Goal: Answer question/provide support: Answer question/provide support

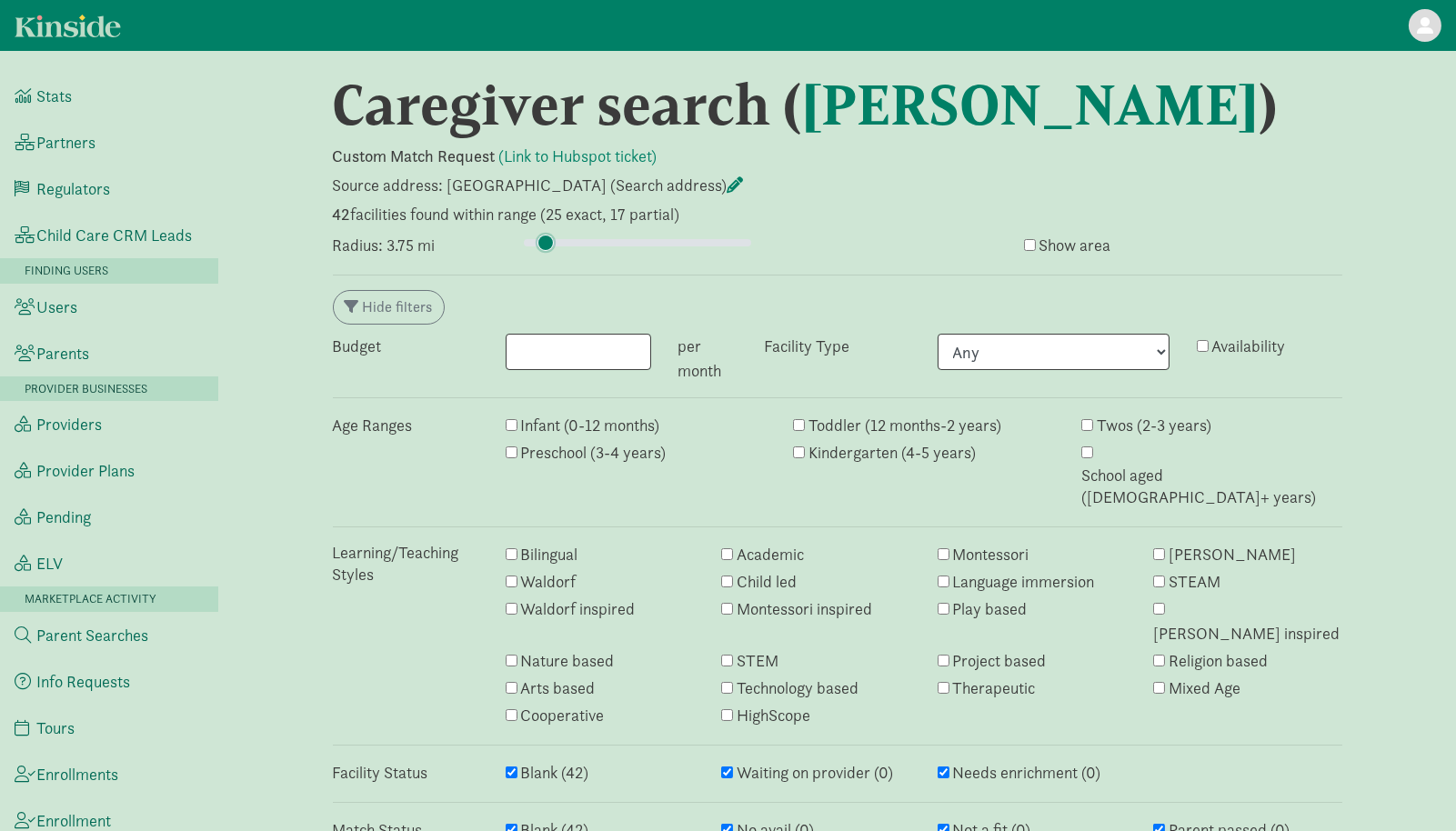
click at [546, 243] on input "range" at bounding box center [637, 242] width 228 height 20
type input "4.5"
click at [549, 244] on input "range" at bounding box center [637, 242] width 228 height 20
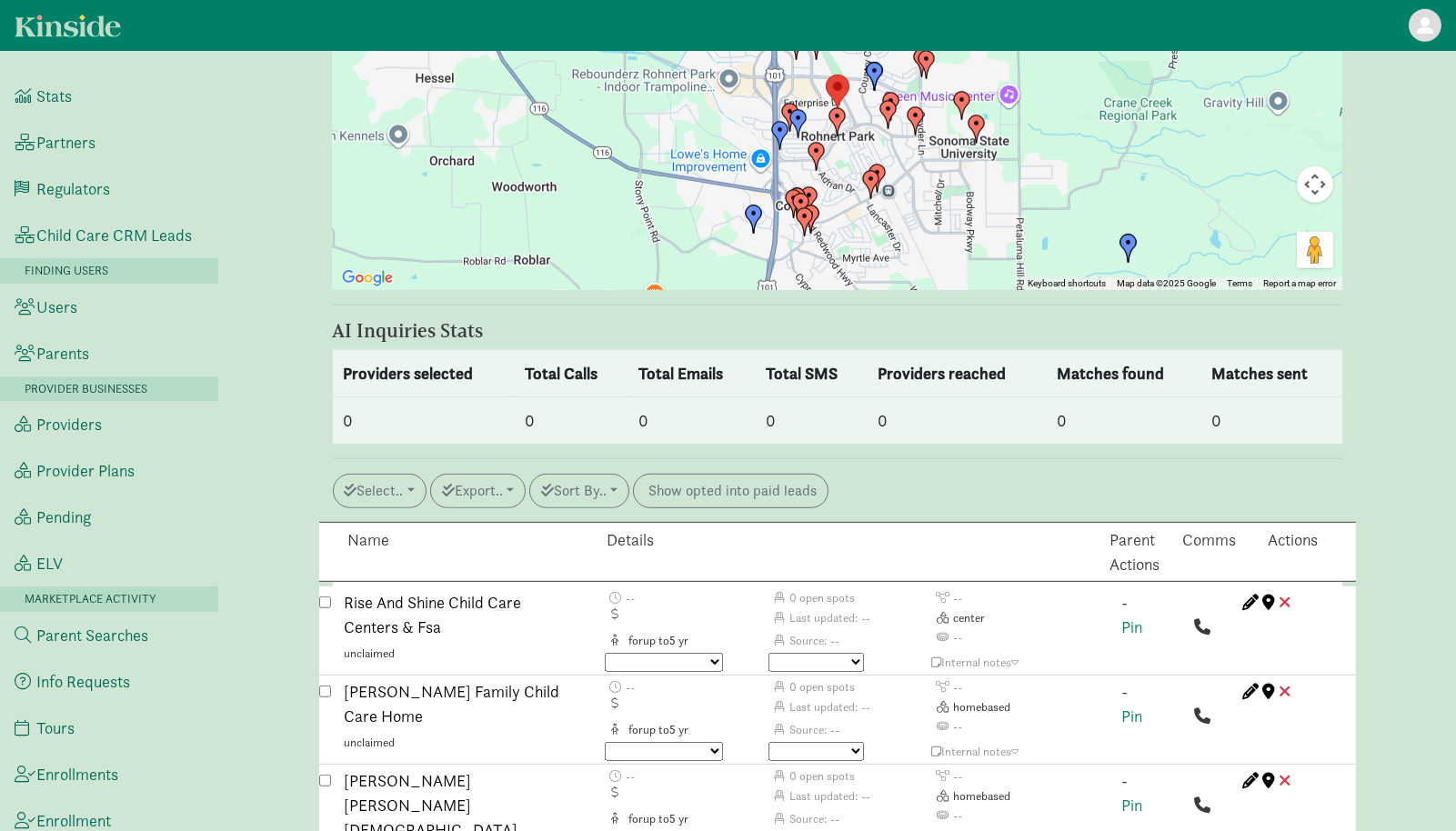
scroll to position [2096, 0]
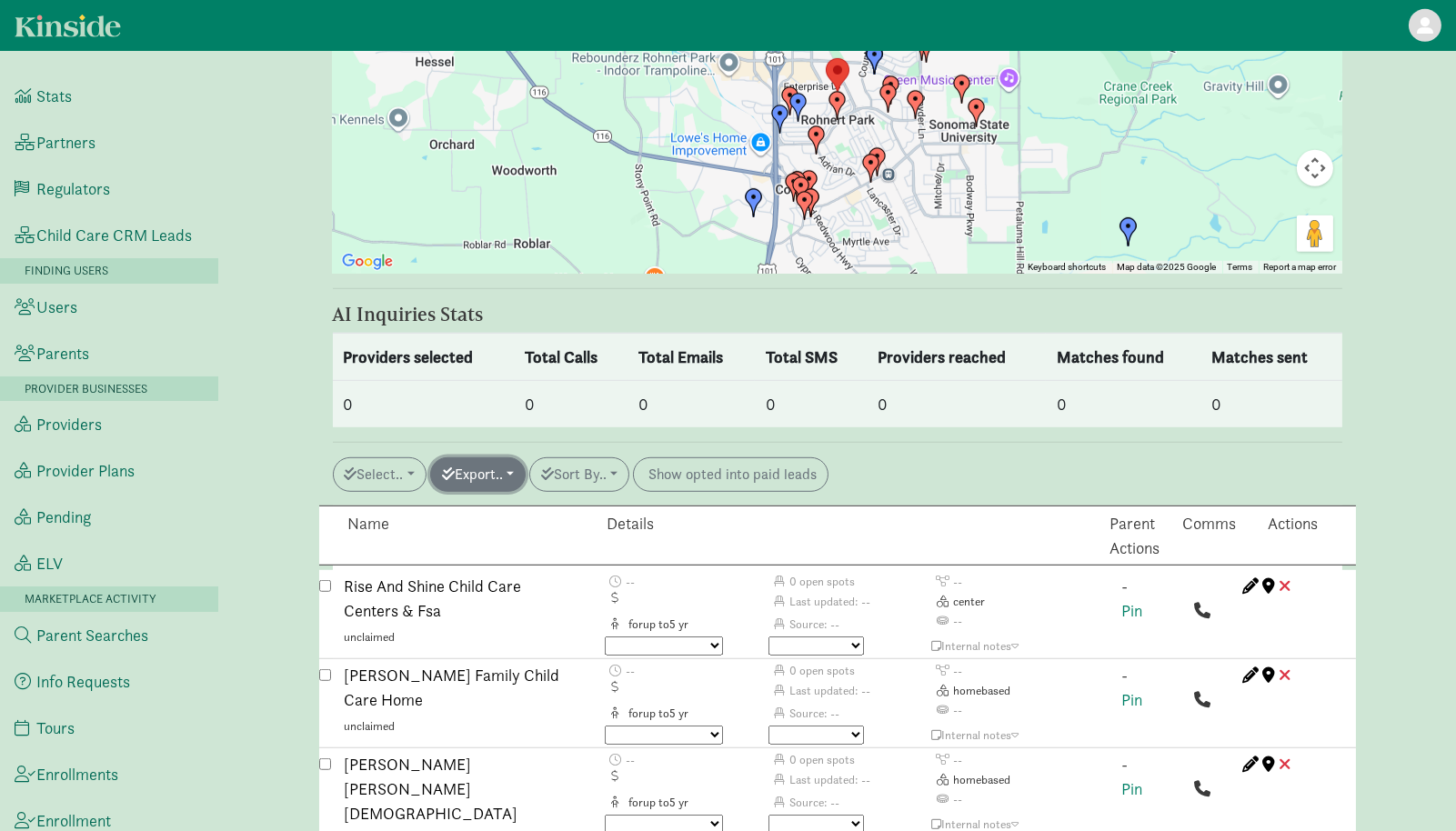
click at [469, 457] on button "Export.." at bounding box center [477, 474] width 95 height 35
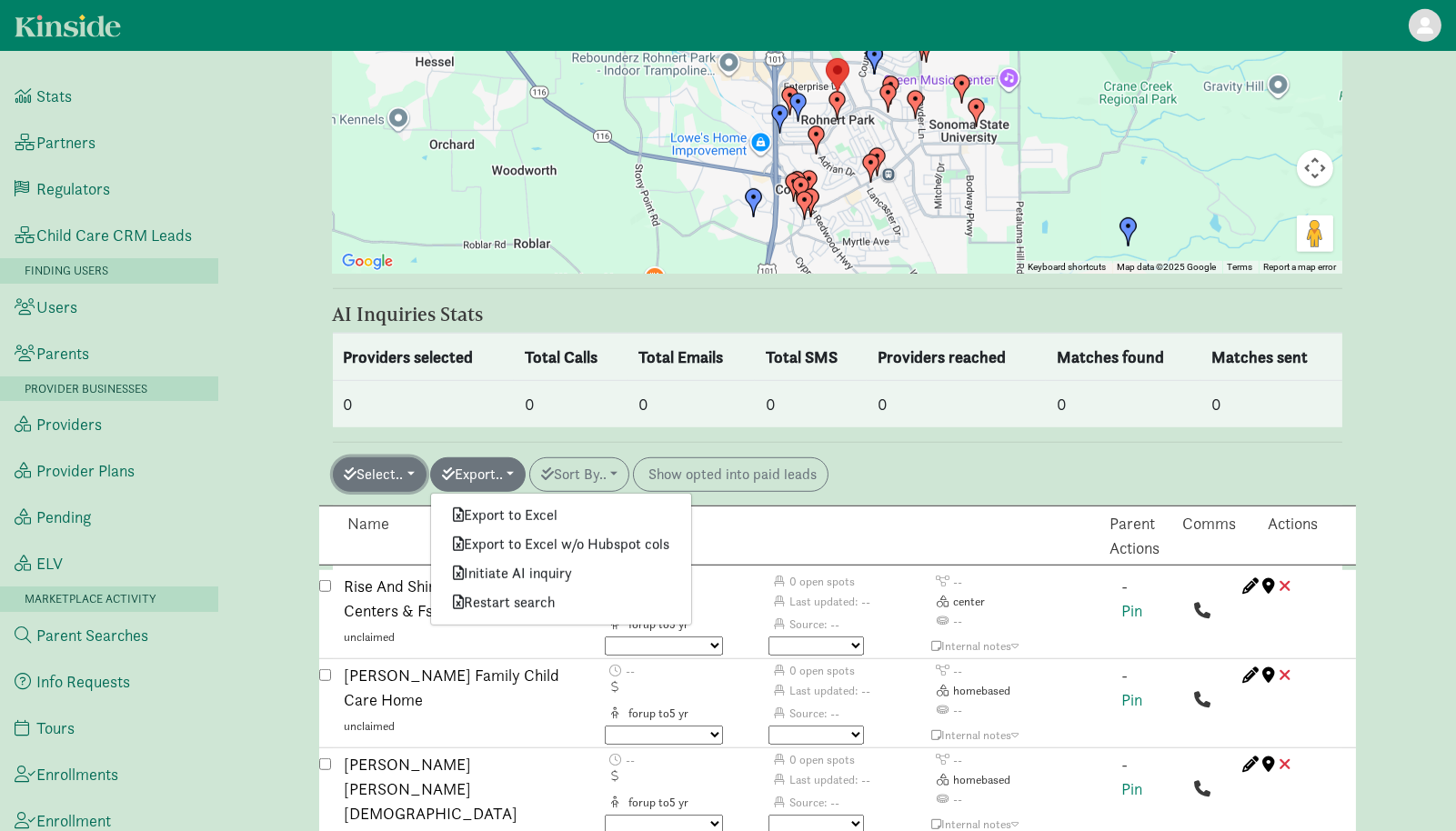
click at [399, 457] on button "Select.." at bounding box center [379, 474] width 94 height 35
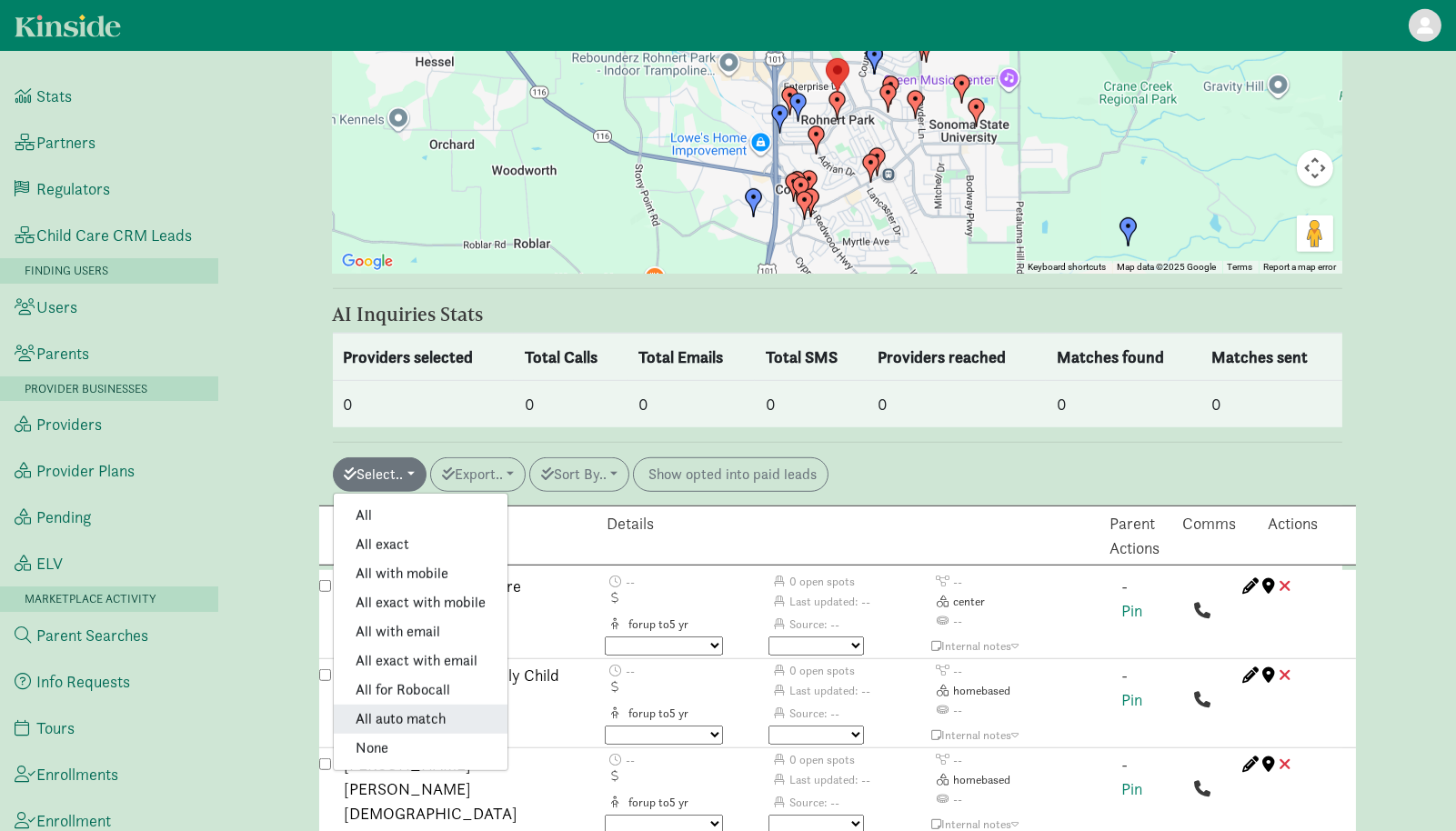
click at [402, 705] on link "All auto match" at bounding box center [420, 719] width 174 height 29
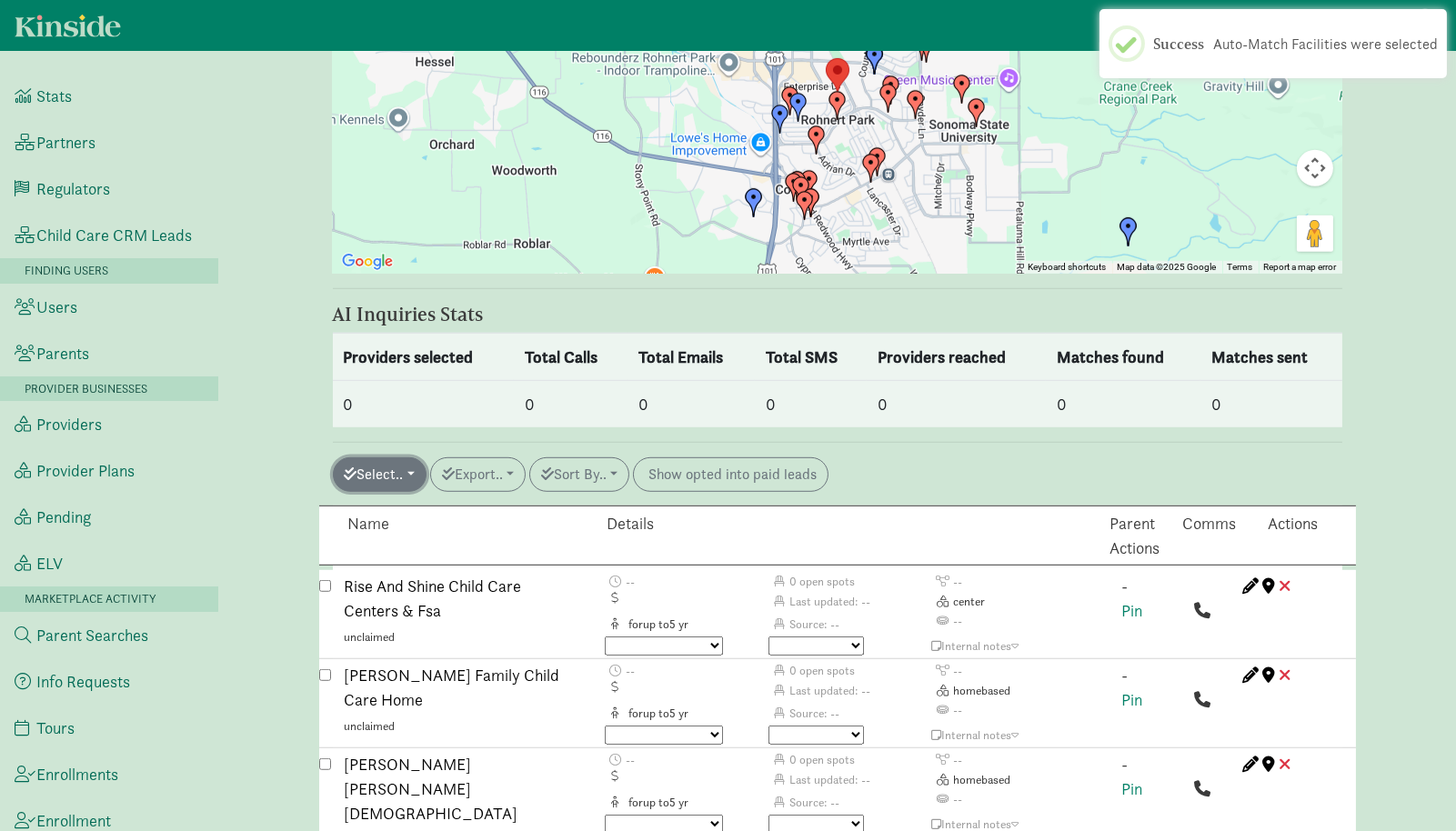
click at [411, 457] on button "Select.." at bounding box center [379, 474] width 94 height 35
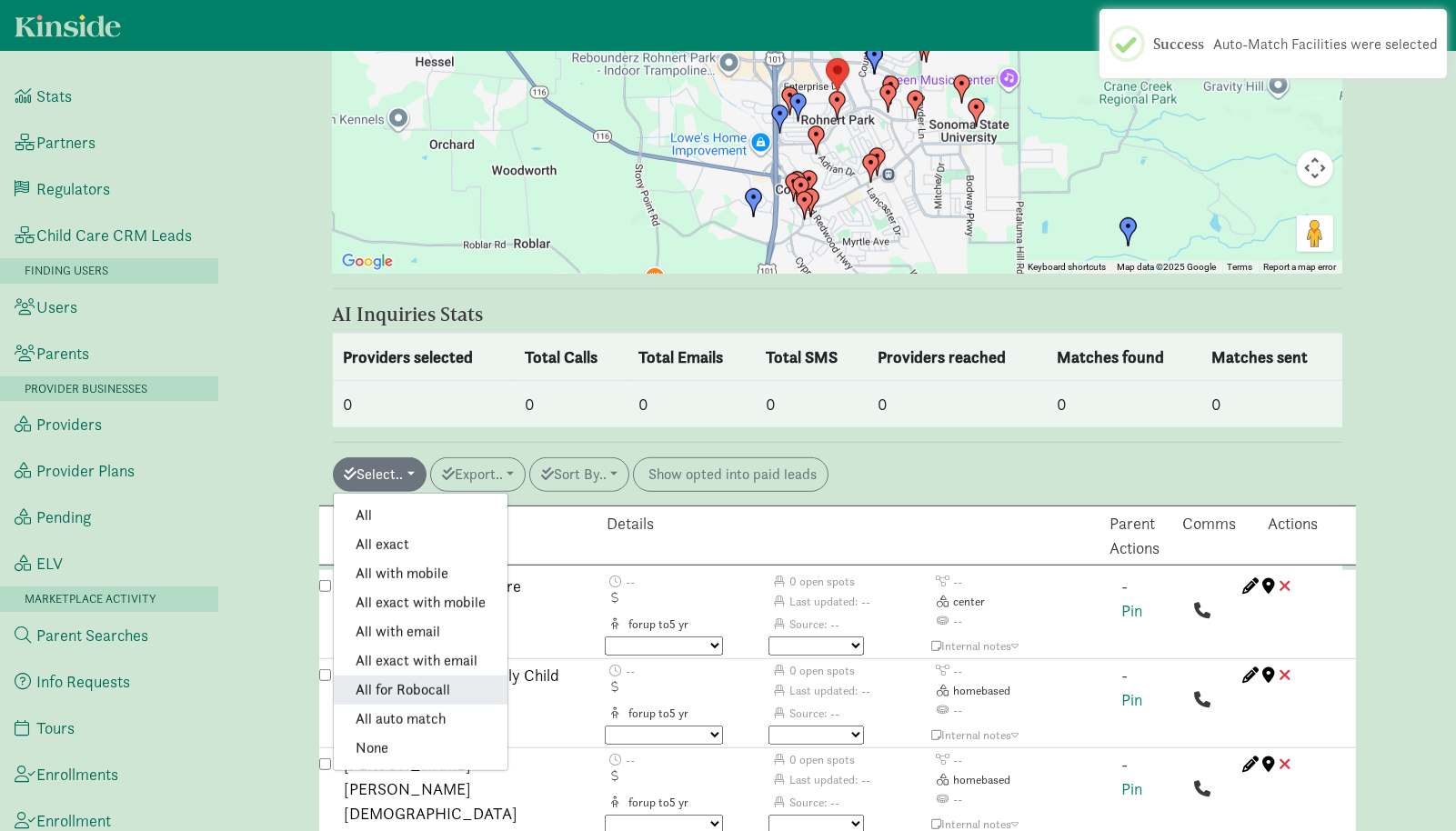
click at [413, 676] on link "All for Robocall" at bounding box center [420, 690] width 174 height 29
checkbox input "true"
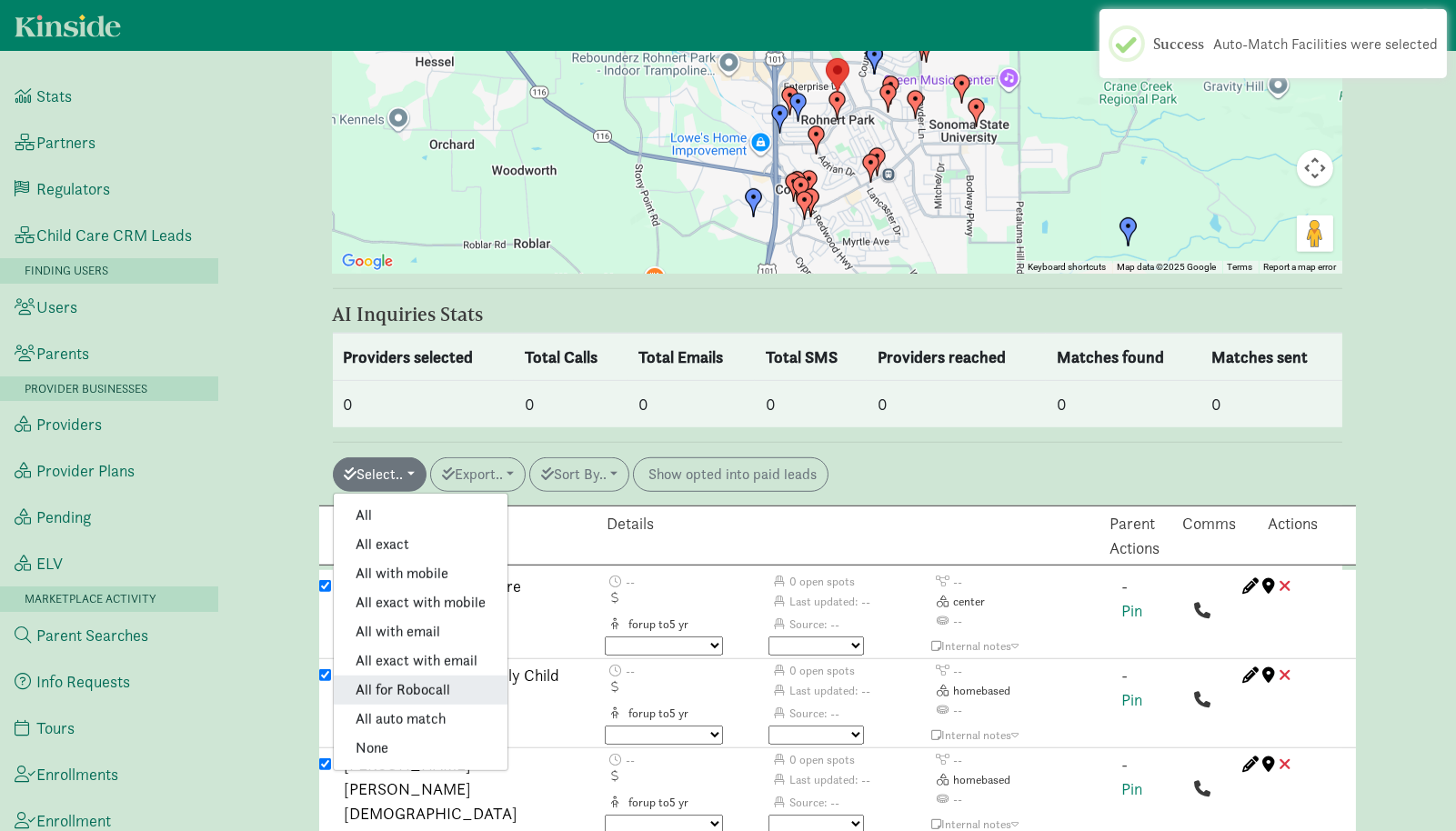
checkbox input "true"
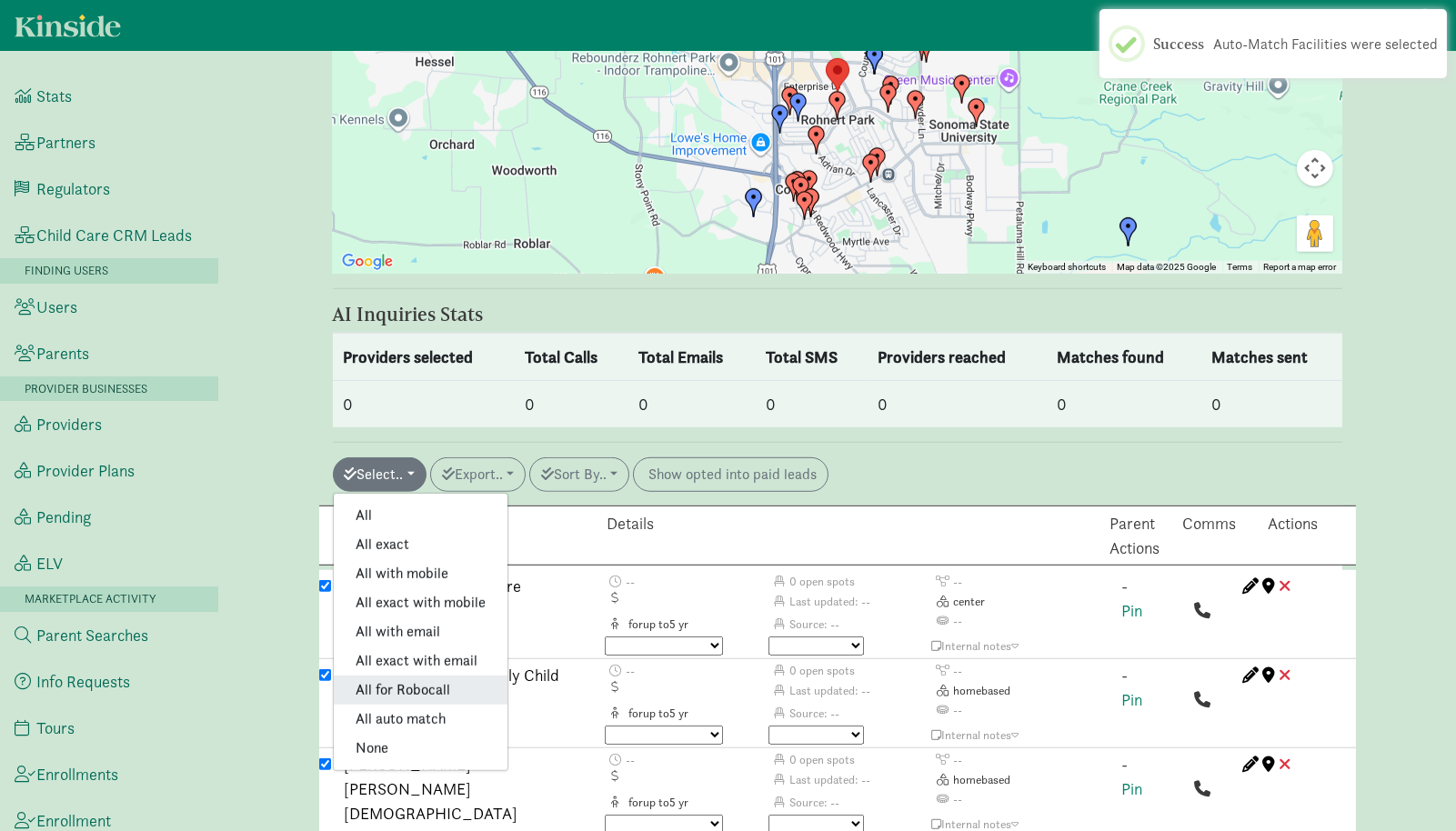
checkbox input "true"
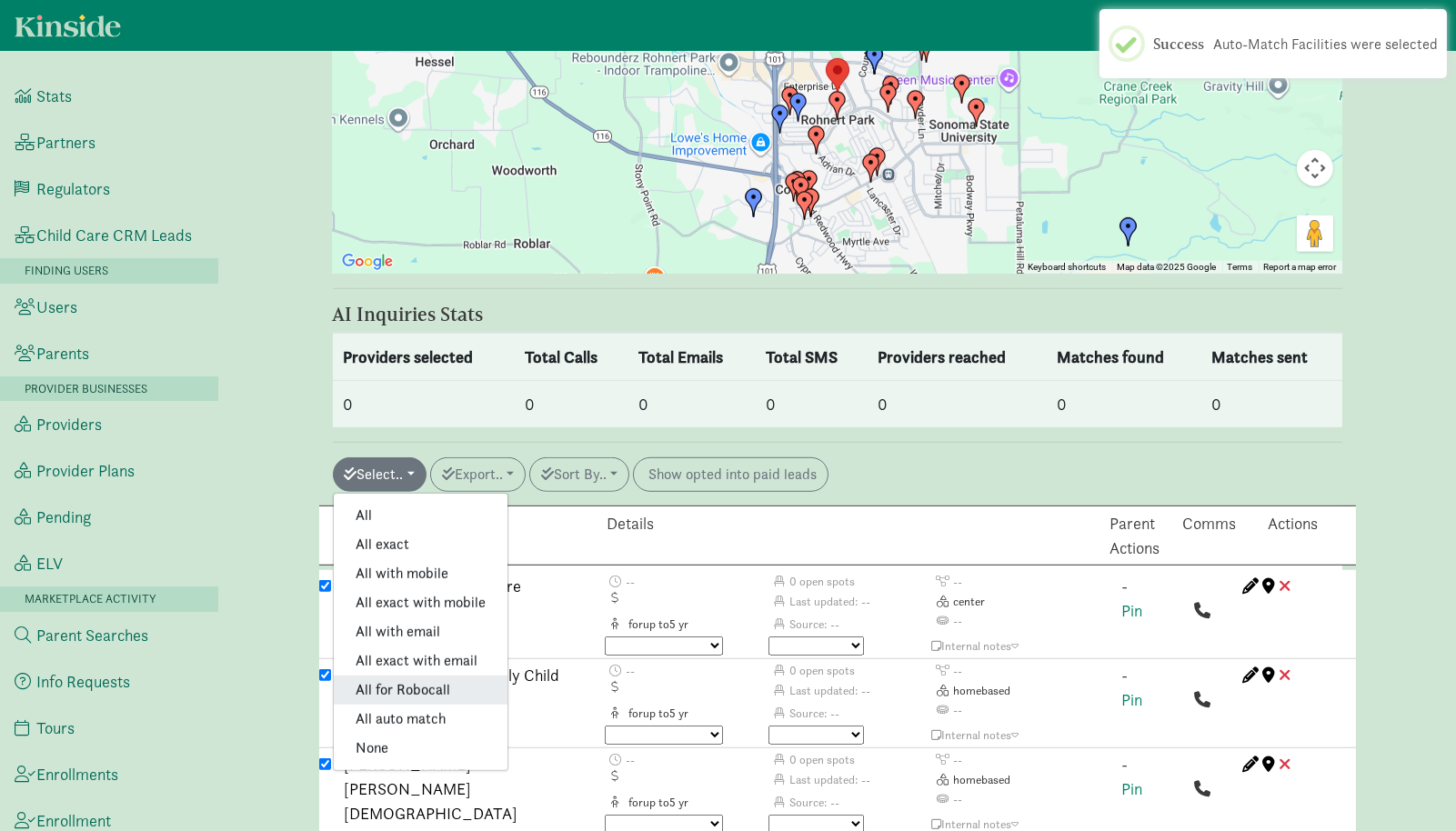
checkbox input "true"
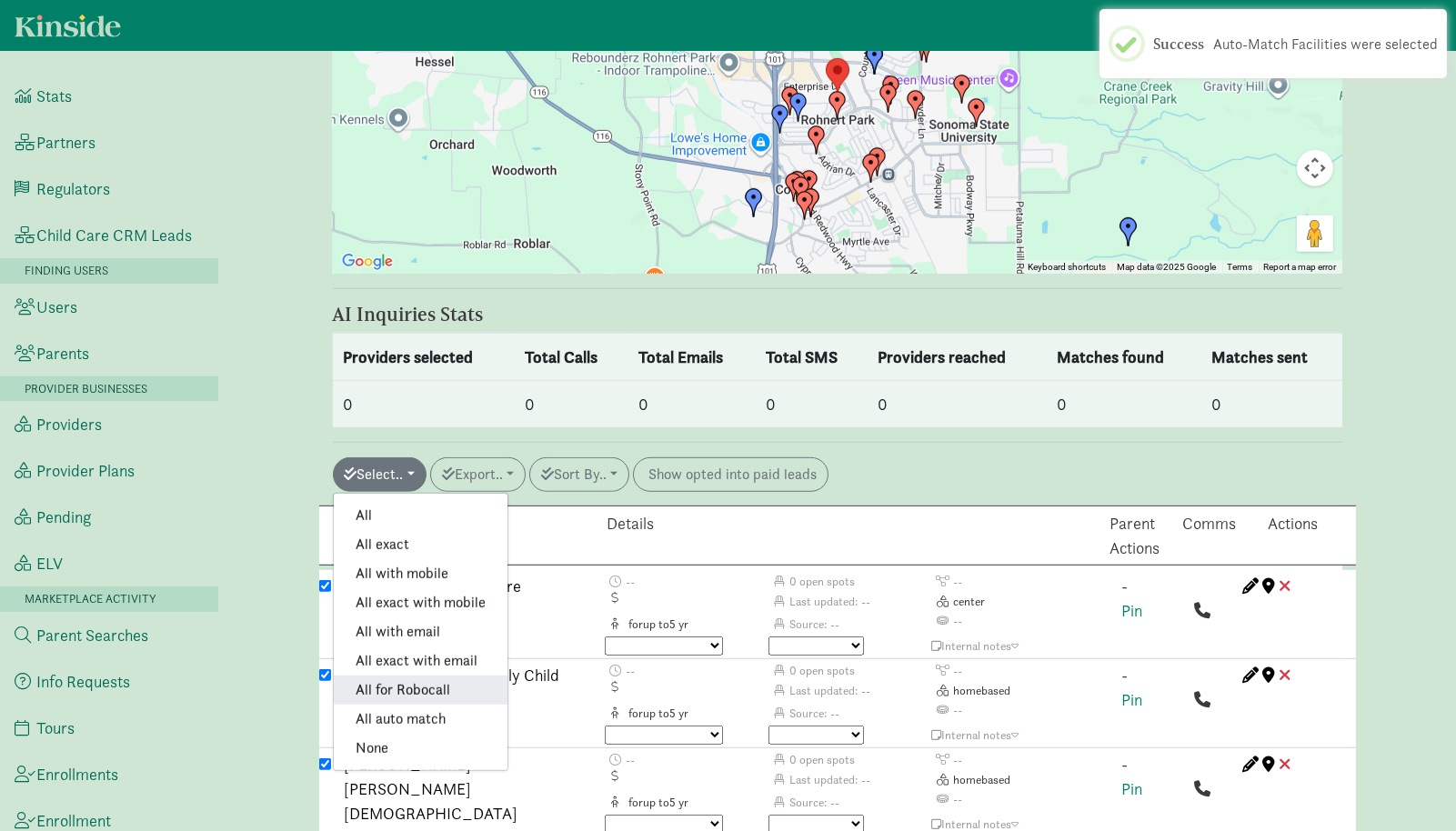
checkbox input "true"
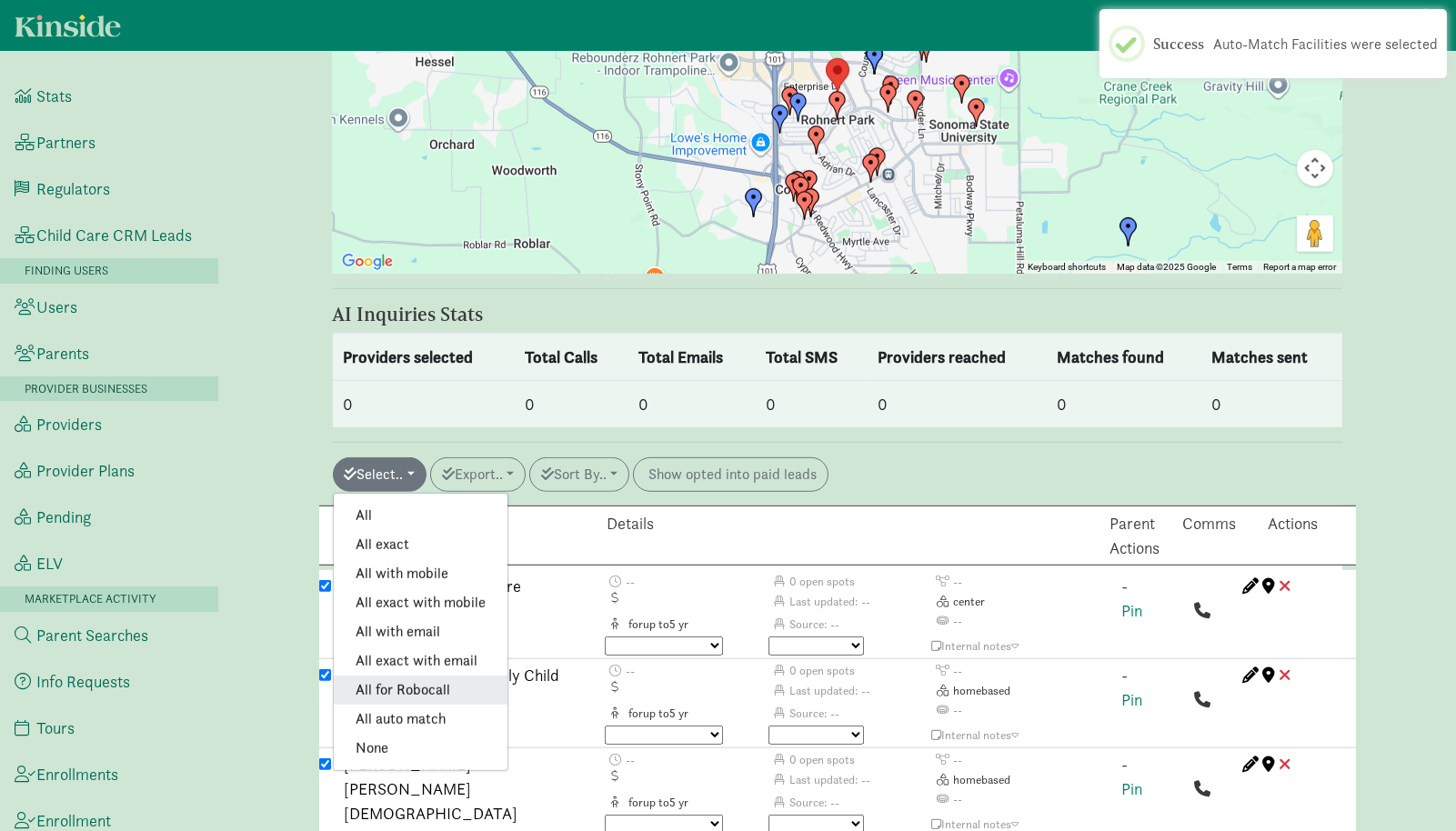
checkbox input "true"
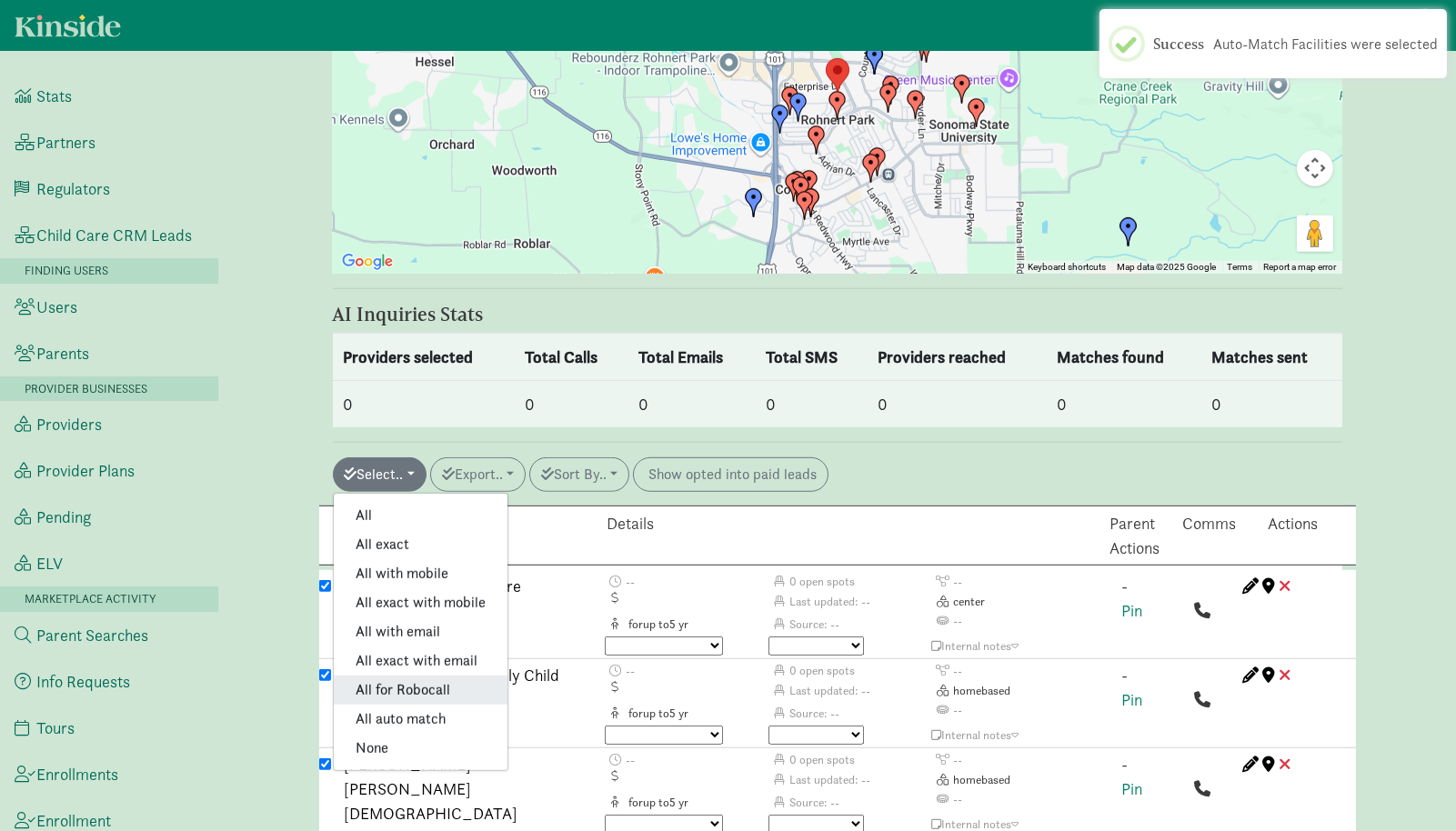
checkbox input "true"
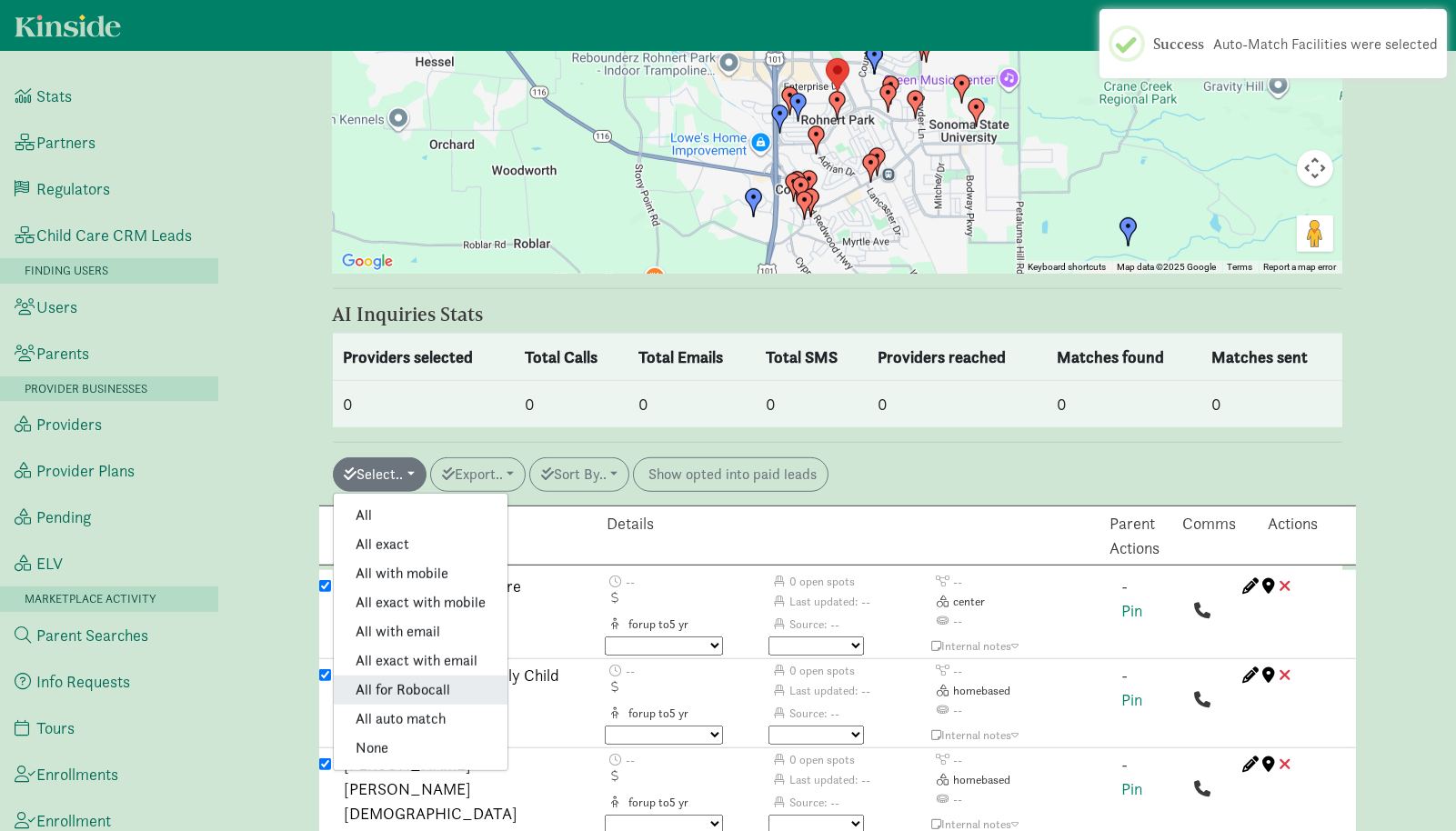
checkbox input "true"
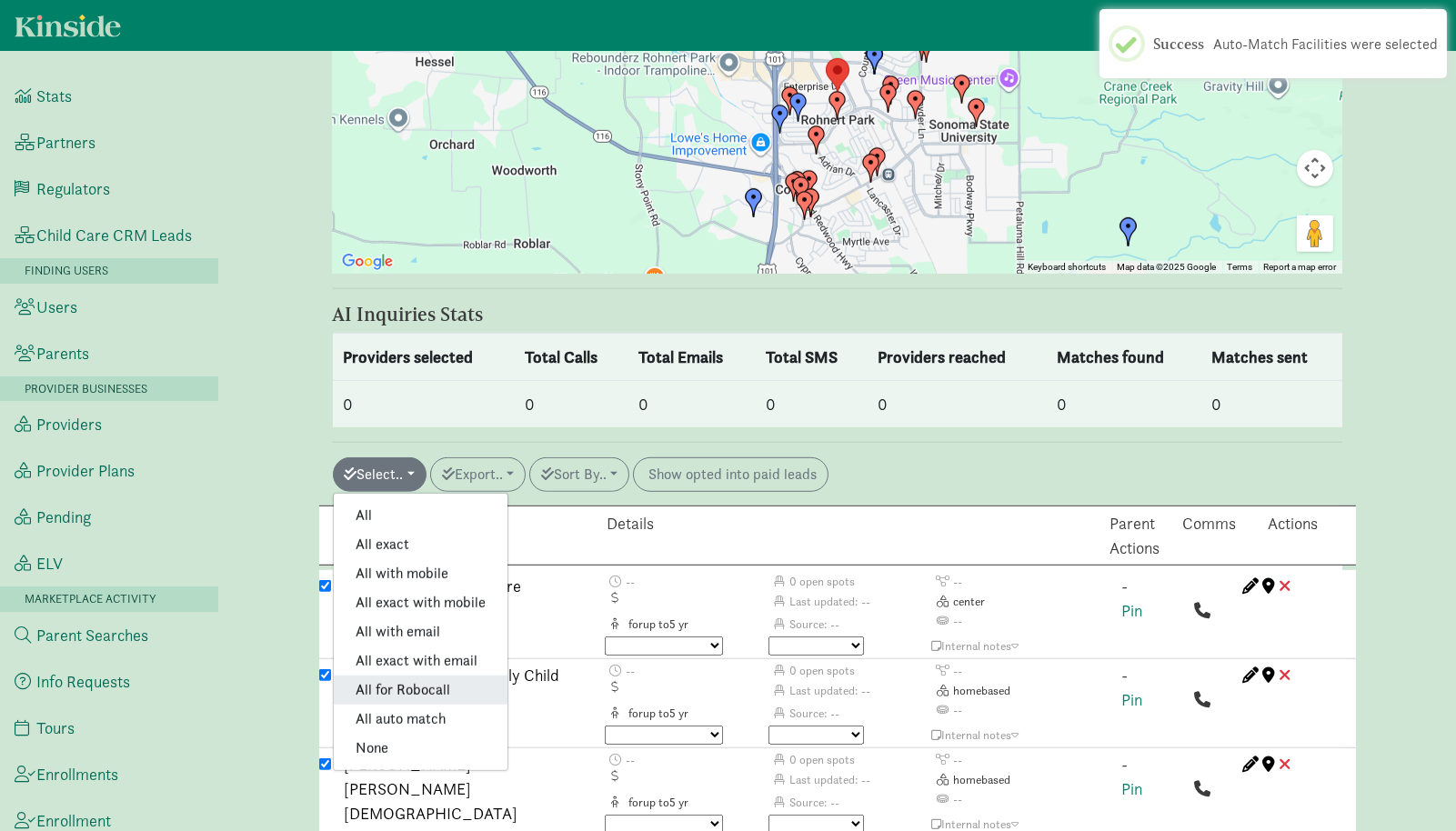
checkbox input "true"
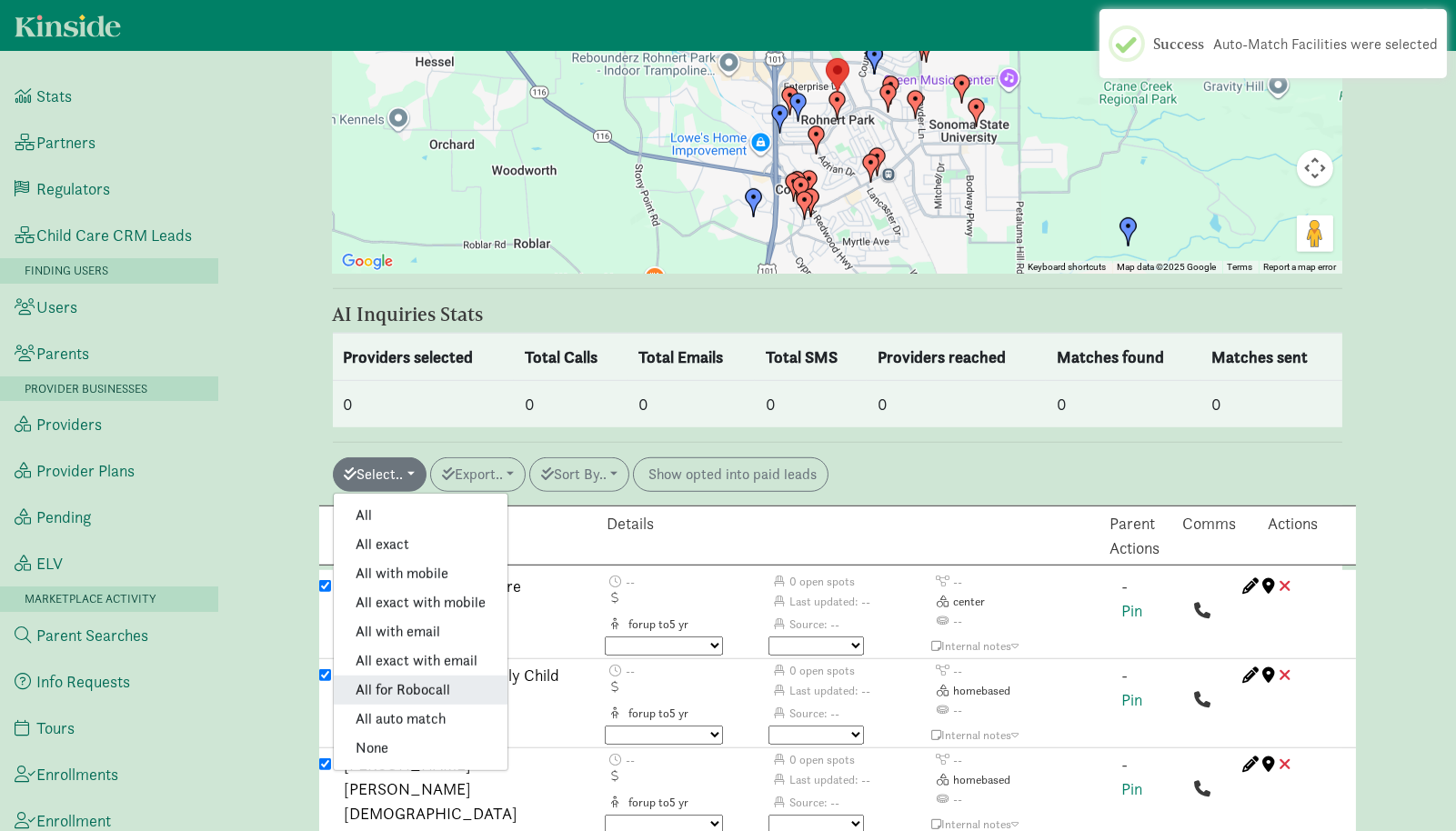
checkbox input "true"
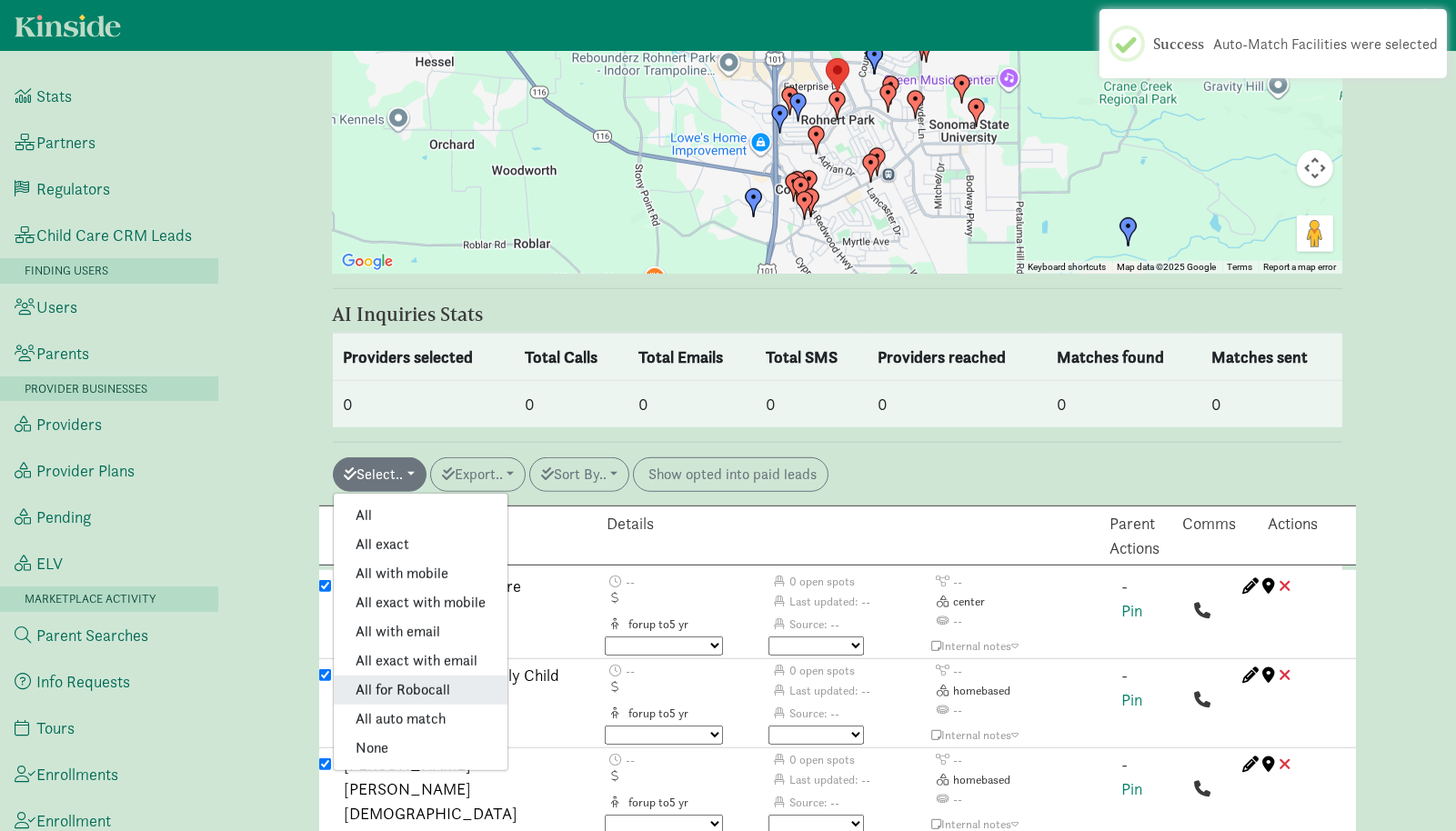
checkbox input "true"
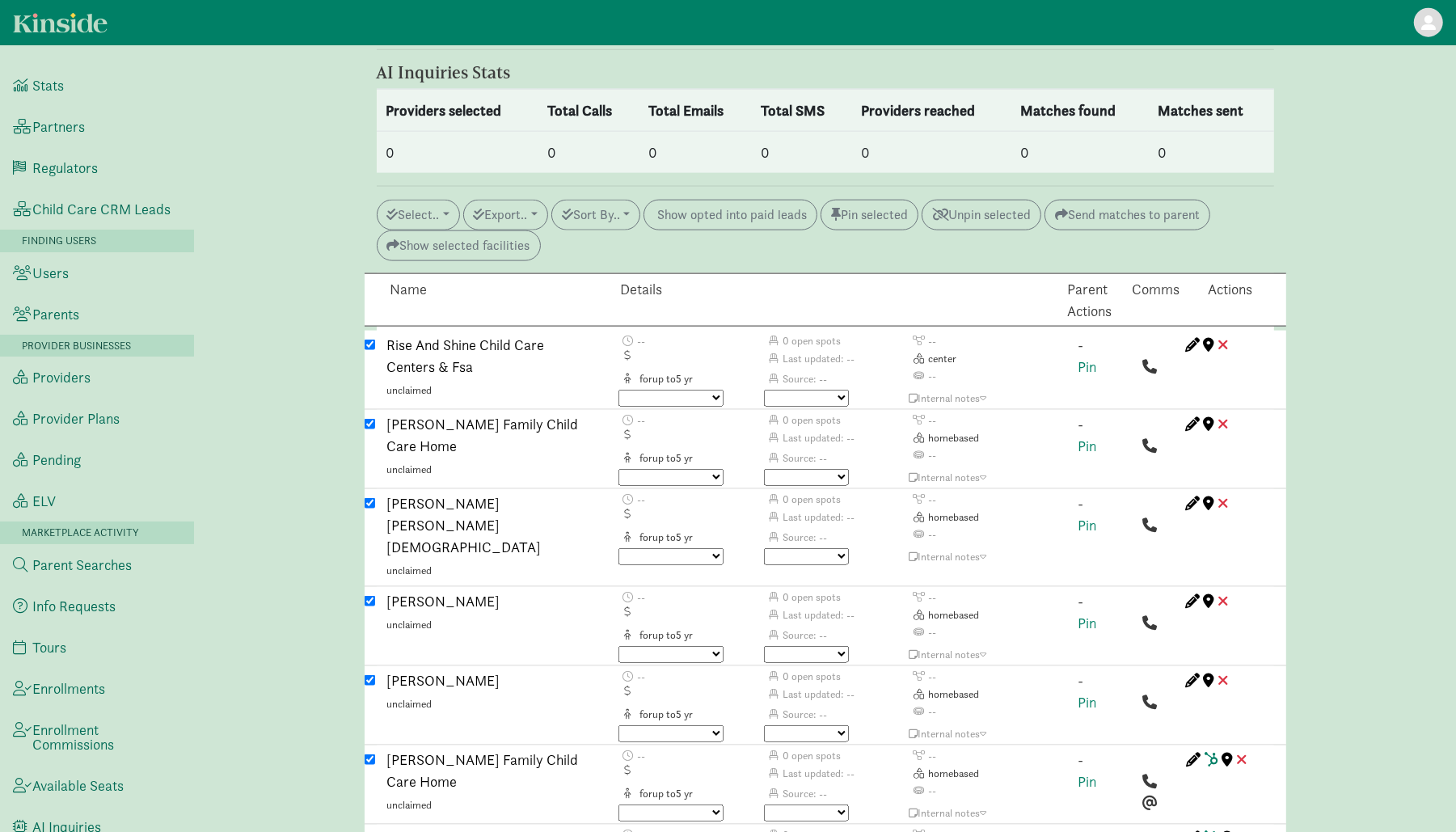
scroll to position [2073, 0]
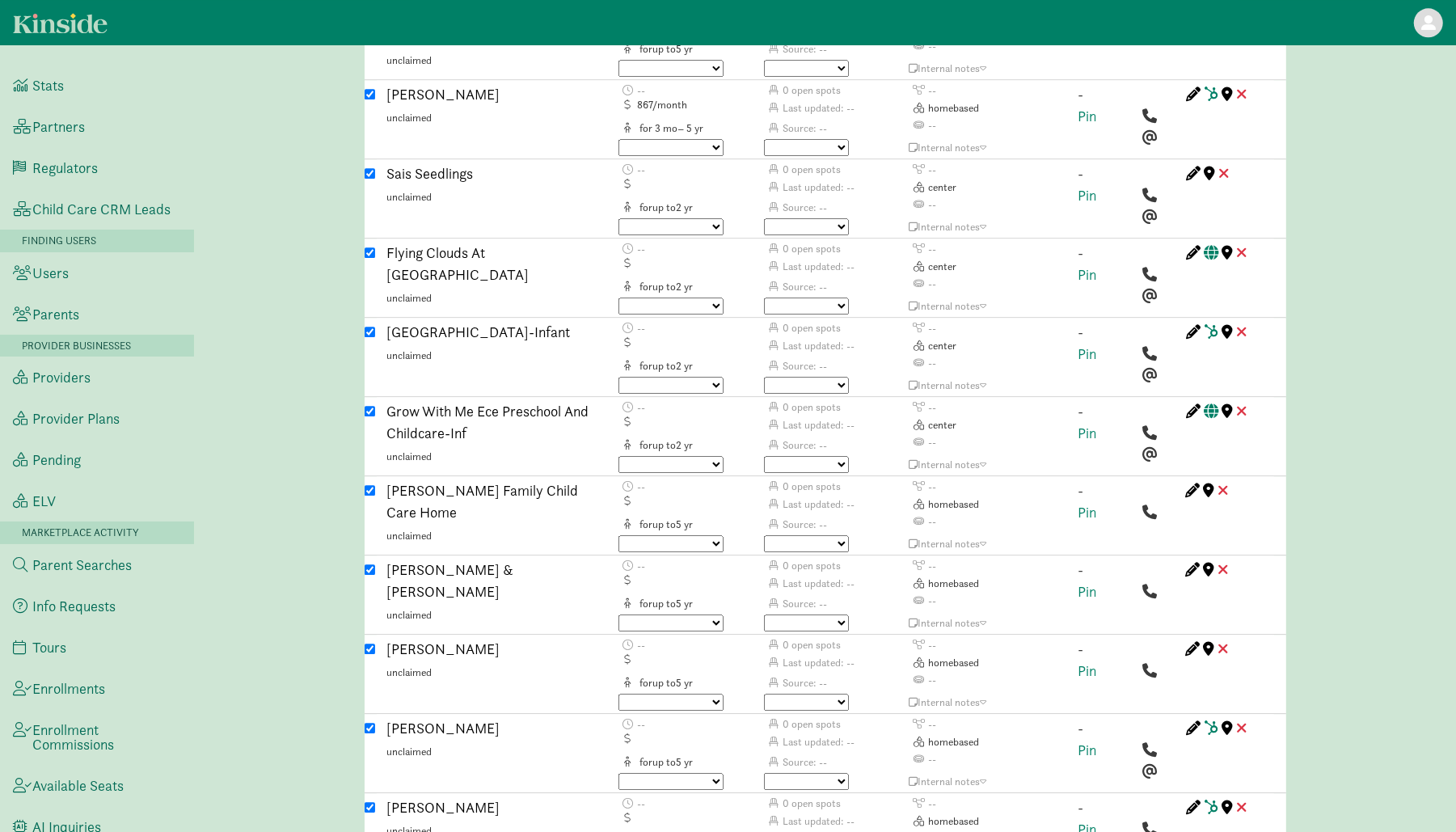
scroll to position [3784, 0]
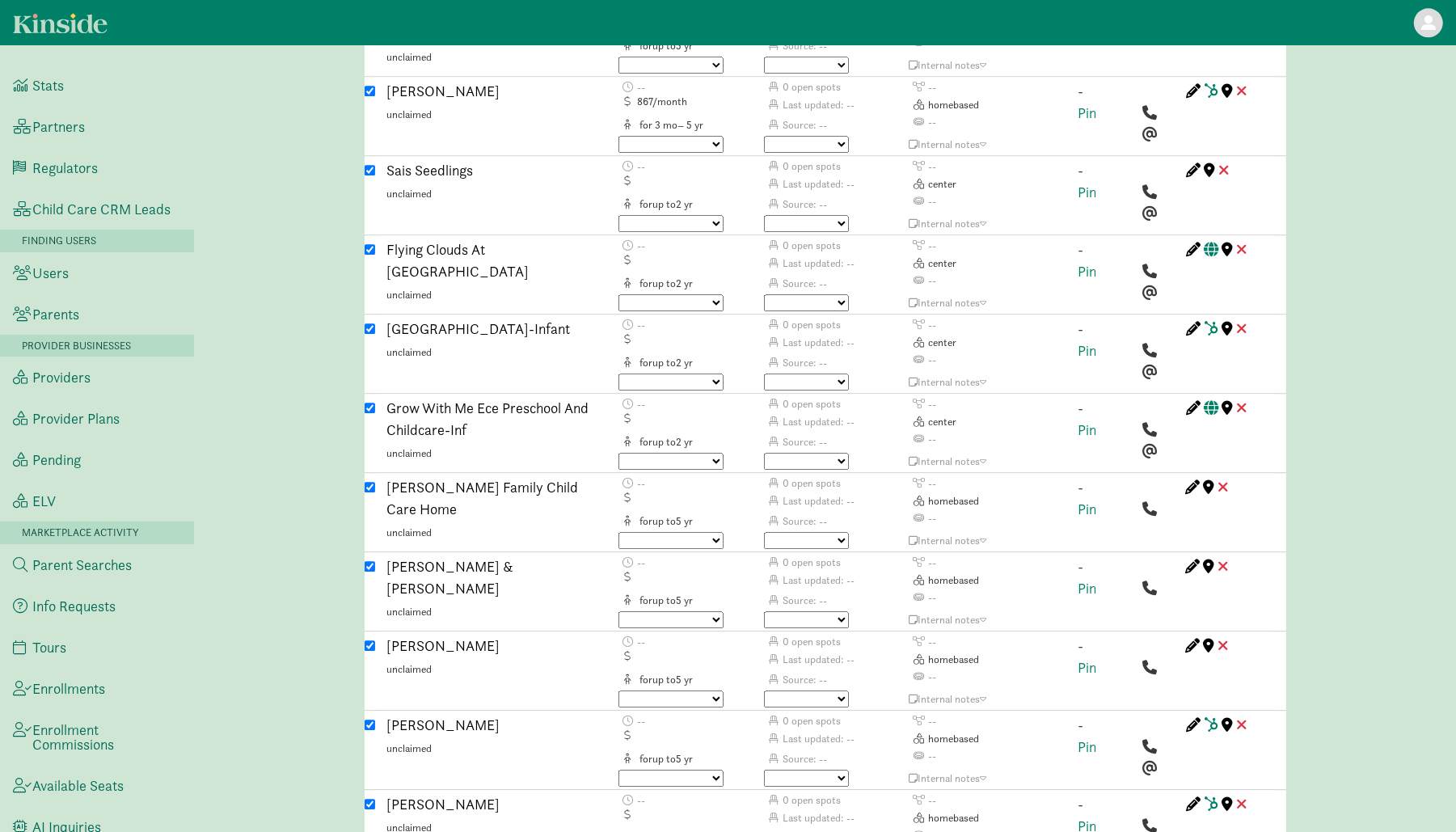
click at [368, 323] on input "checkbox" at bounding box center [370, 329] width 10 height 10
checkbox input "false"
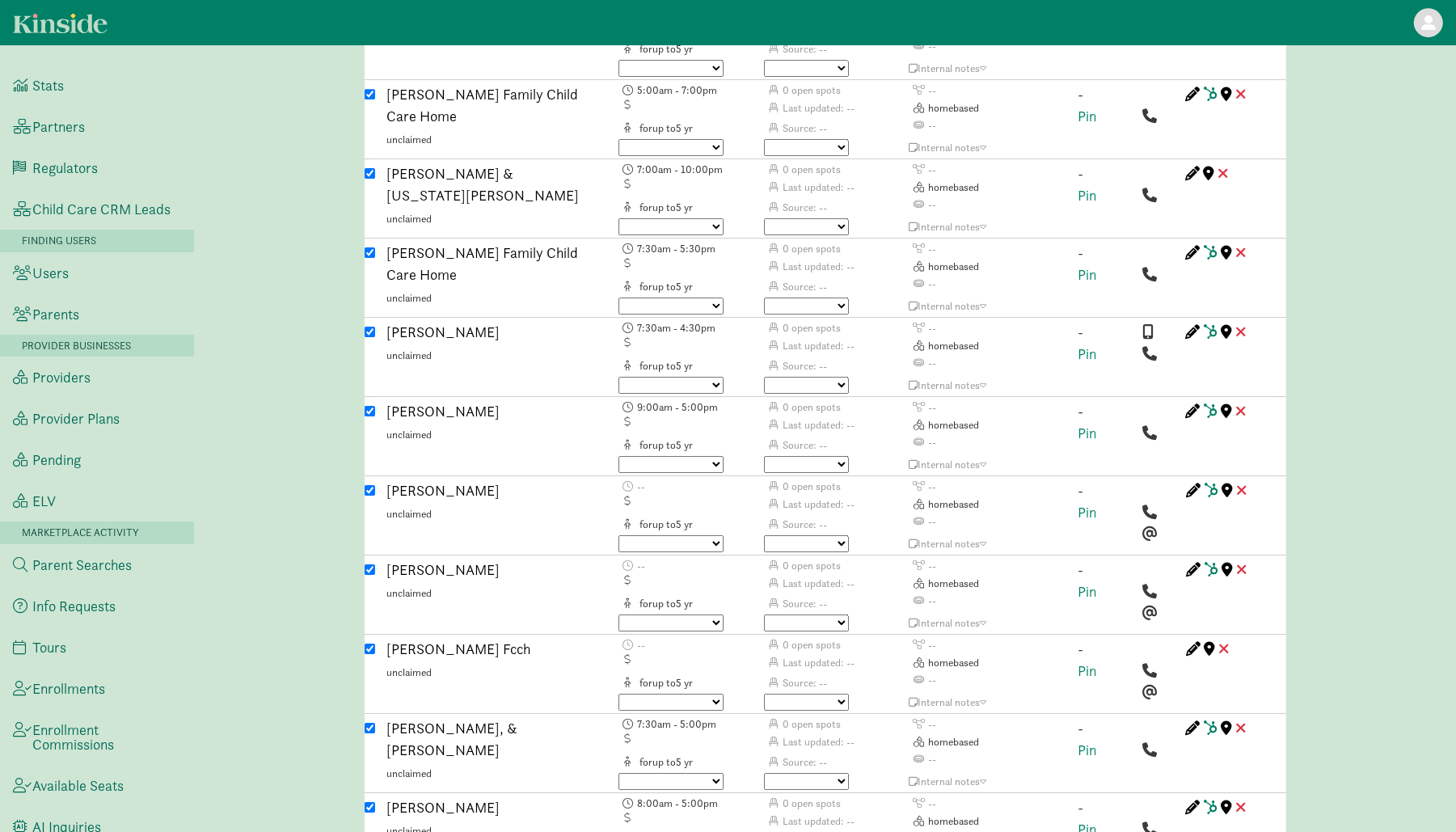
scroll to position [4972, 0]
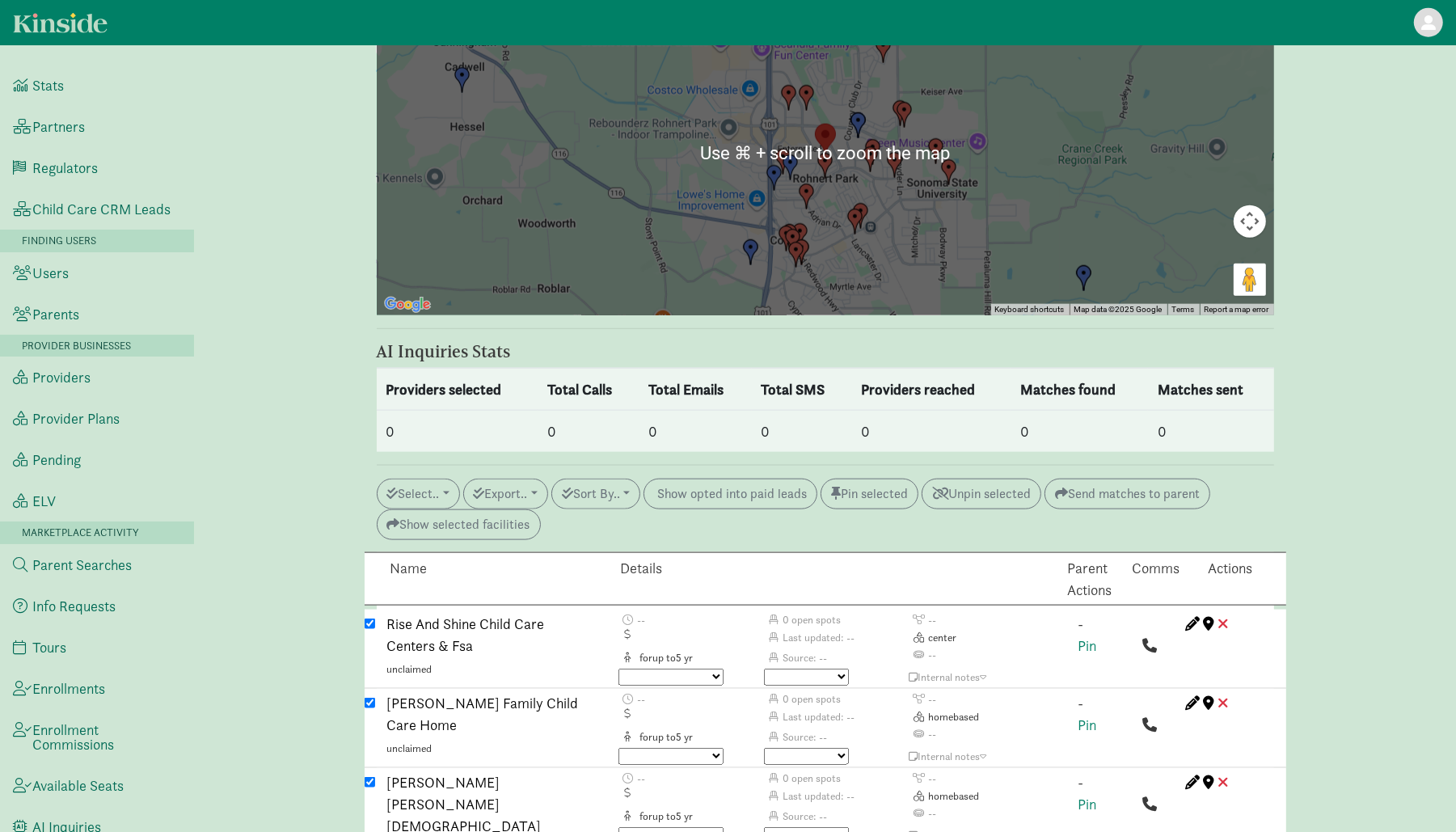
scroll to position [1838, 0]
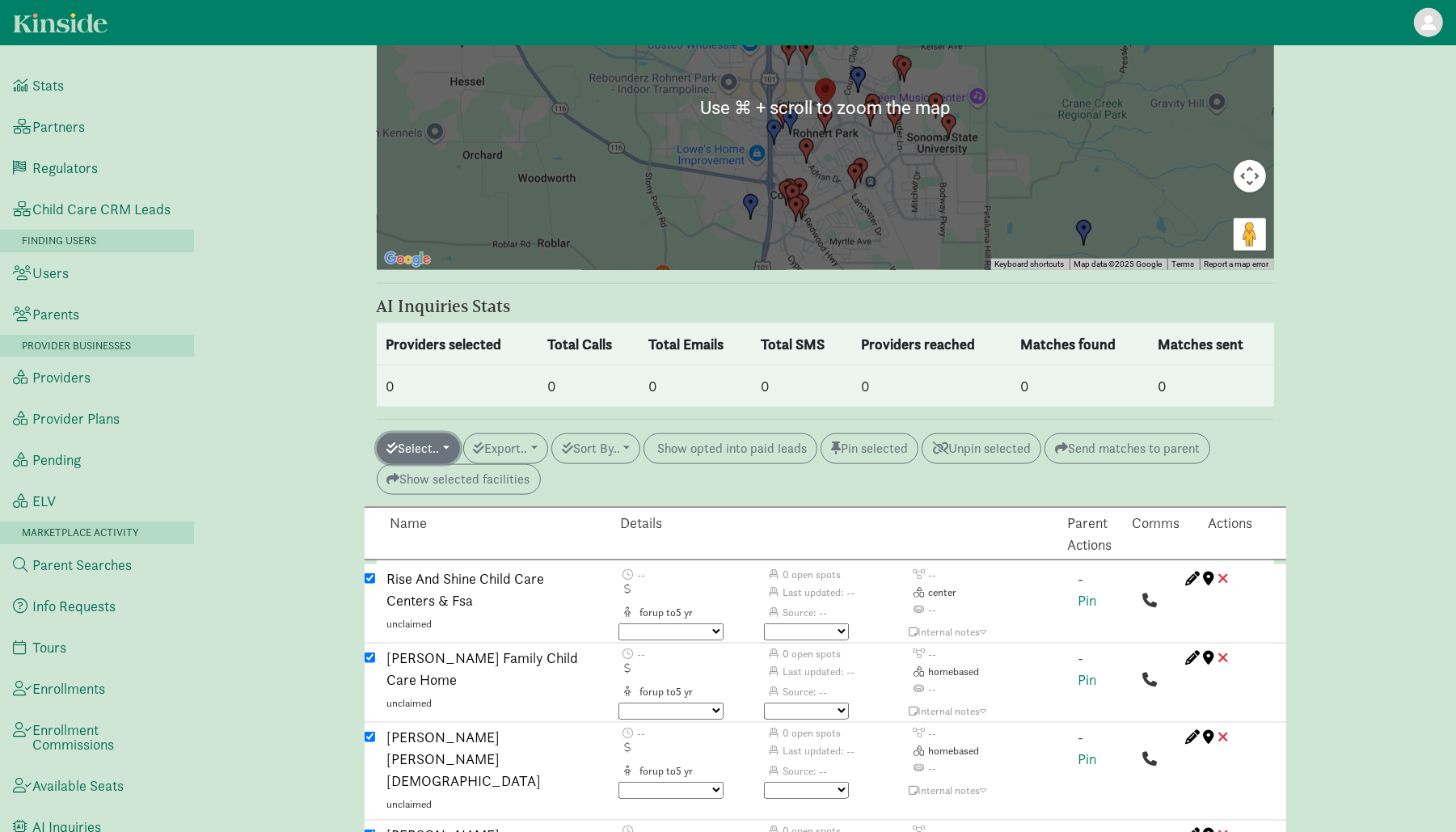
click at [432, 433] on button "Select.." at bounding box center [418, 449] width 83 height 31
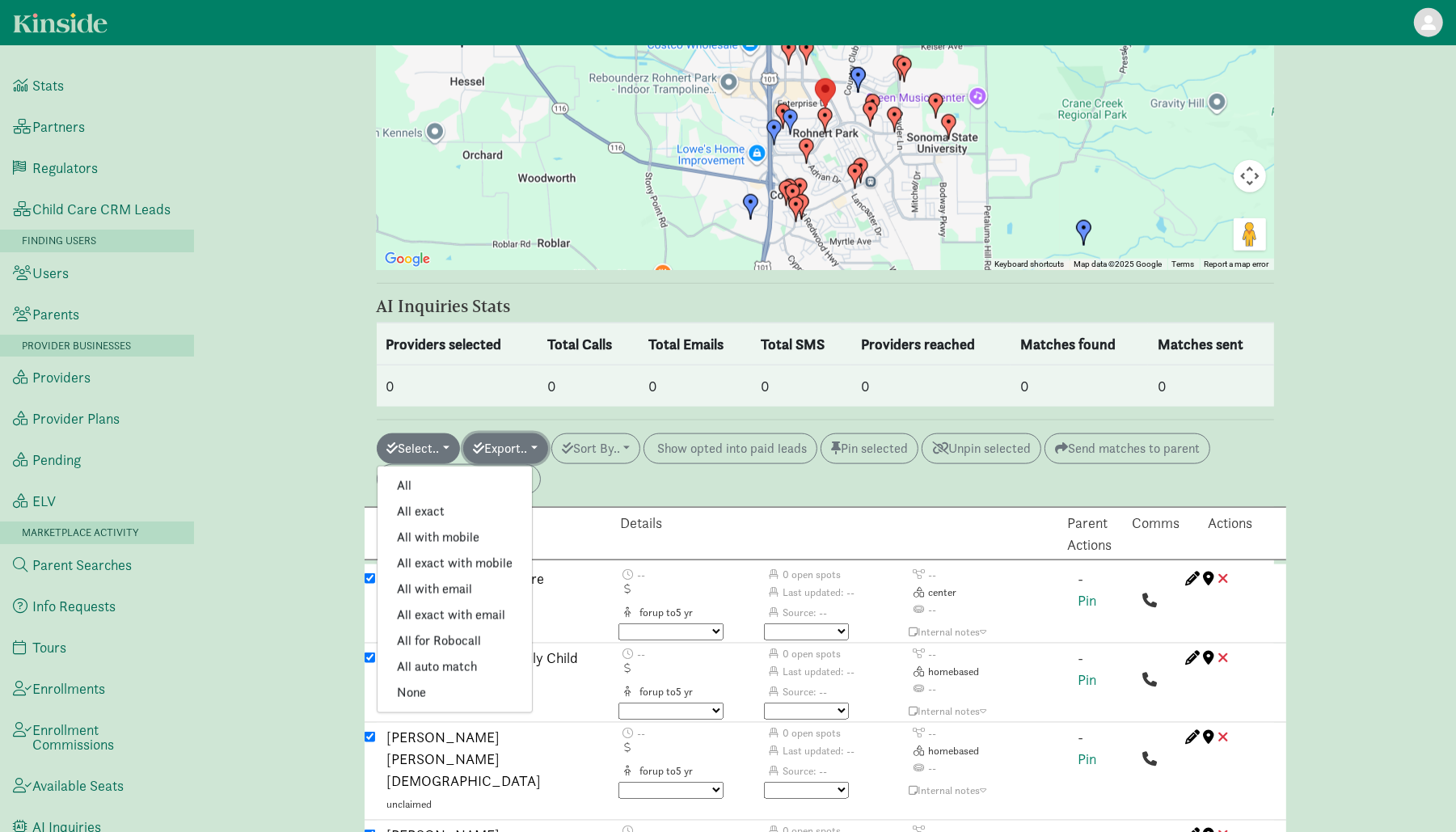
click at [535, 433] on button "Export.." at bounding box center [505, 449] width 85 height 31
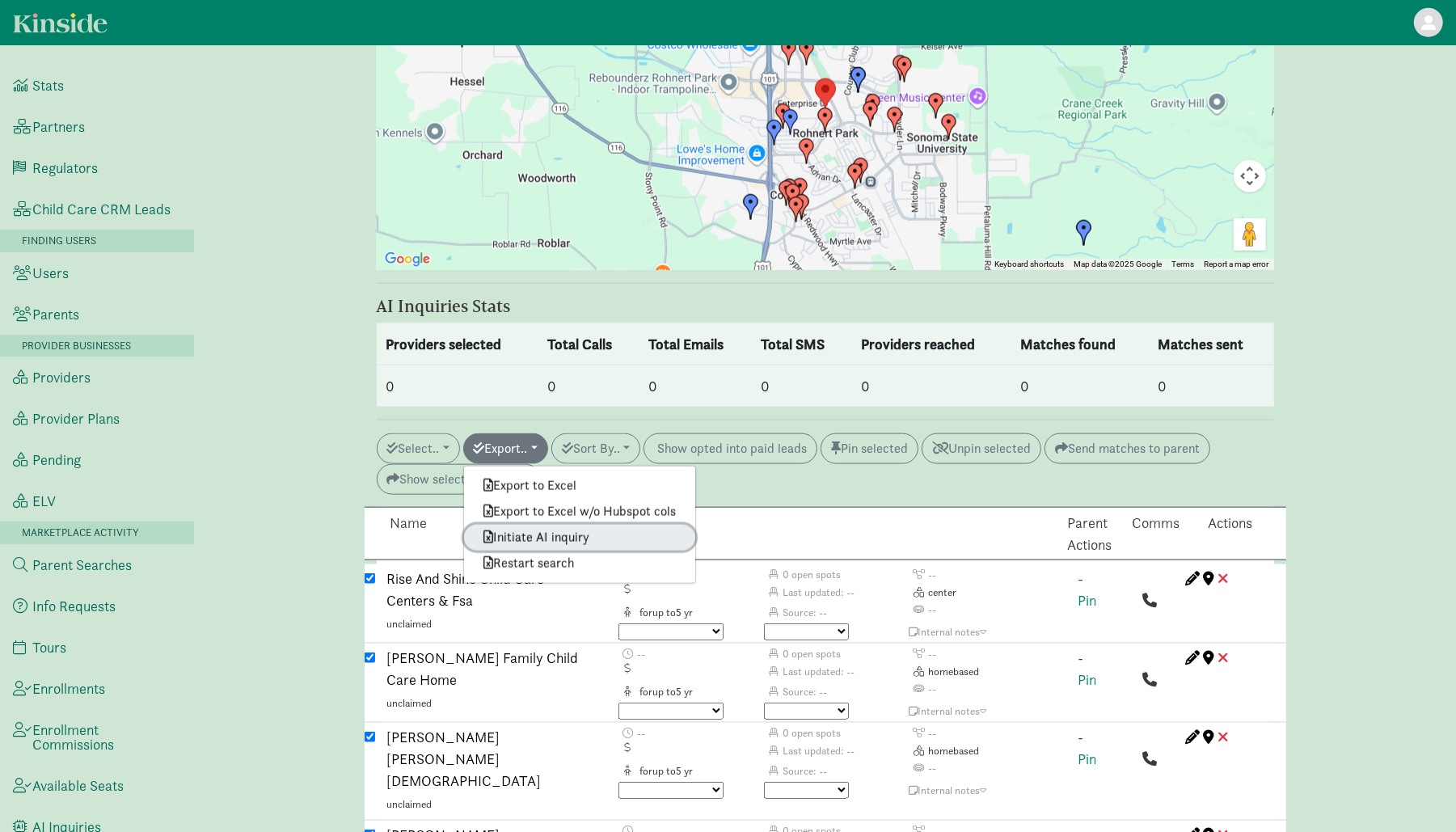
click at [540, 525] on link "Initiate AI inquiry" at bounding box center [580, 538] width 232 height 26
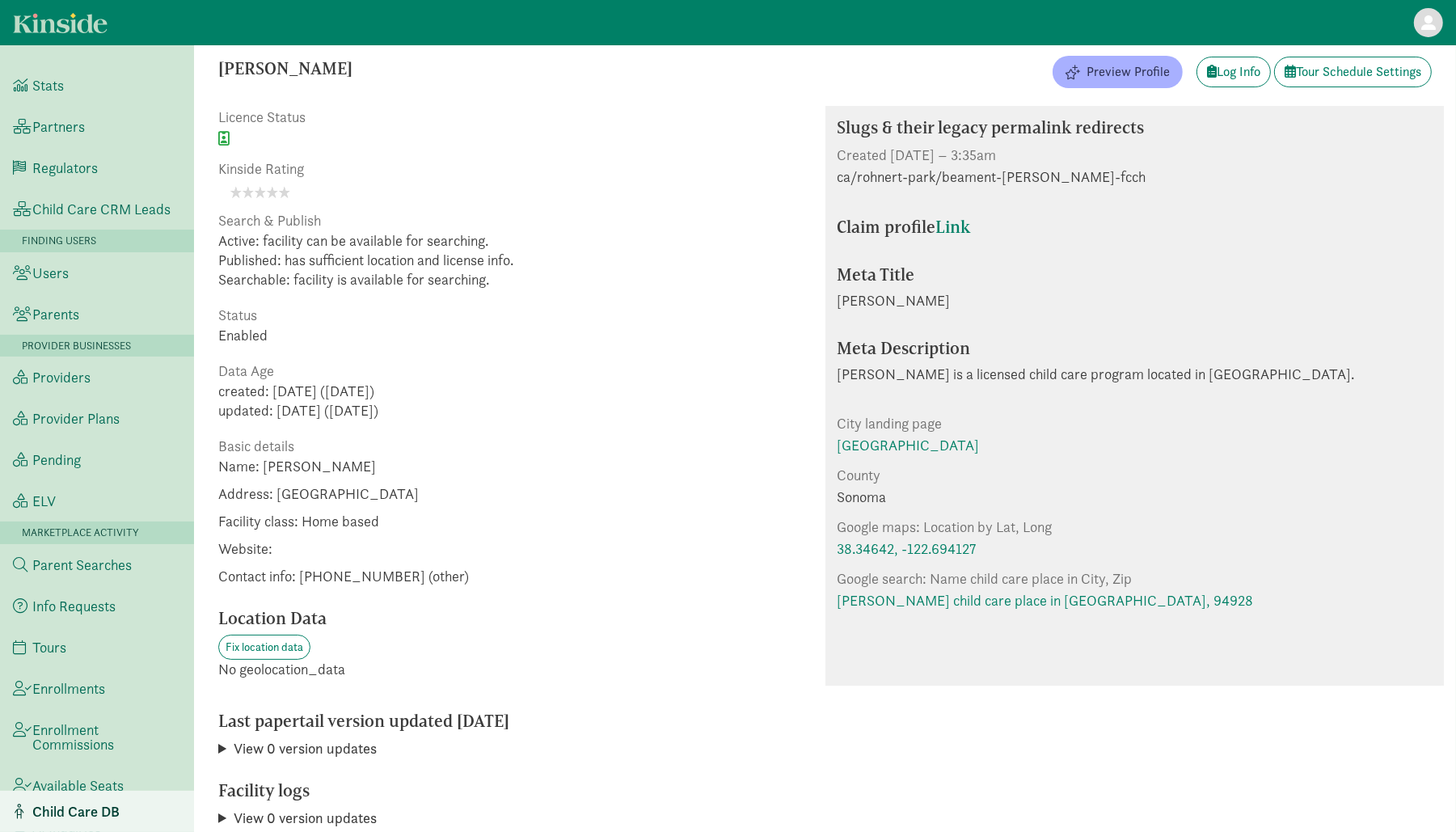
scroll to position [42, 0]
click at [1079, 65] on span "Preview Profile" at bounding box center [1118, 69] width 105 height 20
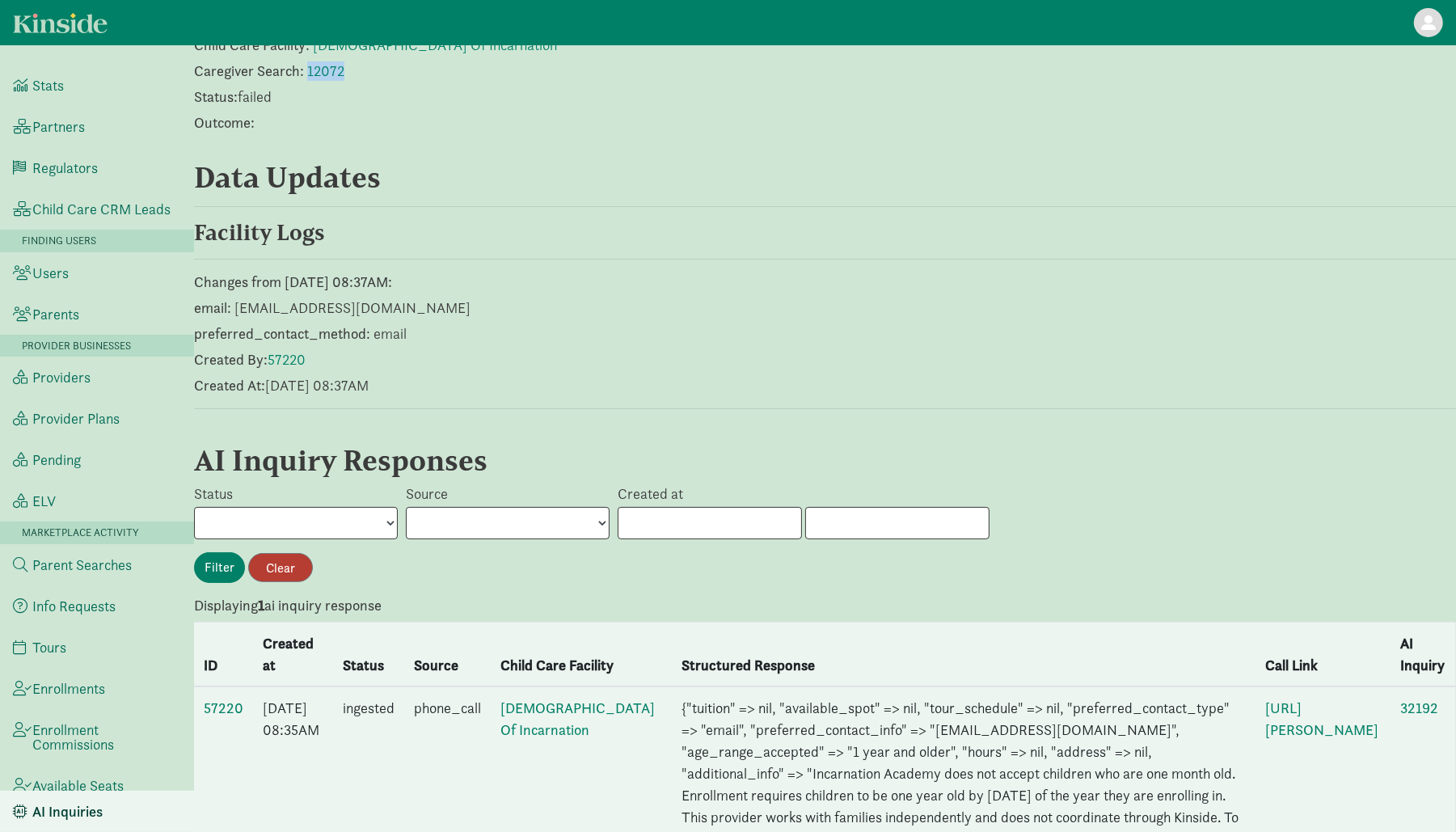
scroll to position [304, 0]
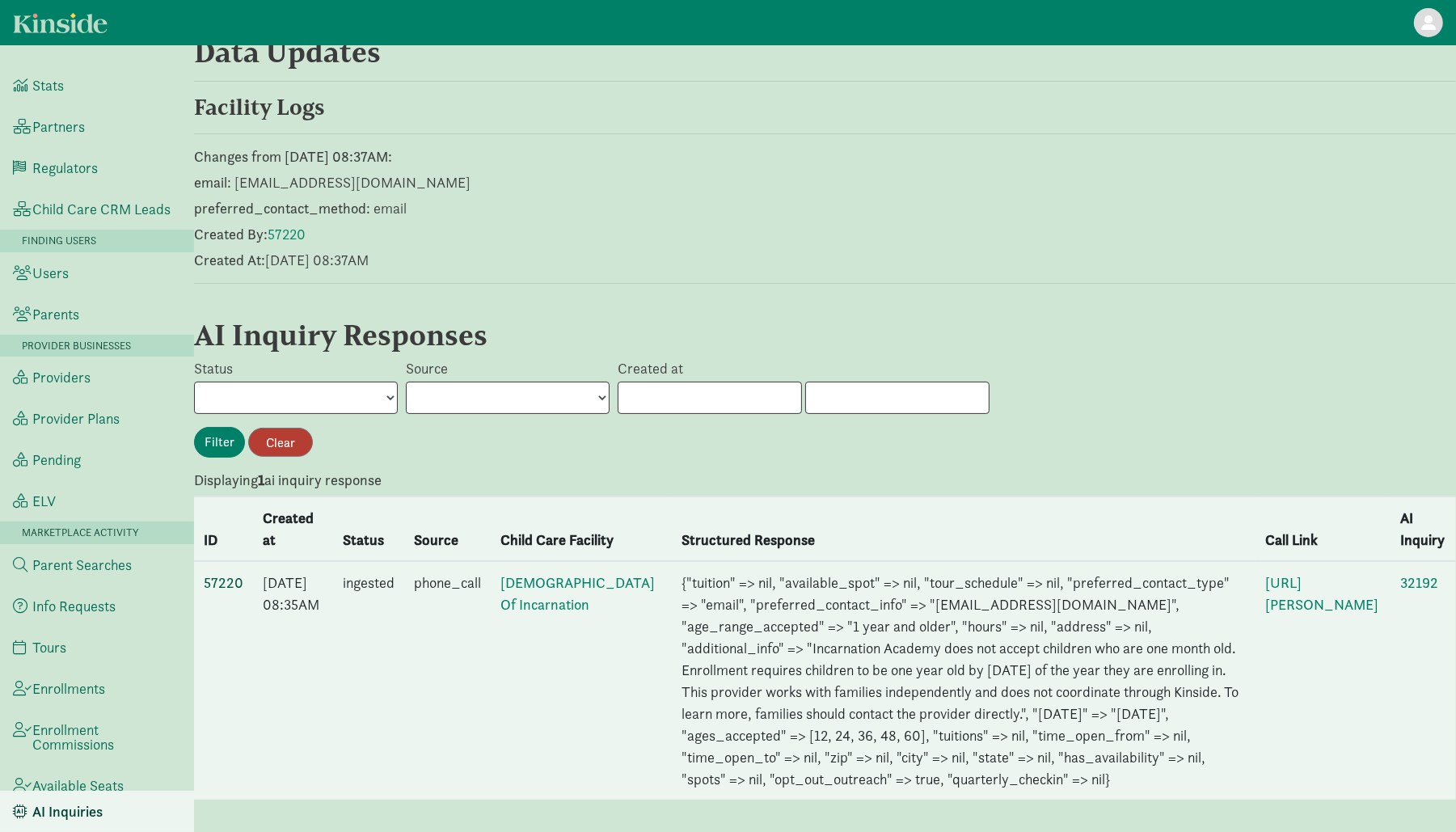
click at [228, 573] on link "57220" at bounding box center [224, 582] width 39 height 19
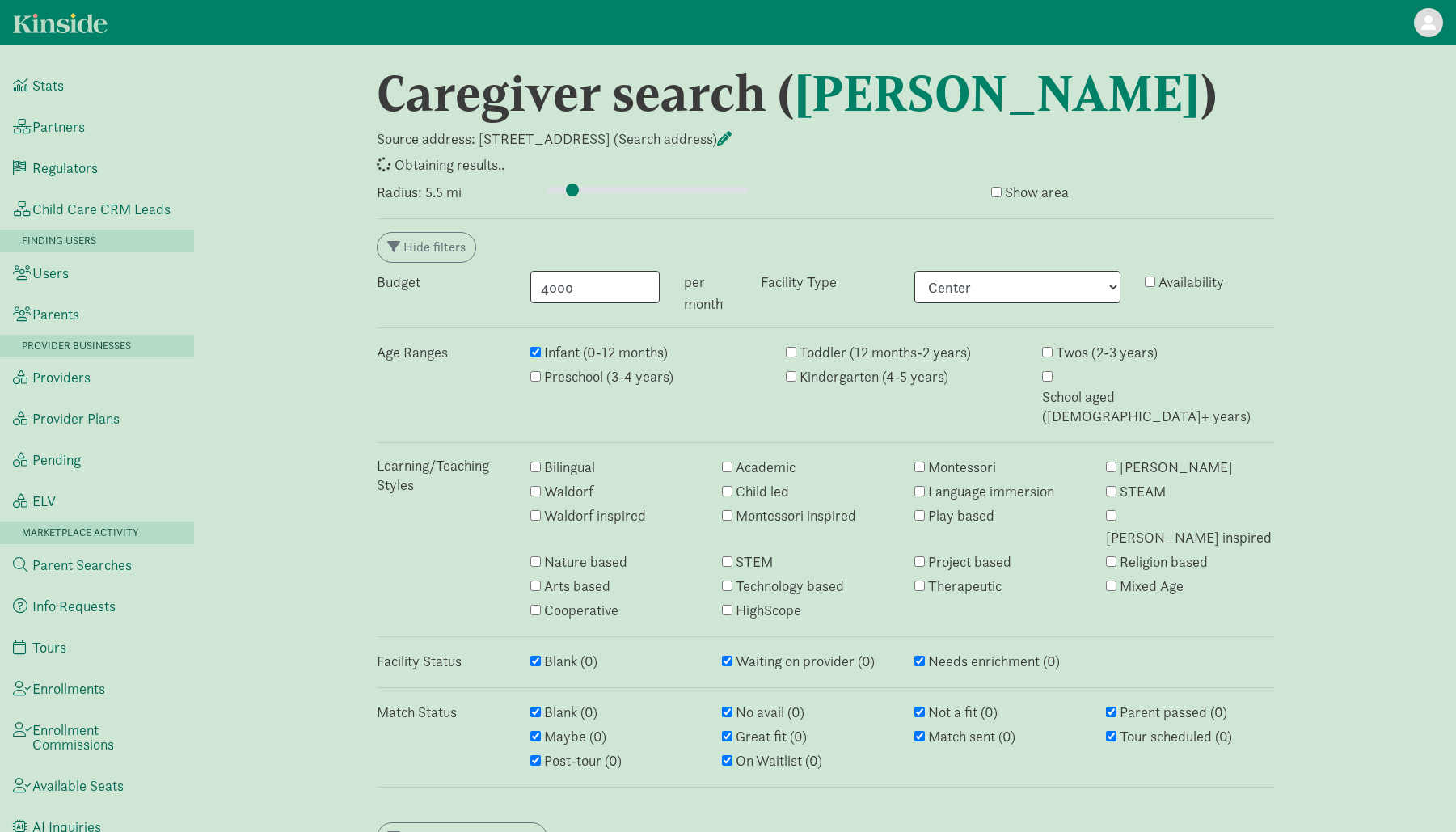
select select "center"
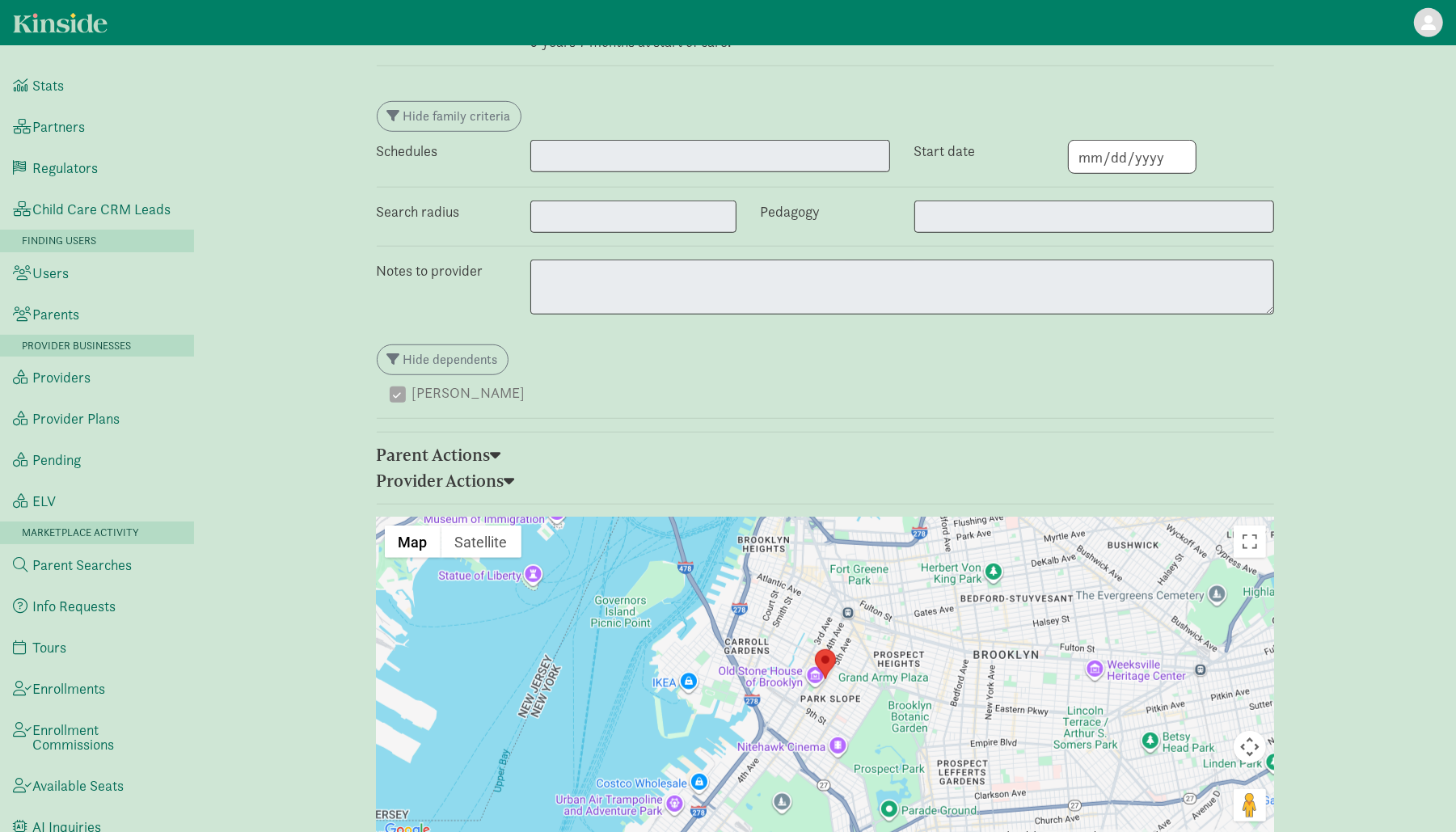
scroll to position [1080, 0]
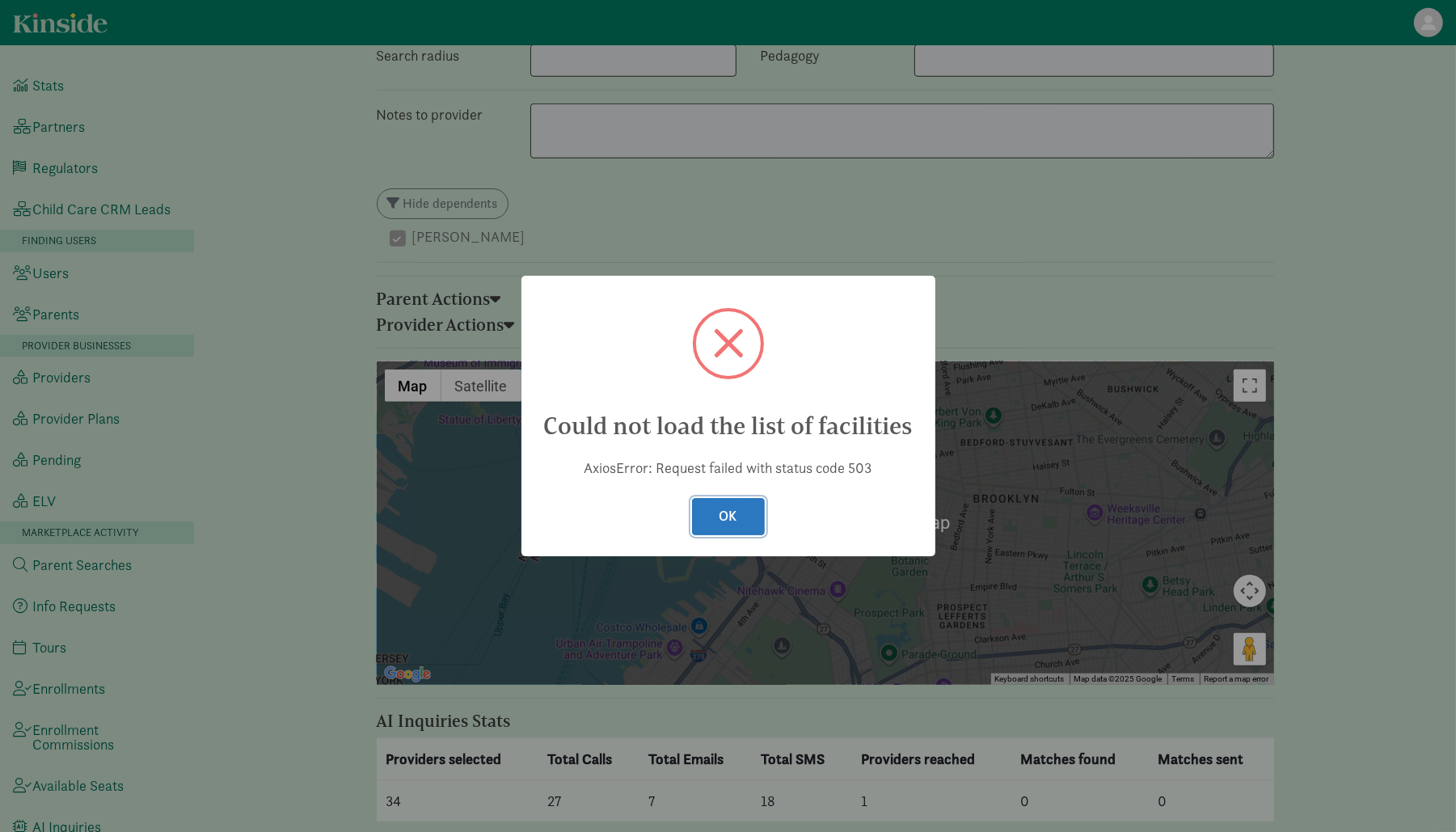
click at [747, 516] on button "OK" at bounding box center [728, 517] width 73 height 38
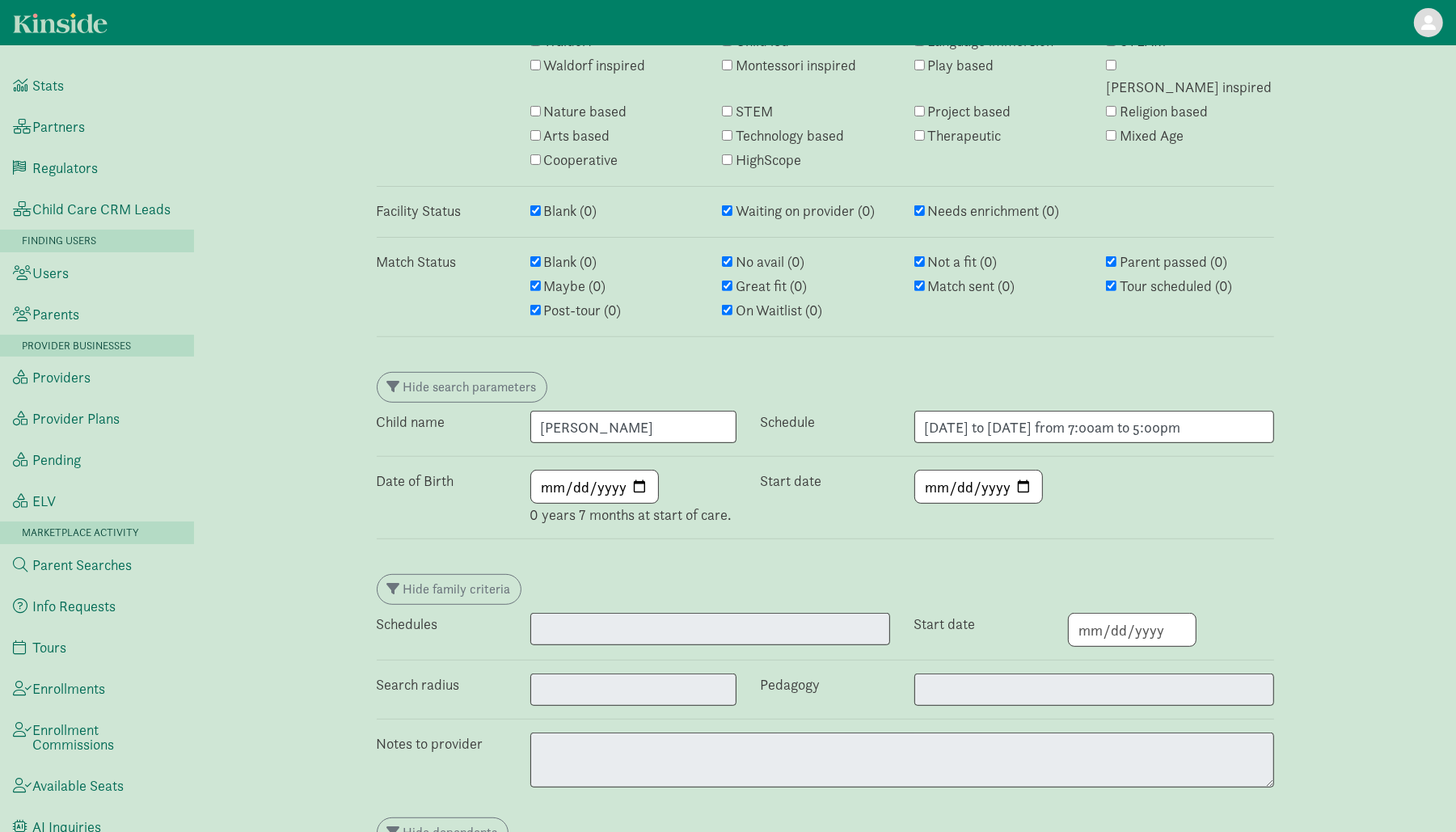
scroll to position [0, 0]
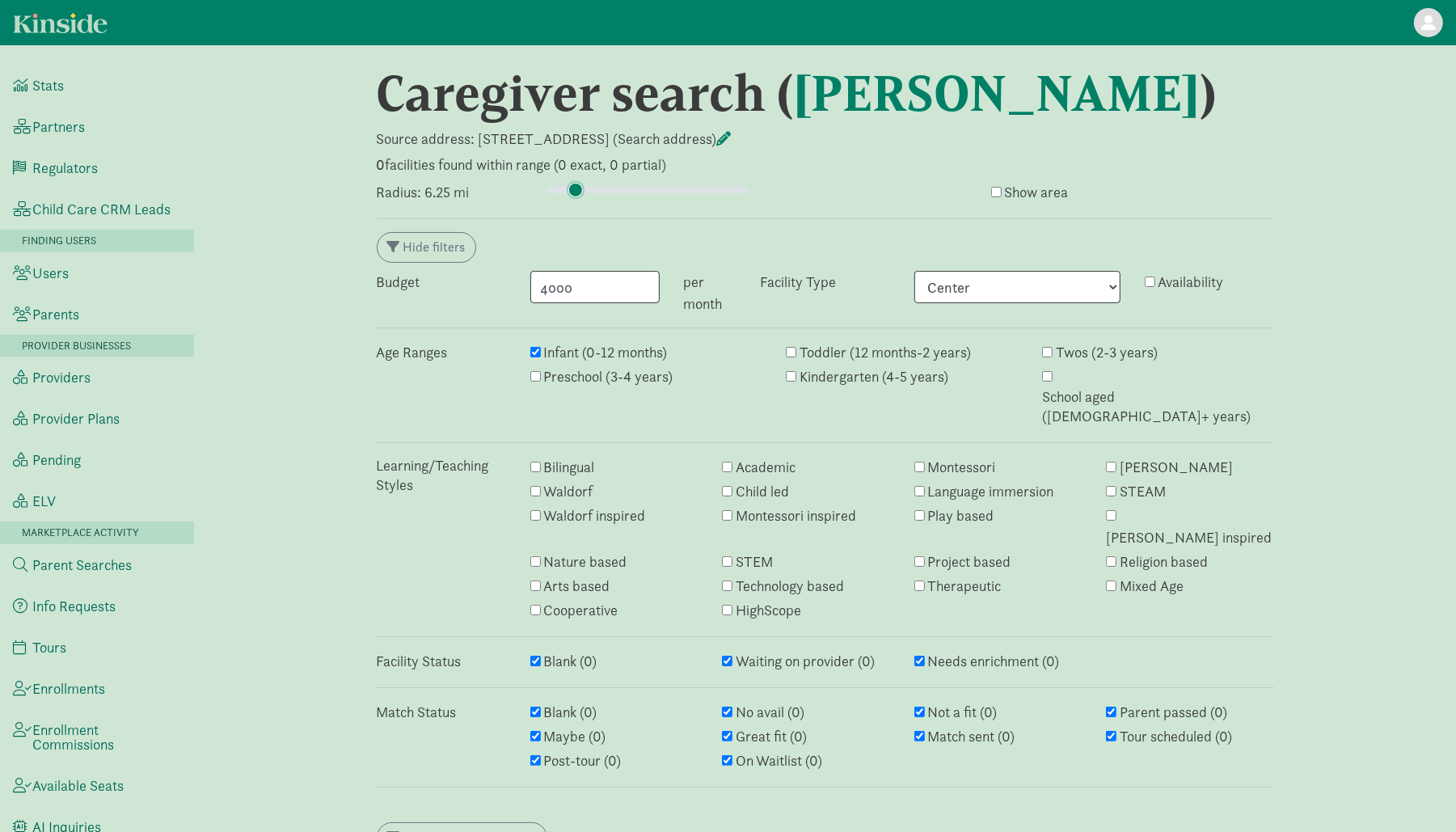
type input "6.25"
click at [575, 193] on input "range" at bounding box center [647, 190] width 202 height 18
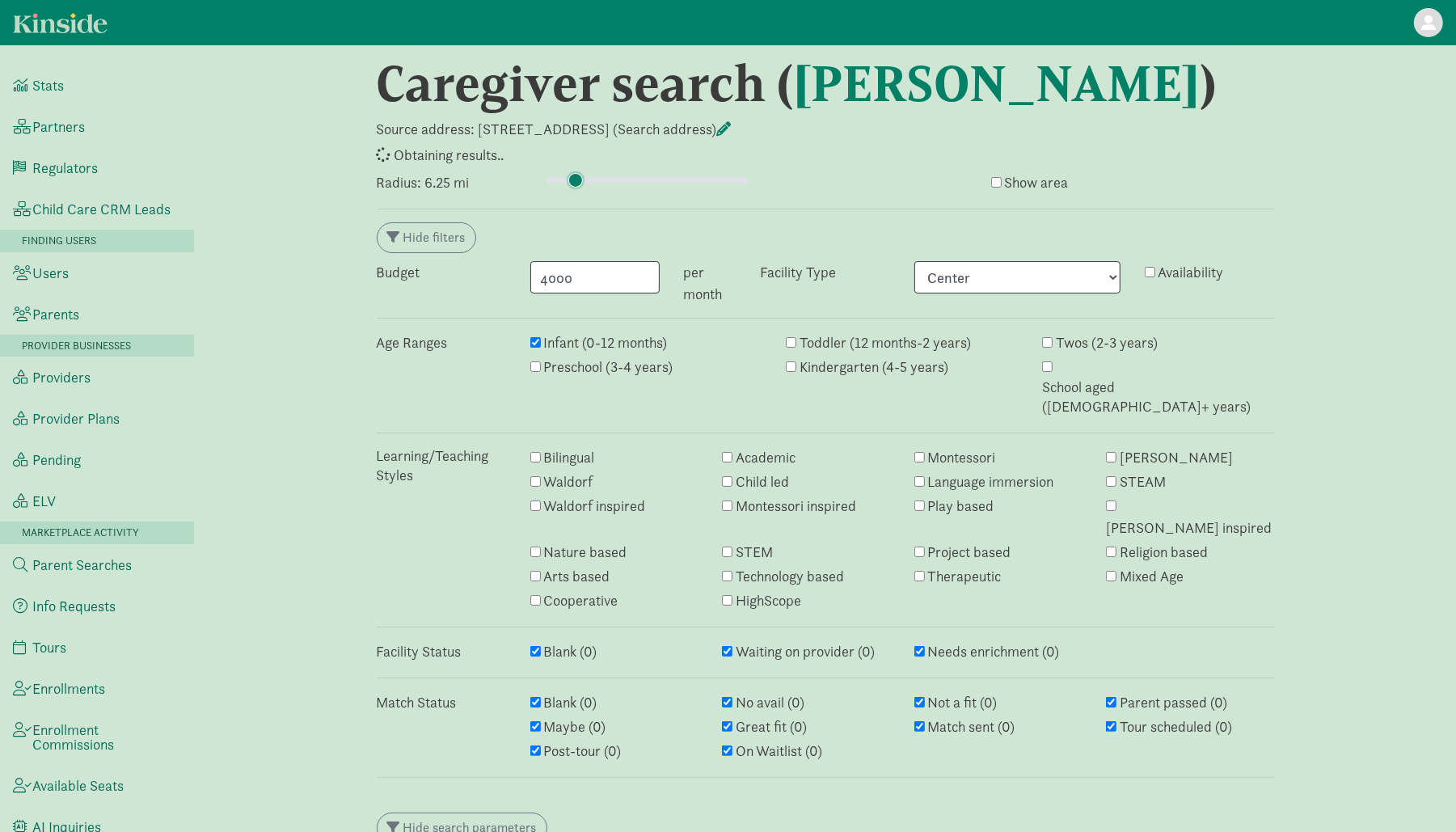
scroll to position [14, 0]
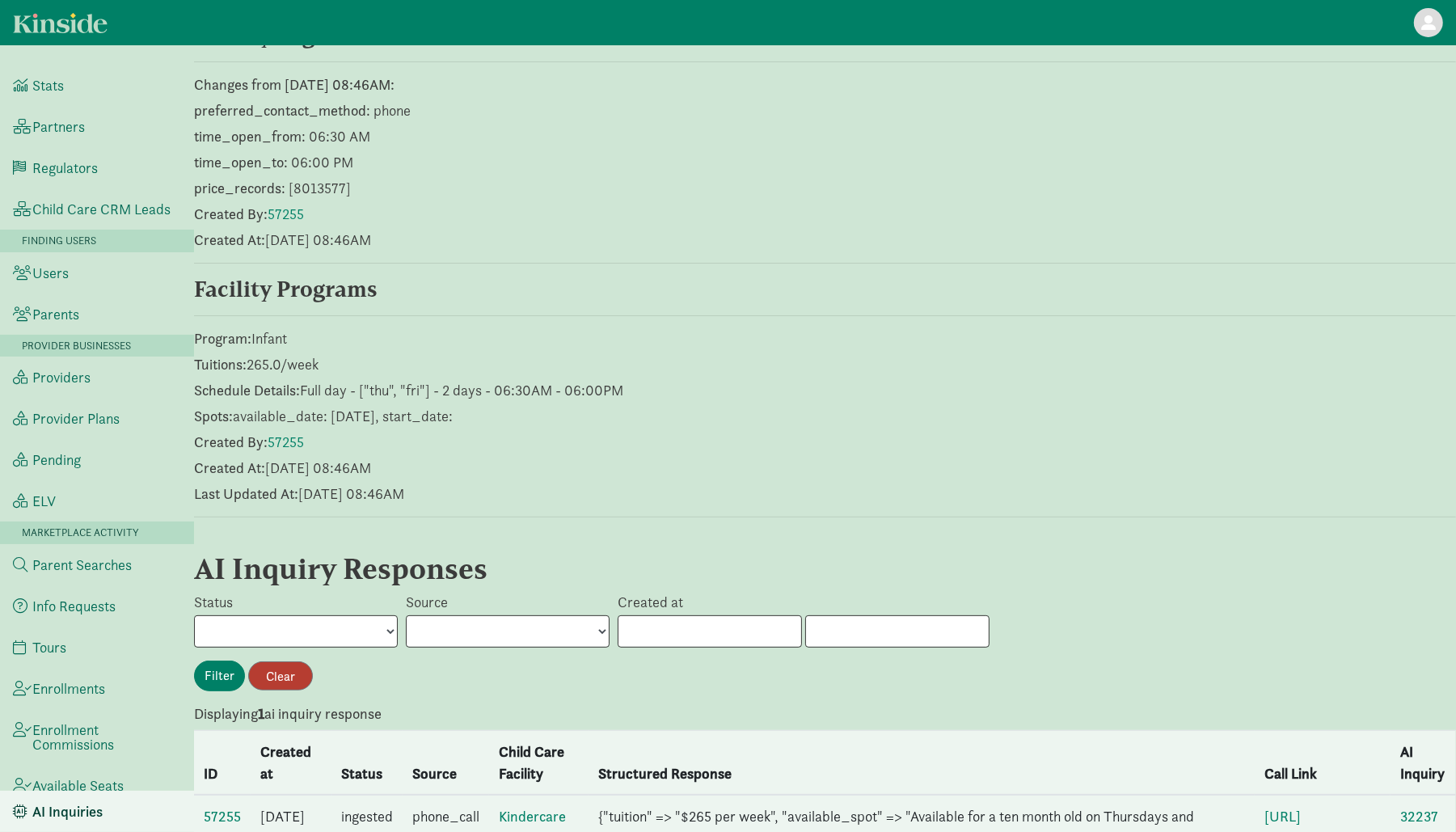
scroll to position [630, 0]
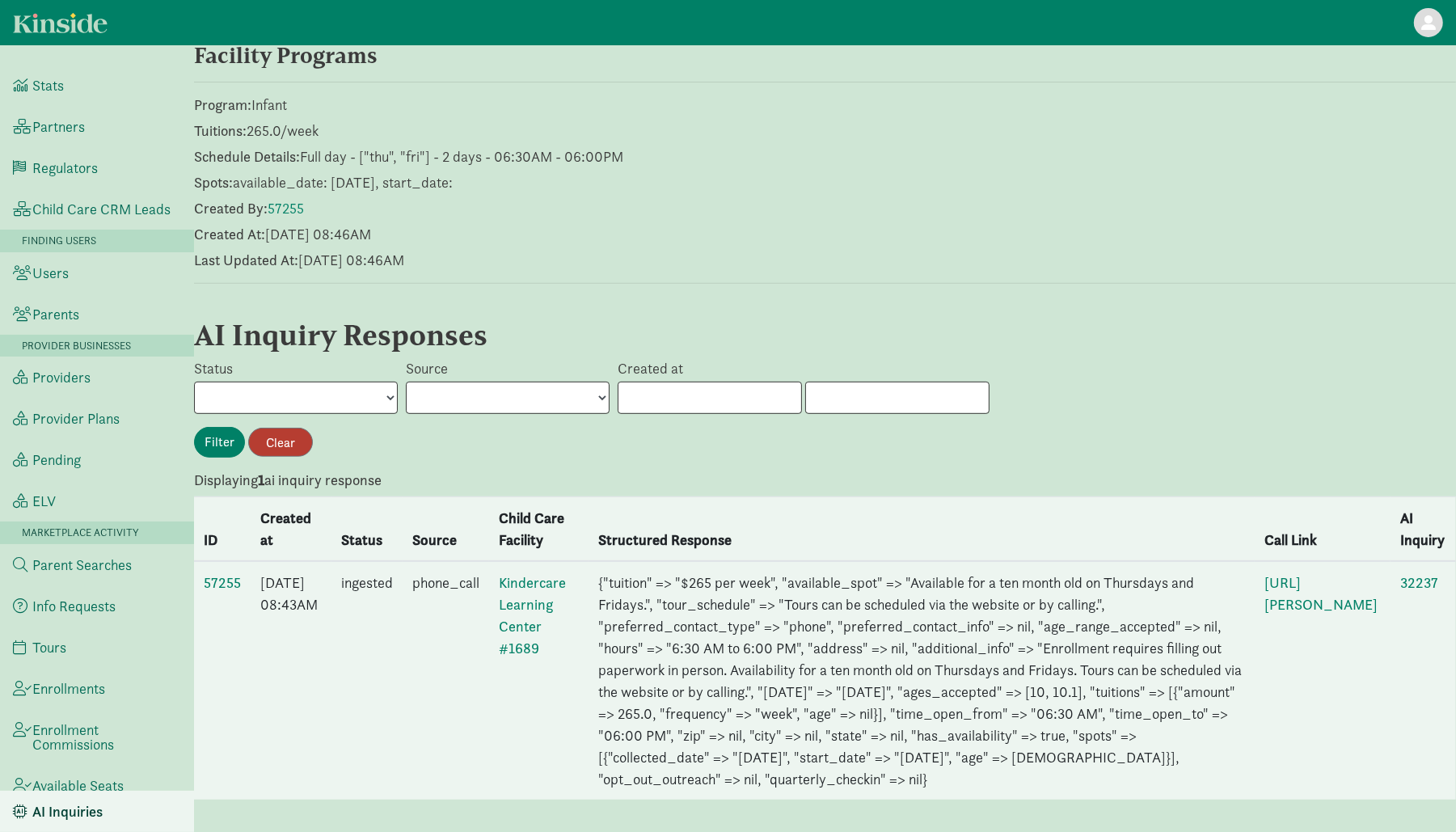
click at [216, 561] on td "57255" at bounding box center [222, 680] width 57 height 238
click at [220, 573] on link "57255" at bounding box center [222, 582] width 37 height 19
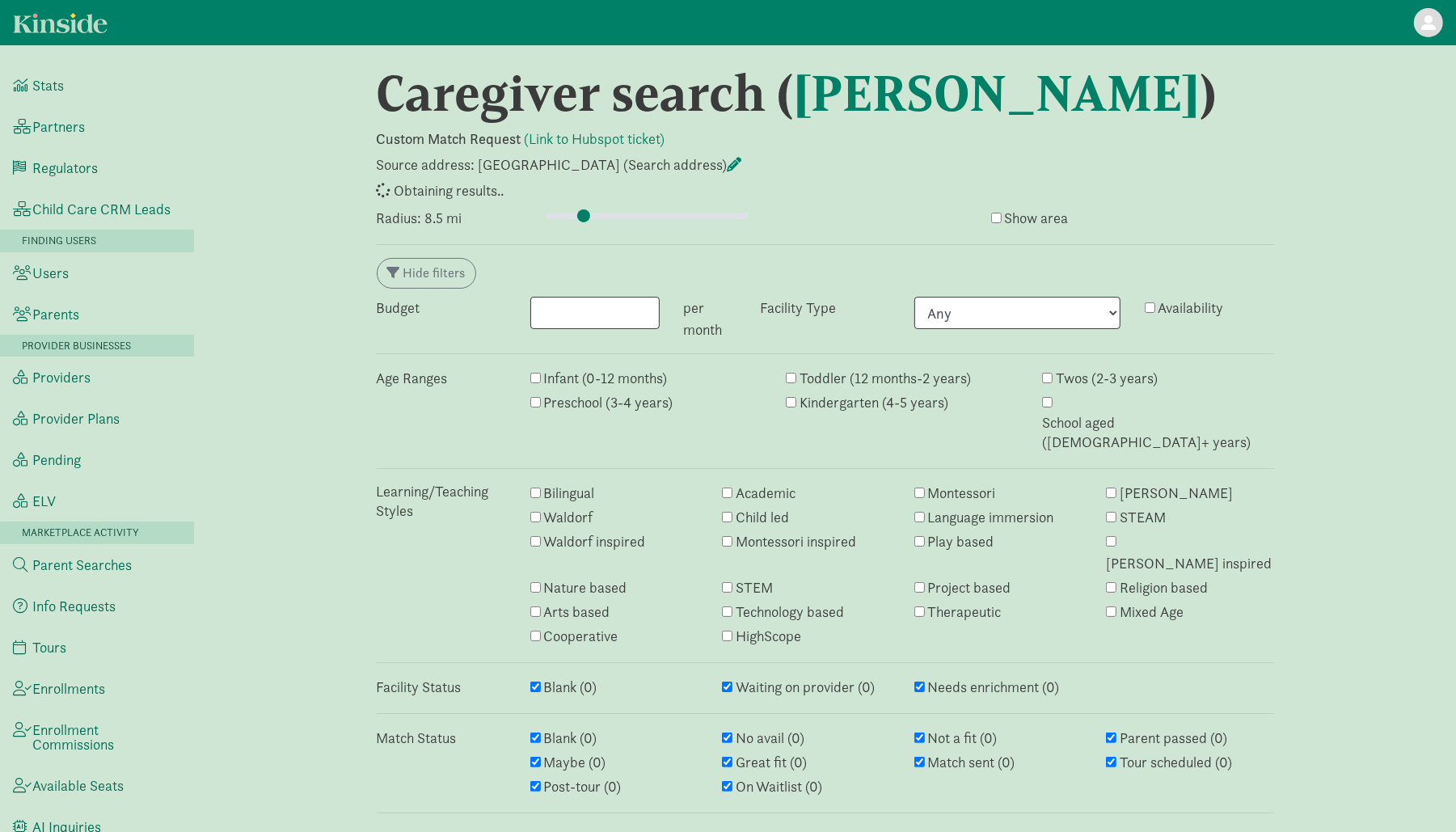
select select "awaiting_response"
select select "closed"
select select "awaiting_response"
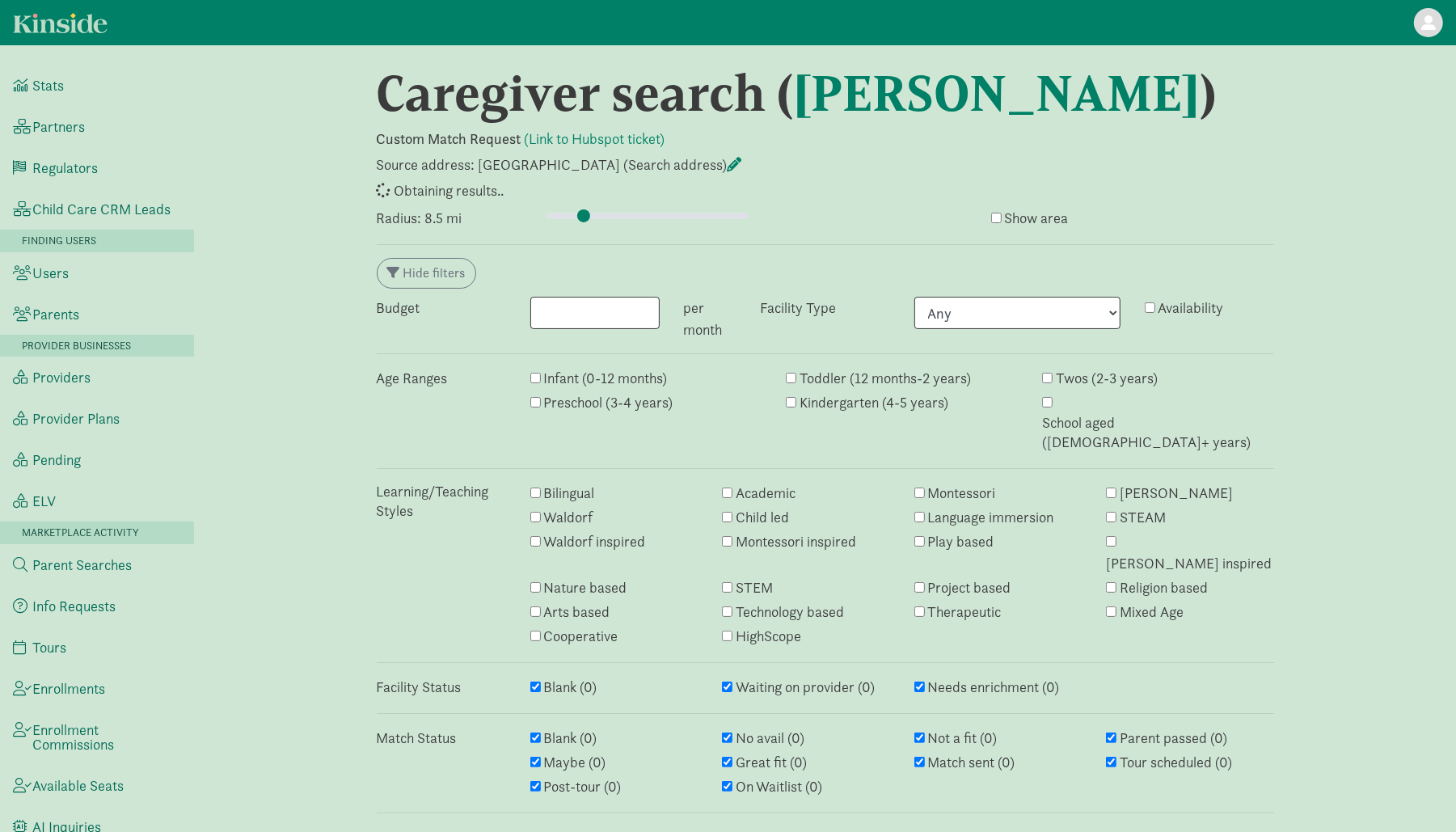
select select "awaiting_response"
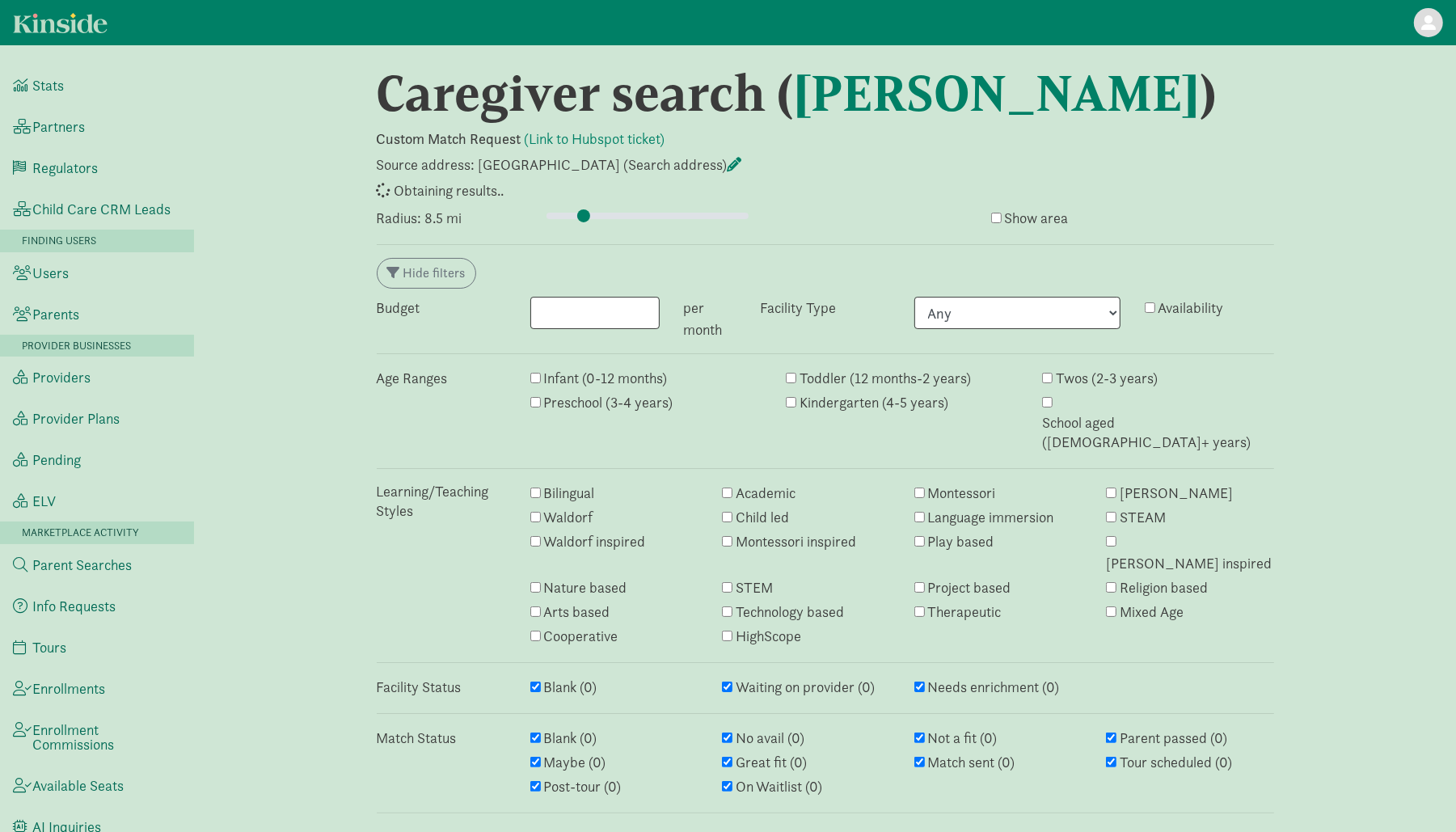
select select "awaiting_response"
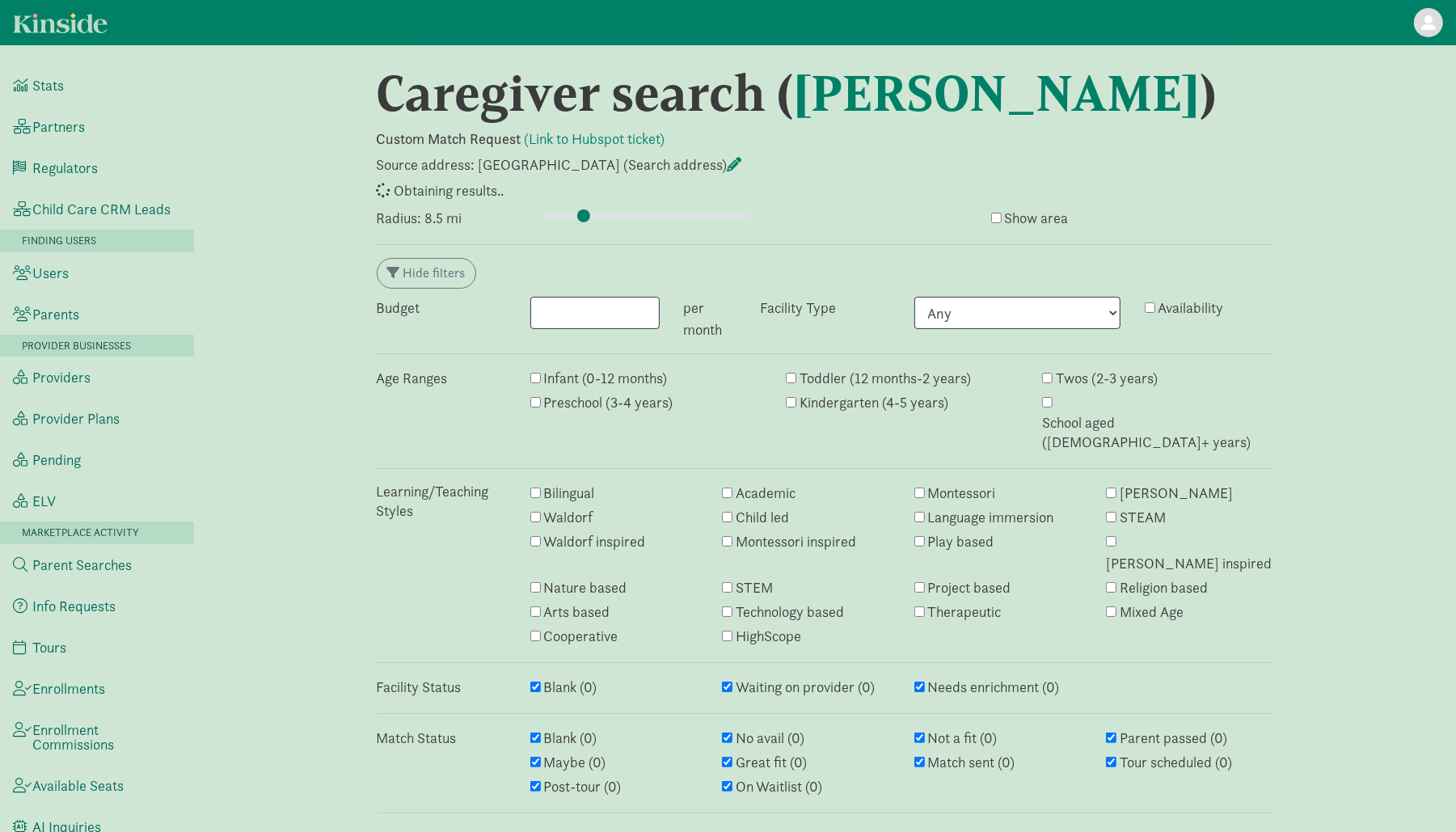
select select "awaiting_response"
select select "closed"
select select "awaiting_response"
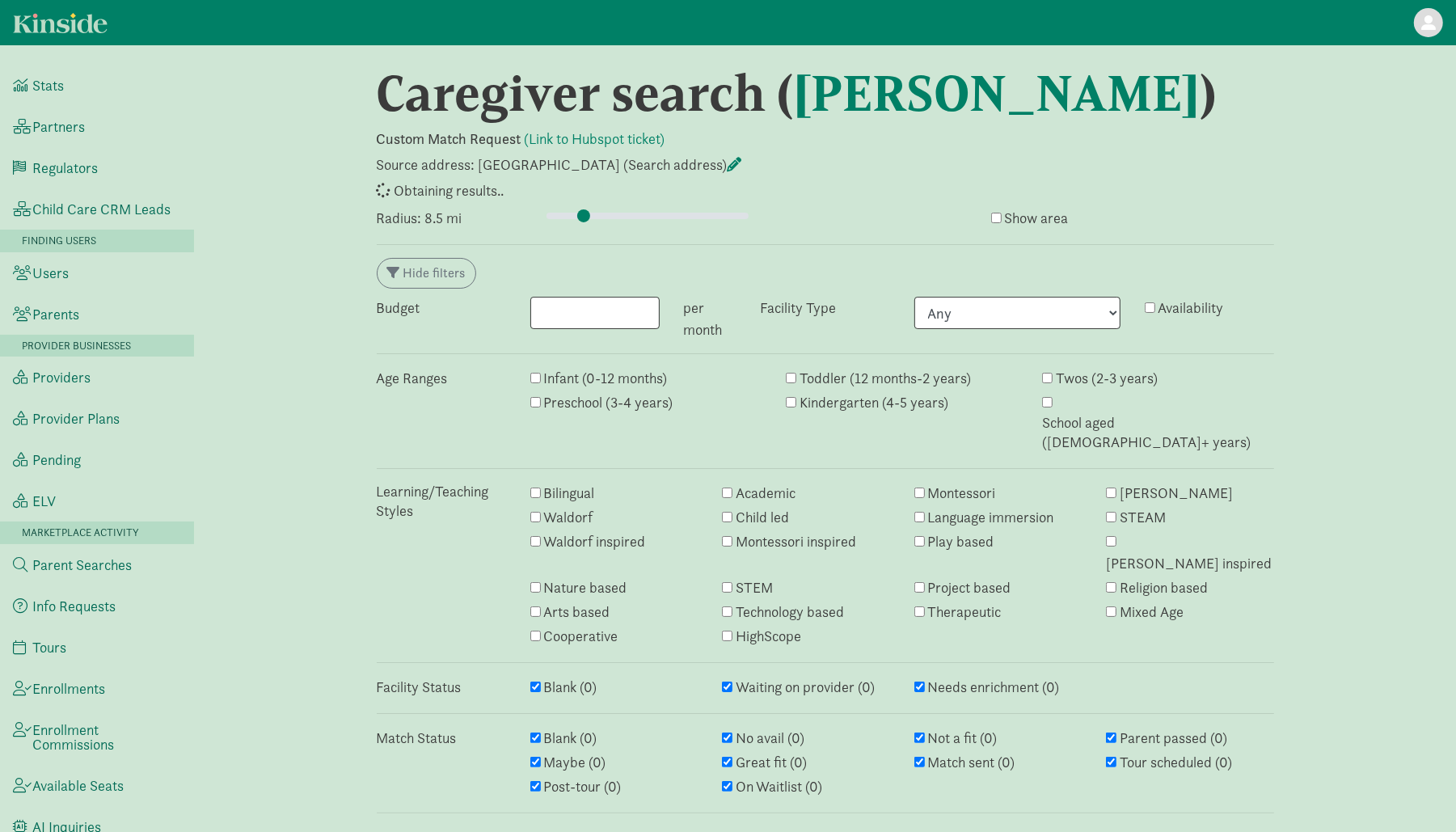
select select "awaiting_response"
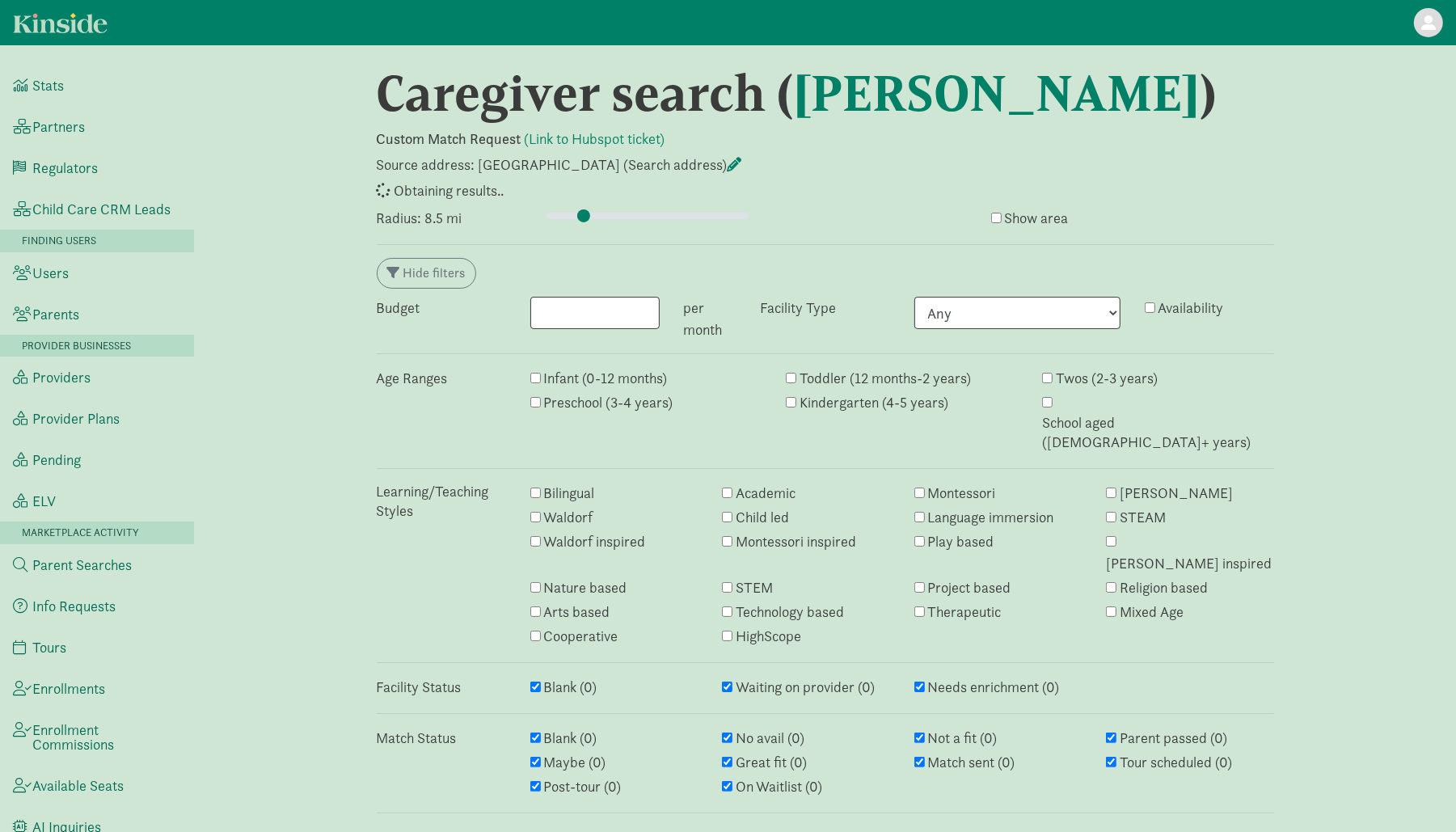
select select "awaiting_response"
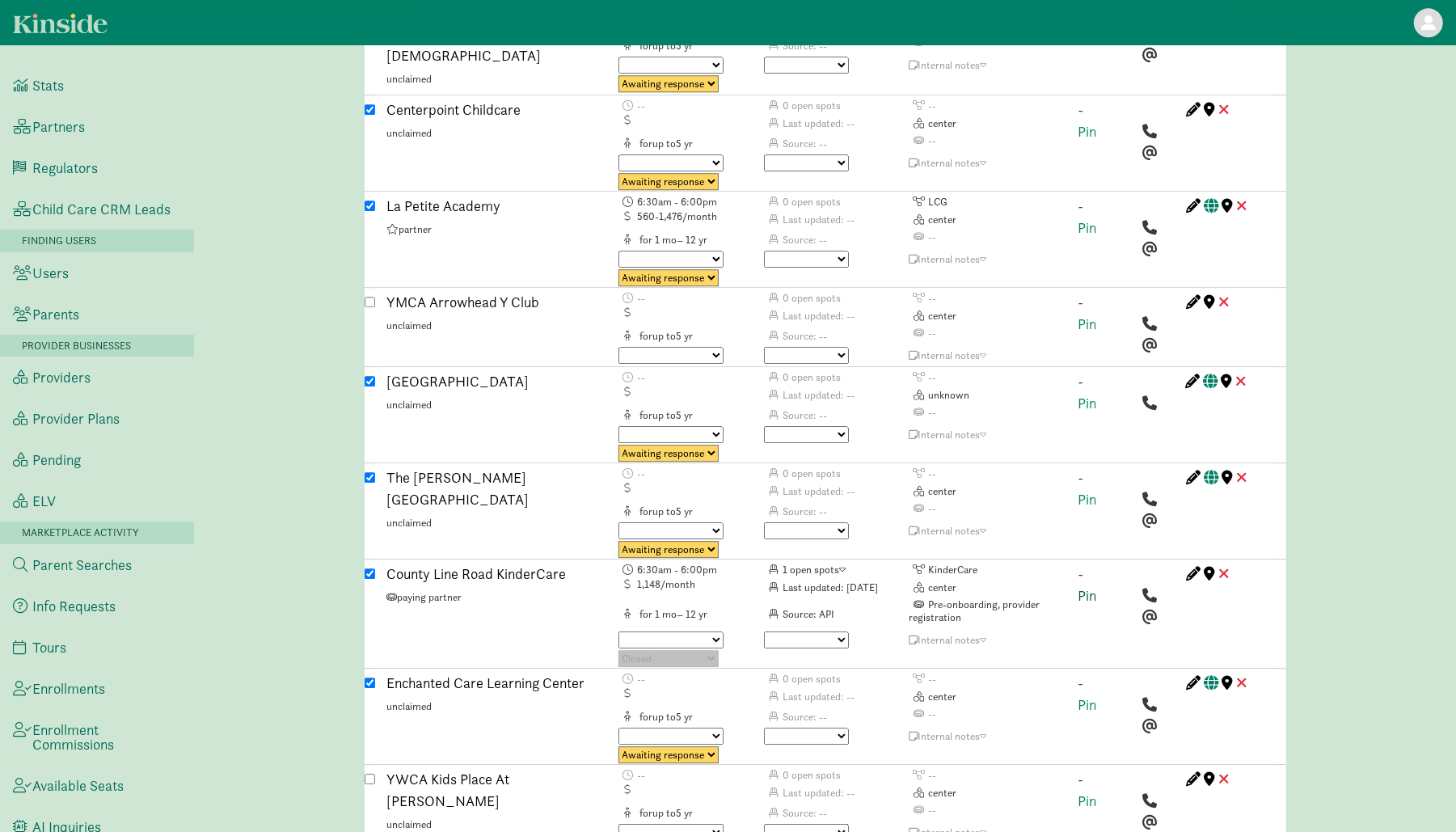
click at [1084, 587] on link "Pin" at bounding box center [1088, 596] width 19 height 19
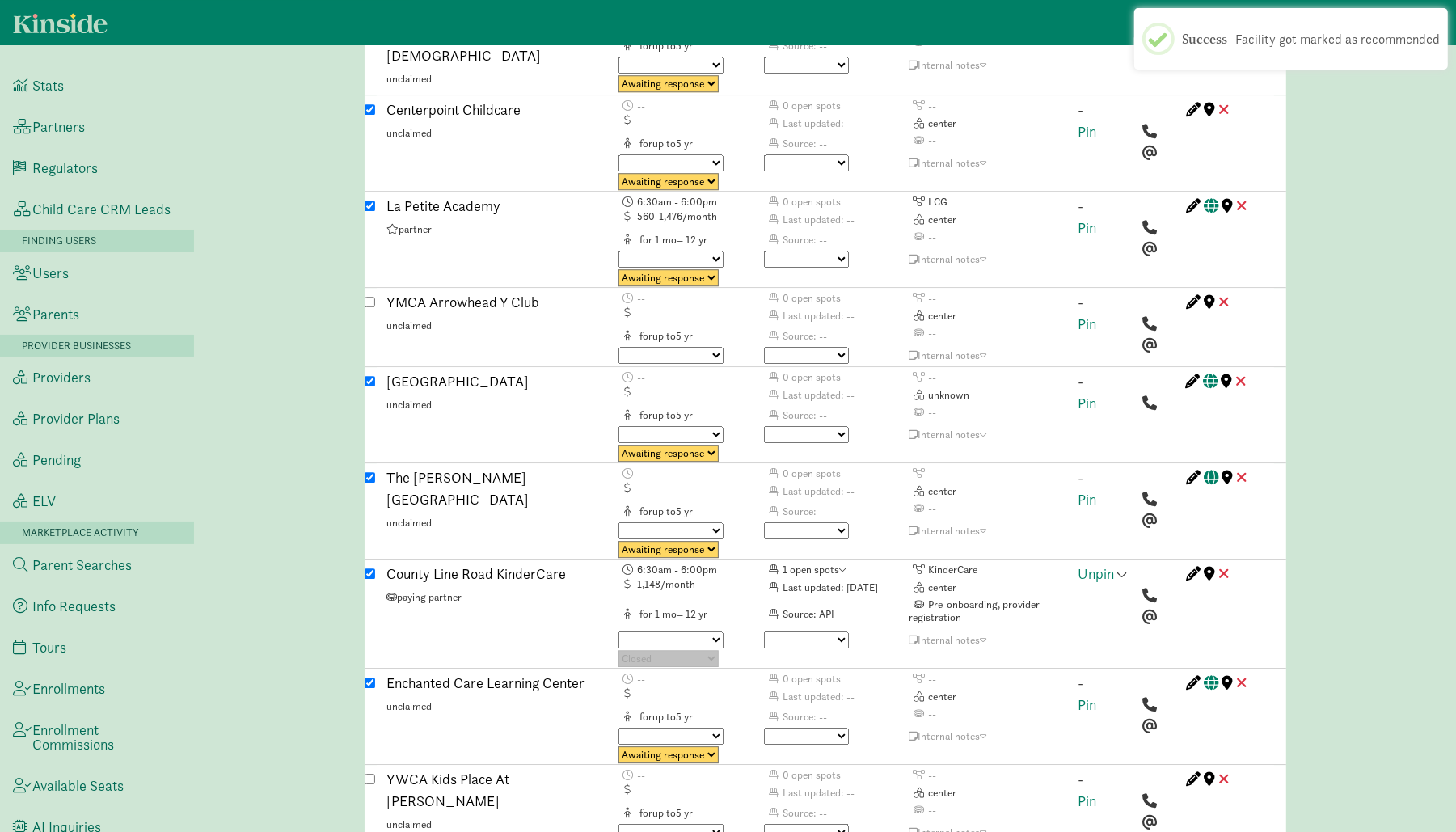
click at [1126, 566] on span at bounding box center [1122, 573] width 9 height 15
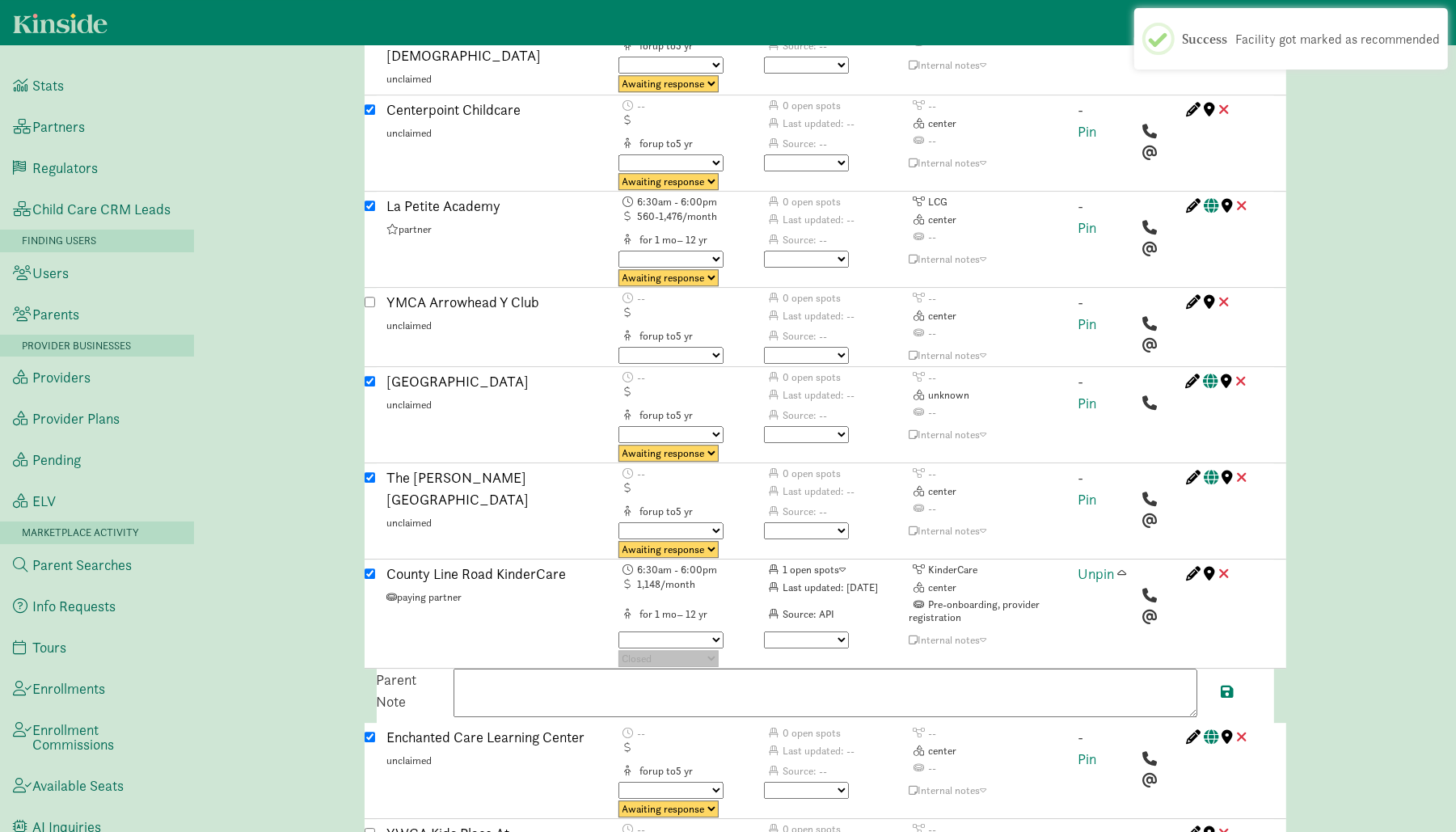
click at [1026, 669] on textarea at bounding box center [825, 693] width 743 height 49
paste textarea "Enrollment requires filling out paperwork in person. Availability for a ten mon…"
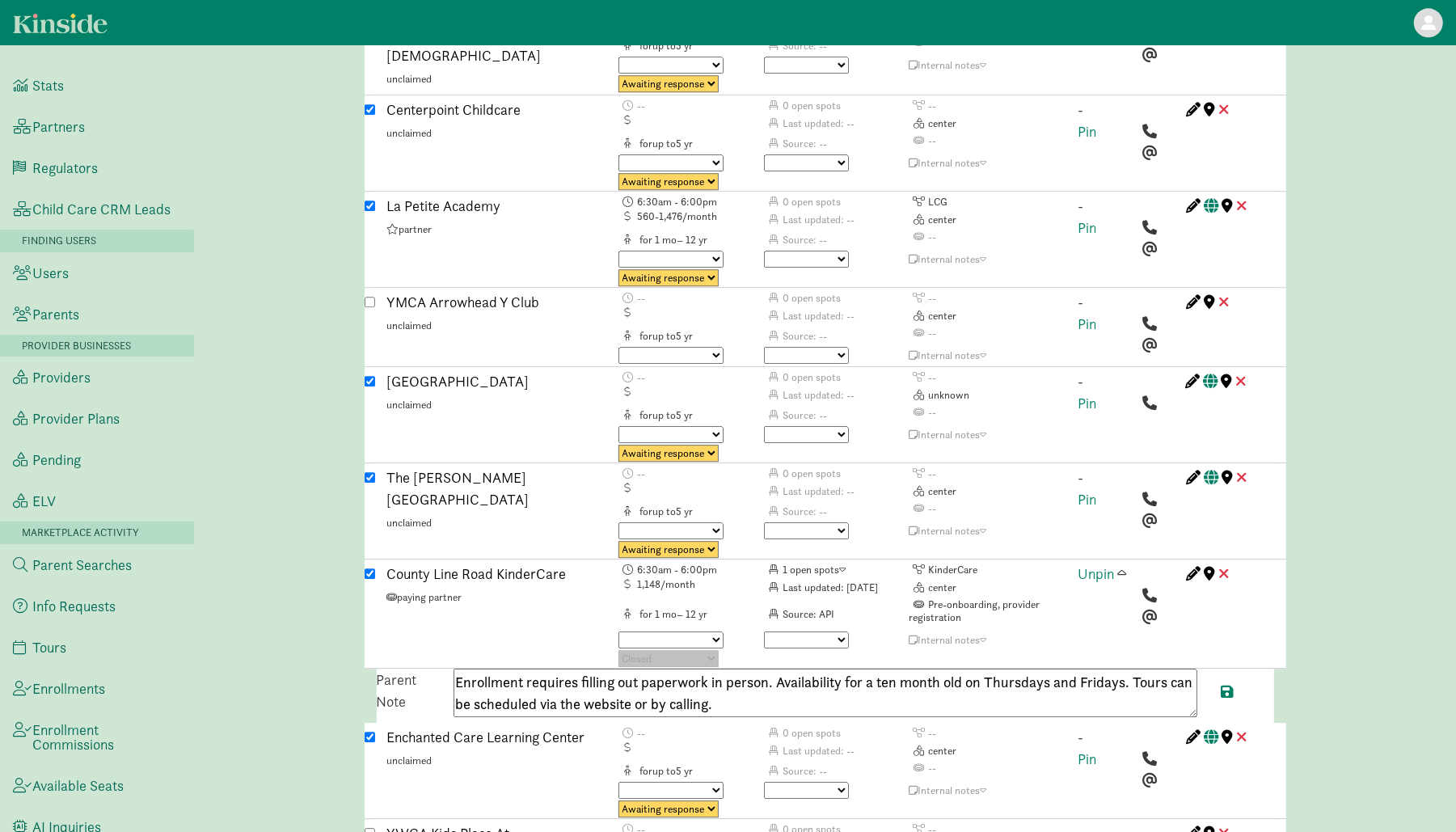
drag, startPoint x: 773, startPoint y: 519, endPoint x: 456, endPoint y: 527, distance: 317.1
click at [456, 669] on textarea "Enrollment requires filling out paperwork in person. Availability for a ten mon…" at bounding box center [825, 693] width 743 height 49
click at [894, 669] on textarea "Enrollment requires filling out paperwork in person. Availability for a ten-mon…" at bounding box center [825, 693] width 743 height 49
click at [795, 669] on textarea "Enrollment requires filling out paperwork in person. Availability for a ten-mon…" at bounding box center [825, 693] width 743 height 49
paste textarea "https://www.kindercare.com/our-centers/westerville/oh/301689"
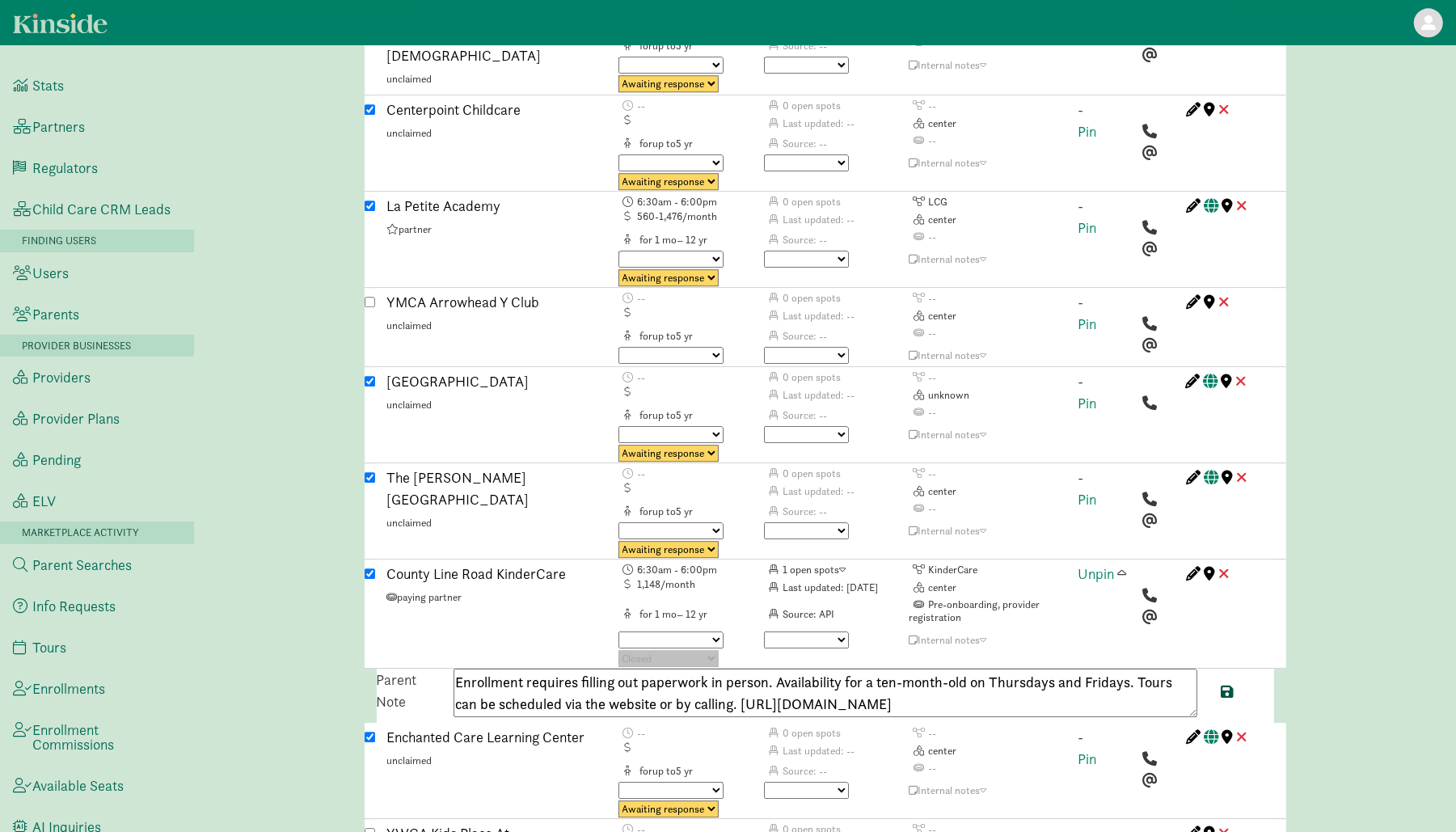
type textarea "Enrollment requires filling out paperwork in person. Availability for a ten-mon…"
click at [1227, 684] on span at bounding box center [1228, 691] width 13 height 15
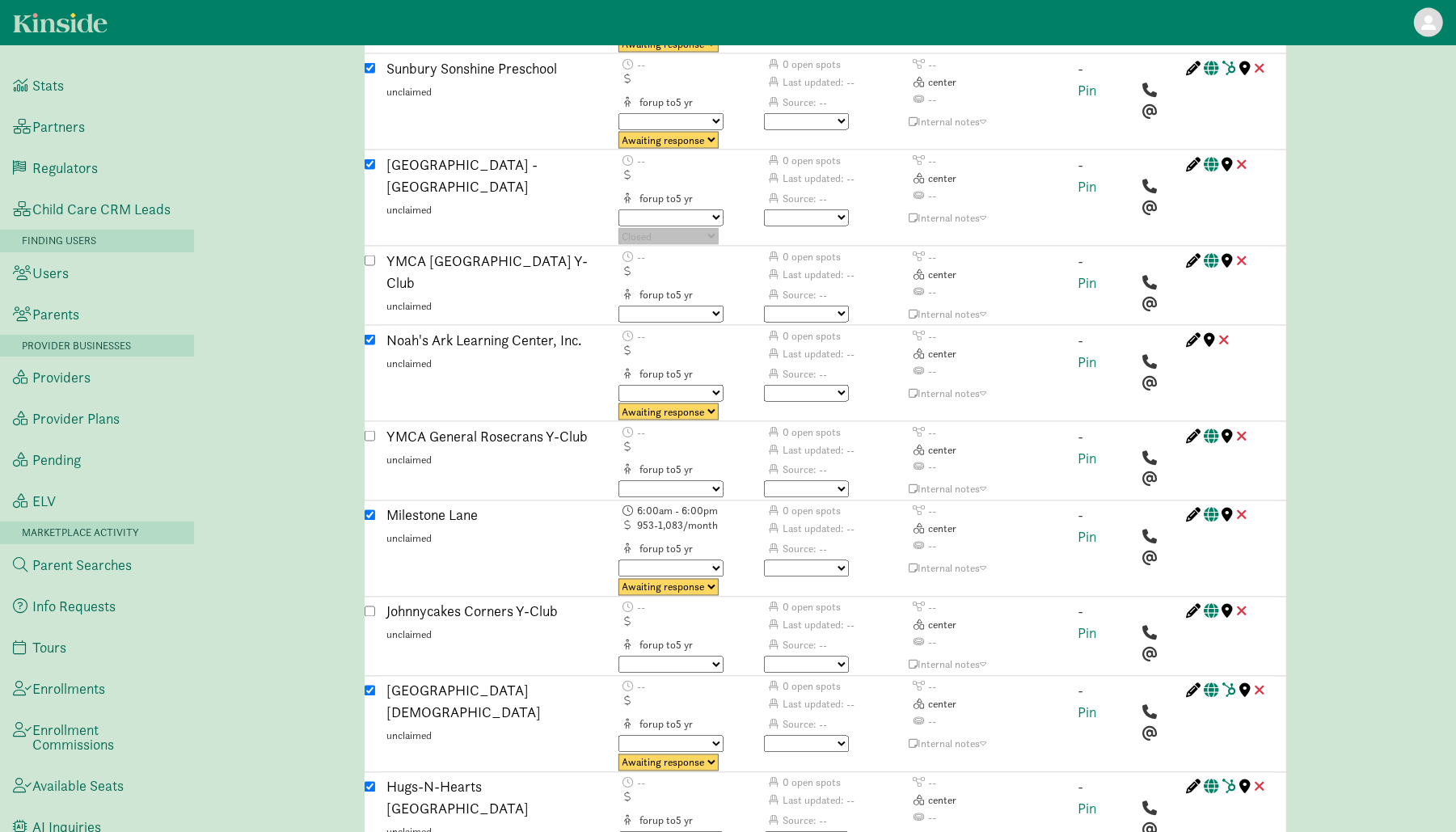
click at [845, 560] on select "No avail Not a fit Parent passed Maybe Great fit Match sent Tour scheduled Post…" at bounding box center [806, 569] width 85 height 17
click at [695, 579] on select "Triggered Failed Awaiting response Processing Provider reached Closed" at bounding box center [668, 588] width 100 height 17
select select "closed"
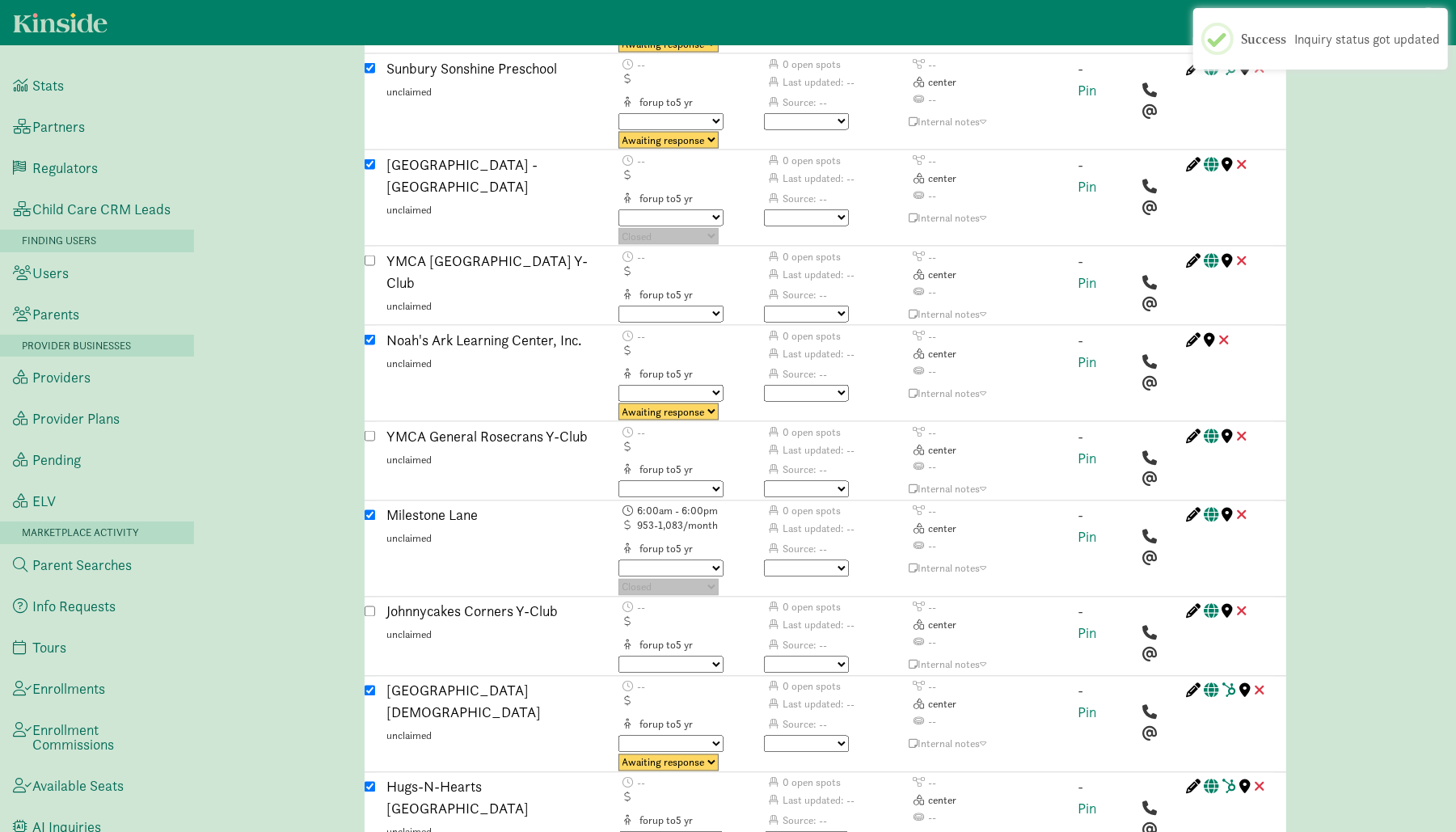
click at [800, 560] on select "No avail Not a fit Parent passed Maybe Great fit Match sent Tour scheduled Post…" at bounding box center [806, 569] width 85 height 17
select select "no_avail"
click at [764, 560] on select "No avail Not a fit Parent passed Maybe Great fit Match sent Tour scheduled Post…" at bounding box center [806, 569] width 85 height 17
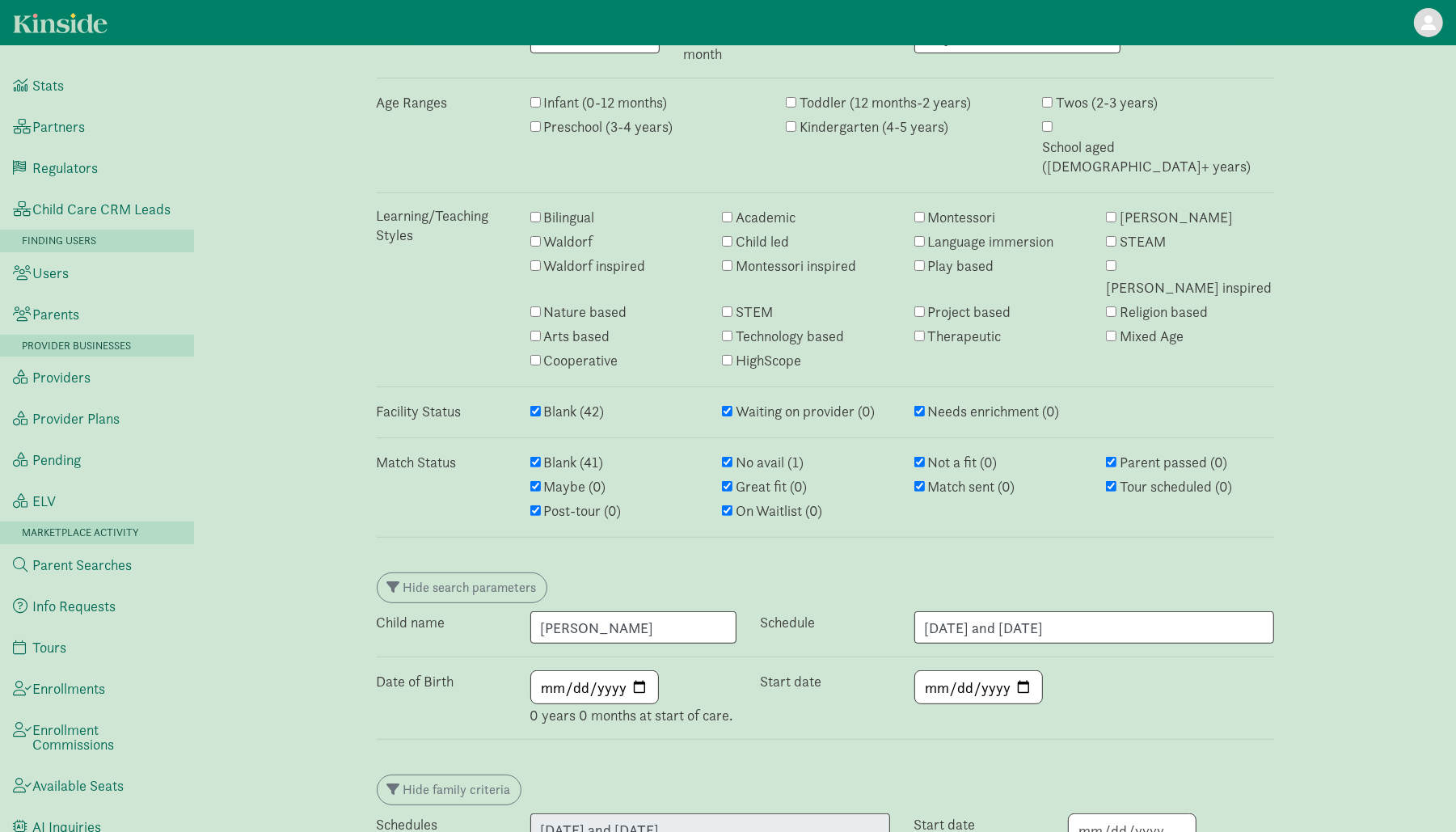
scroll to position [1917, 0]
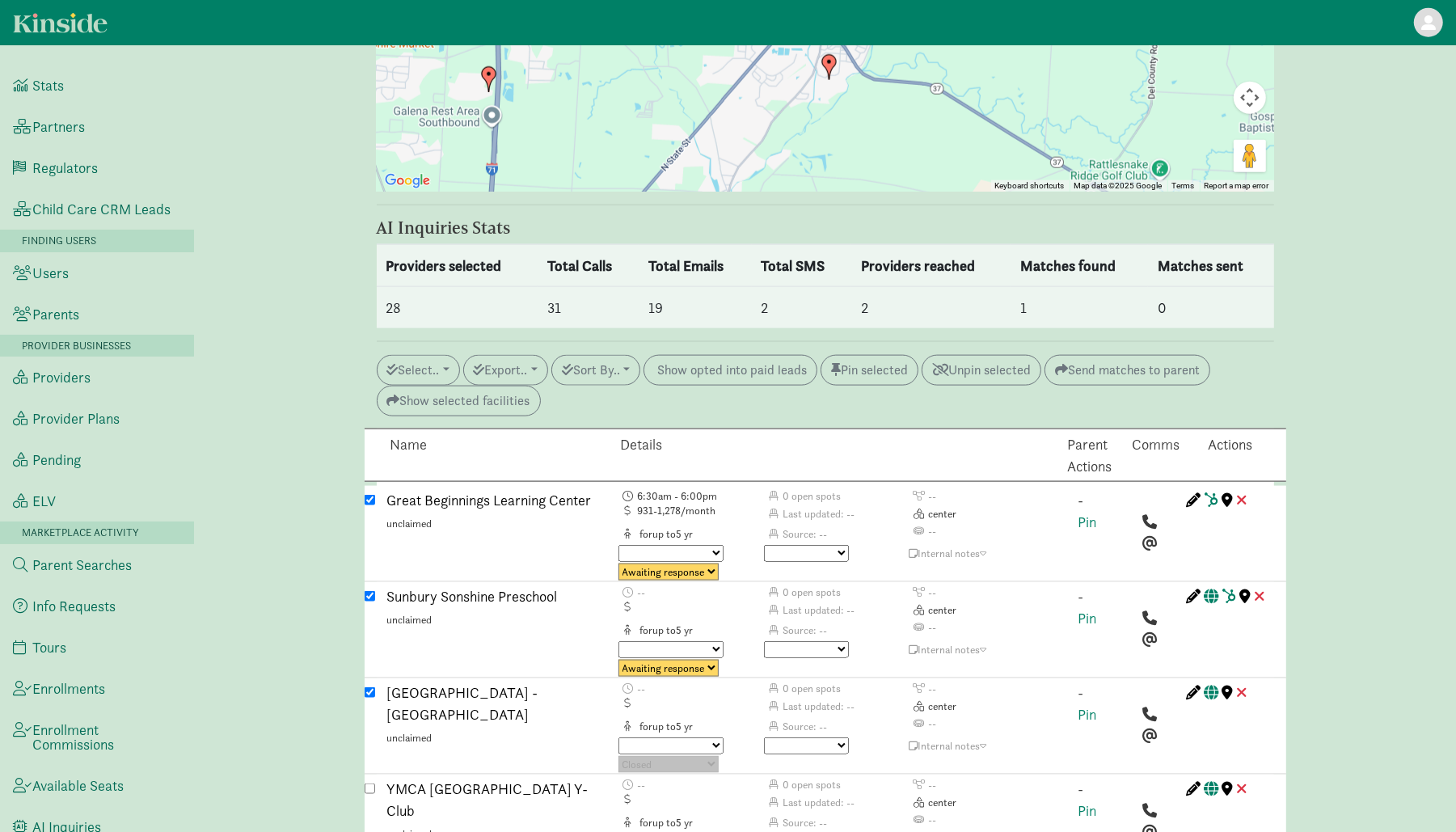
click at [691, 564] on select "Triggered Failed Awaiting response Processing Provider reached Closed" at bounding box center [668, 572] width 100 height 17
select select "closed"
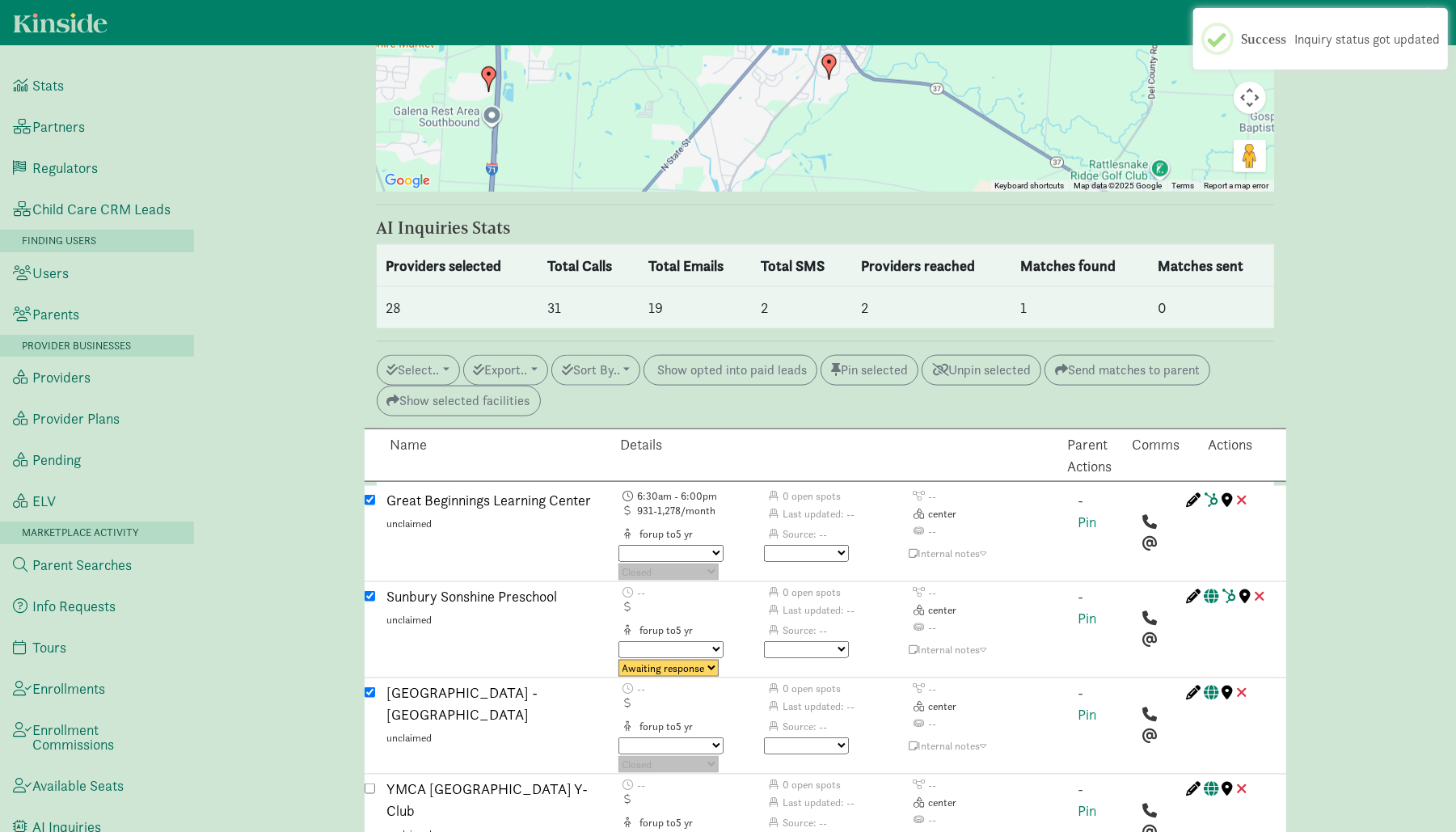
click at [802, 545] on select "No avail Not a fit Parent passed Maybe Great fit Match sent Tour scheduled Post…" at bounding box center [806, 553] width 85 height 17
select select "no_avail"
click at [764, 545] on select "No avail Not a fit Parent passed Maybe Great fit Match sent Tour scheduled Post…" at bounding box center [806, 553] width 85 height 17
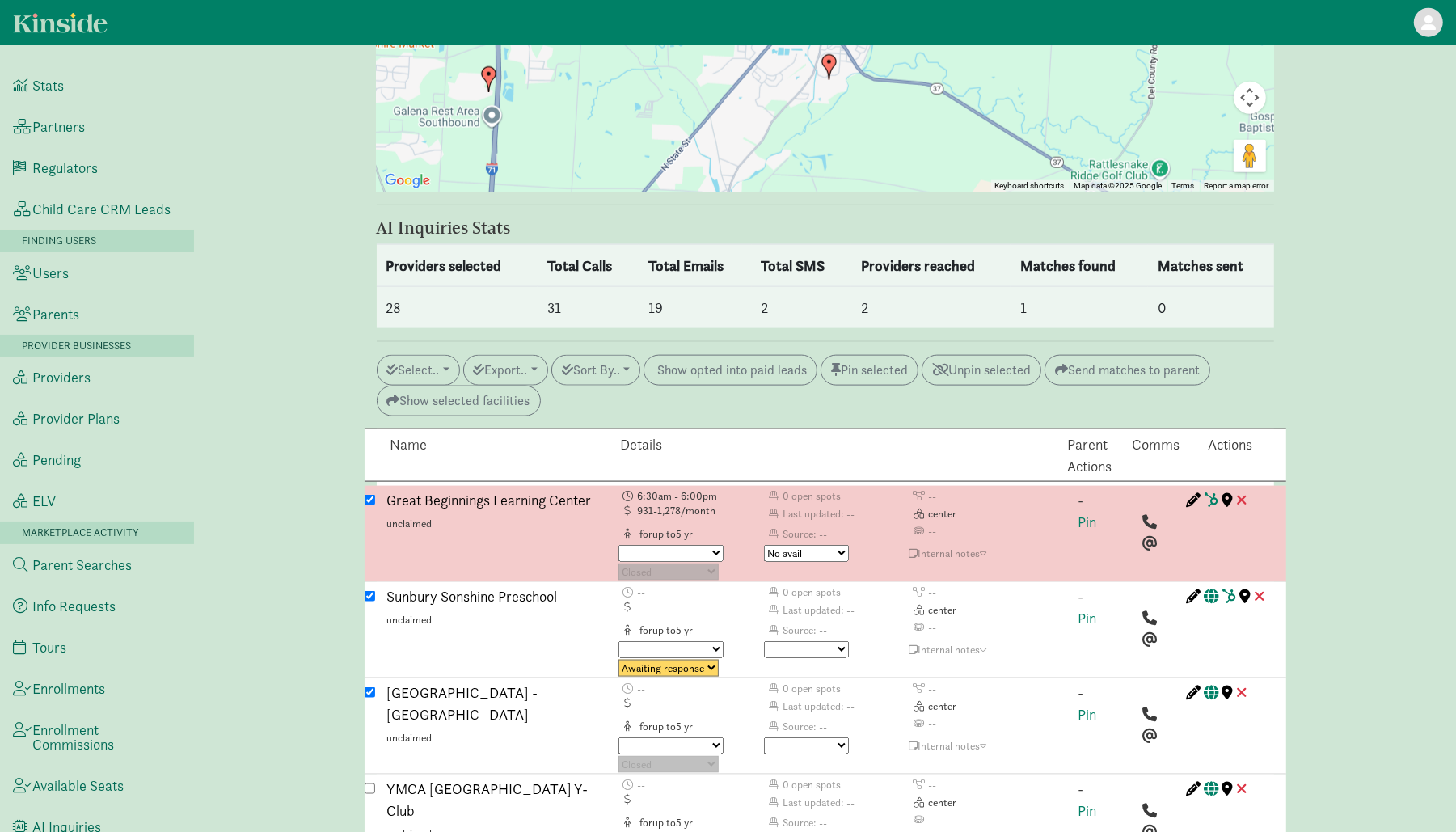
scroll to position [3936, 0]
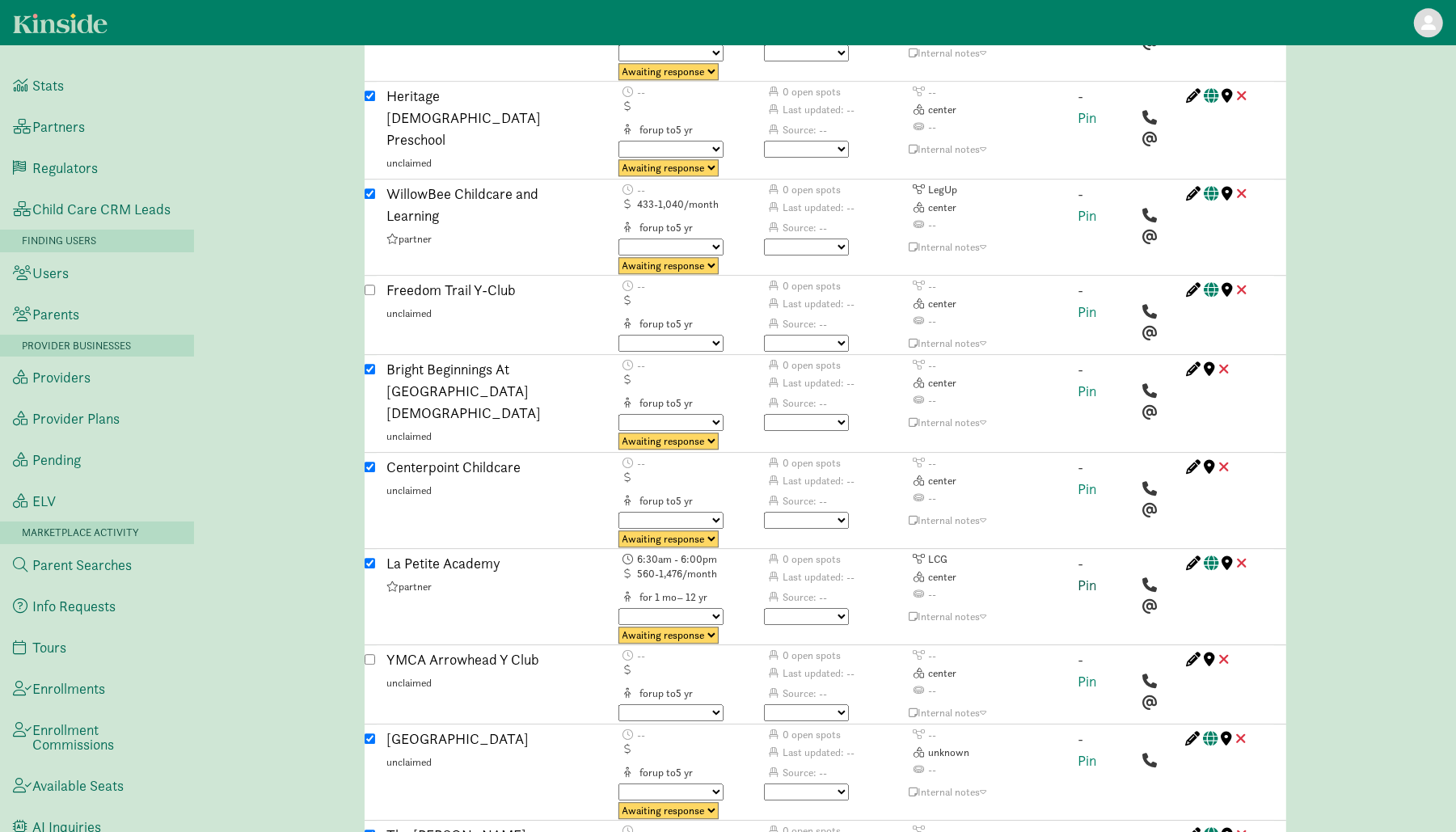
click at [1088, 576] on link "Pin" at bounding box center [1088, 585] width 19 height 19
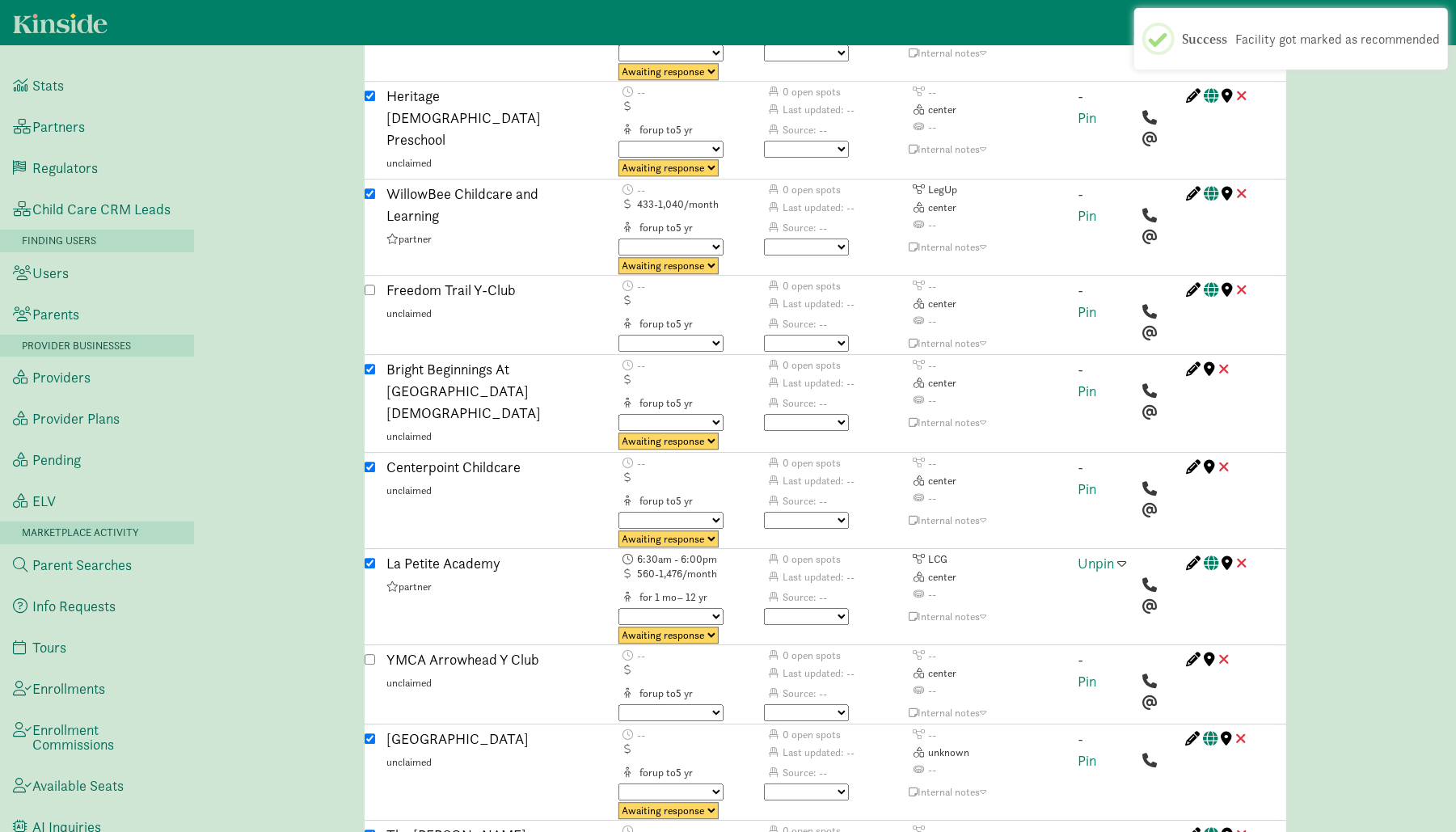
click at [1124, 556] on span at bounding box center [1122, 563] width 9 height 15
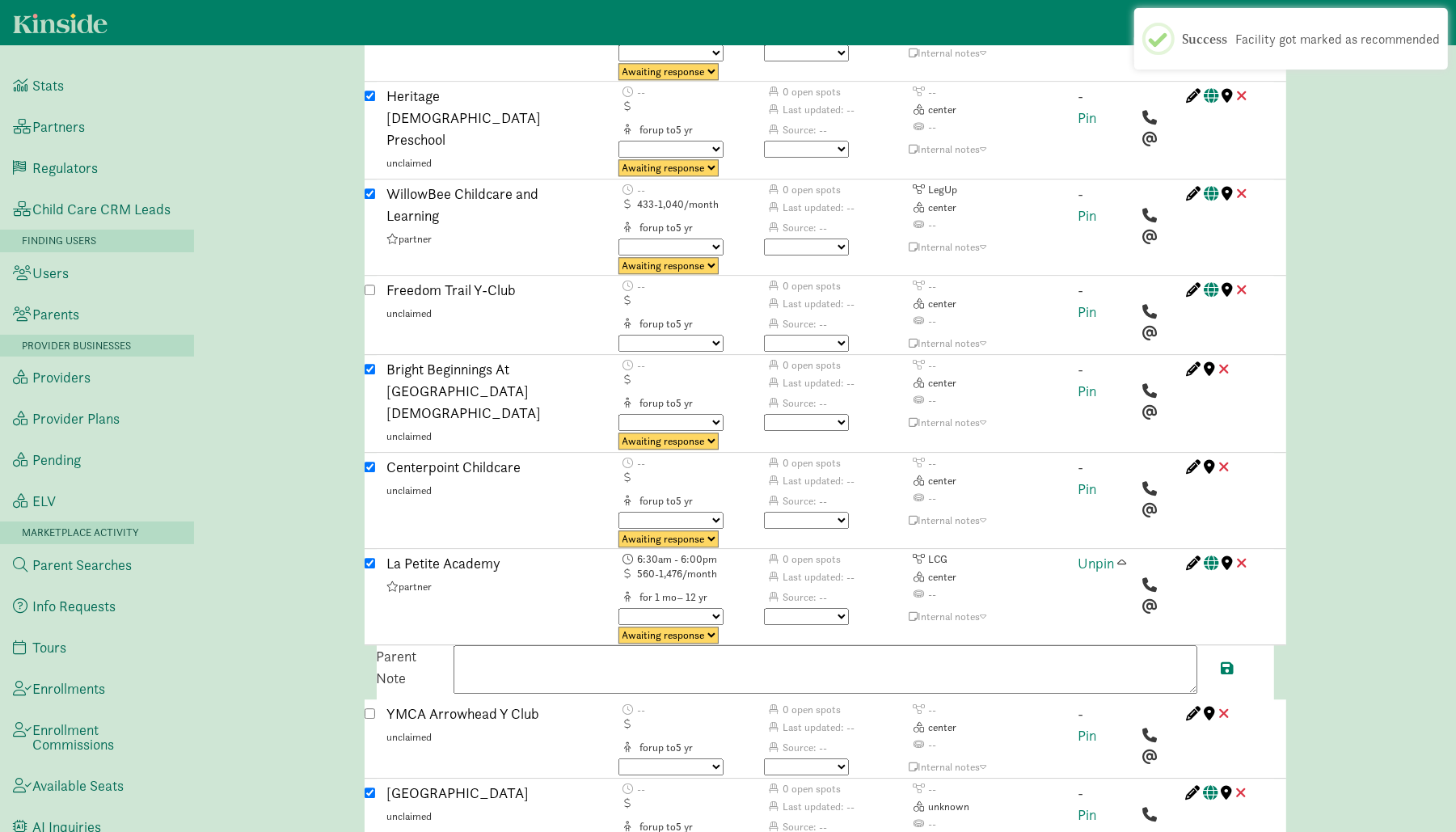
click at [955, 645] on textarea at bounding box center [825, 669] width 743 height 49
paste textarea "No current openings for infants on Thursdays and Fridays. Anticipated openings …"
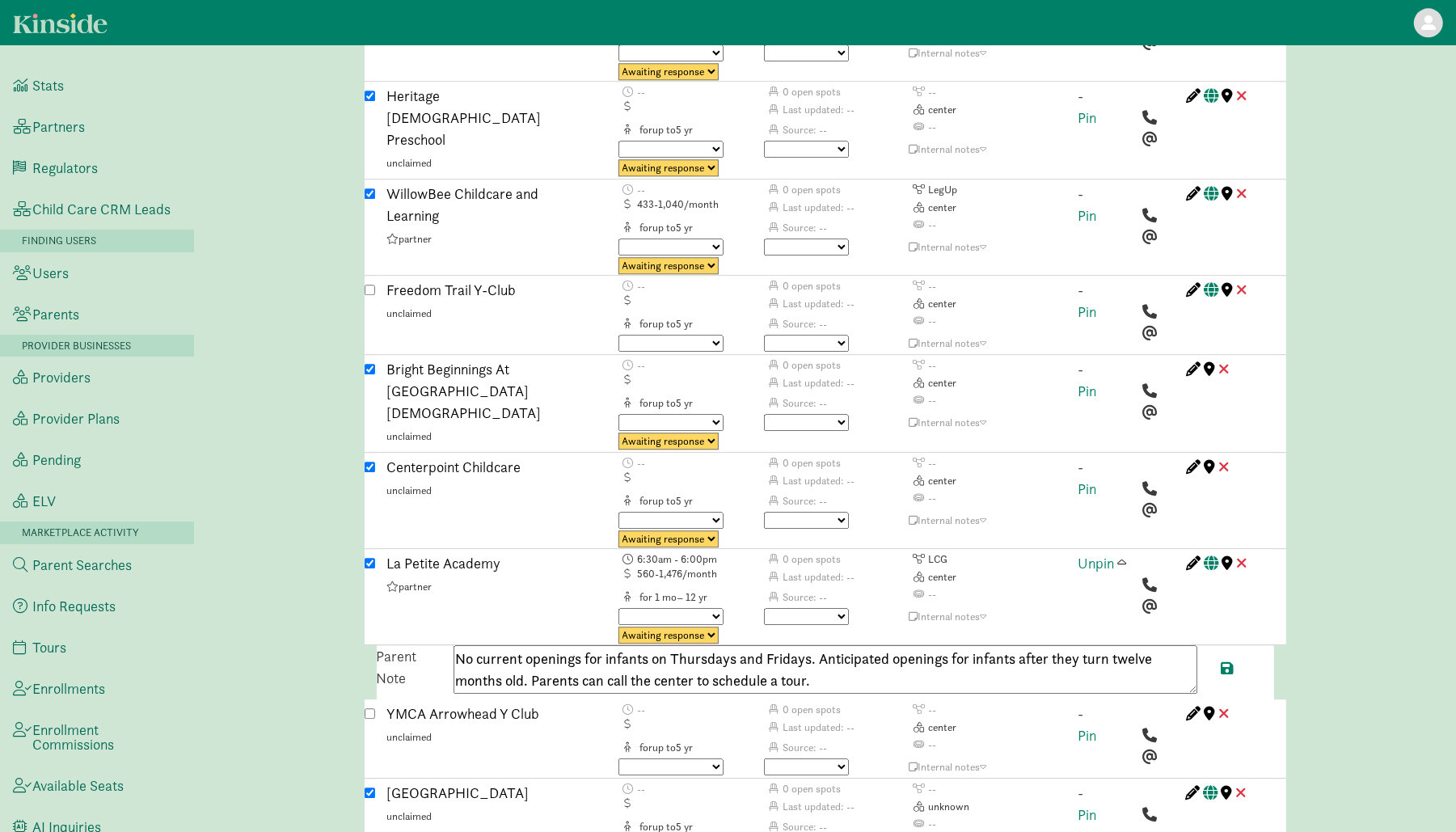
type textarea "No current openings for infants on Thursdays and Fridays. Anticipated openings …"
click at [820, 608] on select "No avail Not a fit Parent passed Maybe Great fit Match sent Tour scheduled Post…" at bounding box center [806, 617] width 85 height 17
select select "no_avail"
click at [764, 608] on select "No avail Not a fit Parent passed Maybe Great fit Match sent Tour scheduled Post…" at bounding box center [806, 617] width 85 height 17
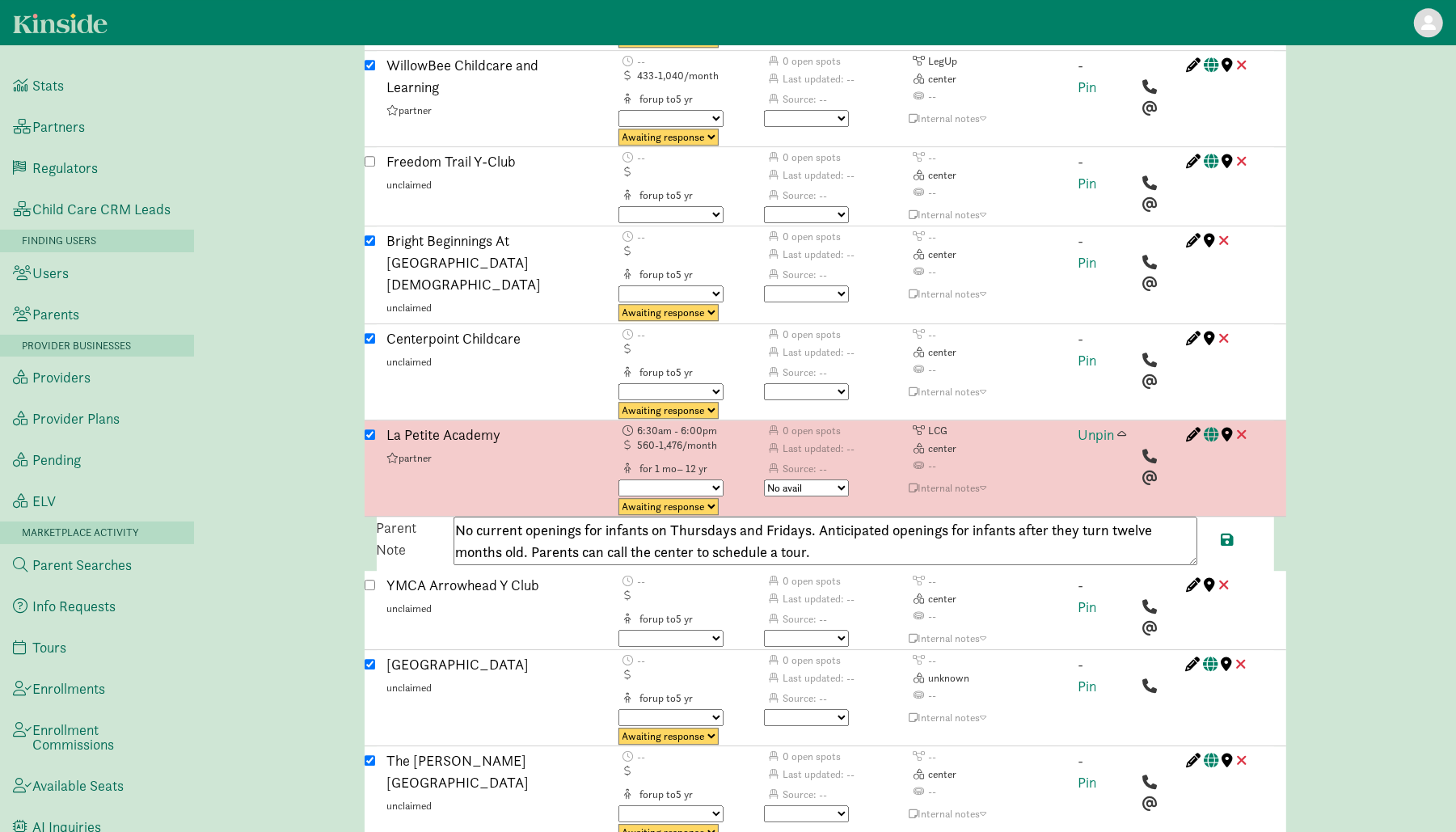
scroll to position [4107, 0]
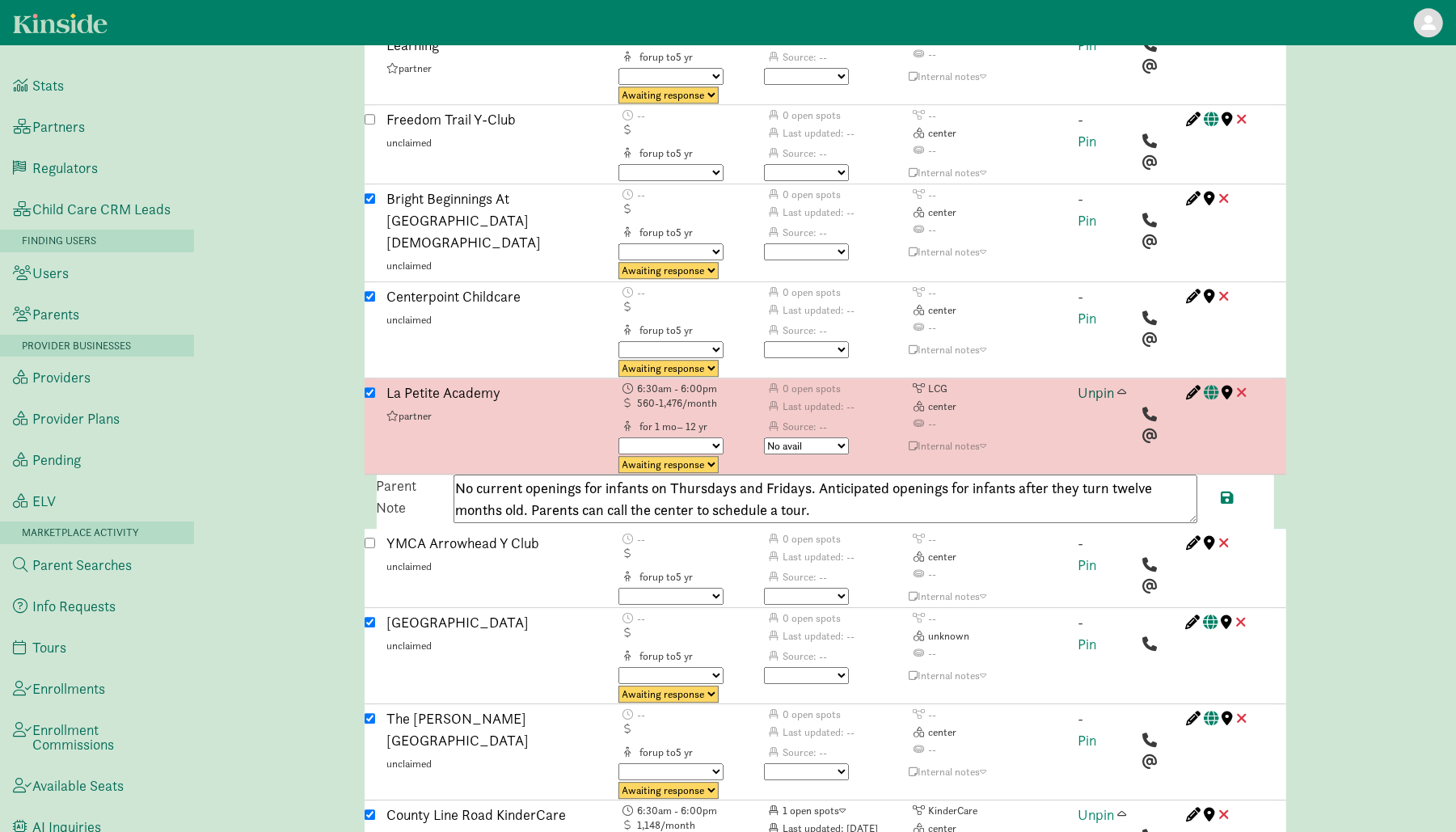
click at [1109, 383] on link "Unpin" at bounding box center [1097, 393] width 36 height 19
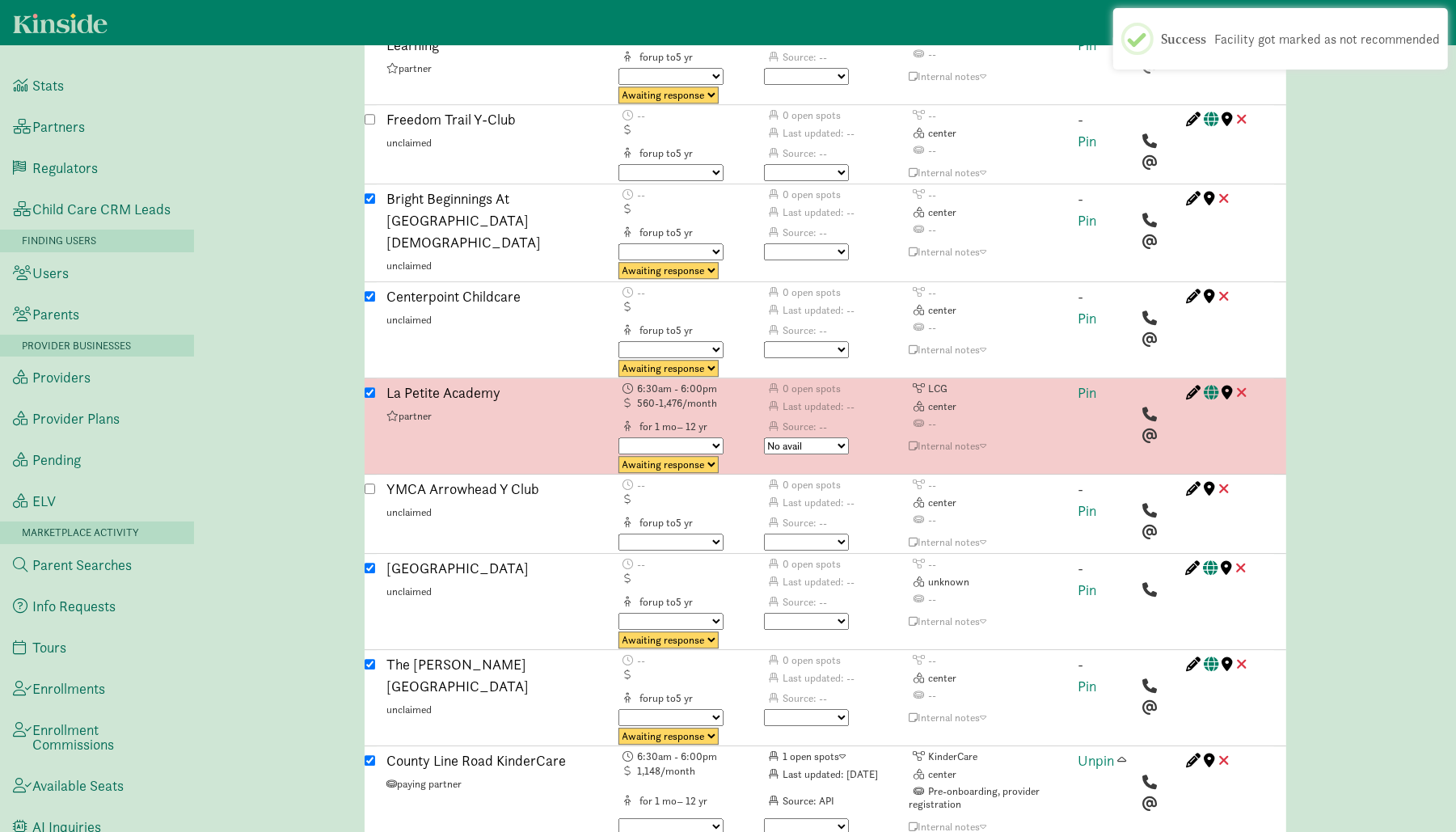
click at [680, 456] on select "Triggered Failed Awaiting response Processing Provider reached Closed" at bounding box center [668, 465] width 100 height 17
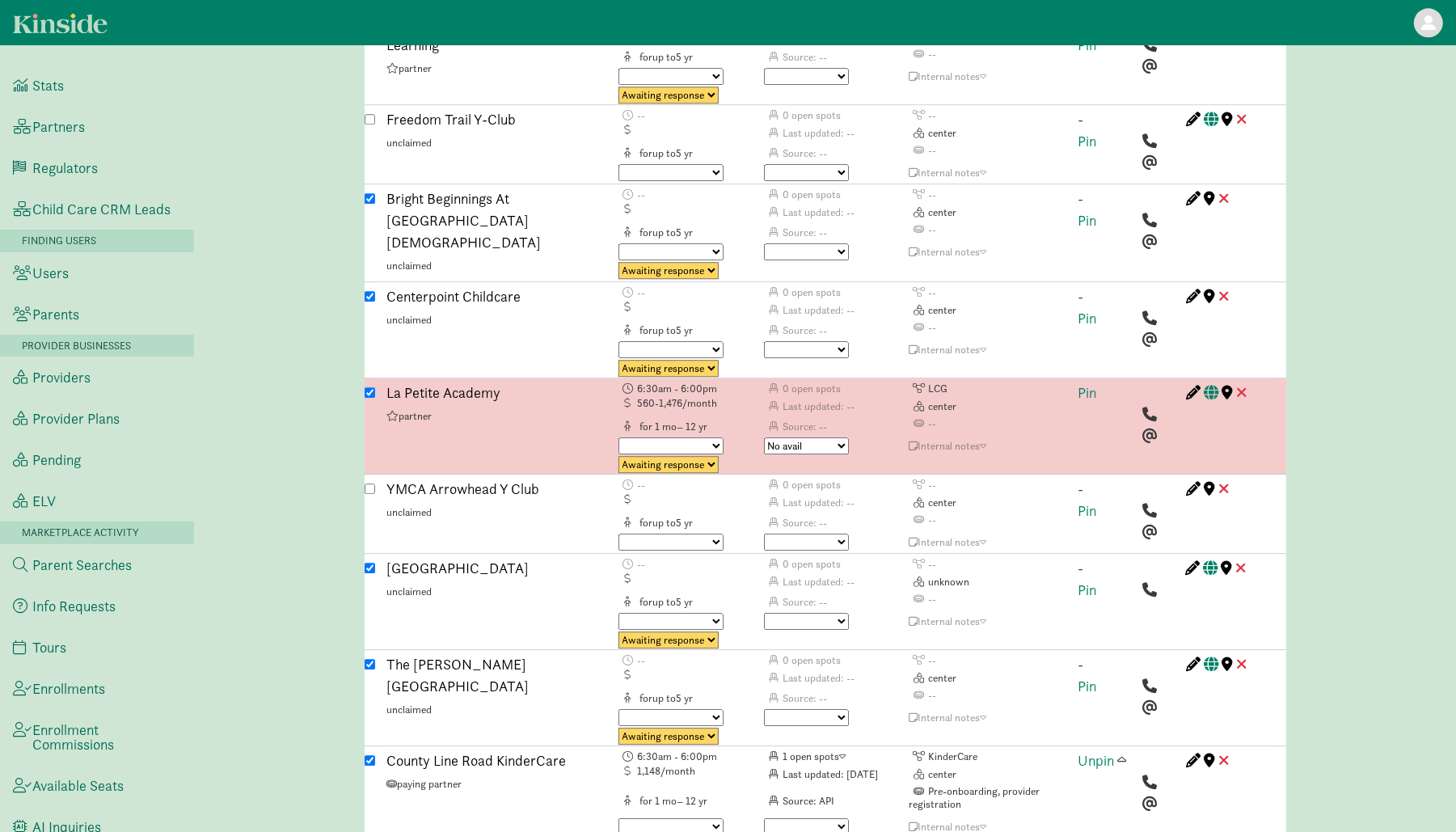
select select "closed"
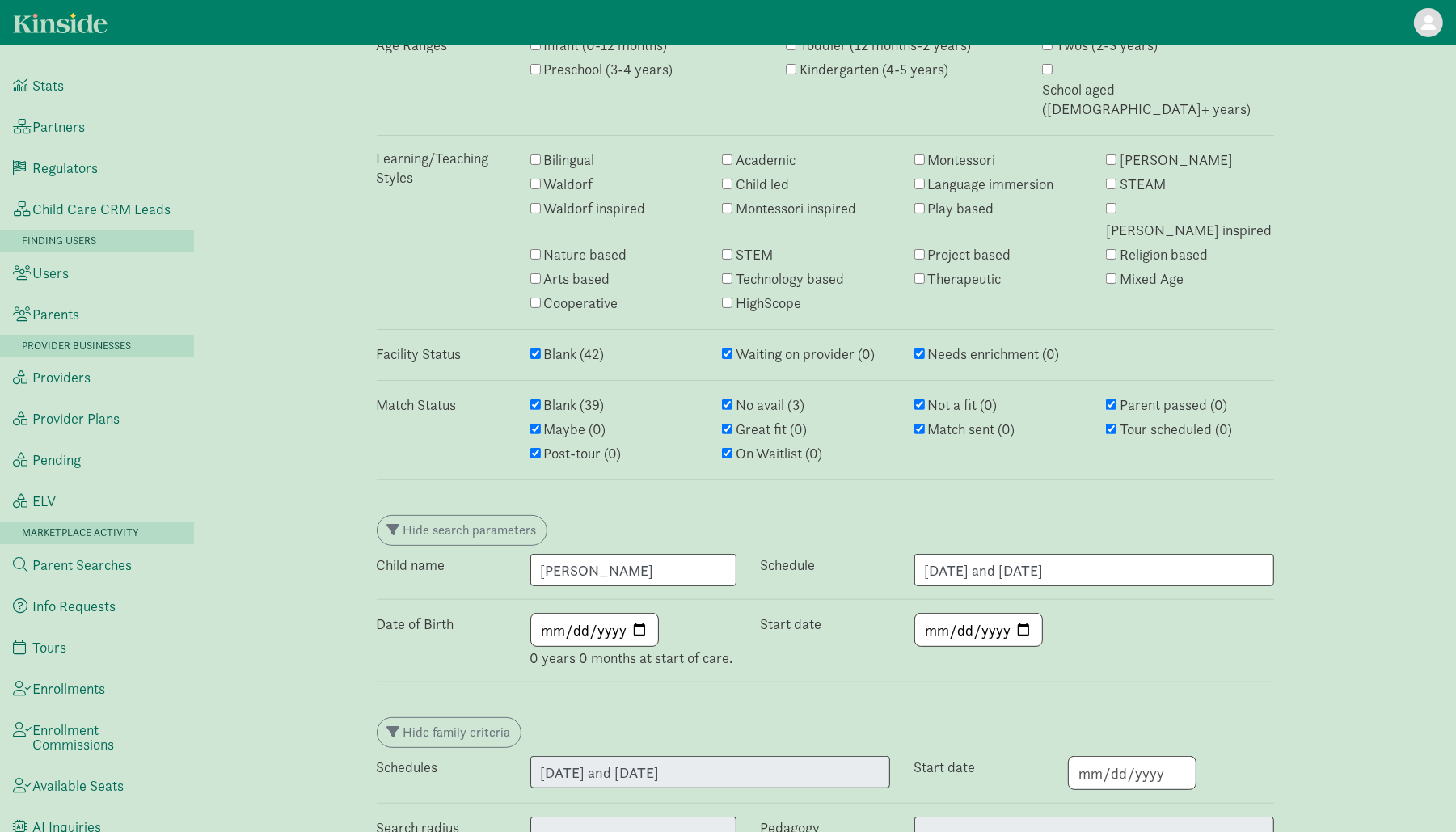
scroll to position [0, 0]
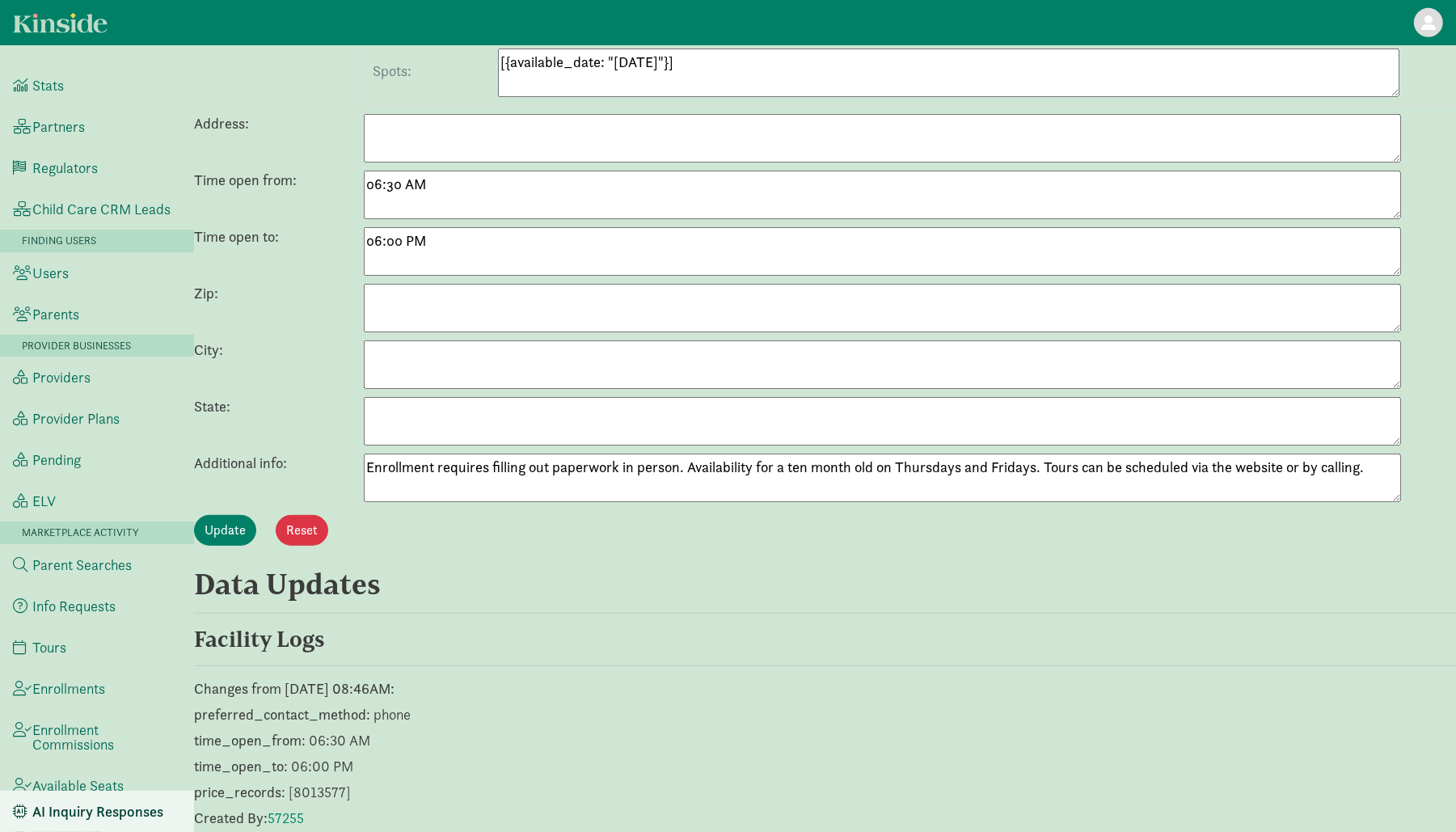
scroll to position [781, 0]
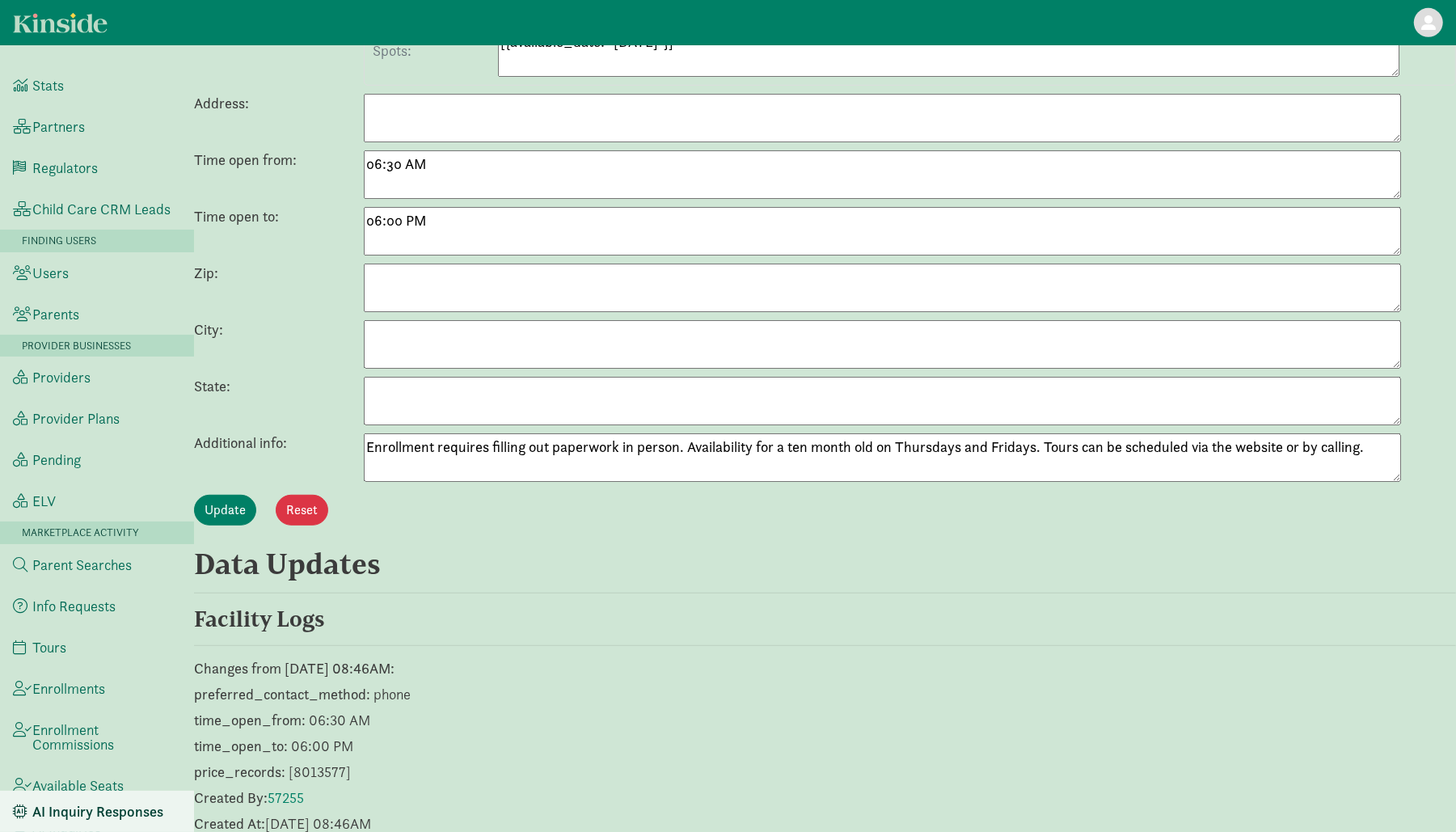
drag, startPoint x: 370, startPoint y: 439, endPoint x: 1426, endPoint y: 434, distance: 1056.0
click at [1426, 434] on div "Additional info: Enrollment requires filling out paperwork in person. Availabil…" at bounding box center [825, 457] width 1262 height 49
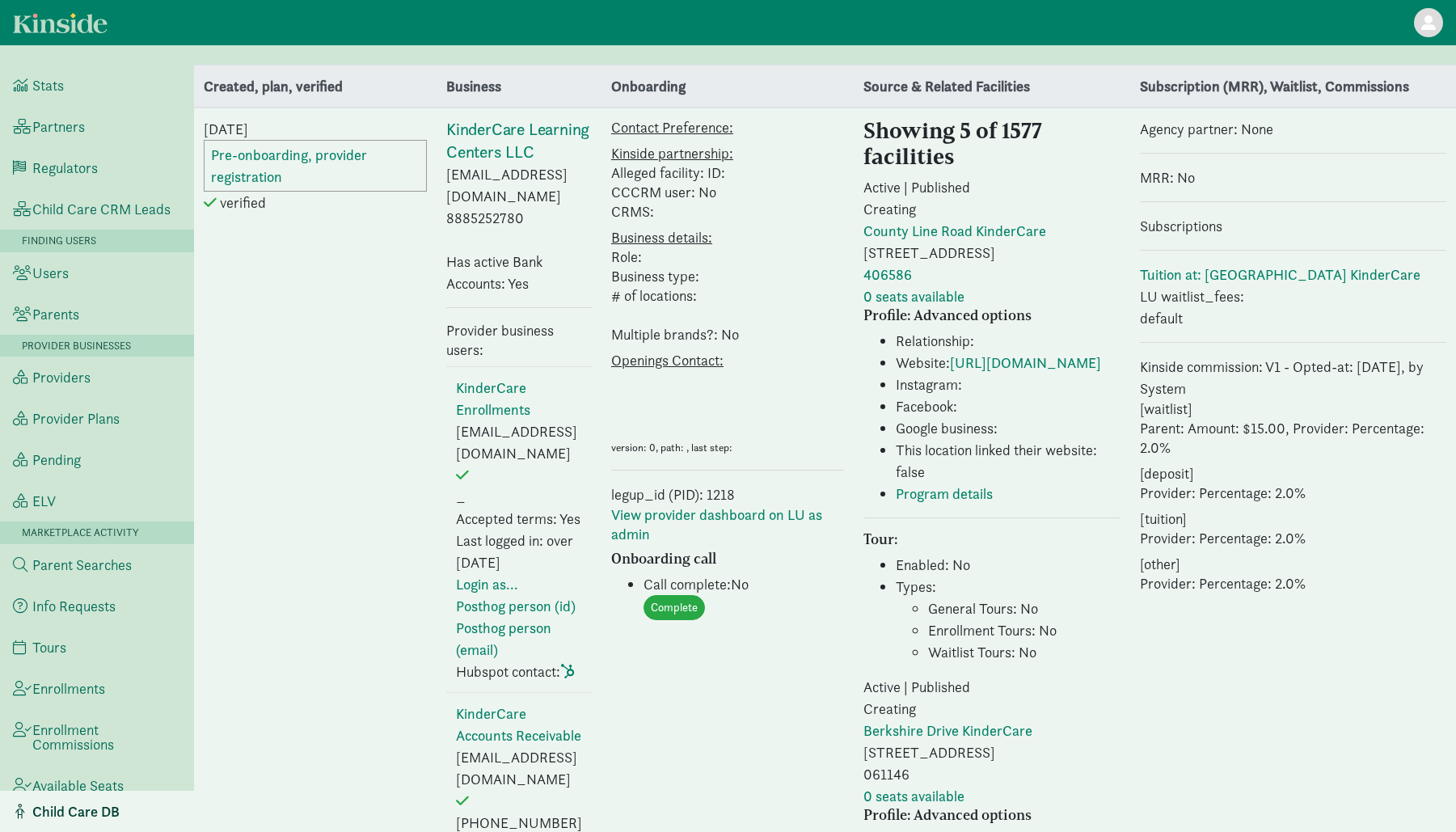
select select "8"
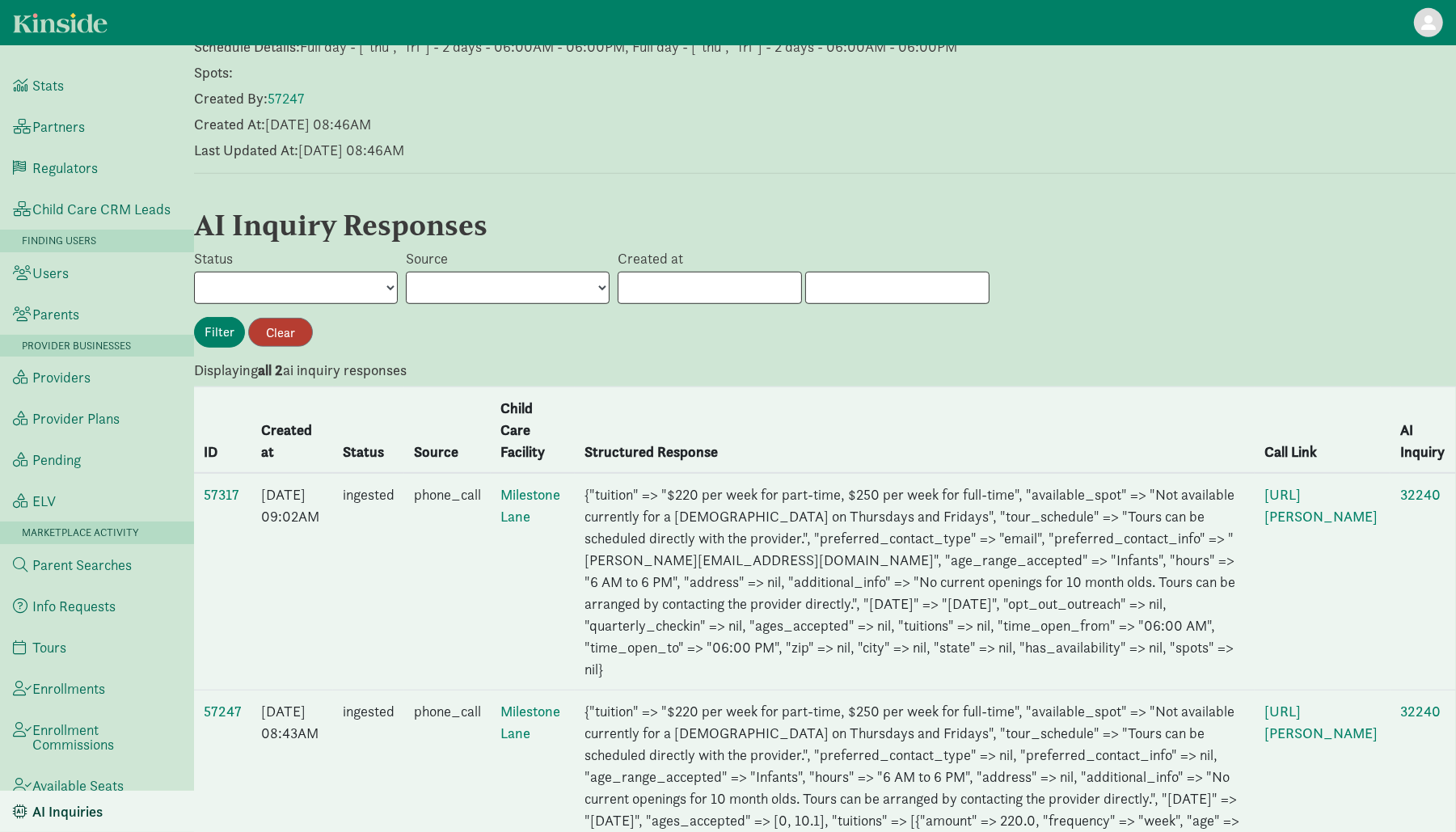
scroll to position [1065, 0]
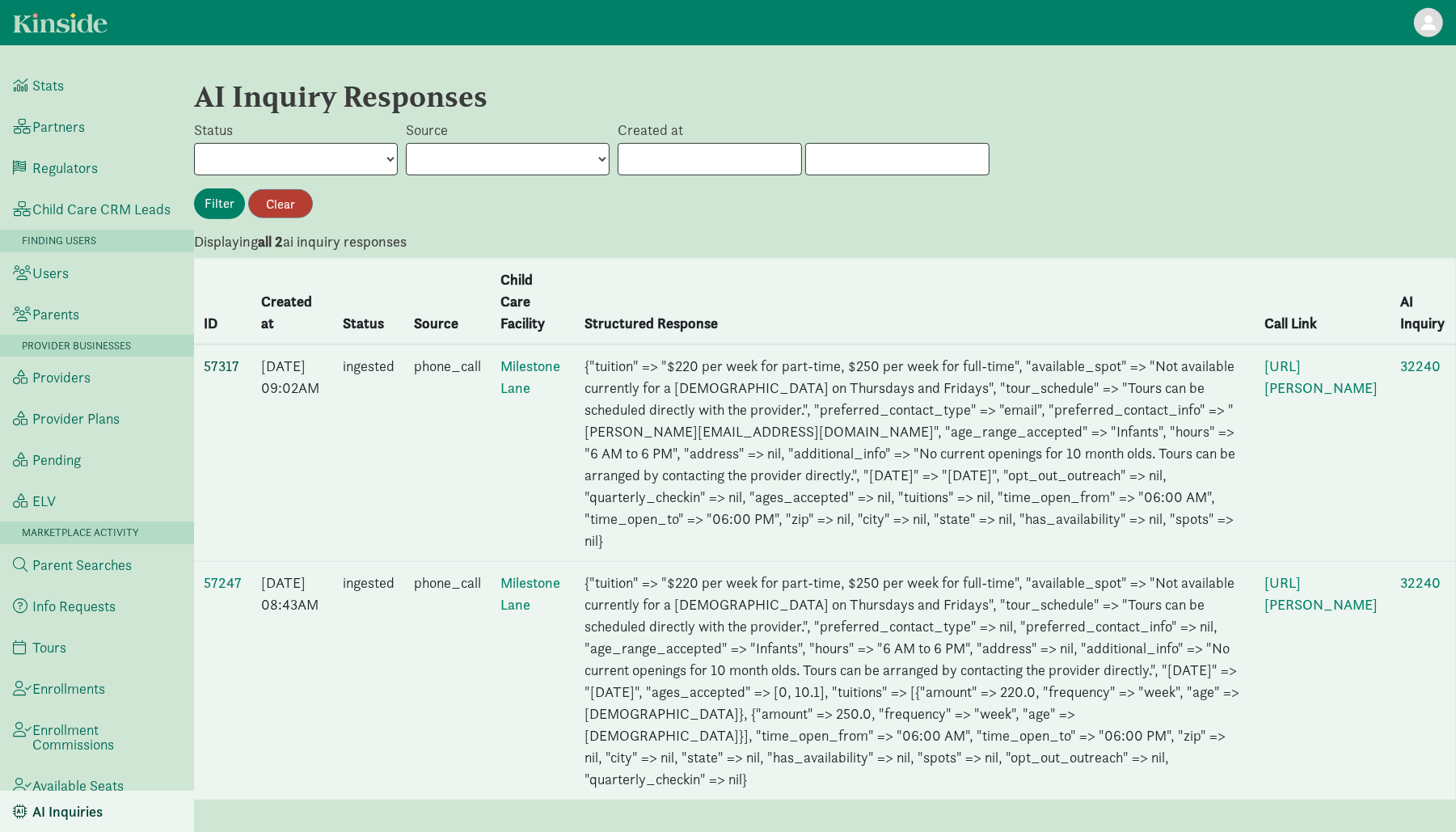
click at [225, 357] on link "57317" at bounding box center [221, 366] width 35 height 19
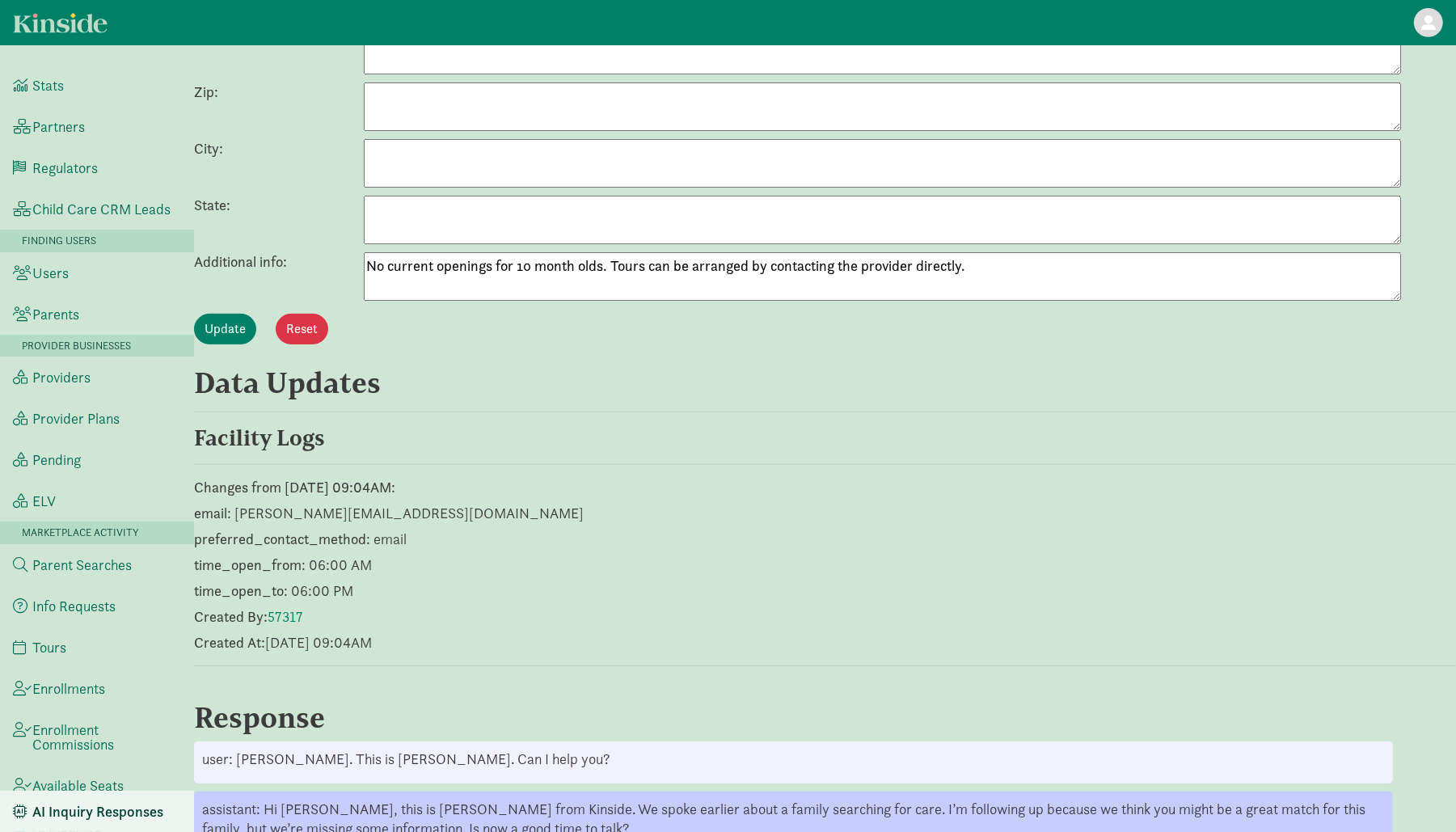
scroll to position [728, 0]
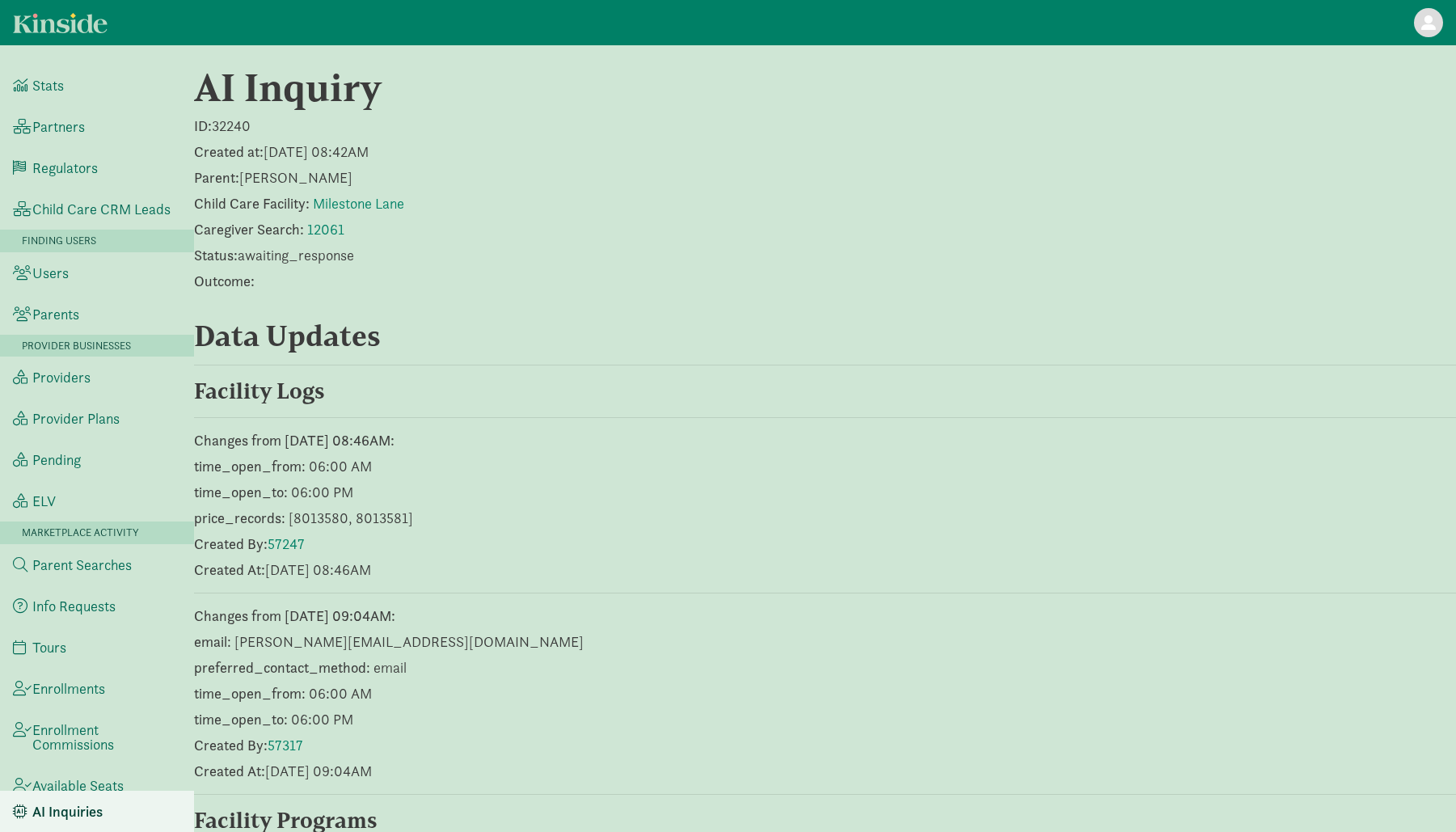
scroll to position [1065, 0]
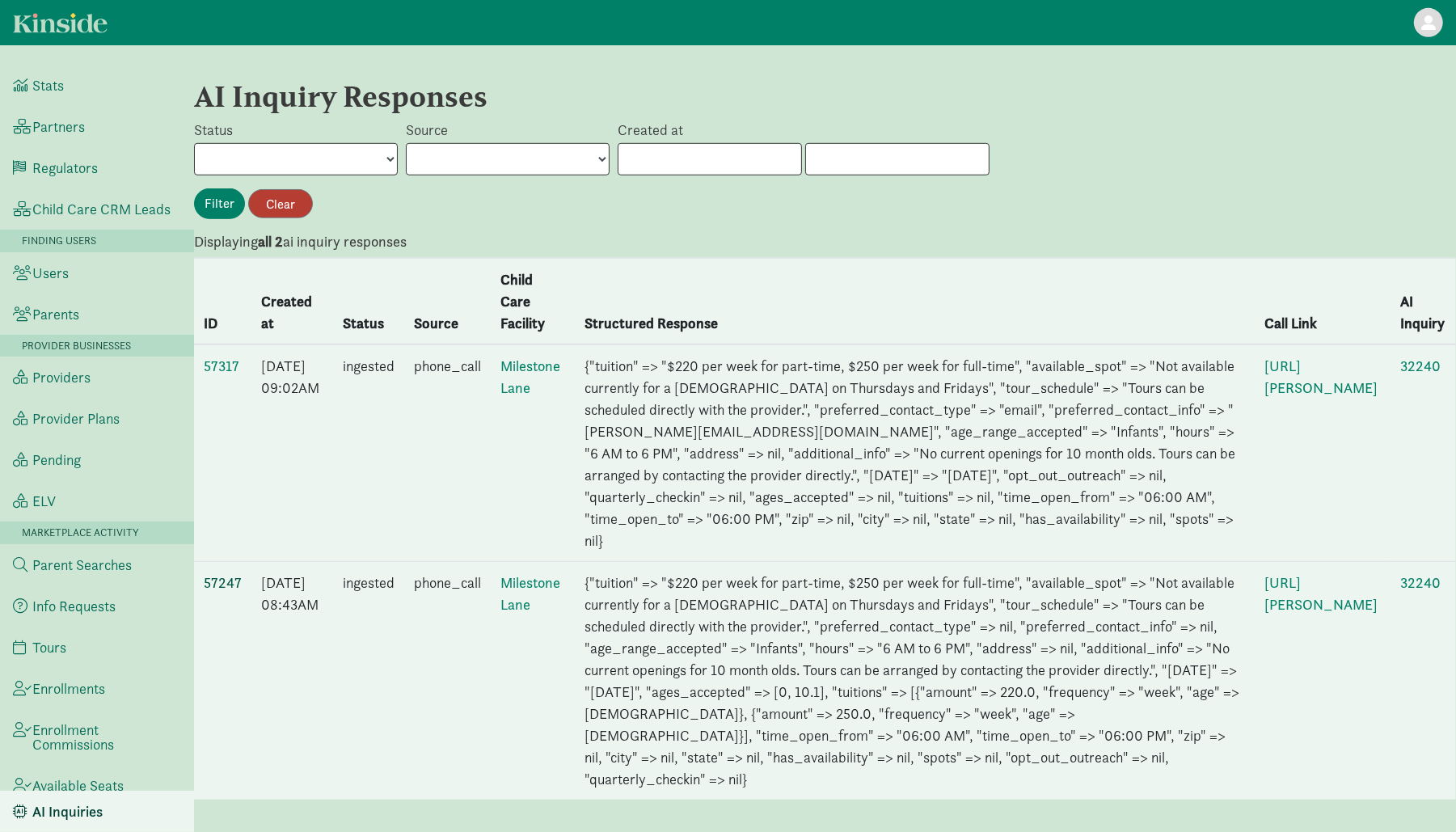
click at [220, 573] on link "57247" at bounding box center [223, 582] width 38 height 19
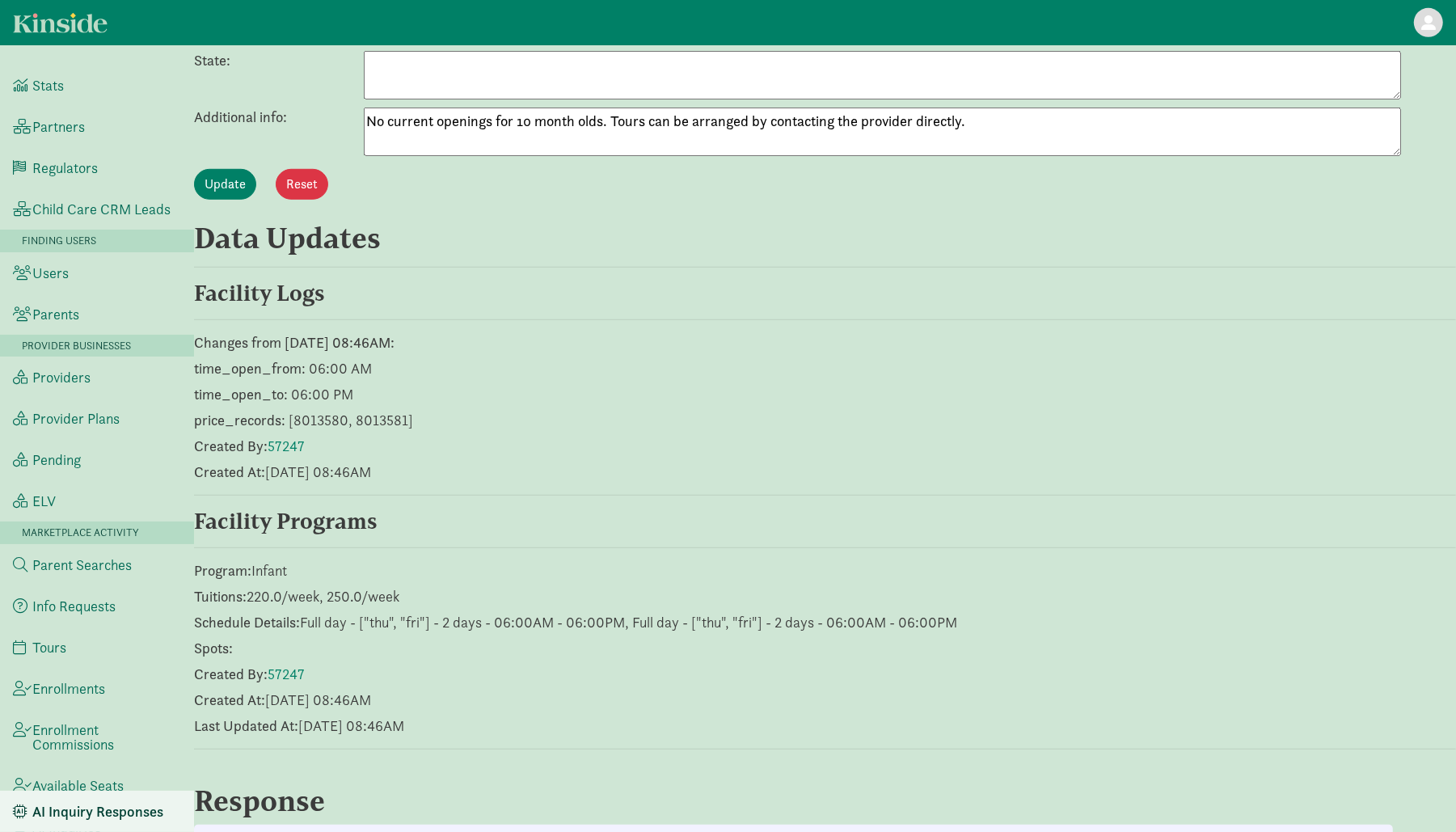
scroll to position [1038, 0]
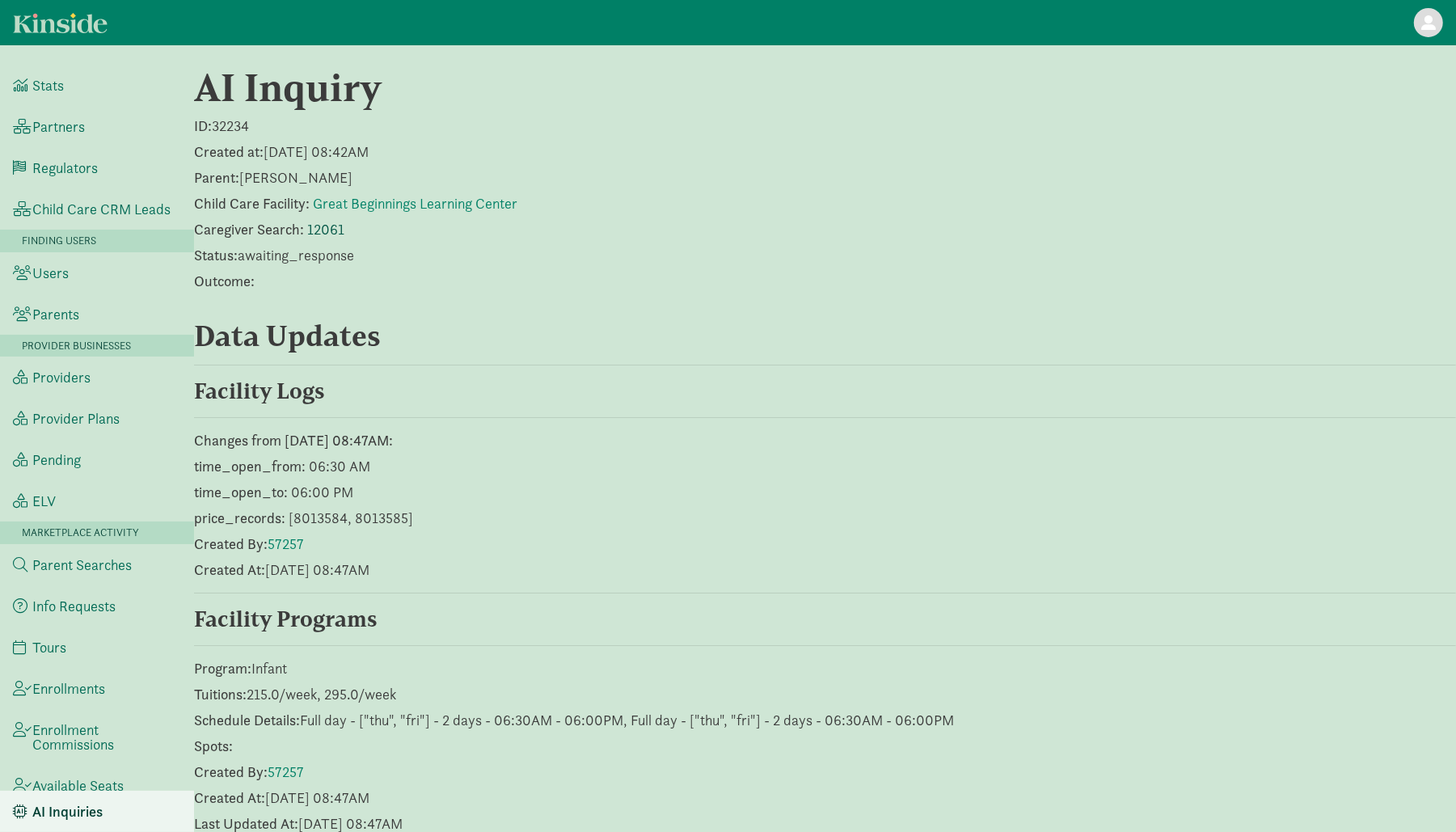
click at [328, 225] on link "12061" at bounding box center [325, 229] width 37 height 19
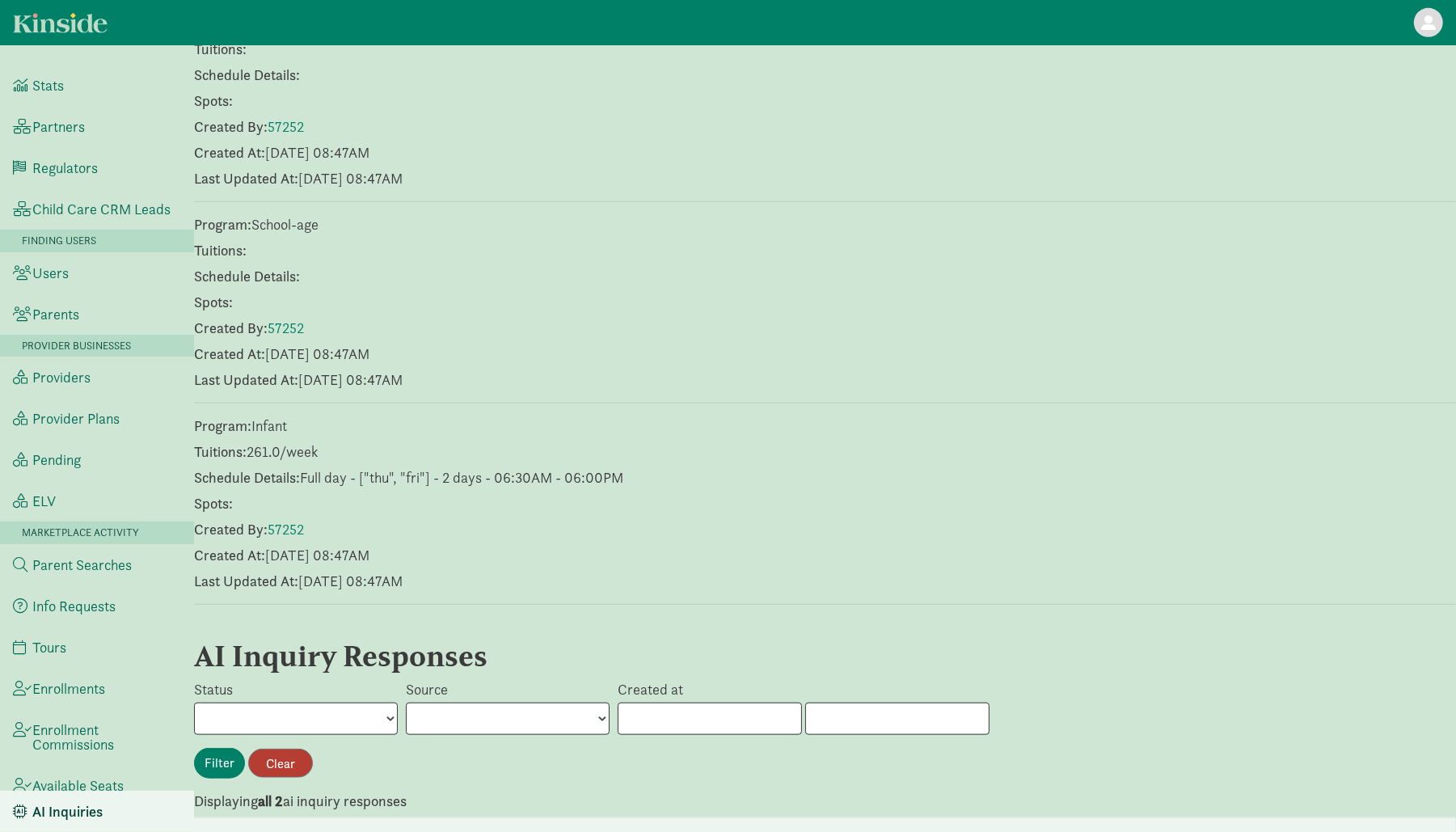
scroll to position [1735, 0]
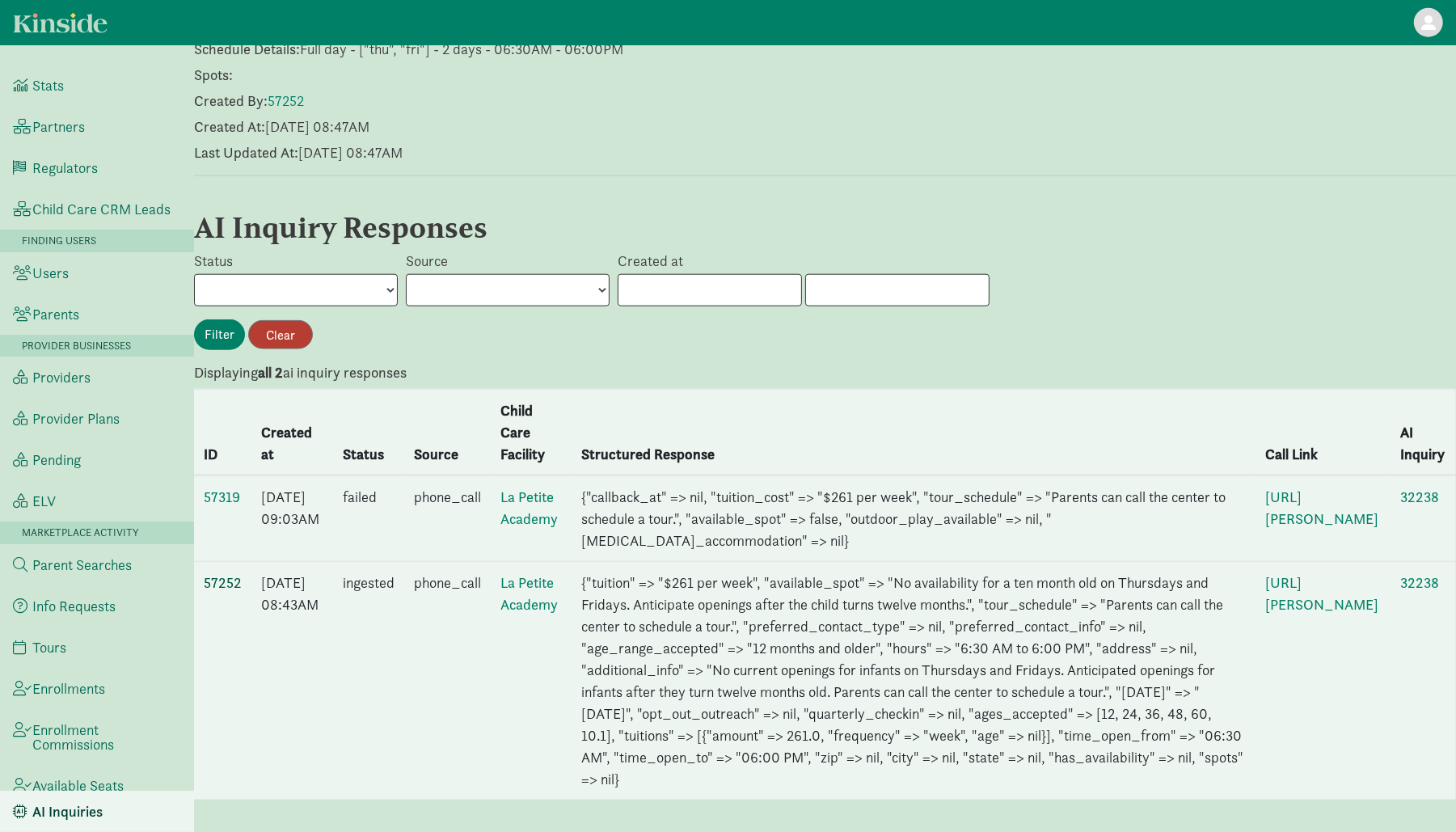
click at [222, 573] on link "57252" at bounding box center [223, 582] width 38 height 19
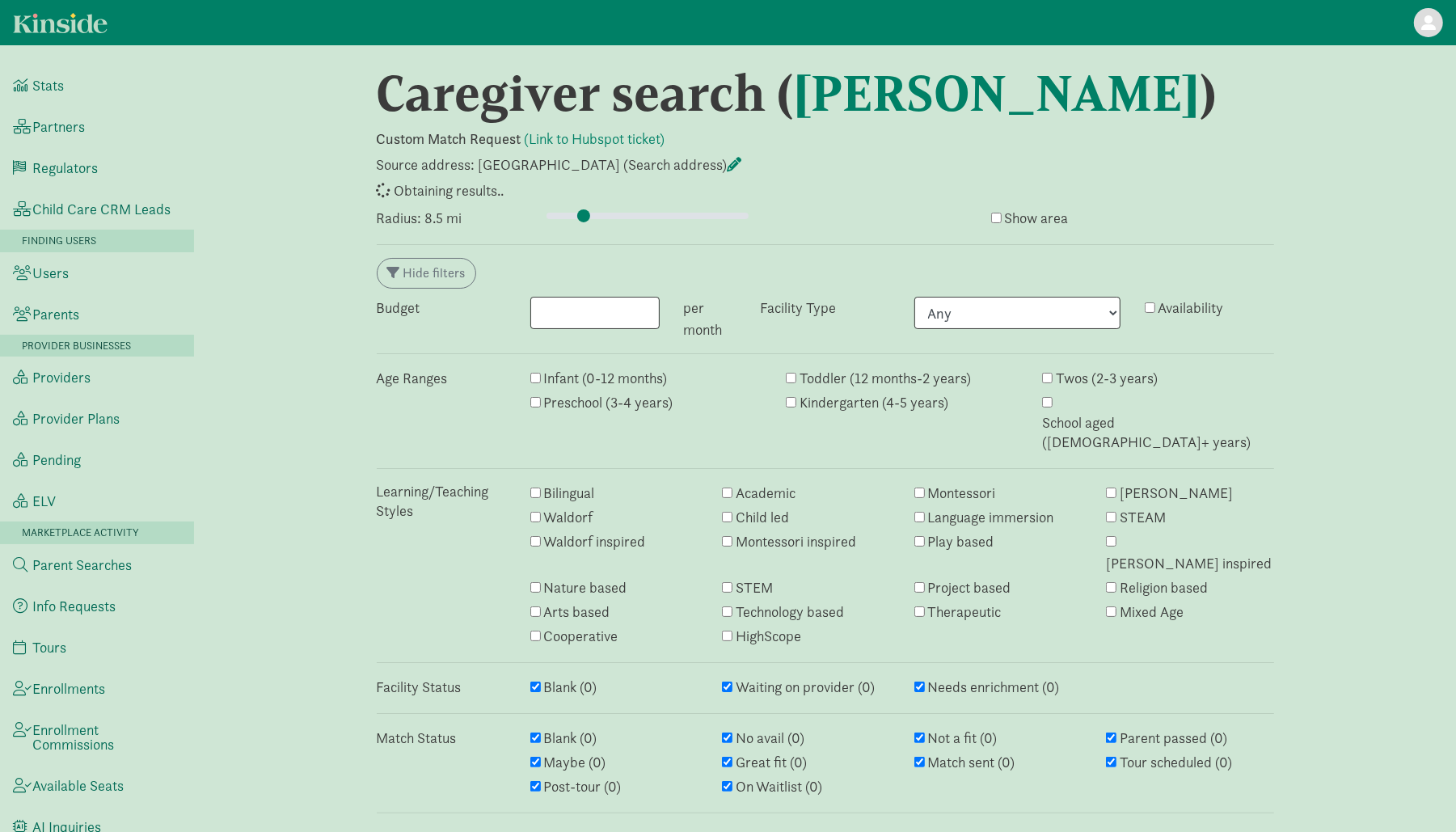
select select "awaiting_response"
select select "closed"
select select "awaiting_response"
select select "no_avail"
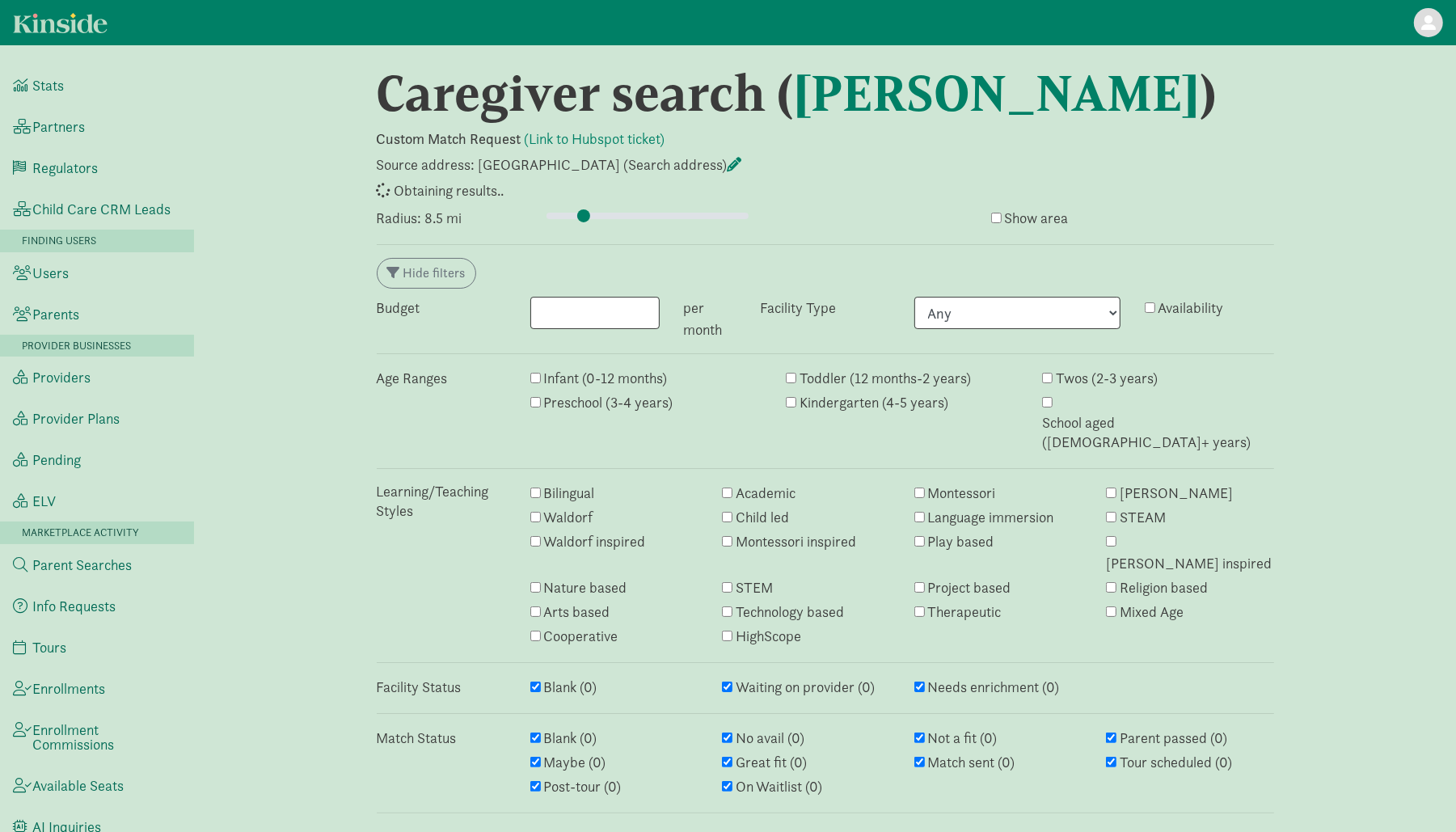
select select "closed"
select select "awaiting_response"
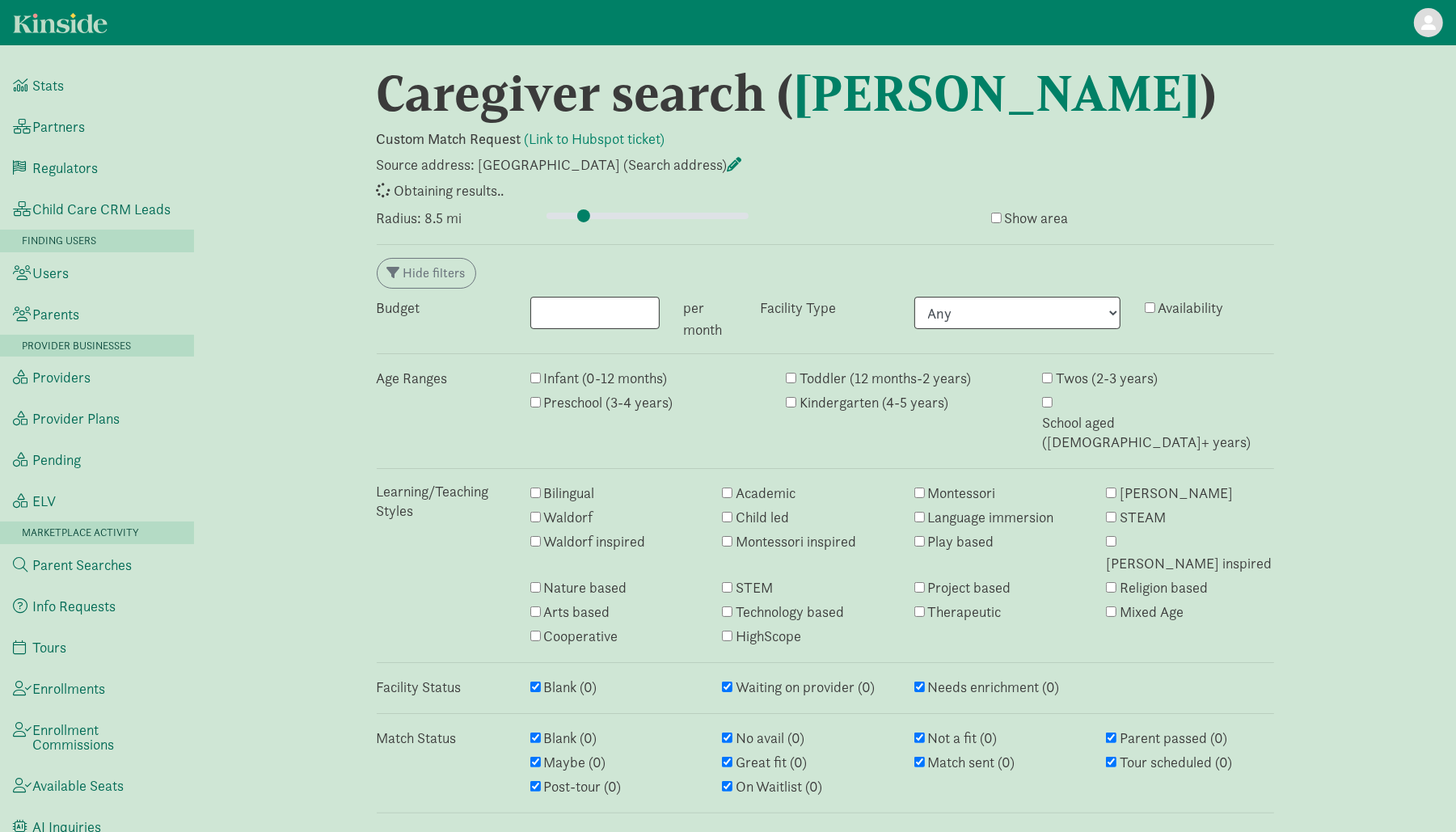
select select "awaiting_response"
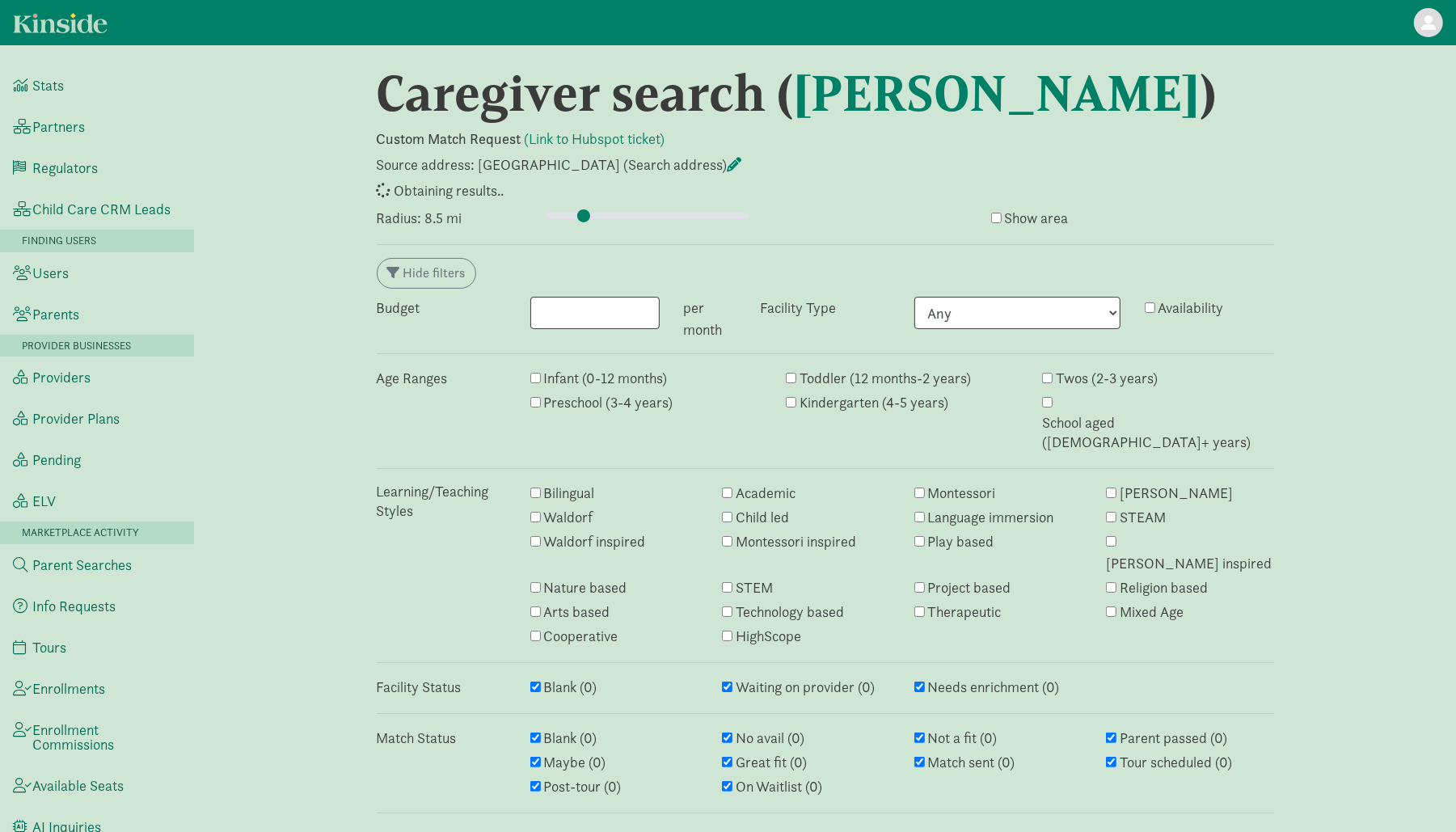
select select "awaiting_response"
select select "closed"
select select "awaiting_response"
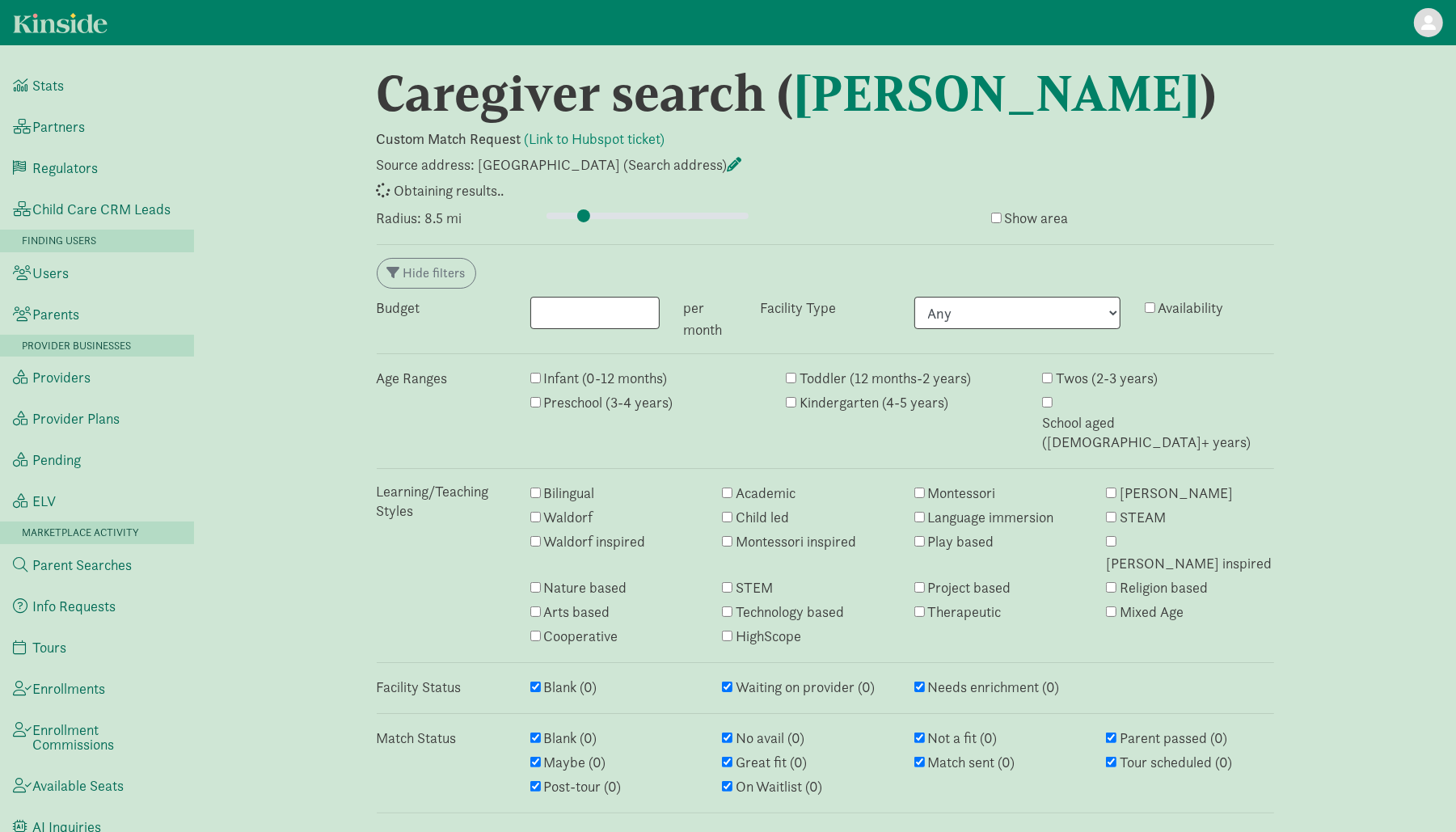
select select "awaiting_response"
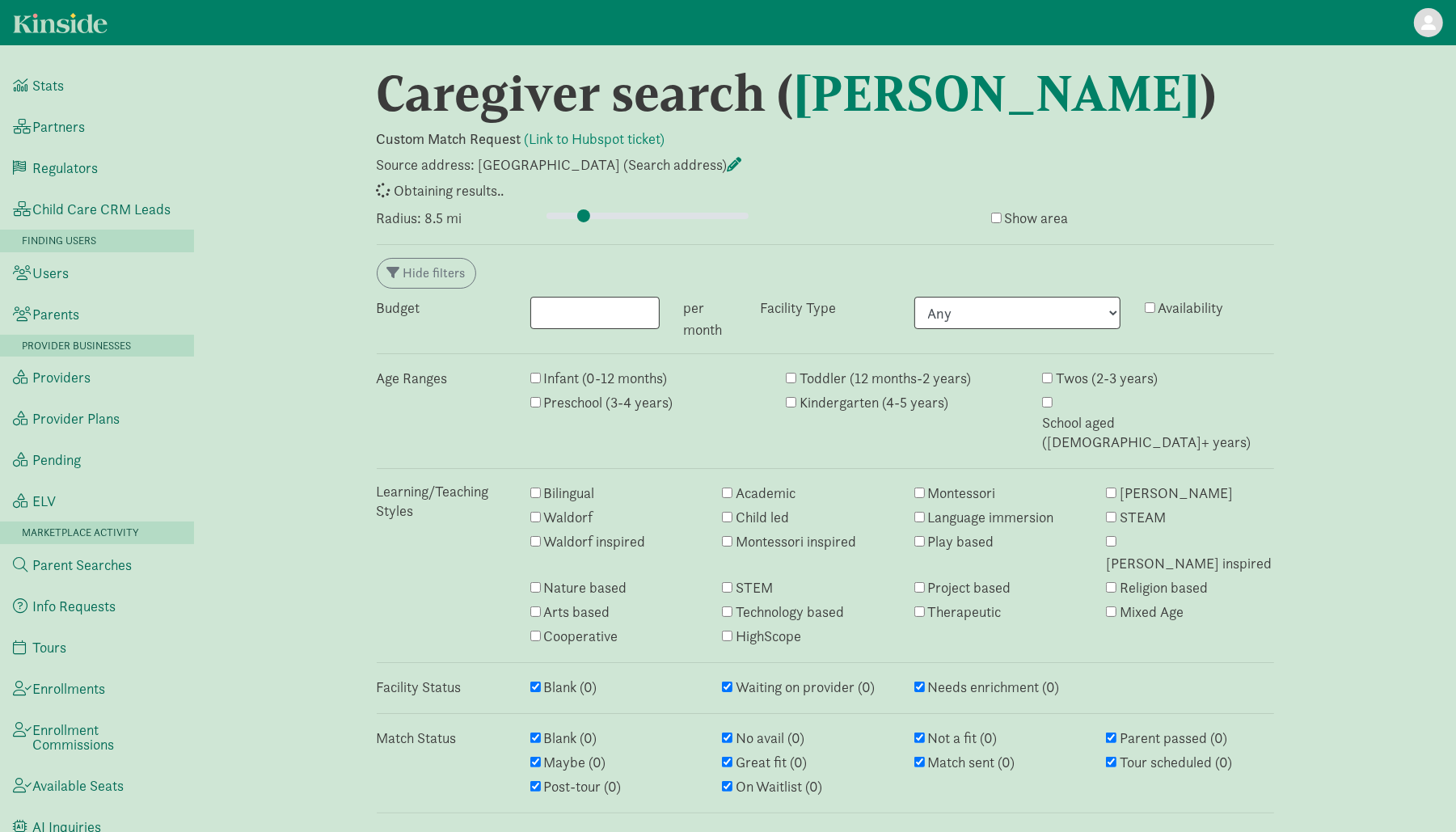
select select "awaiting_response"
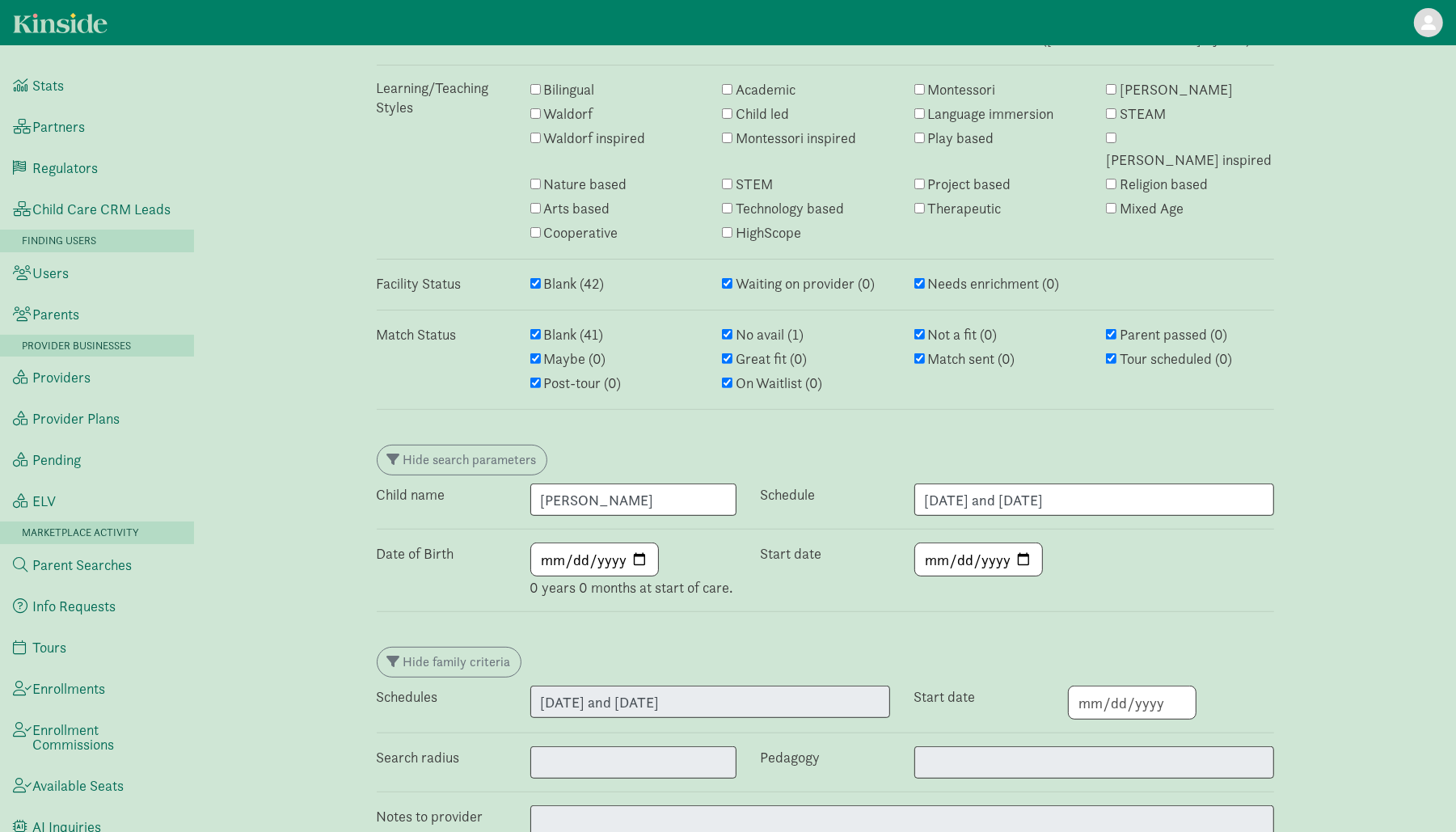
scroll to position [405, 0]
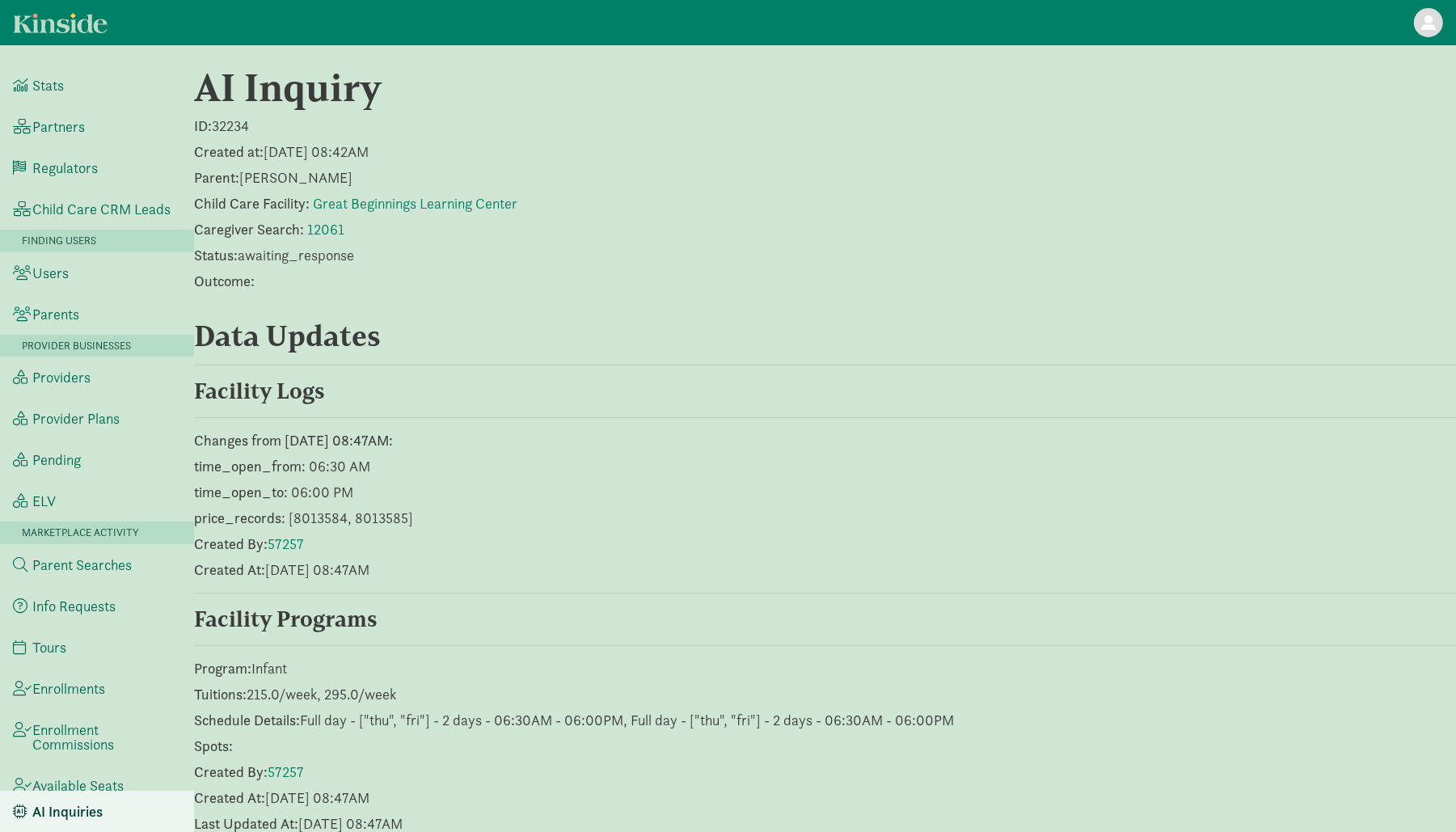
scroll to position [712, 0]
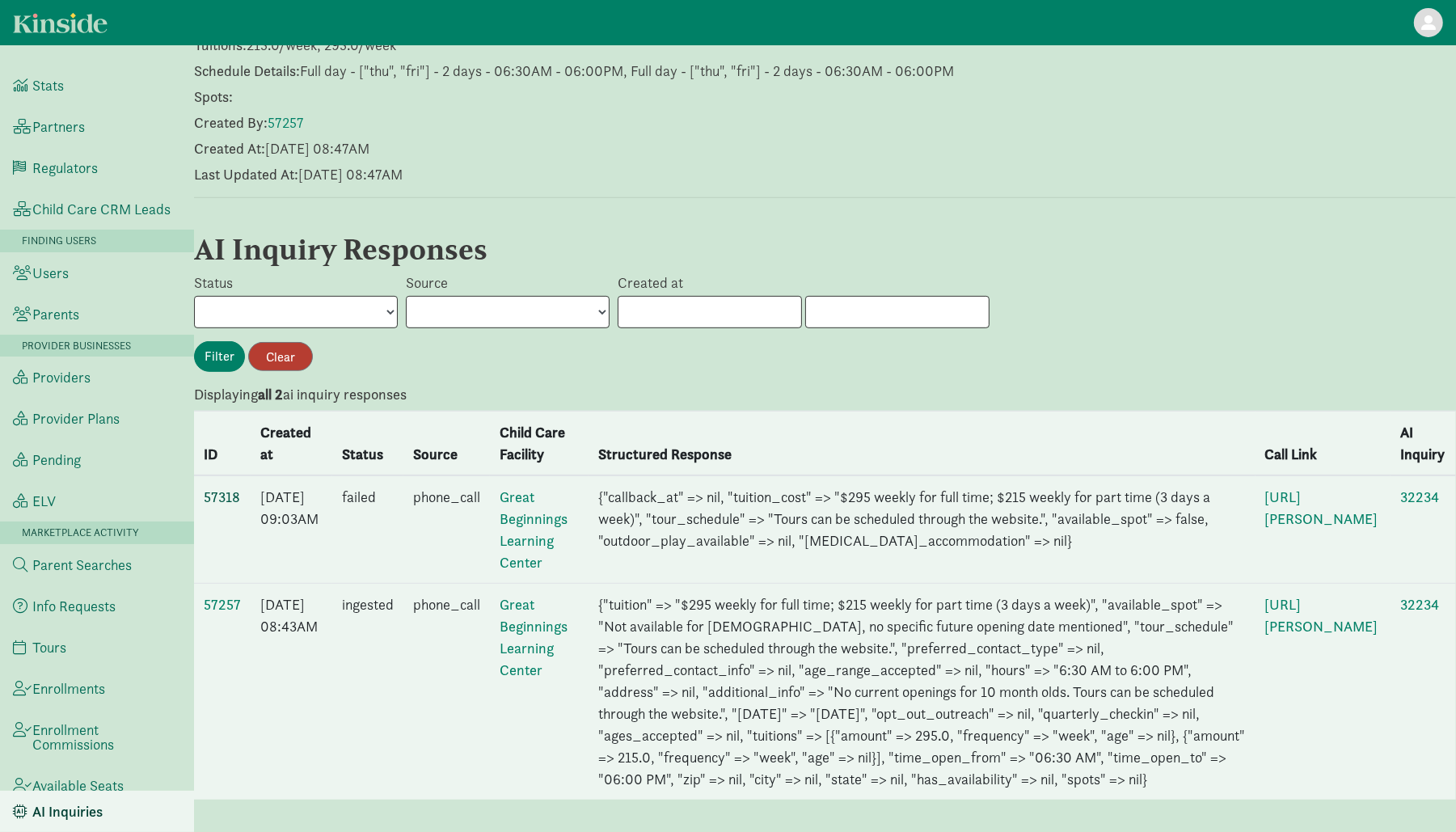
click at [220, 488] on link "57318" at bounding box center [222, 497] width 36 height 19
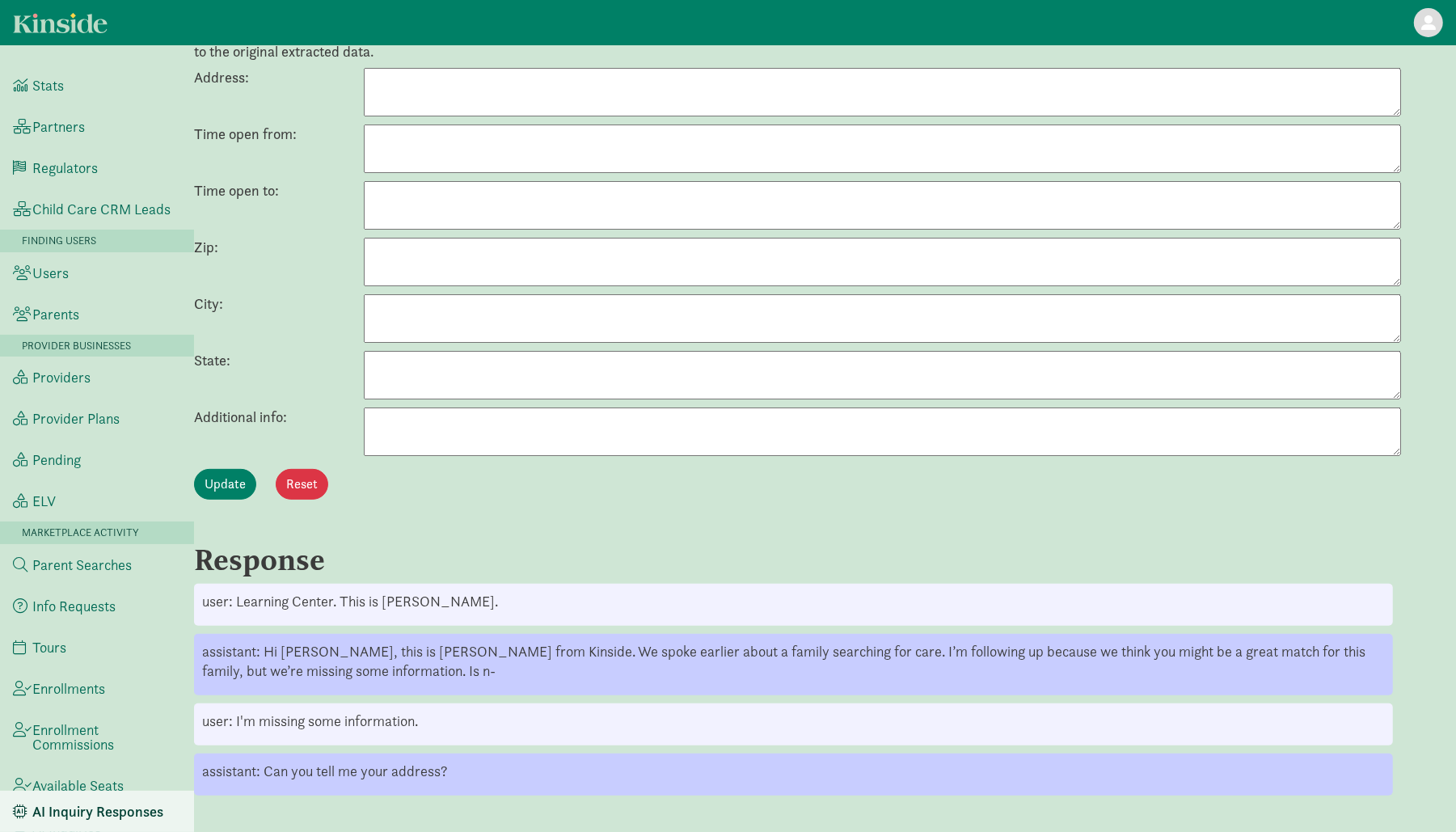
scroll to position [305, 0]
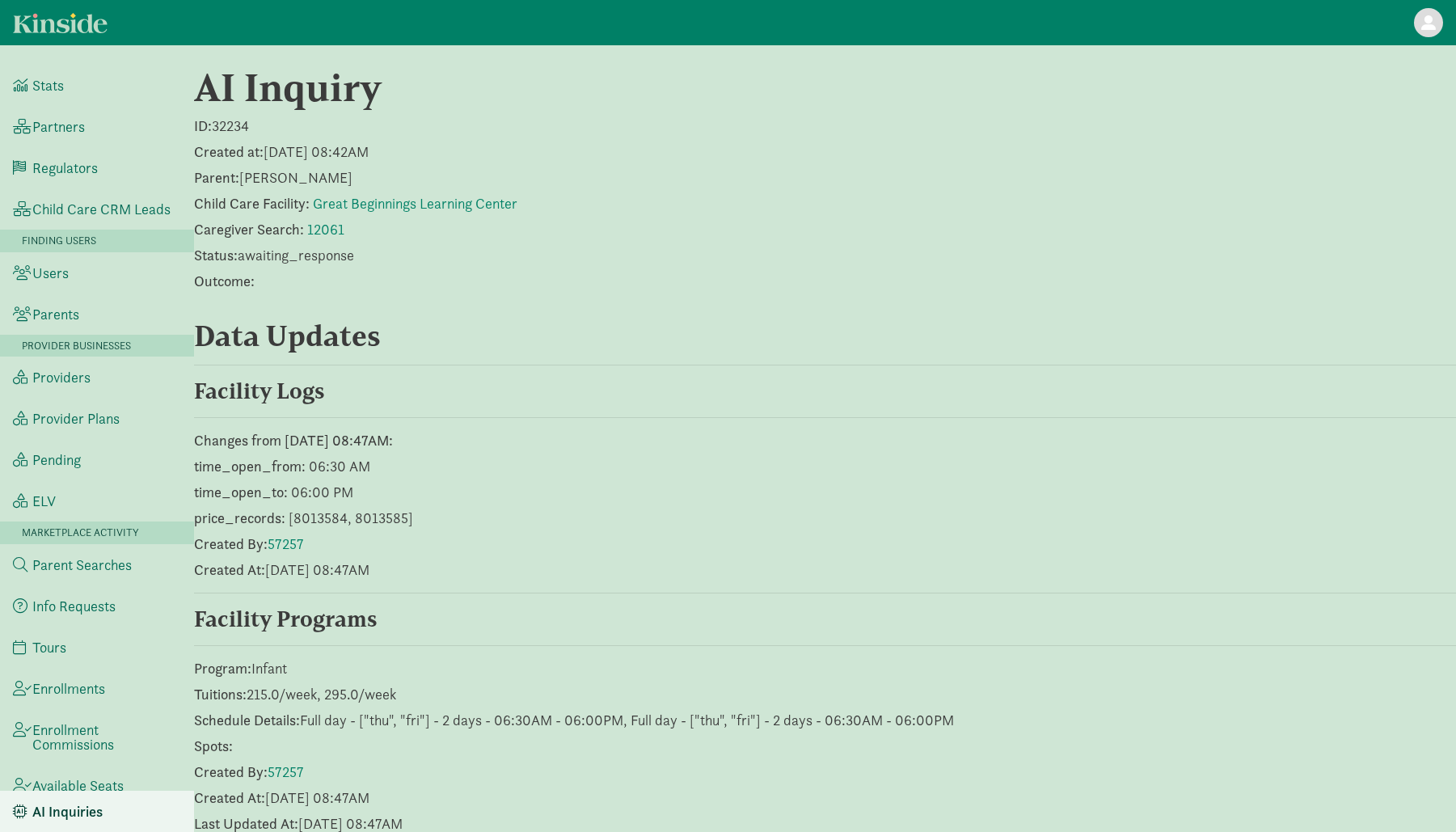
scroll to position [712, 0]
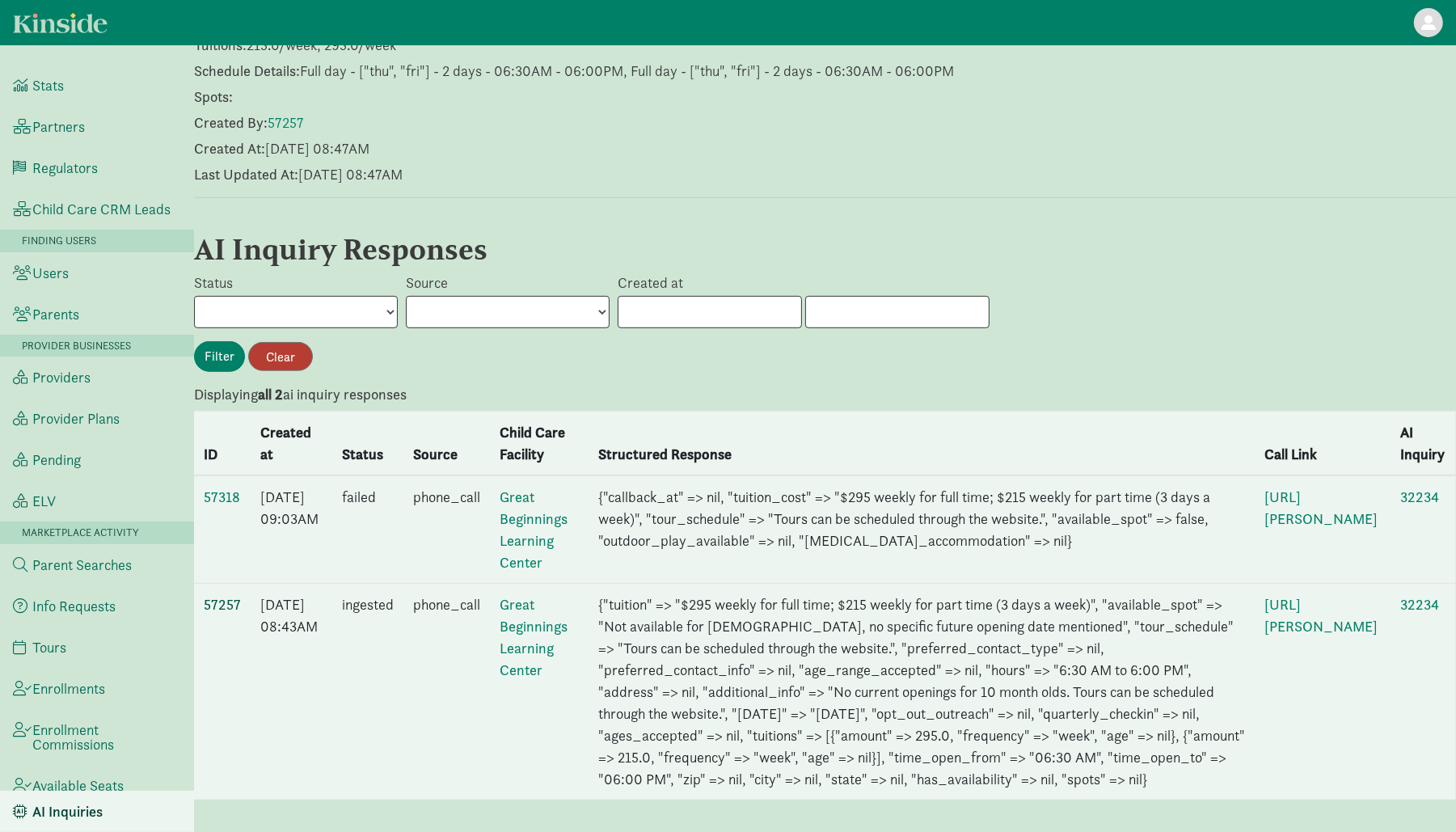
click at [222, 595] on link "57257" at bounding box center [222, 605] width 37 height 19
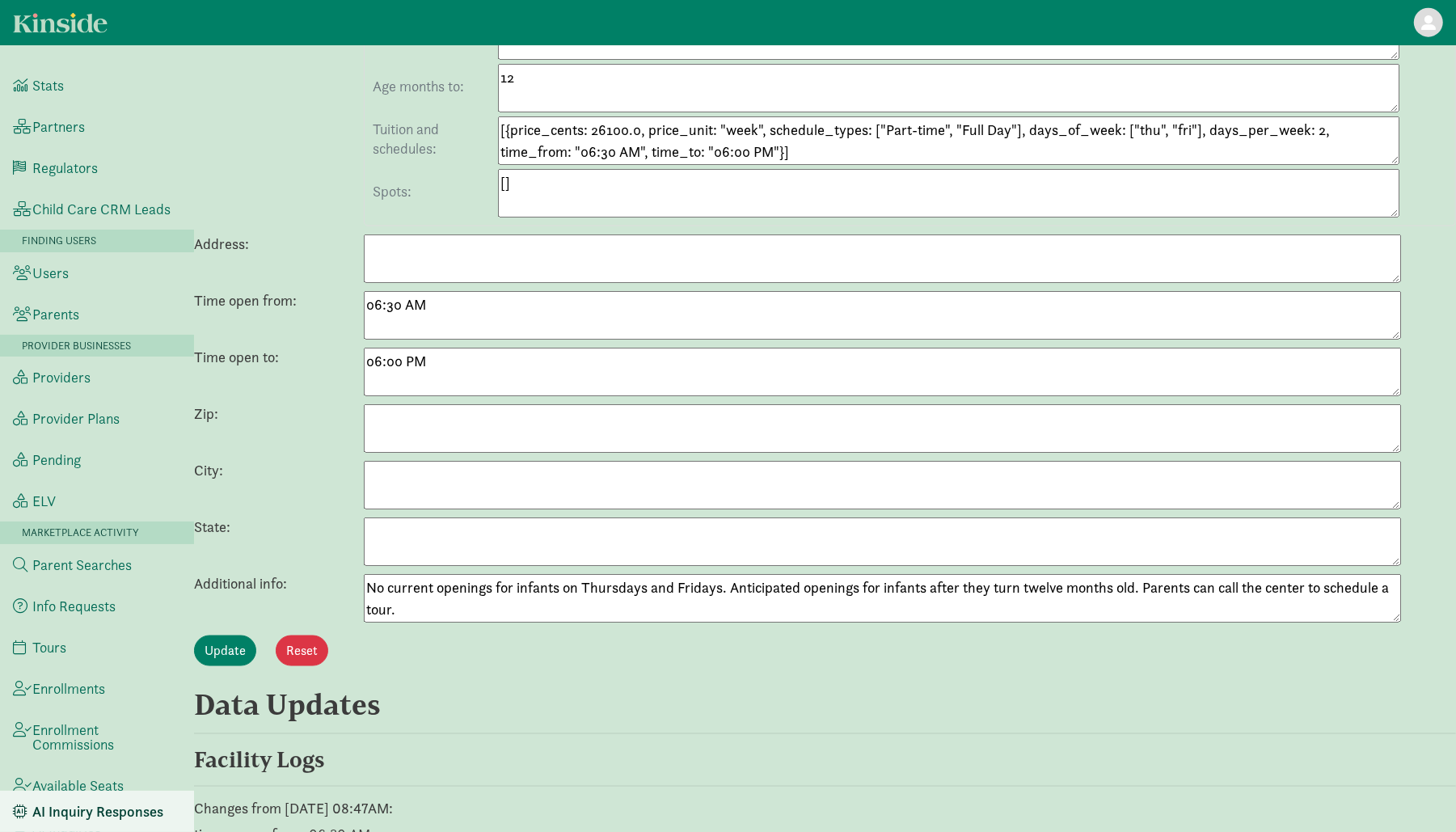
scroll to position [2132, 0]
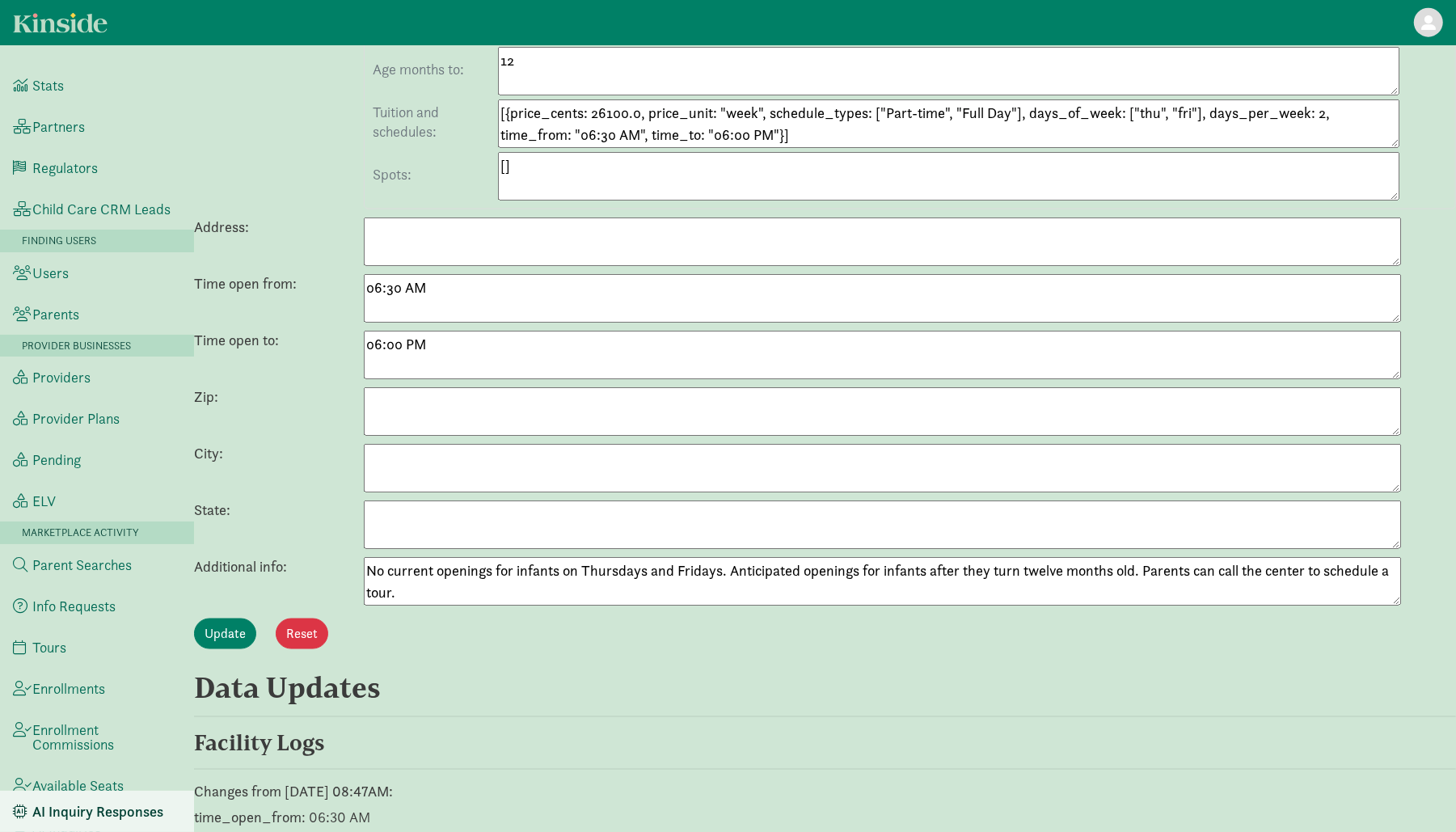
click at [367, 558] on textarea "No current openings for infants on Thursdays and Fridays. Anticipated openings …" at bounding box center [882, 582] width 1038 height 49
click at [380, 558] on textarea "No current openings for infants on Thursdays and Fridays. Anticipated openings …" at bounding box center [882, 582] width 1038 height 49
drag, startPoint x: 402, startPoint y: 567, endPoint x: 364, endPoint y: 538, distance: 47.8
click at [364, 558] on textarea "No current openings for infants on Thursdays and Fridays. Anticipated openings …" at bounding box center [882, 582] width 1038 height 49
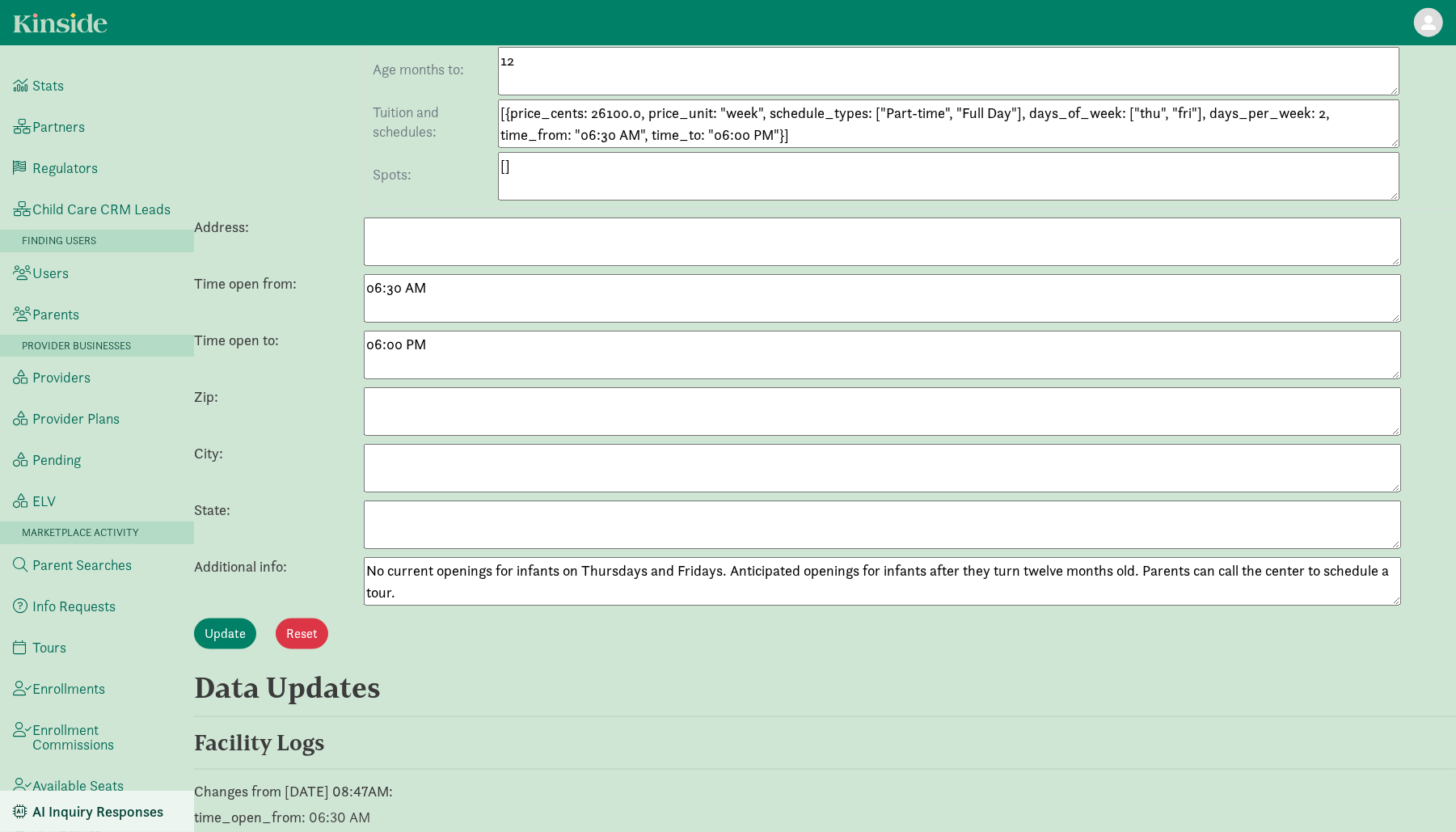
click at [554, 564] on textarea "No current openings for infants on Thursdays and Fridays. Anticipated openings …" at bounding box center [882, 582] width 1038 height 49
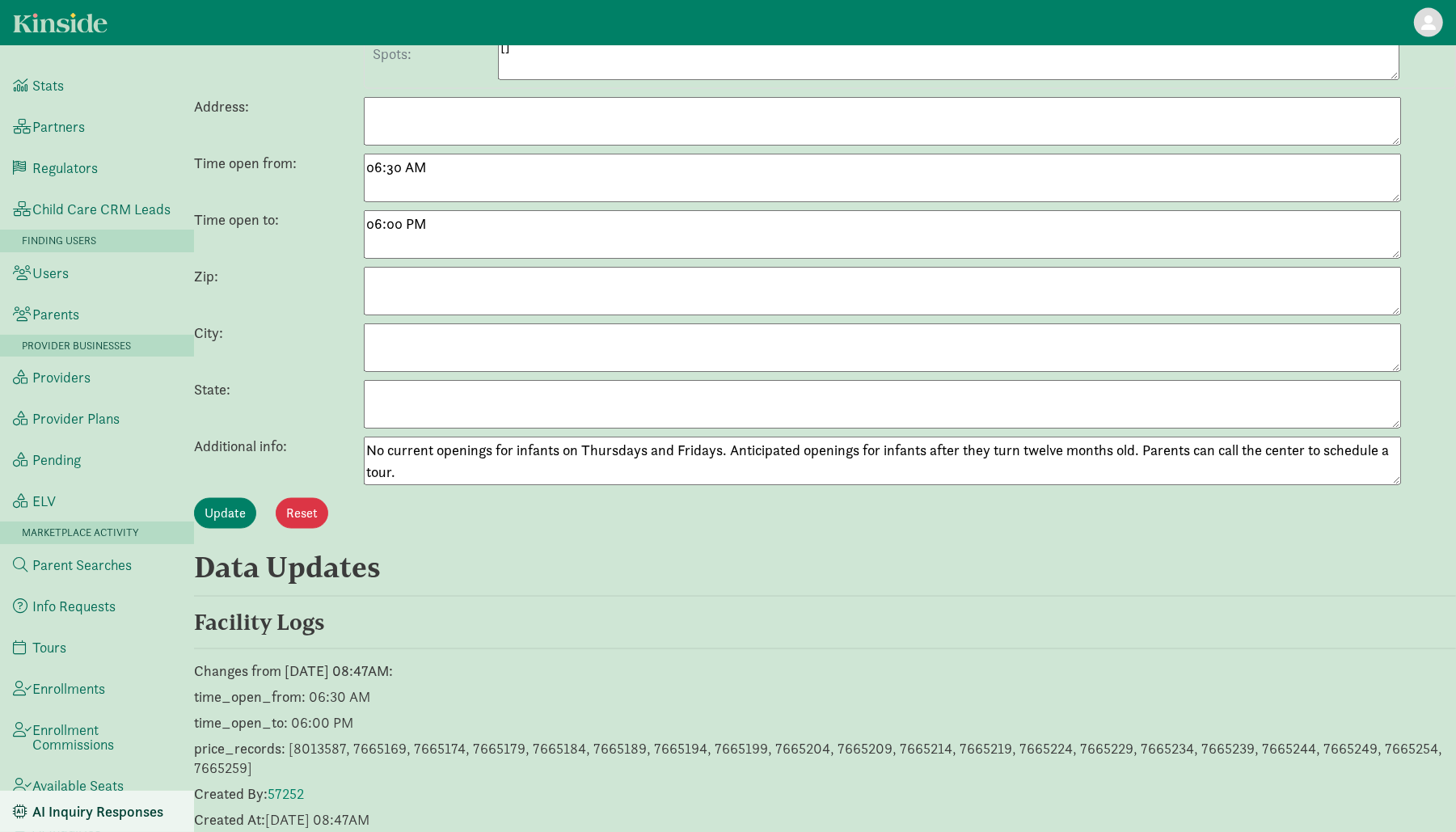
scroll to position [2255, 0]
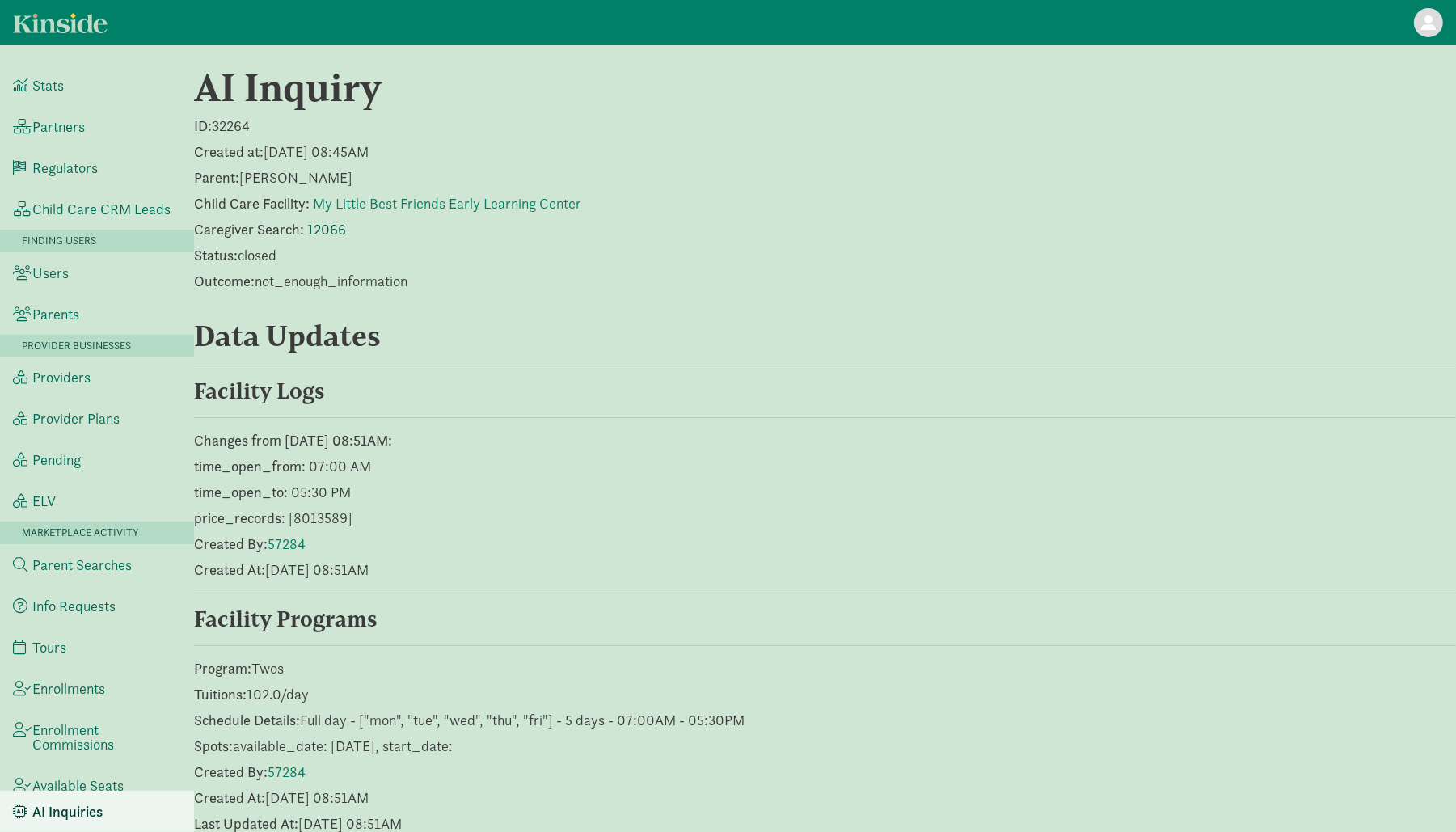
click at [317, 220] on link "12066" at bounding box center [326, 229] width 39 height 19
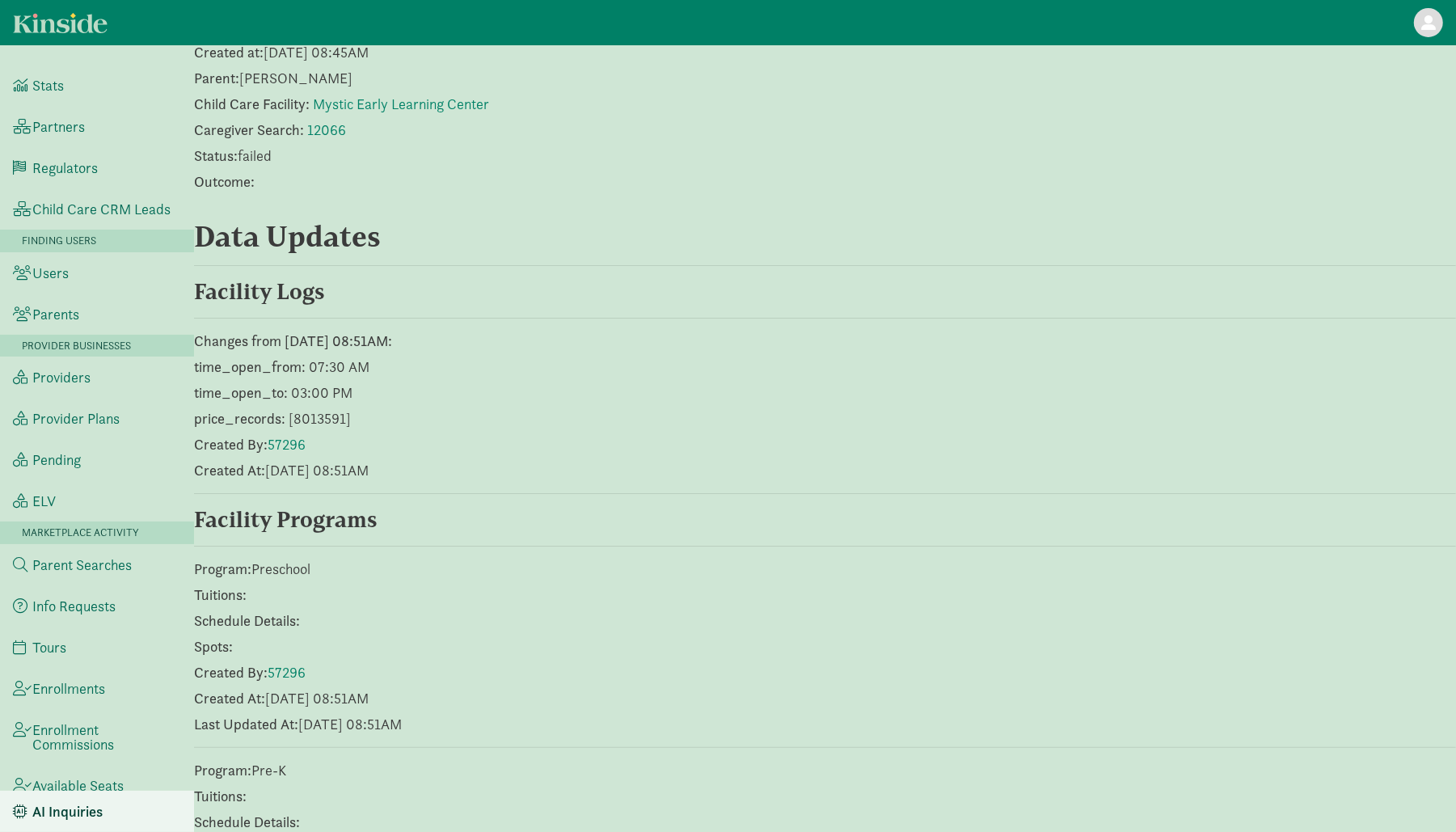
scroll to position [1251, 0]
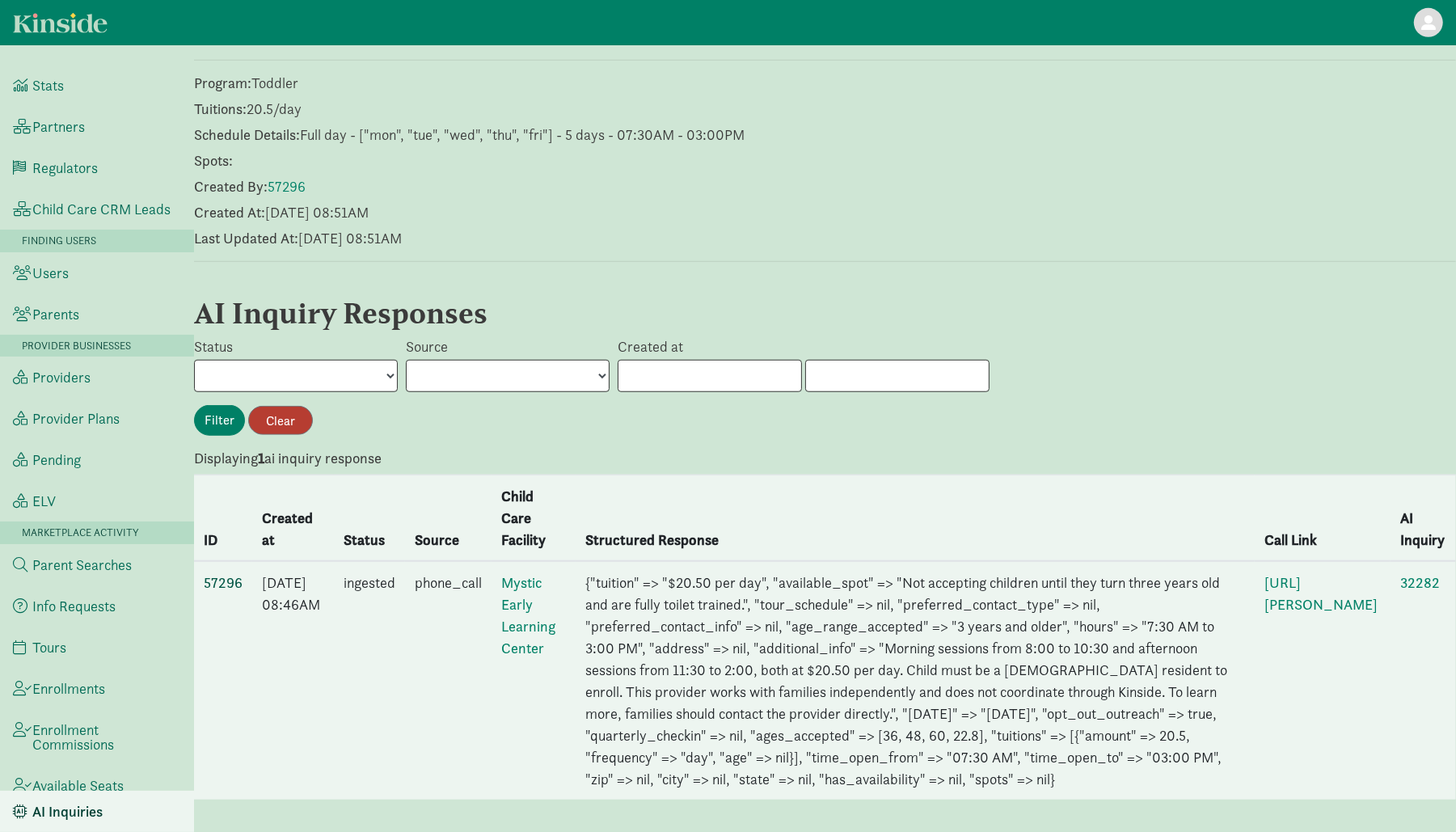
click at [220, 573] on link "57296" at bounding box center [223, 582] width 39 height 19
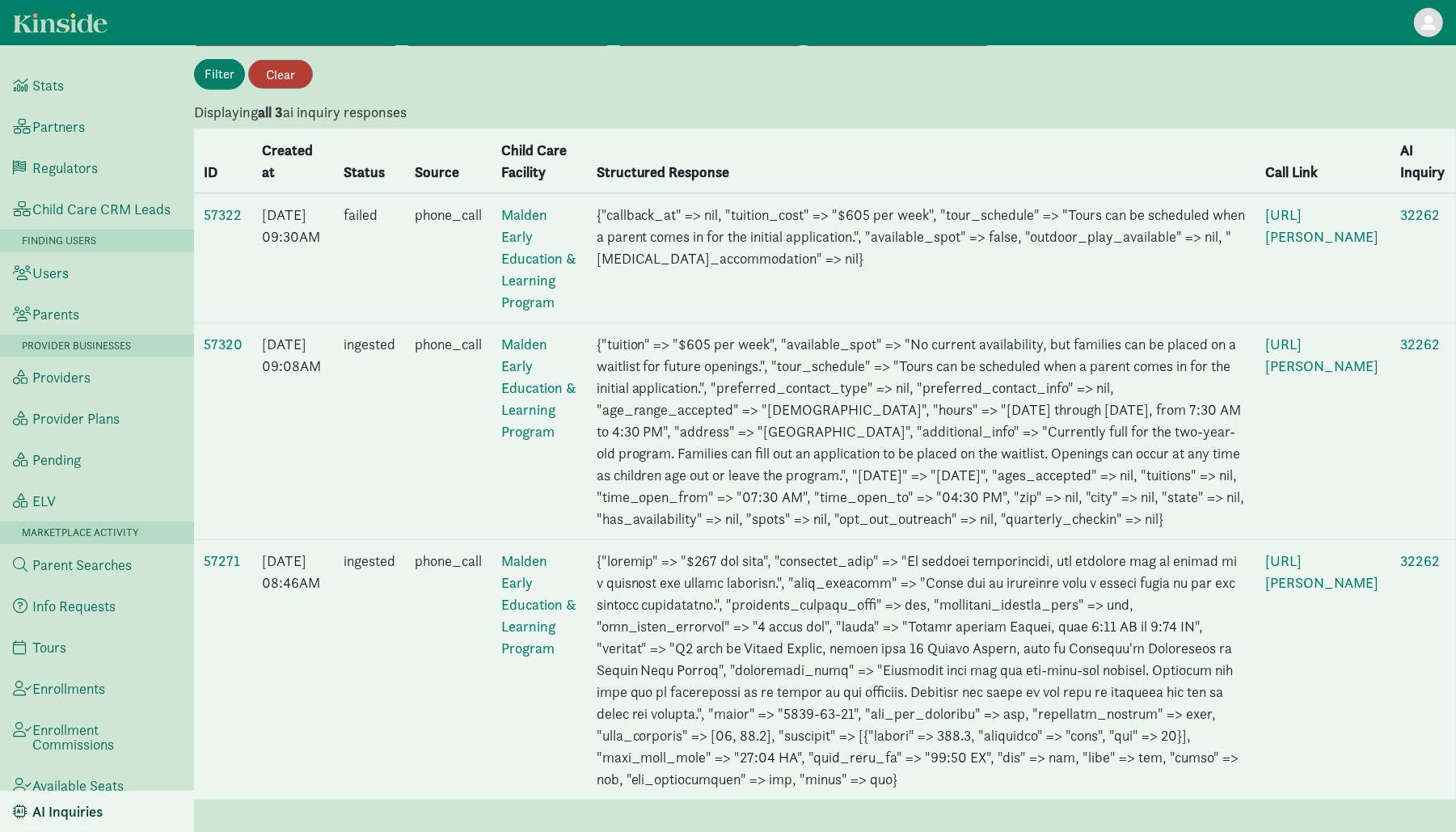
scroll to position [1461, 0]
click at [228, 335] on link "57320" at bounding box center [223, 344] width 39 height 19
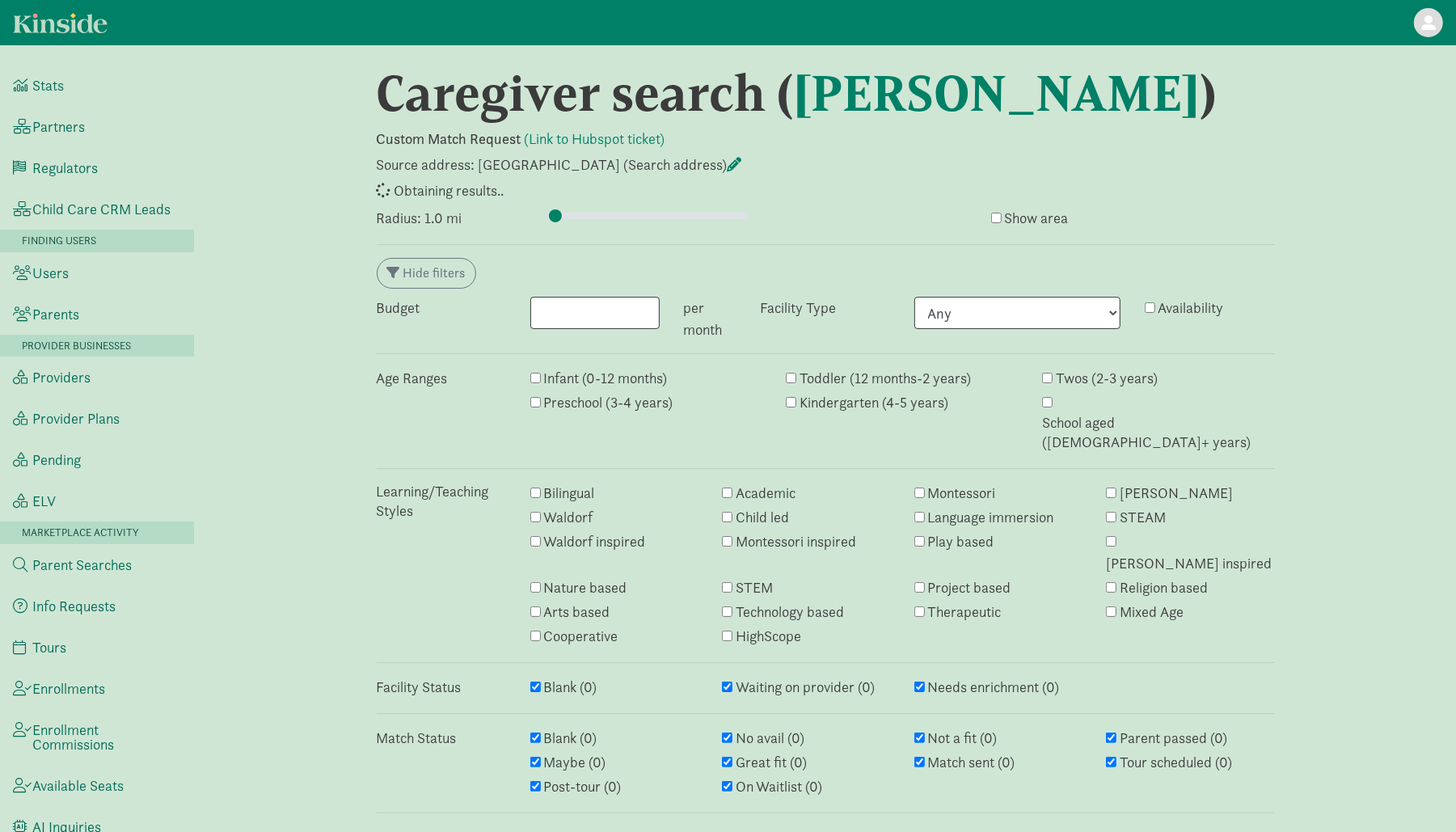
type input "1"
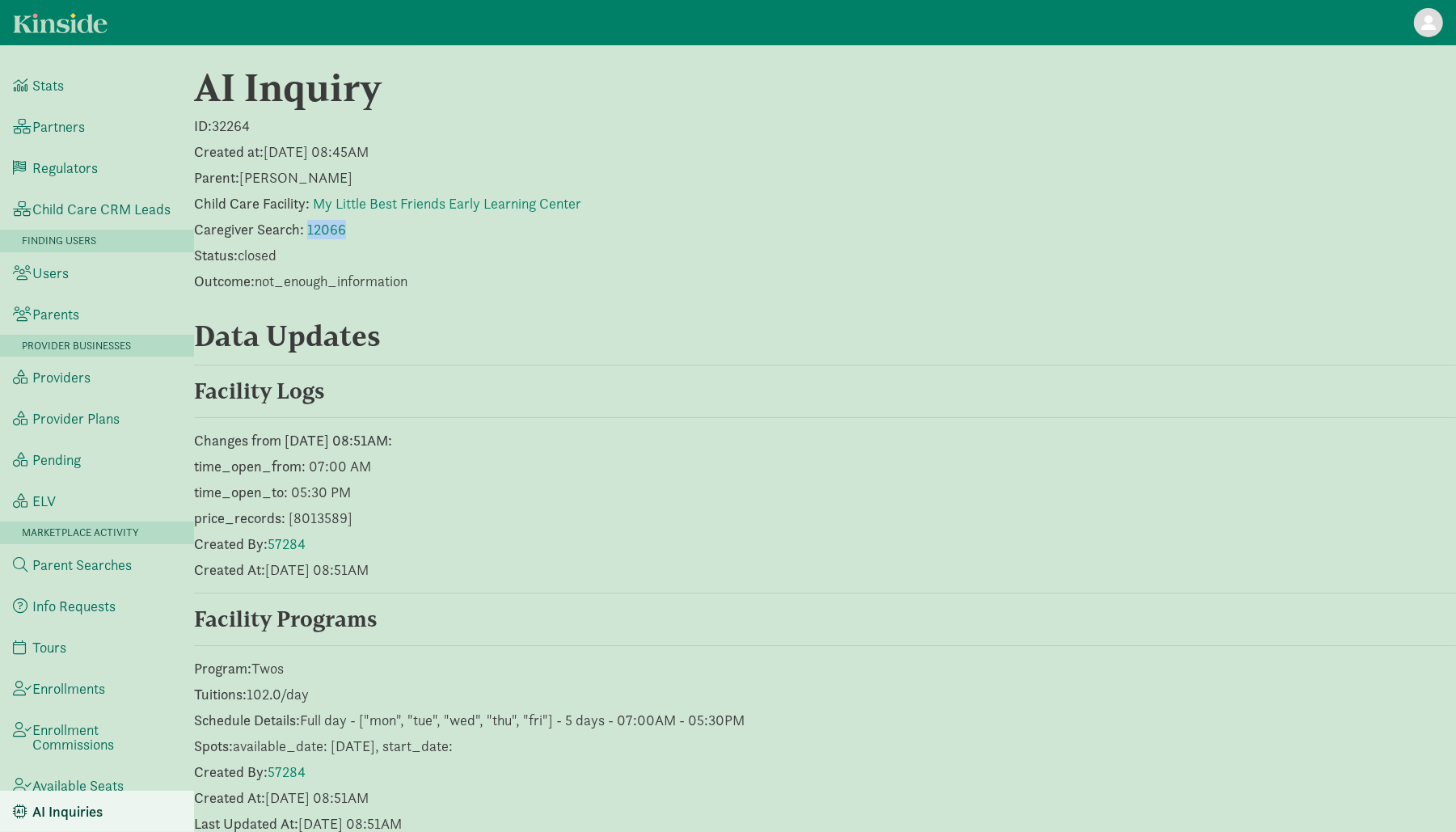
scroll to position [849, 0]
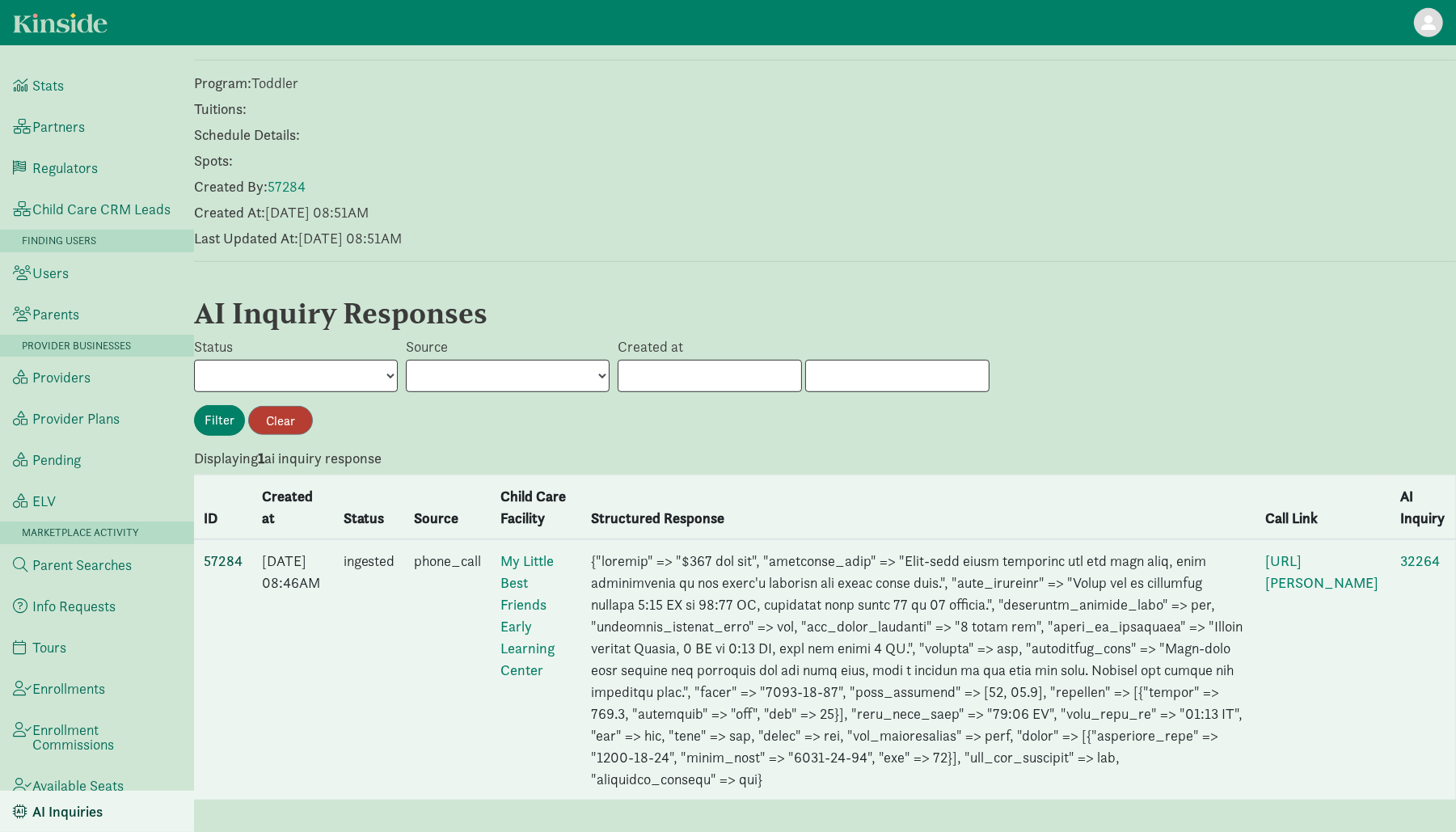
click at [212, 552] on link "57284" at bounding box center [223, 561] width 39 height 19
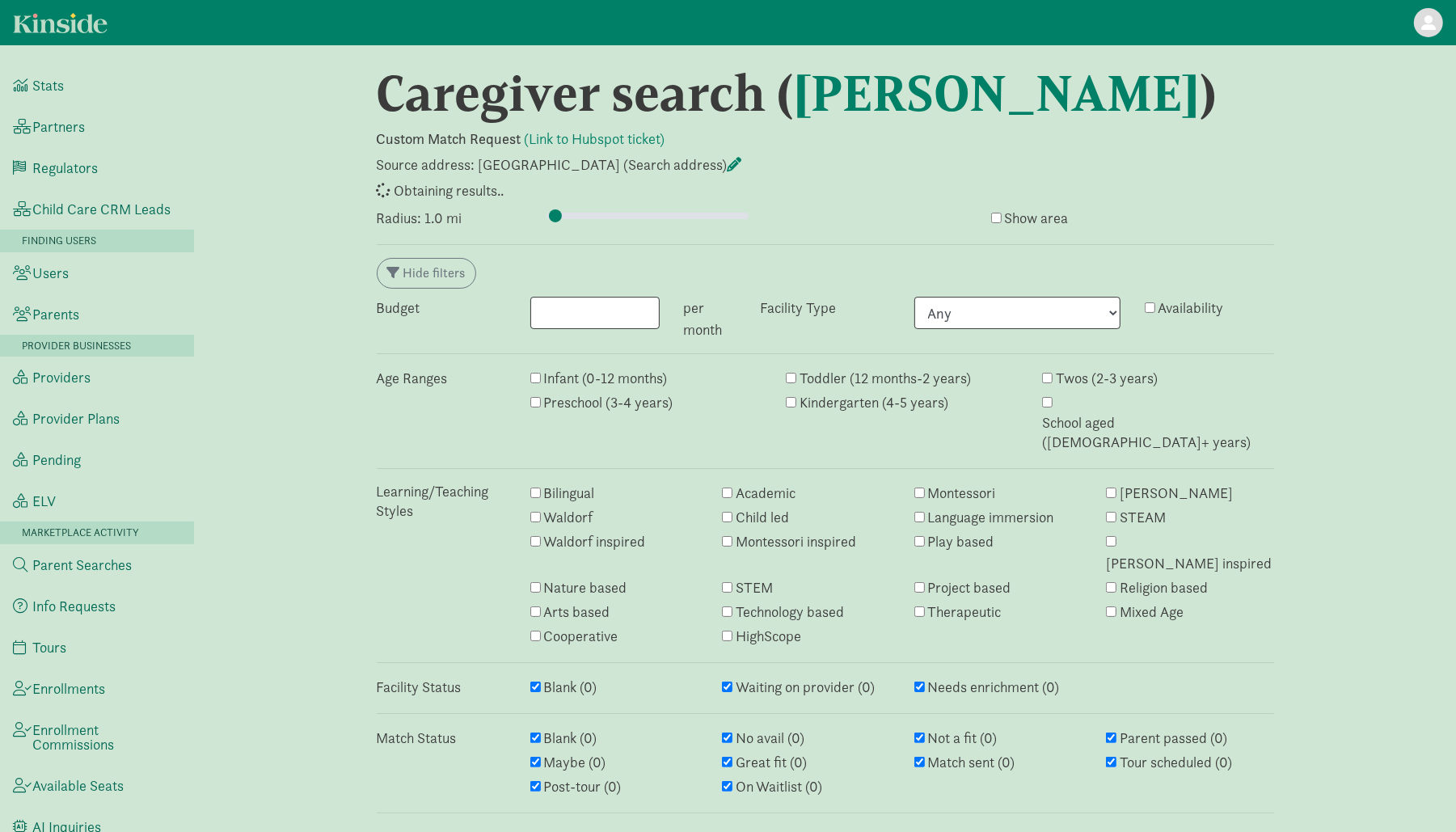
type input "1"
select select "awaiting_response"
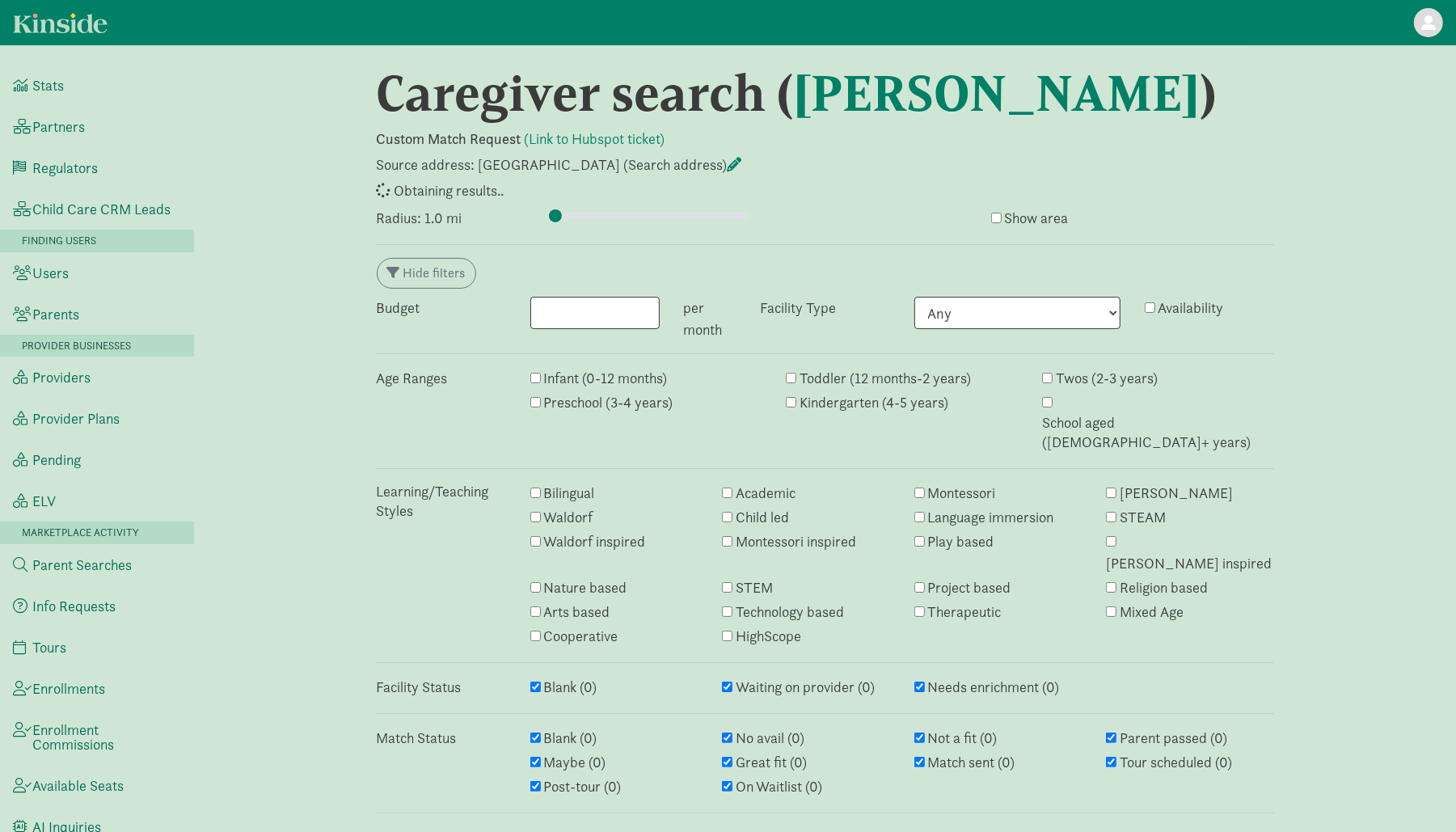
select select "awaiting_response"
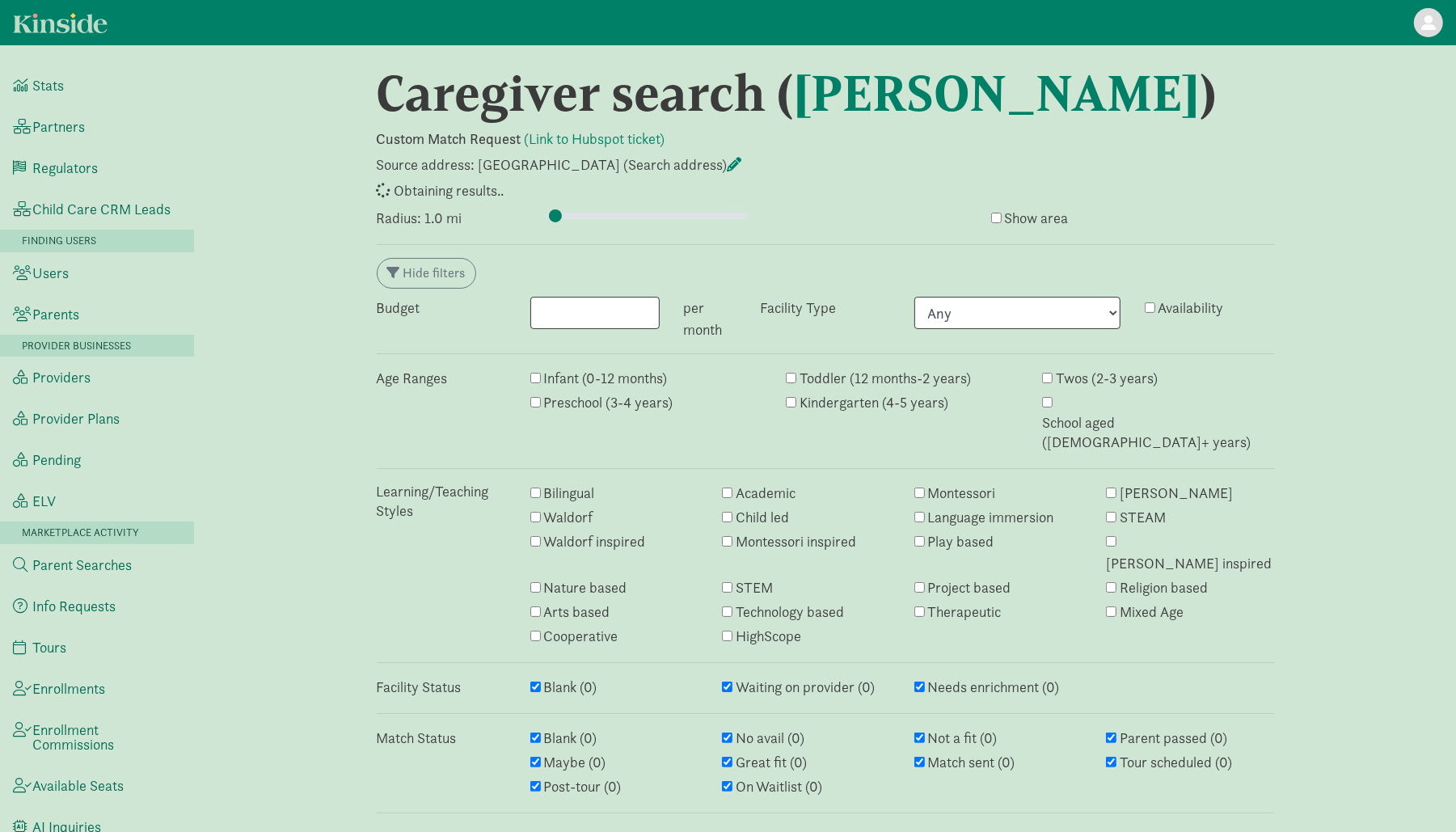
select select "awaiting_response"
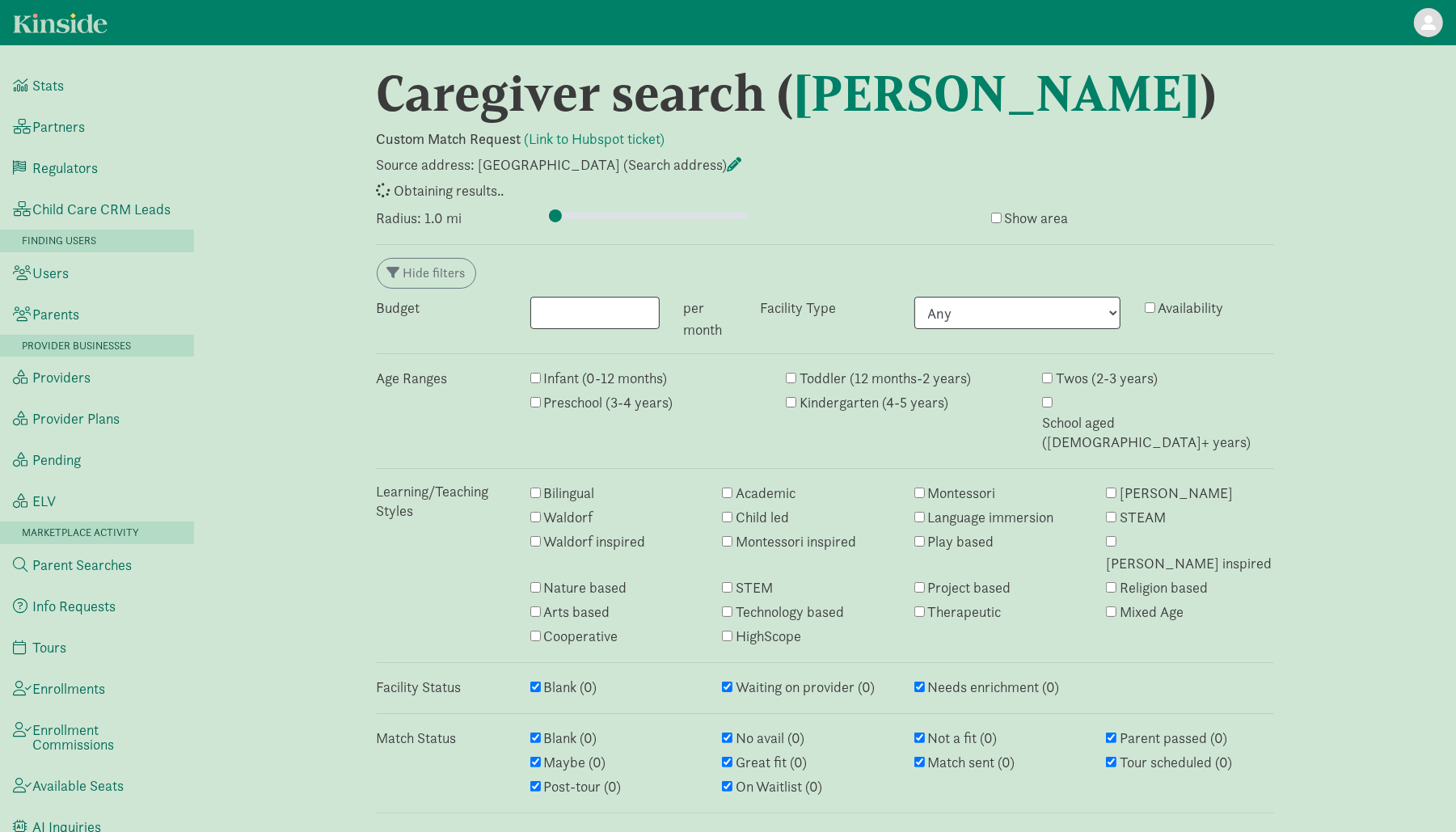
select select "awaiting_response"
select select "failed"
select select "awaiting_response"
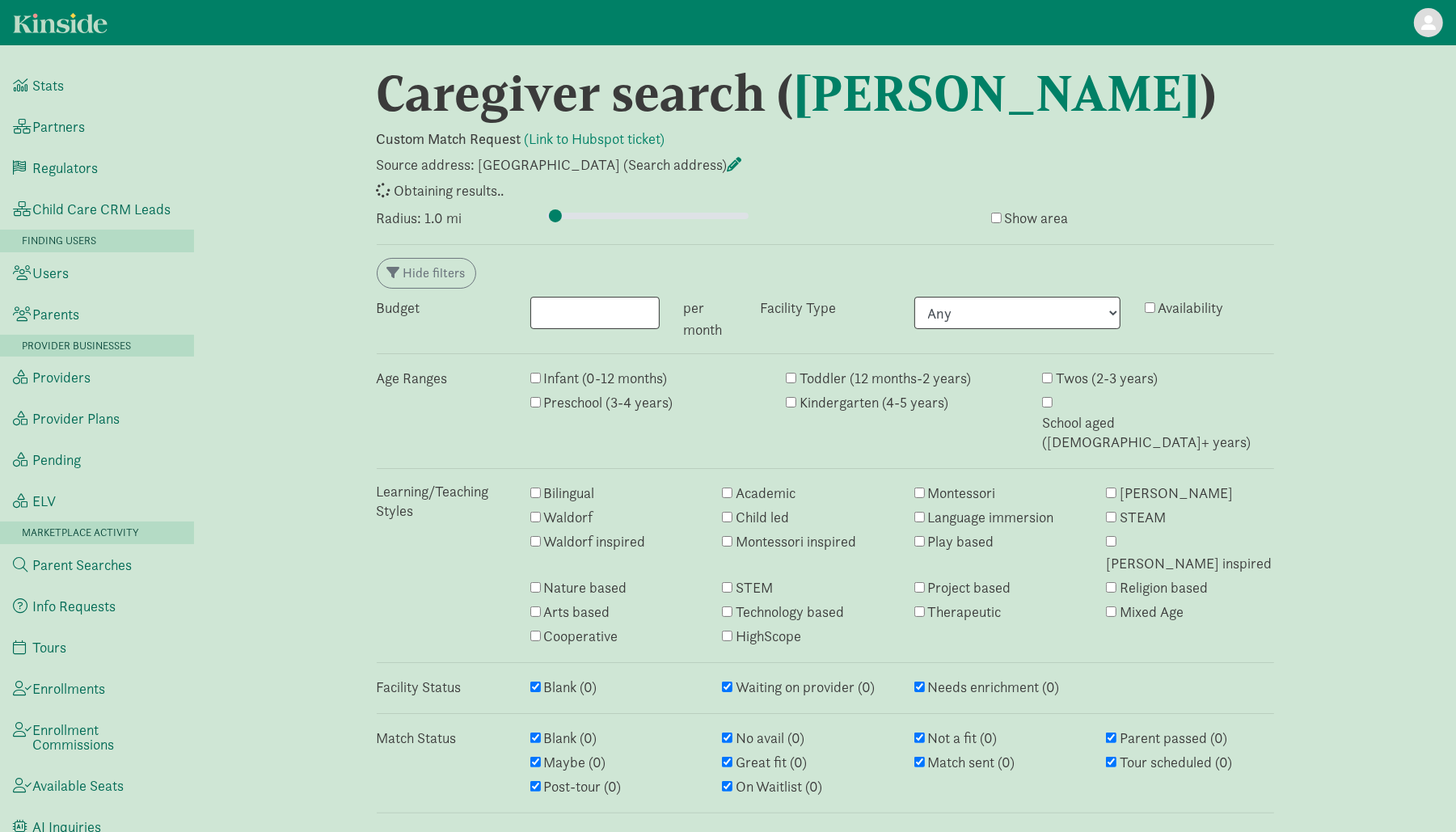
select select "awaiting_response"
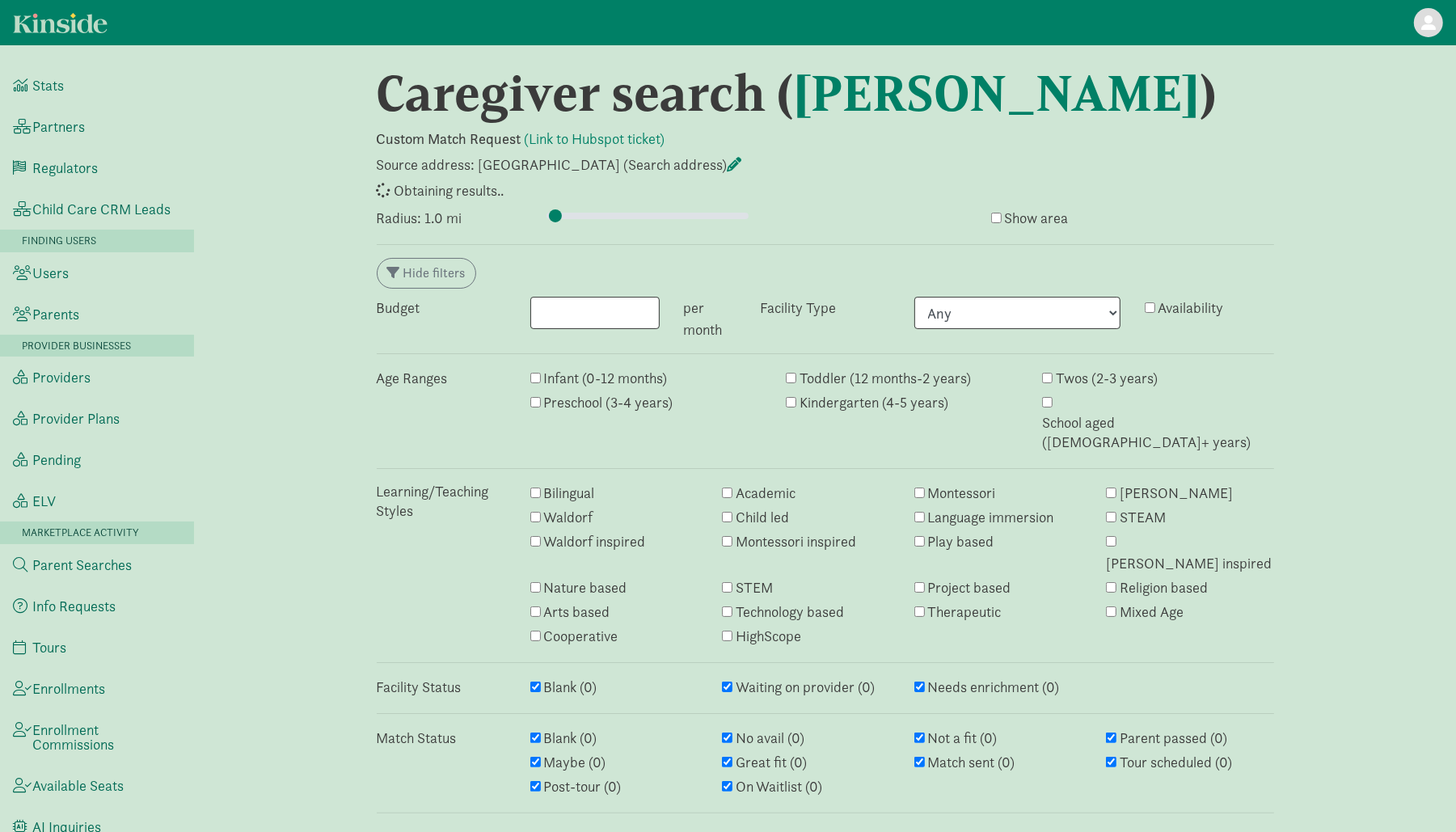
select select "awaiting_response"
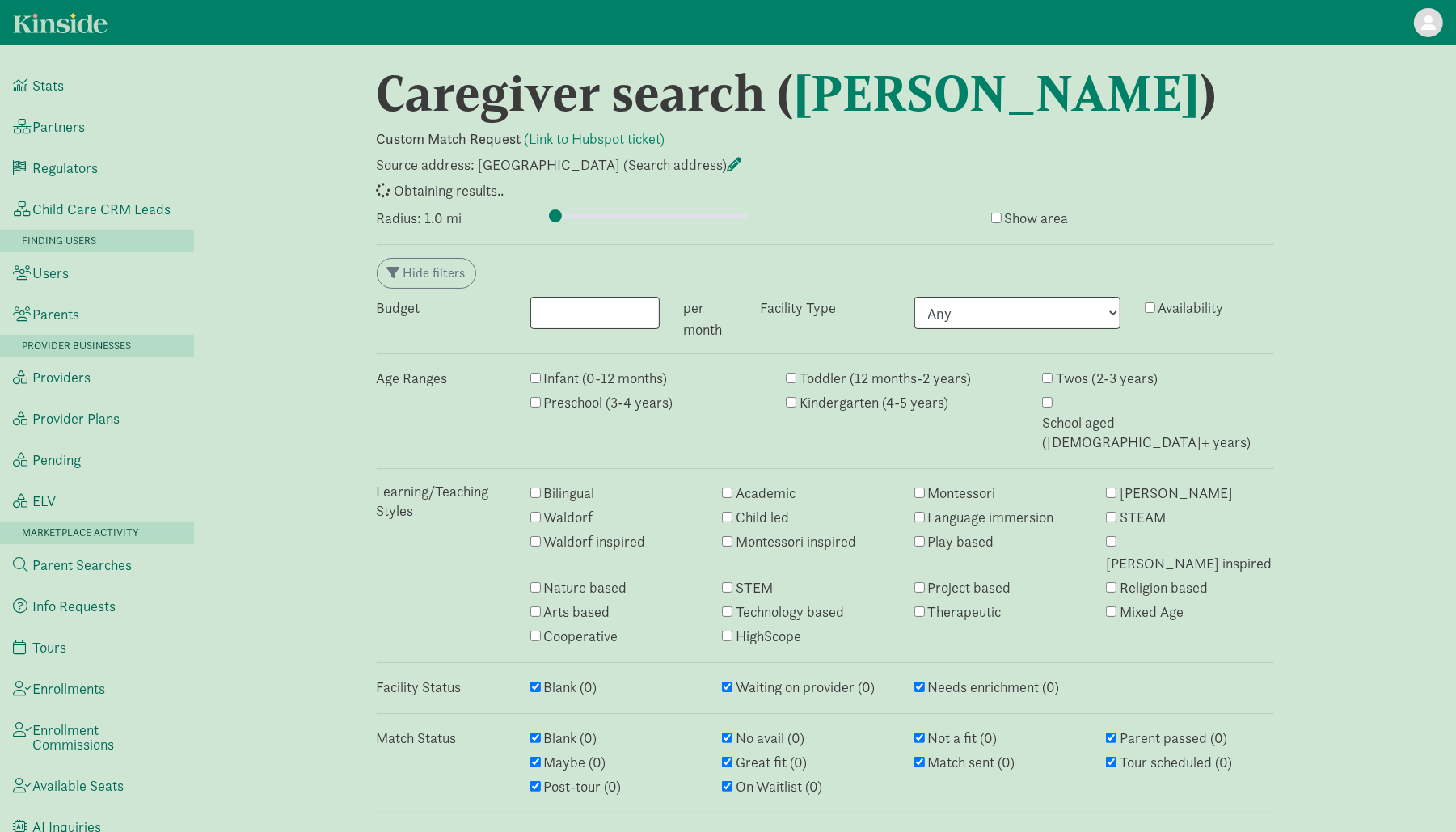
select select "awaiting_response"
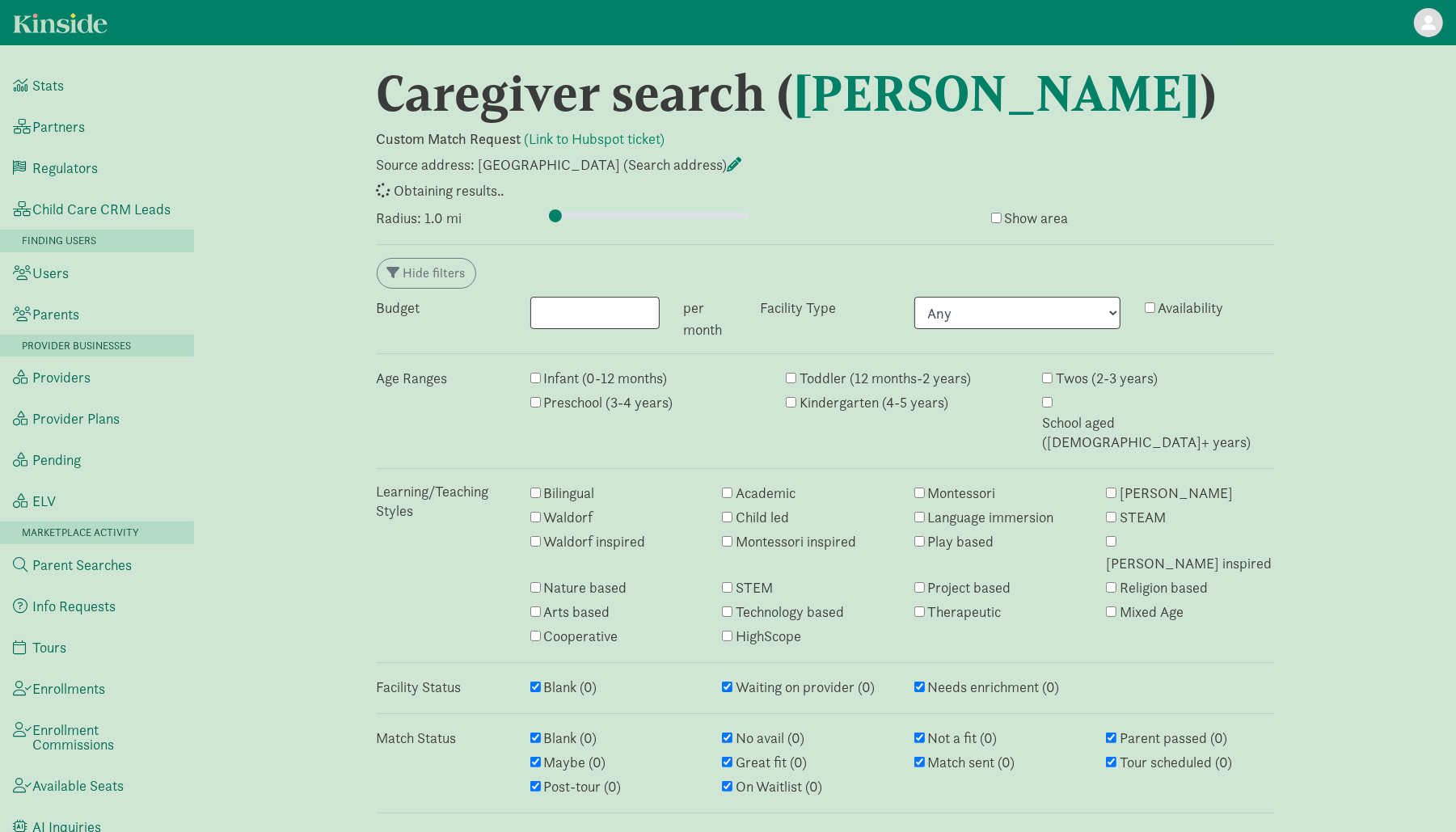
select select "awaiting_response"
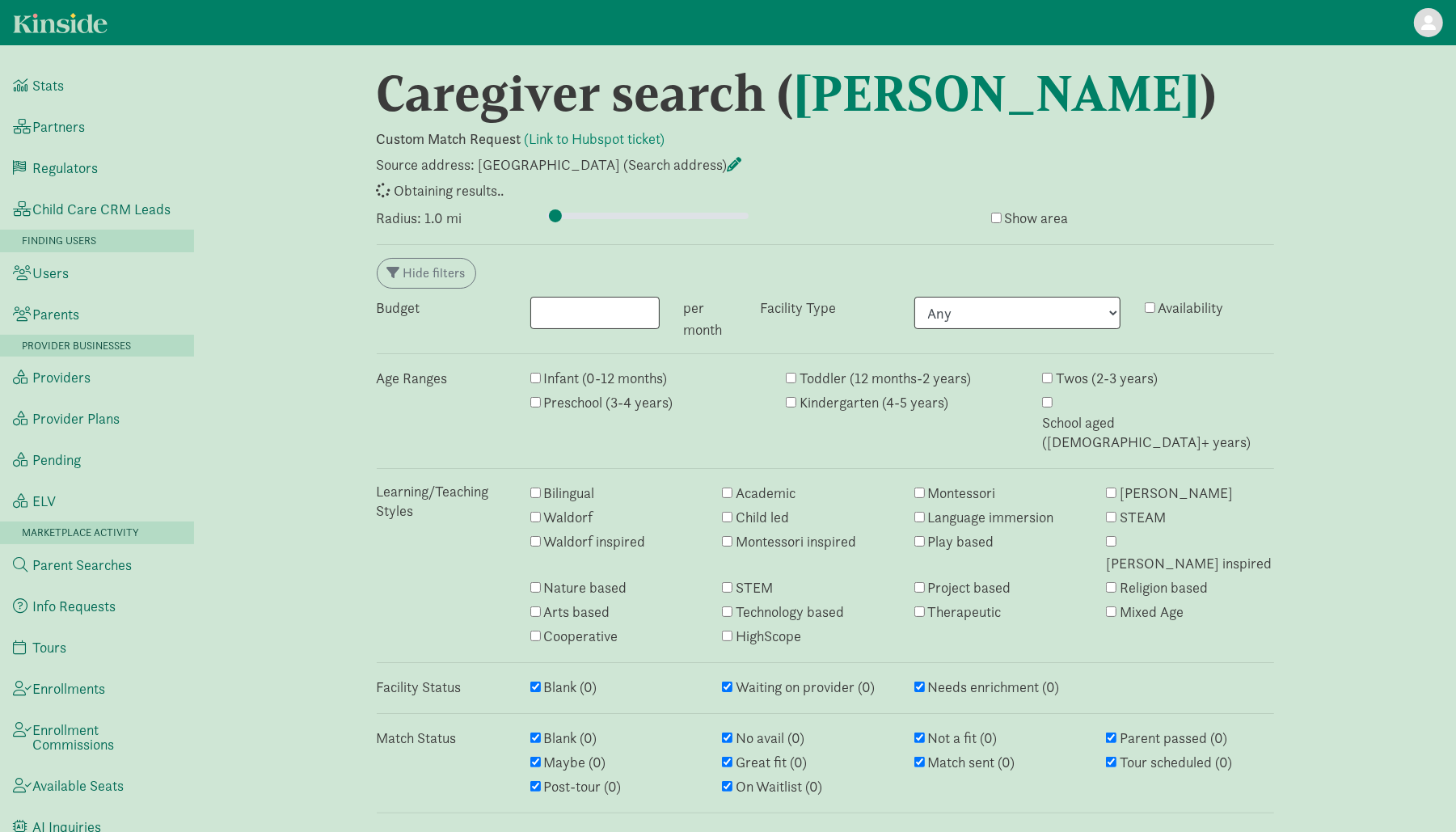
select select "awaiting_response"
select select "closed"
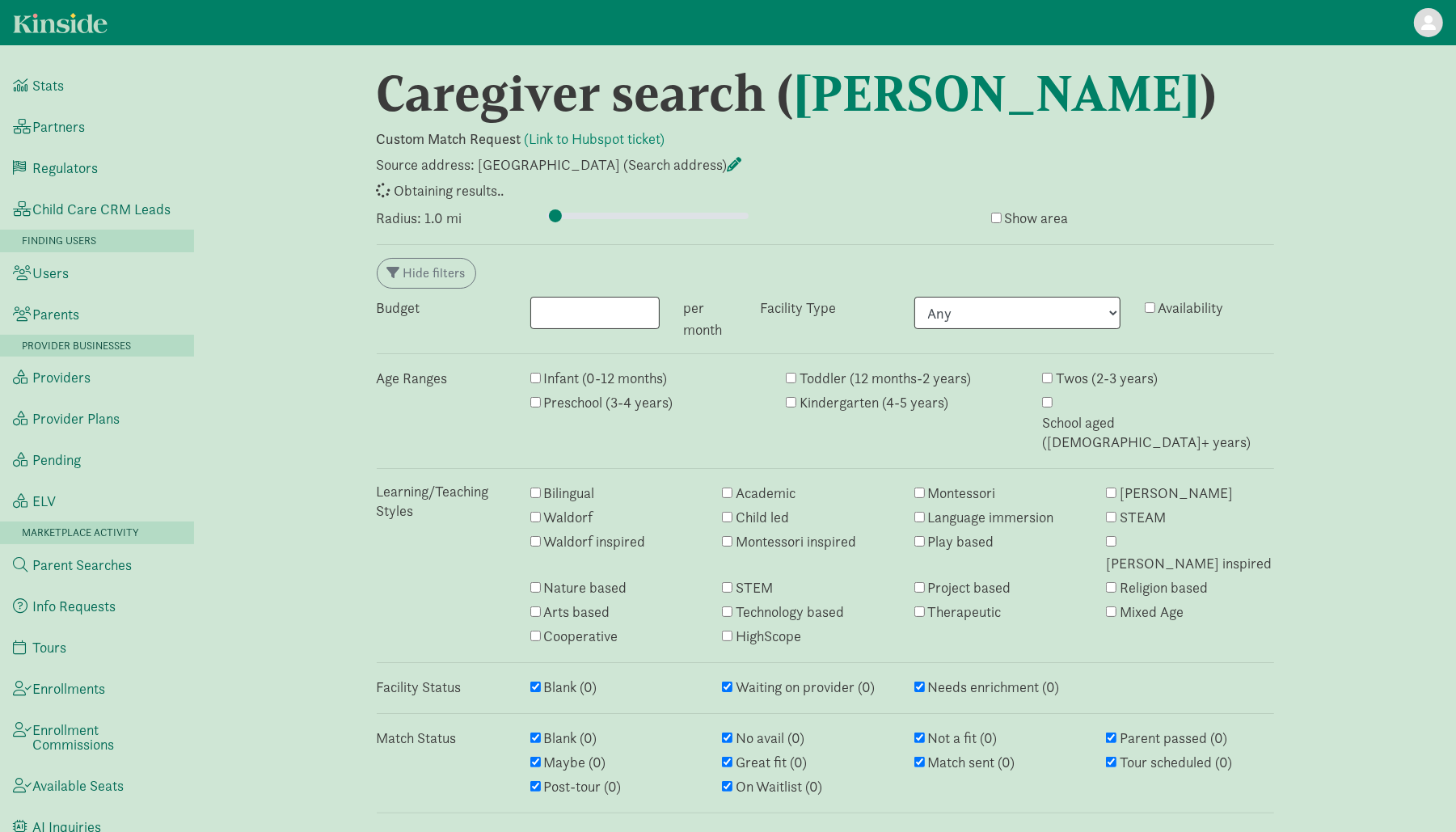
select select "awaiting_response"
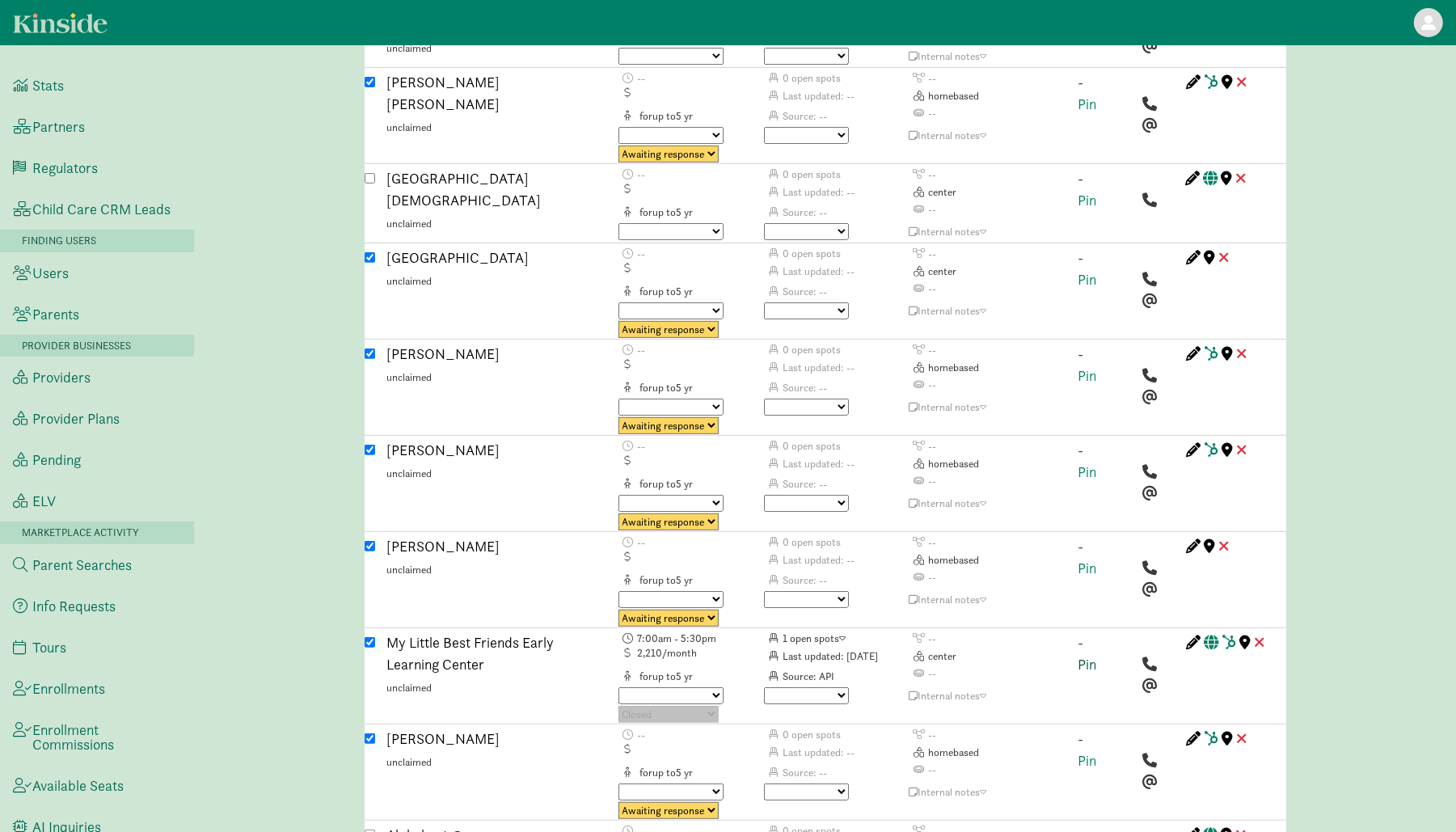
click at [1080, 655] on link "Pin" at bounding box center [1088, 665] width 19 height 19
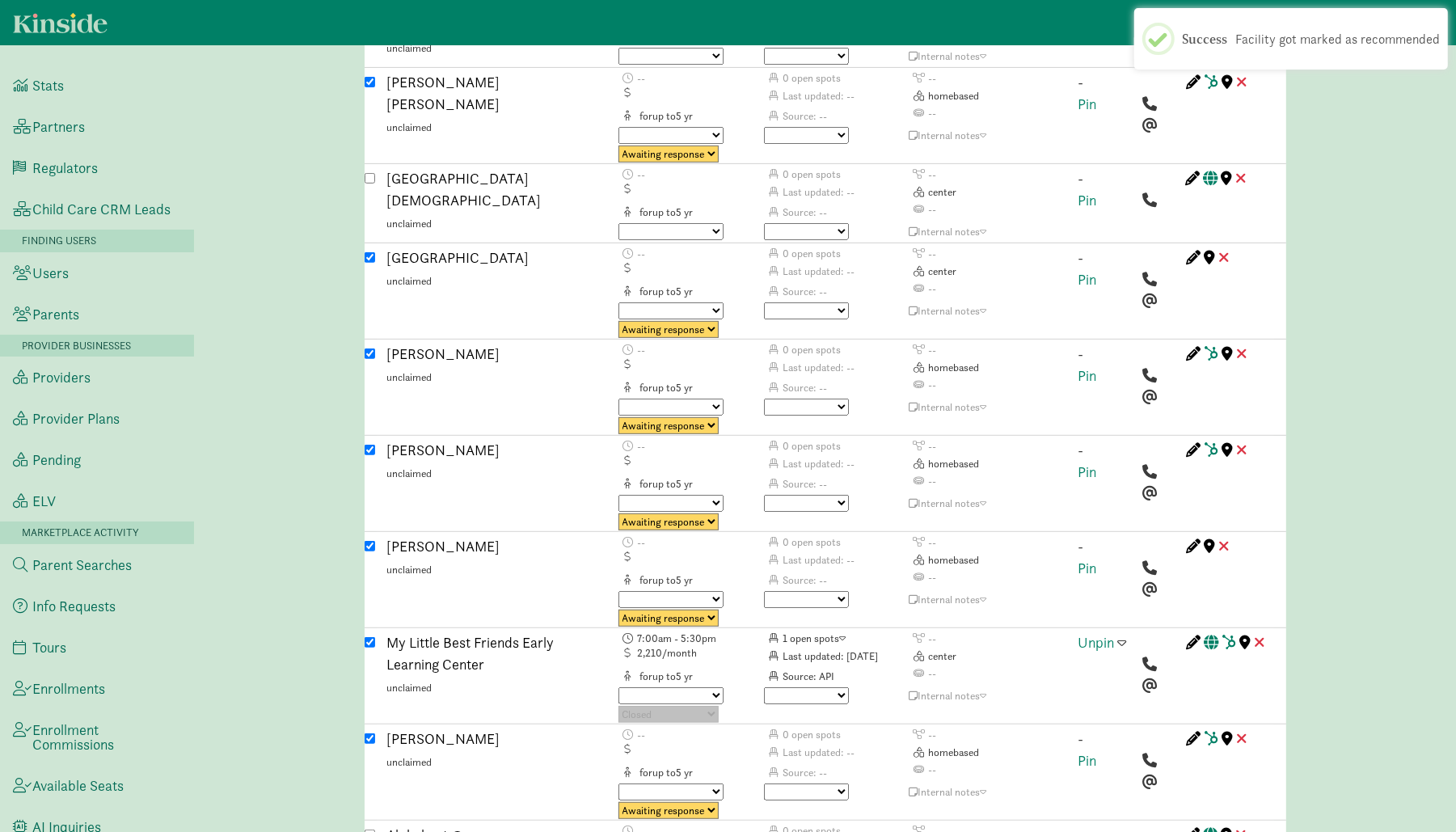
click at [1125, 635] on span at bounding box center [1122, 642] width 9 height 15
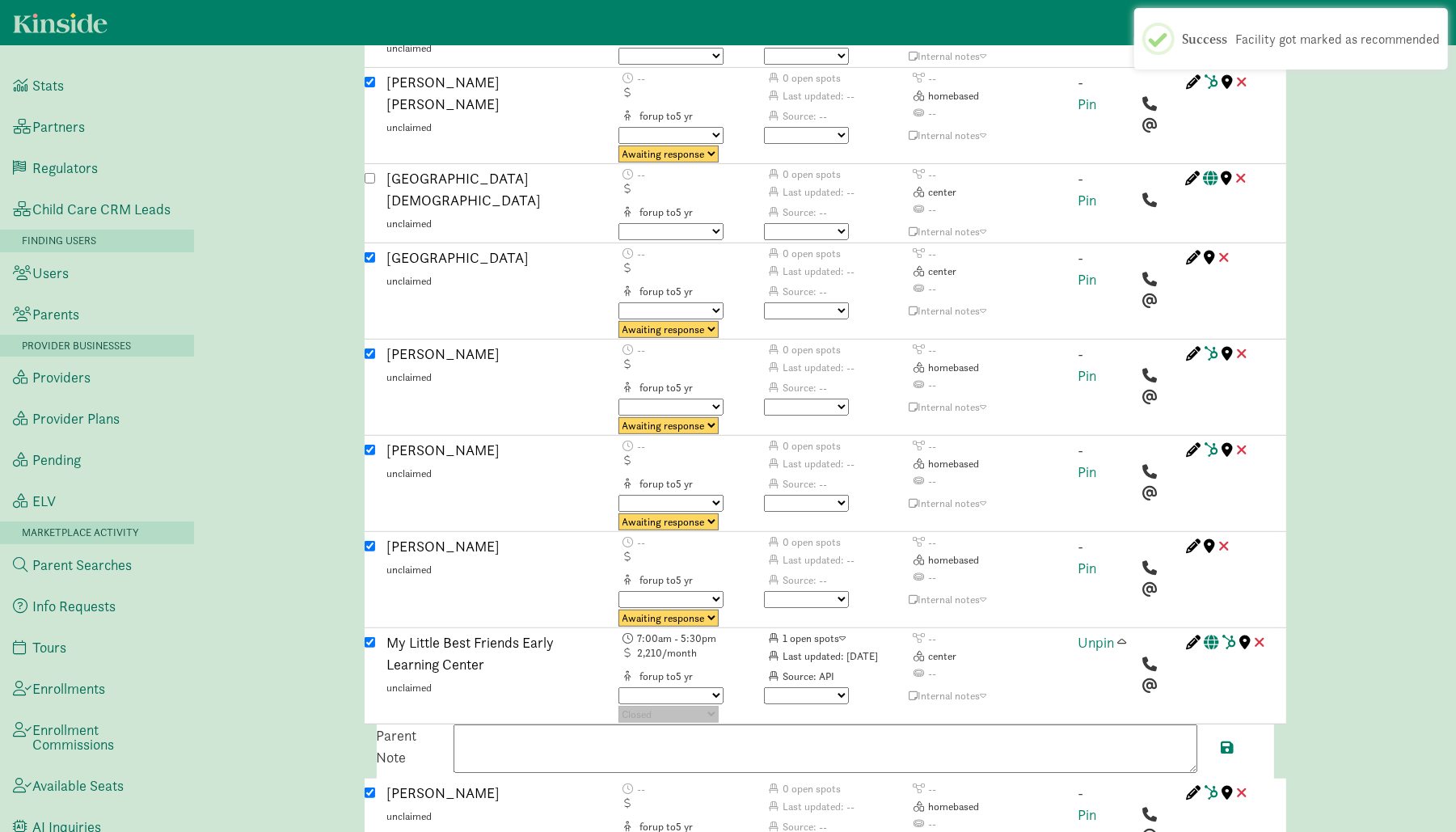
click at [980, 725] on textarea at bounding box center [825, 749] width 743 height 49
paste textarea "Part-time care options are available for two year olds, with a minimum of two d…"
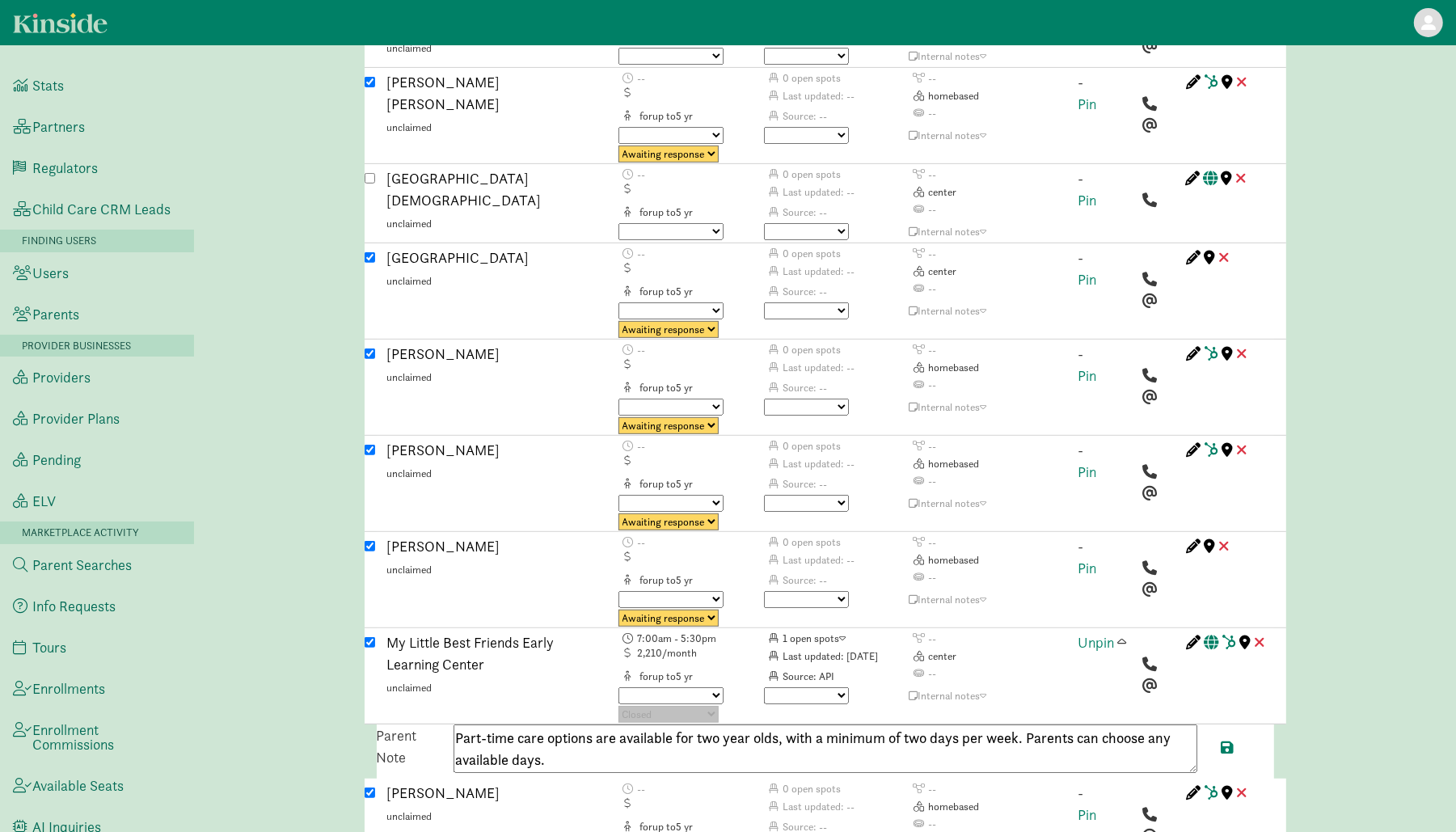
click at [984, 725] on textarea "Part-time care options are available for two year olds, with a minimum of two d…" at bounding box center [825, 749] width 743 height 49
paste textarea "+17813211085 (oth"
type textarea "Part-time care options are available for two year olds, with a minimum of two d…"
click at [1229, 740] on span at bounding box center [1228, 747] width 13 height 15
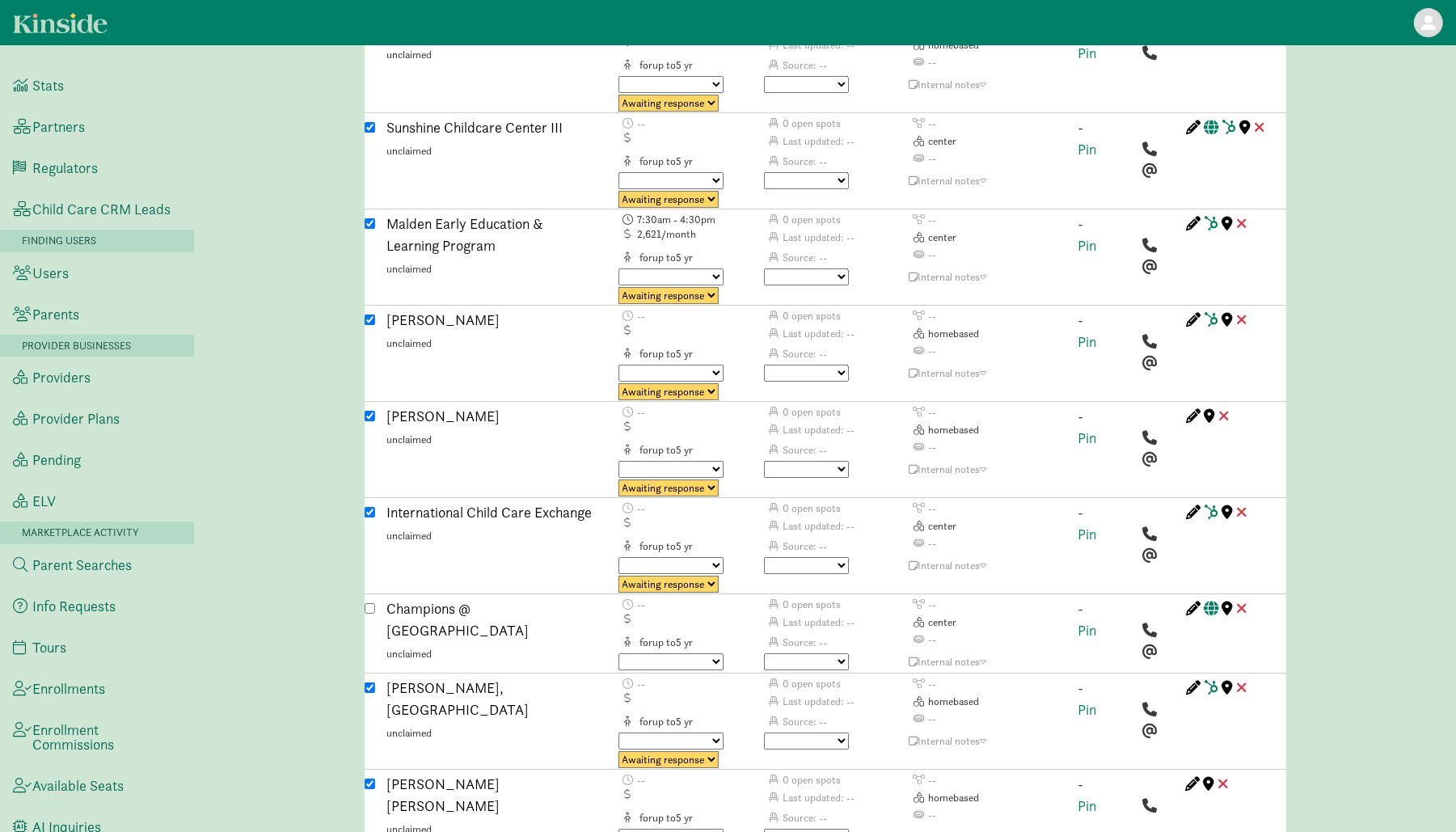
scroll to position [3642, 0]
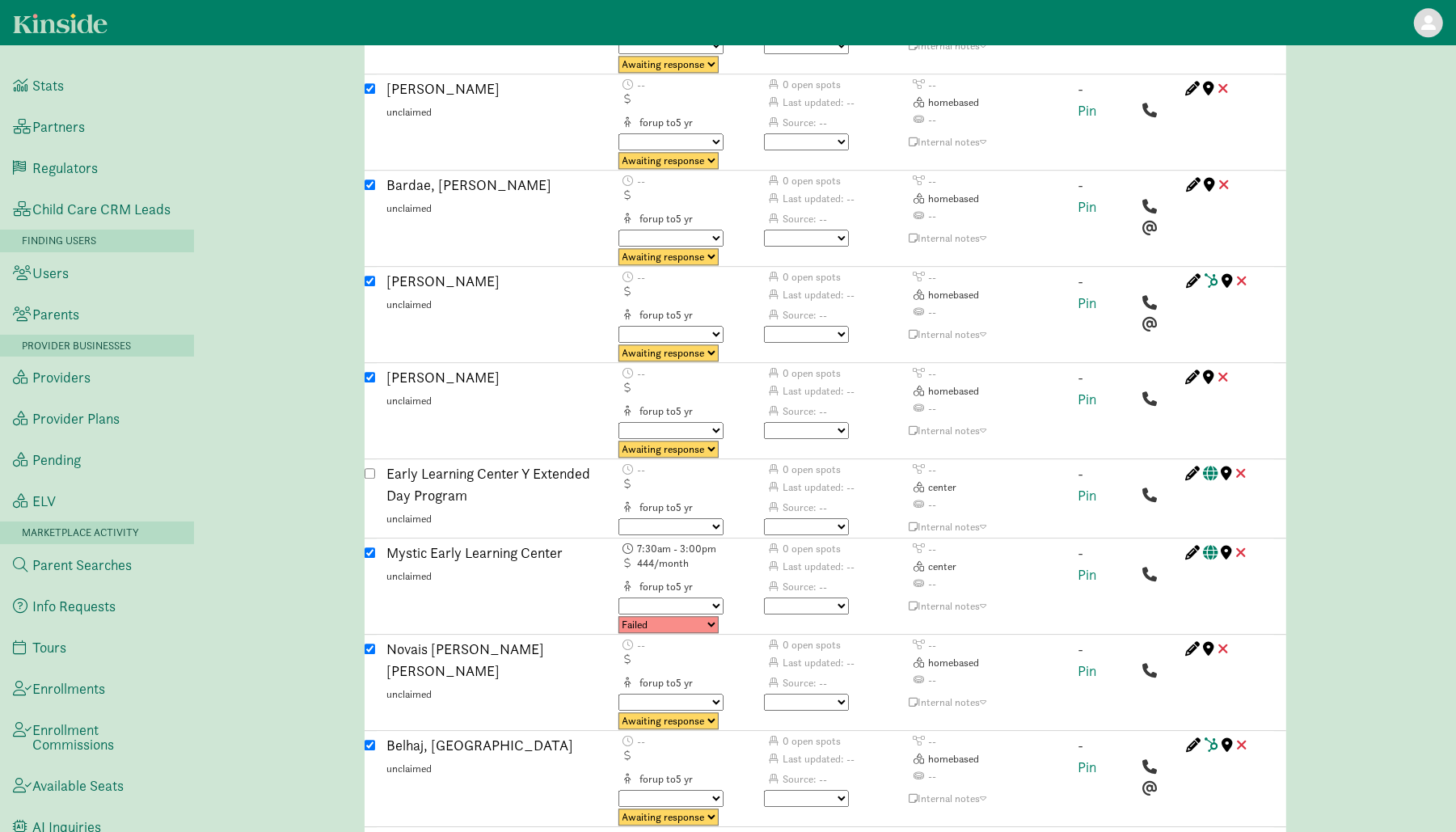
click at [712, 616] on select "Triggered Failed Awaiting response Processing Provider reached Closed" at bounding box center [668, 624] width 100 height 17
select select "closed"
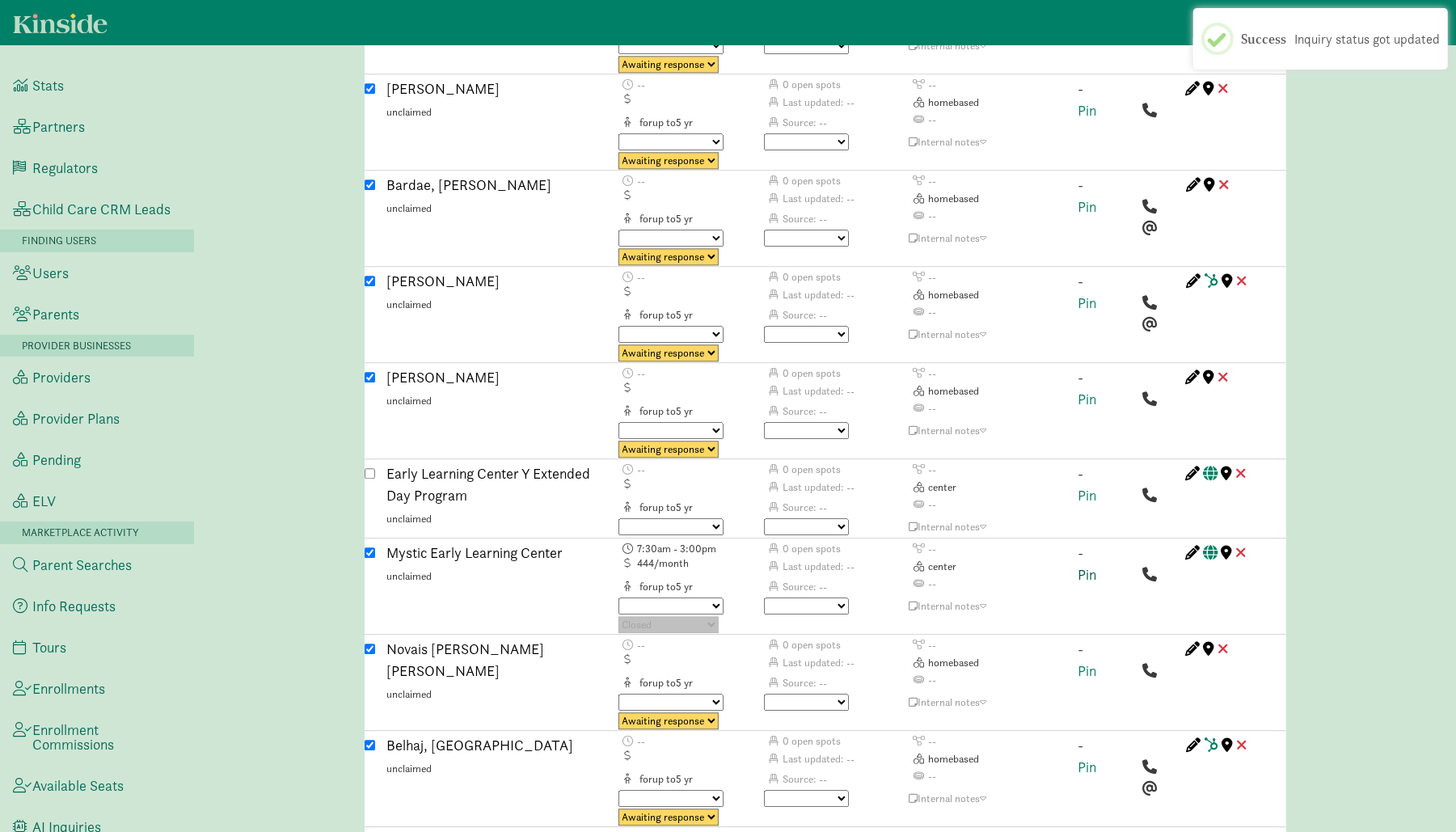
click at [1083, 565] on link "Pin" at bounding box center [1088, 575] width 19 height 19
click at [1128, 542] on div "Unpin" at bounding box center [1105, 588] width 77 height 92
click at [1122, 545] on span at bounding box center [1122, 552] width 9 height 15
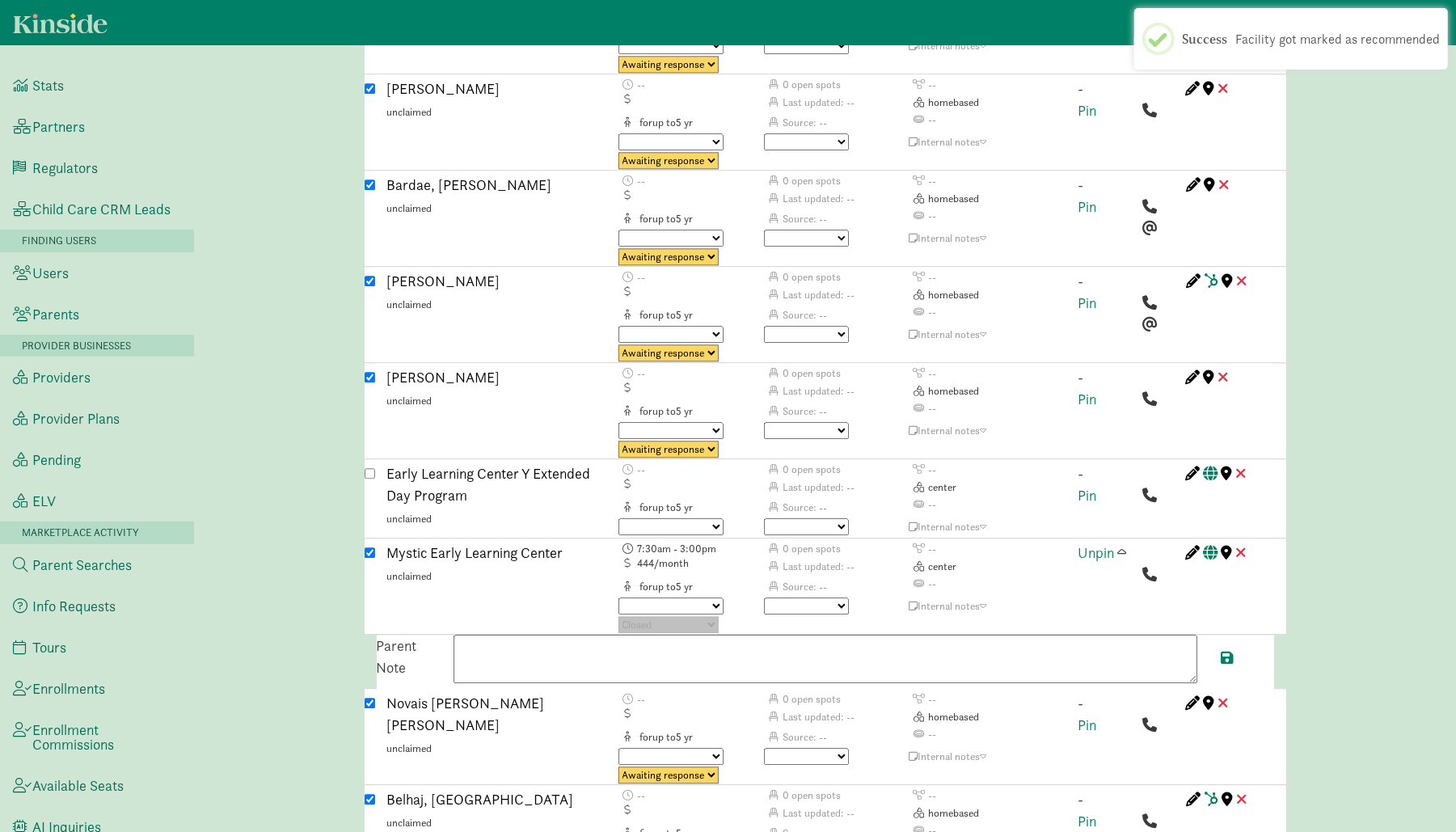
click at [885, 635] on textarea at bounding box center [825, 659] width 743 height 49
paste textarea "Morning sessions from 8:00 to 10:30 and afternoon sessions from 11:30 to 2:00, …"
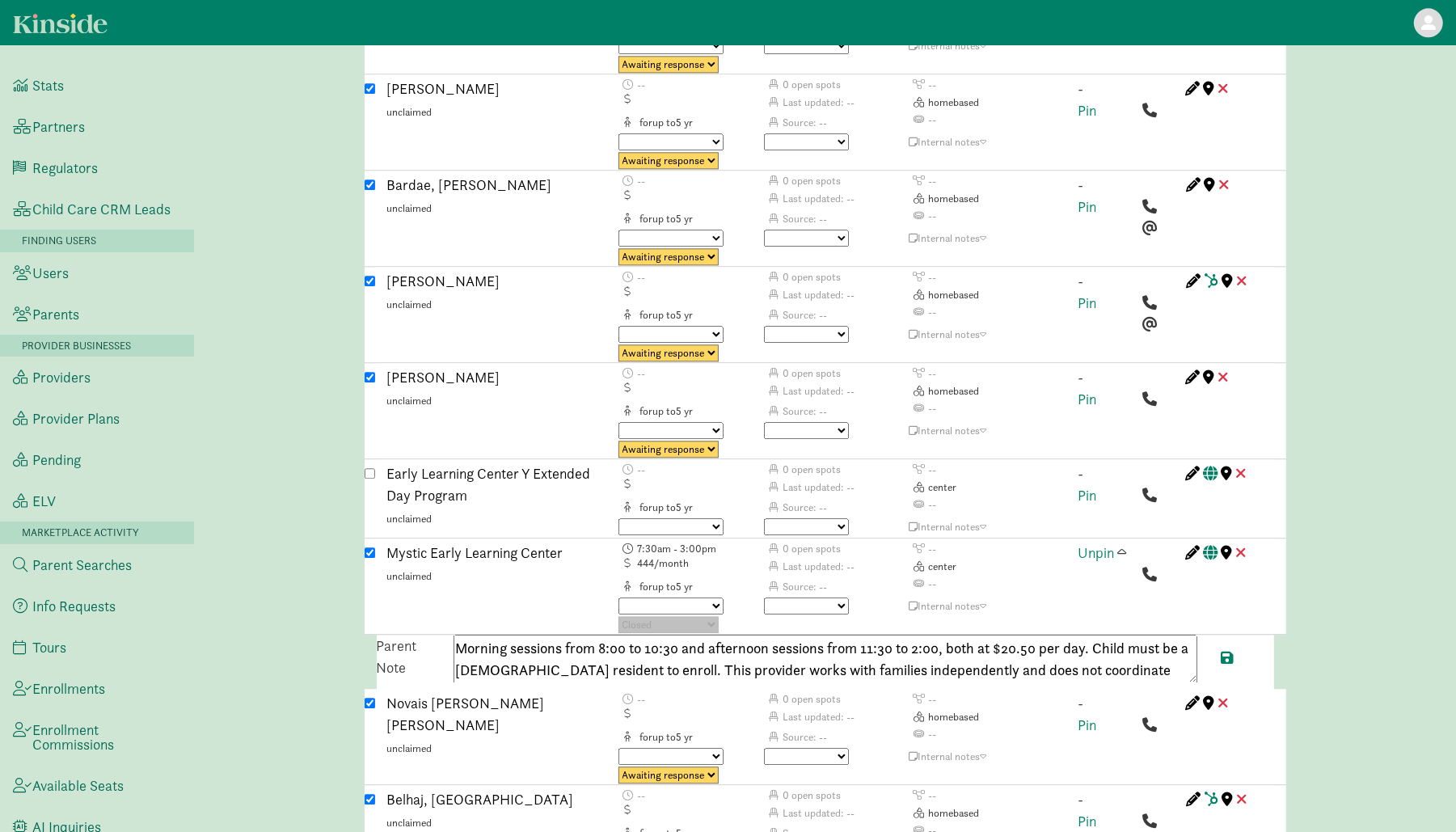
scroll to position [21, 0]
drag, startPoint x: 618, startPoint y: 509, endPoint x: 885, endPoint y: 543, distance: 269.2
click at [885, 635] on textarea "Morning sessions from 8:00 to 10:30 and afternoon sessions from 11:30 to 2:00, …" at bounding box center [825, 659] width 743 height 49
paste textarea "+16176230110 (other)"
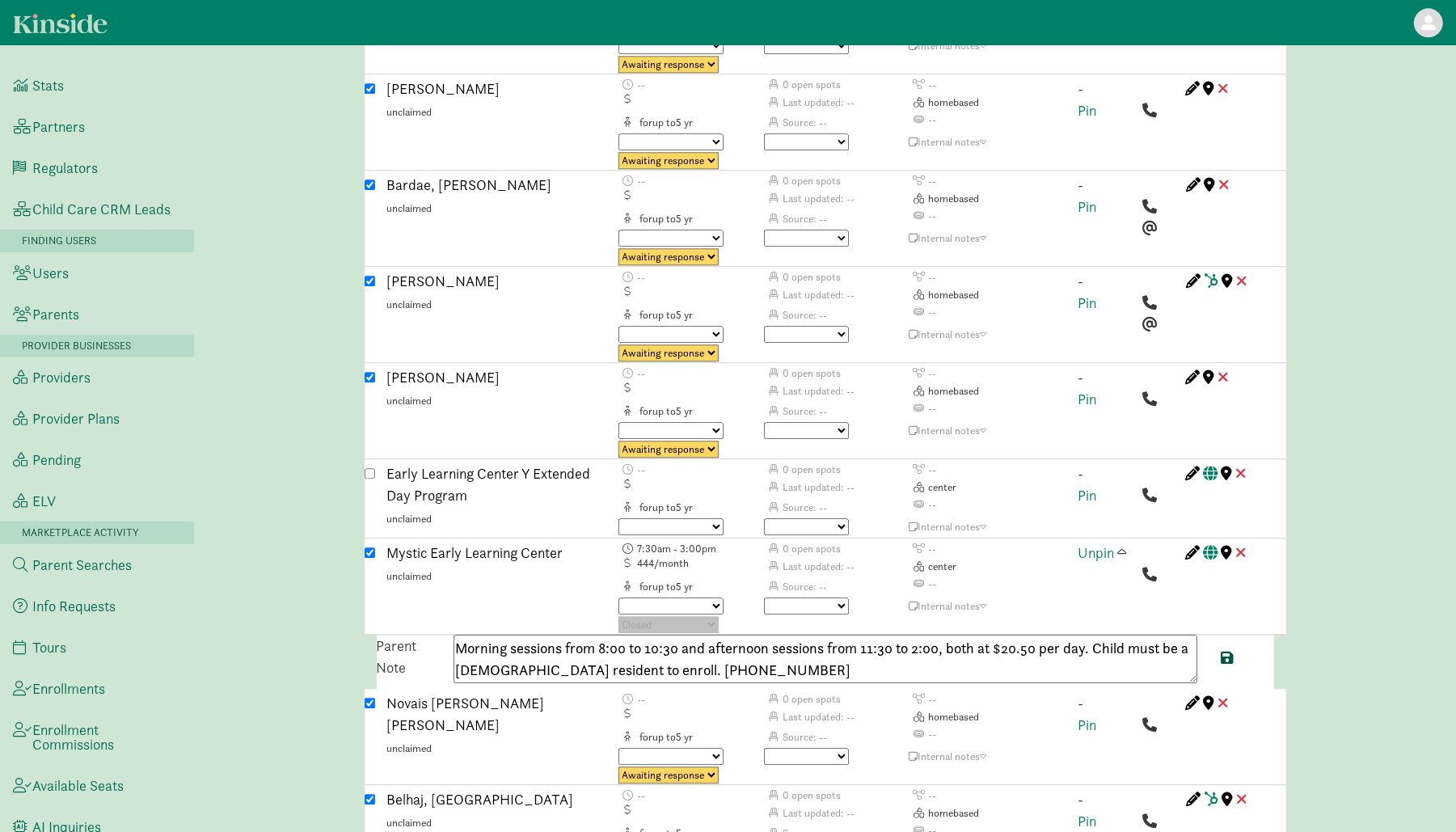
type textarea "Morning sessions from 8:00 to 10:30 and afternoon sessions from 11:30 to 2:00, …"
click at [1224, 650] on span at bounding box center [1228, 657] width 13 height 15
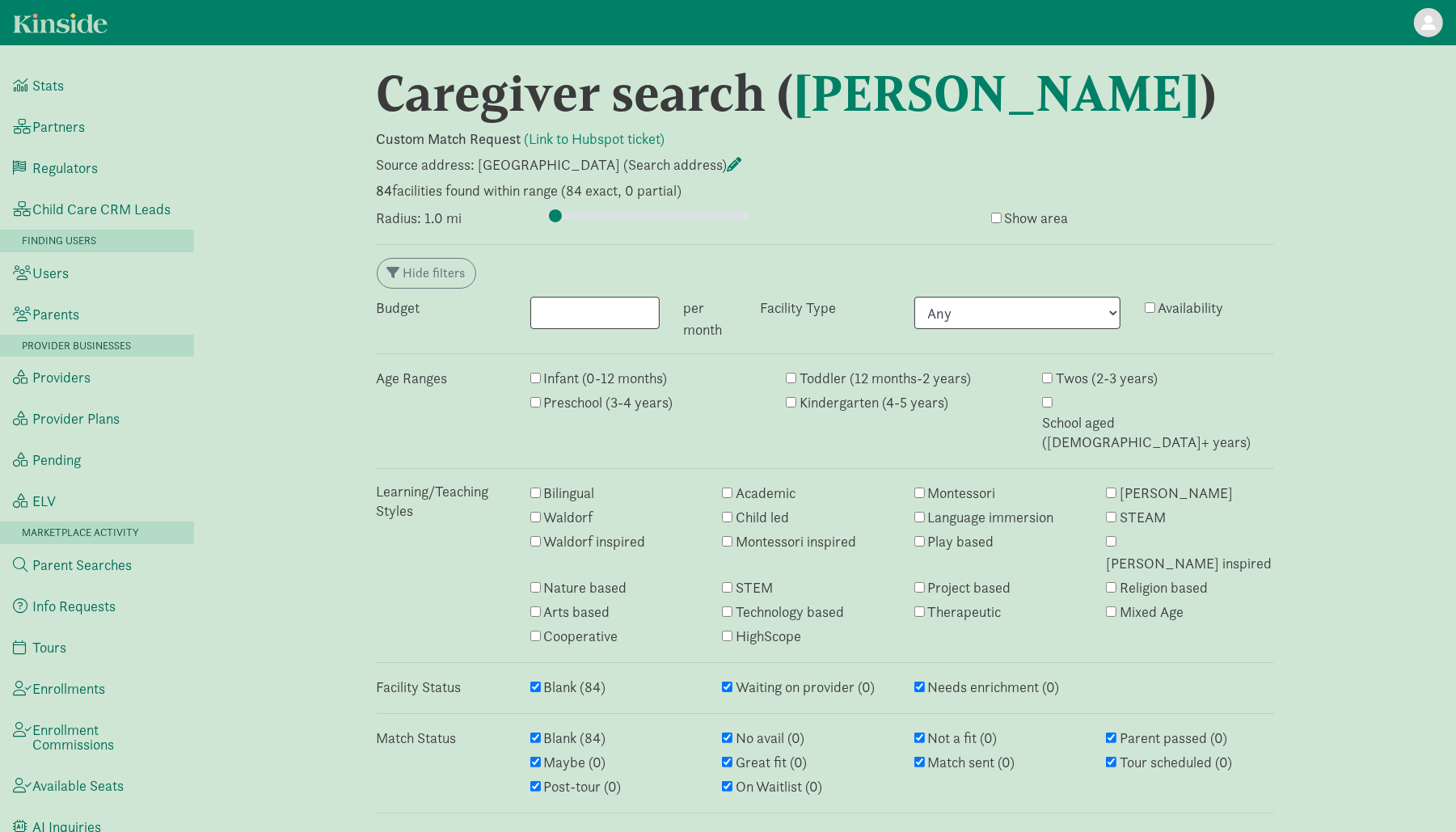
scroll to position [3756, 0]
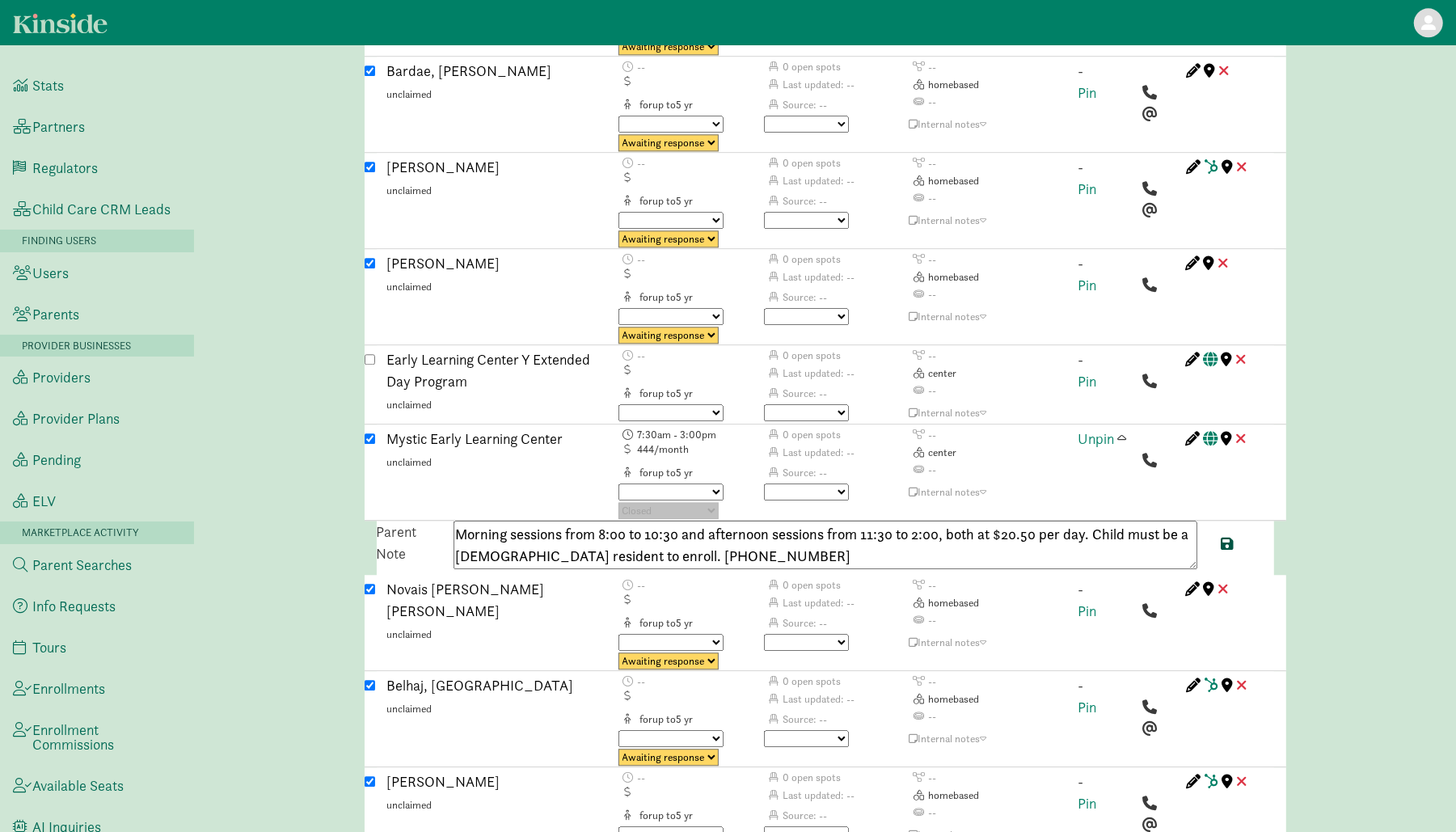
click at [1225, 536] on span at bounding box center [1228, 543] width 13 height 15
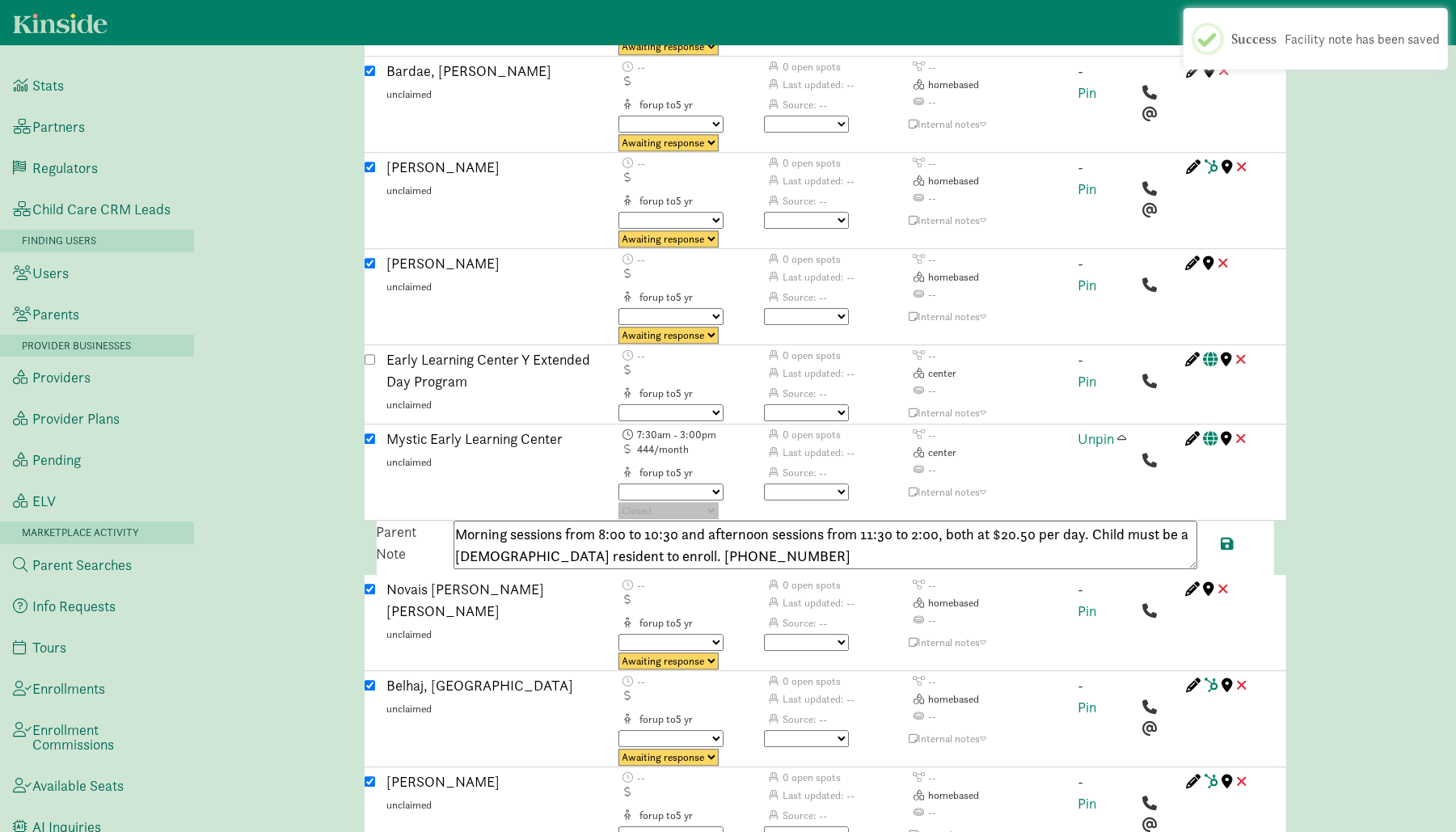
click at [1125, 431] on span at bounding box center [1122, 438] width 9 height 15
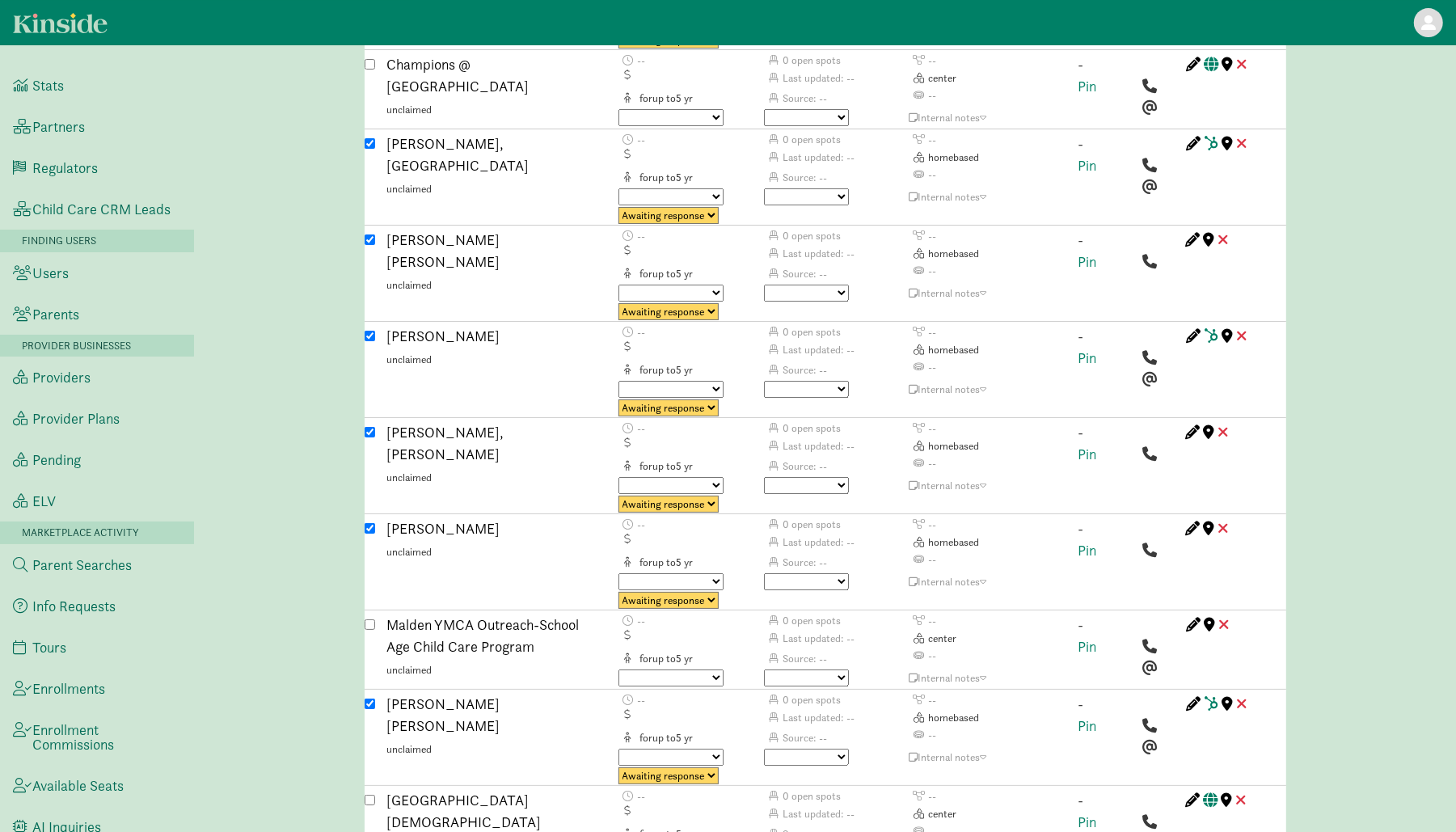
scroll to position [4854, 0]
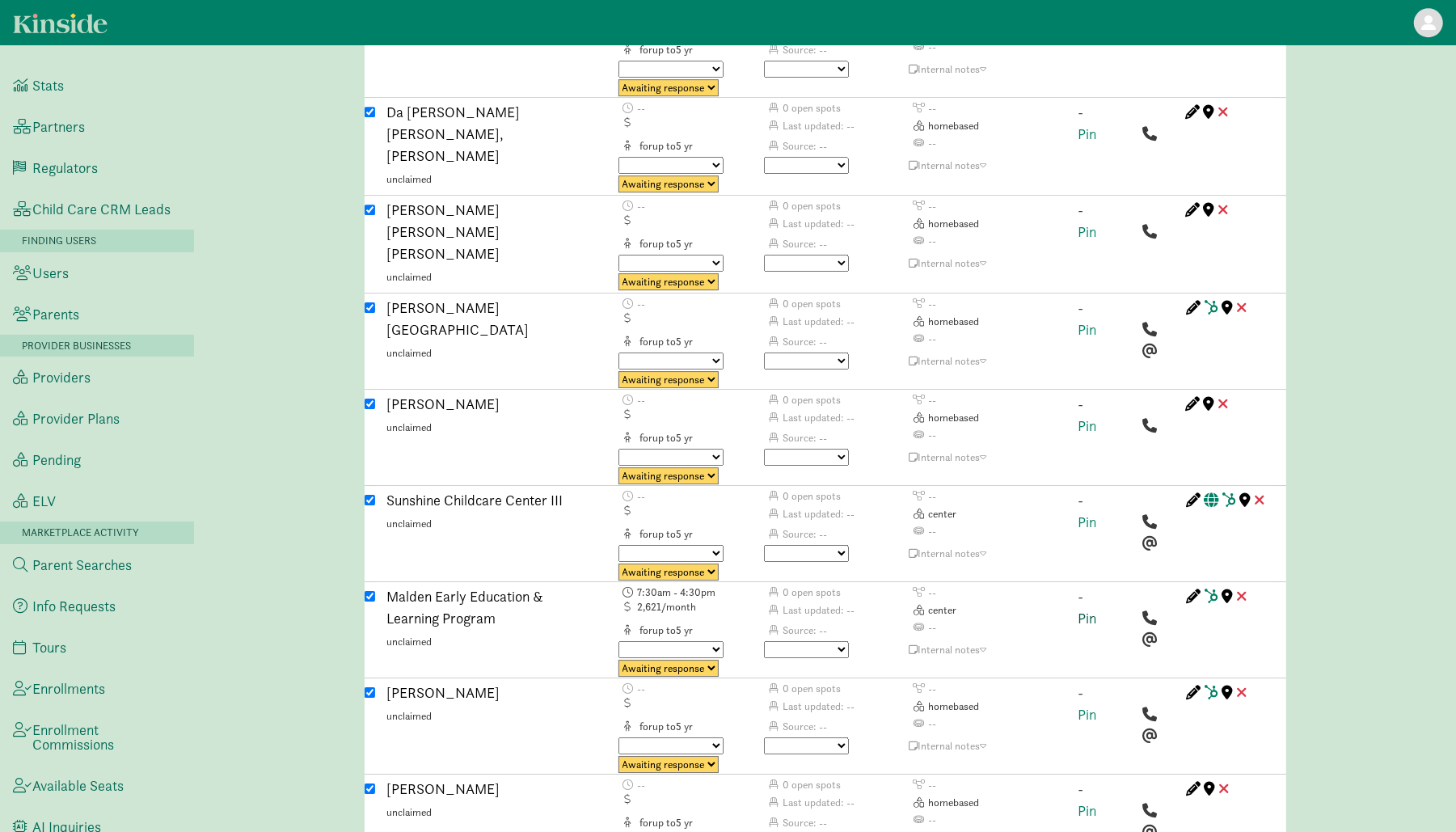
click at [1087, 609] on link "Pin" at bounding box center [1088, 618] width 19 height 19
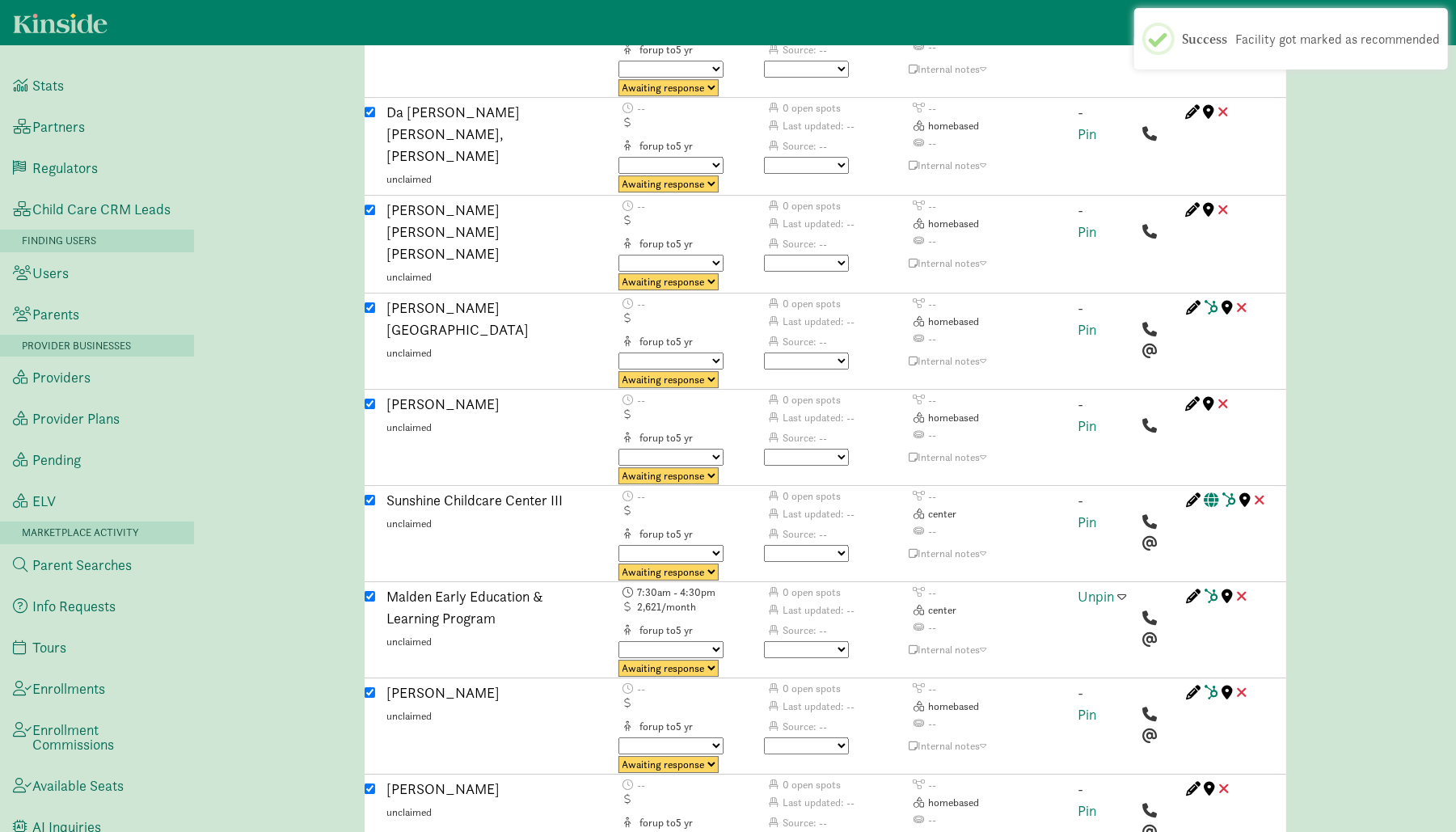
click at [701, 660] on select "Triggered Failed Awaiting response Processing Provider reached Closed" at bounding box center [668, 668] width 100 height 17
select select "closed"
click at [799, 642] on select "No avail Not a fit Parent passed Maybe Great fit Match sent Tour scheduled Post…" at bounding box center [806, 650] width 85 height 17
select select "no_avail"
click at [764, 642] on select "No avail Not a fit Parent passed Maybe Great fit Match sent Tour scheduled Post…" at bounding box center [806, 650] width 85 height 17
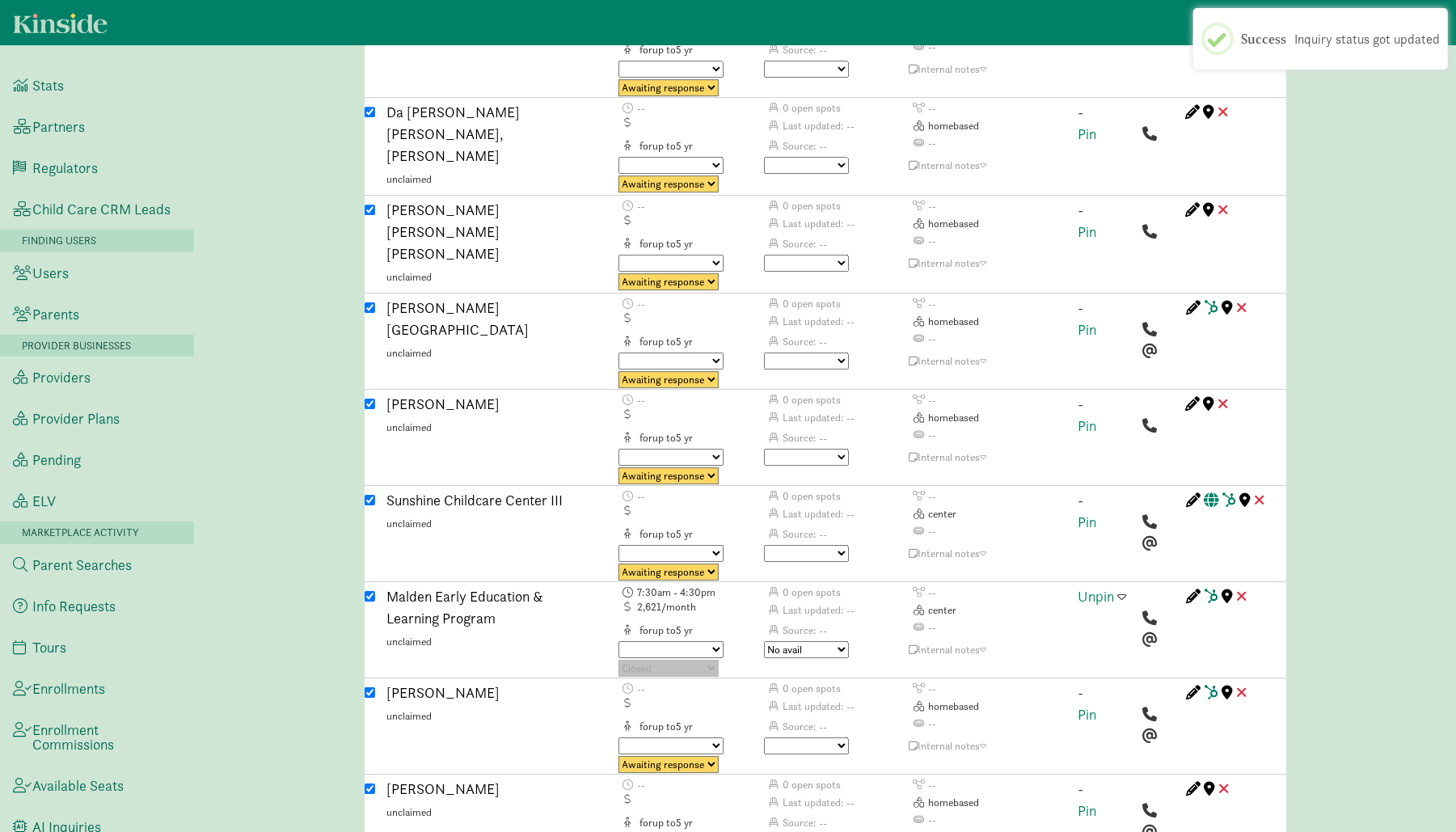
type input "1"
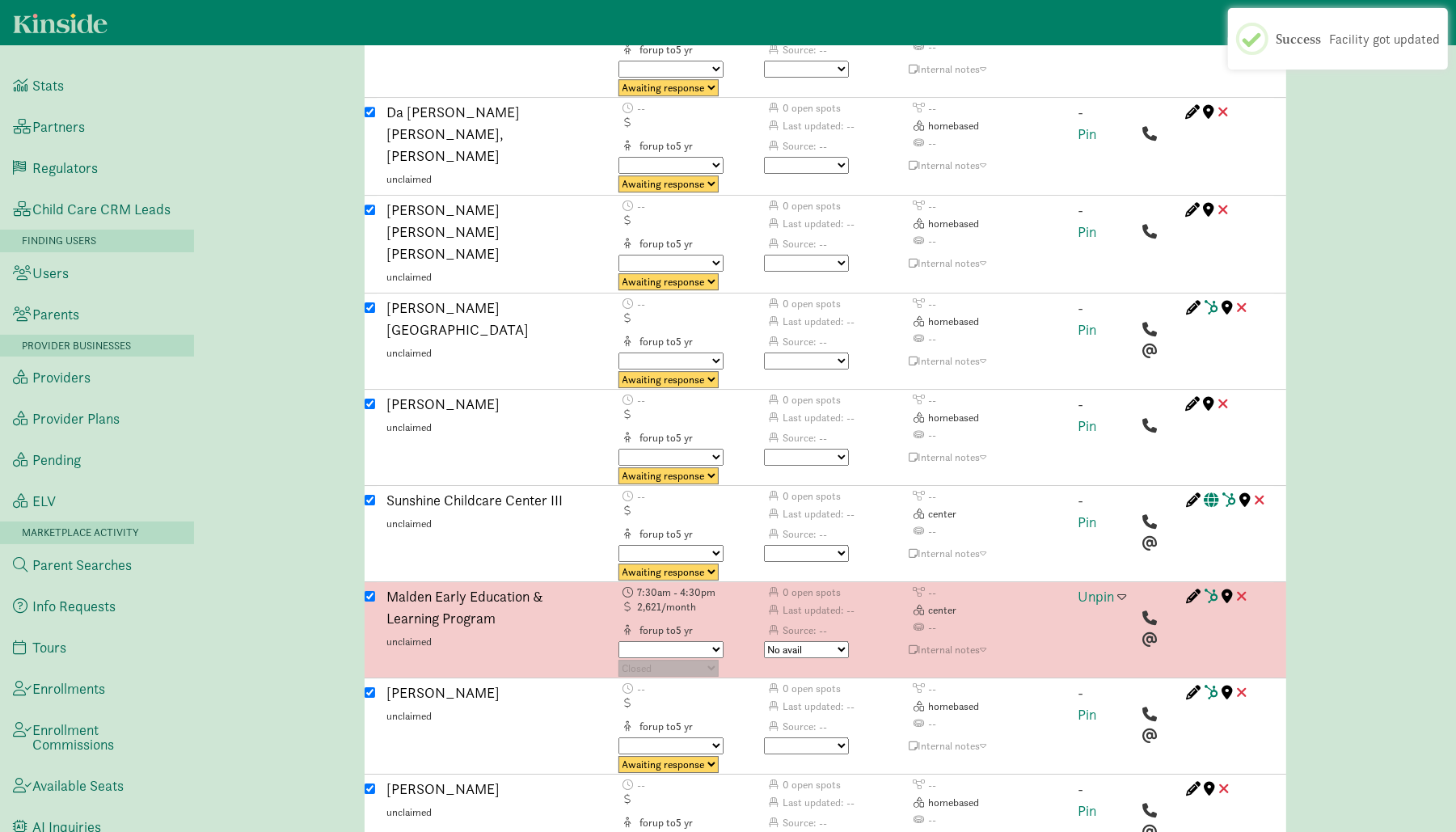
click at [1128, 586] on div "Unpin" at bounding box center [1105, 631] width 77 height 92
click at [1121, 588] on span at bounding box center [1122, 595] width 9 height 15
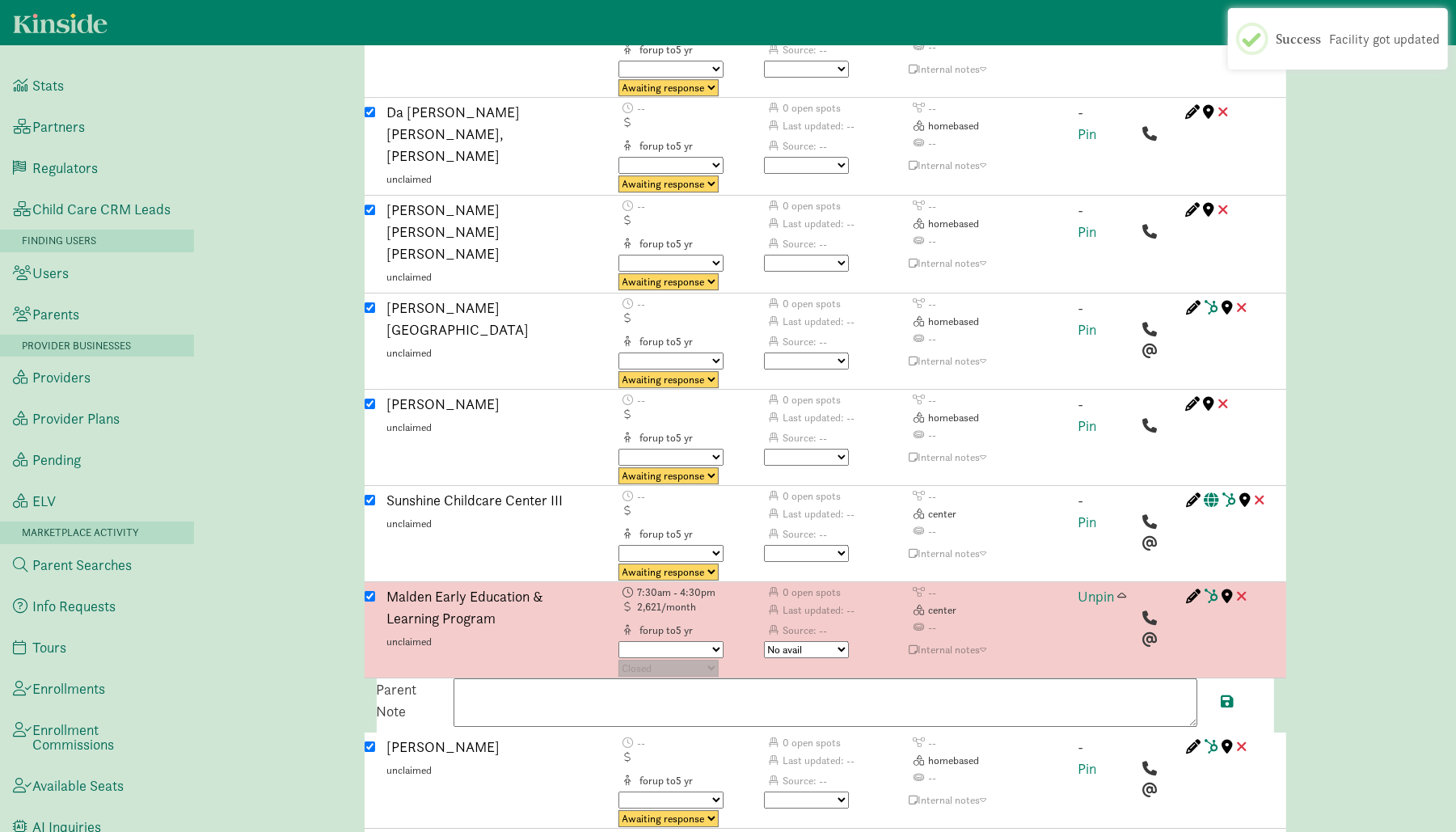
click at [979, 678] on textarea at bounding box center [825, 702] width 743 height 49
paste textarea "Currently full for the two-year-old program. Families can fill out an applicati…"
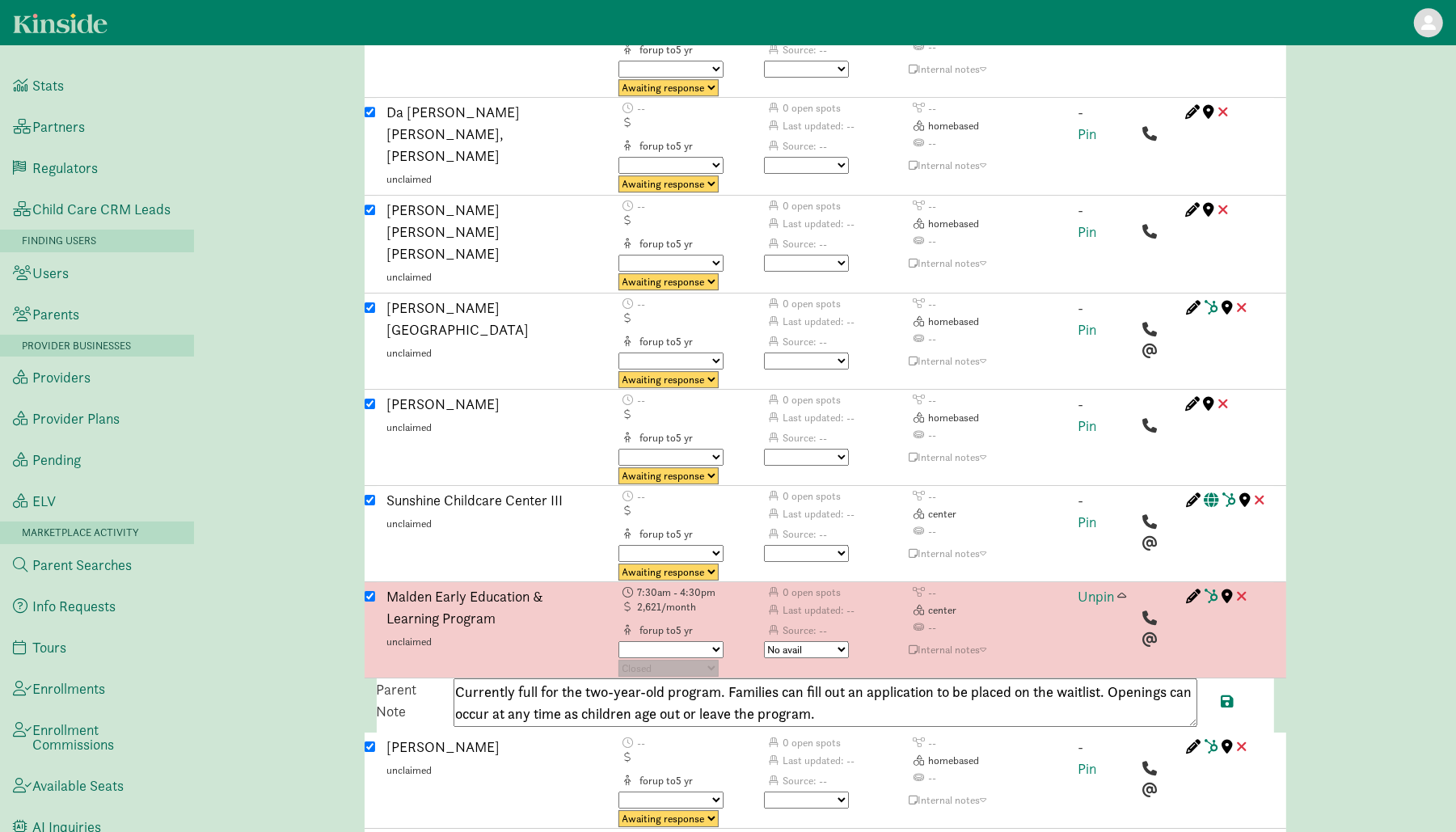
paste textarea "17813976055"
type textarea "Currently full for the two-year-old program. Families can fill out an applicati…"
click at [1225, 694] on span at bounding box center [1228, 701] width 13 height 15
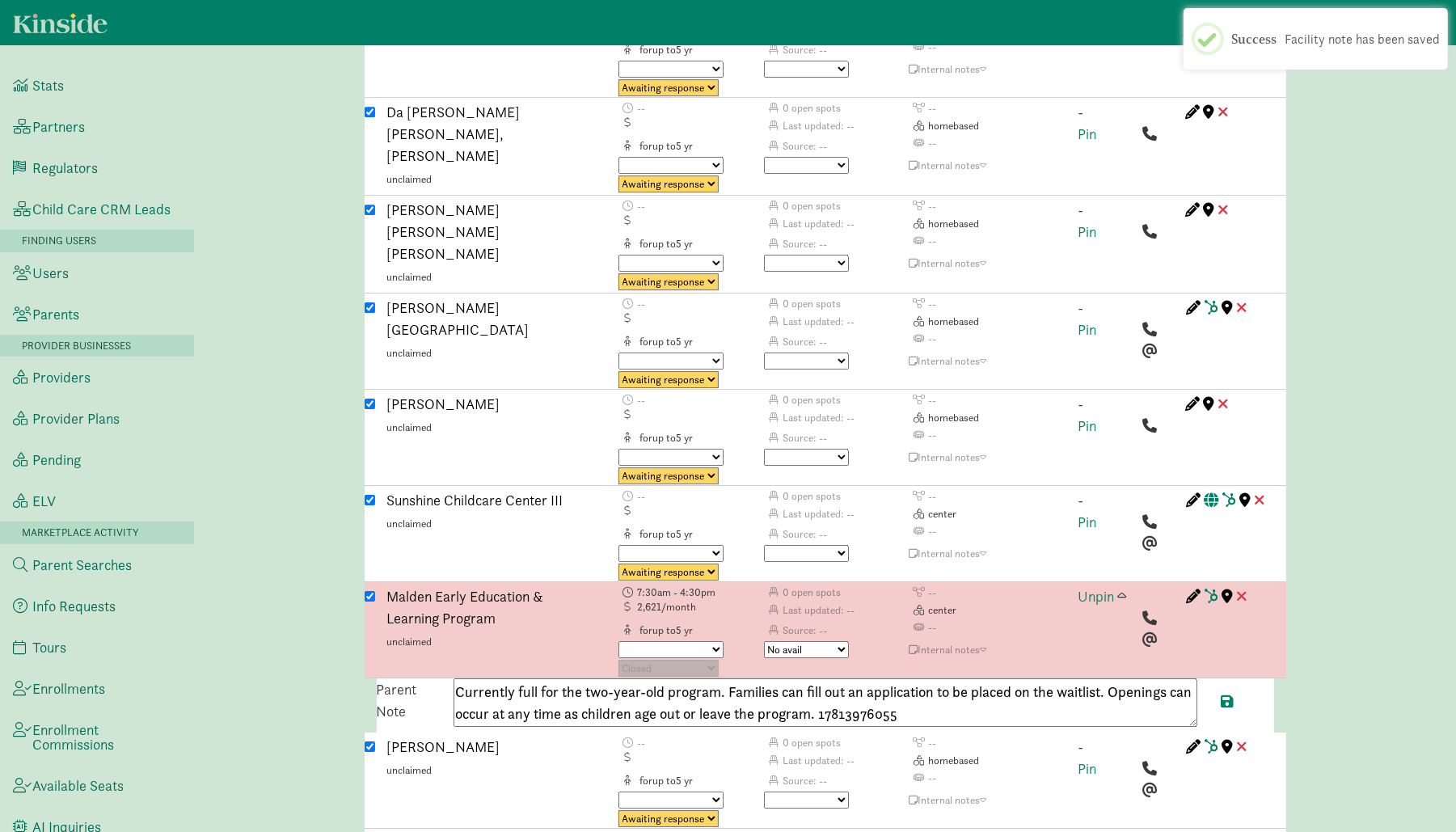
click at [1123, 588] on span at bounding box center [1122, 595] width 9 height 15
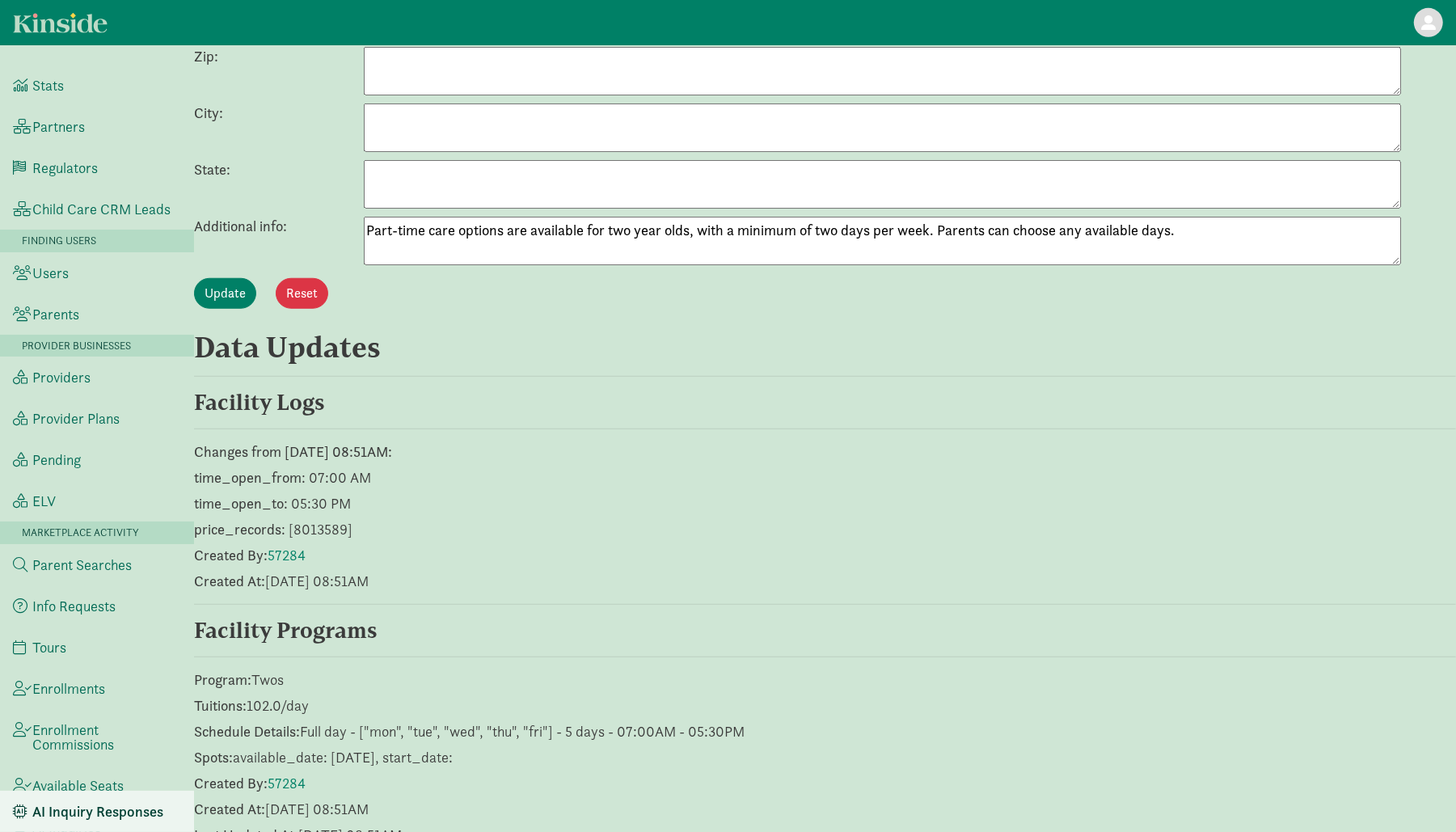
scroll to position [1239, 0]
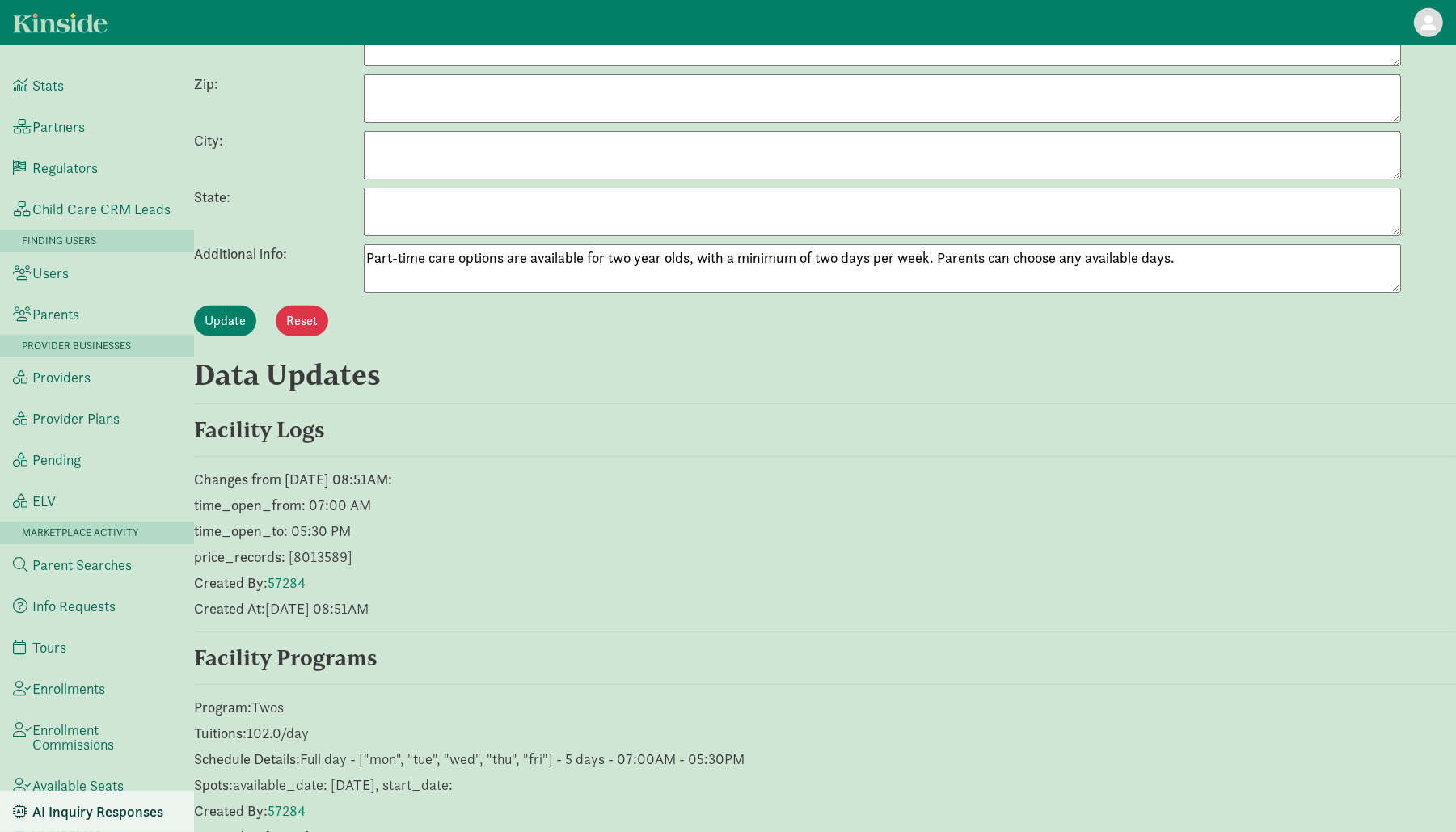
click at [475, 246] on textarea "Part-time care options are available for two year olds, with a minimum of two d…" at bounding box center [882, 268] width 1038 height 49
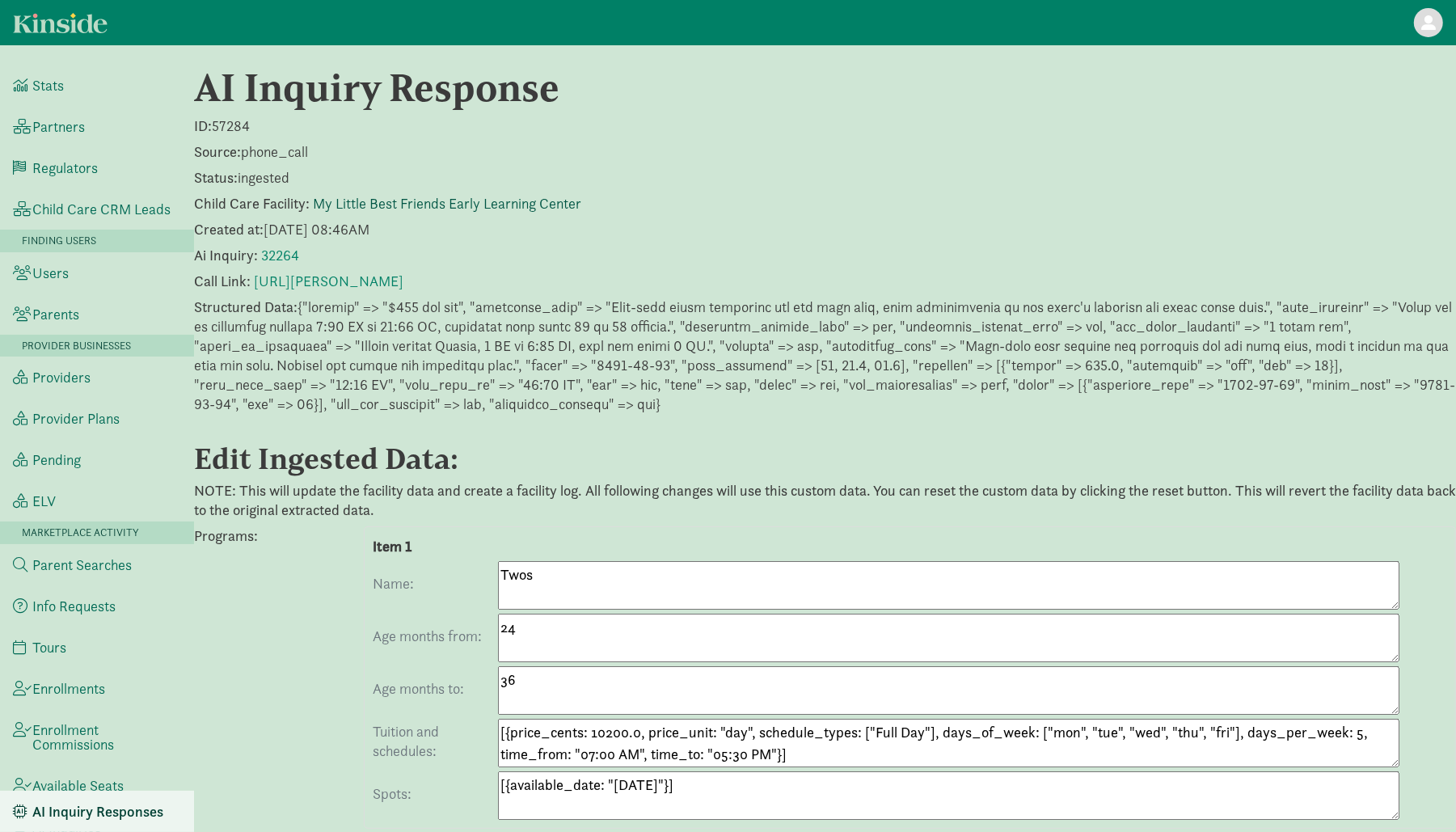
click at [350, 203] on link "My Little Best Friends Early Learning Center" at bounding box center [447, 203] width 268 height 19
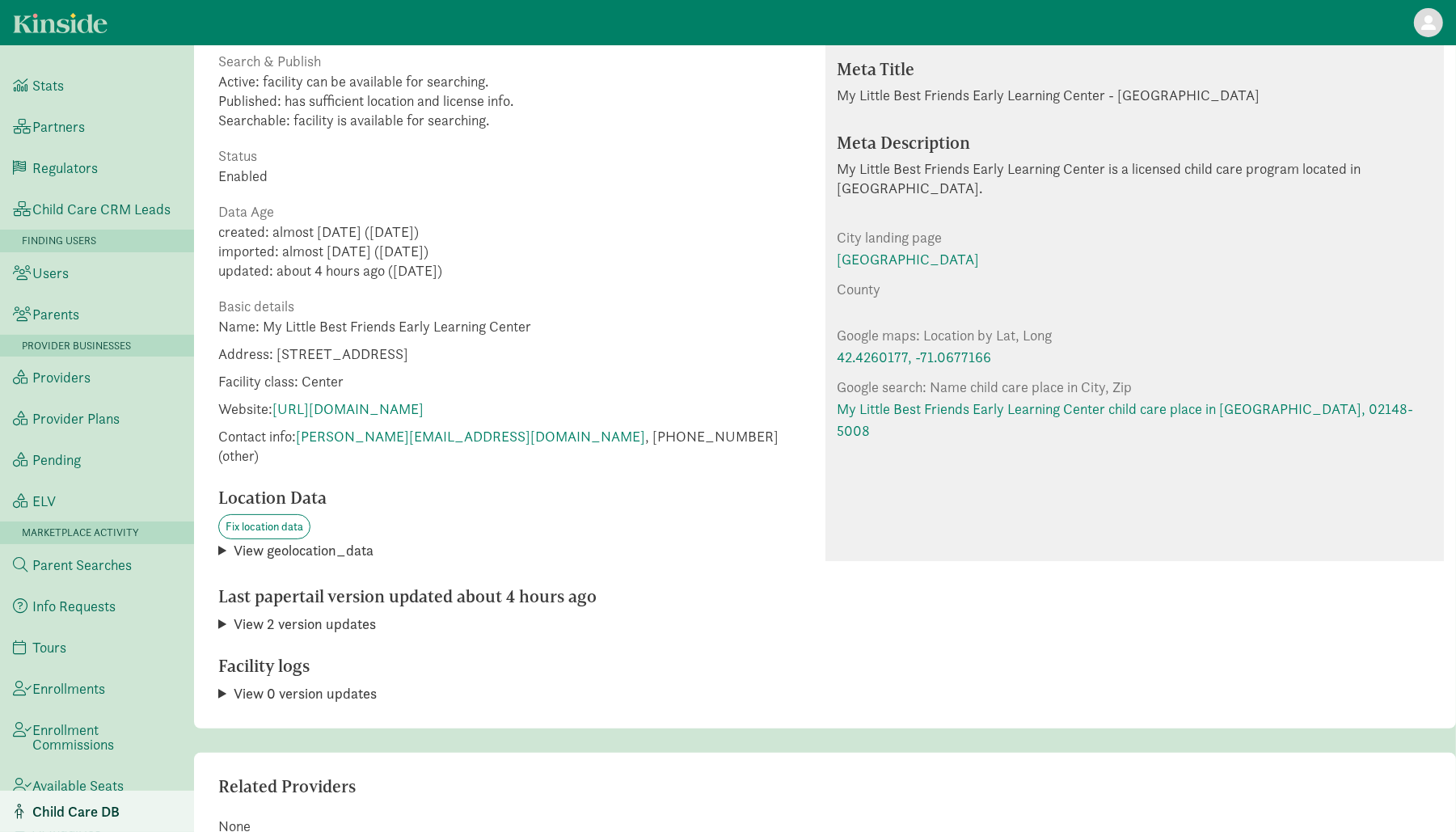
scroll to position [295, 0]
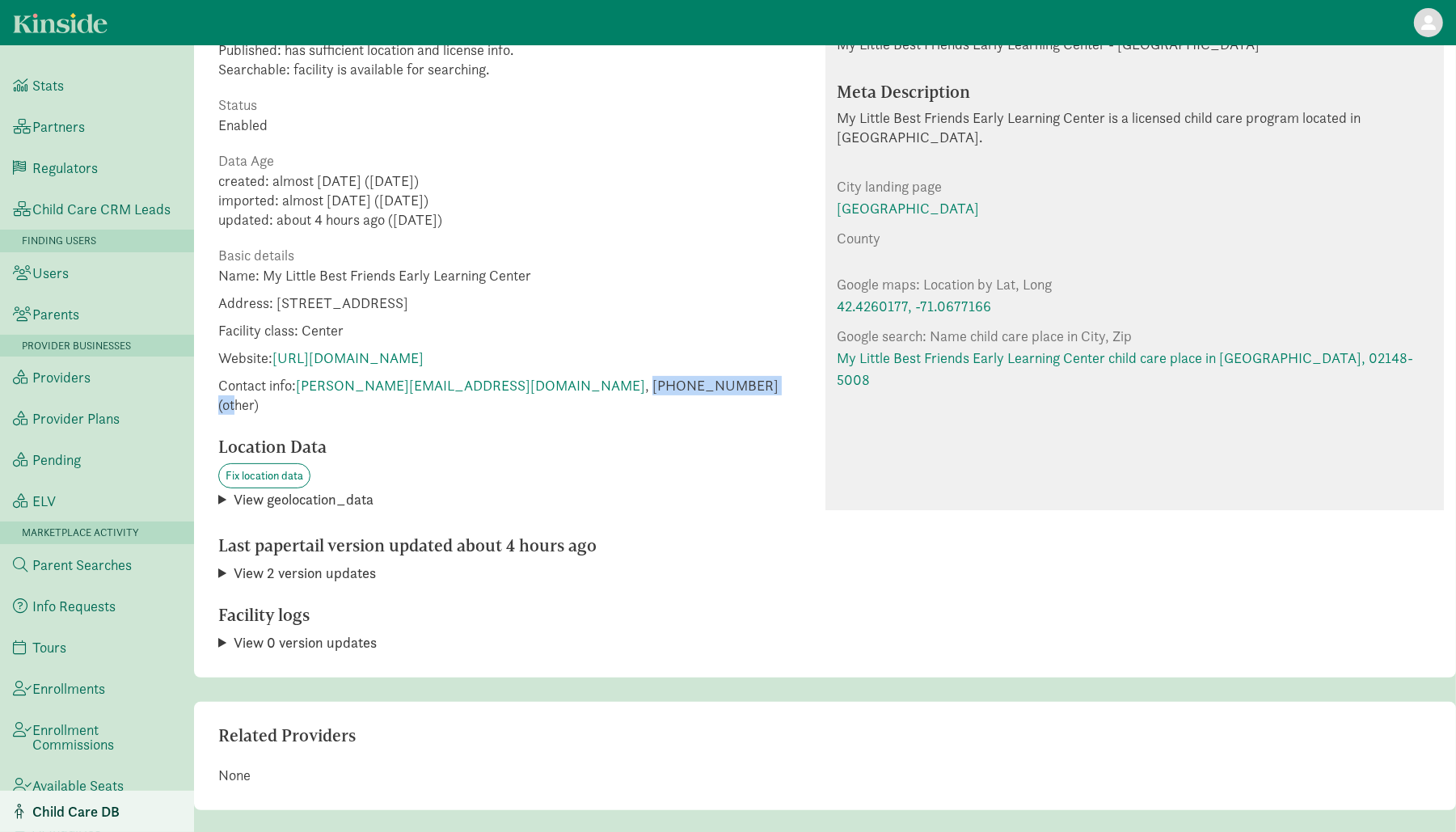
drag, startPoint x: 515, startPoint y: 382, endPoint x: 629, endPoint y: 388, distance: 114.2
click at [629, 388] on span "Contact info: [PERSON_NAME][EMAIL_ADDRESS][DOMAIN_NAME] , [PHONE_NUMBER] (other)" at bounding box center [516, 395] width 595 height 39
copy span "[PHONE_NUMBER] (oth"
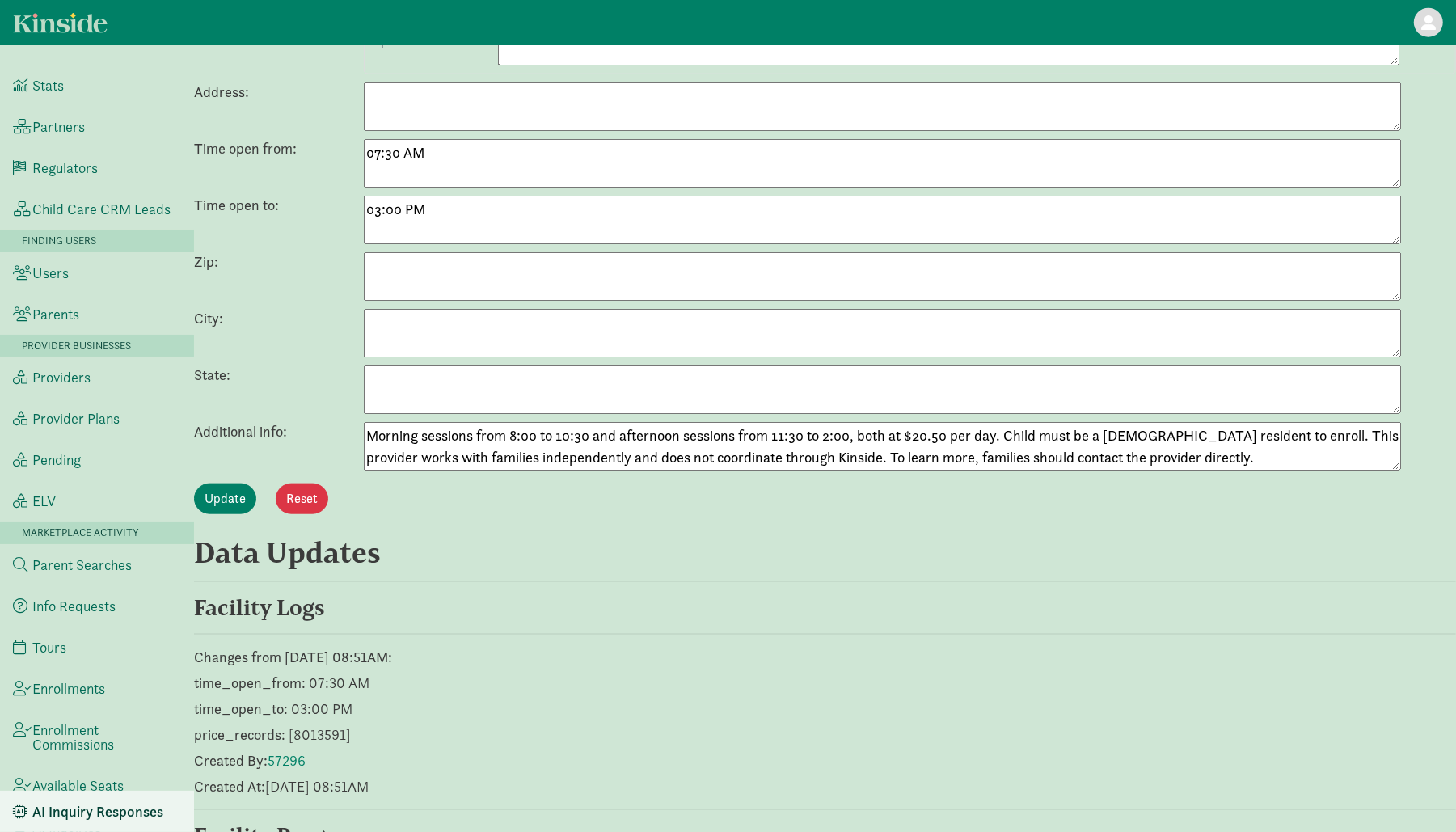
scroll to position [1663, 0]
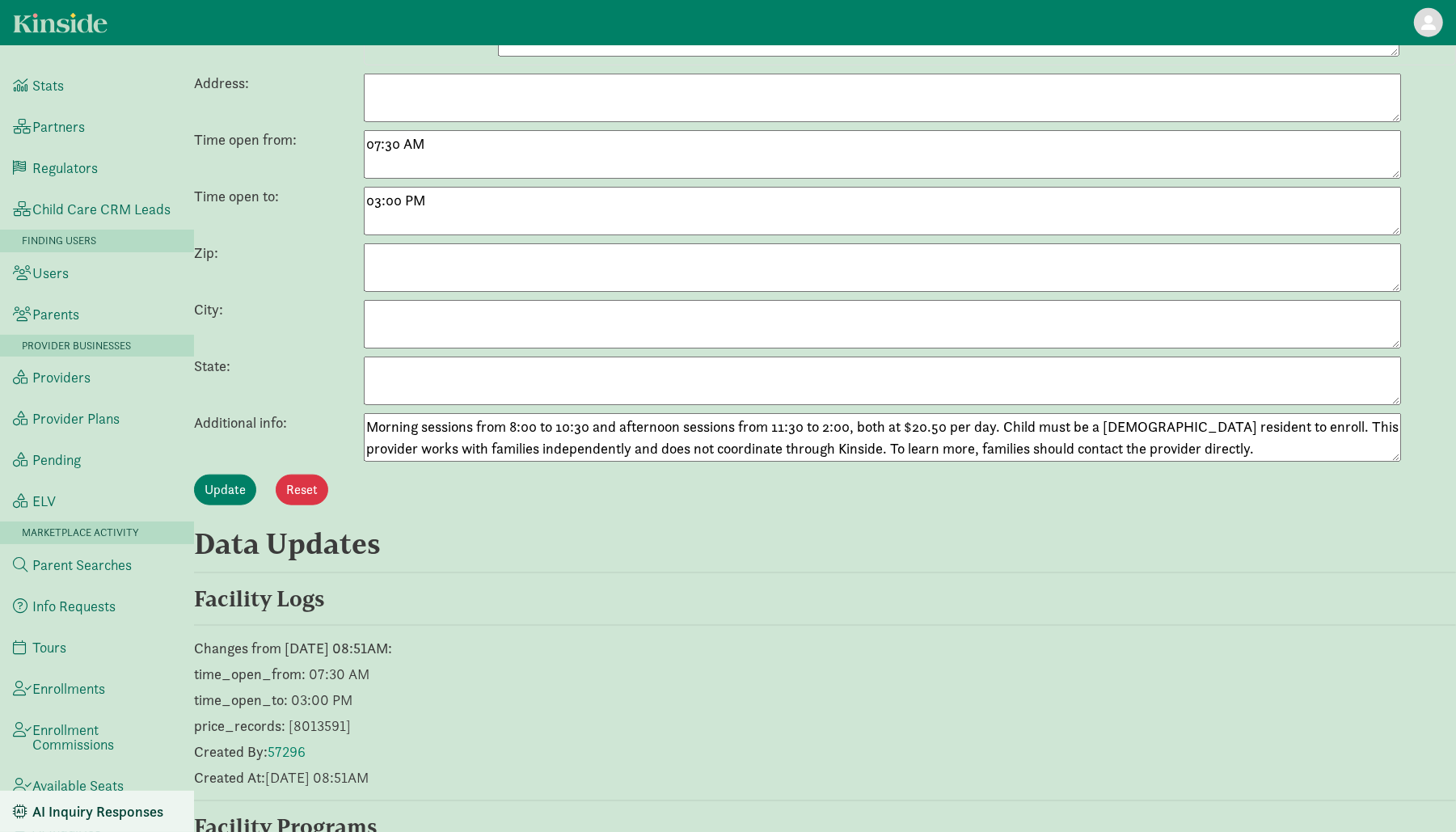
click at [462, 413] on textarea "Morning sessions from 8:00 to 10:30 and afternoon sessions from 11:30 to 2:00, …" at bounding box center [882, 437] width 1038 height 49
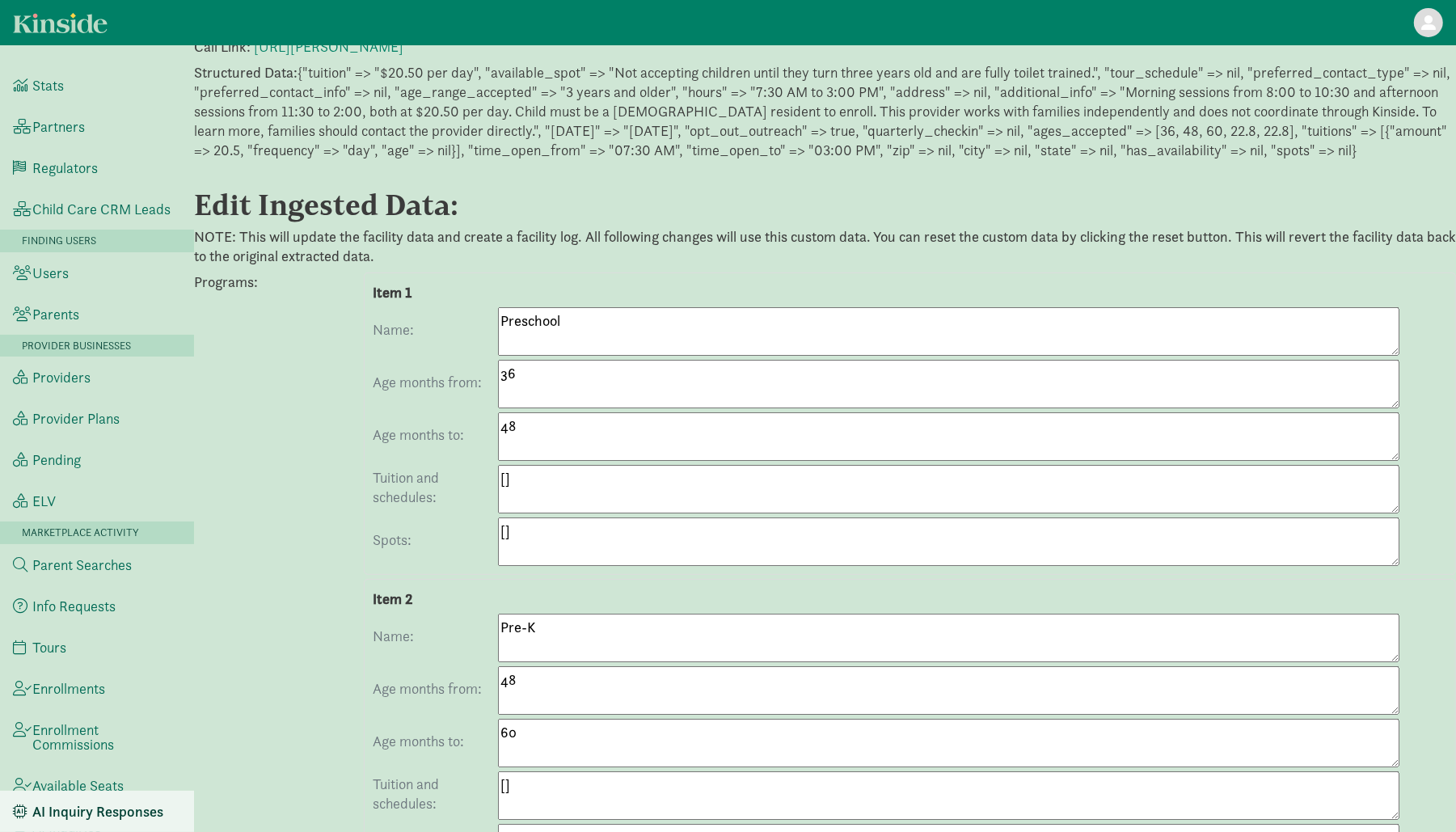
scroll to position [0, 0]
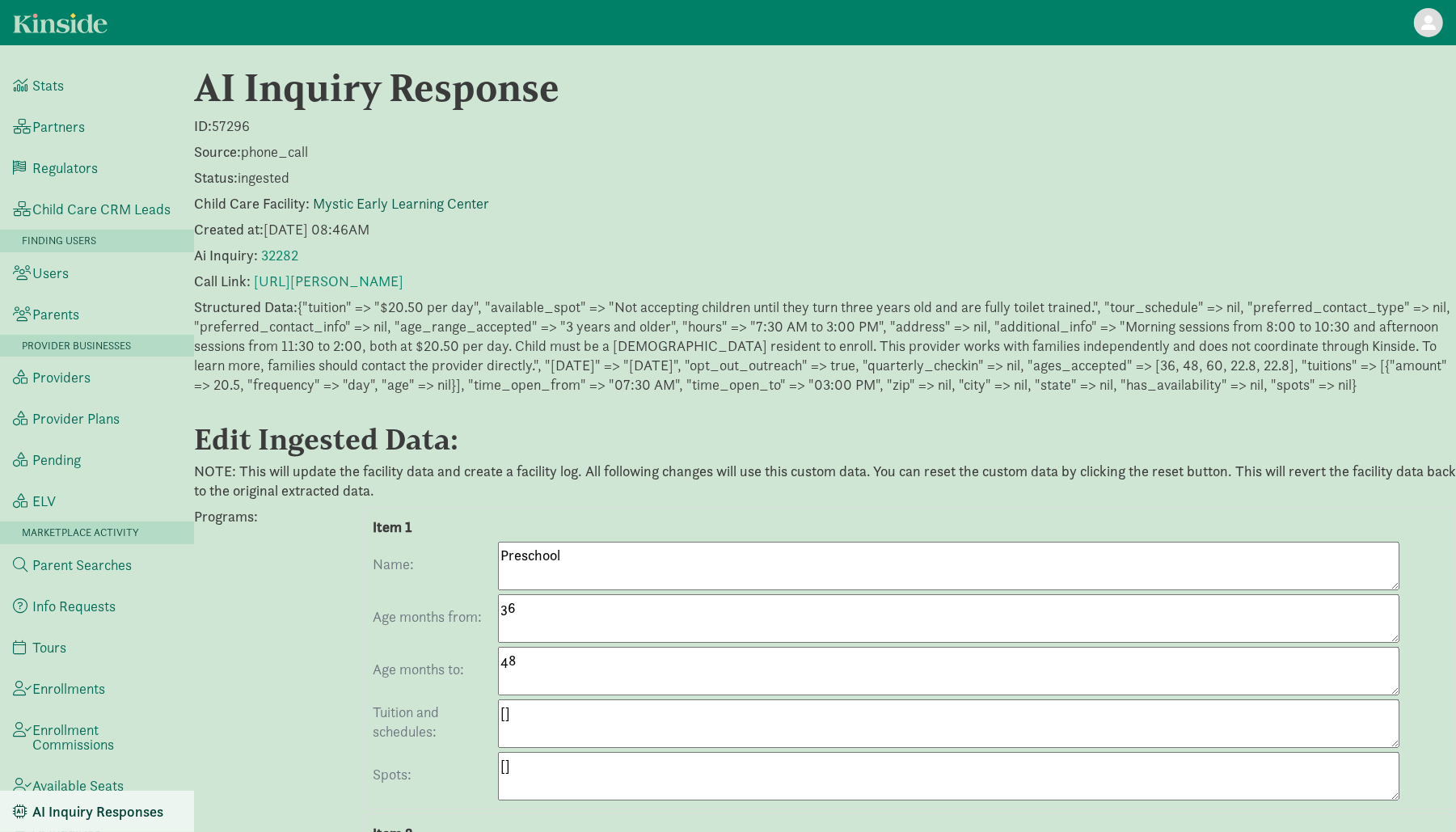
click at [392, 199] on link "Mystic Early Learning Center" at bounding box center [401, 203] width 177 height 19
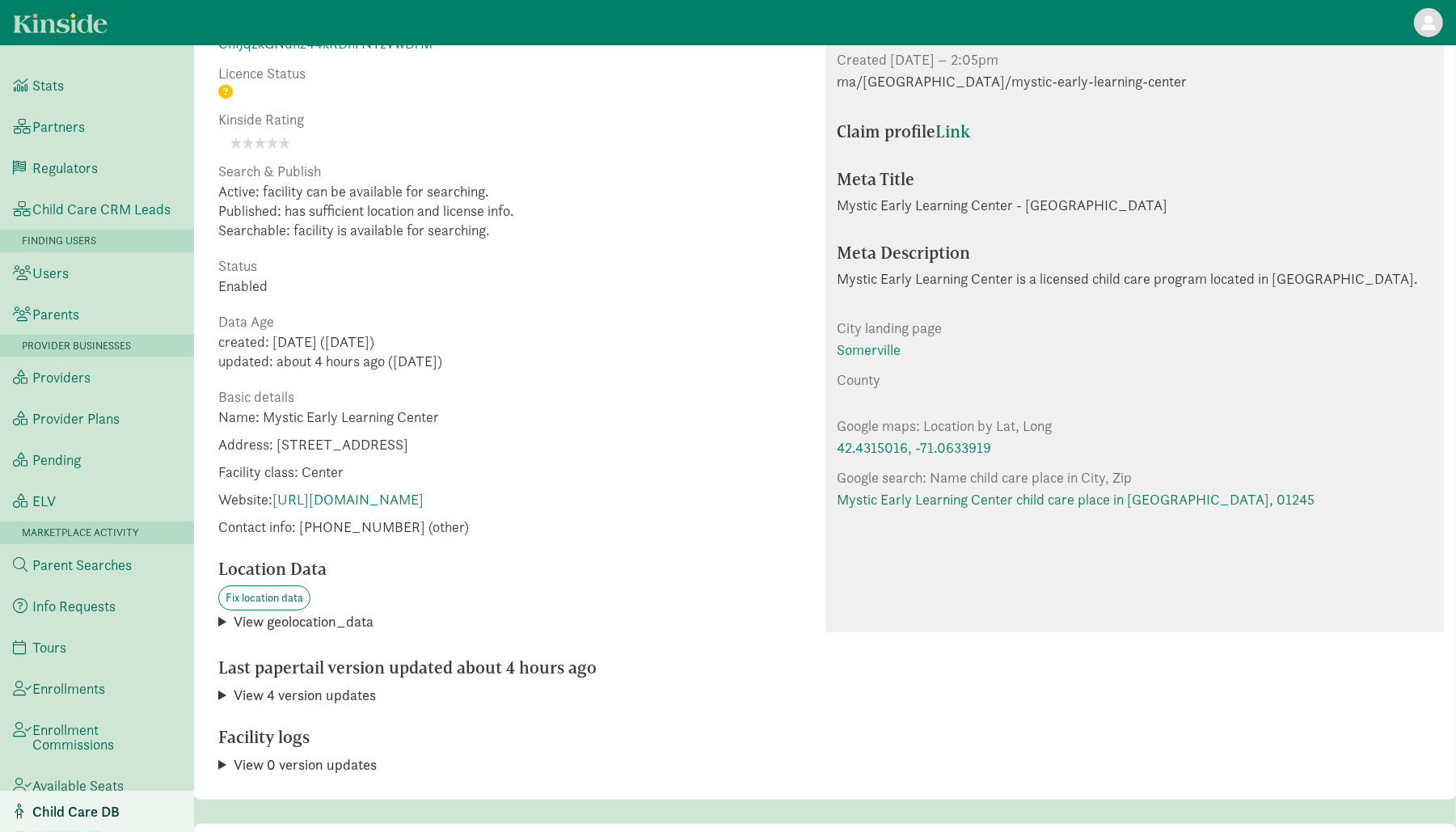
scroll to position [200, 0]
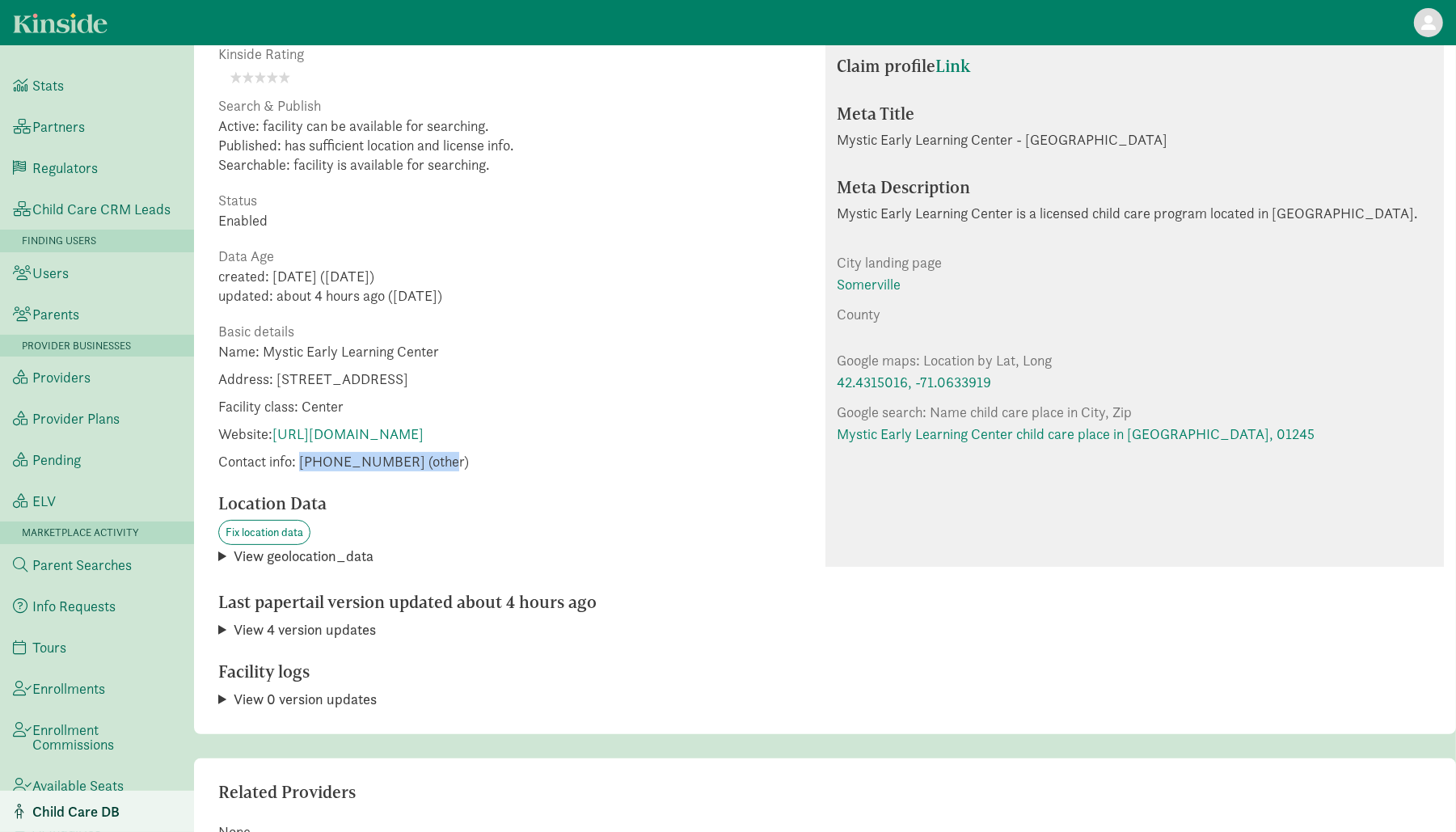
drag, startPoint x: 442, startPoint y: 462, endPoint x: 304, endPoint y: 461, distance: 138.0
click at [304, 461] on span "Contact info: [PHONE_NUMBER] (other)" at bounding box center [344, 461] width 250 height 20
copy span "[PHONE_NUMBER] (other)"
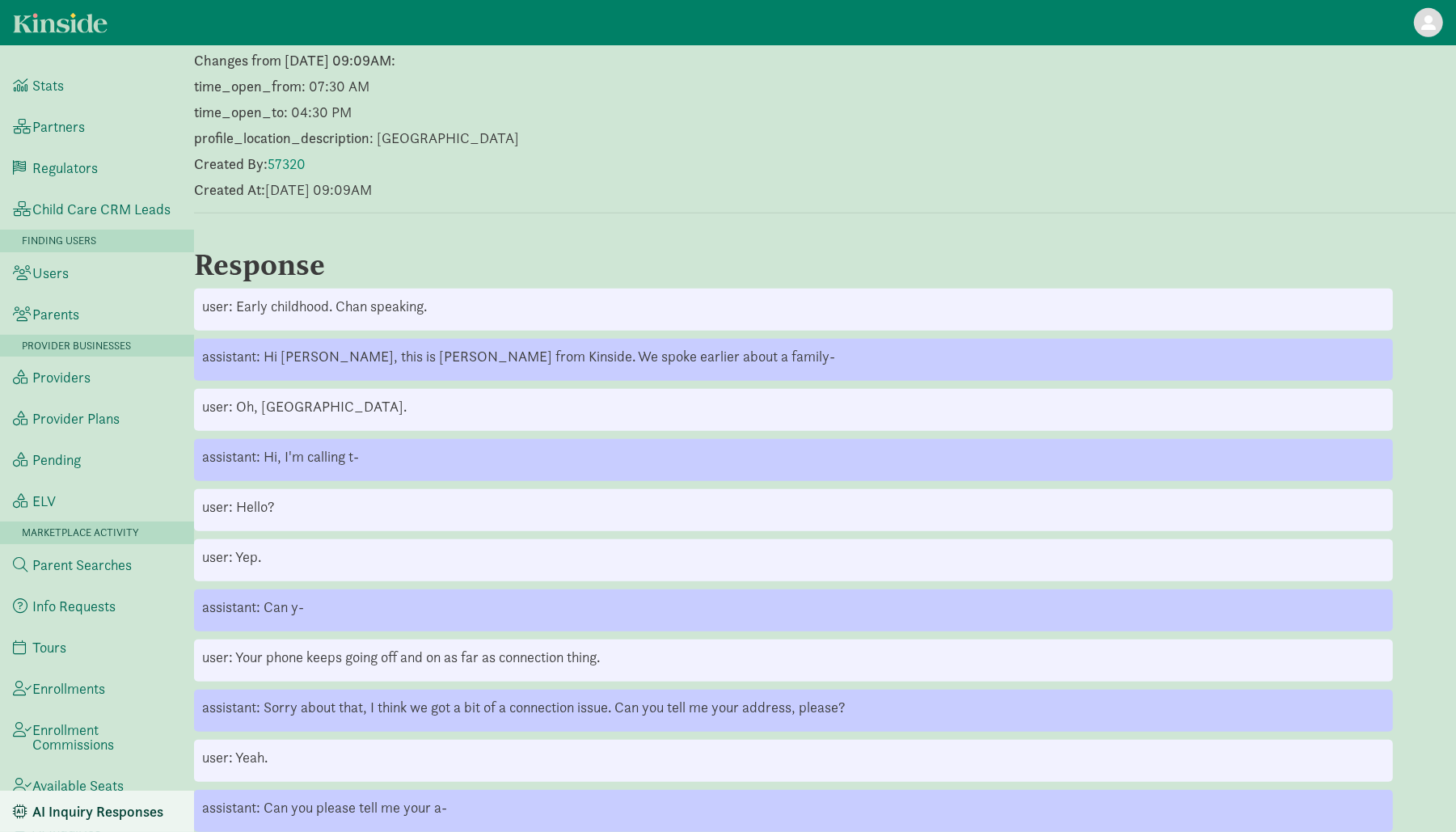
scroll to position [726, 0]
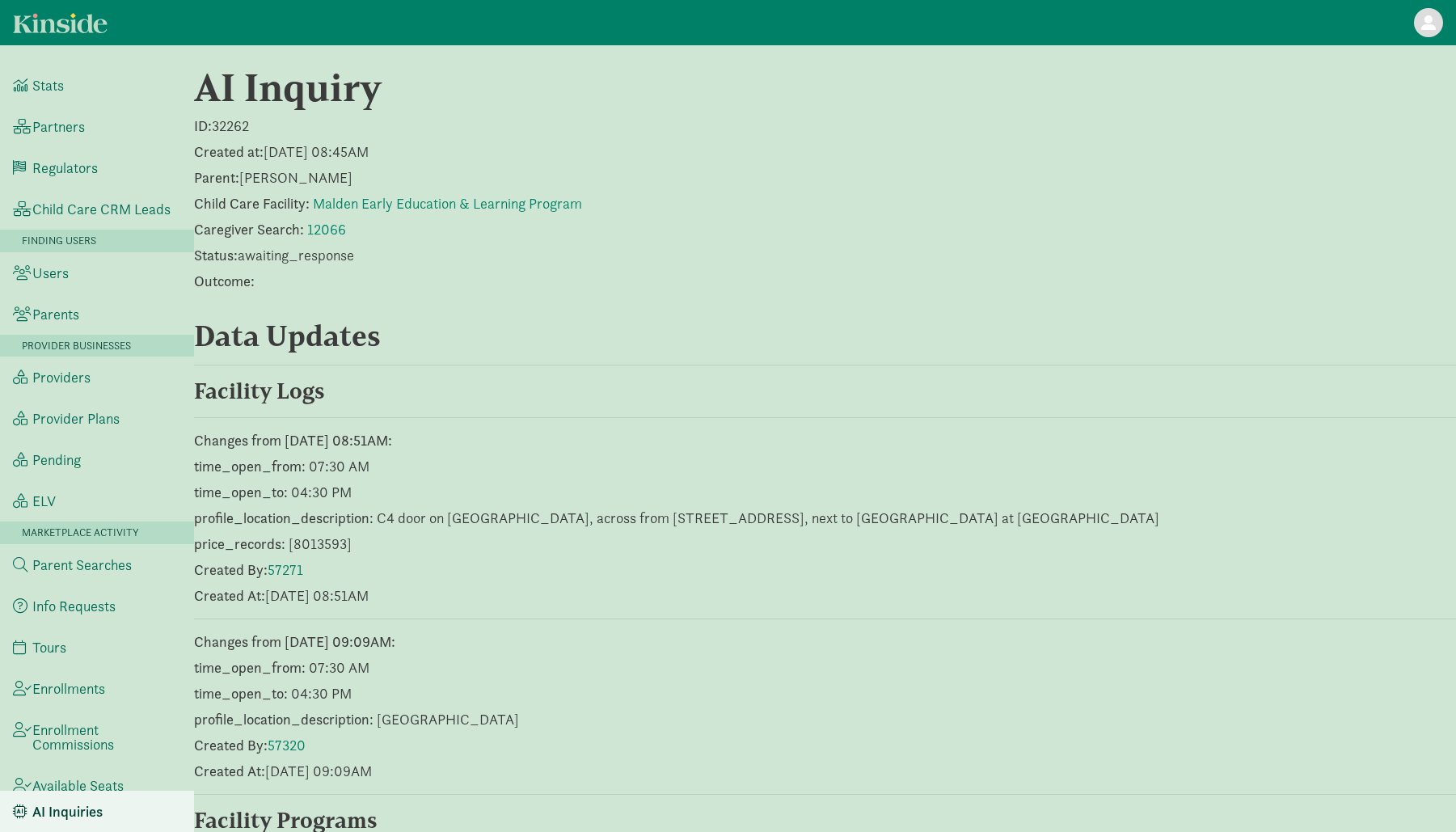
scroll to position [1427, 0]
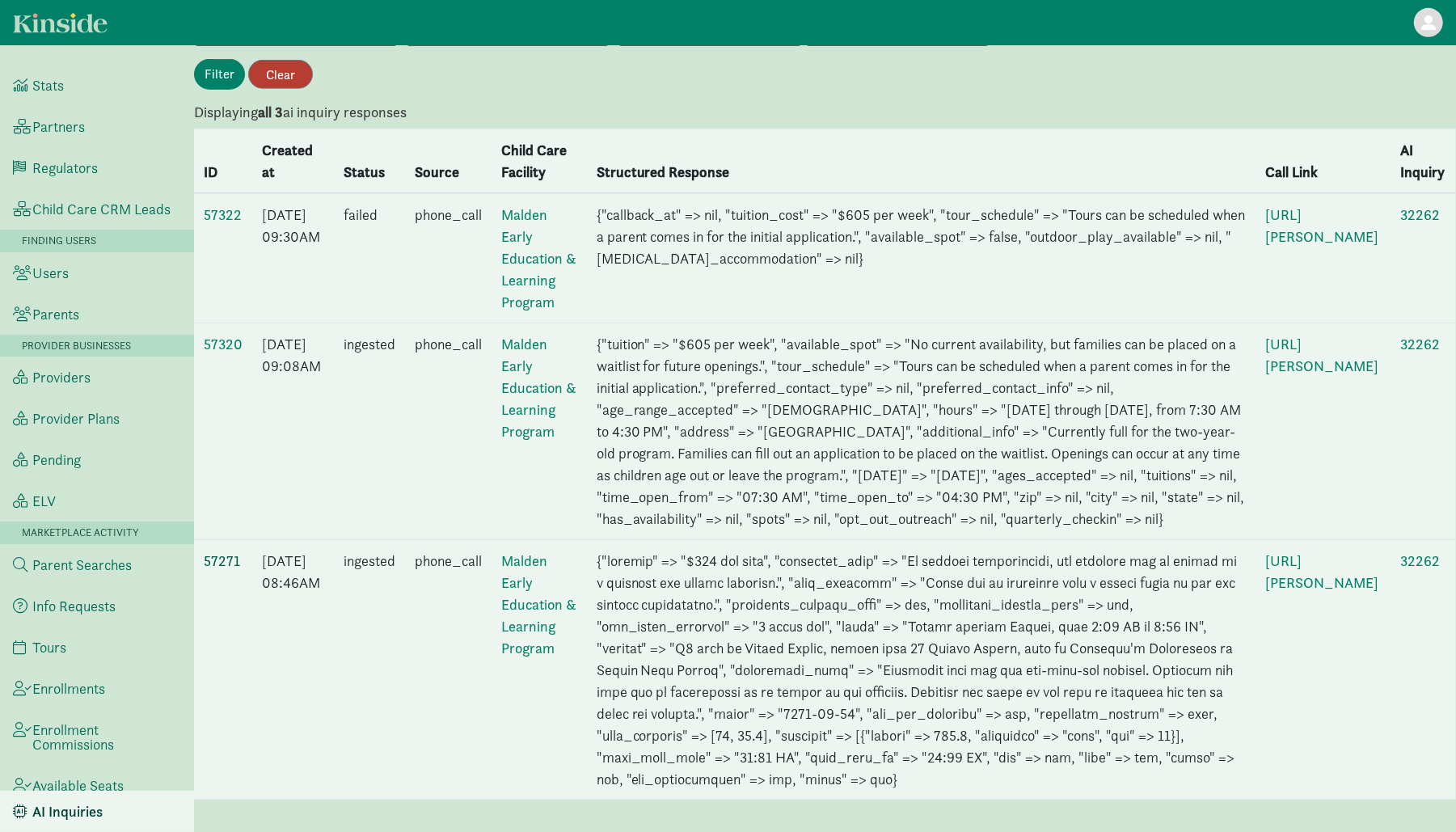
click at [219, 552] on link "57271" at bounding box center [222, 561] width 36 height 19
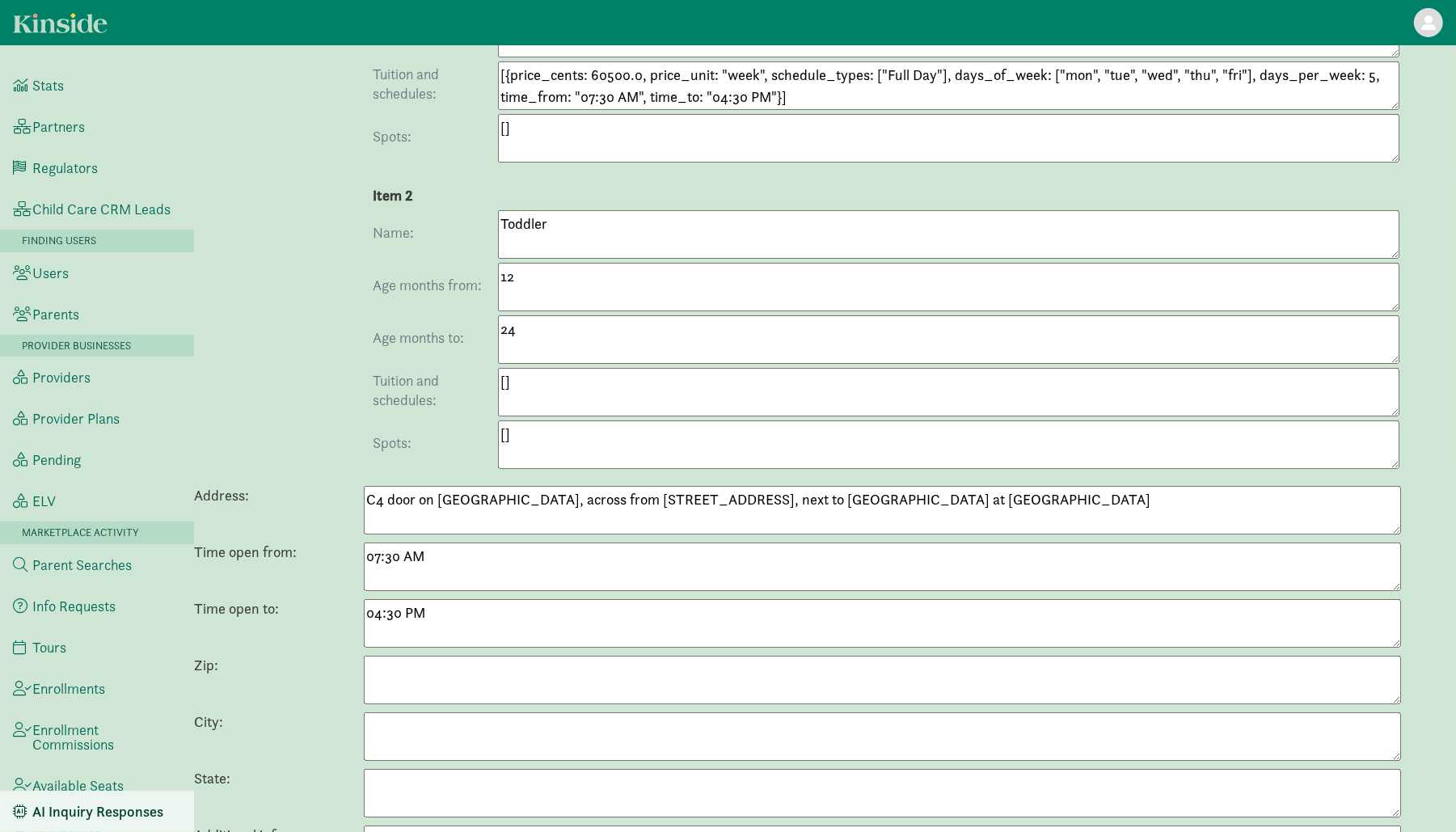
scroll to position [1066, 0]
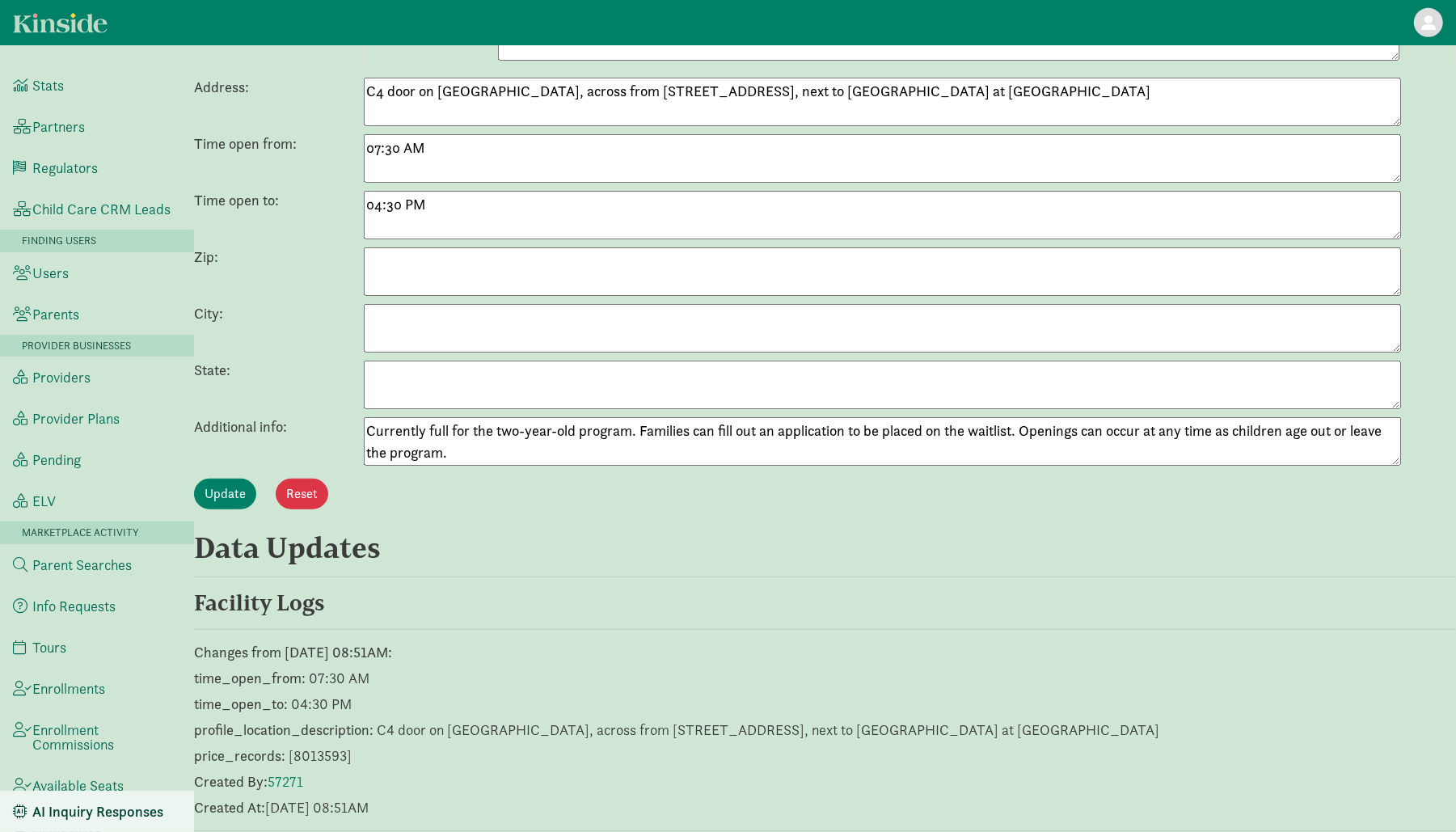
drag, startPoint x: 532, startPoint y: 441, endPoint x: 370, endPoint y: 413, distance: 164.4
click at [370, 418] on textarea "Currently full for the two-year-old program. Families can fill out an applicati…" at bounding box center [882, 442] width 1038 height 49
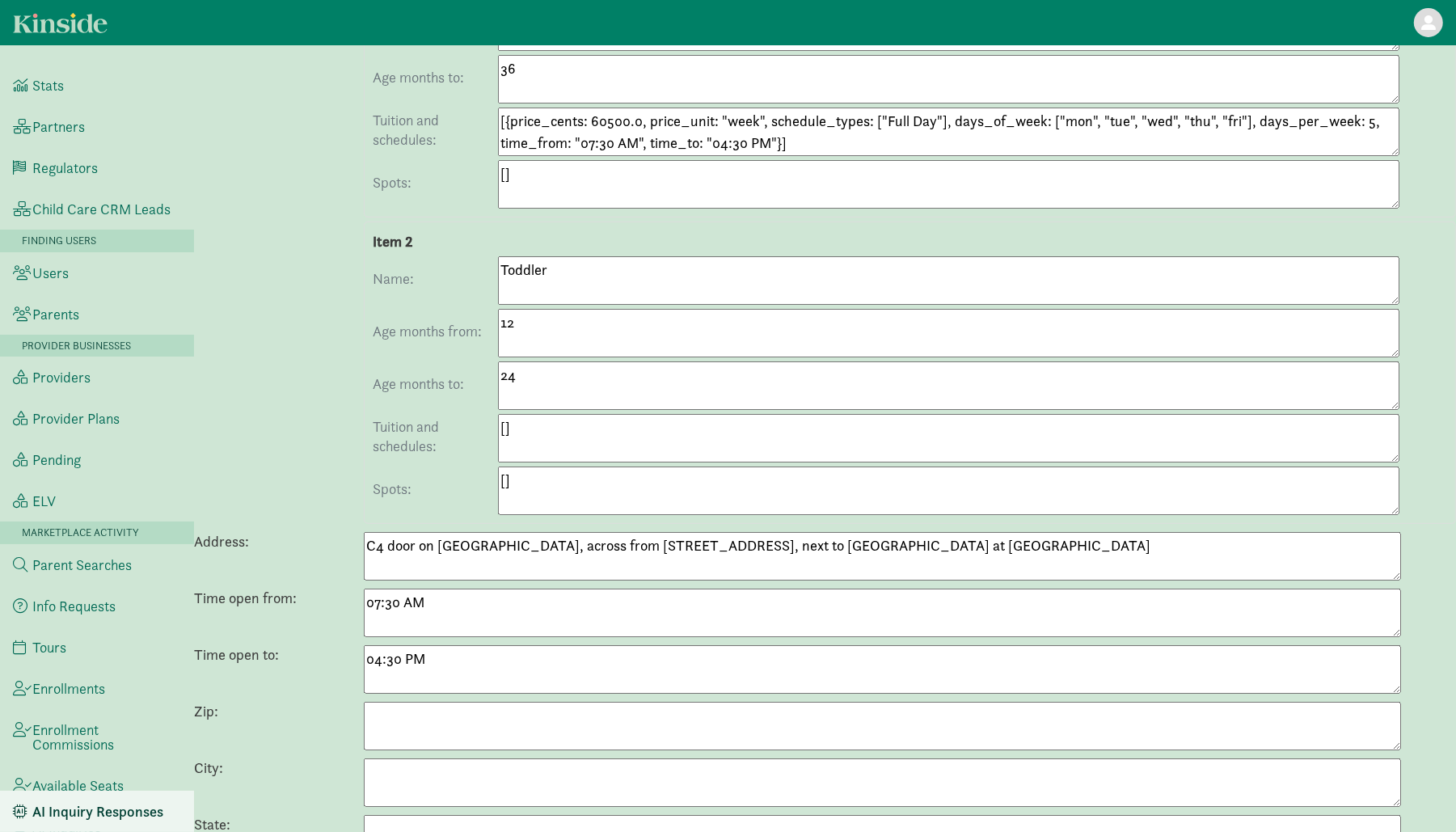
scroll to position [0, 0]
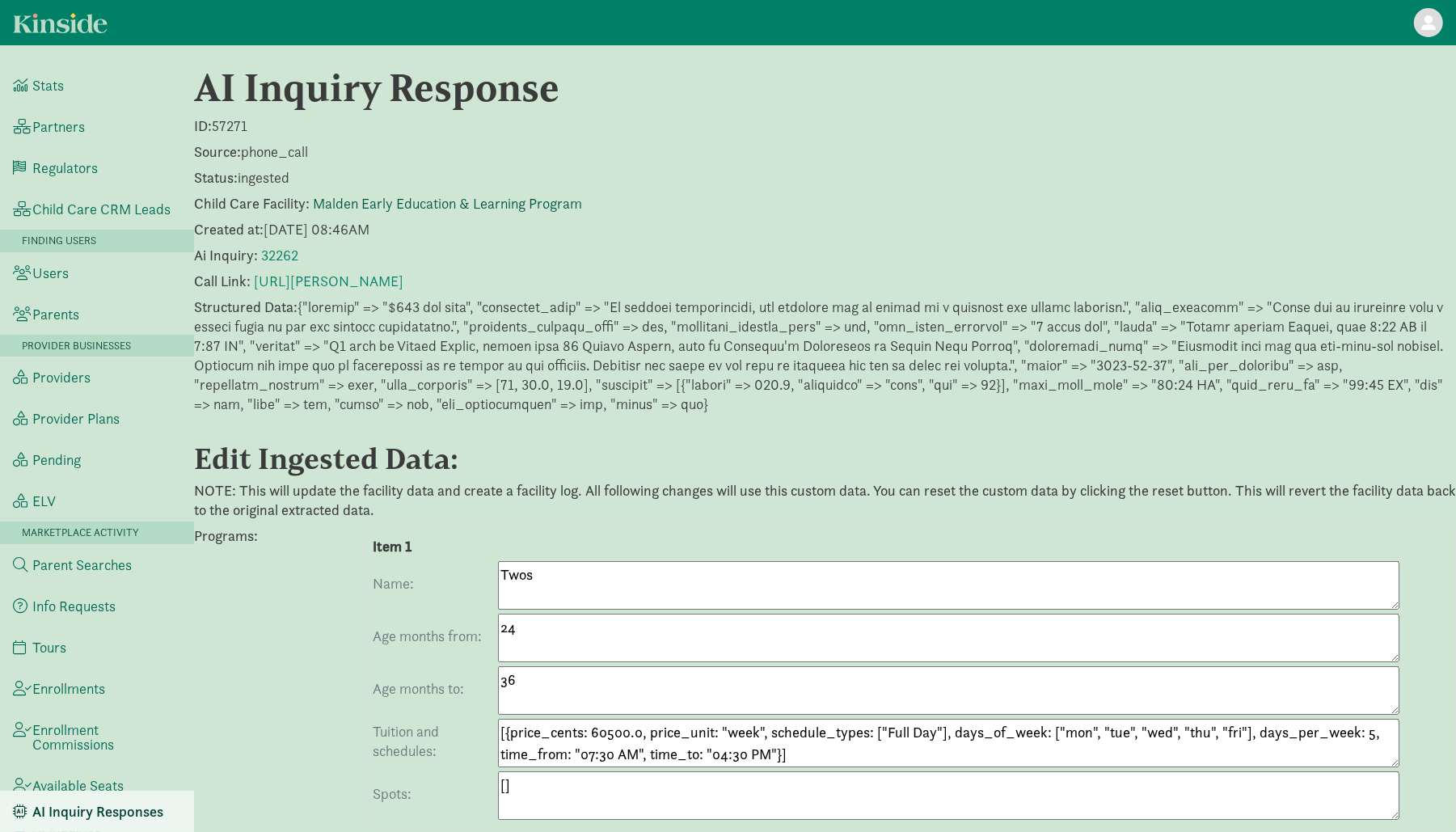
click at [446, 197] on link "Malden Early Education & Learning Program" at bounding box center [448, 203] width 269 height 19
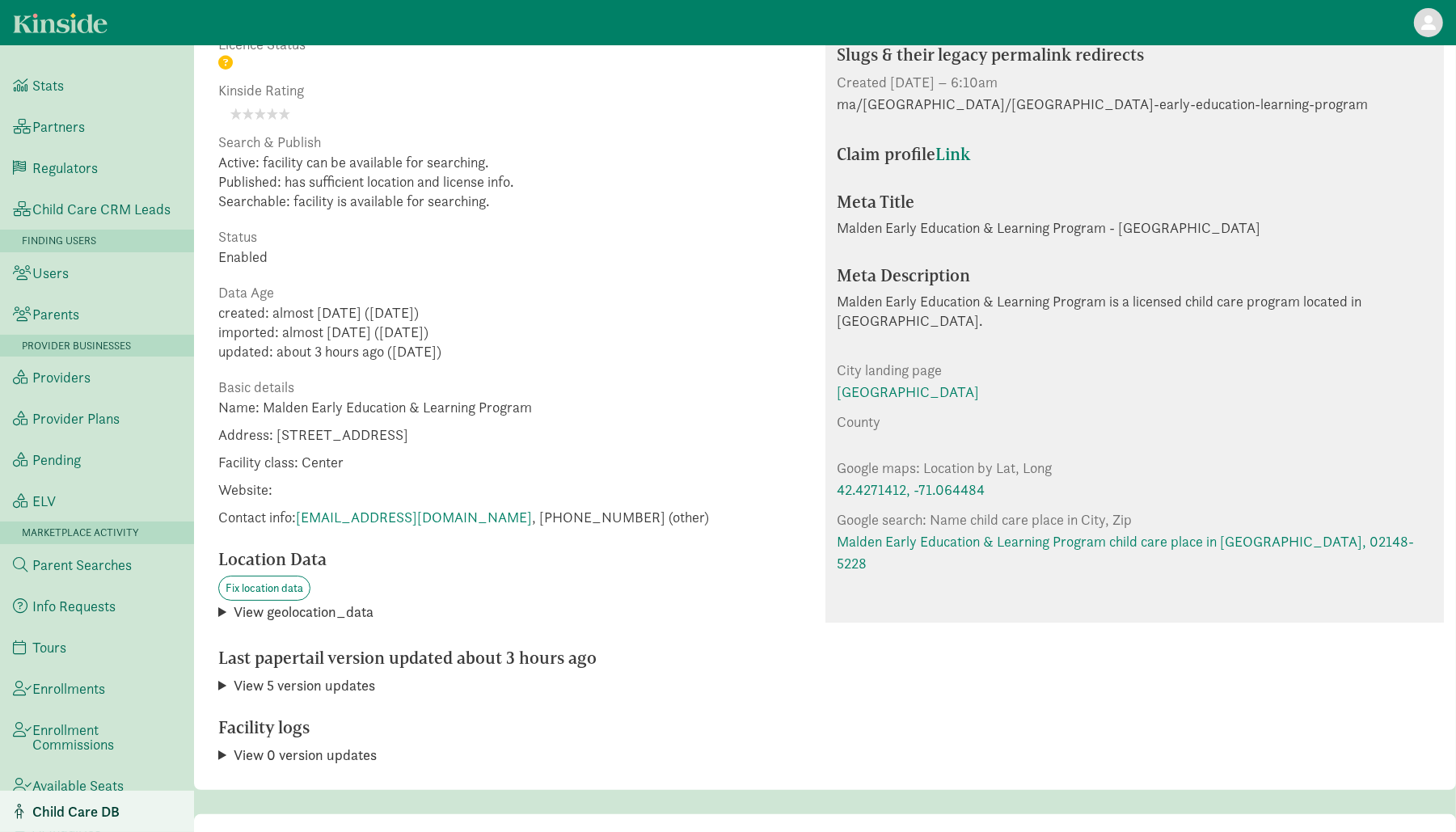
scroll to position [180, 0]
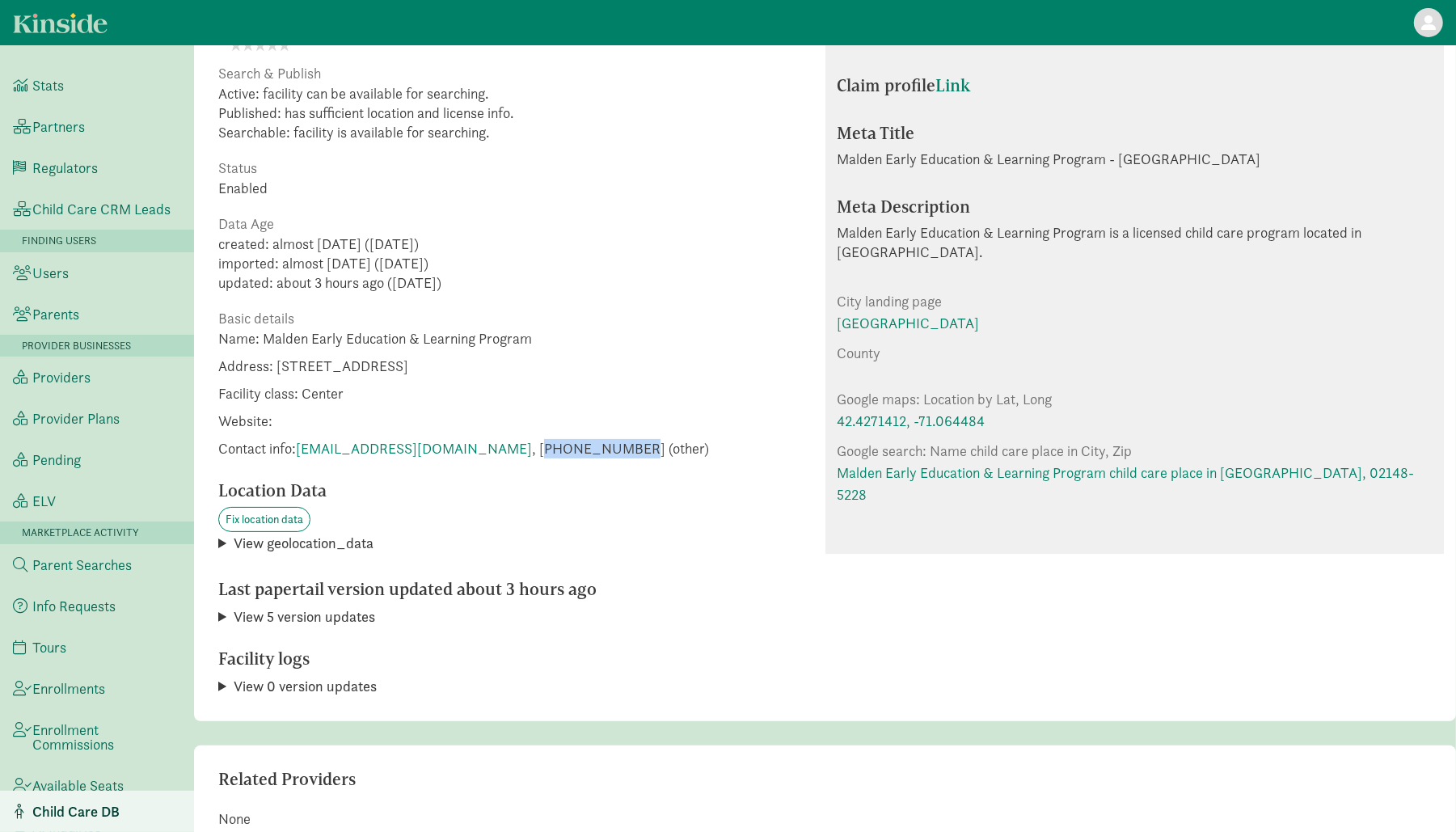
drag, startPoint x: 478, startPoint y: 446, endPoint x: 561, endPoint y: 446, distance: 83.0
click at [563, 446] on span "Contact info: [EMAIL_ADDRESS][DOMAIN_NAME] , [PHONE_NUMBER] (other)" at bounding box center [464, 449] width 490 height 20
copy span "17813976055"
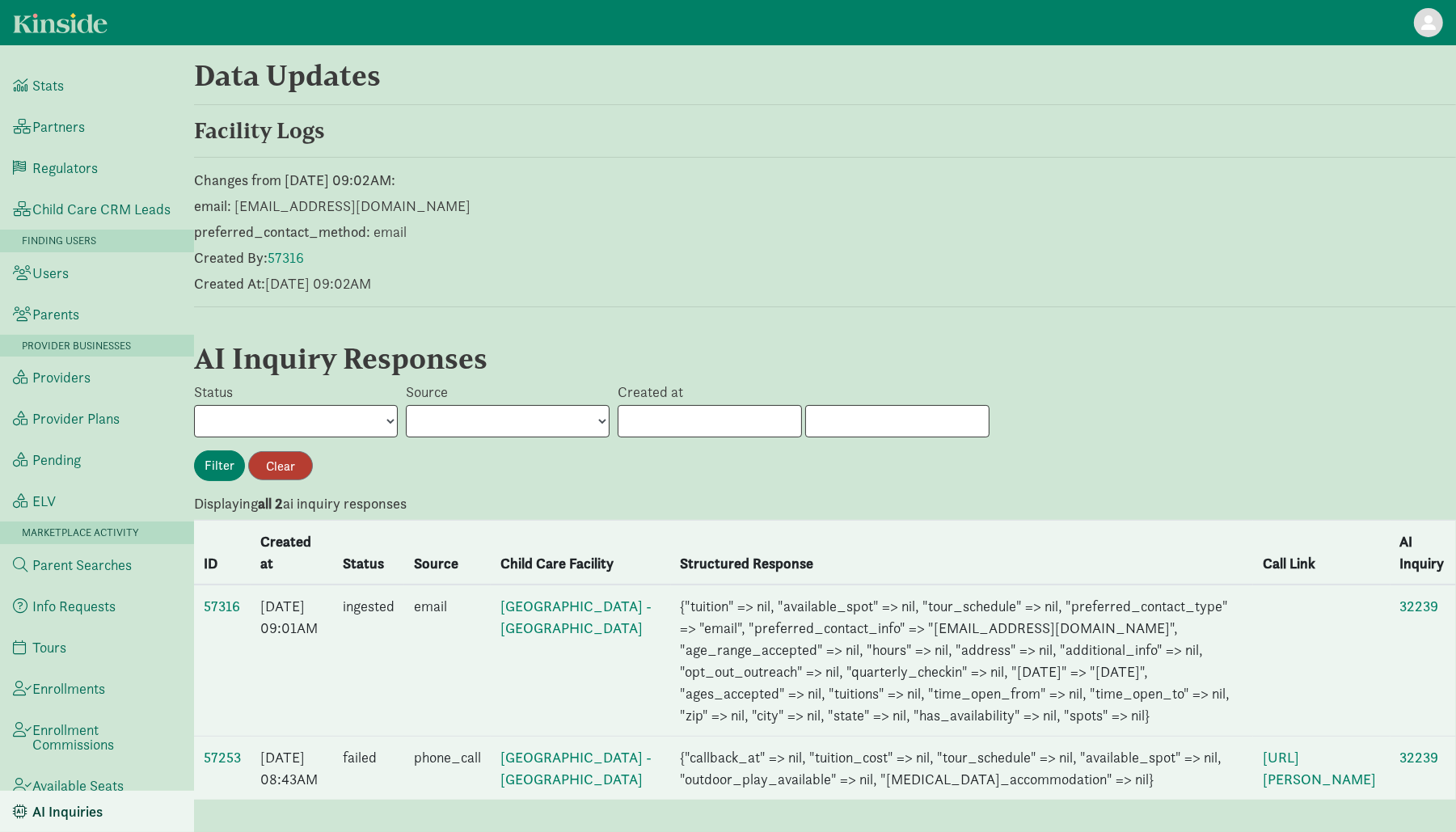
scroll to position [345, 0]
click at [220, 597] on link "57316" at bounding box center [222, 606] width 36 height 19
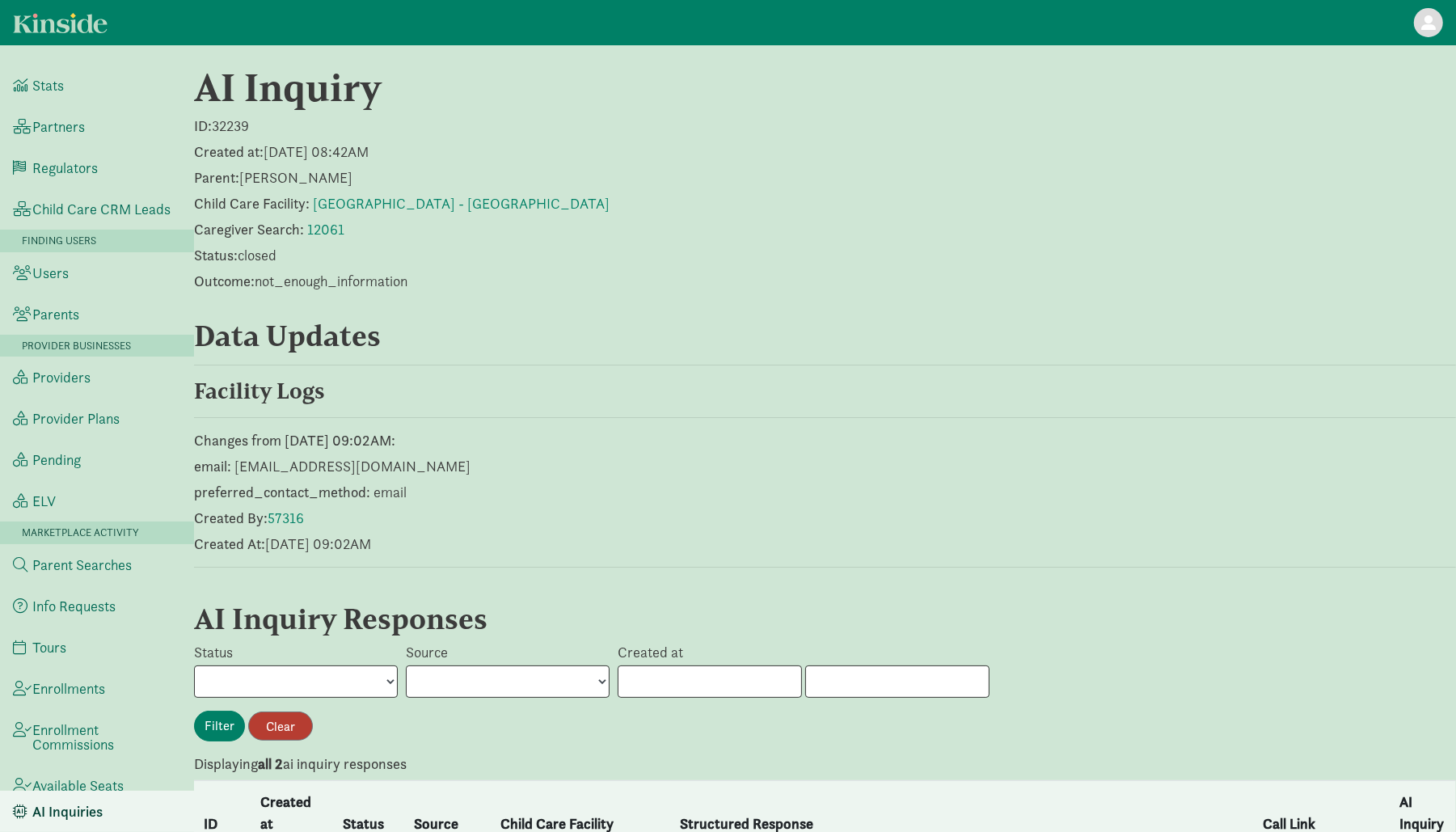
scroll to position [345, 0]
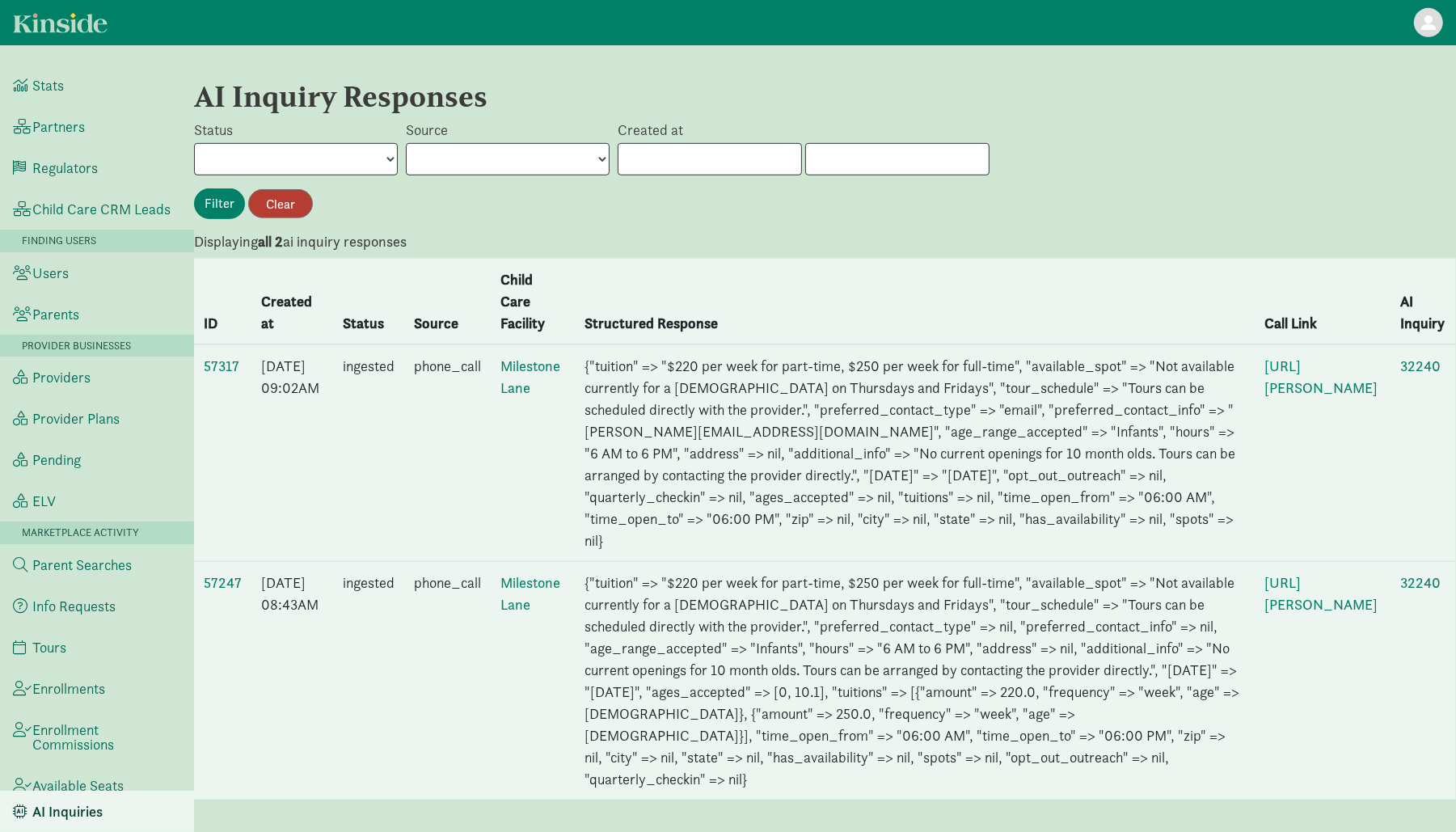
scroll to position [1065, 0]
click at [227, 357] on link "57317" at bounding box center [221, 366] width 35 height 19
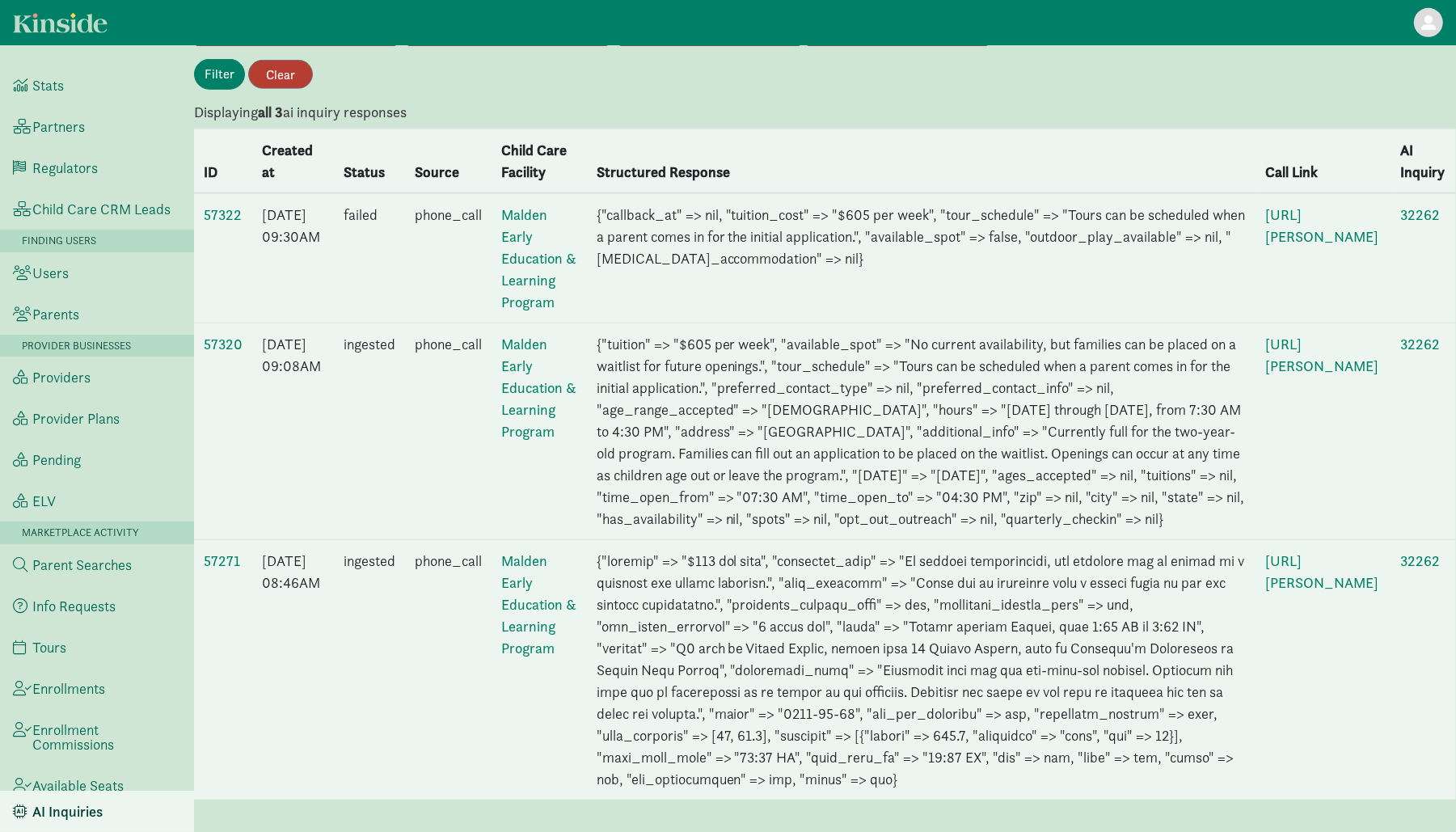
scroll to position [1456, 0]
click at [222, 552] on link "57271" at bounding box center [222, 561] width 36 height 19
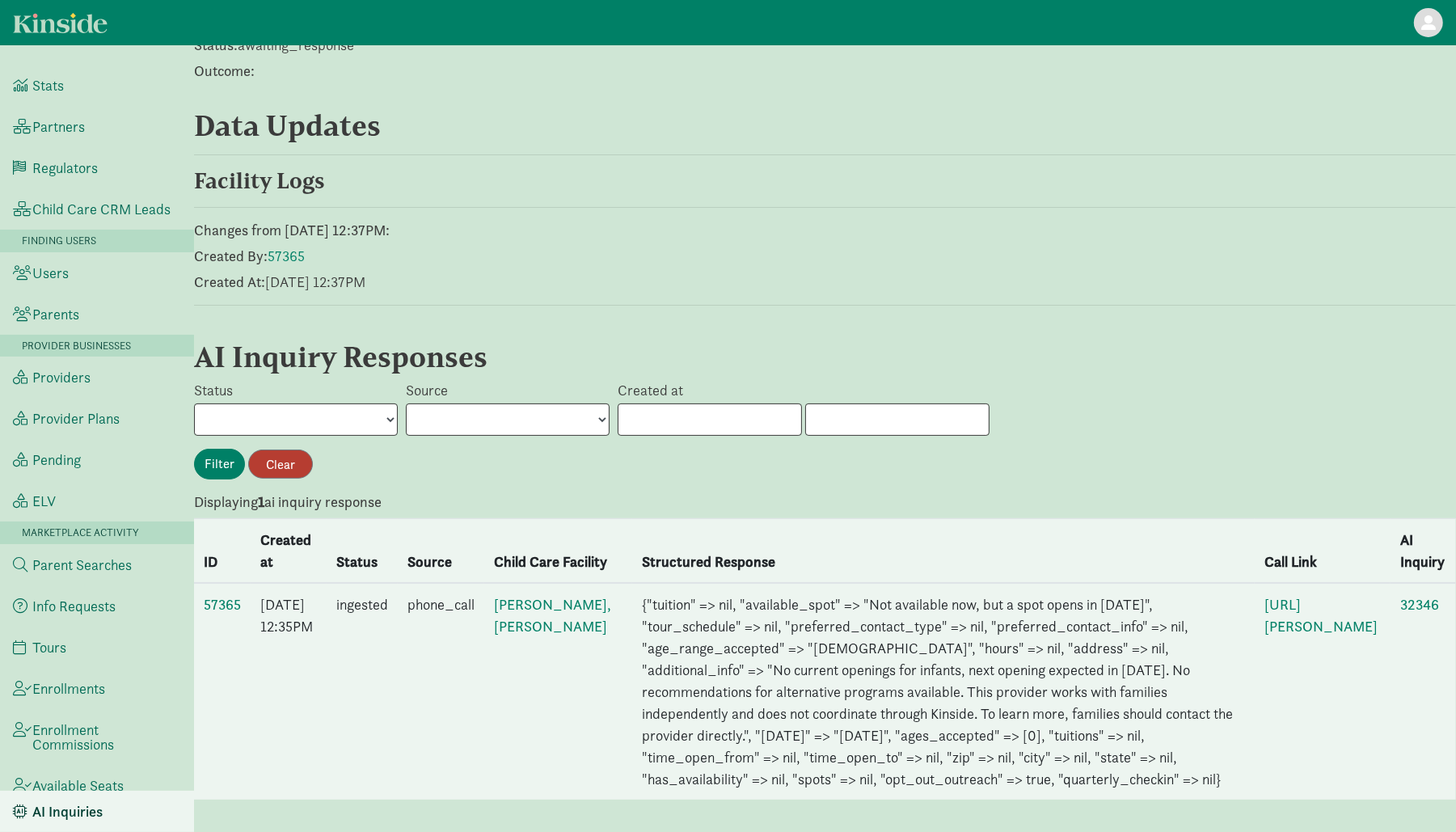
scroll to position [274, 0]
click at [226, 595] on link "57365" at bounding box center [222, 605] width 37 height 19
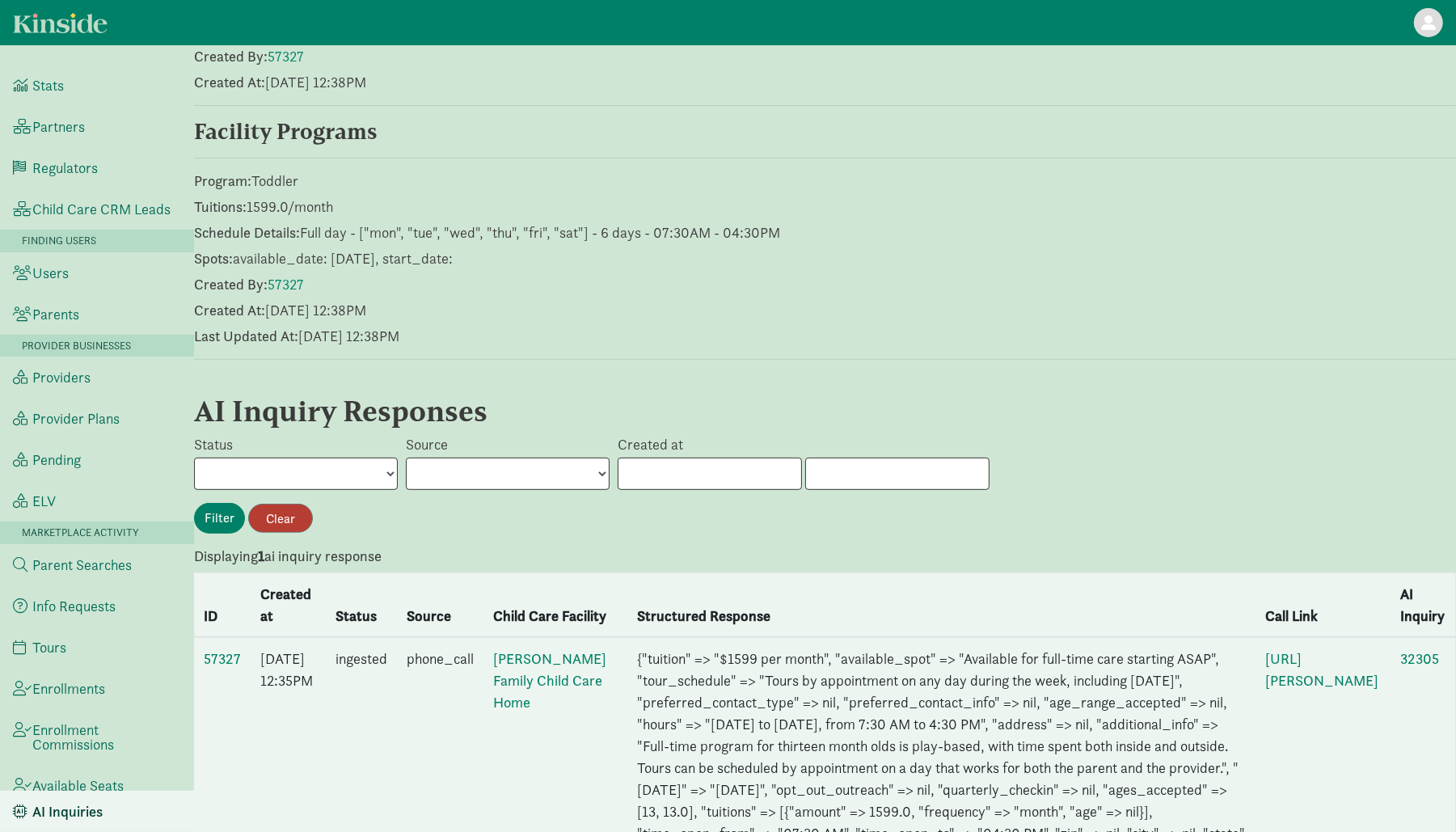
scroll to position [626, 0]
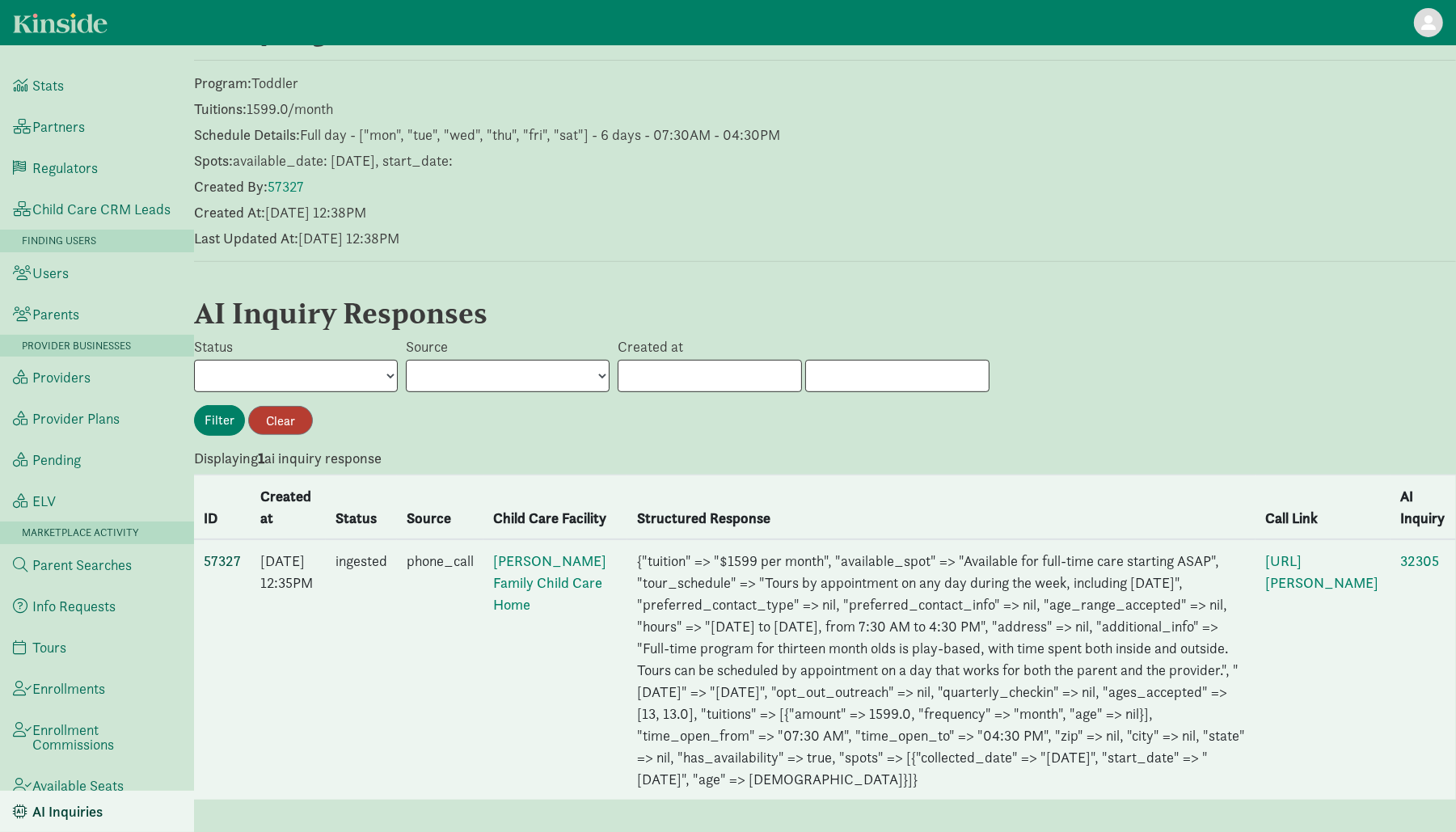
click at [220, 552] on link "57327" at bounding box center [222, 561] width 37 height 19
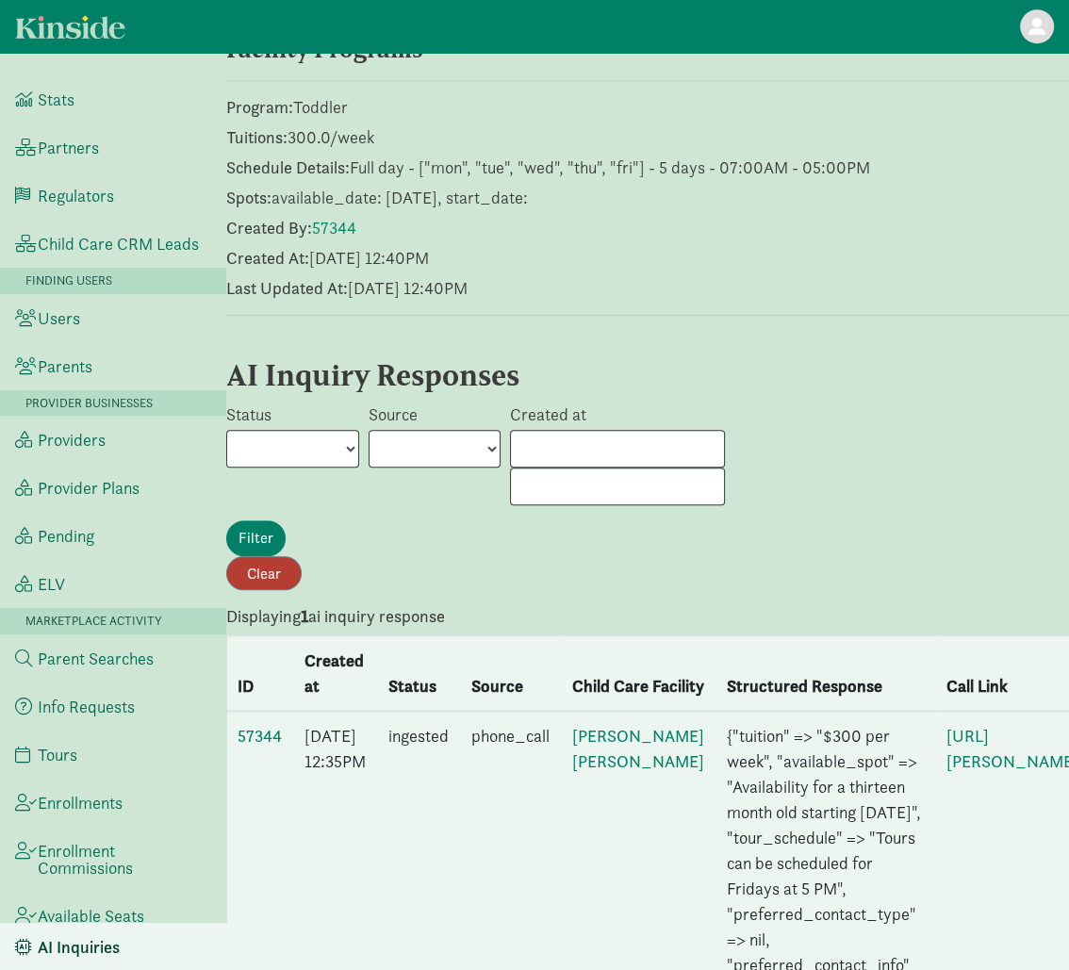
scroll to position [997, 0]
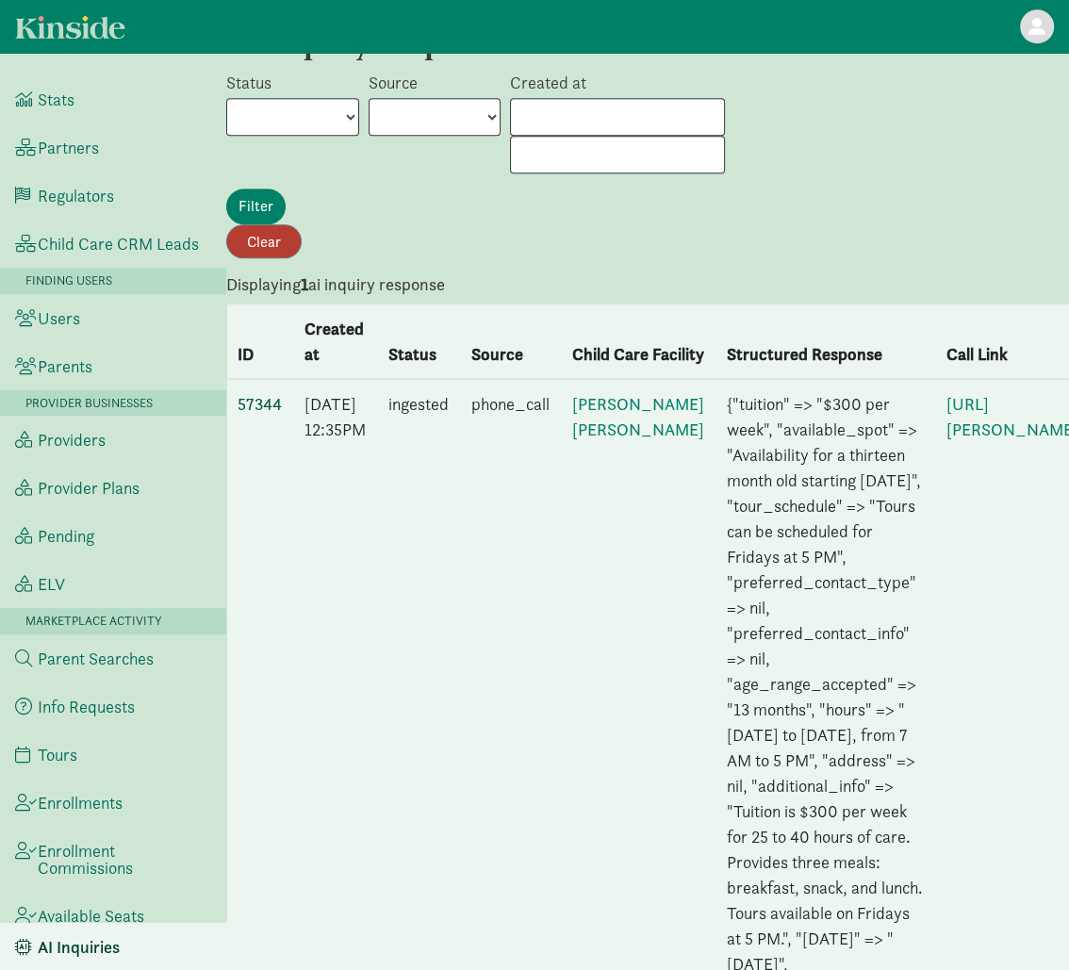
click at [252, 415] on link "57344" at bounding box center [260, 404] width 44 height 22
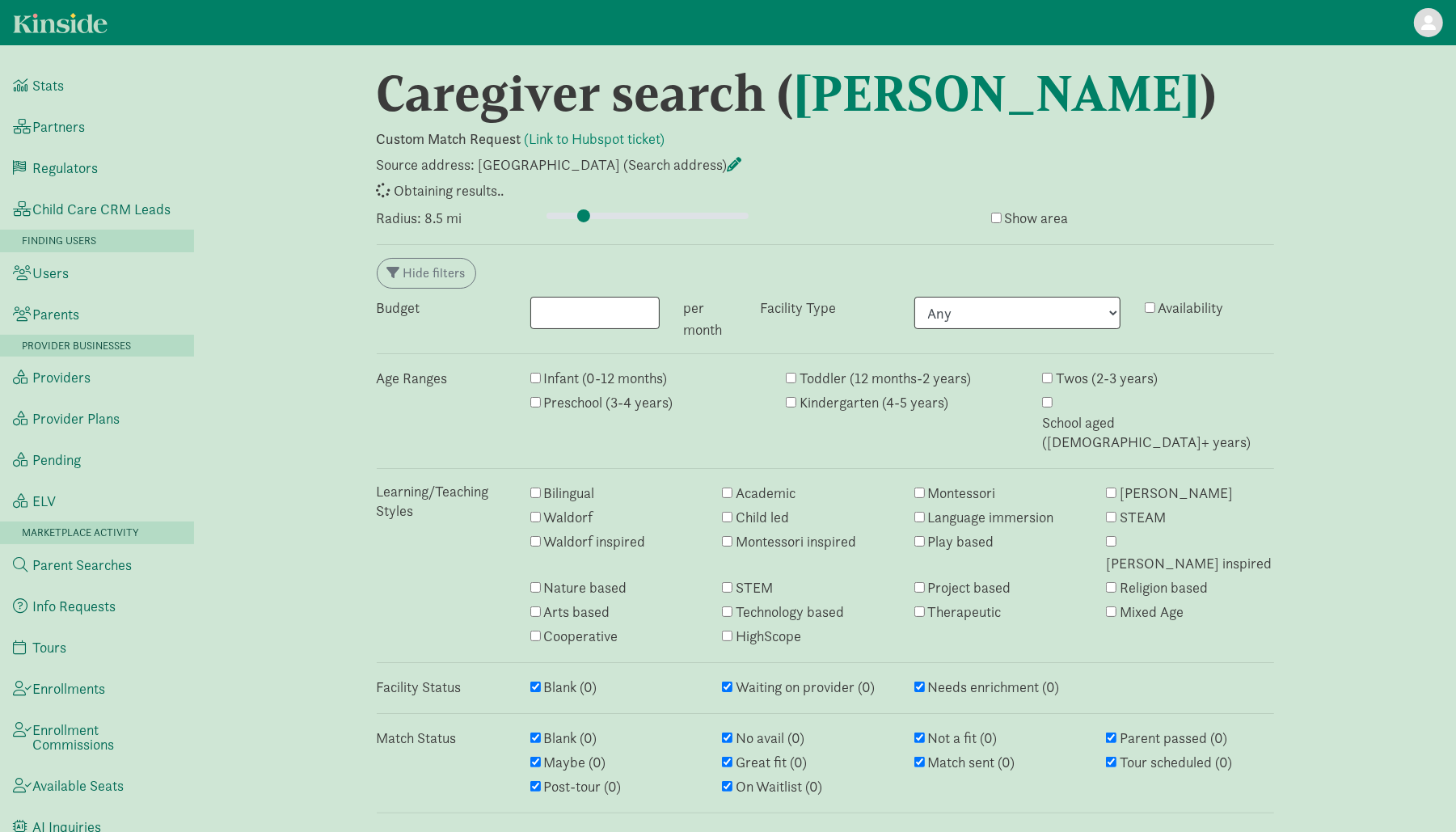
select select "no_avail"
select select "closed"
select select "awaiting_response"
select select "closed"
select select "awaiting_response"
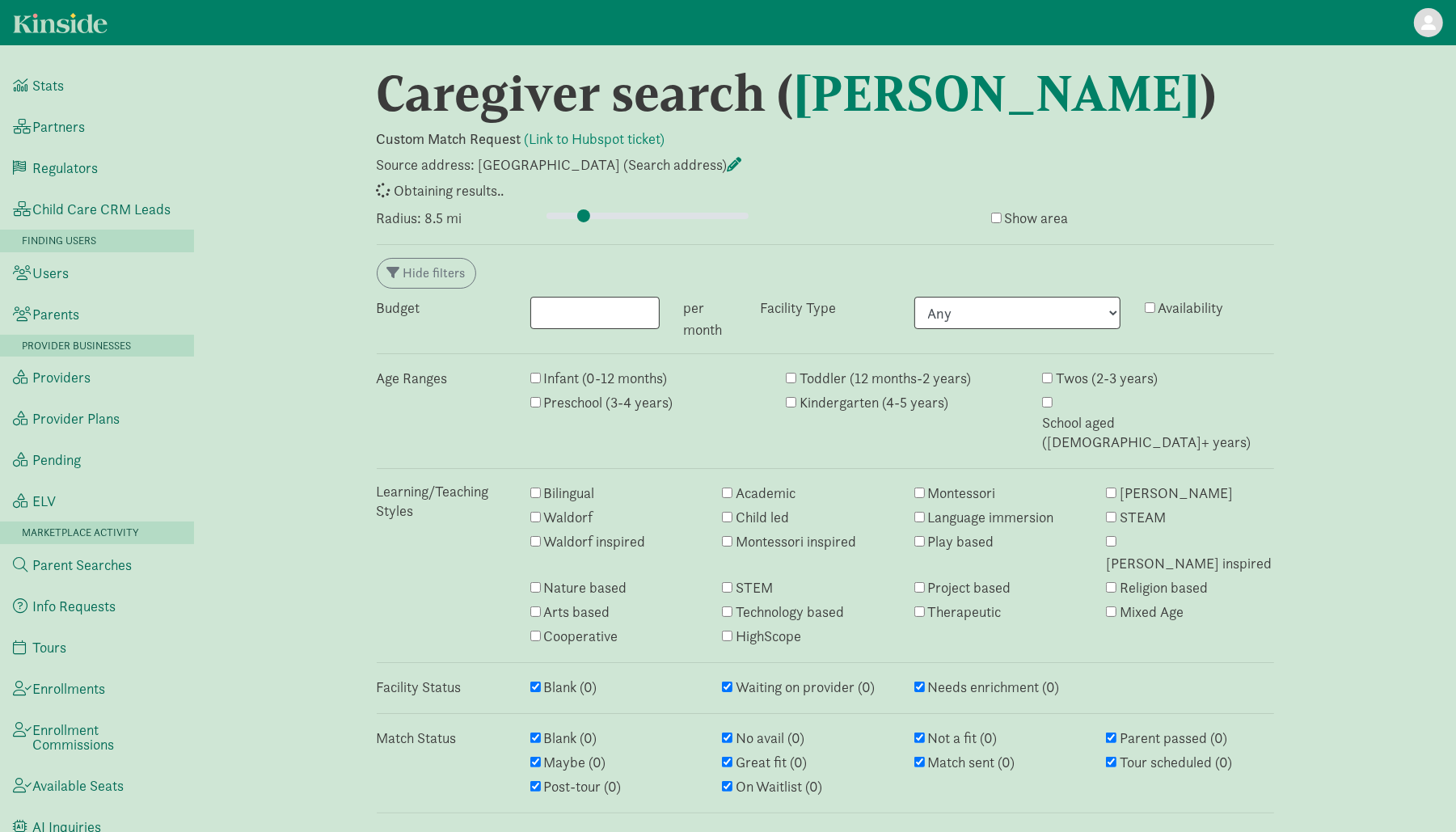
select select "no_avail"
select select "closed"
select select "awaiting_response"
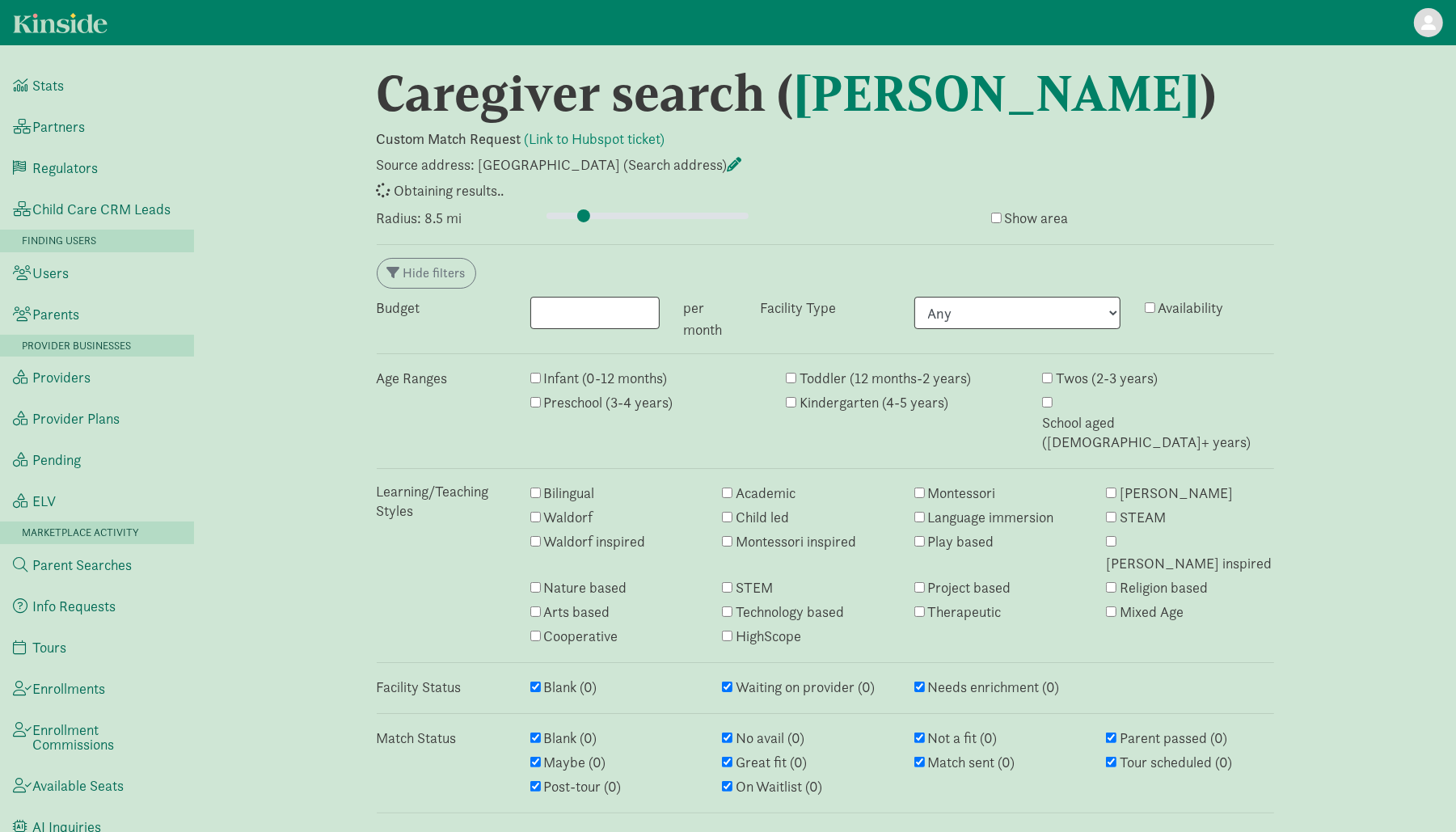
select select "awaiting_response"
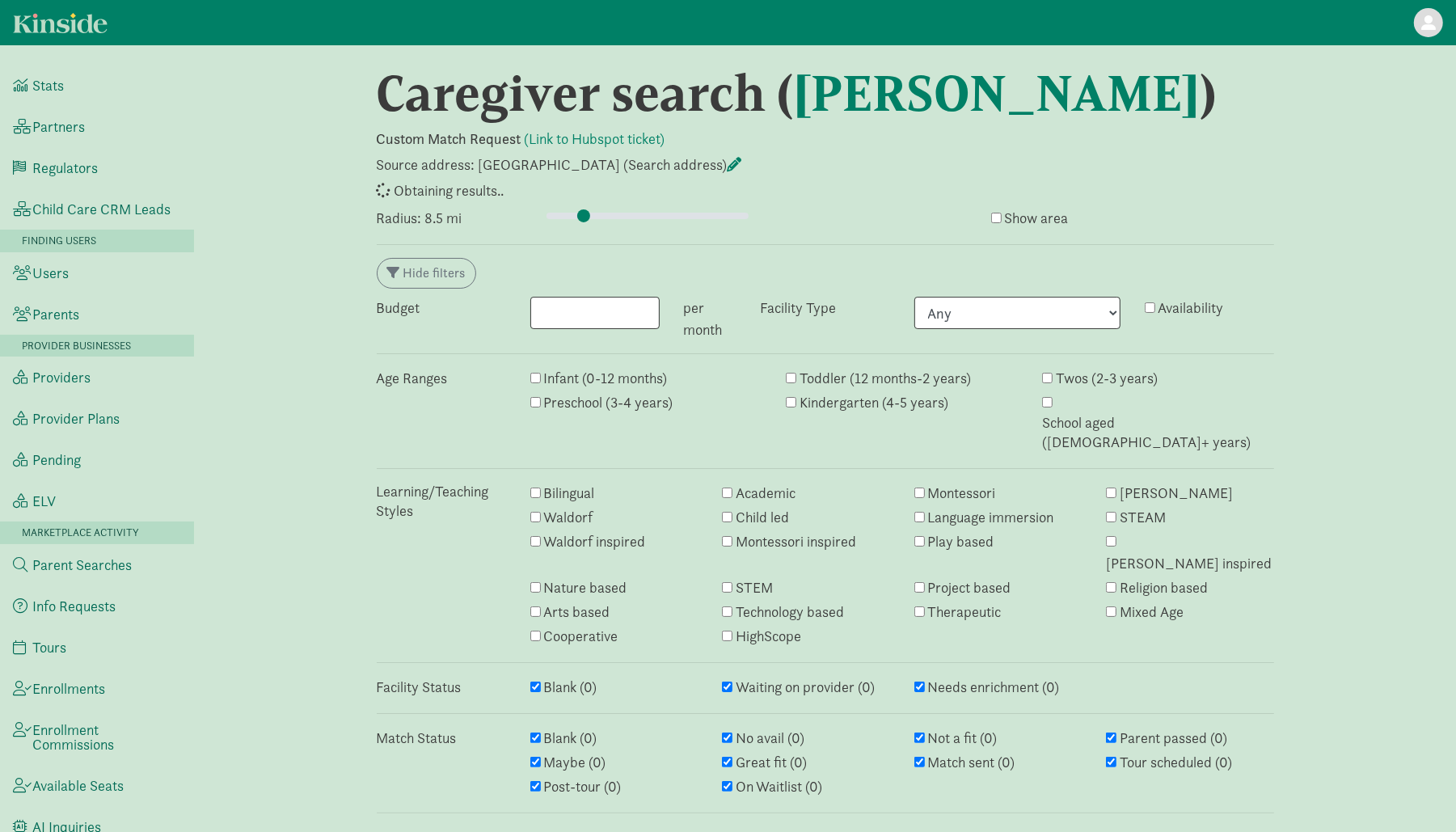
select select "awaiting_response"
select select "no_avail"
select select "closed"
select select "awaiting_response"
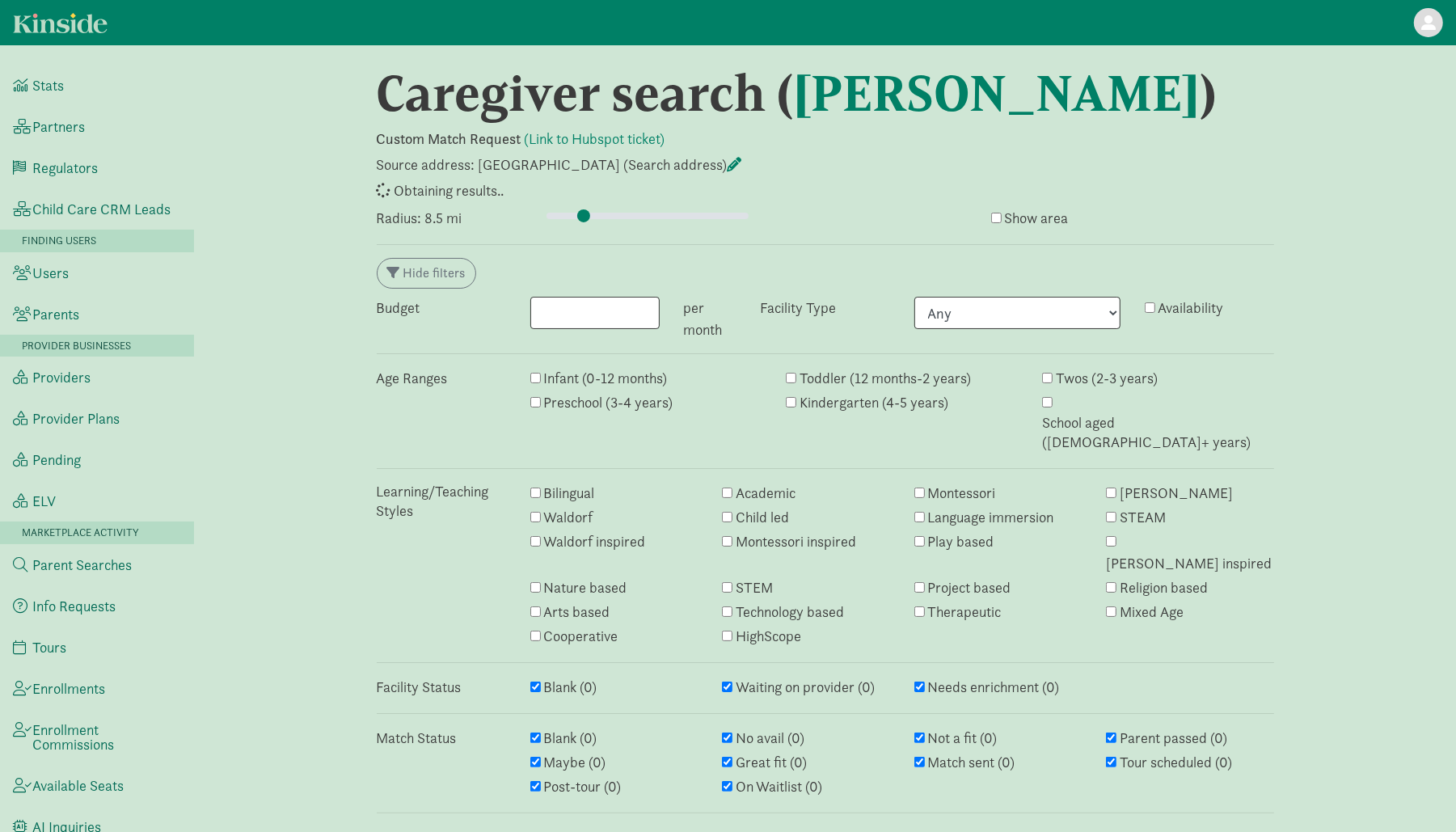
select select "closed"
select select "awaiting_response"
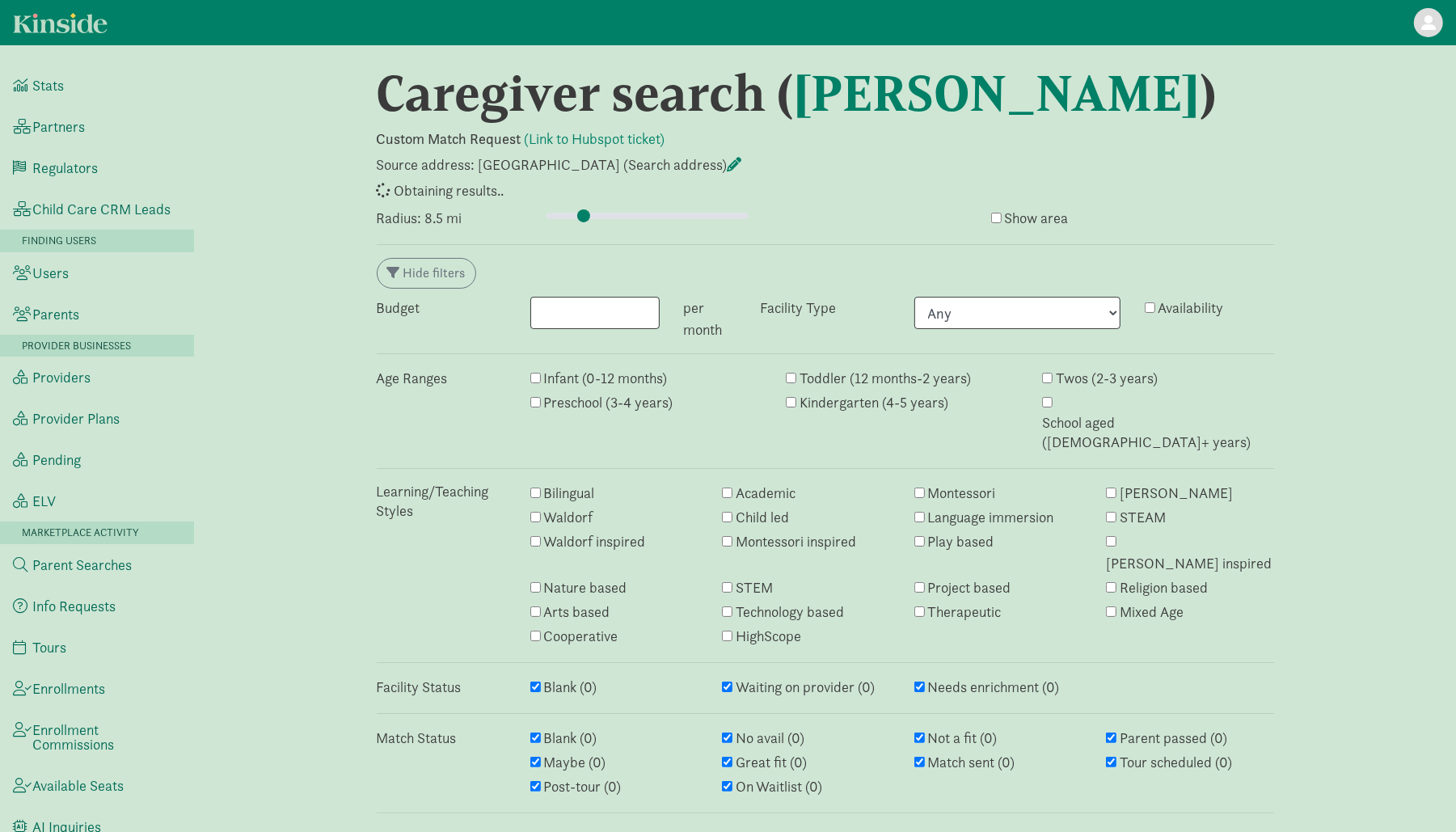
select select "awaiting_response"
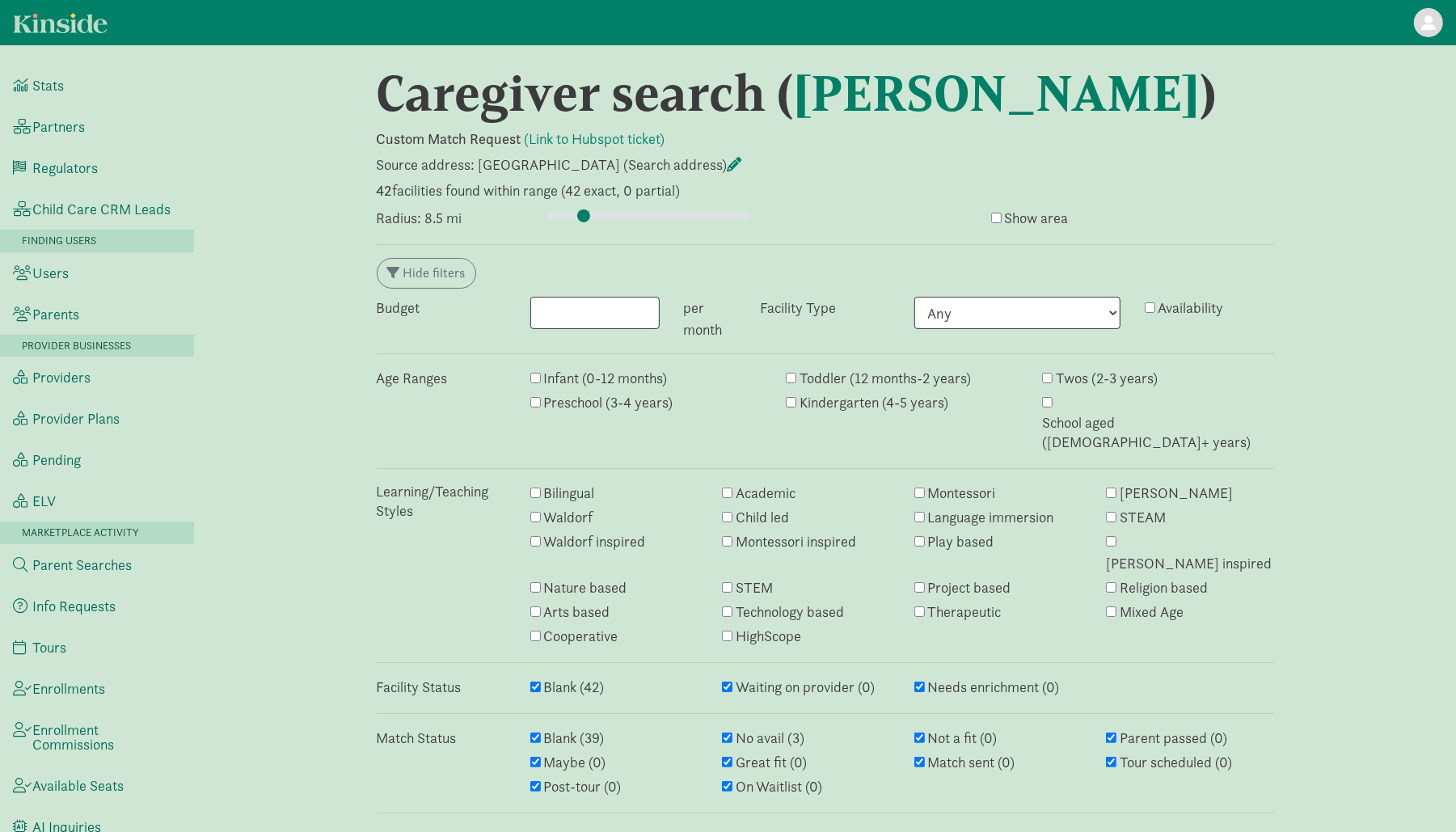
scroll to position [2102, 0]
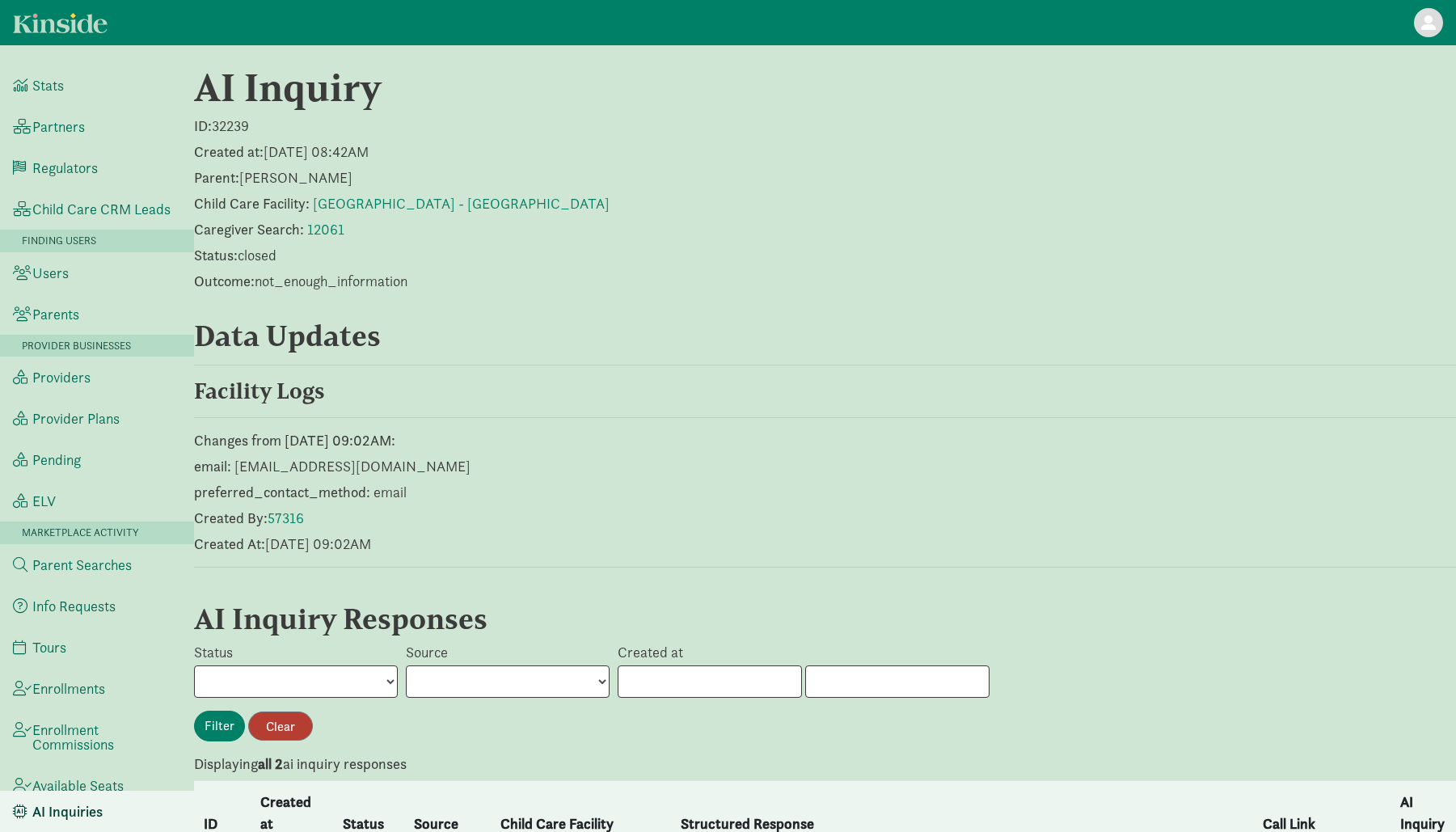
scroll to position [345, 0]
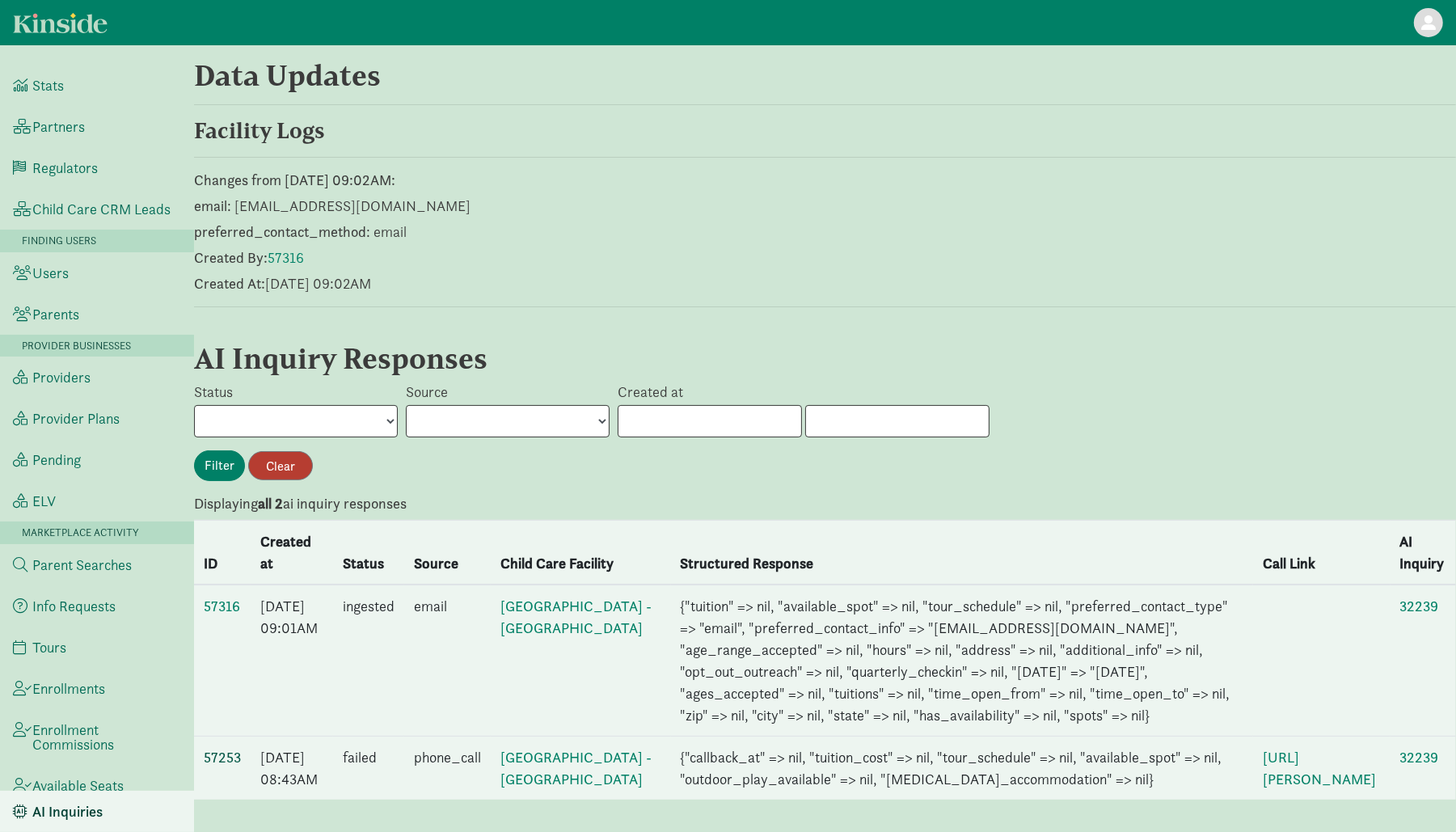
click at [230, 748] on link "57253" at bounding box center [222, 757] width 37 height 19
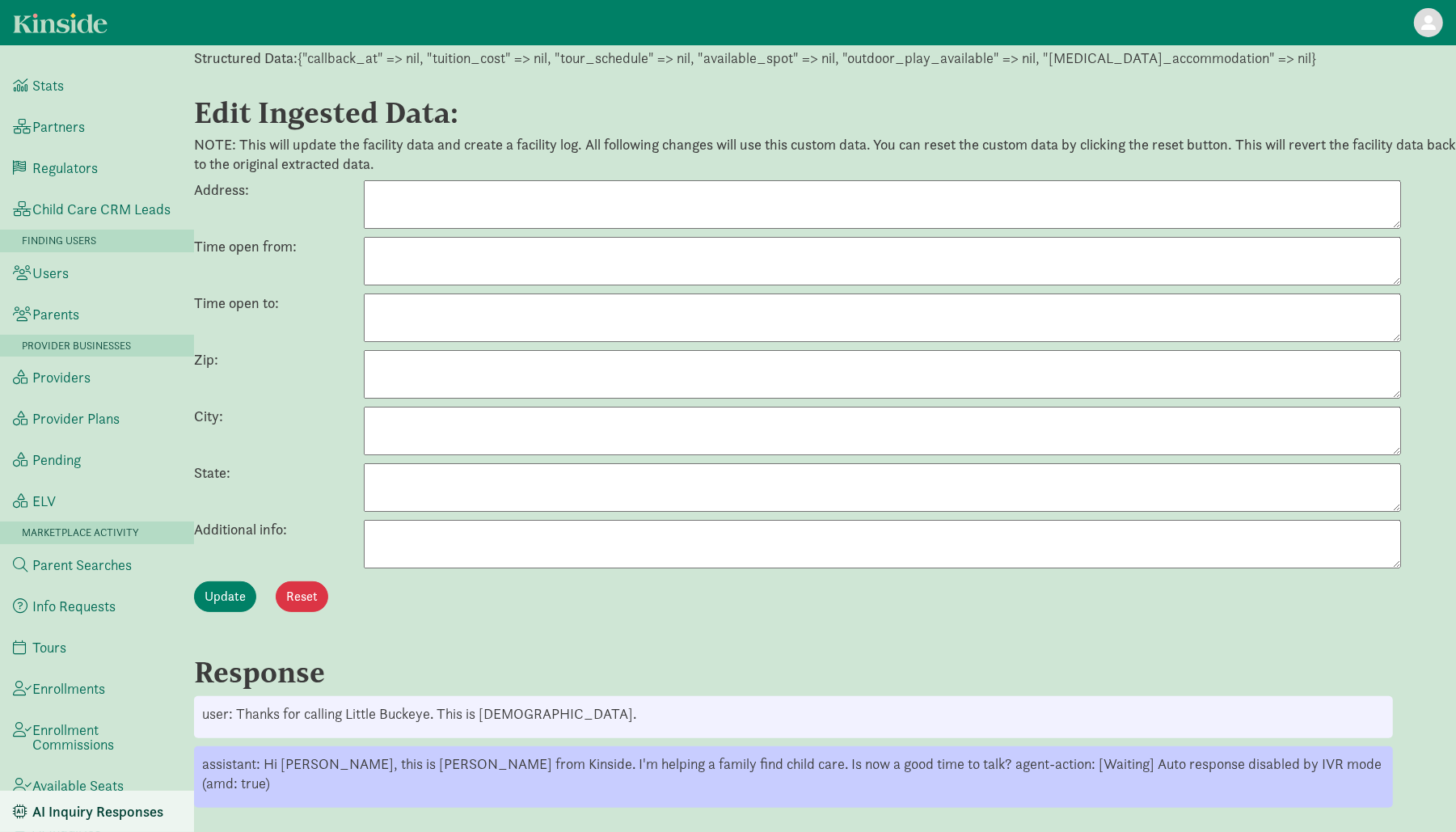
scroll to position [235, 0]
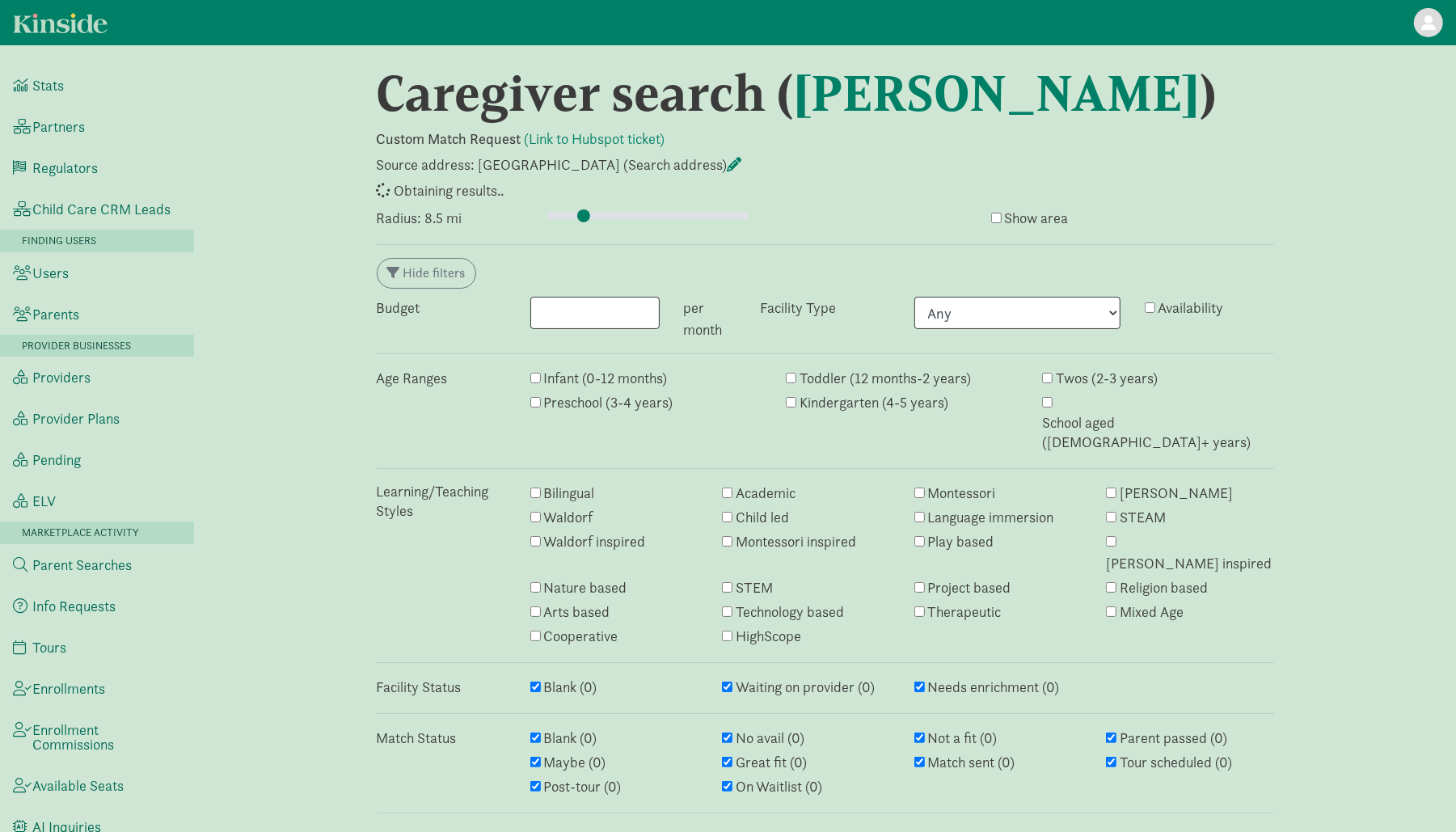
select select "no_avail"
select select "closed"
select select "awaiting_response"
select select "closed"
select select "awaiting_response"
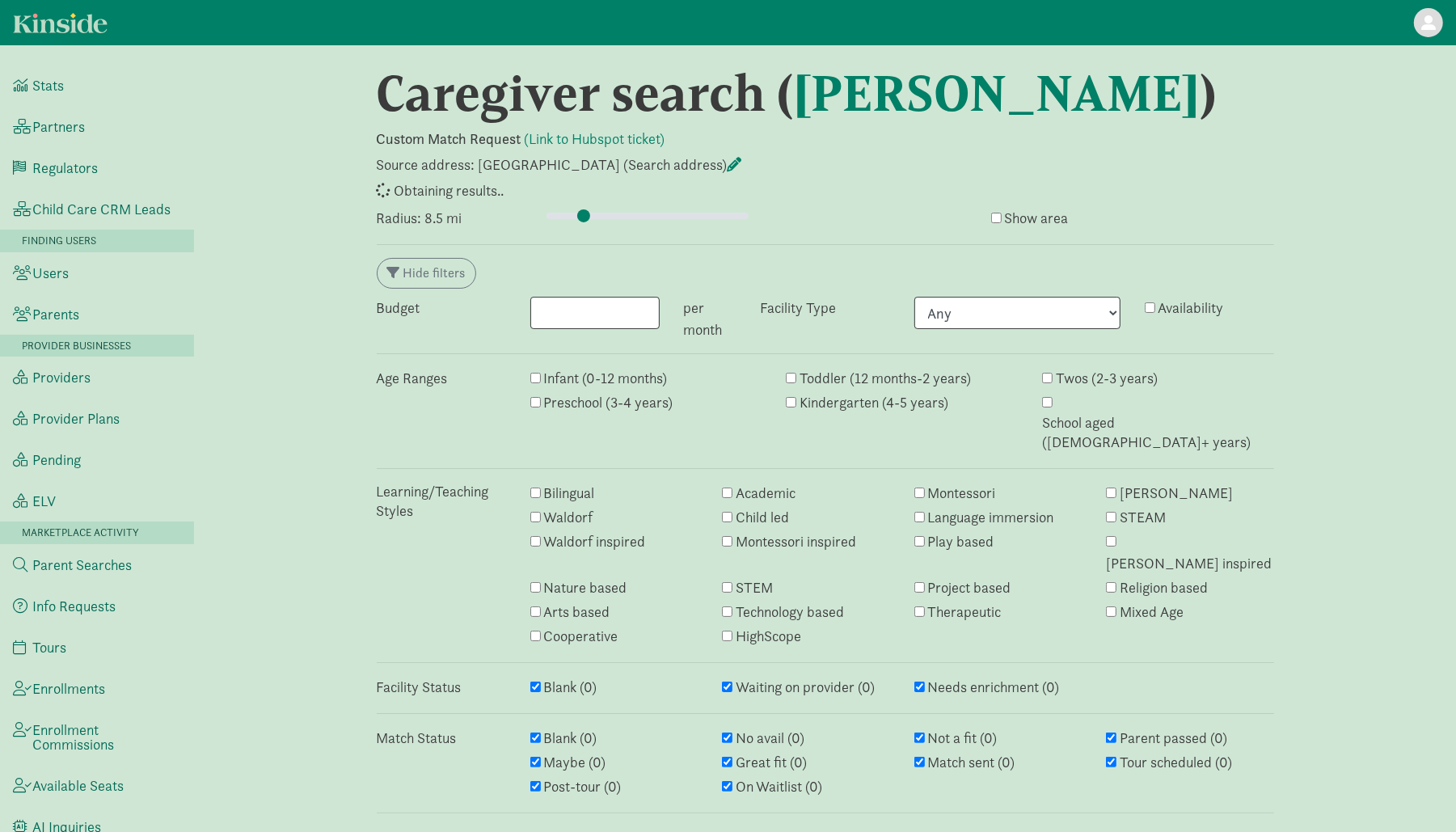
select select "no_avail"
select select "closed"
select select "awaiting_response"
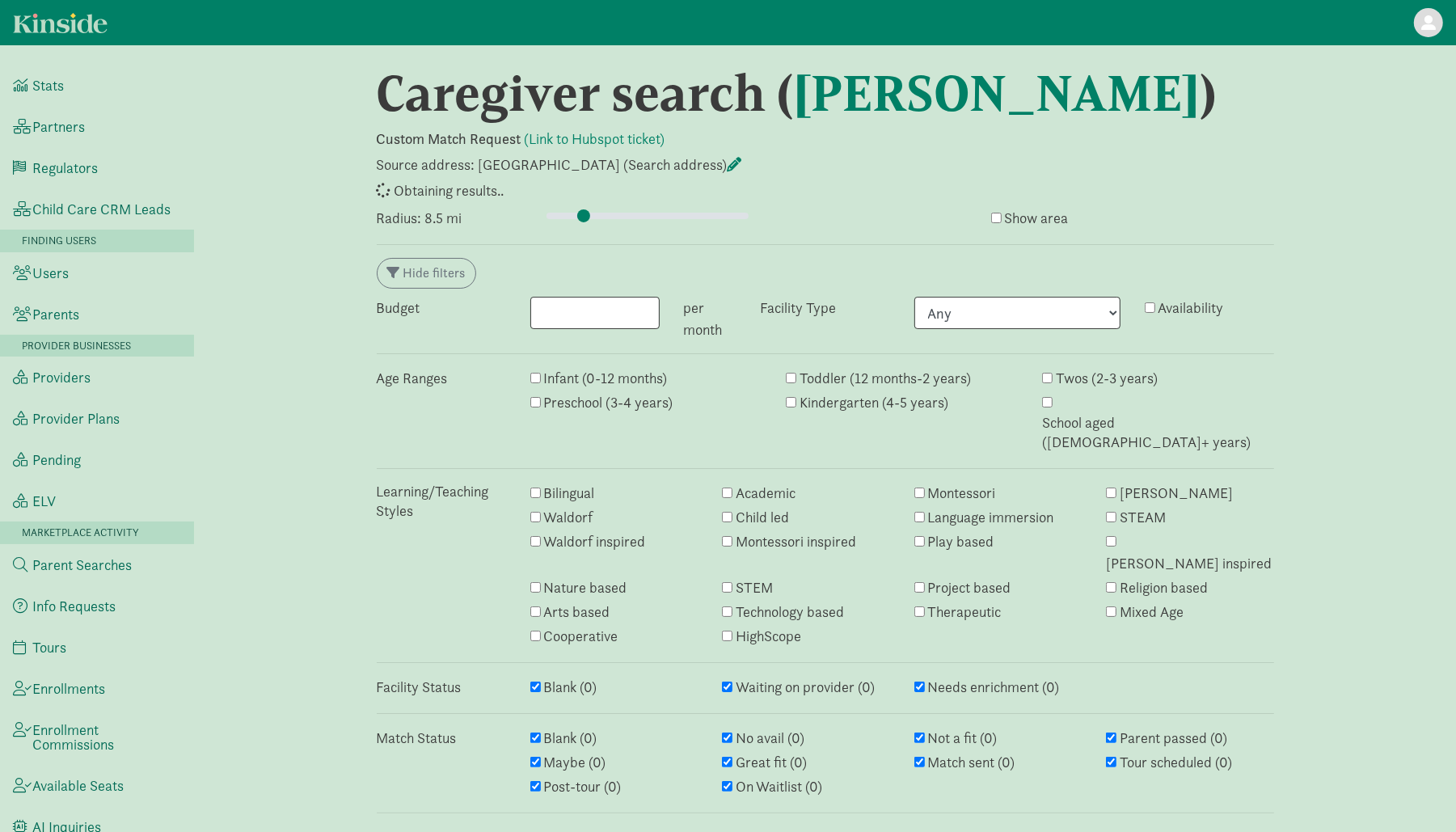
select select "awaiting_response"
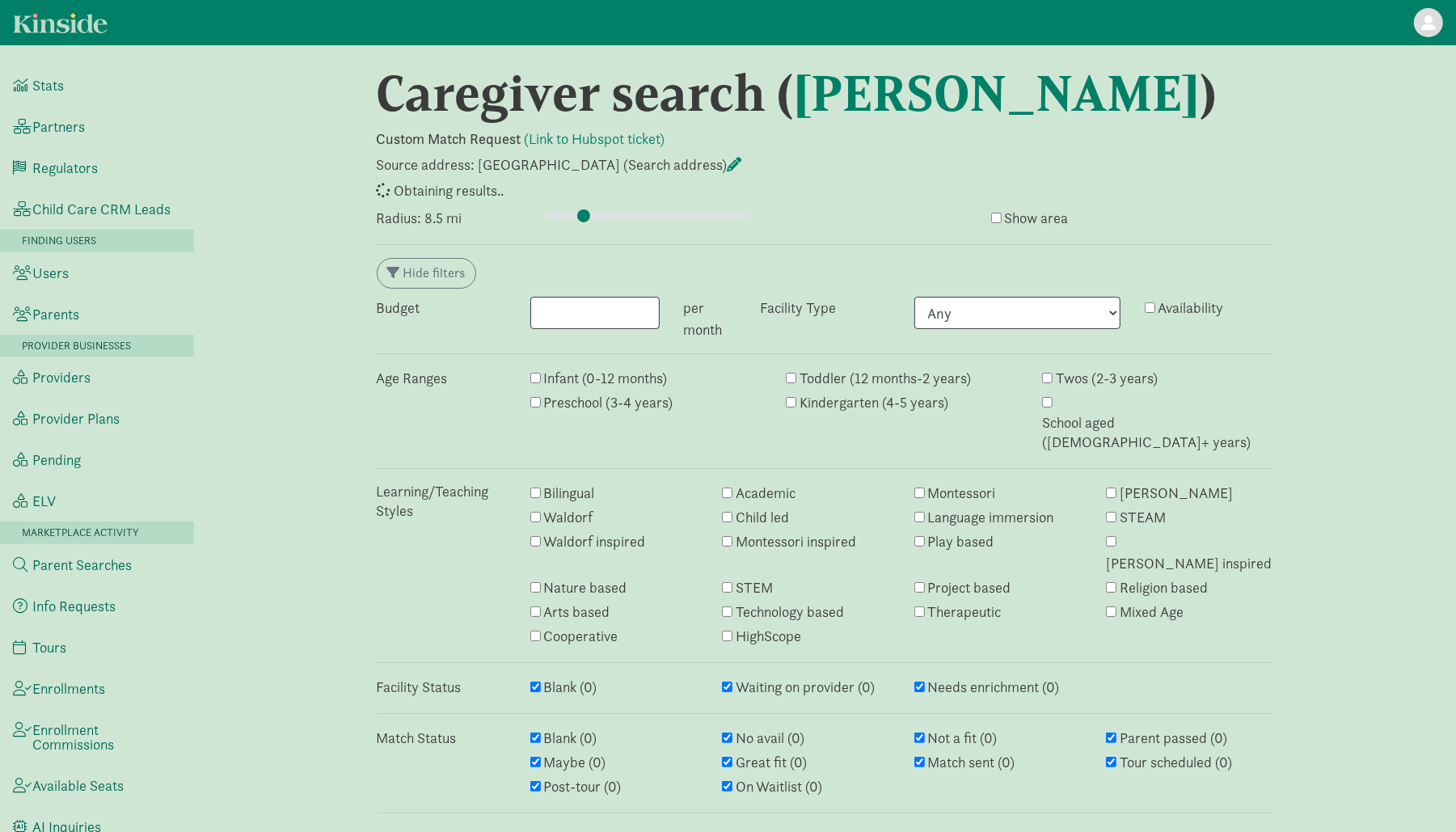
select select "awaiting_response"
select select "no_avail"
select select "closed"
select select "awaiting_response"
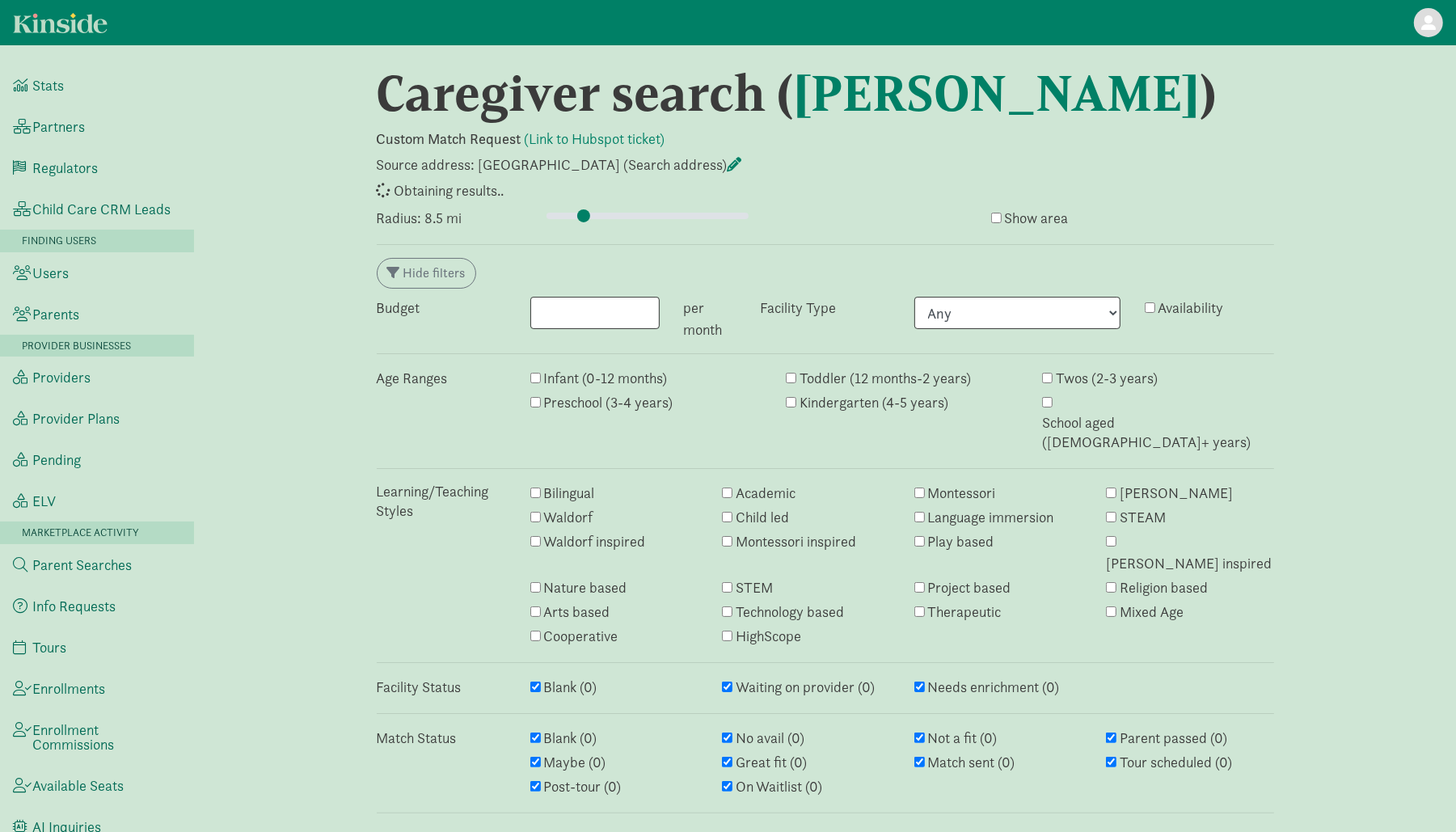
select select "closed"
select select "awaiting_response"
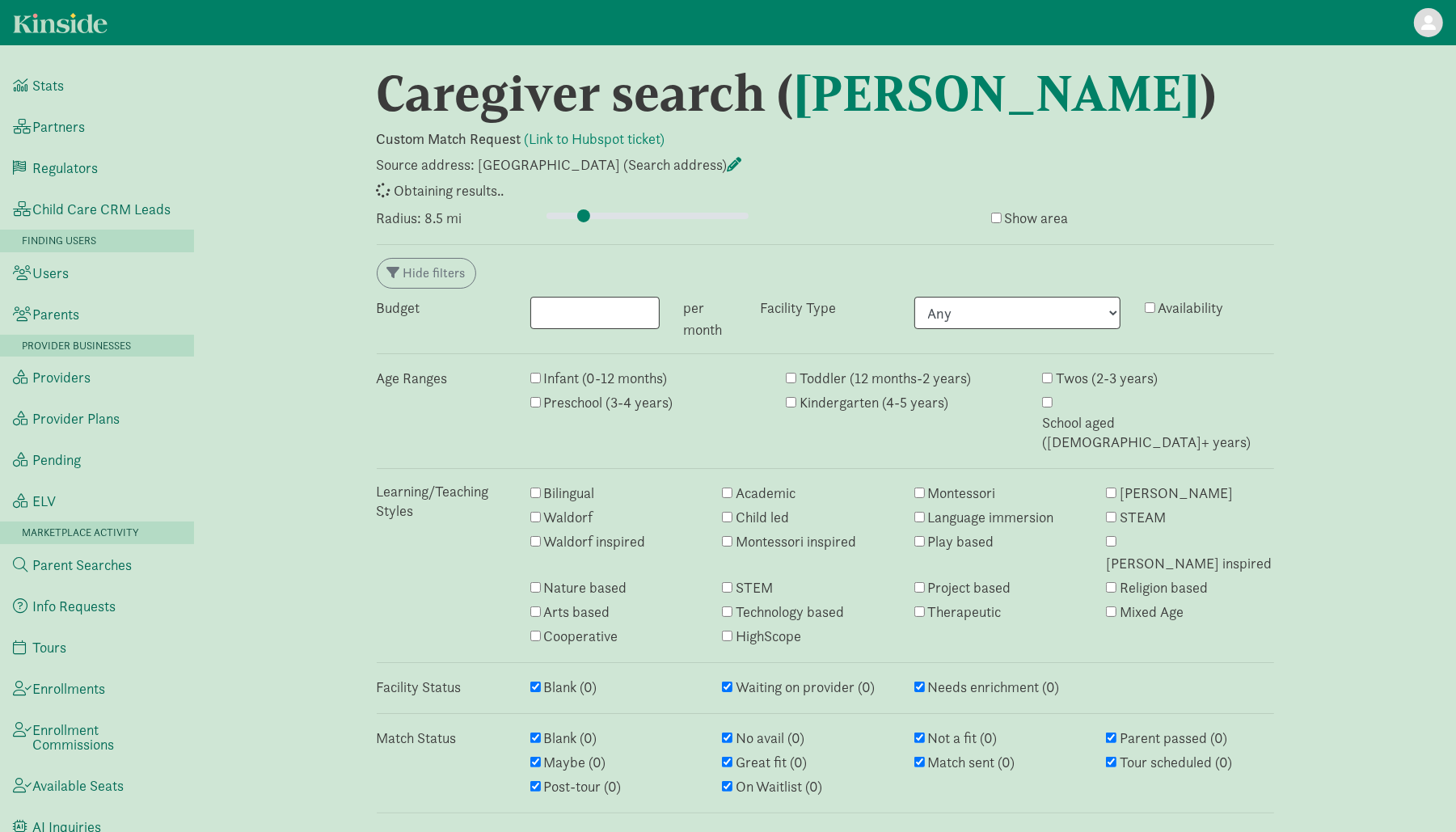
select select "awaiting_response"
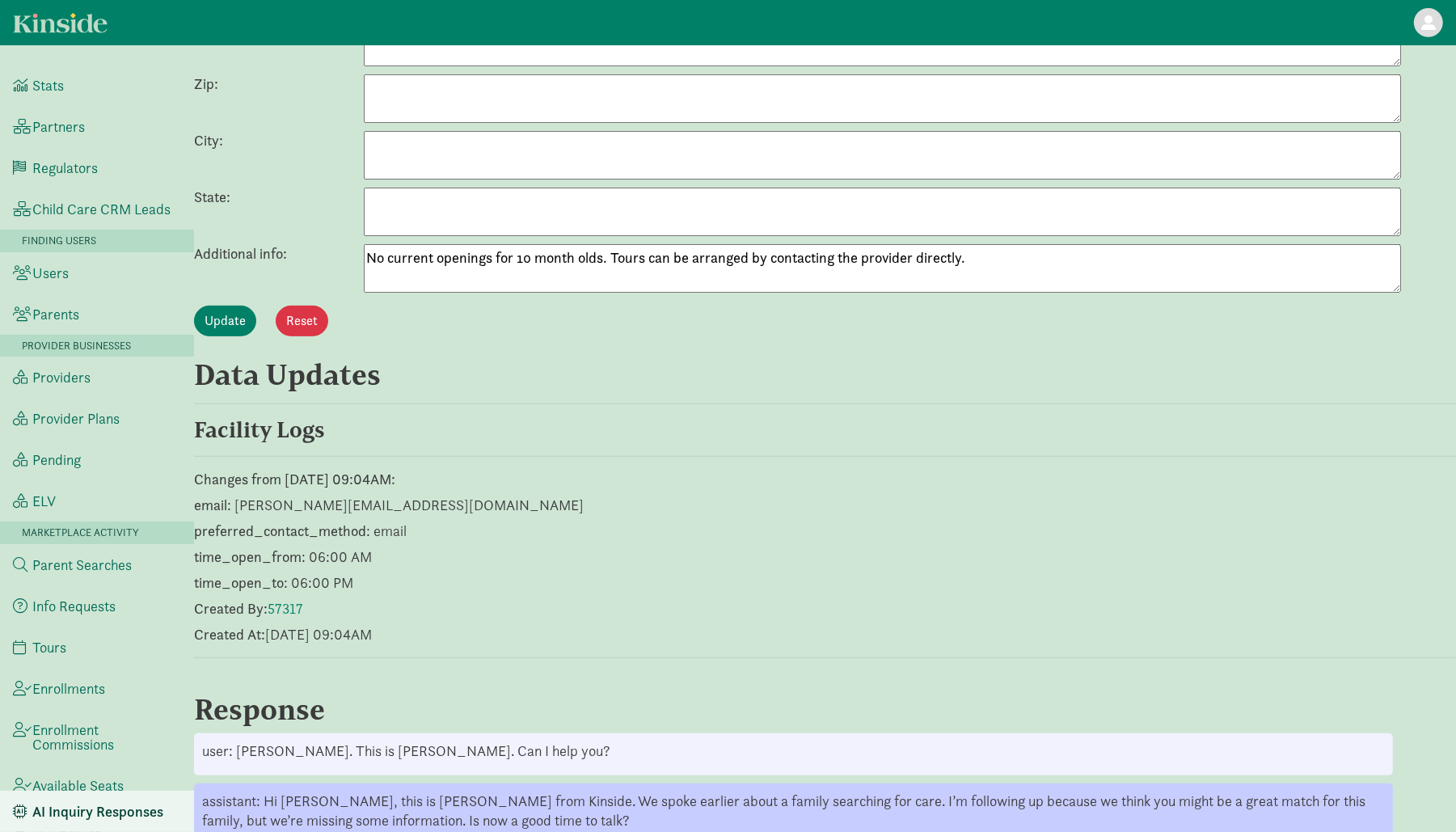
scroll to position [714, 0]
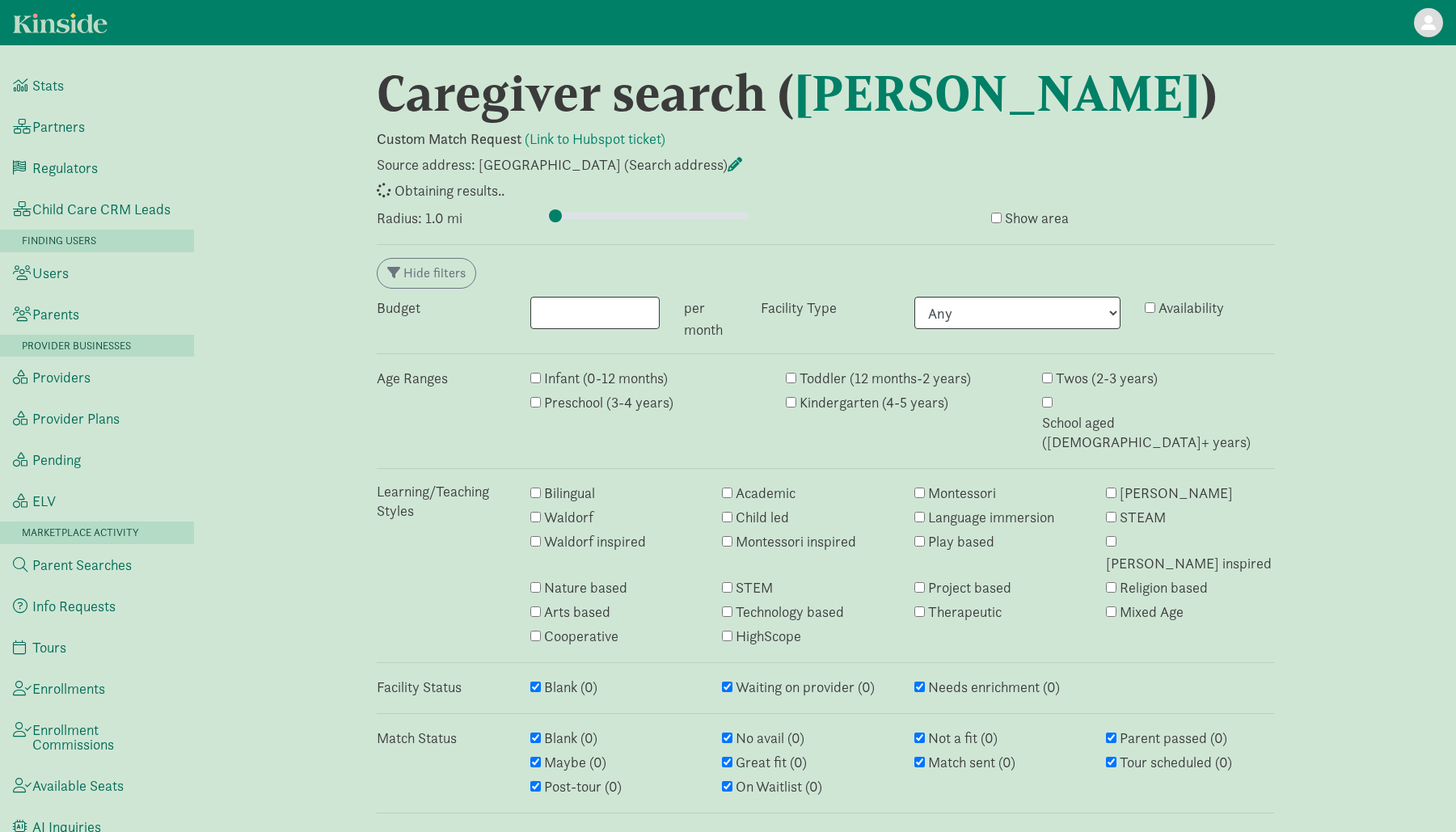
type input "1"
select select "awaiting_response"
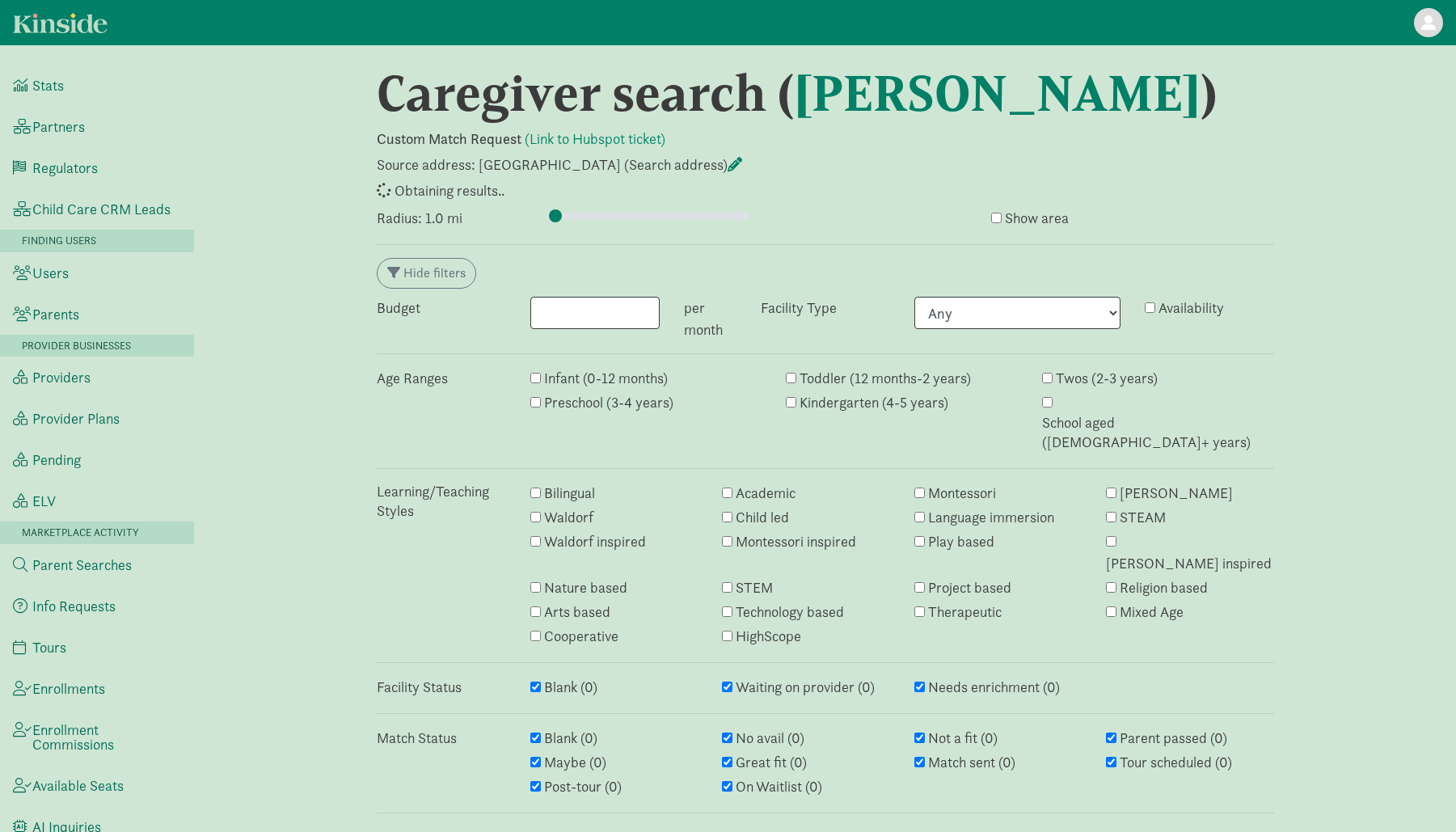
select select "awaiting_response"
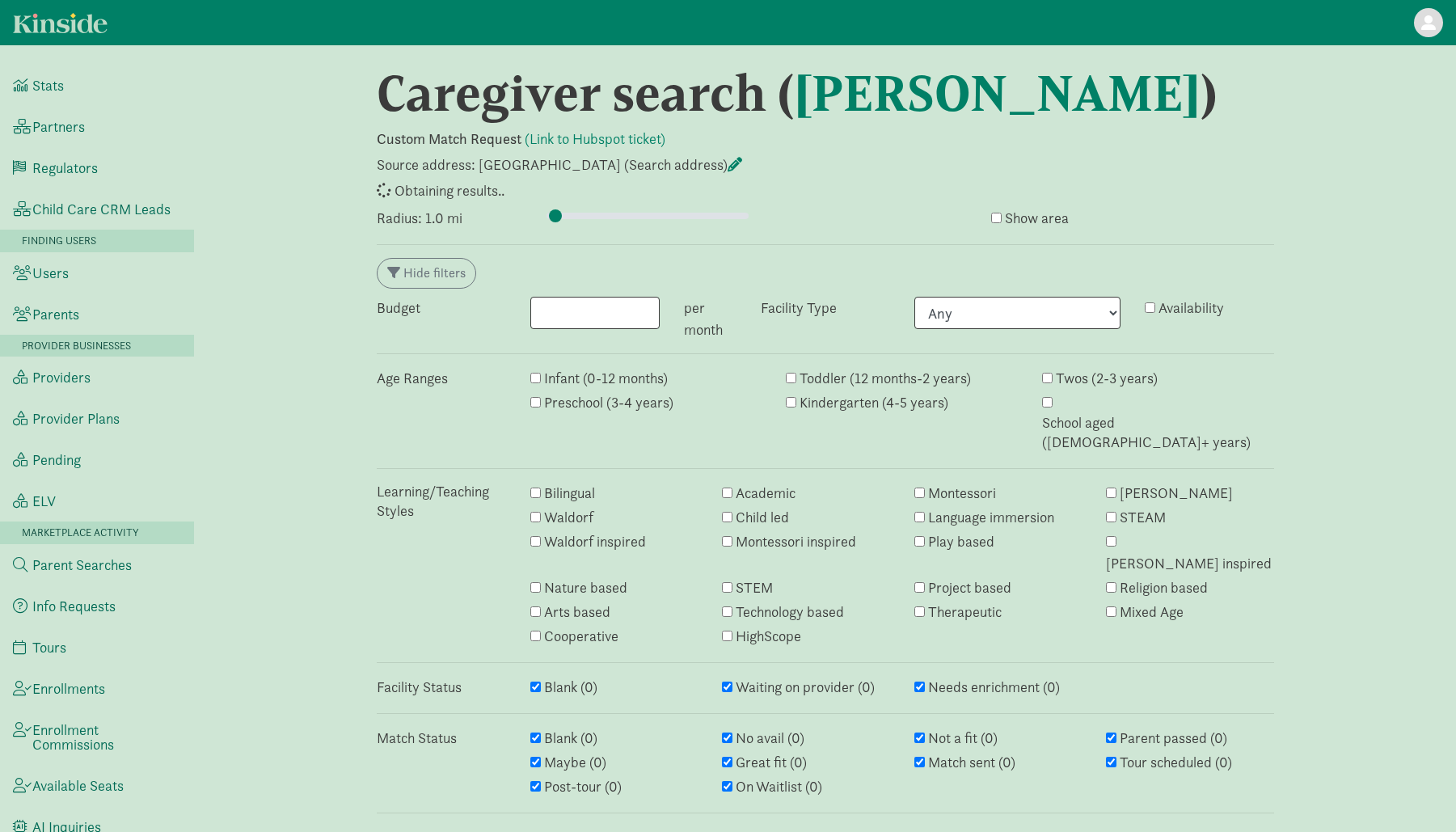
select select "awaiting_response"
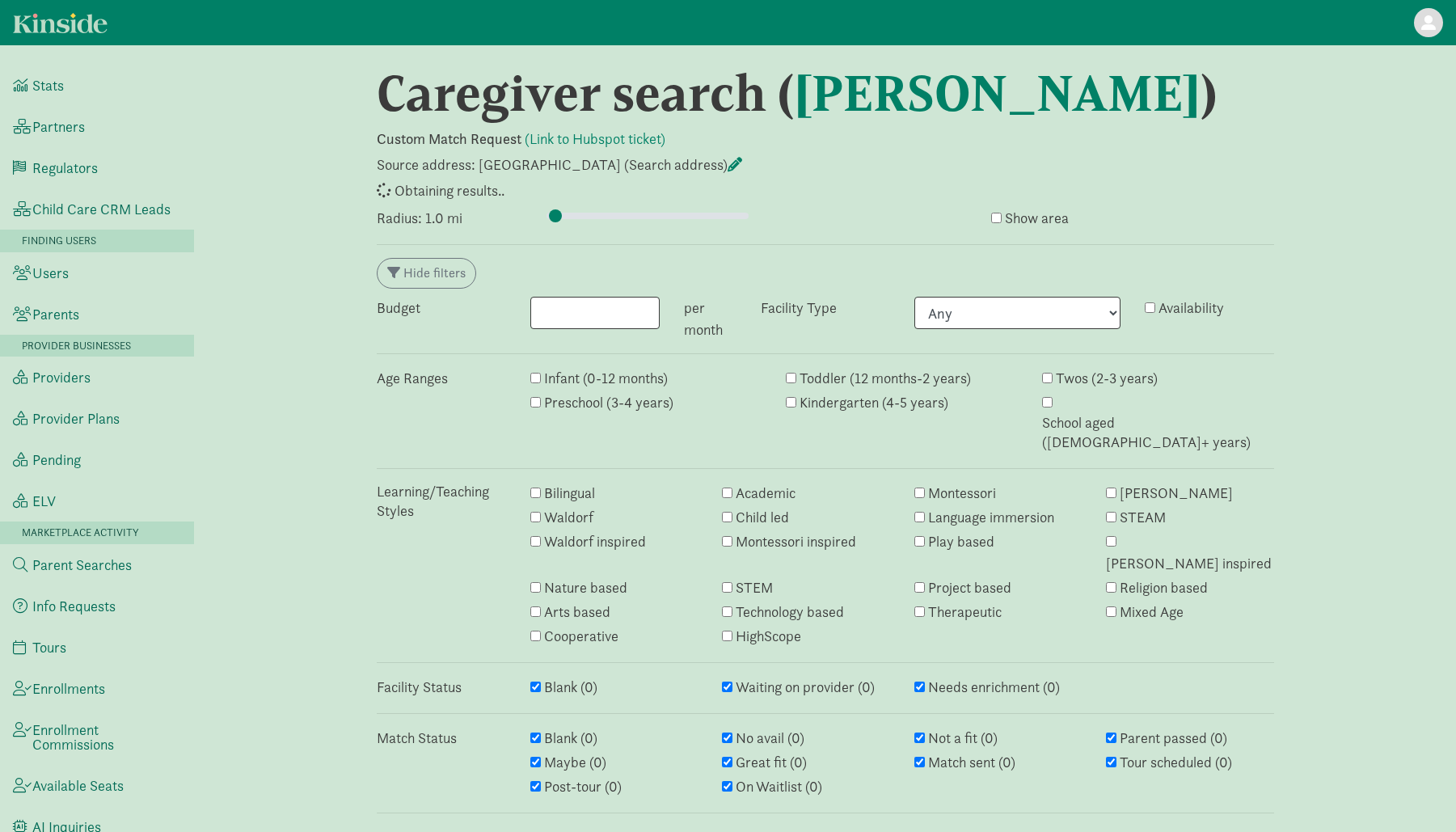
select select "awaiting_response"
select select "closed"
select select "awaiting_response"
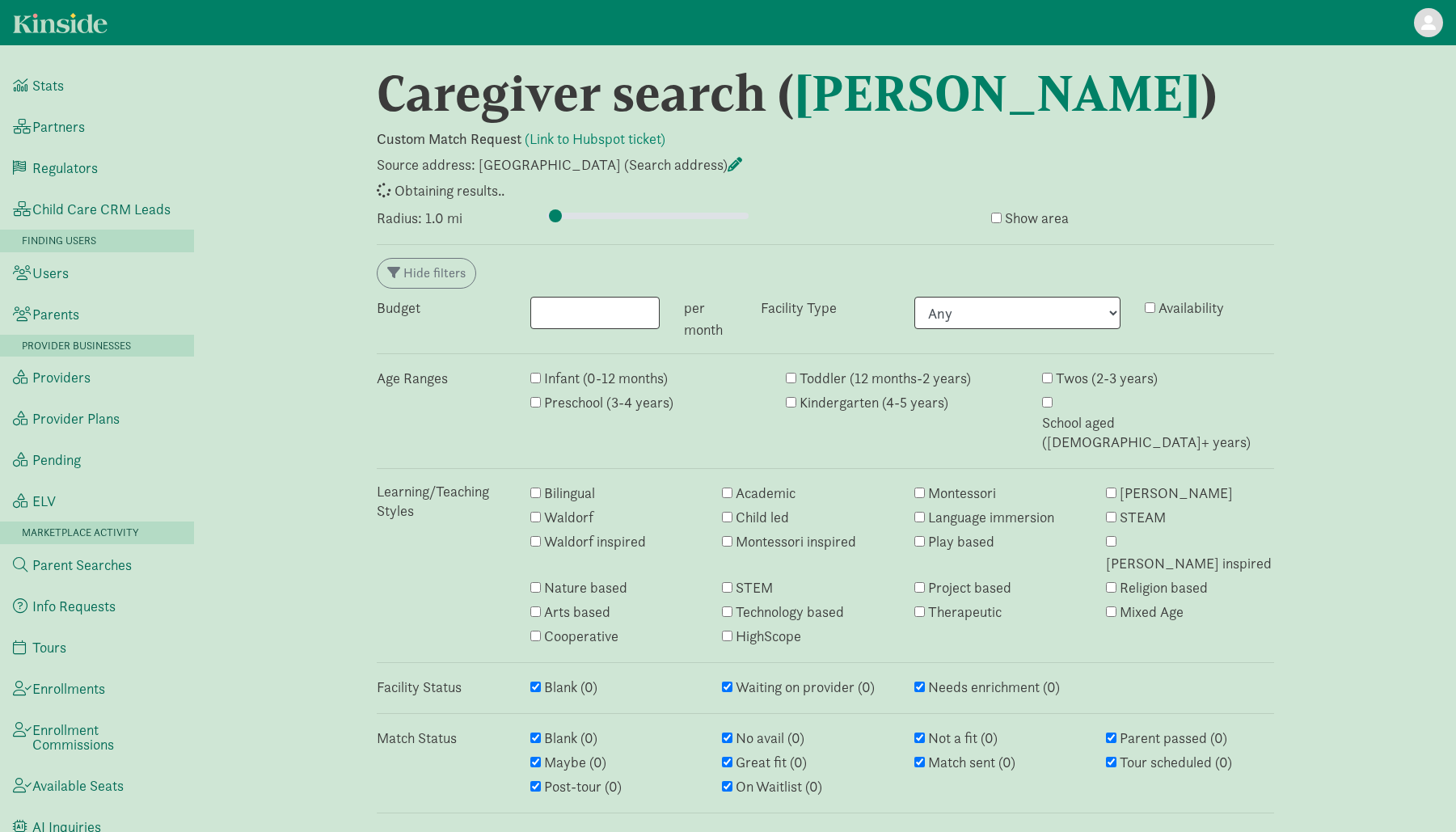
select select "awaiting_response"
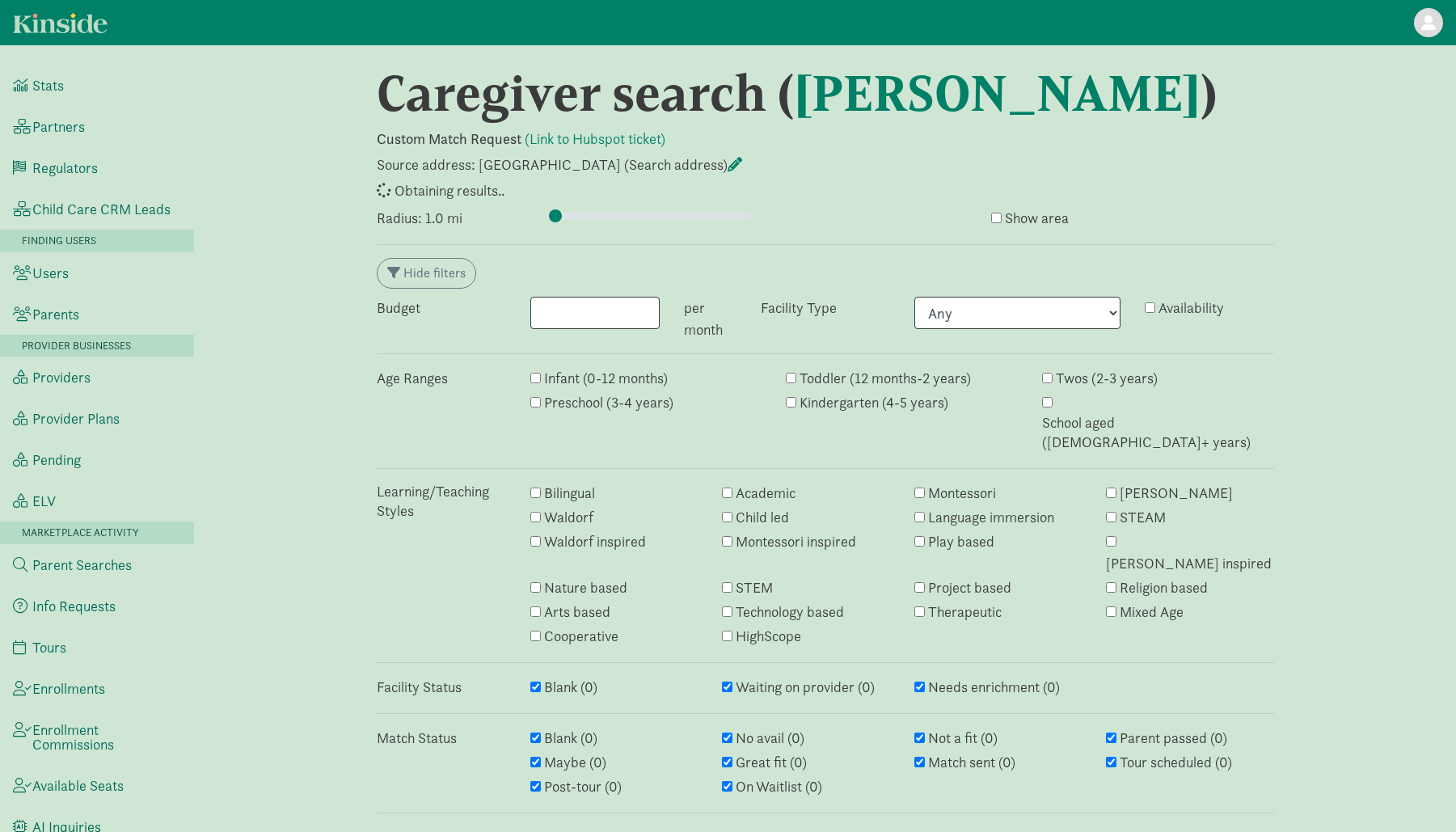
select select "awaiting_response"
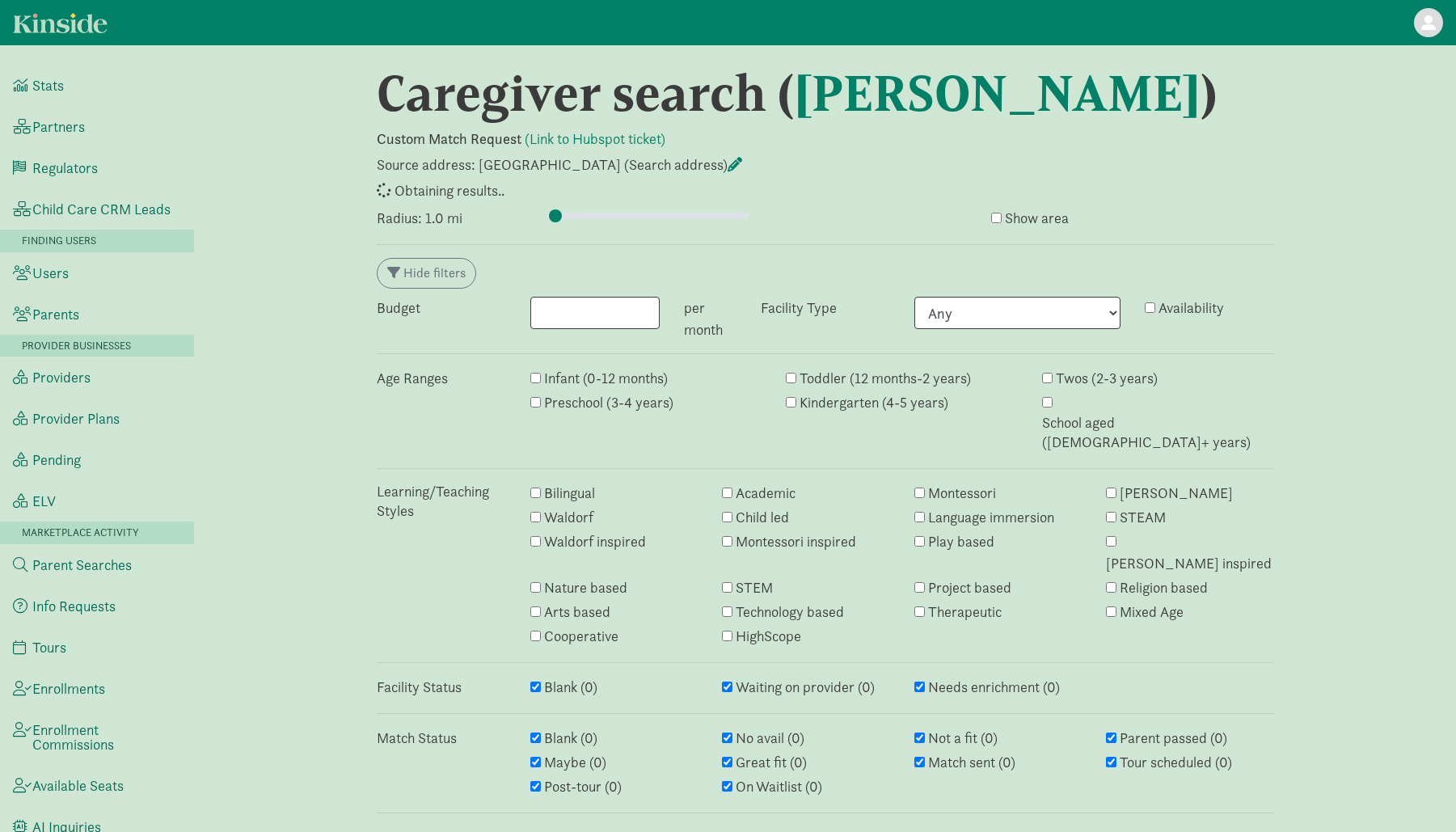
select select "no_avail"
select select "closed"
select select "awaiting_response"
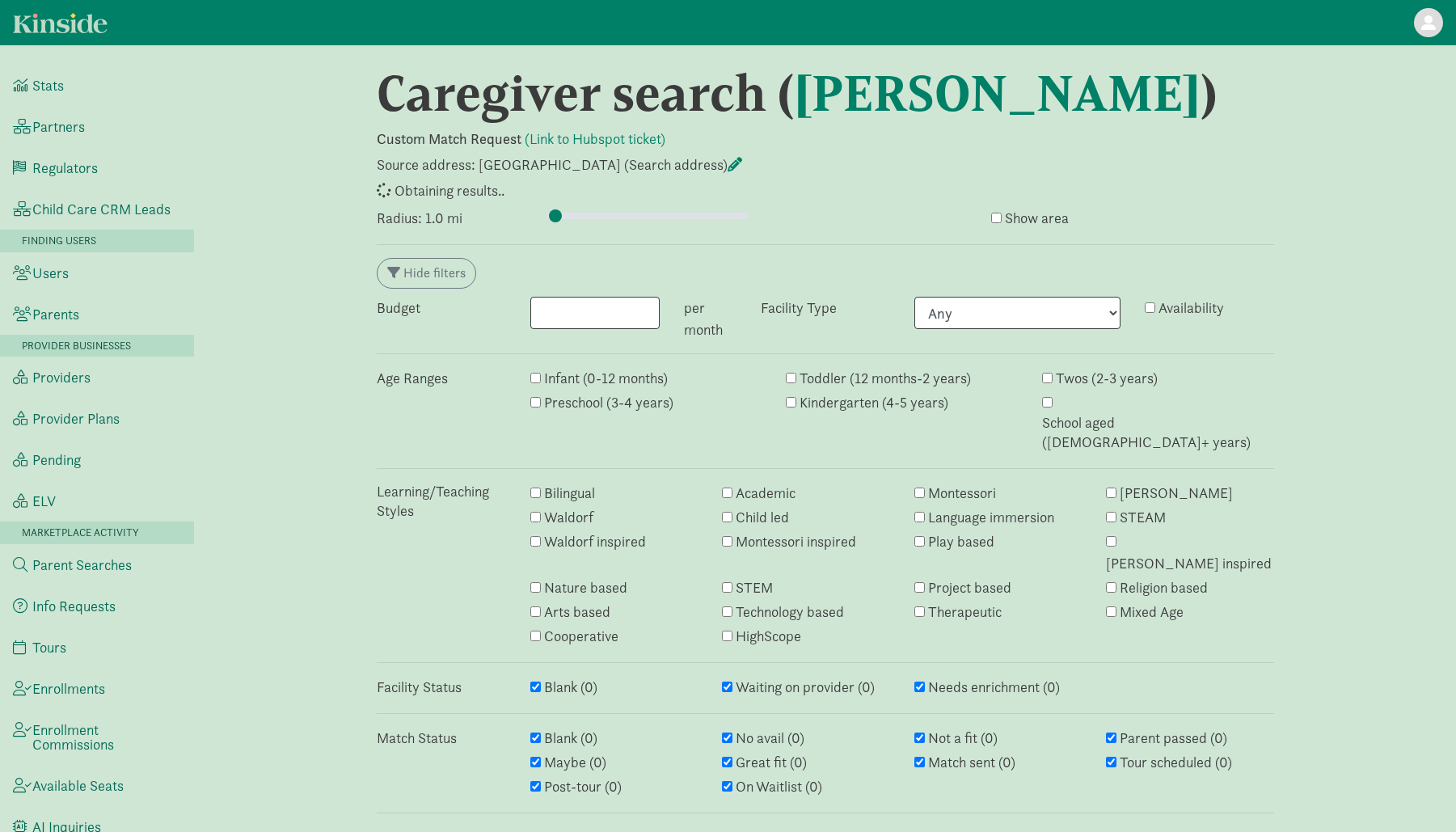
select select "awaiting_response"
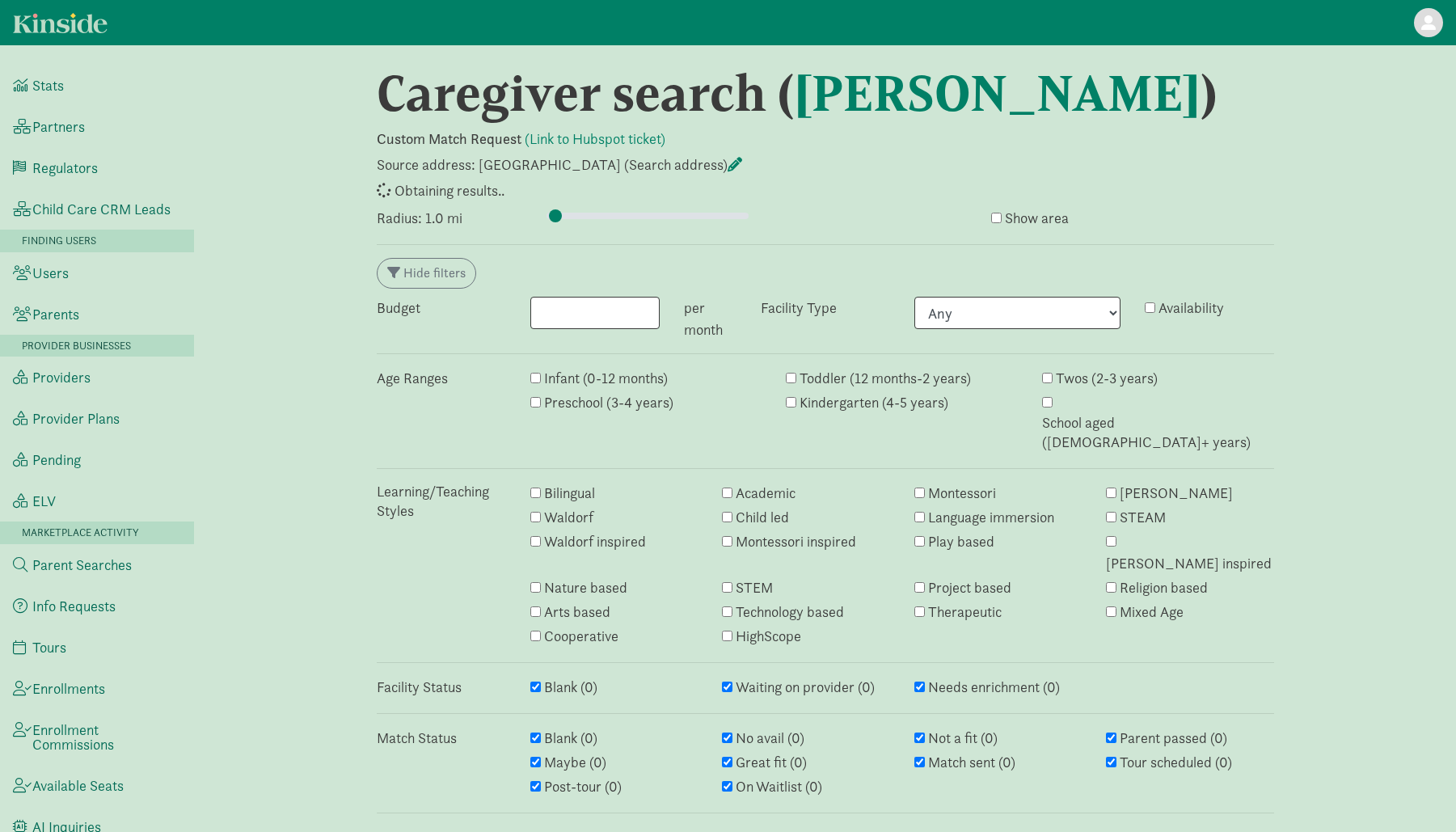
select select "awaiting_response"
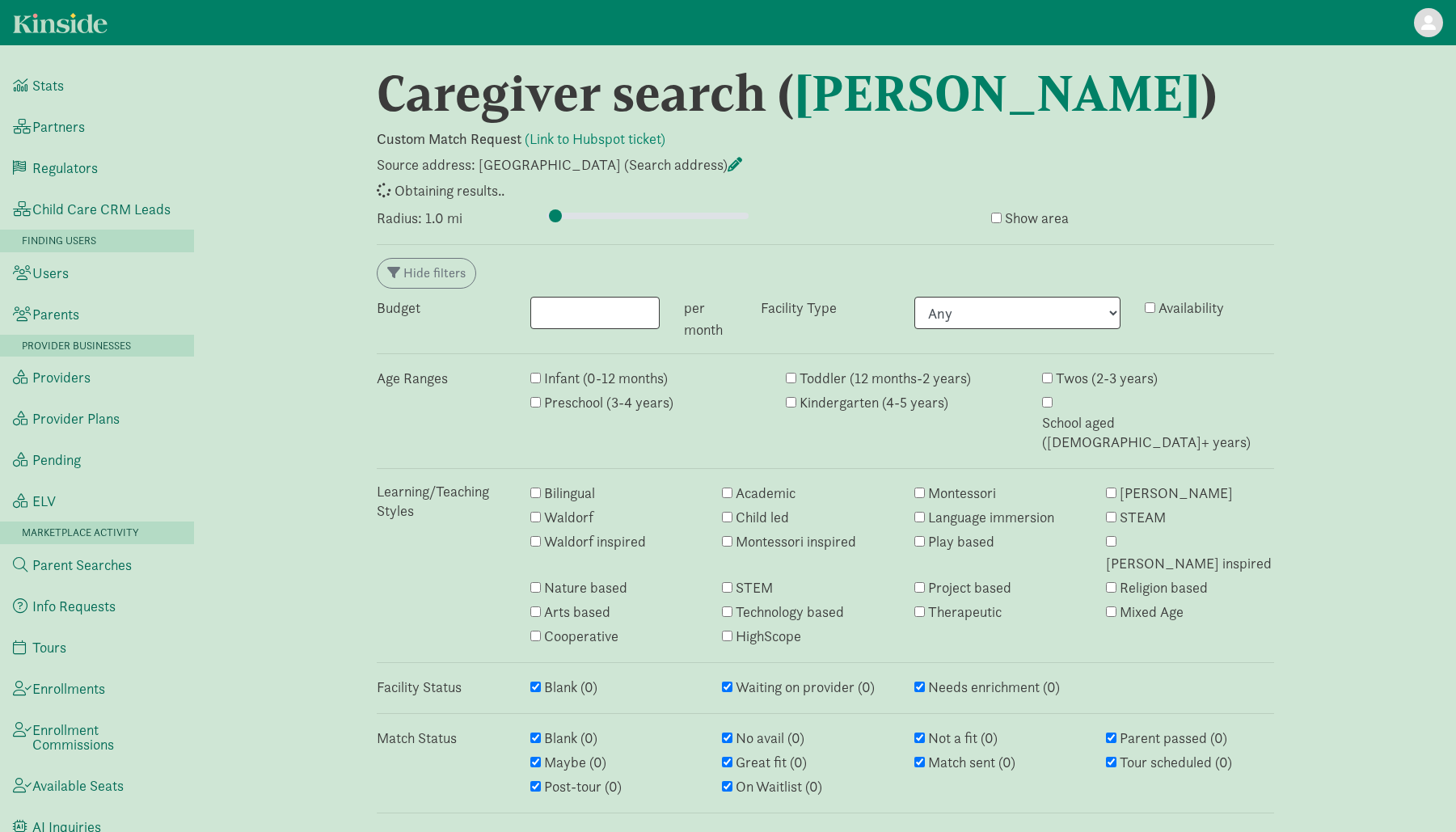
select select "closed"
select select "awaiting_response"
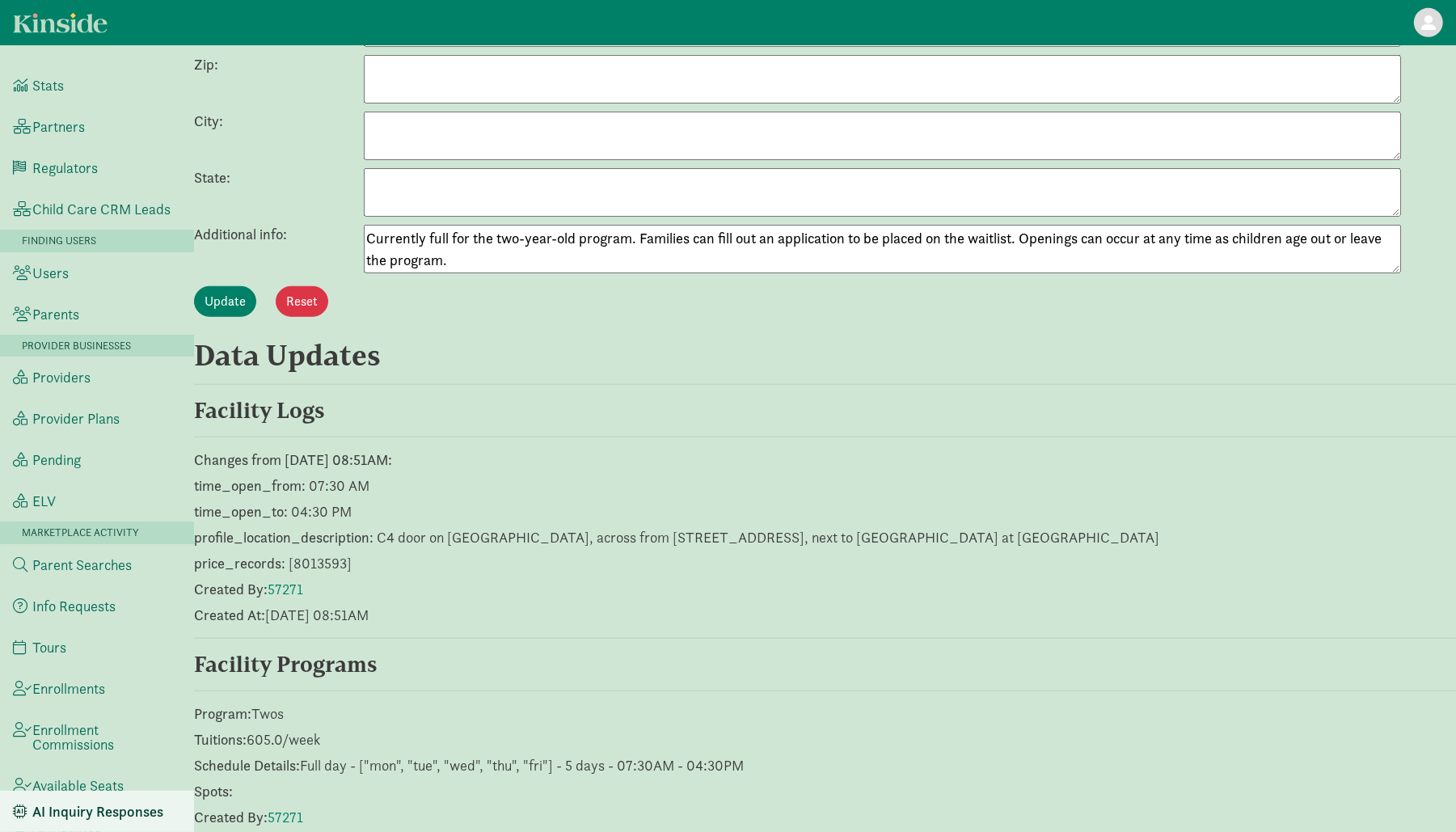
scroll to position [1154, 0]
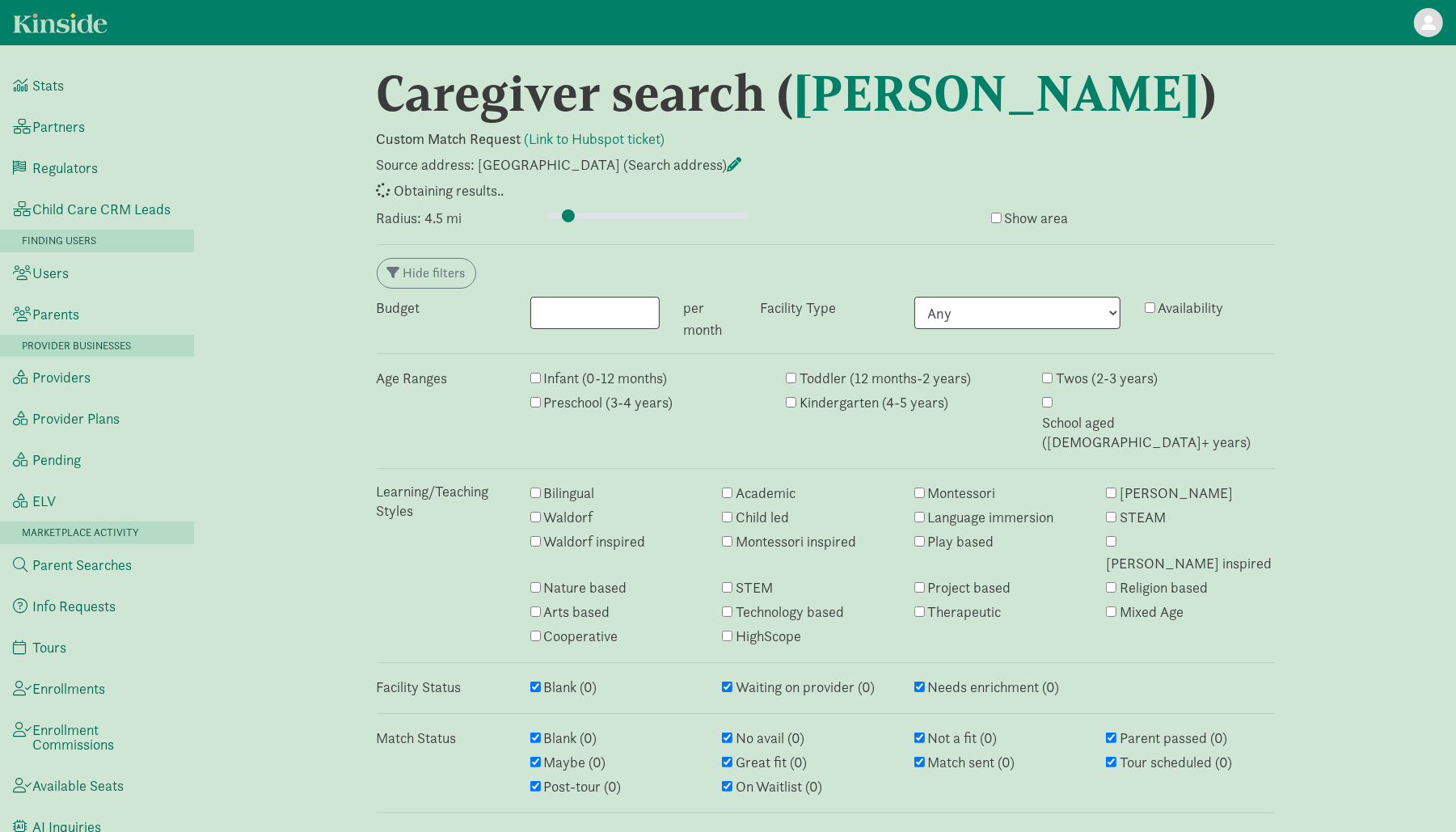
select select "awaiting_response"
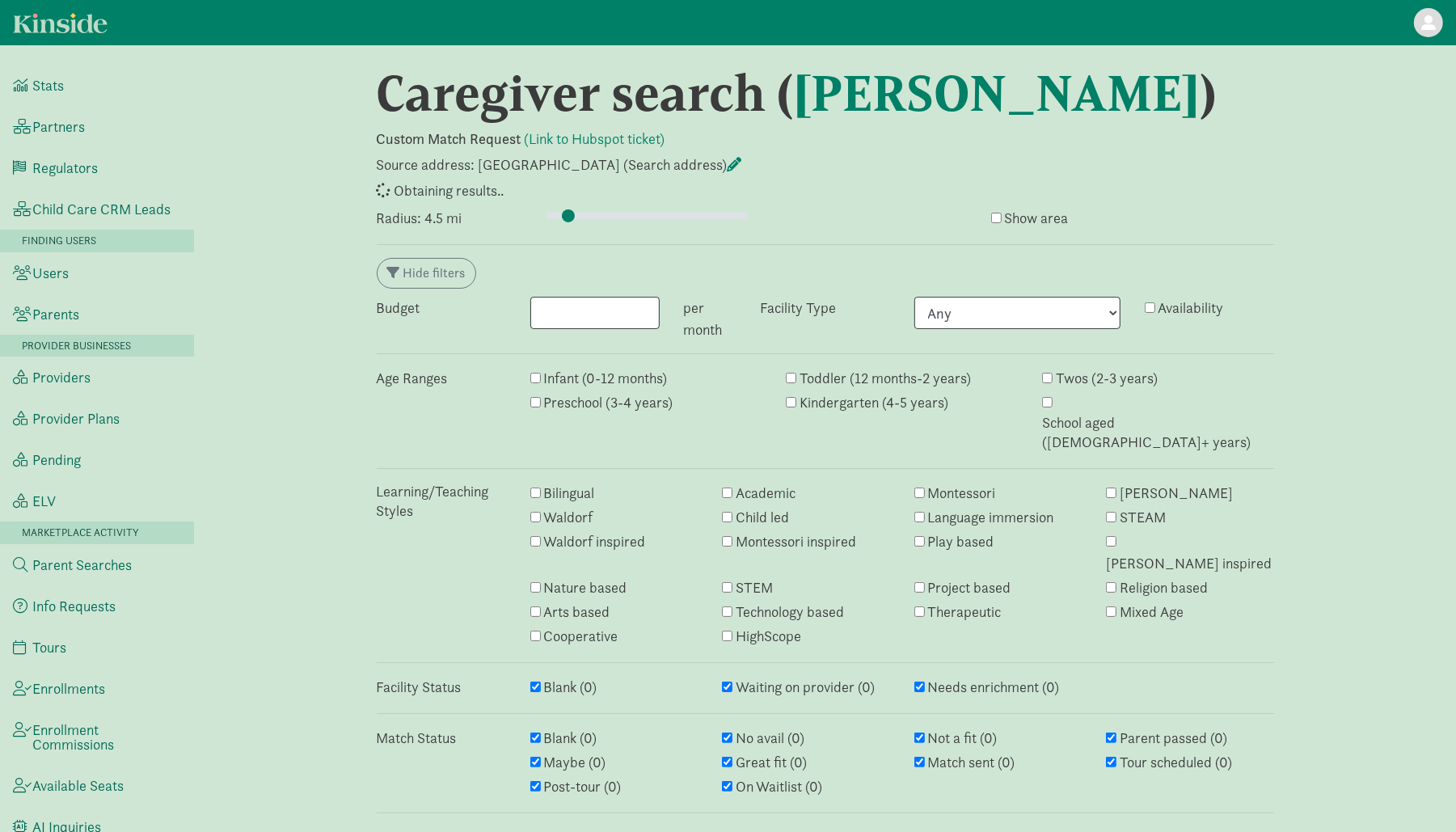
select select "awaiting_response"
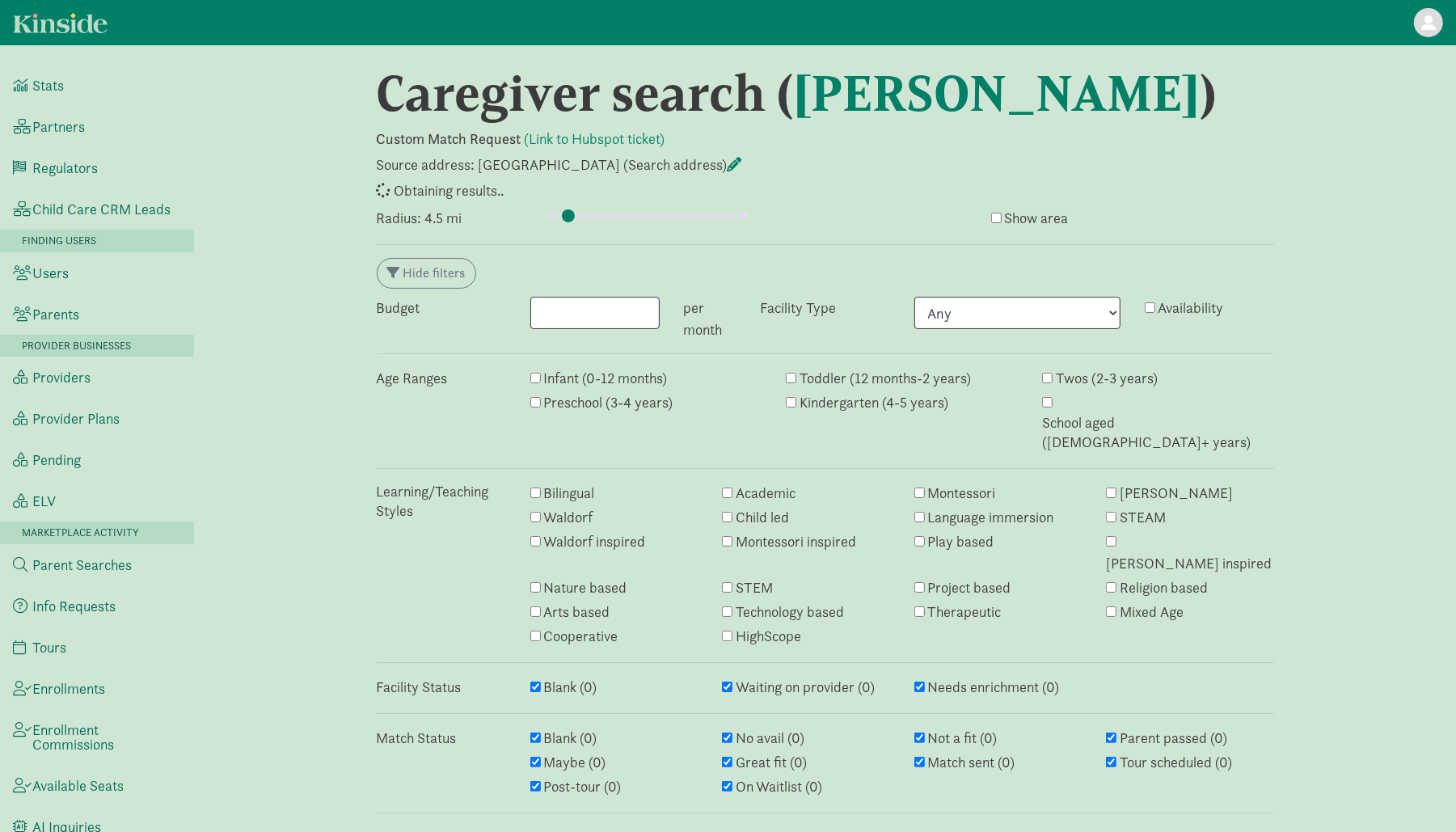
select select "awaiting_response"
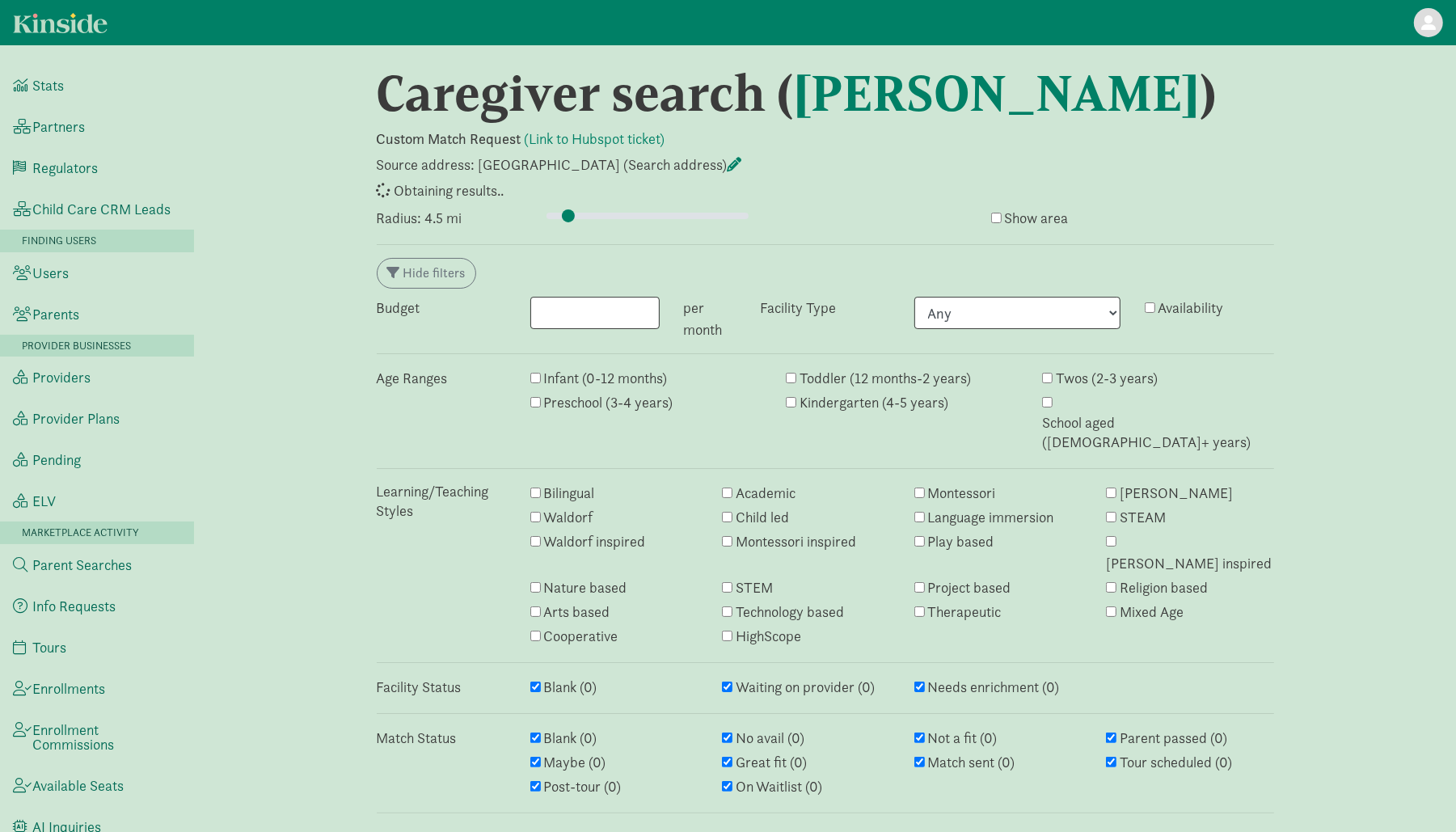
select select "awaiting_response"
select select "closed"
select select "awaiting_response"
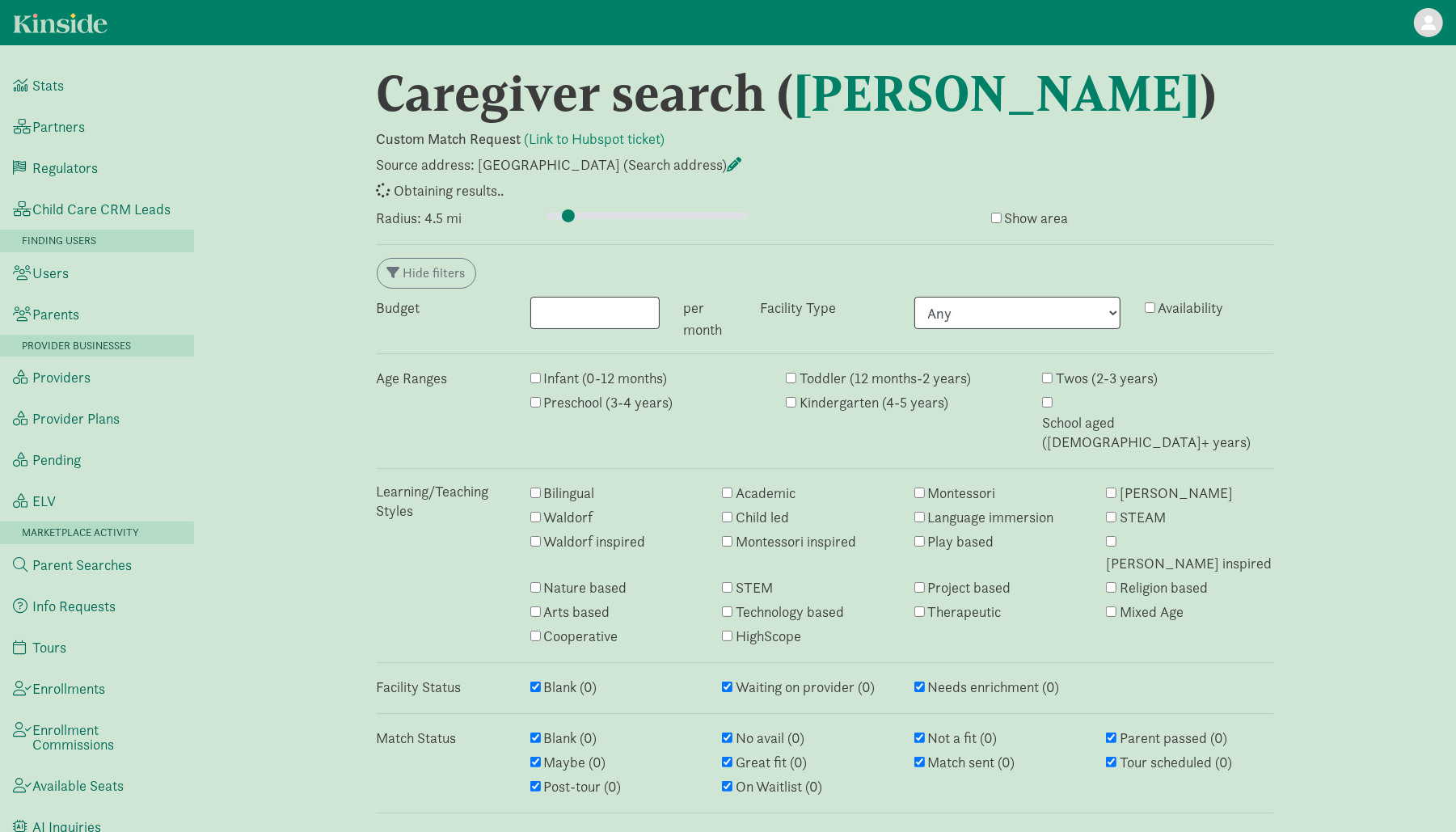
select select "awaiting_response"
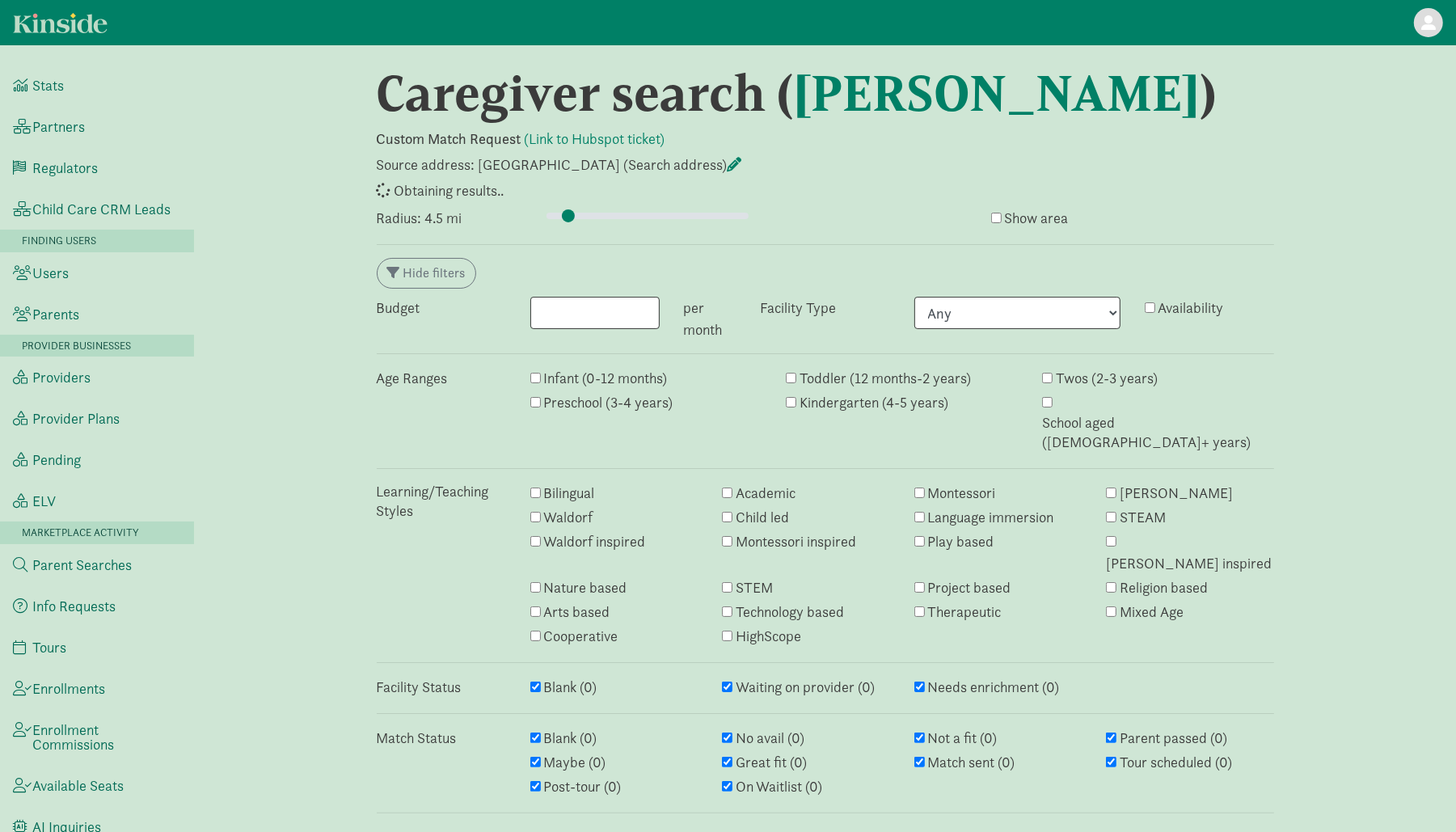
select select "awaiting_response"
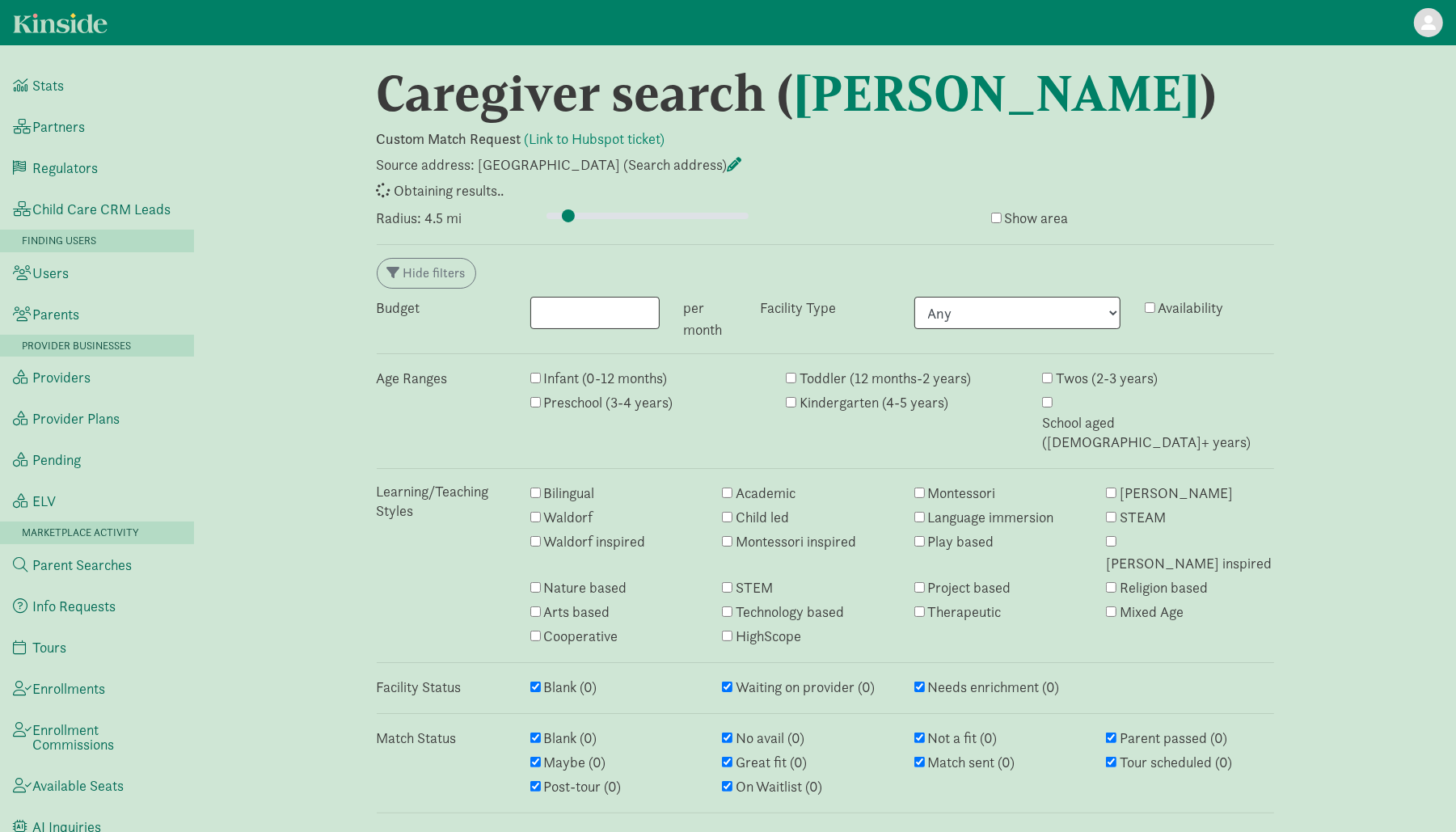
select select "awaiting_response"
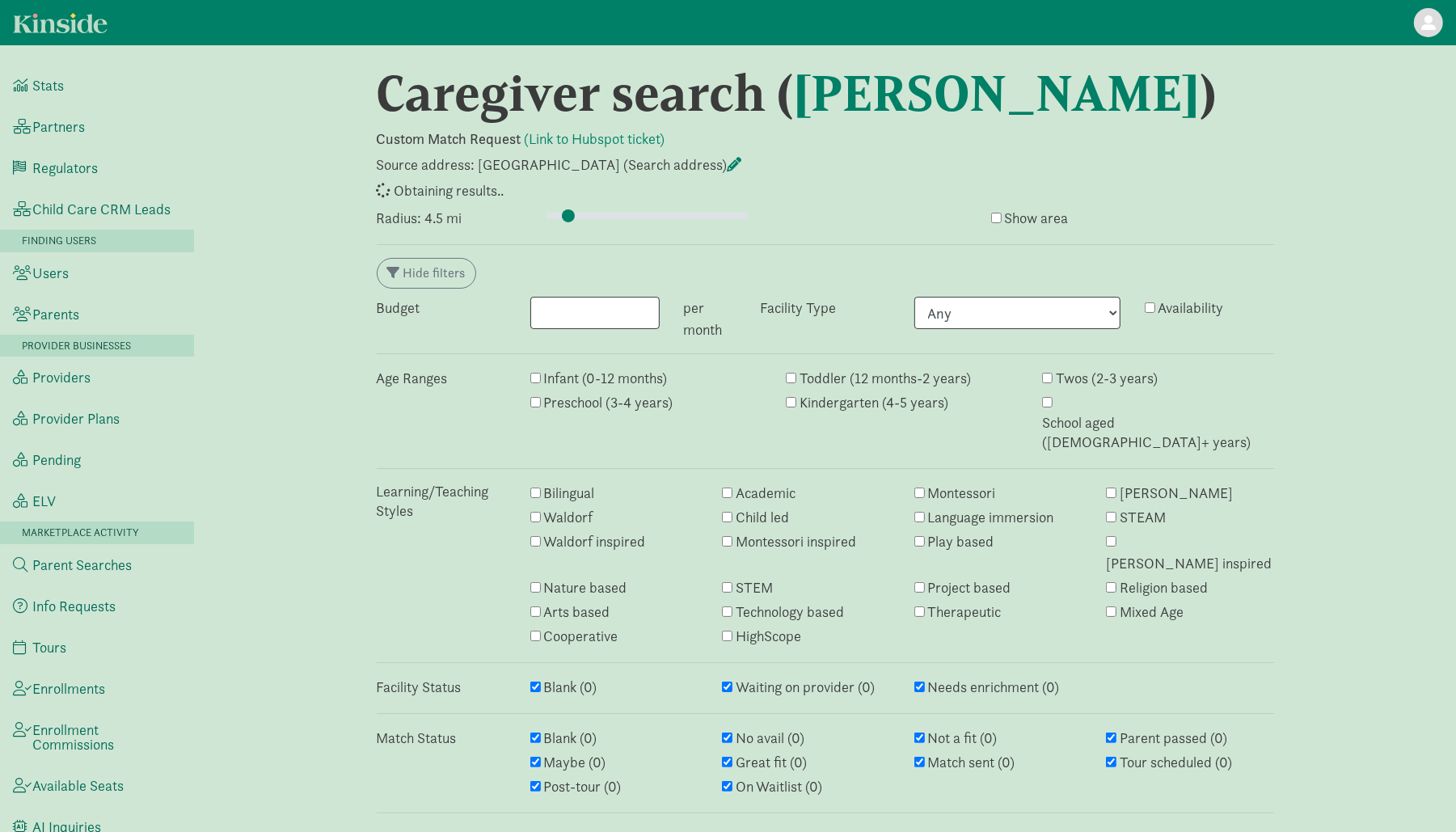
select select "awaiting_response"
select select "failed"
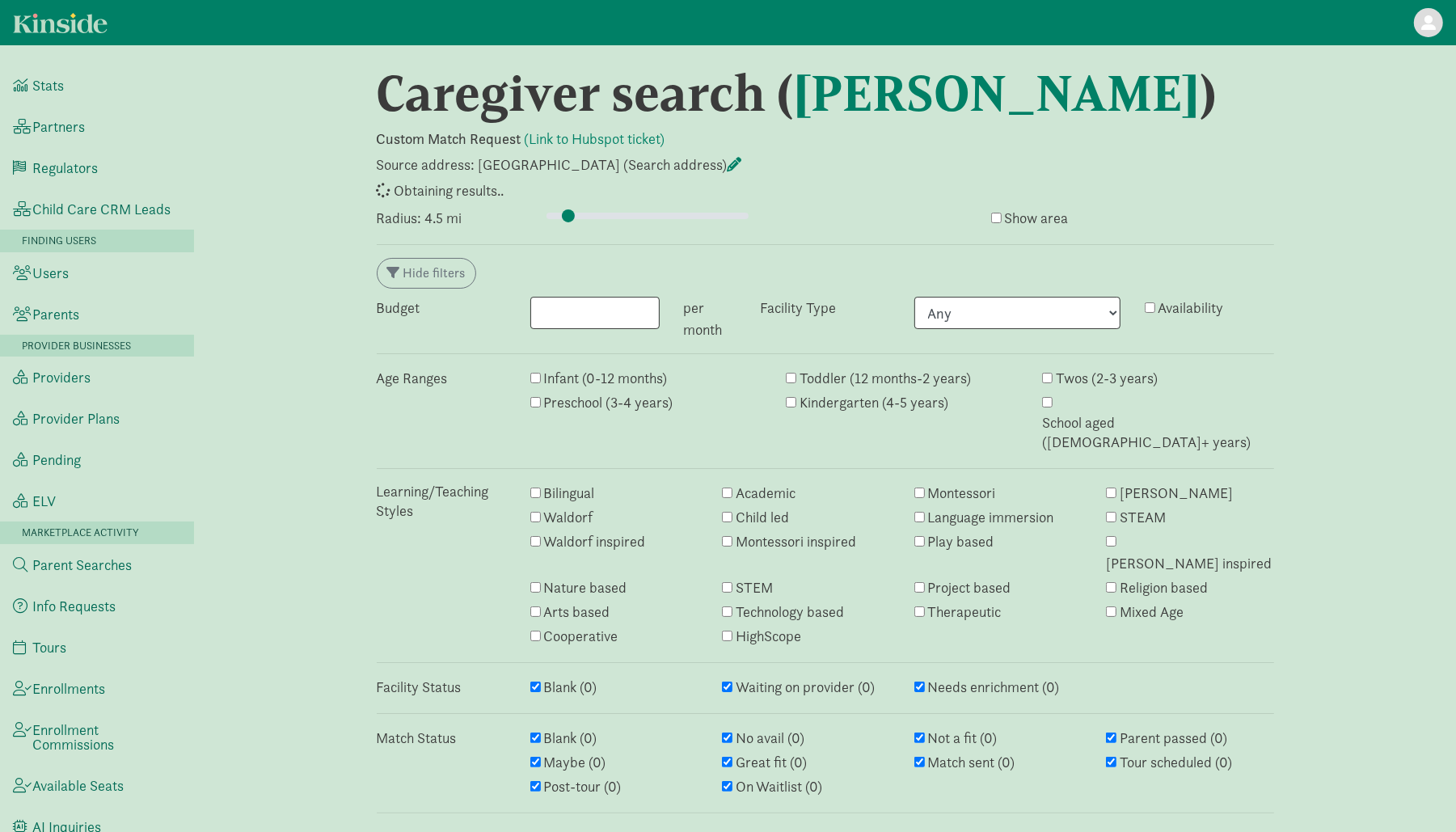
select select "awaiting_response"
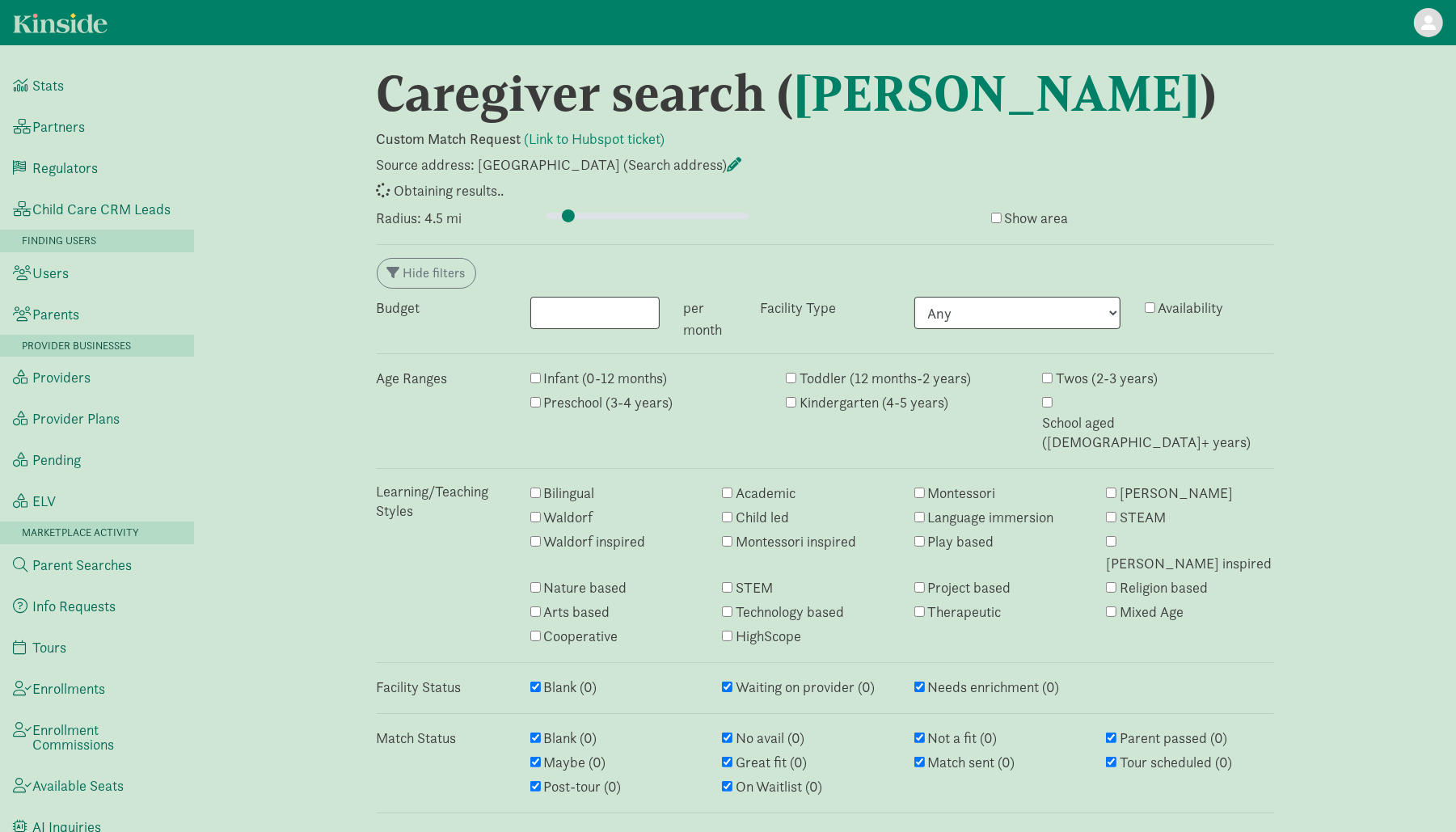
select select "awaiting_response"
select select "closed"
select select "awaiting_response"
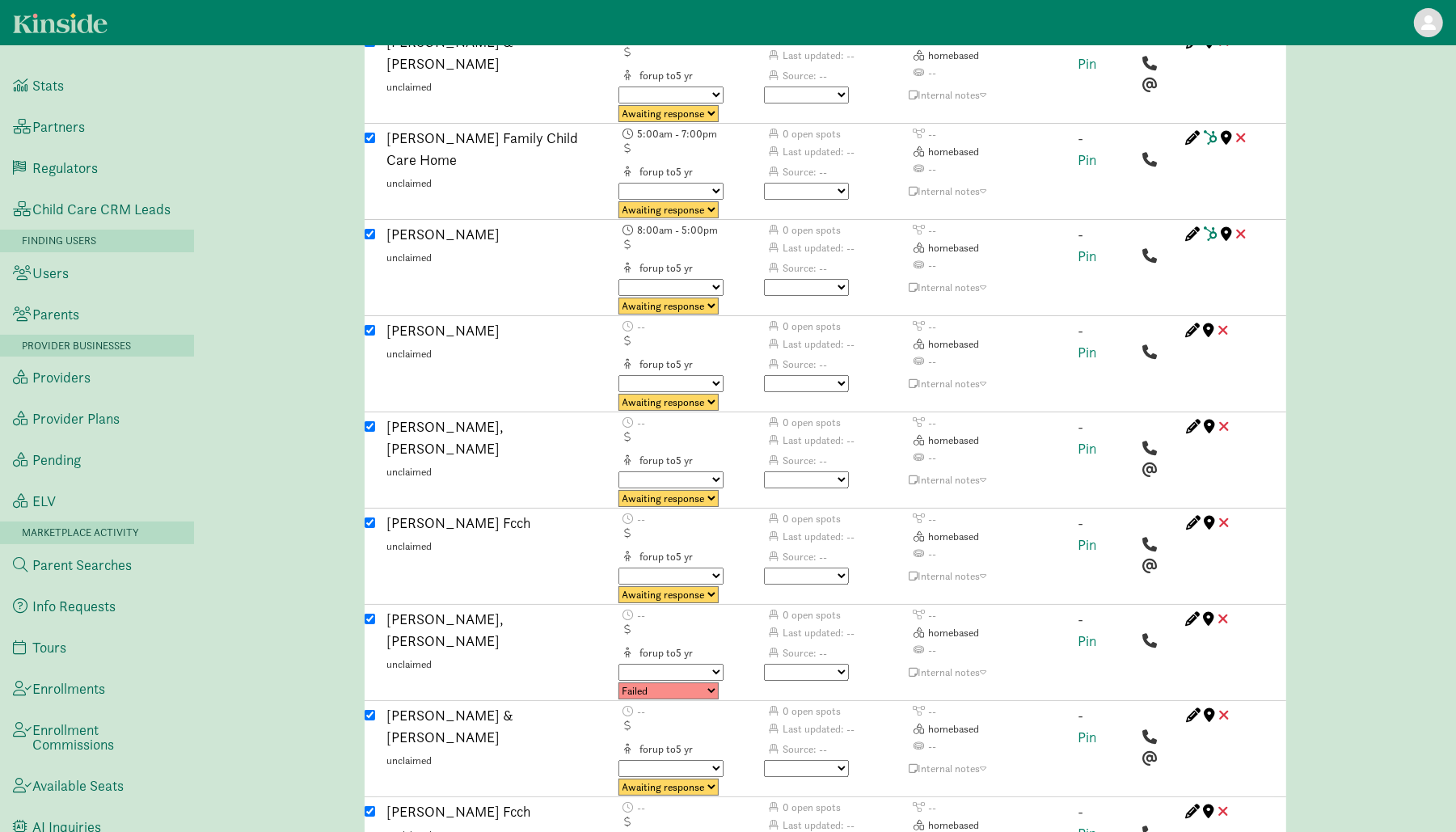
click at [684, 683] on select "Triggered Failed Awaiting response Processing Provider reached Closed" at bounding box center [668, 691] width 100 height 17
select select "closed"
click at [798, 664] on select "No avail Not a fit Parent passed Maybe Great fit Match sent Tour scheduled Post…" at bounding box center [806, 672] width 85 height 17
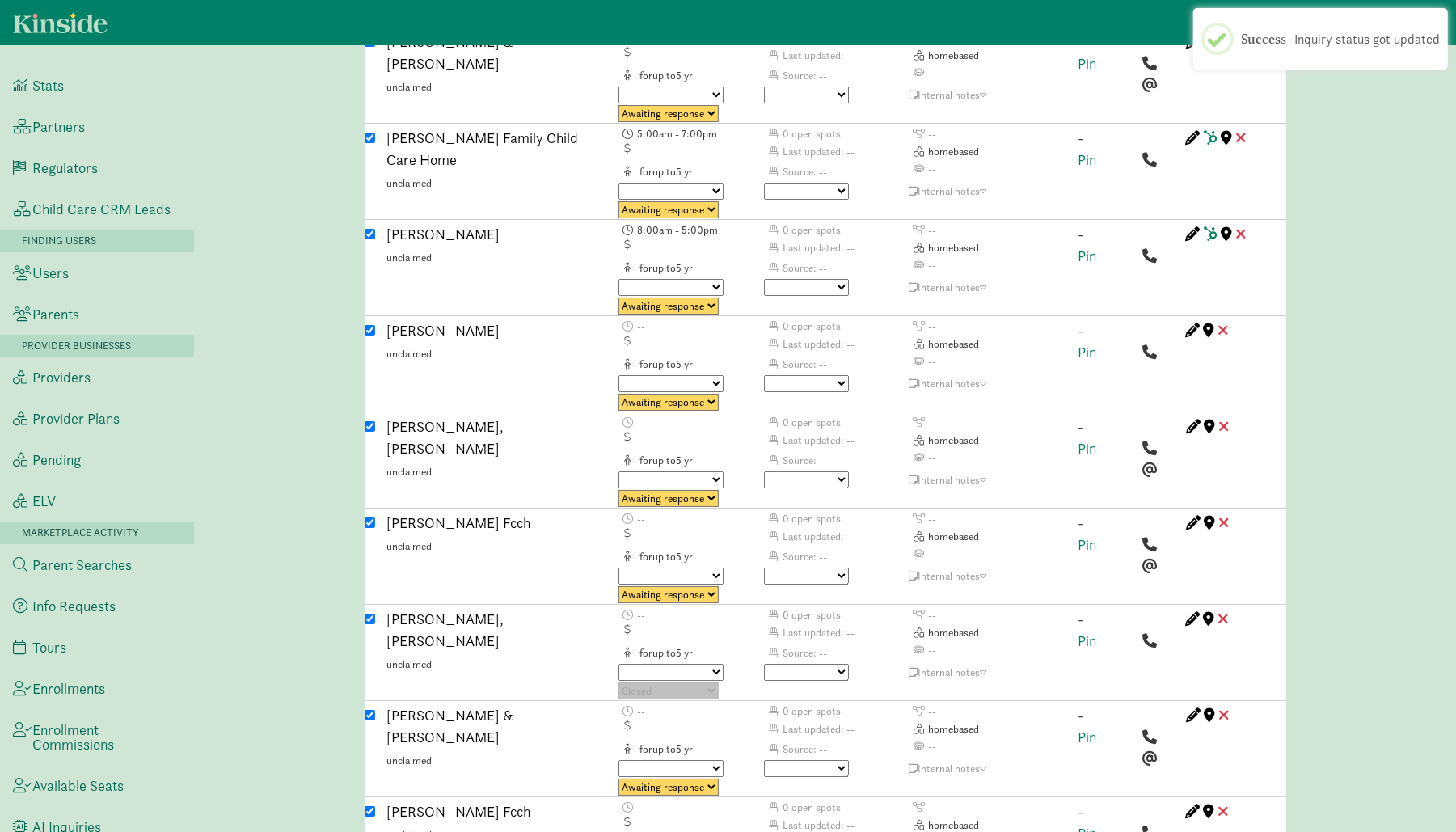
select select "no_avail"
click at [764, 664] on select "No avail Not a fit Parent passed Maybe Great fit Match sent Tour scheduled Post…" at bounding box center [806, 672] width 85 height 17
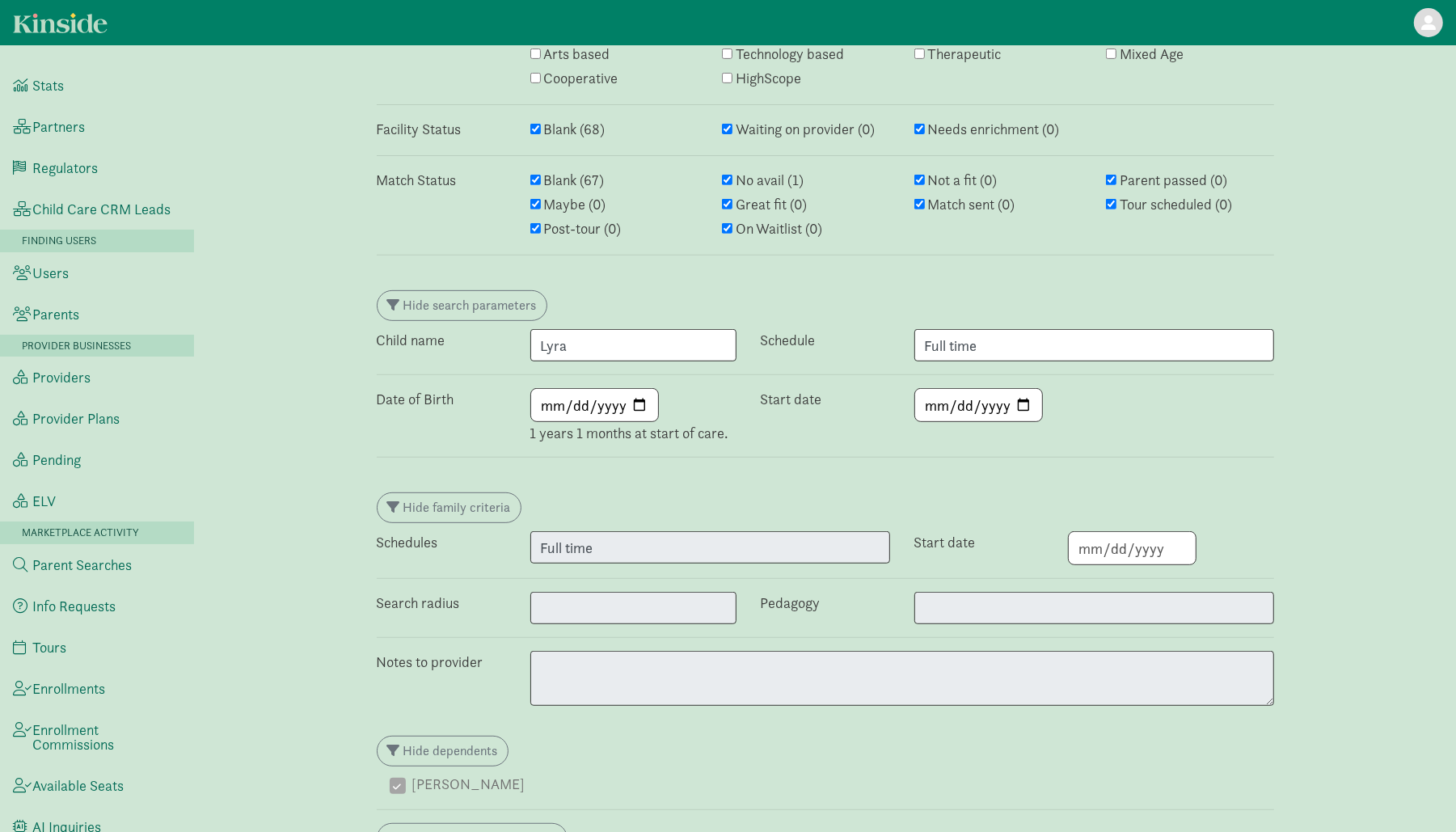
scroll to position [0, 0]
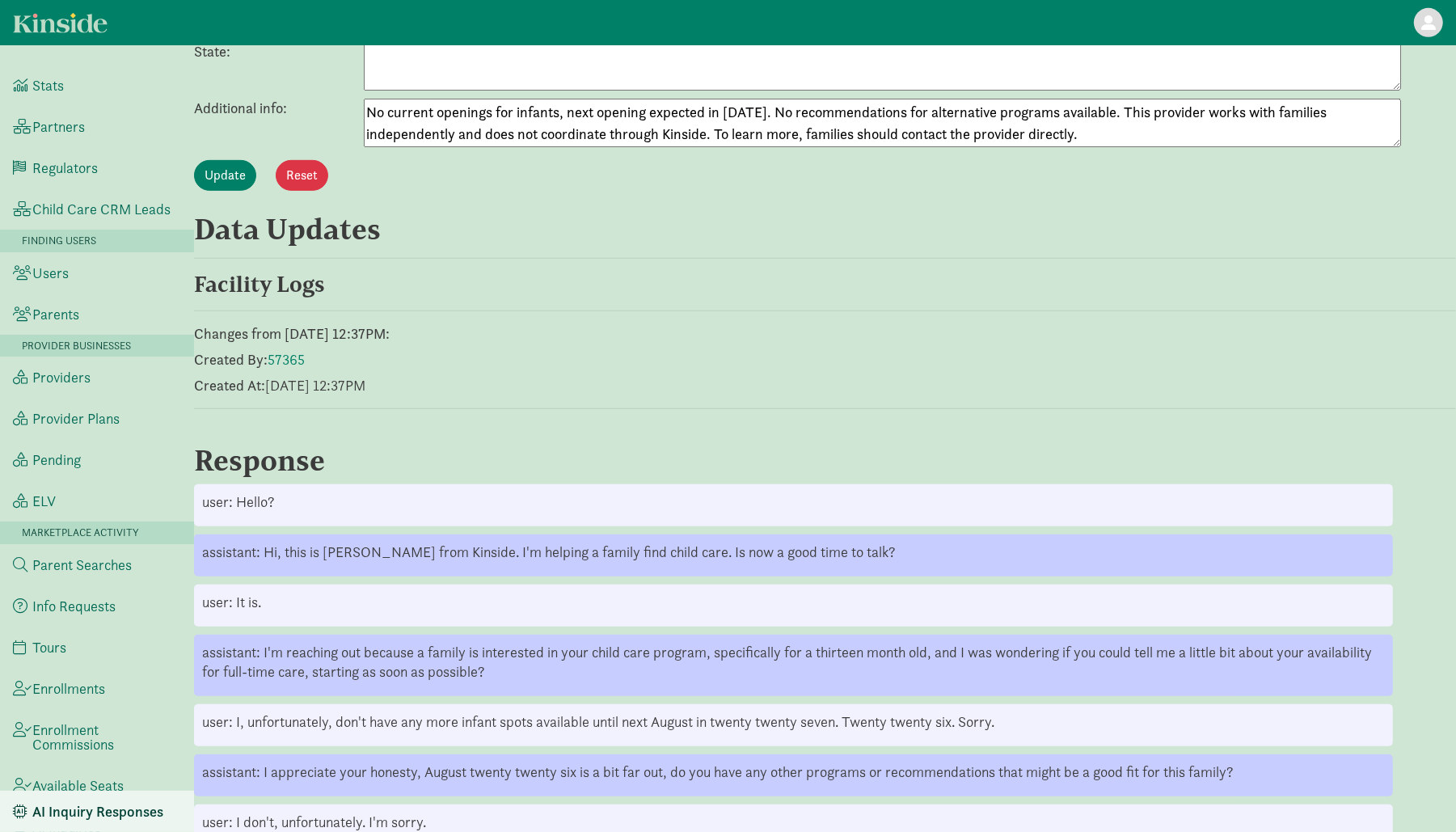
scroll to position [746, 0]
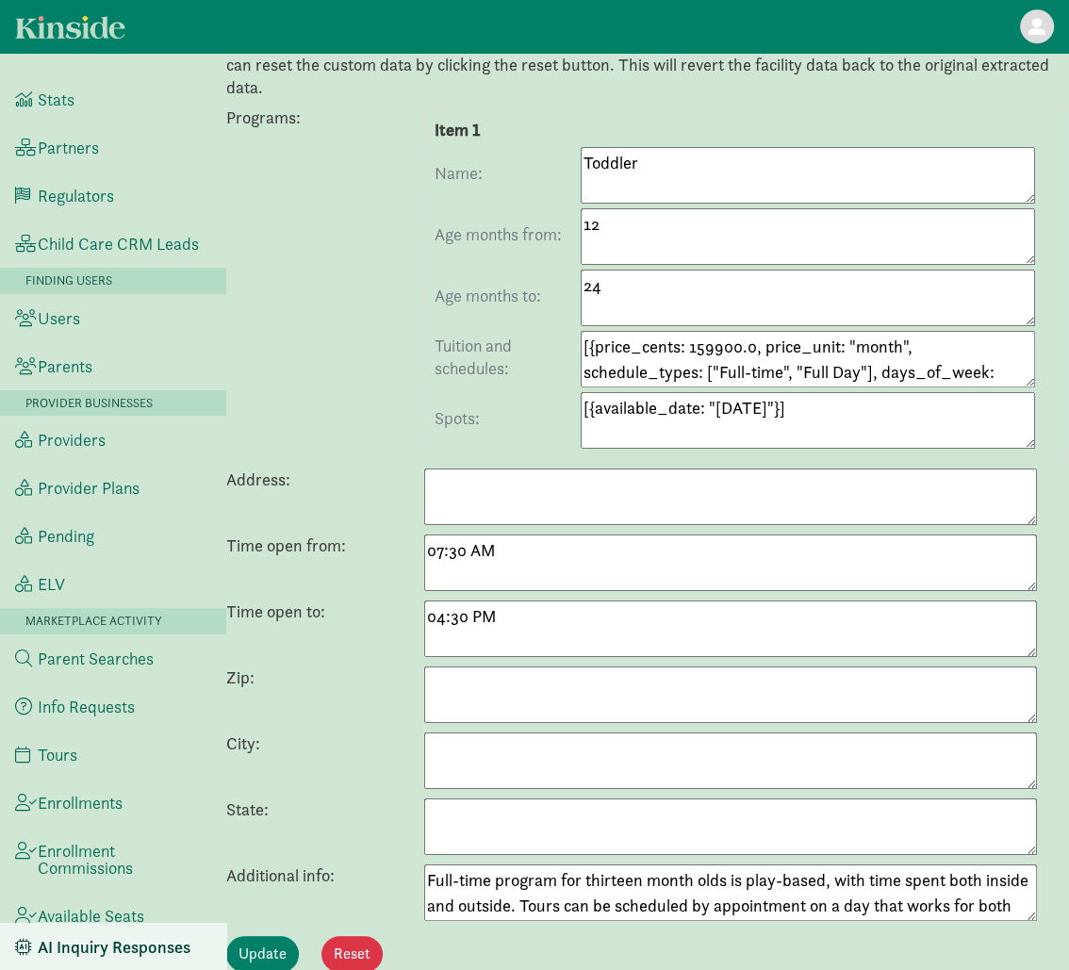
scroll to position [584, 0]
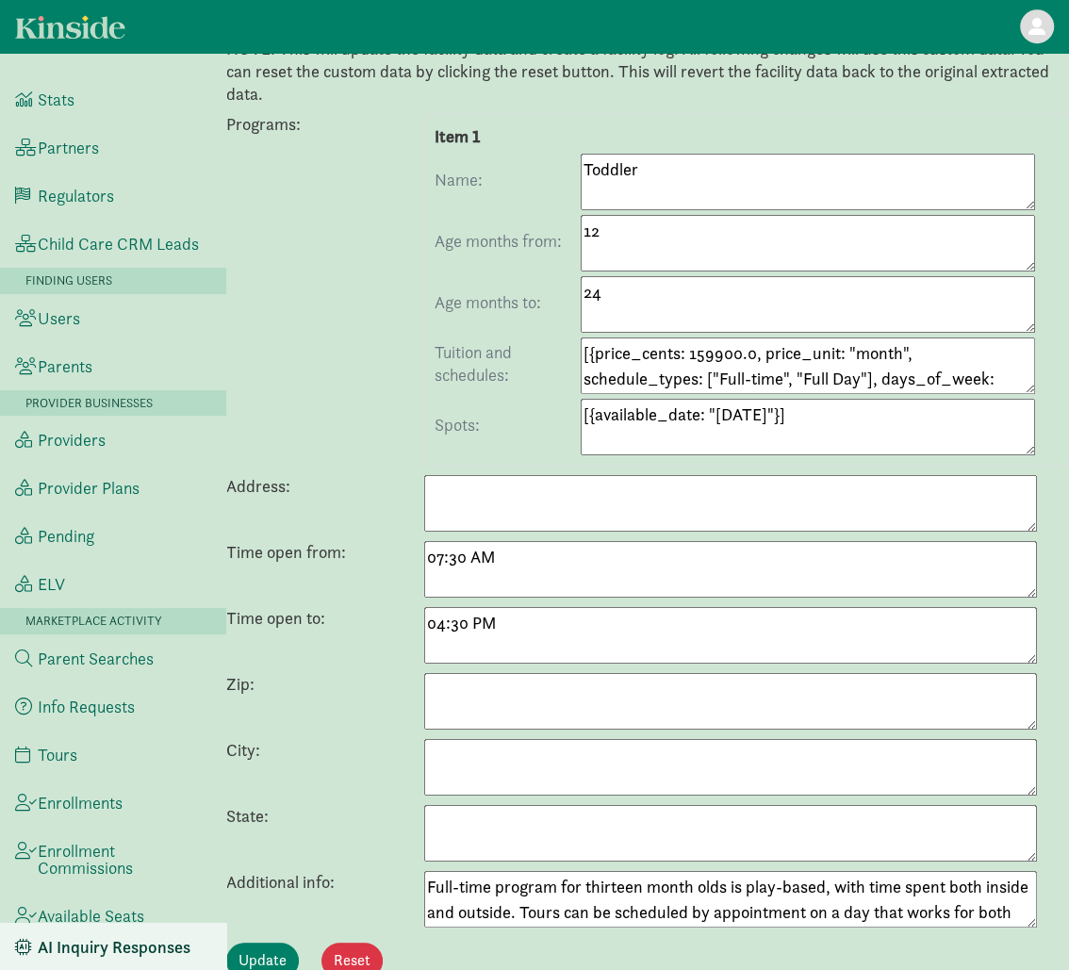
click at [557, 887] on textarea "Full-time program for thirteen month olds is play-based, with time spent both i…" at bounding box center [730, 899] width 613 height 57
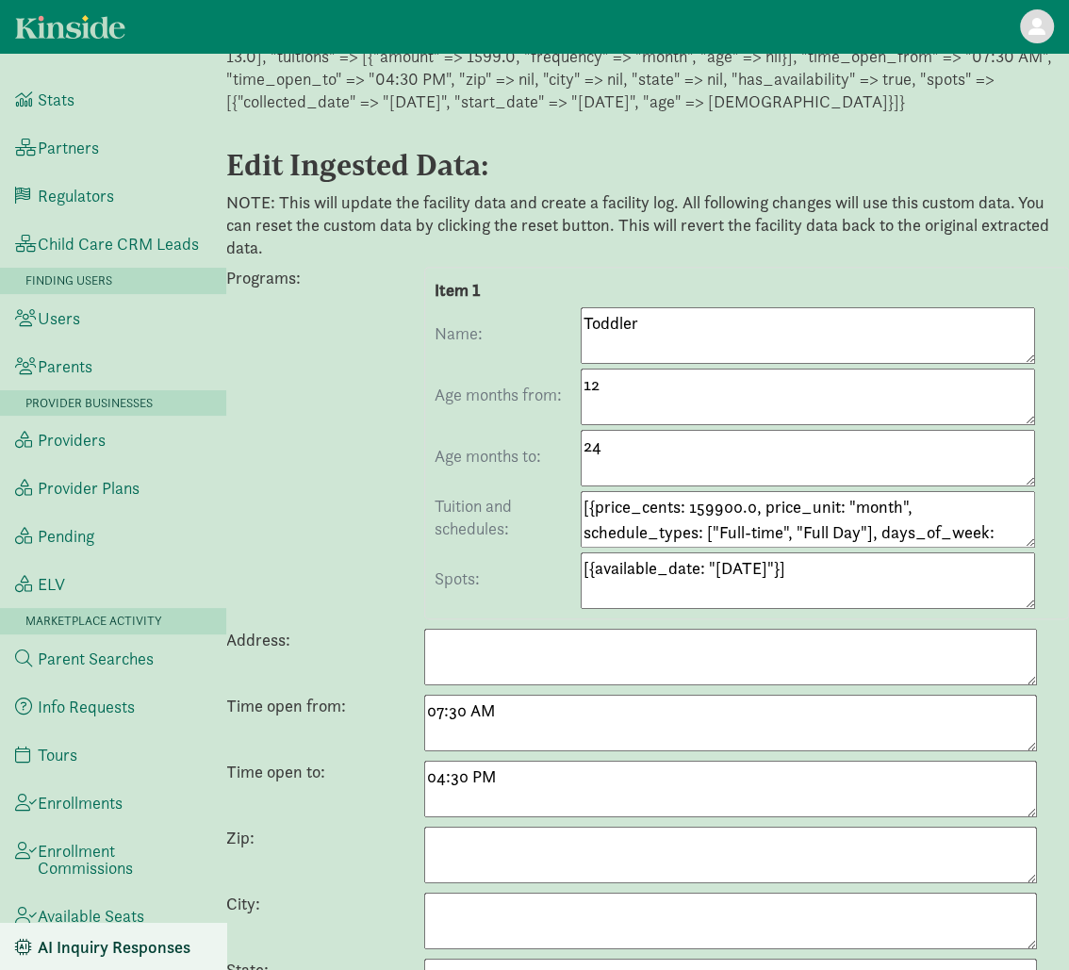
scroll to position [0, 0]
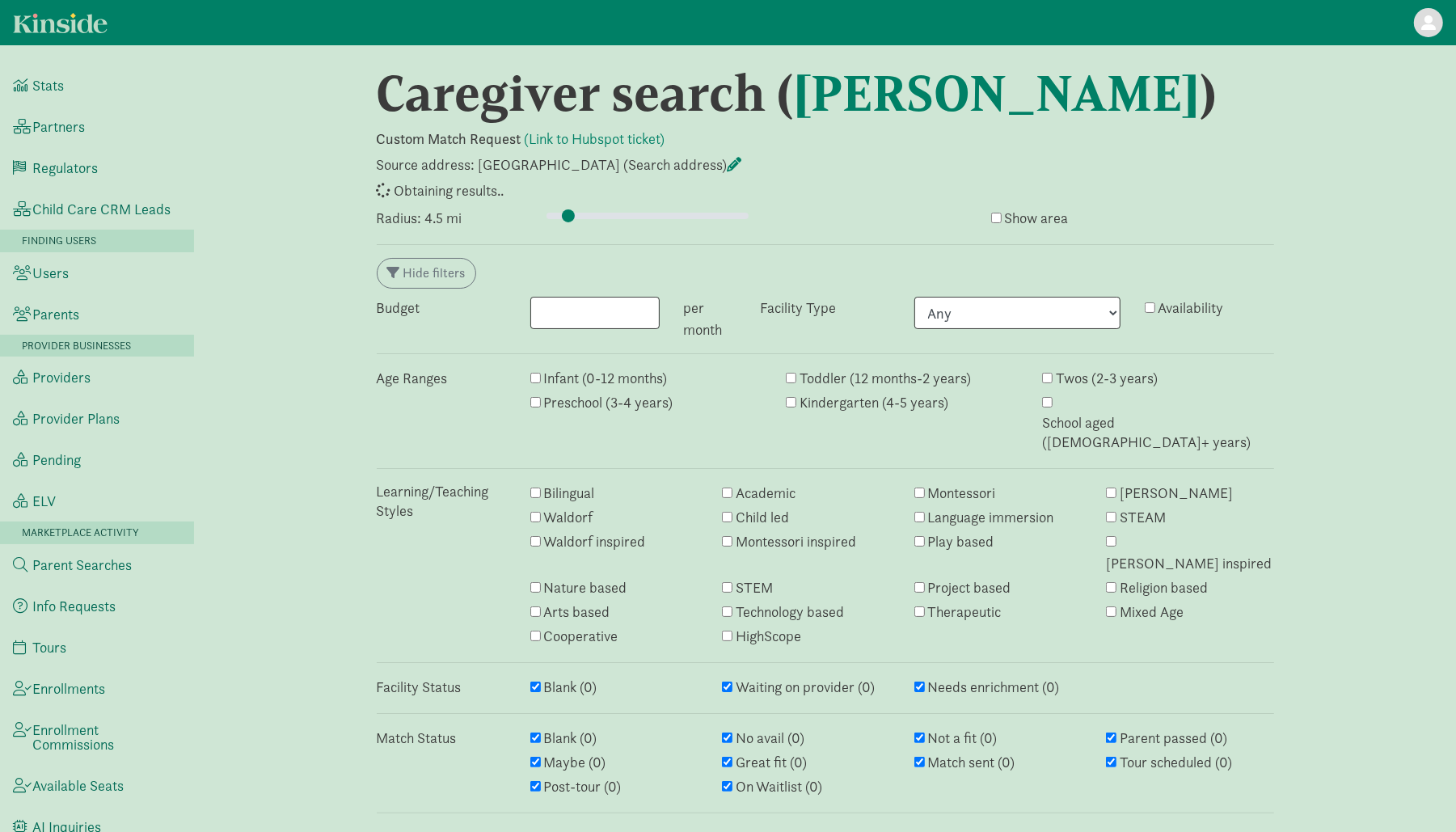
select select "awaiting_response"
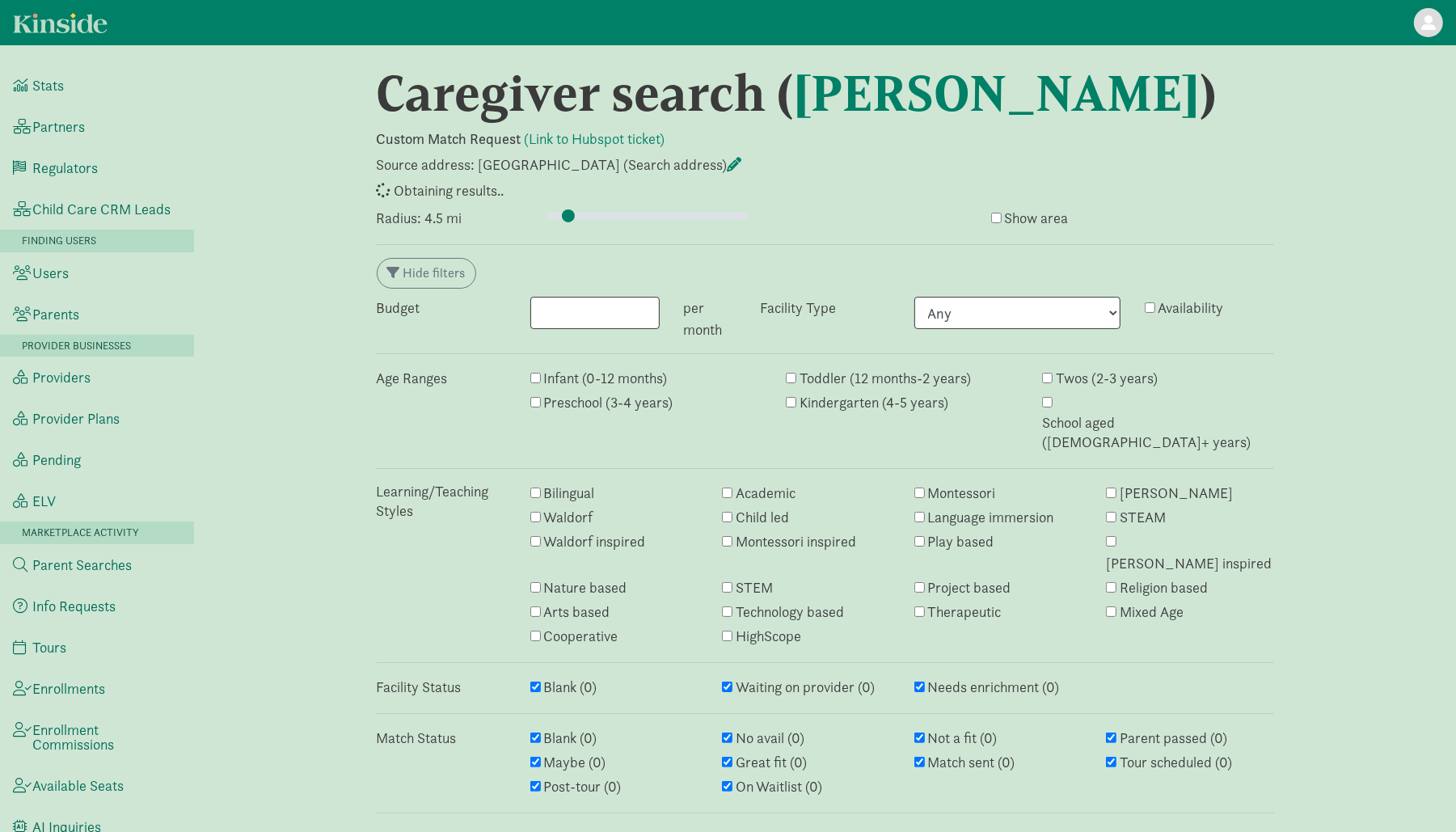
select select "awaiting_response"
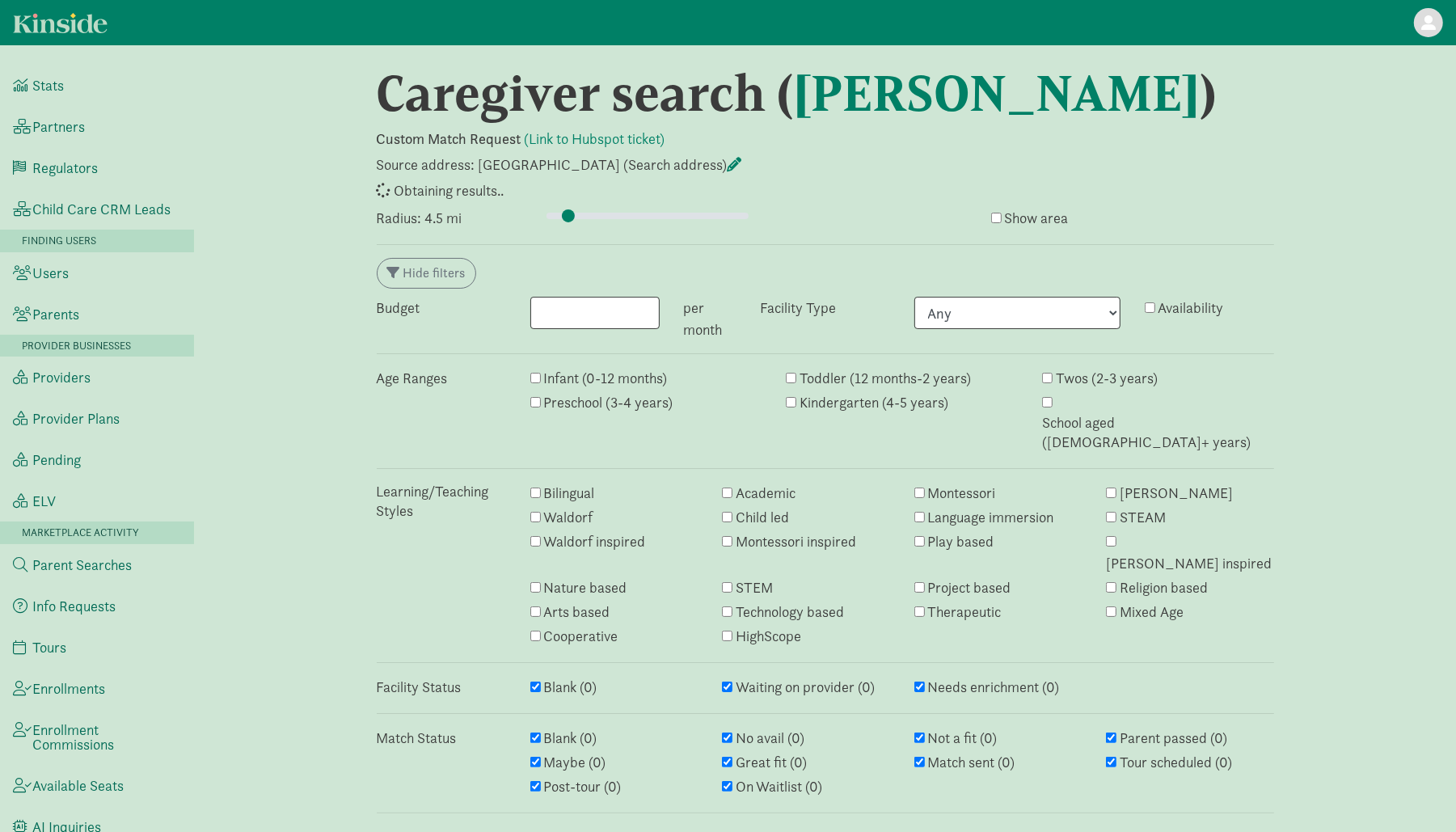
select select "awaiting_response"
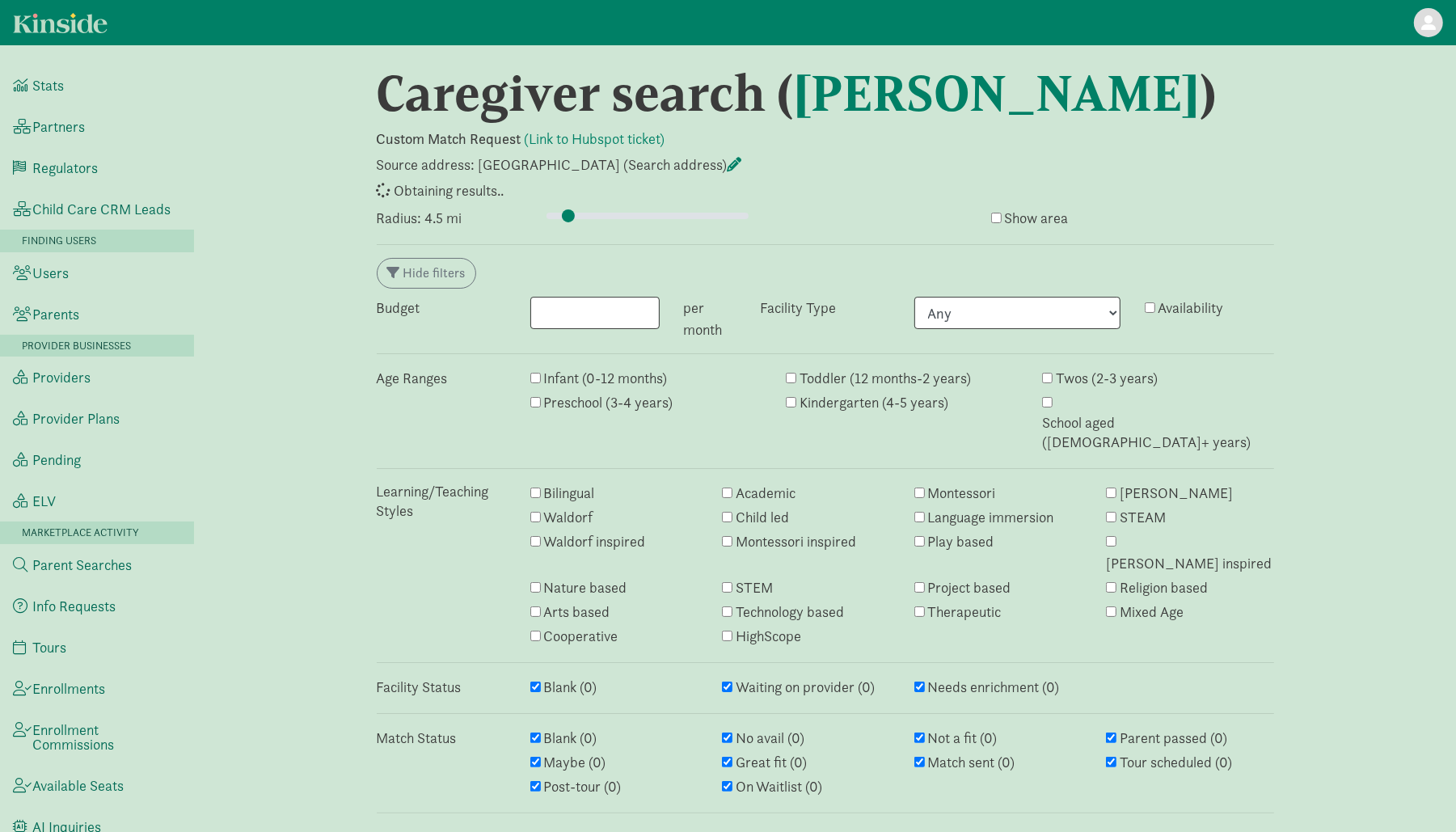
select select "awaiting_response"
select select "closed"
select select "awaiting_response"
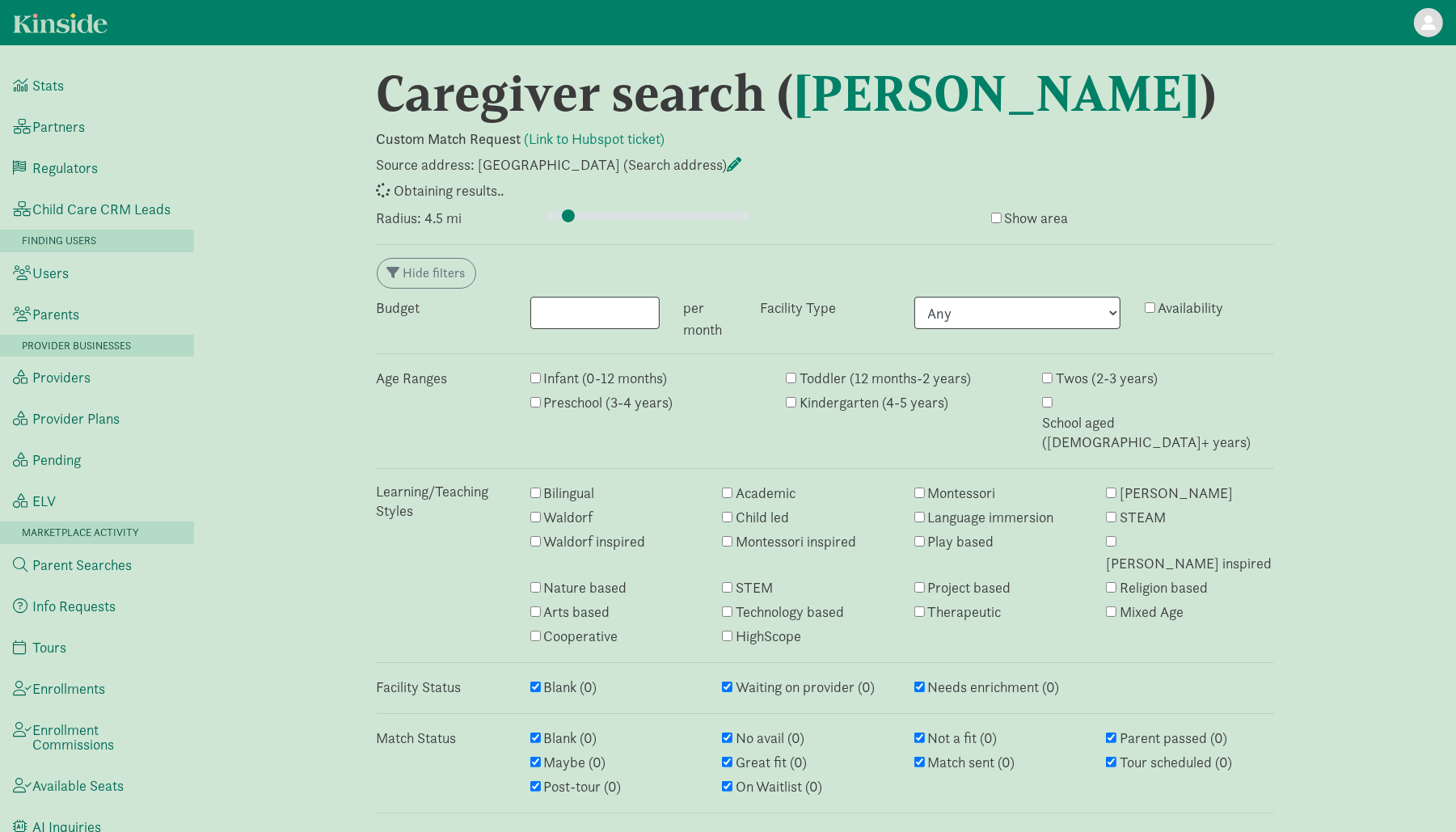
select select "awaiting_response"
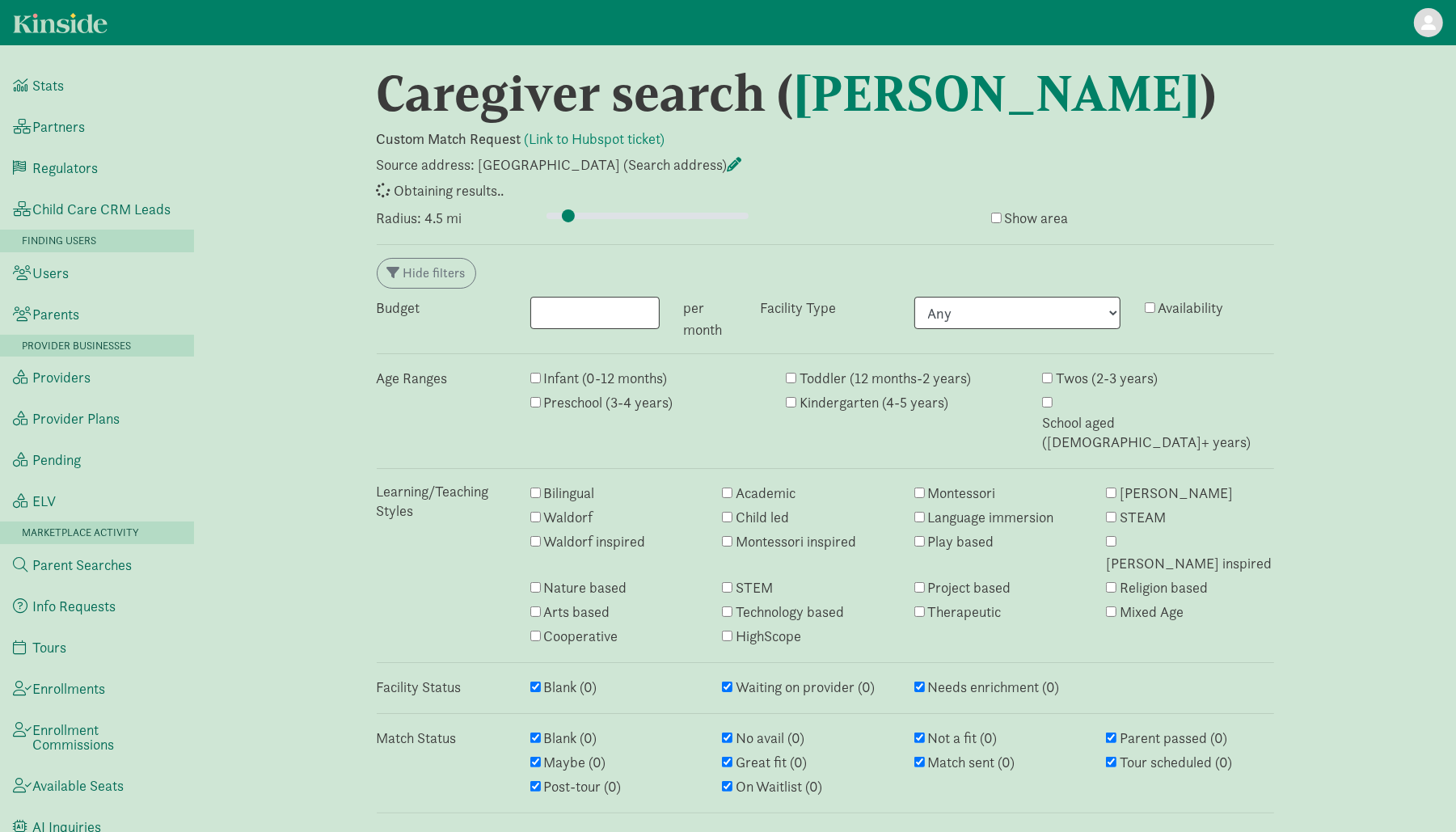
select select "awaiting_response"
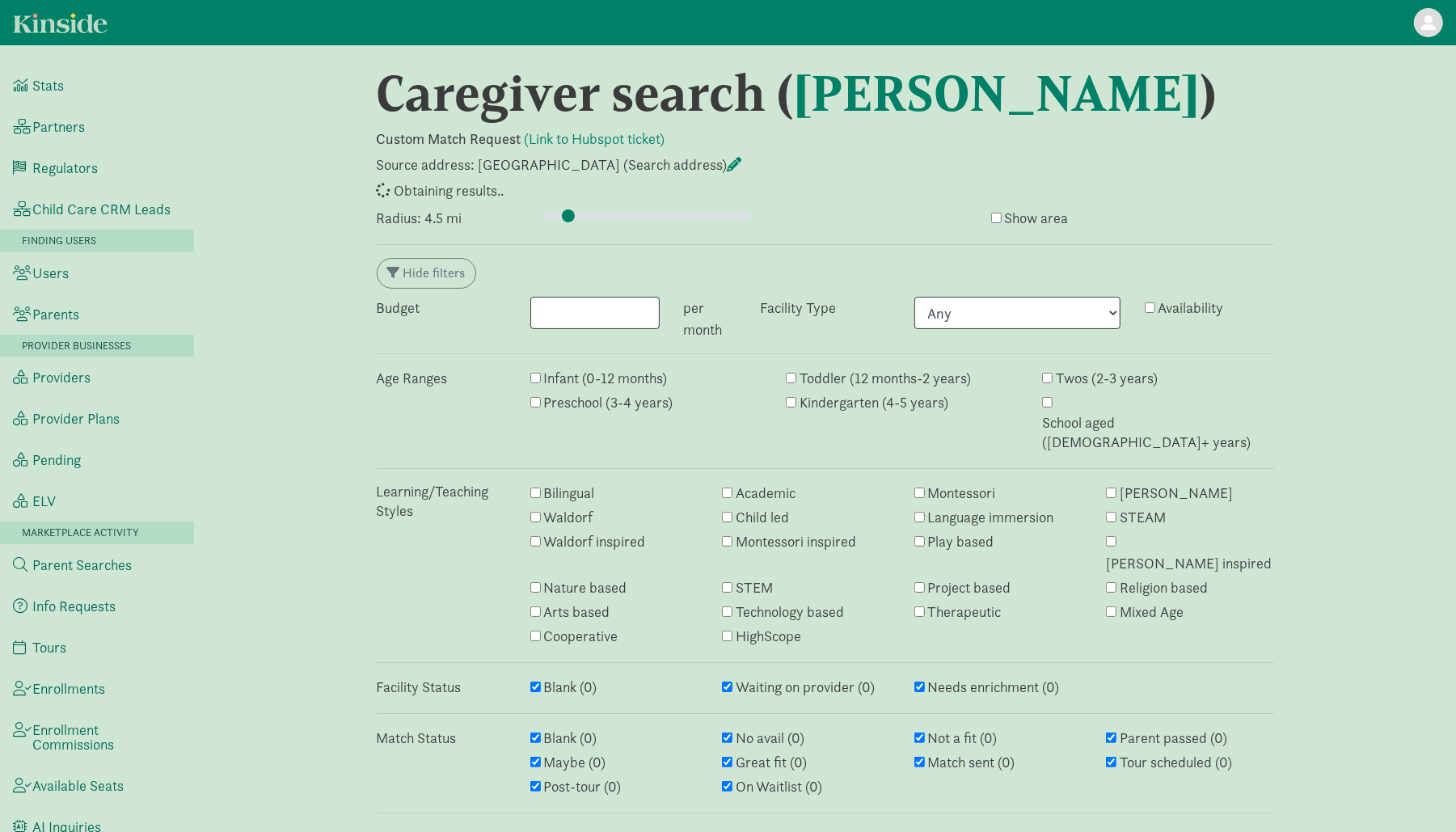
select select "awaiting_response"
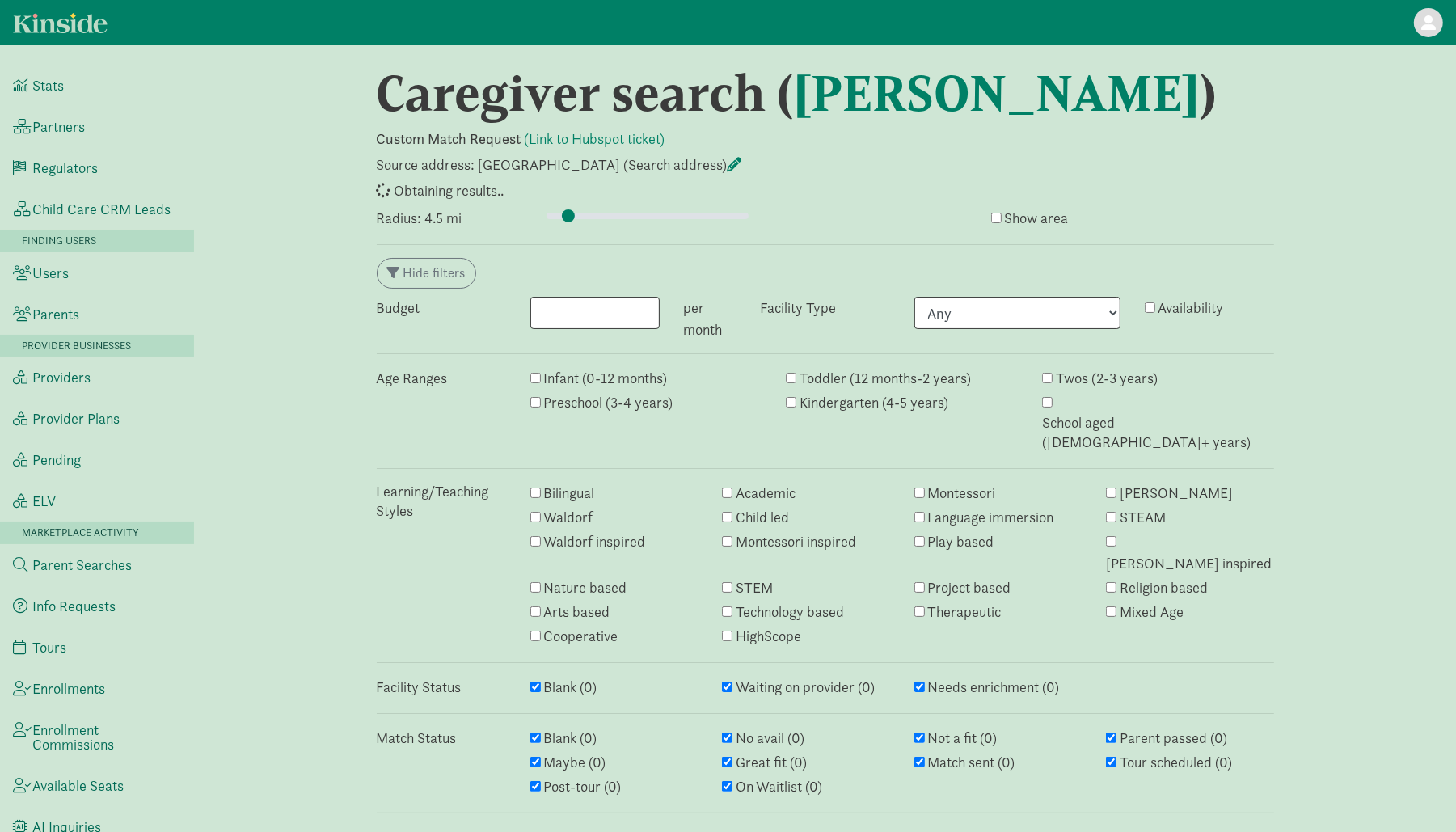
select select "awaiting_response"
select select "no_avail"
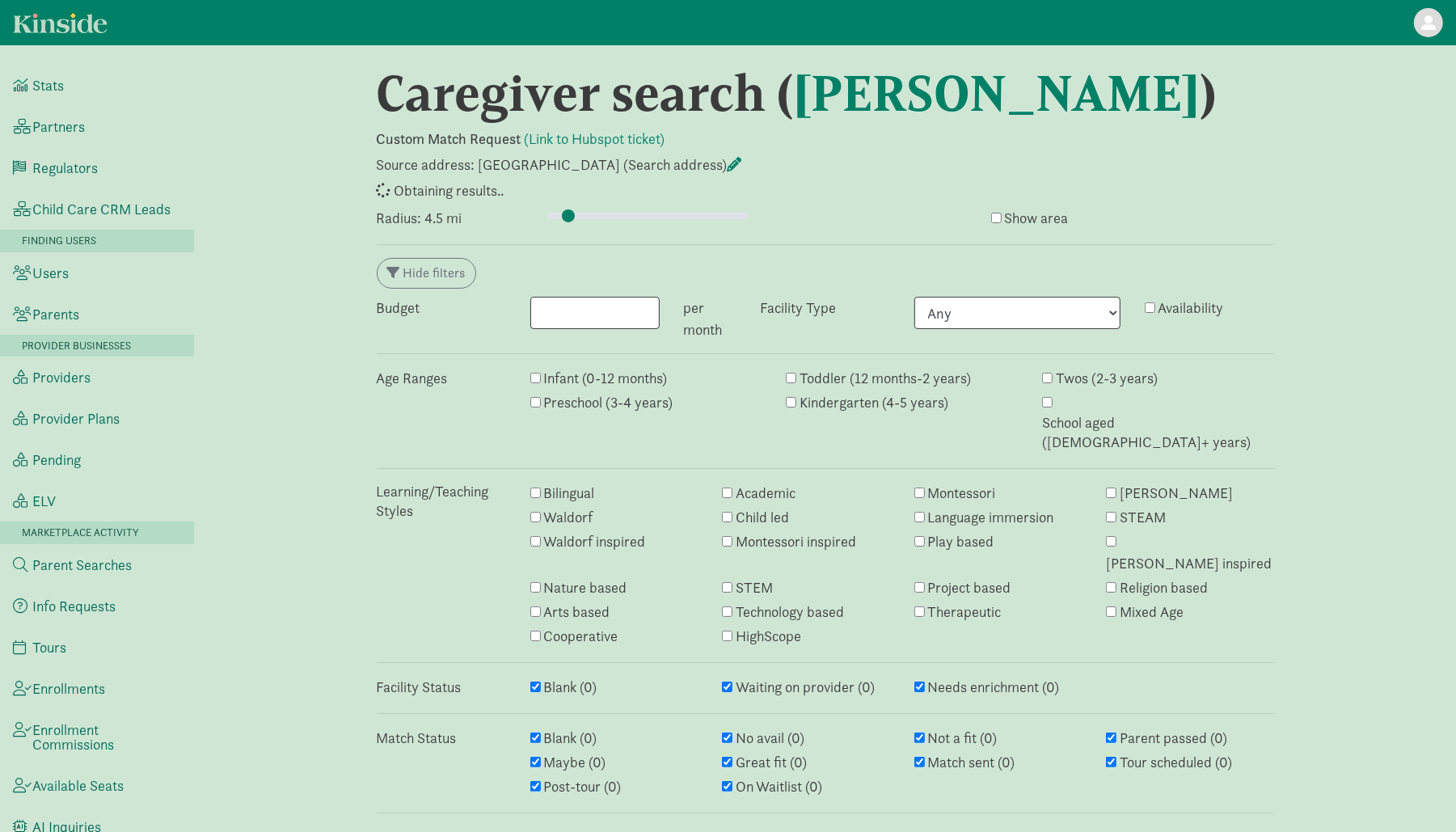
select select "closed"
select select "awaiting_response"
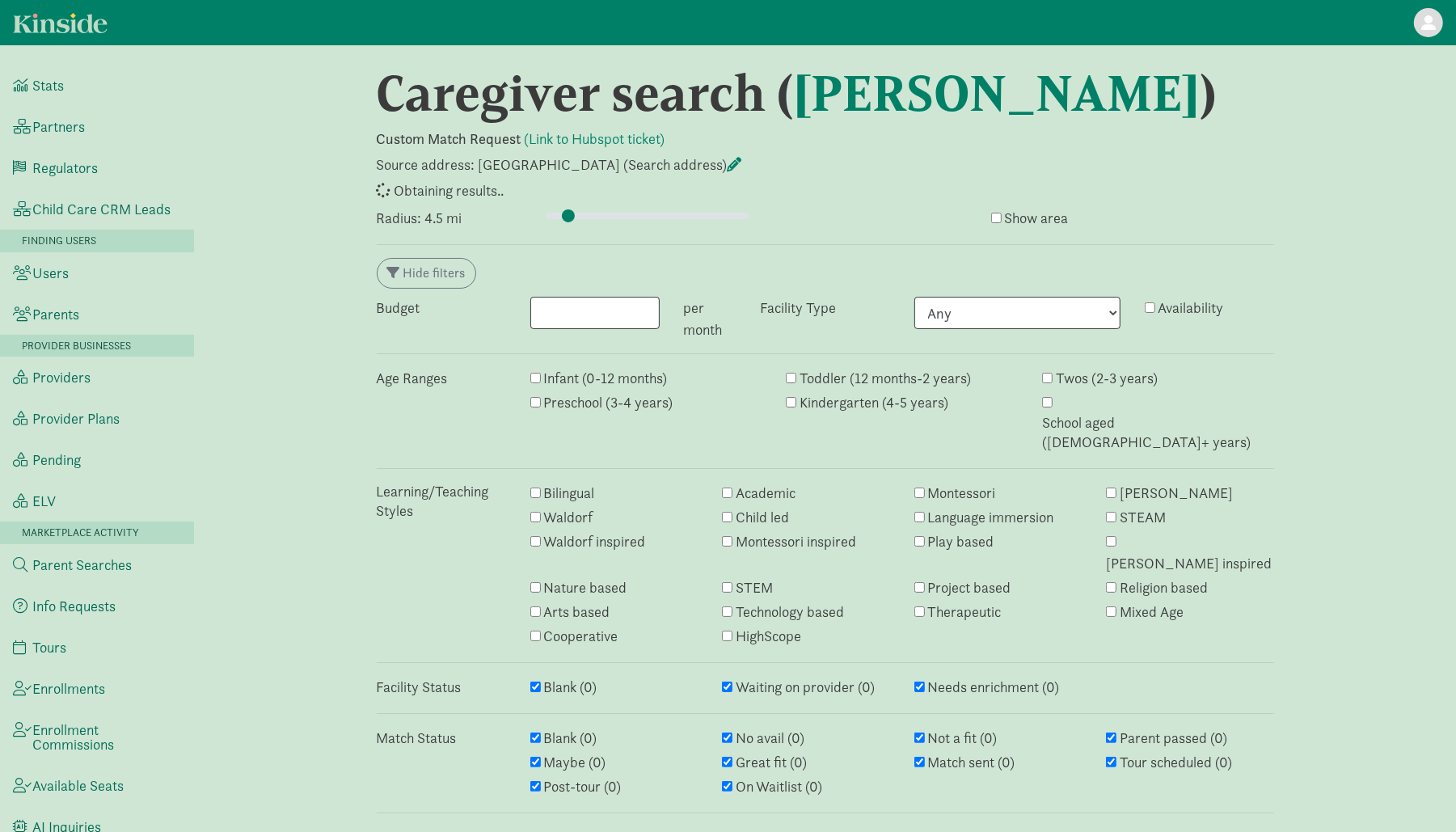
select select "awaiting_response"
select select "closed"
select select "awaiting_response"
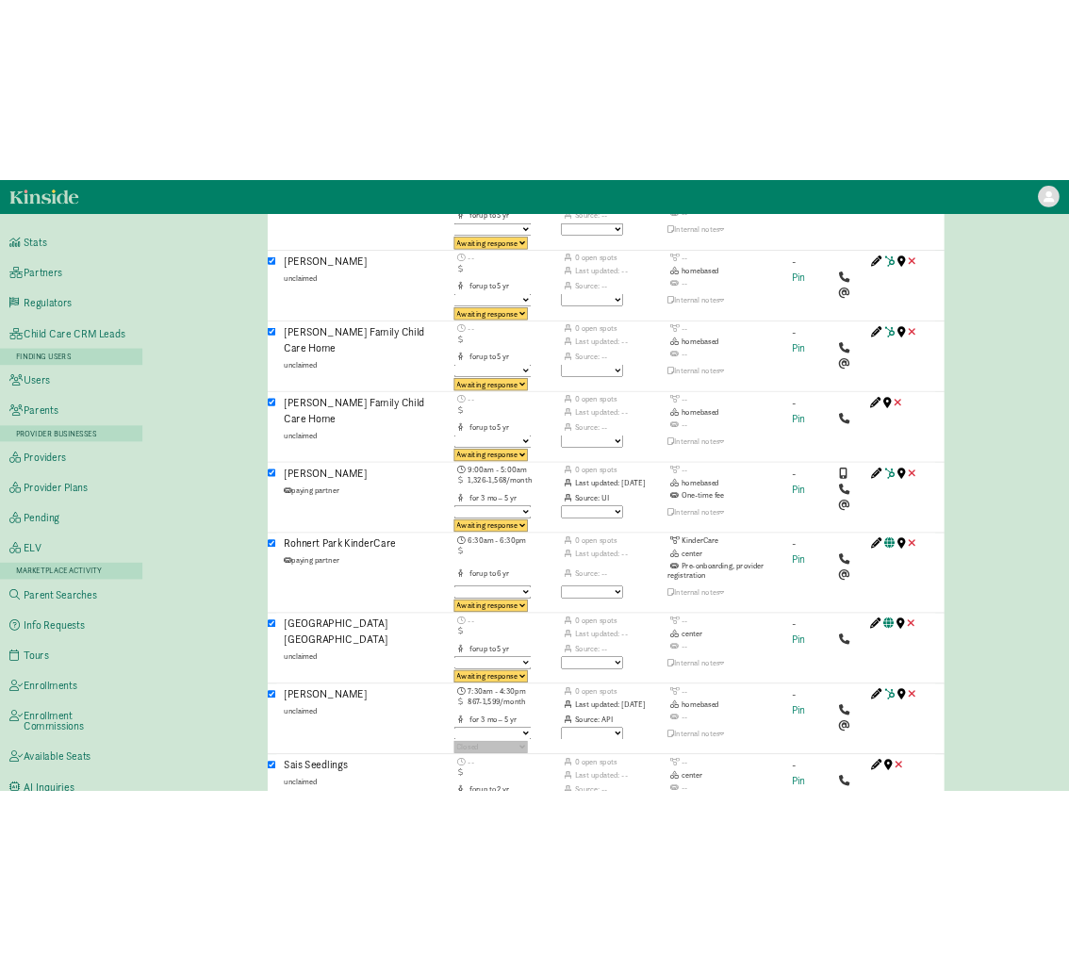
scroll to position [4052, 0]
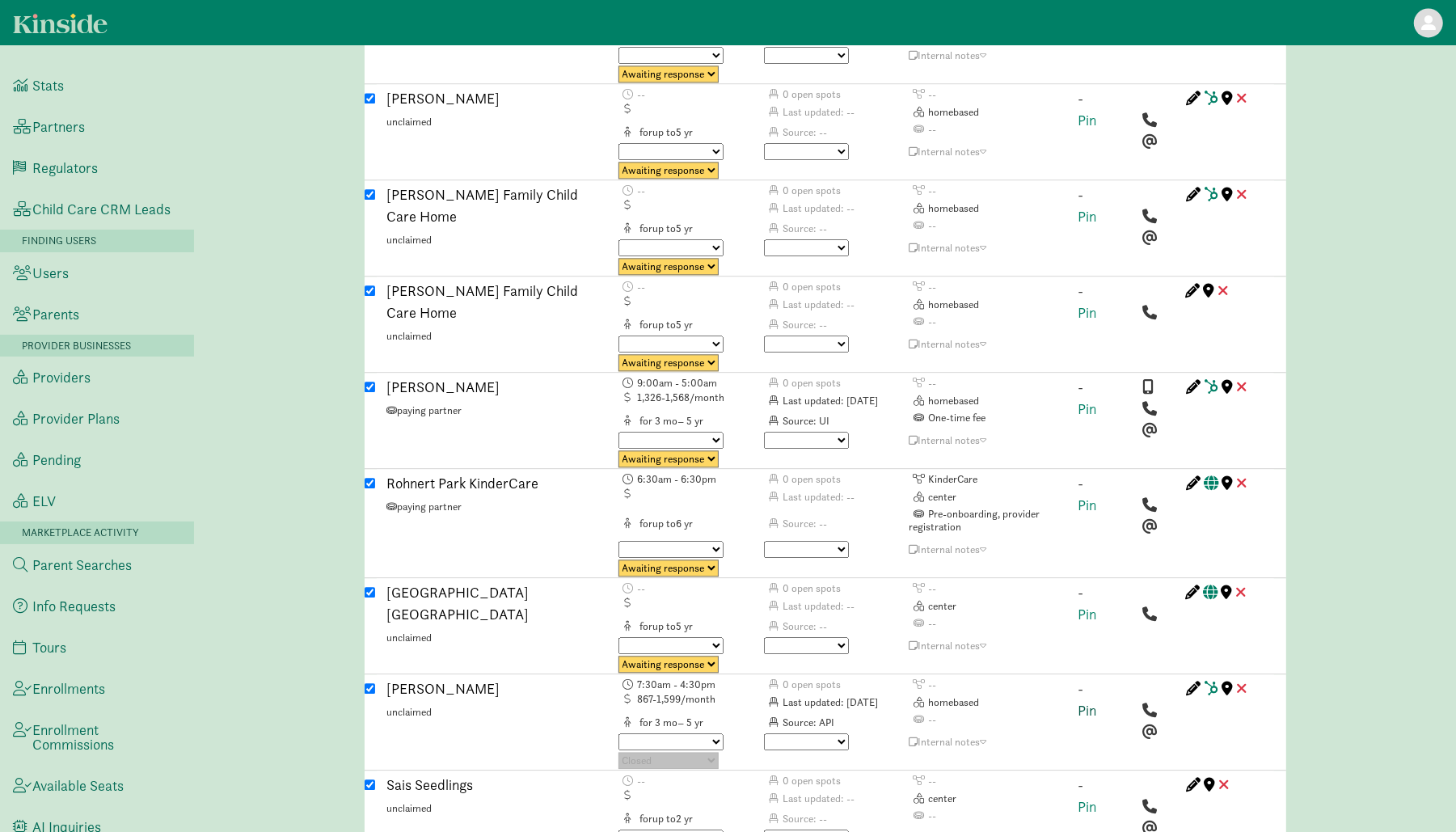
click at [1081, 701] on link "Pin" at bounding box center [1088, 710] width 19 height 19
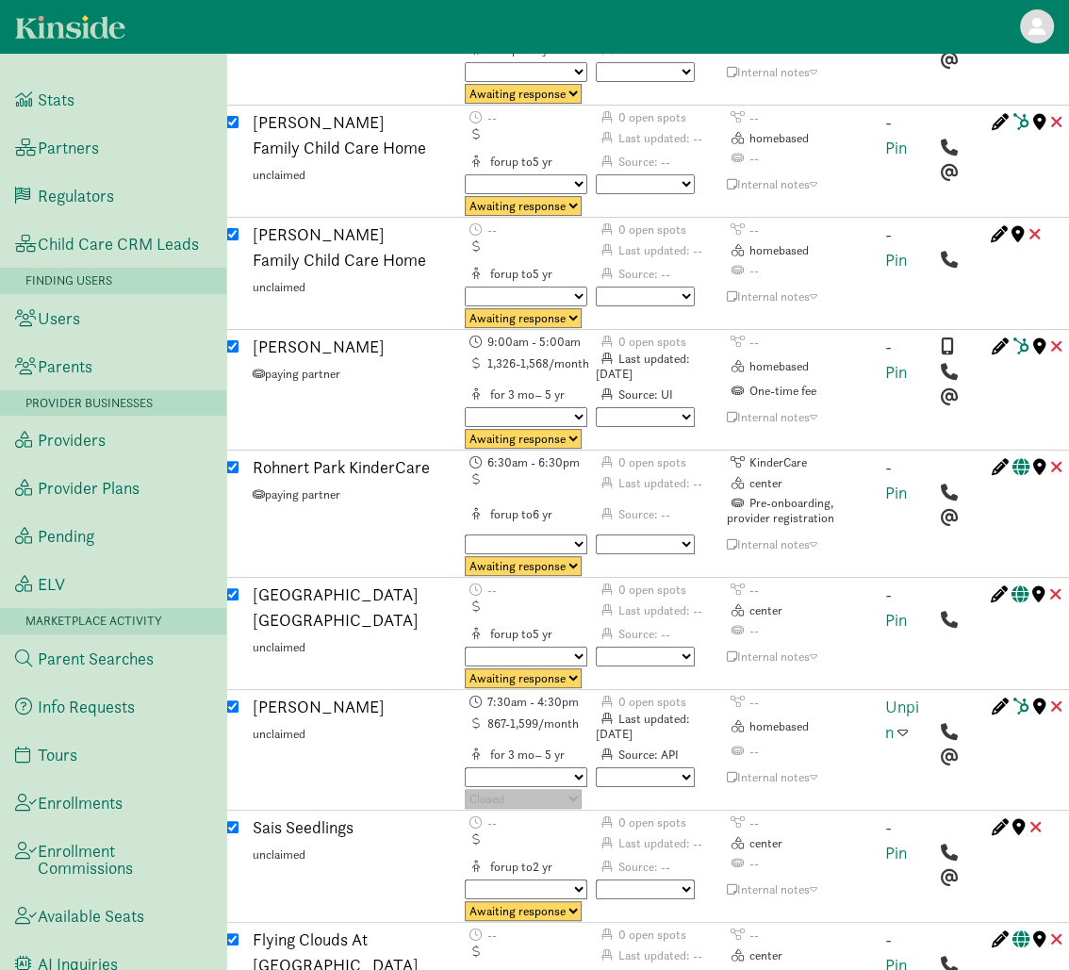
scroll to position [4424, 0]
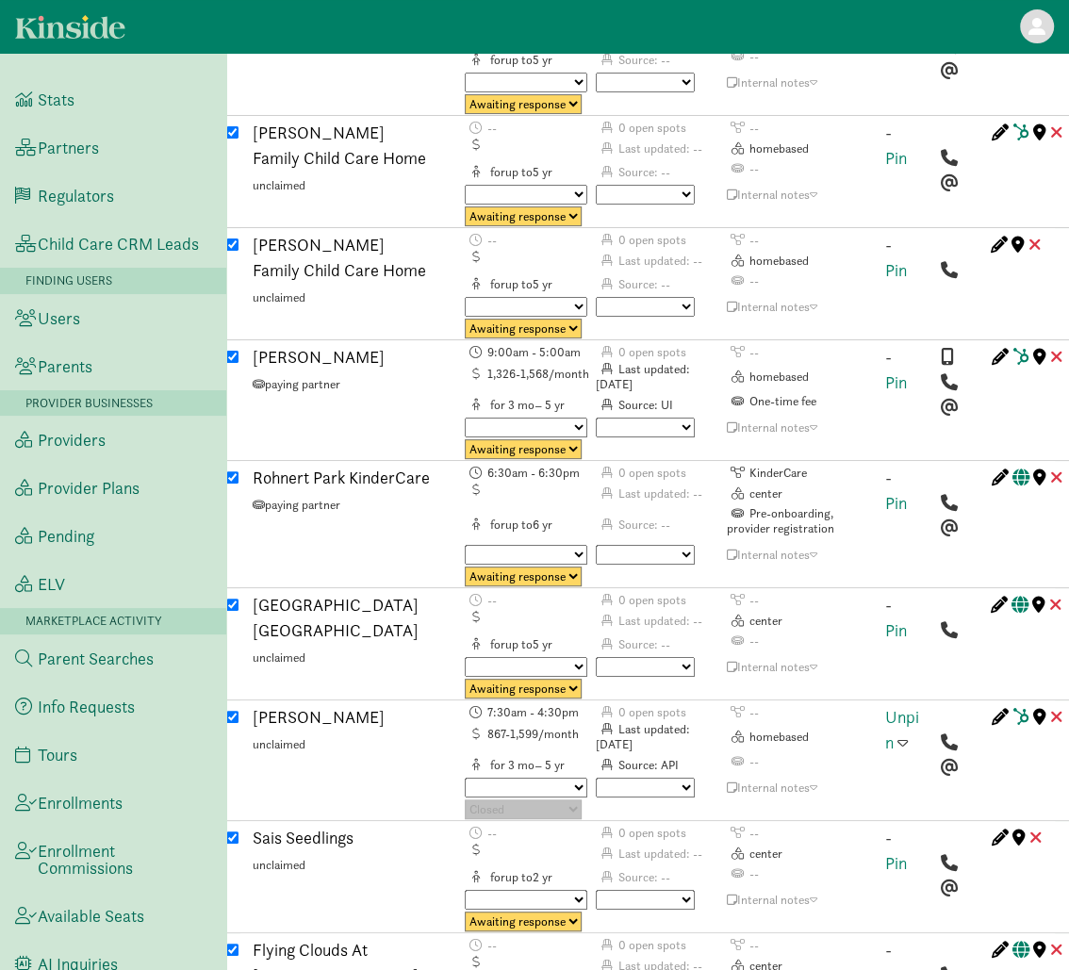
click at [904, 734] on span at bounding box center [903, 742] width 10 height 17
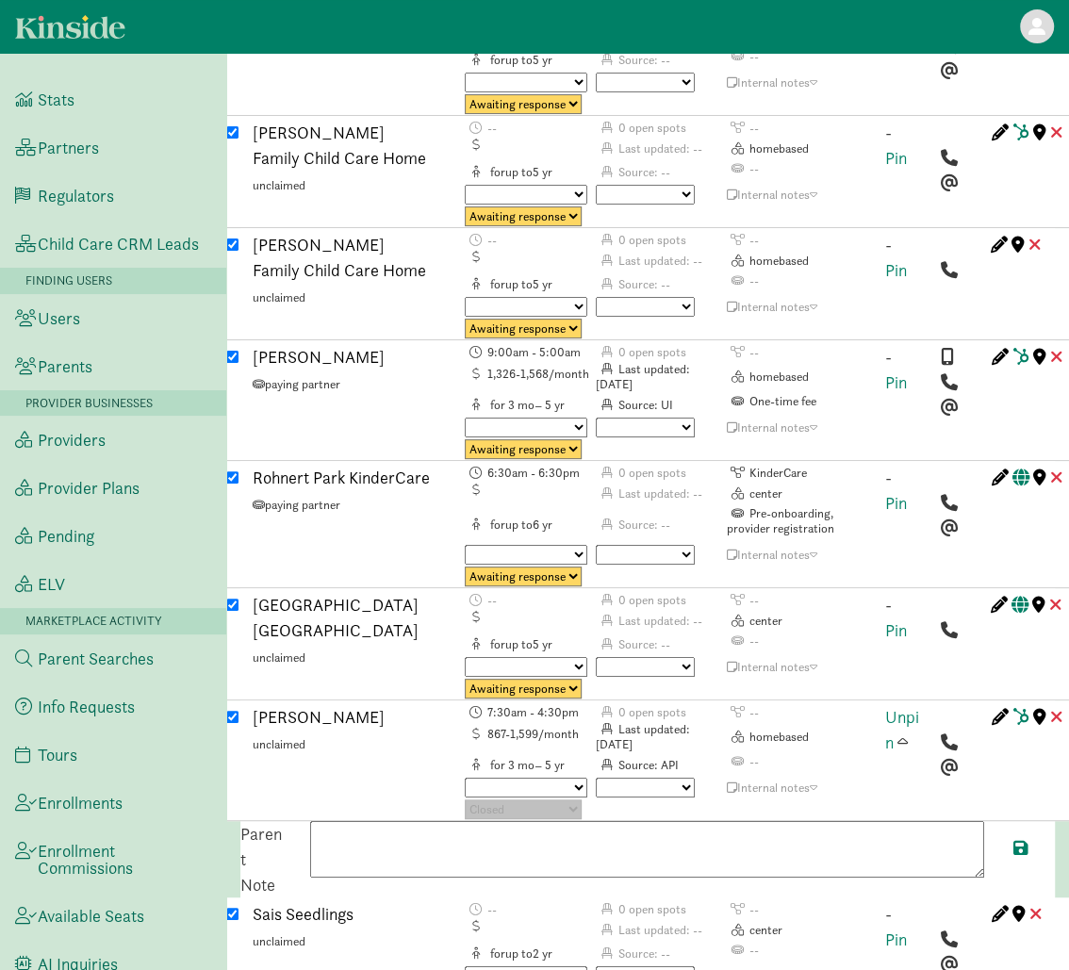
click at [803, 821] on textarea at bounding box center [647, 849] width 674 height 57
paste textarea "Full-time program for thirteen month olds is play-based, with time spent both i…"
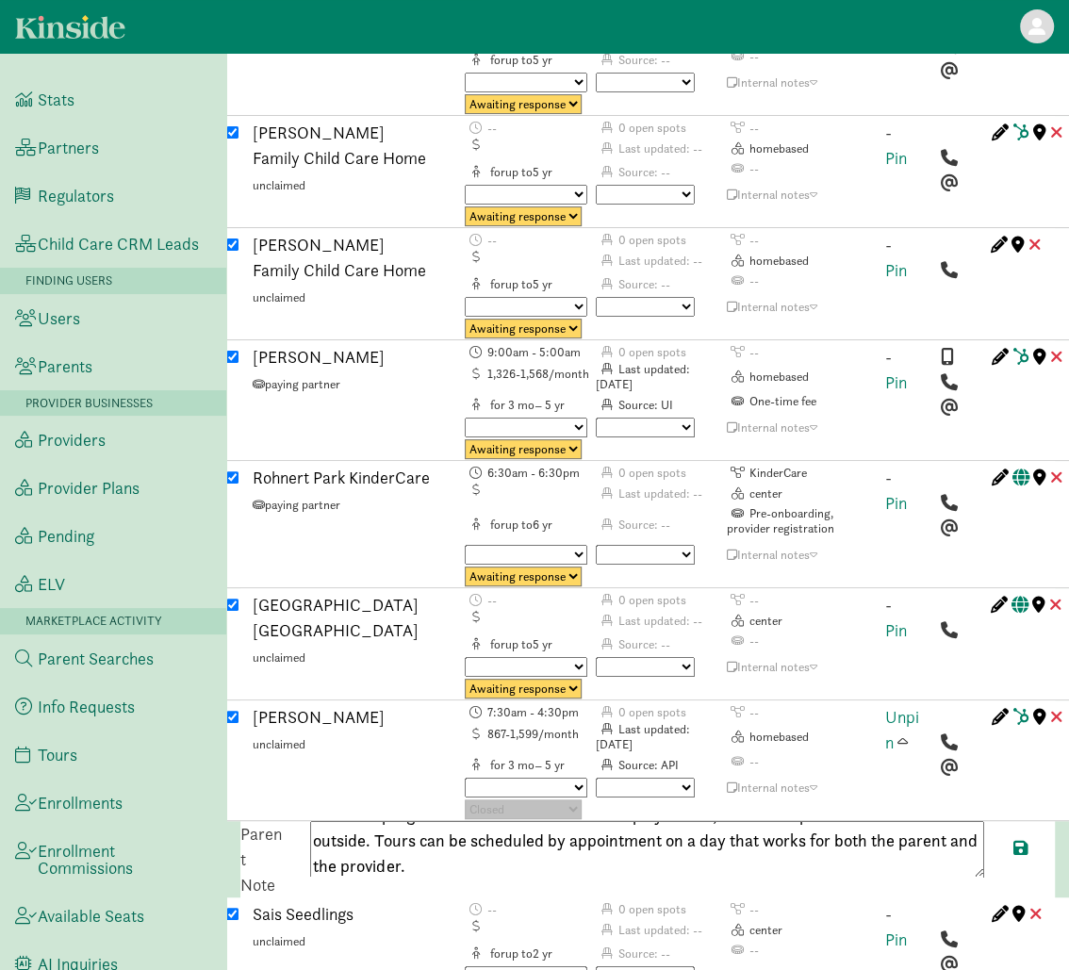
scroll to position [0, 0]
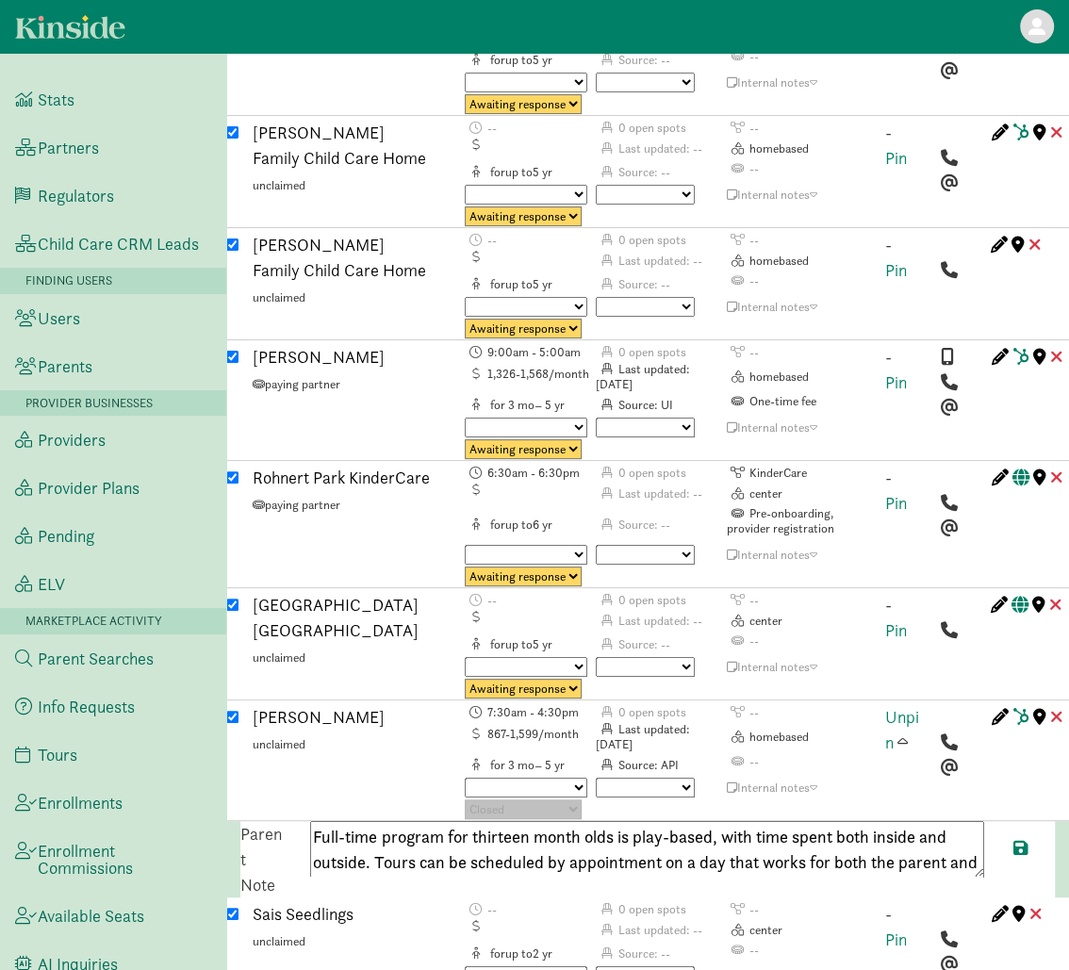
click at [511, 821] on textarea "Full-time program for thirteen month olds is play-based, with time spent both i…" at bounding box center [647, 849] width 674 height 57
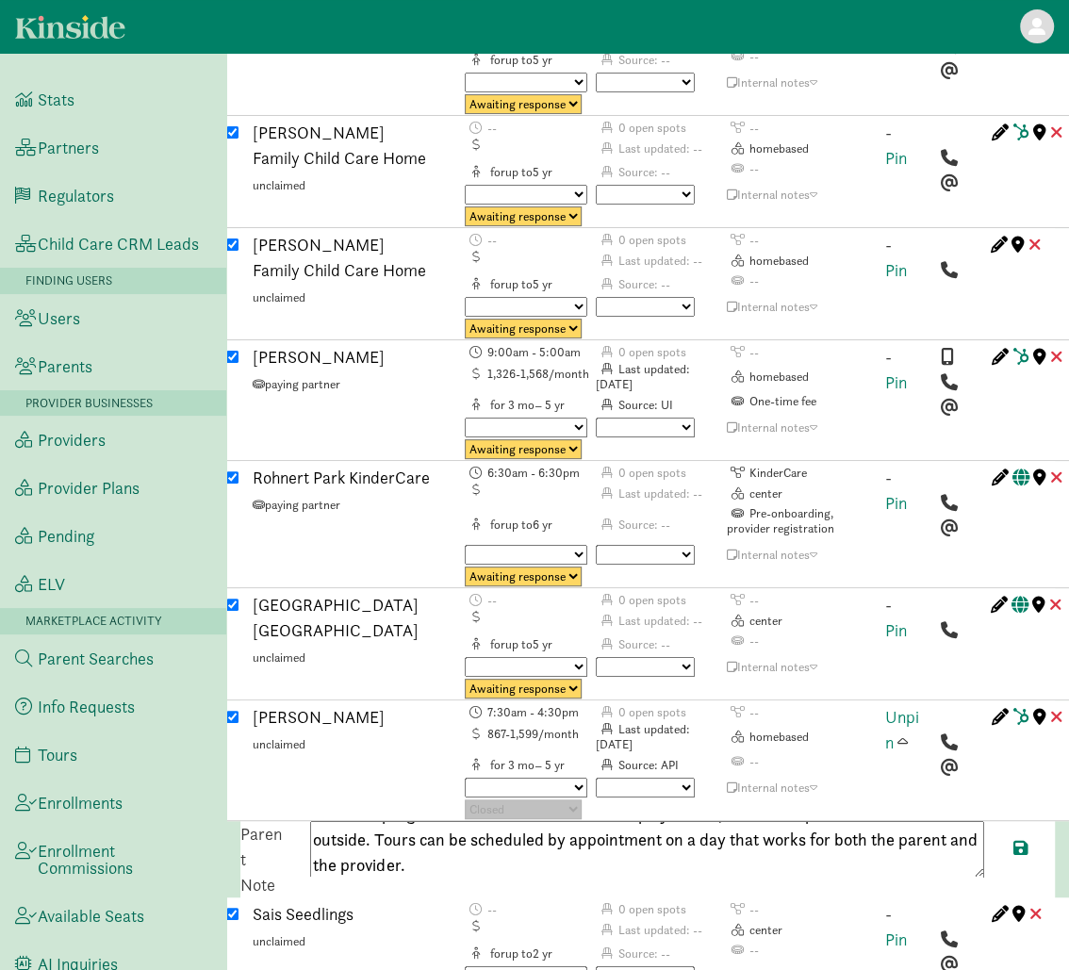
scroll to position [25, 0]
click at [426, 821] on textarea "Full-time program for thirteen-month-olds is play-based, with time spent both i…" at bounding box center [647, 849] width 674 height 57
paste textarea "+17074812947"
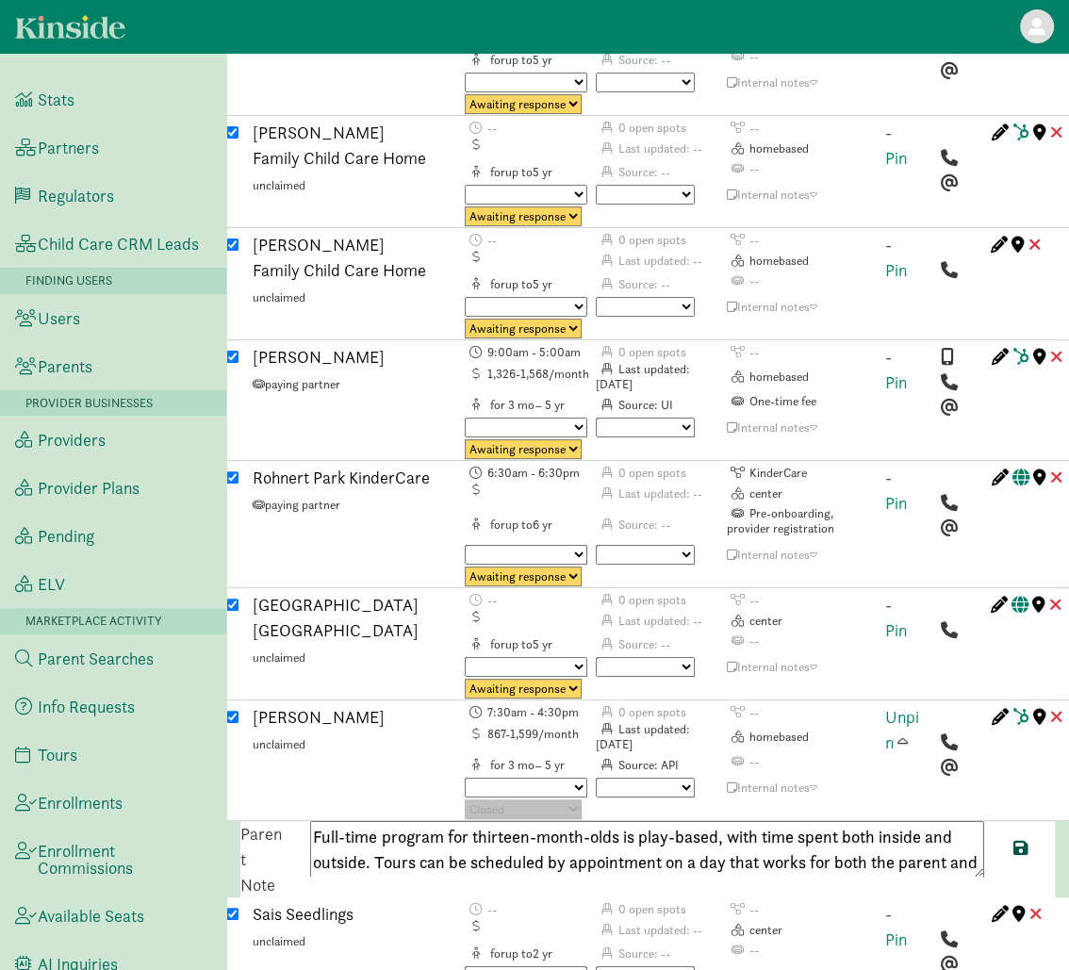
type textarea "Full-time program for thirteen-month-olds is play-based, with time spent both i…"
click at [1020, 839] on span at bounding box center [1020, 847] width 15 height 17
click at [907, 734] on span at bounding box center [903, 742] width 10 height 17
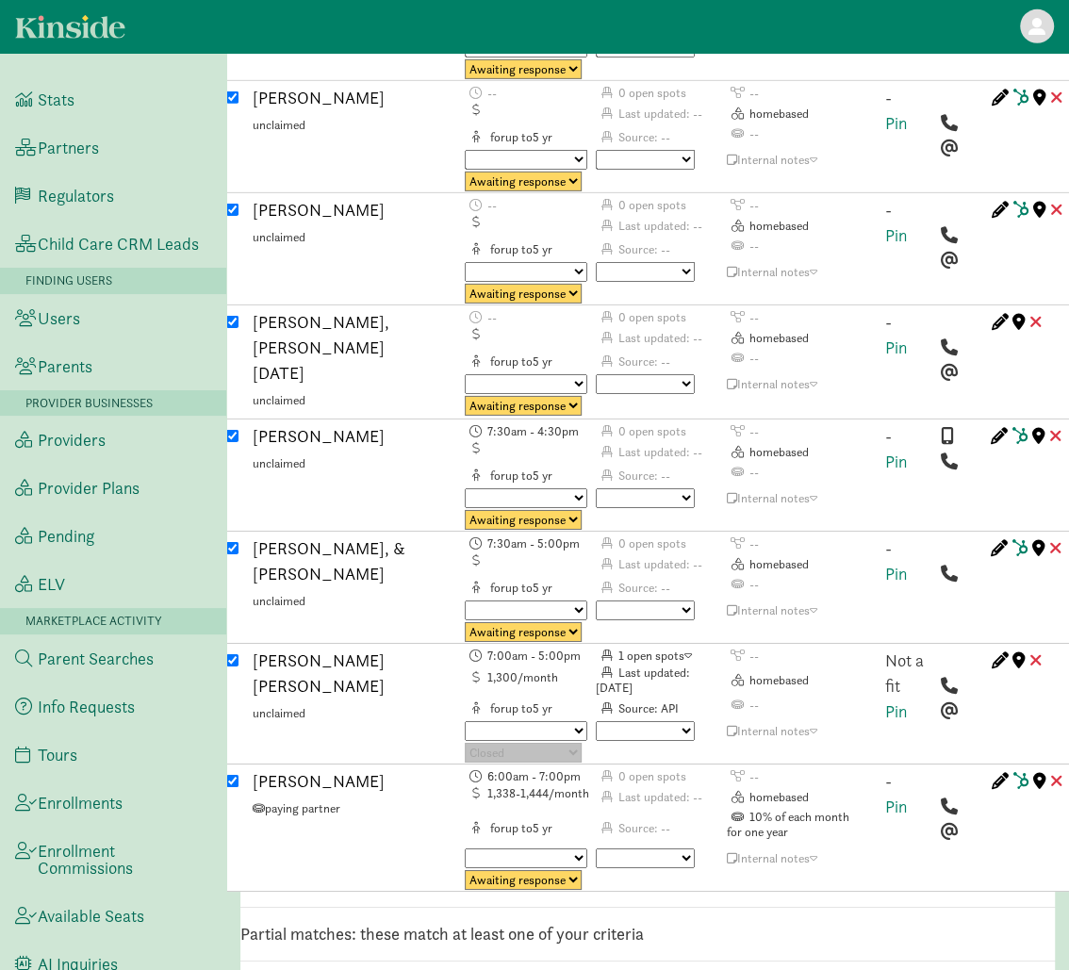
scroll to position [7878, 0]
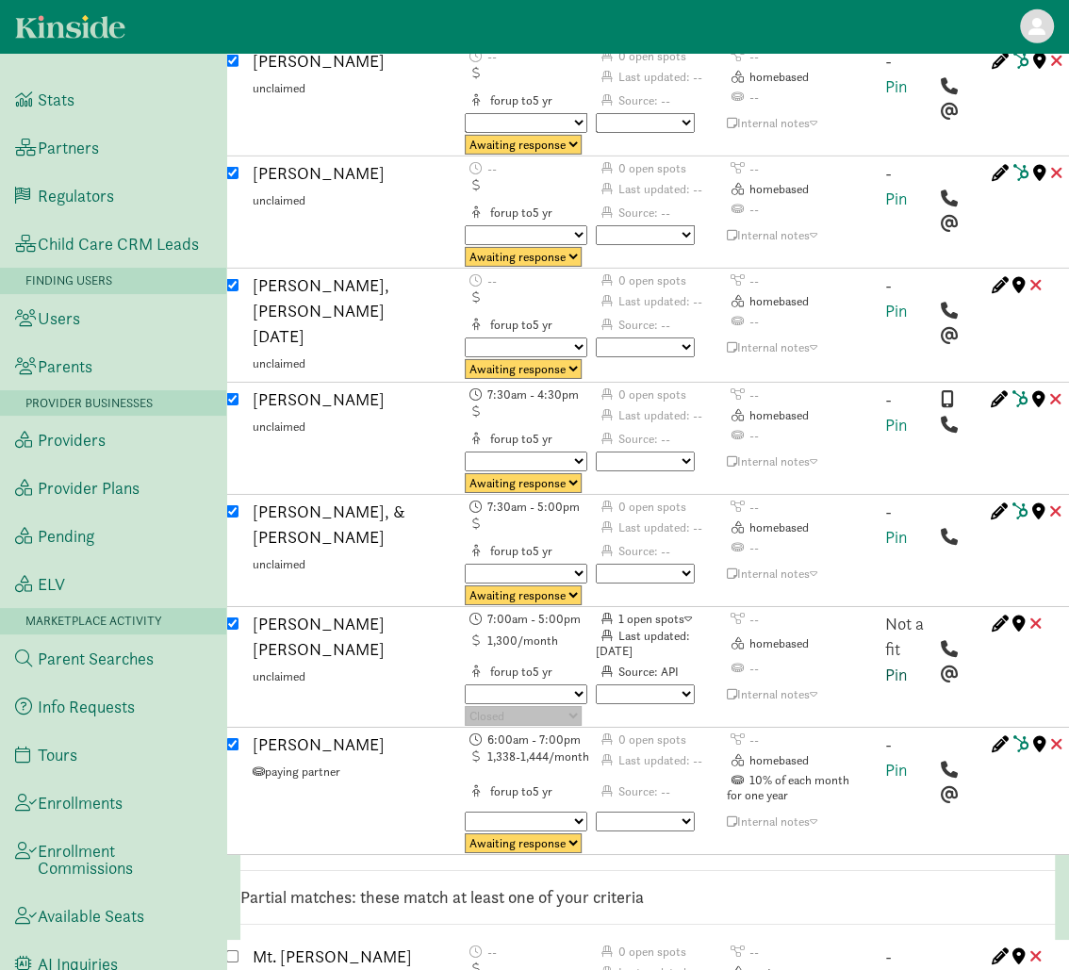
click at [893, 664] on link "Pin" at bounding box center [896, 675] width 22 height 22
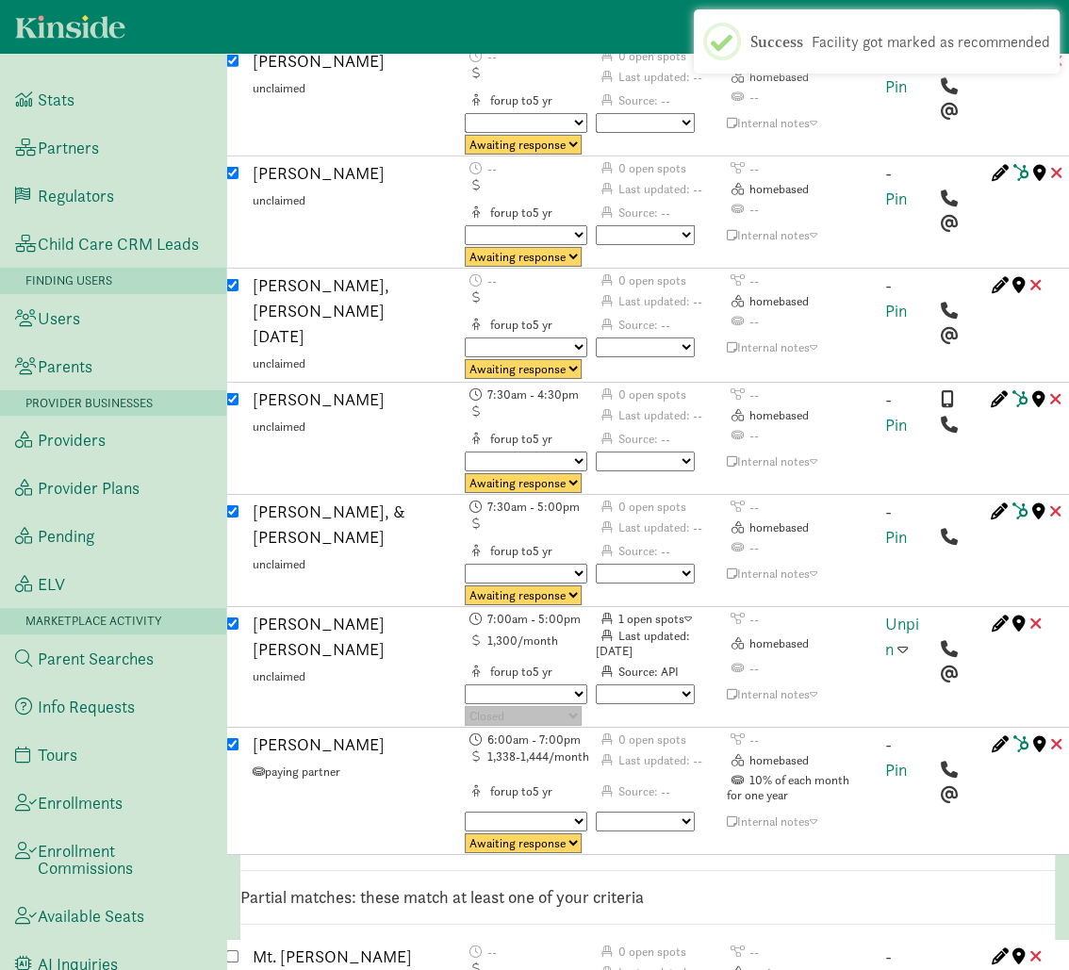
click at [905, 640] on span at bounding box center [903, 648] width 10 height 17
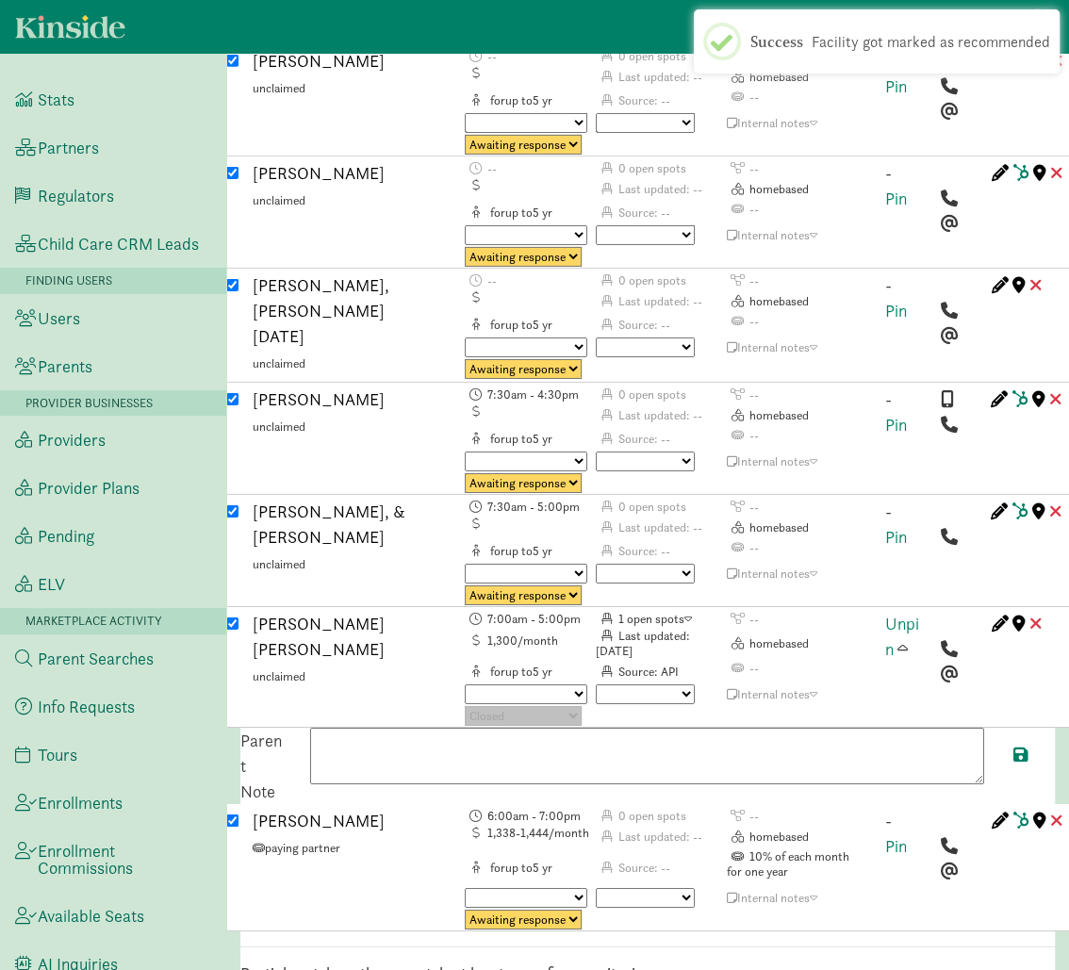
click at [760, 728] on textarea at bounding box center [647, 756] width 674 height 57
paste textarea "Tuition is $300 per week for 25 to 40 hours of care. Provides three meals: brea…"
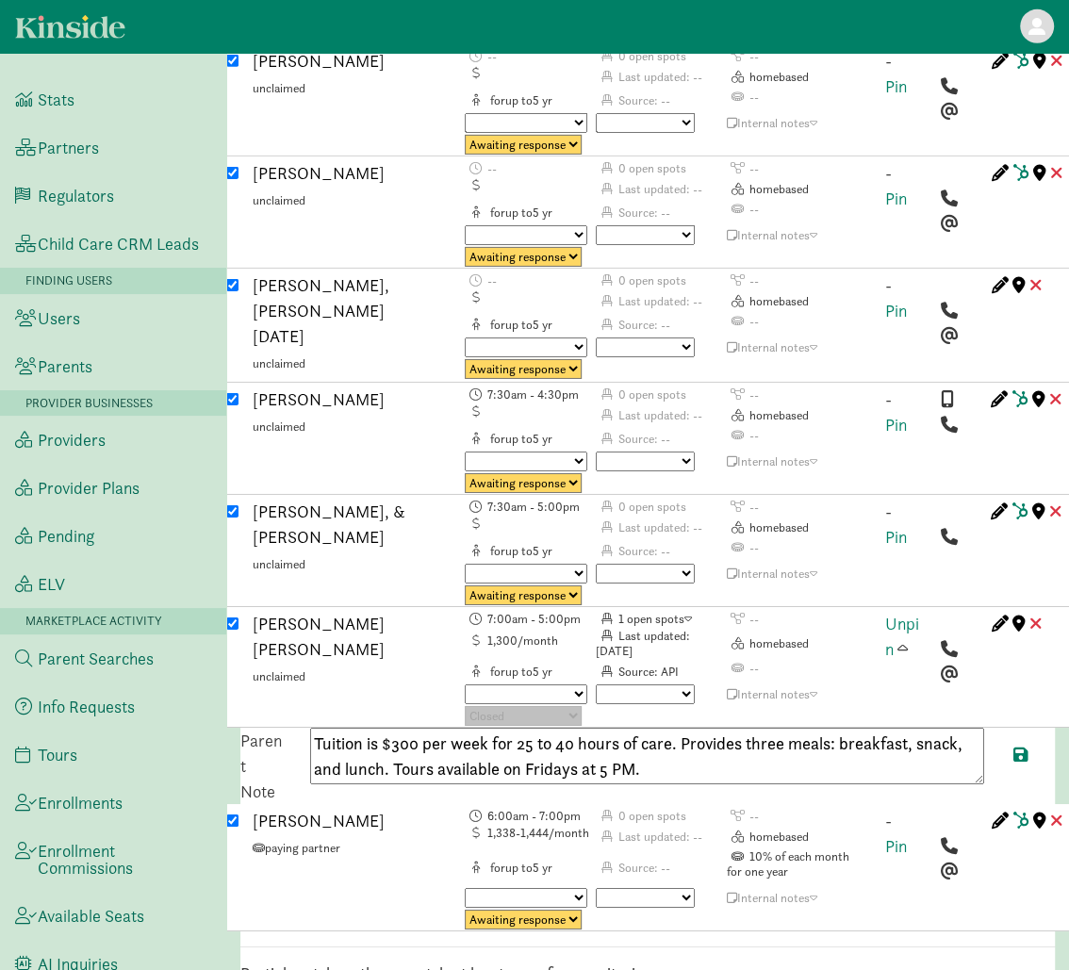
paste textarea "7075705415"
type textarea "Tuition is $300 per week for 25 to 40 hours of care. Provides three meals: brea…"
click at [1021, 746] on span at bounding box center [1020, 754] width 15 height 17
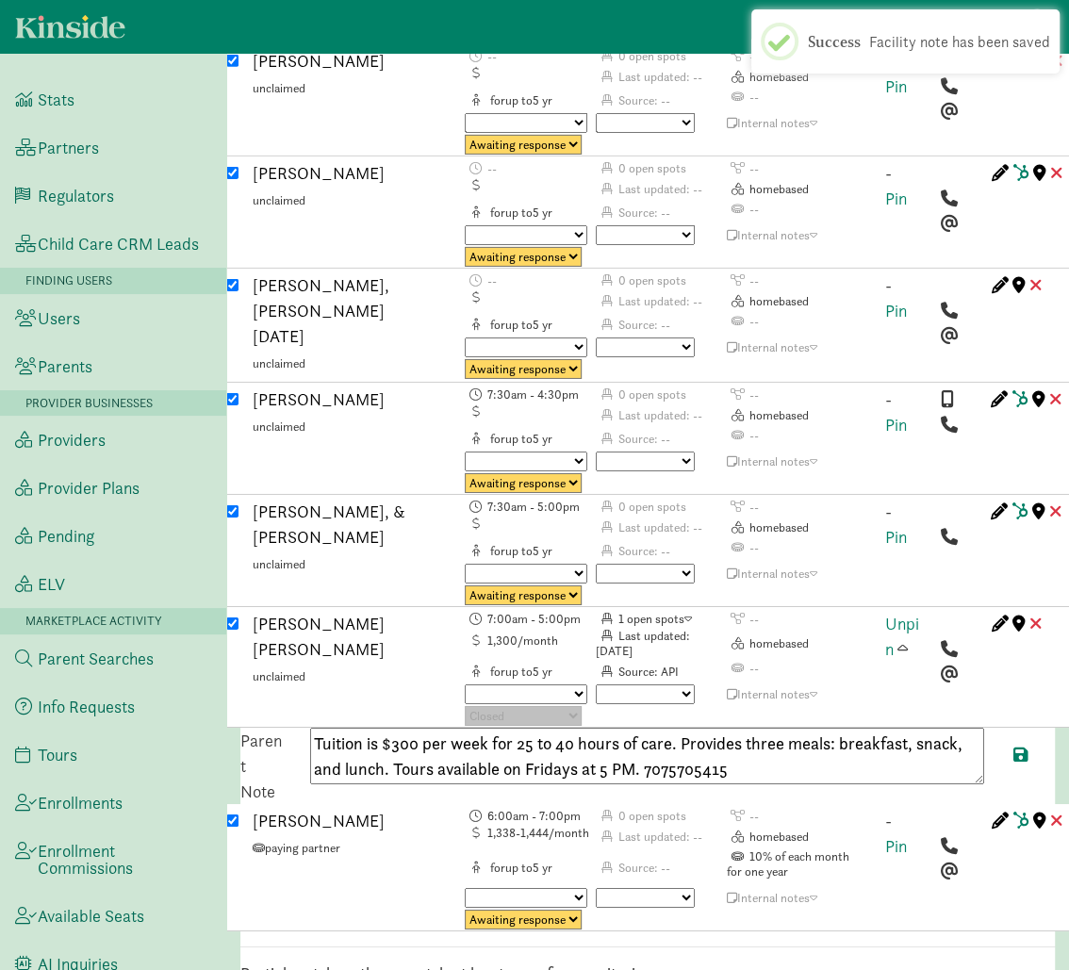
click at [905, 640] on span at bounding box center [903, 648] width 10 height 17
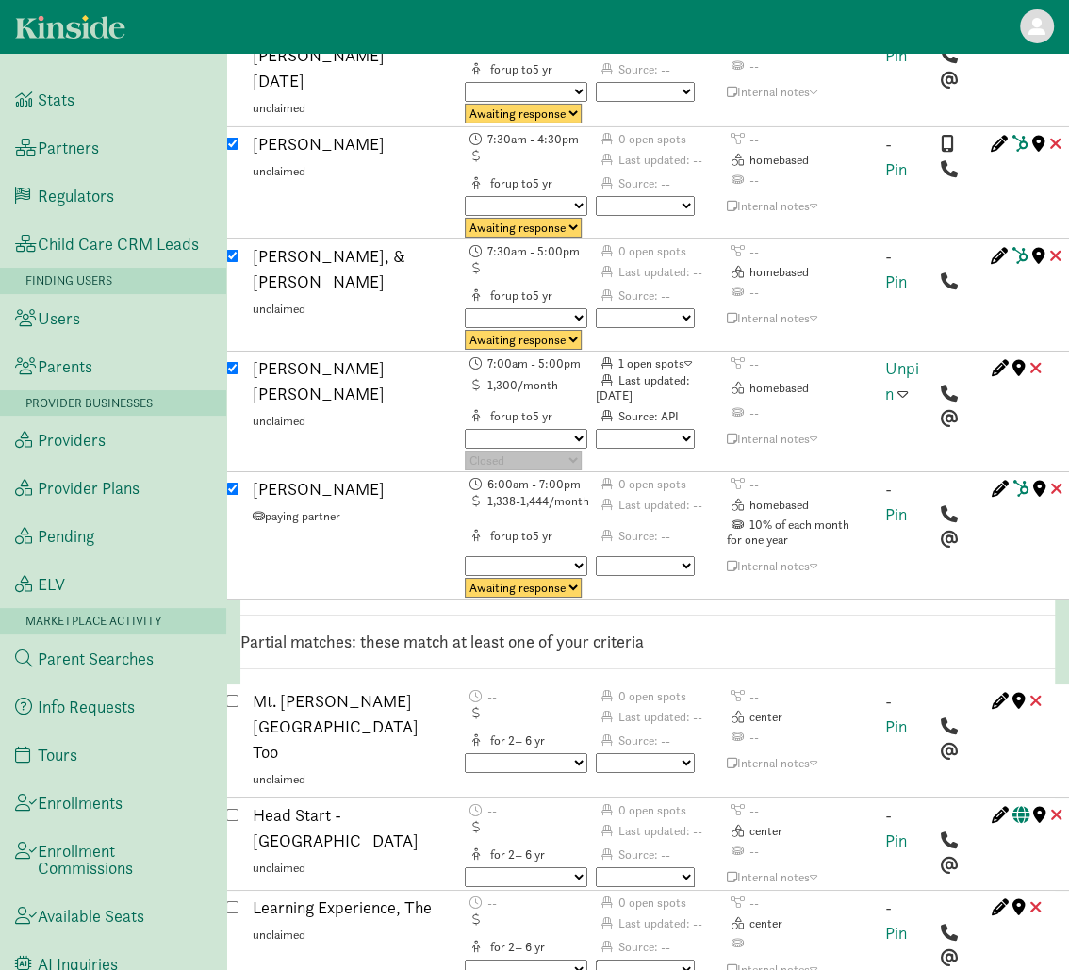
scroll to position [8138, 0]
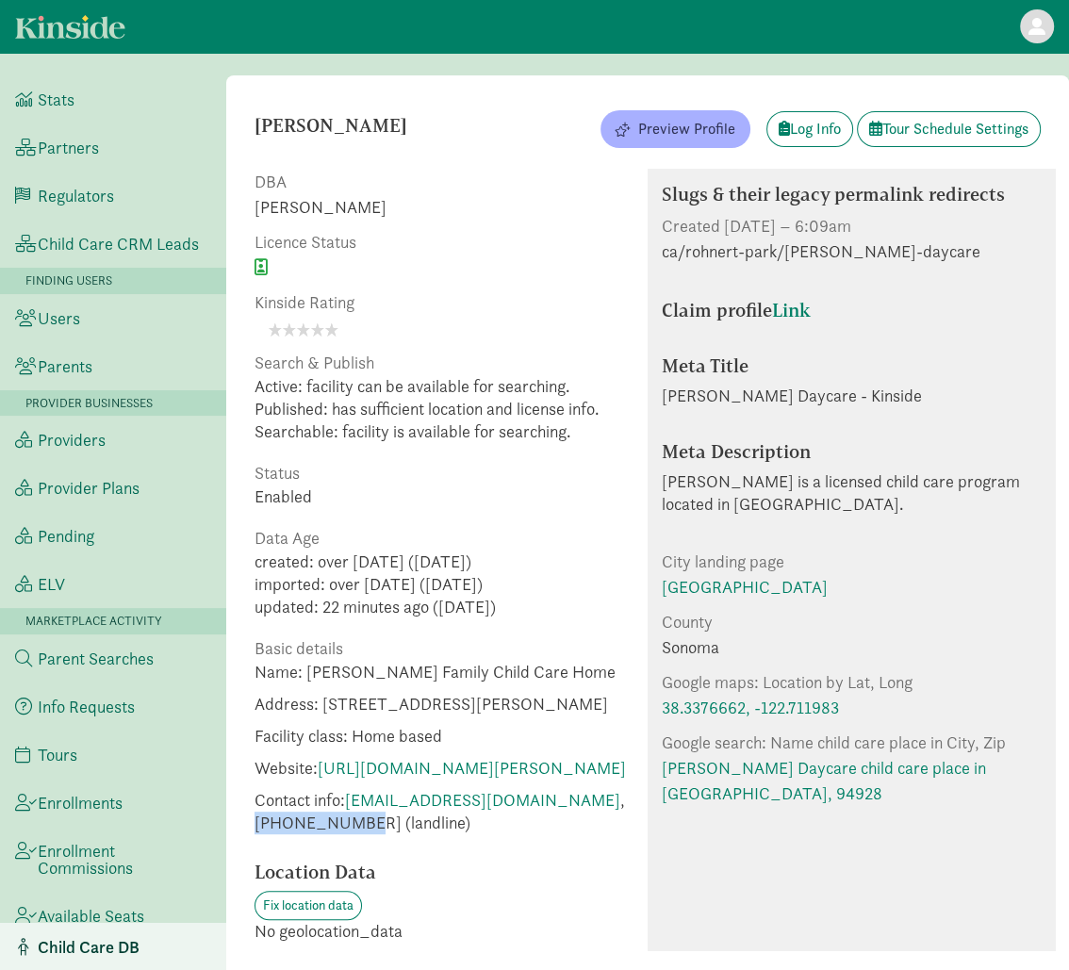
drag, startPoint x: 358, startPoint y: 847, endPoint x: 256, endPoint y: 843, distance: 102.8
click at [256, 834] on span "Contact info: [EMAIL_ADDRESS][DOMAIN_NAME] , [PHONE_NUMBER] (landline)" at bounding box center [444, 811] width 379 height 45
copy span "[PHONE_NUMBER]"
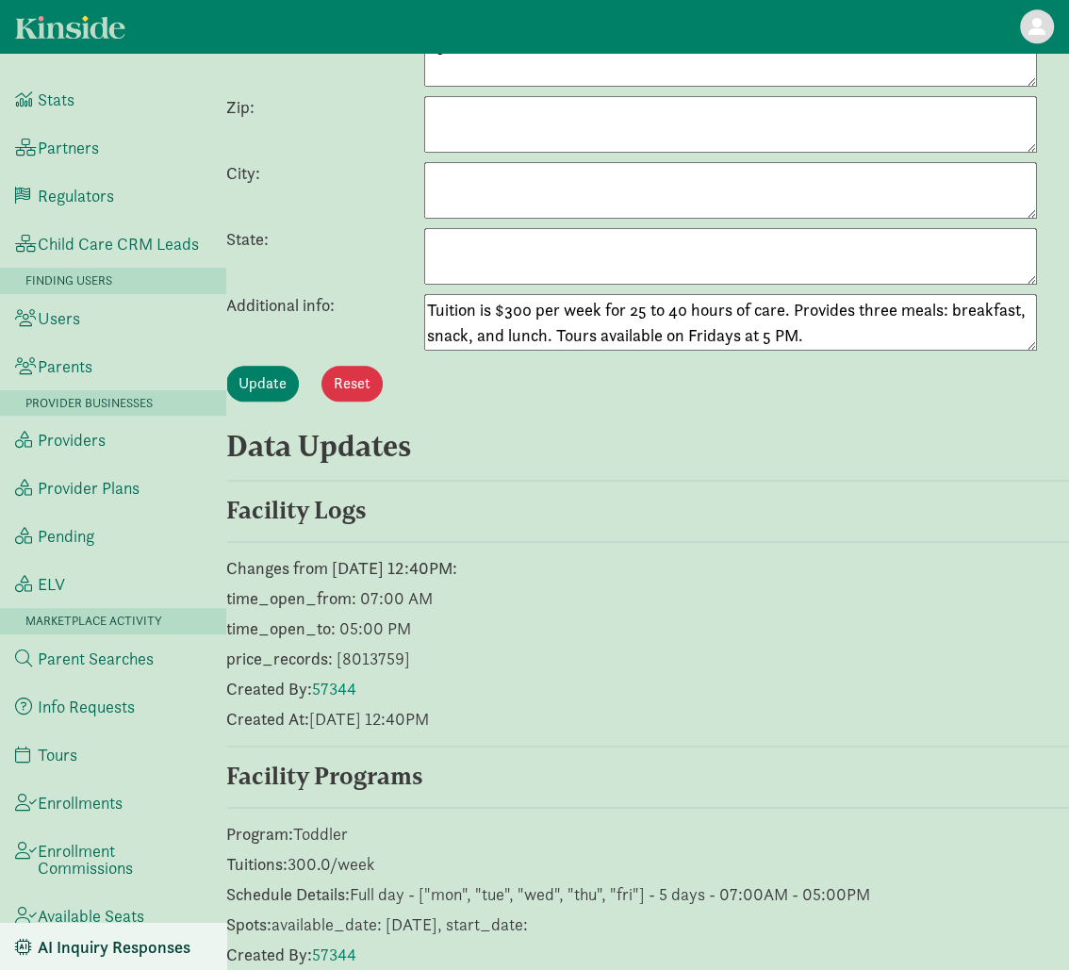
scroll to position [1132, 0]
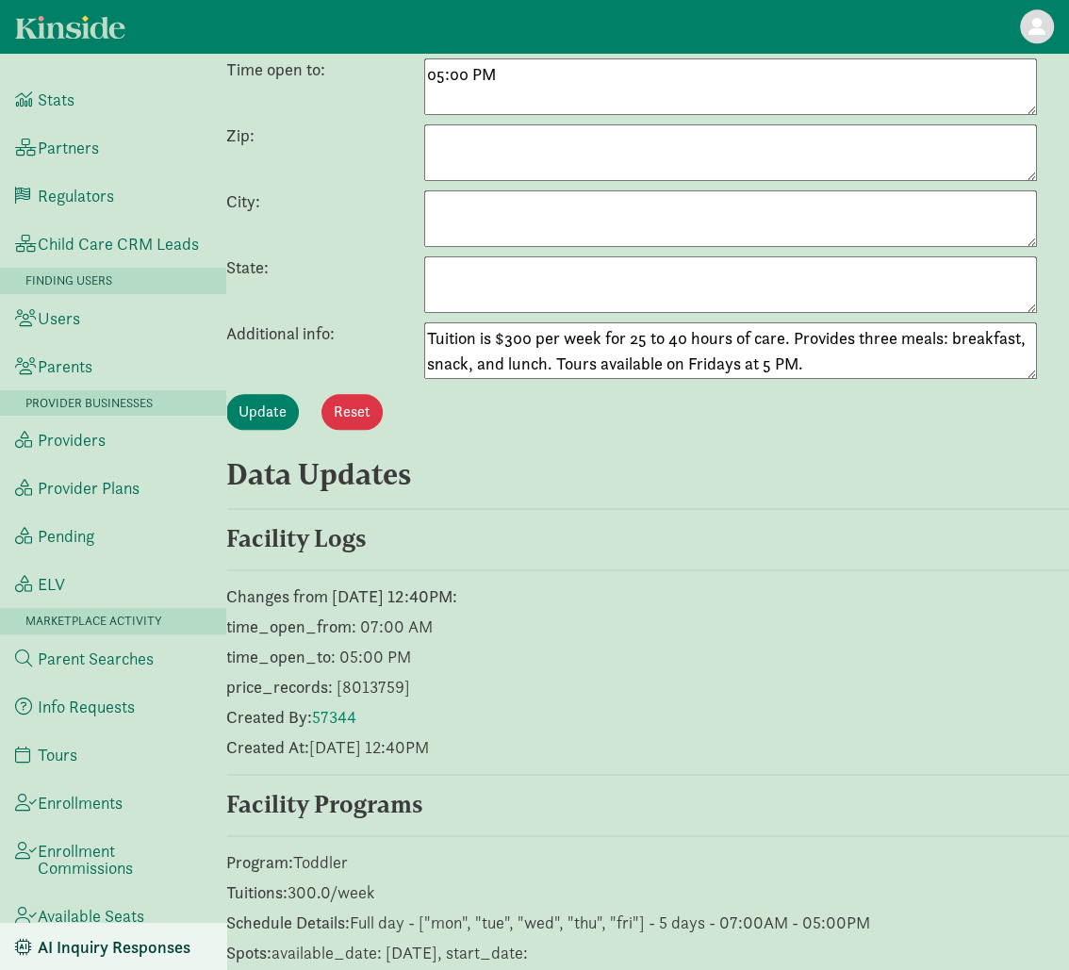
click at [560, 337] on textarea "Tuition is $300 per week for 25 to 40 hours of care. Provides three meals: brea…" at bounding box center [730, 350] width 613 height 57
click at [686, 459] on h3 "Data Updates" at bounding box center [629, 474] width 806 height 38
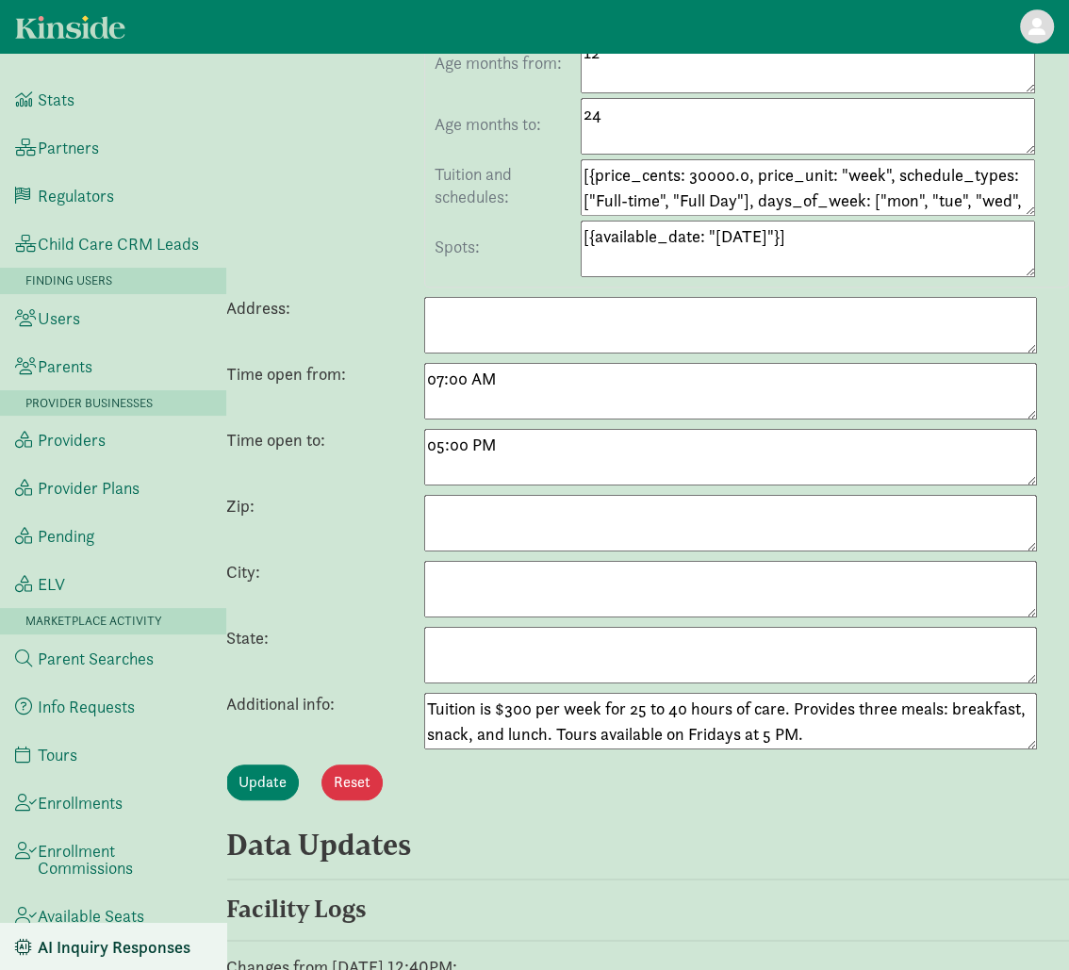
scroll to position [0, 0]
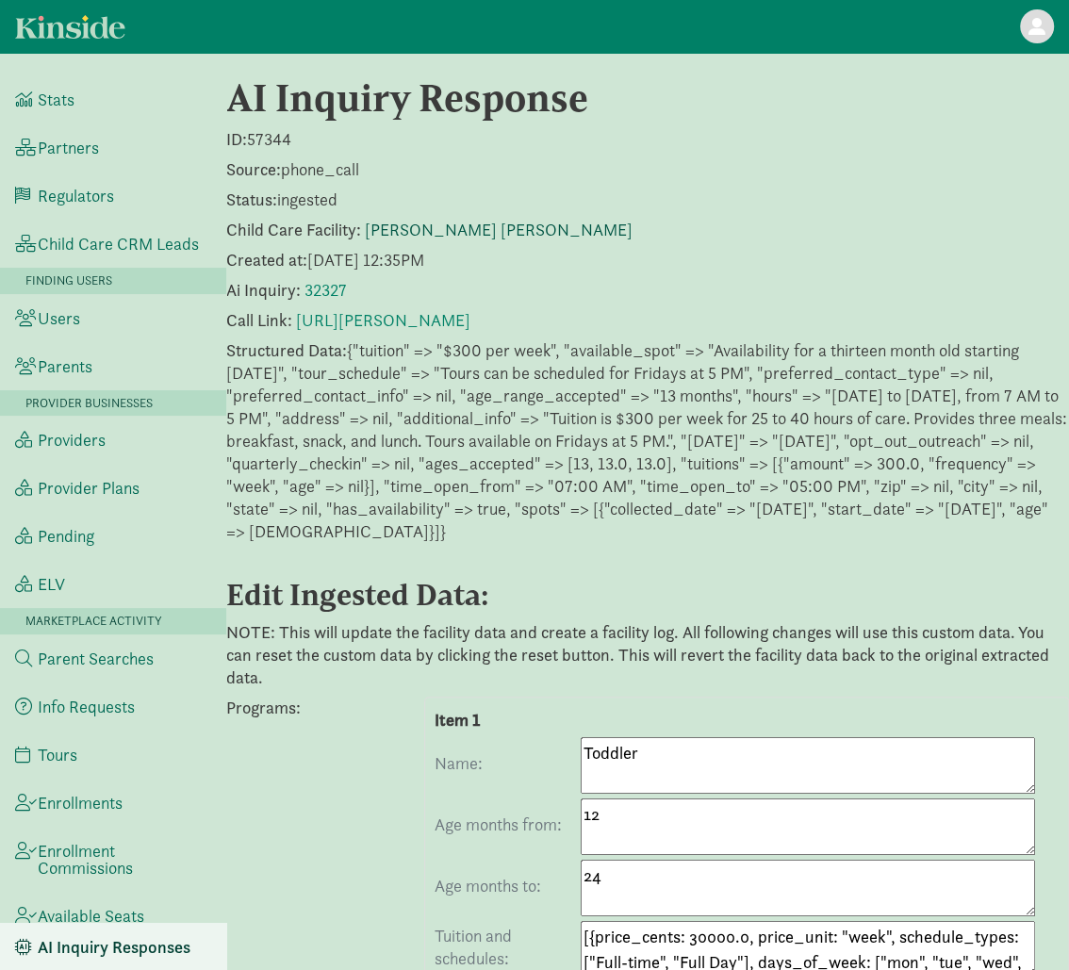
click at [450, 223] on link "[PERSON_NAME] [PERSON_NAME]" at bounding box center [499, 230] width 268 height 22
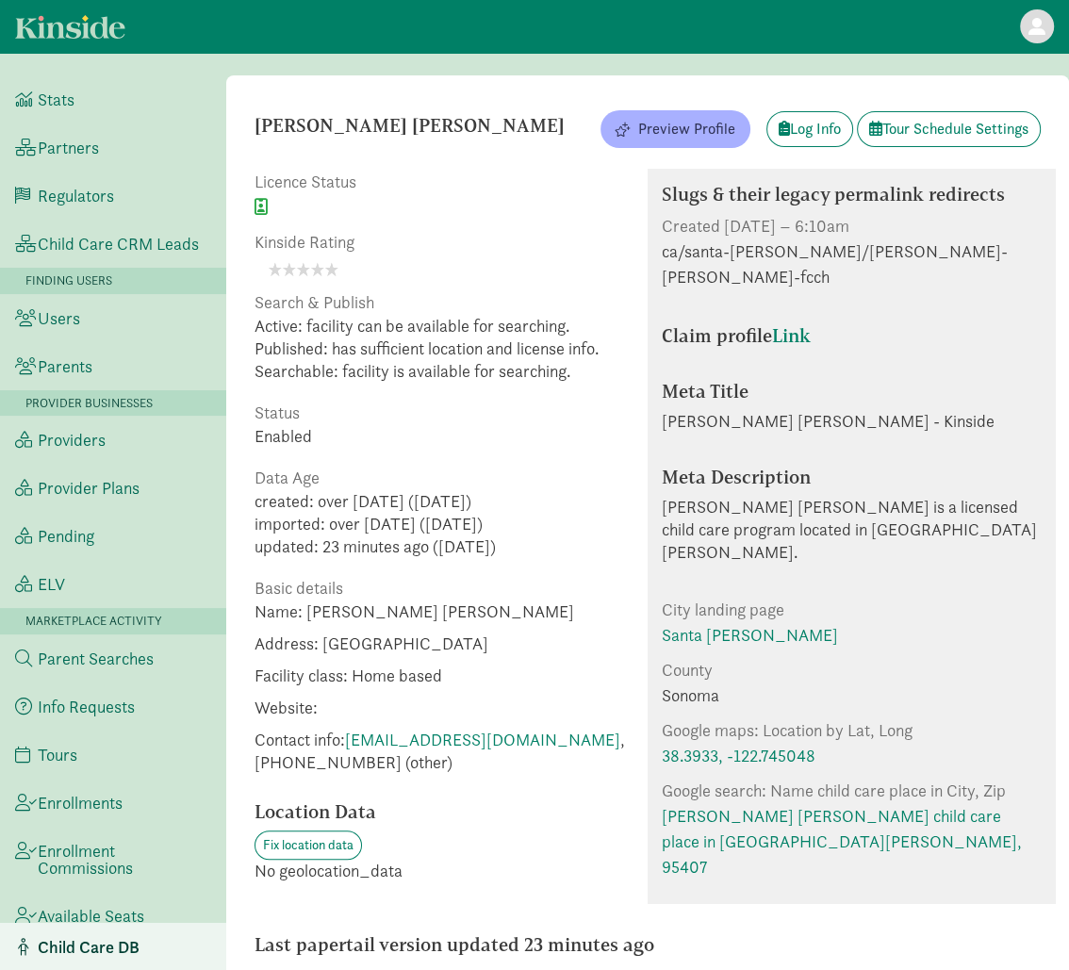
scroll to position [138, 0]
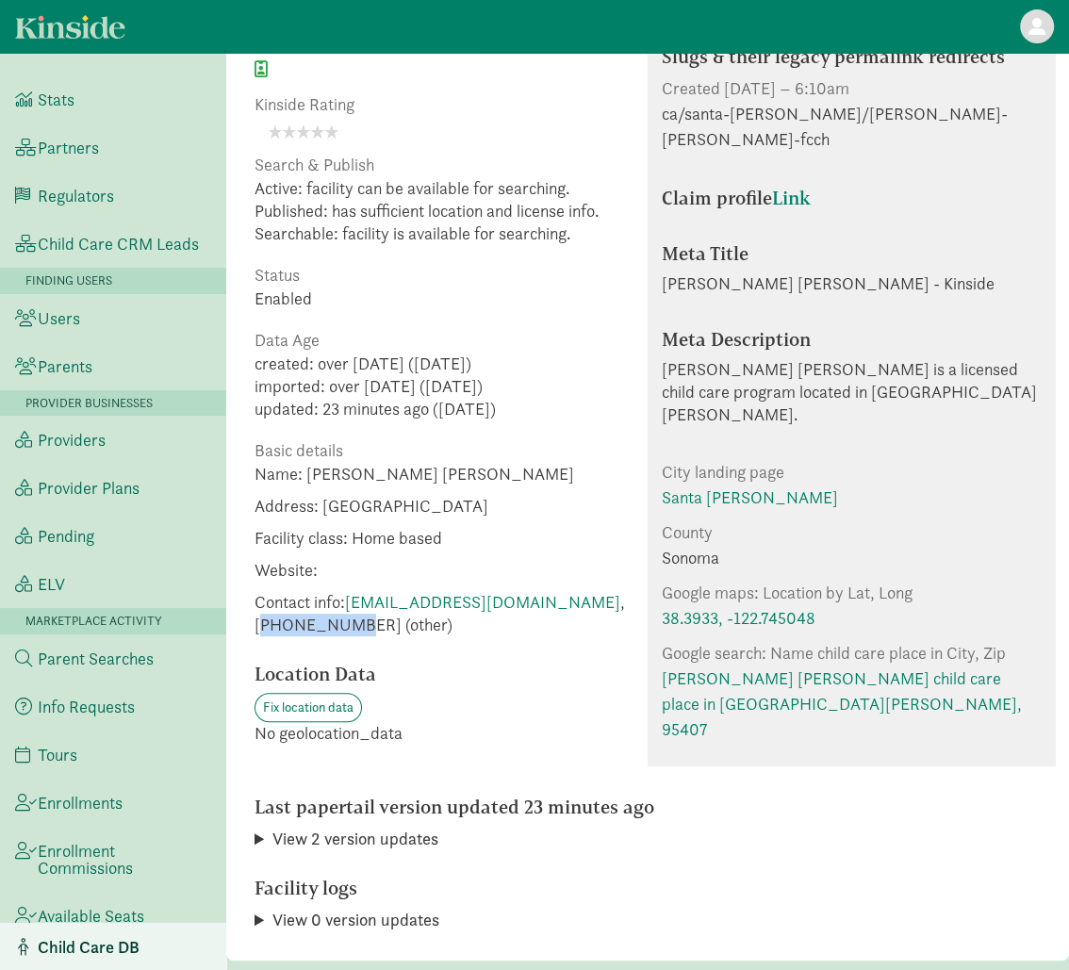
drag, startPoint x: 516, startPoint y: 603, endPoint x: 605, endPoint y: 602, distance: 89.6
click at [605, 602] on span "Contact info: [EMAIL_ADDRESS][DOMAIN_NAME] , [PHONE_NUMBER] (other)" at bounding box center [444, 613] width 379 height 45
drag, startPoint x: 632, startPoint y: 596, endPoint x: 522, endPoint y: 602, distance: 109.6
click at [522, 602] on span "Contact info: [EMAIL_ADDRESS][DOMAIN_NAME] , [PHONE_NUMBER] (other)" at bounding box center [444, 613] width 379 height 45
copy span "7075705415"
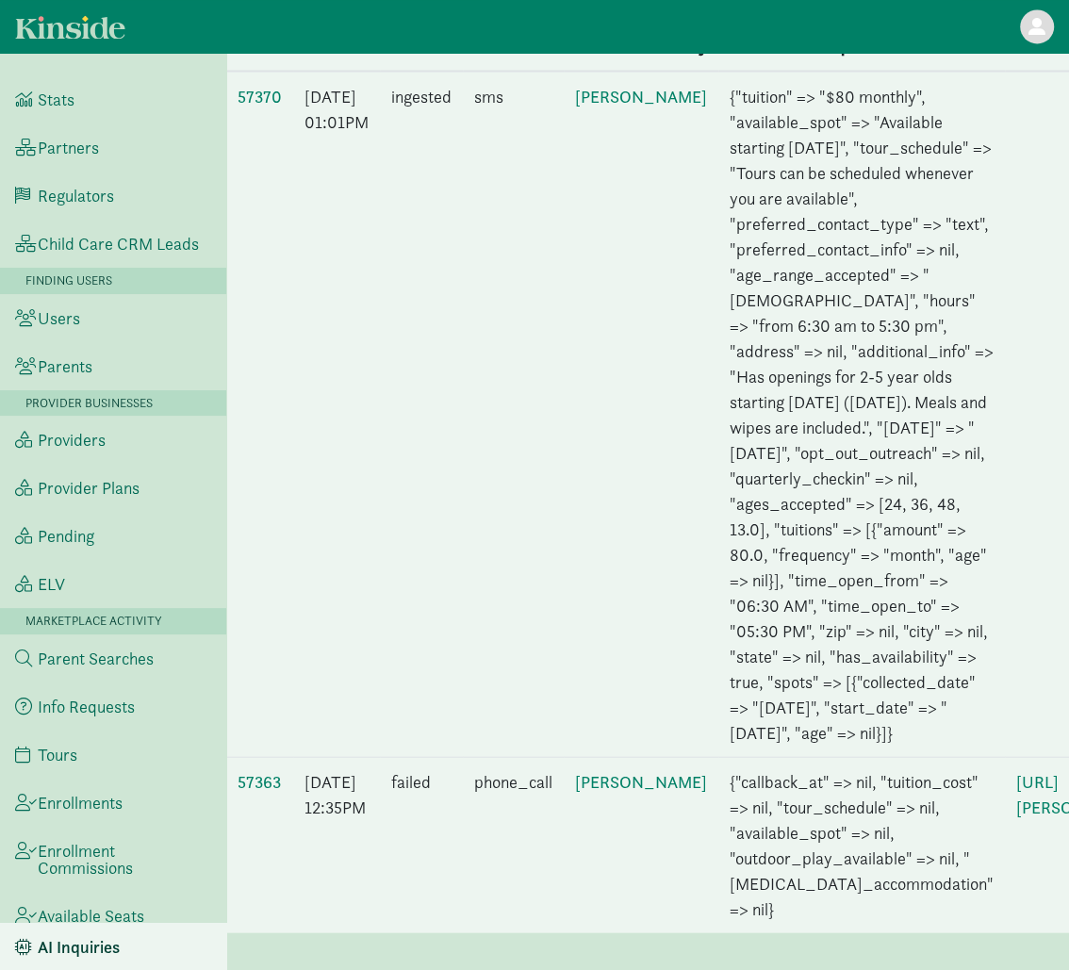
scroll to position [2161, 0]
click at [270, 770] on link "57363" at bounding box center [259, 781] width 43 height 22
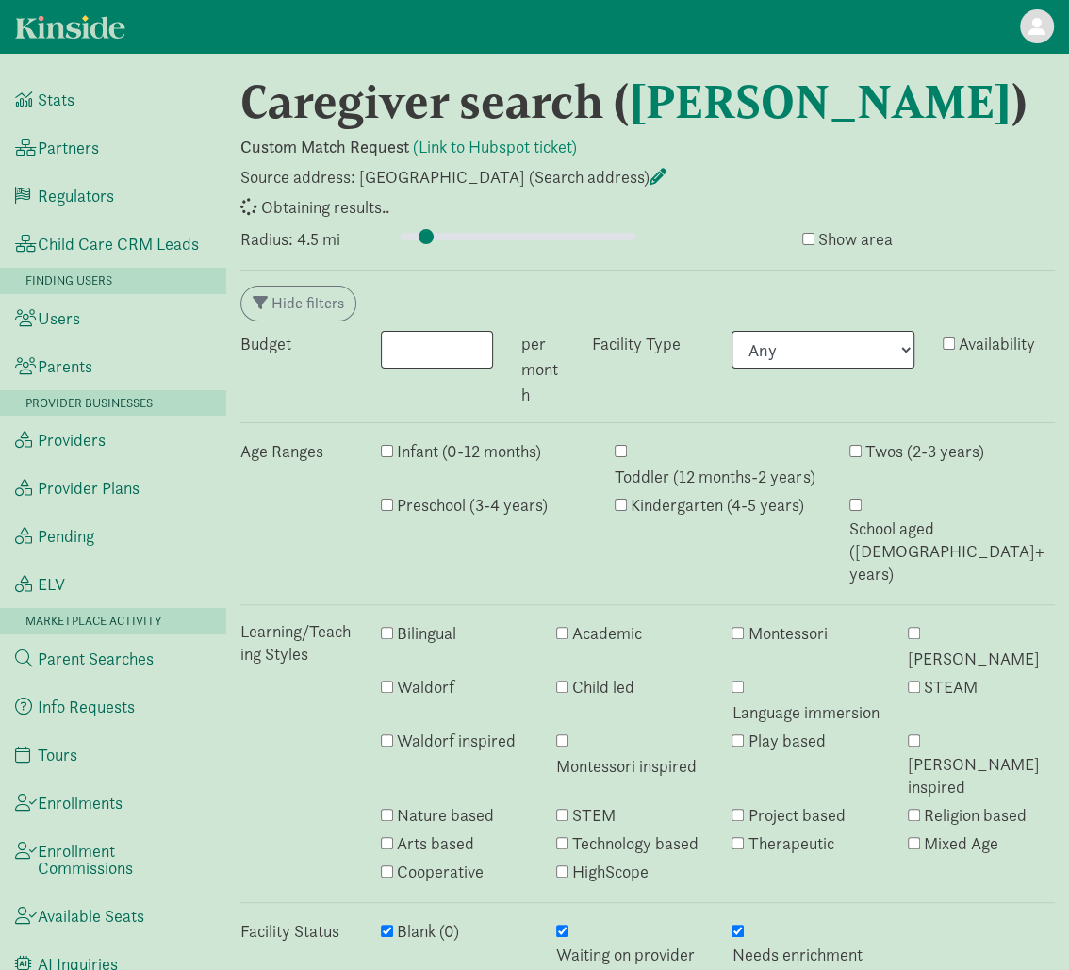
select select "awaiting_response"
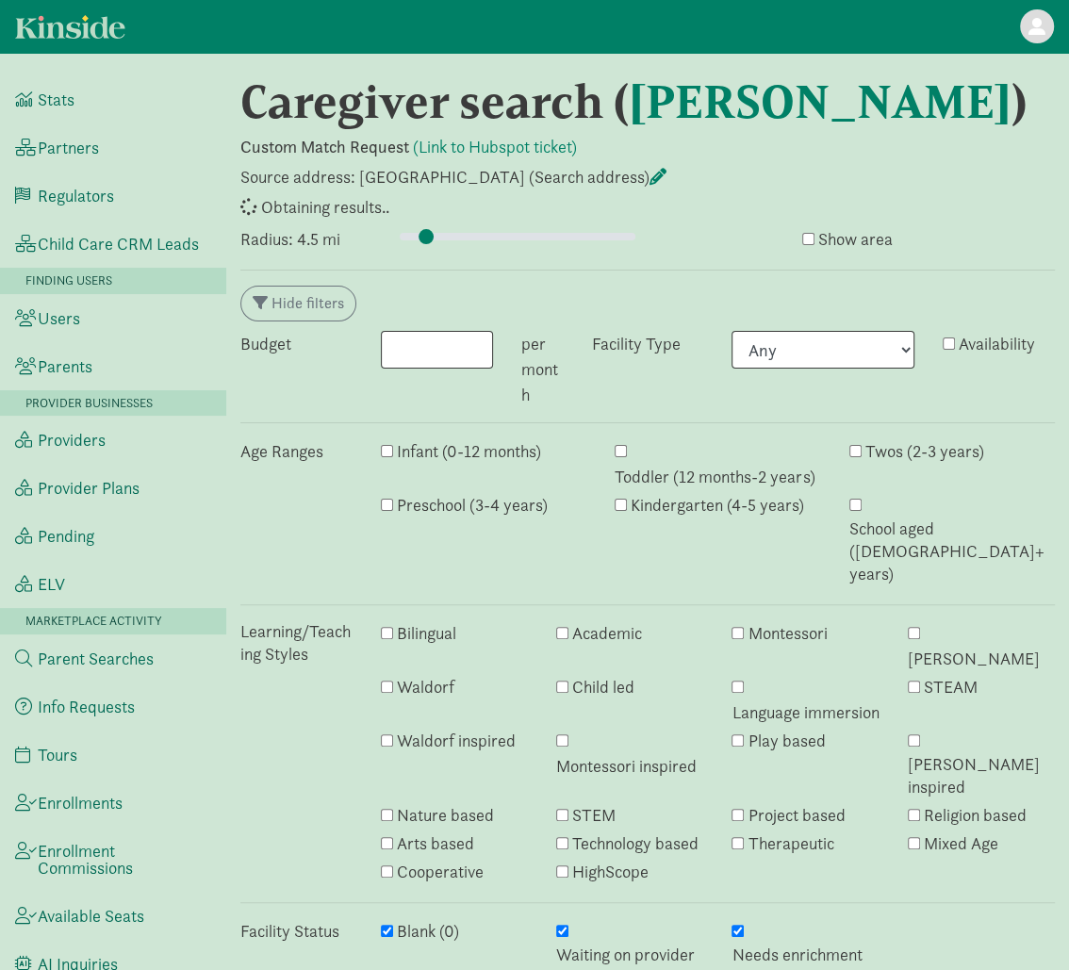
select select "awaiting_response"
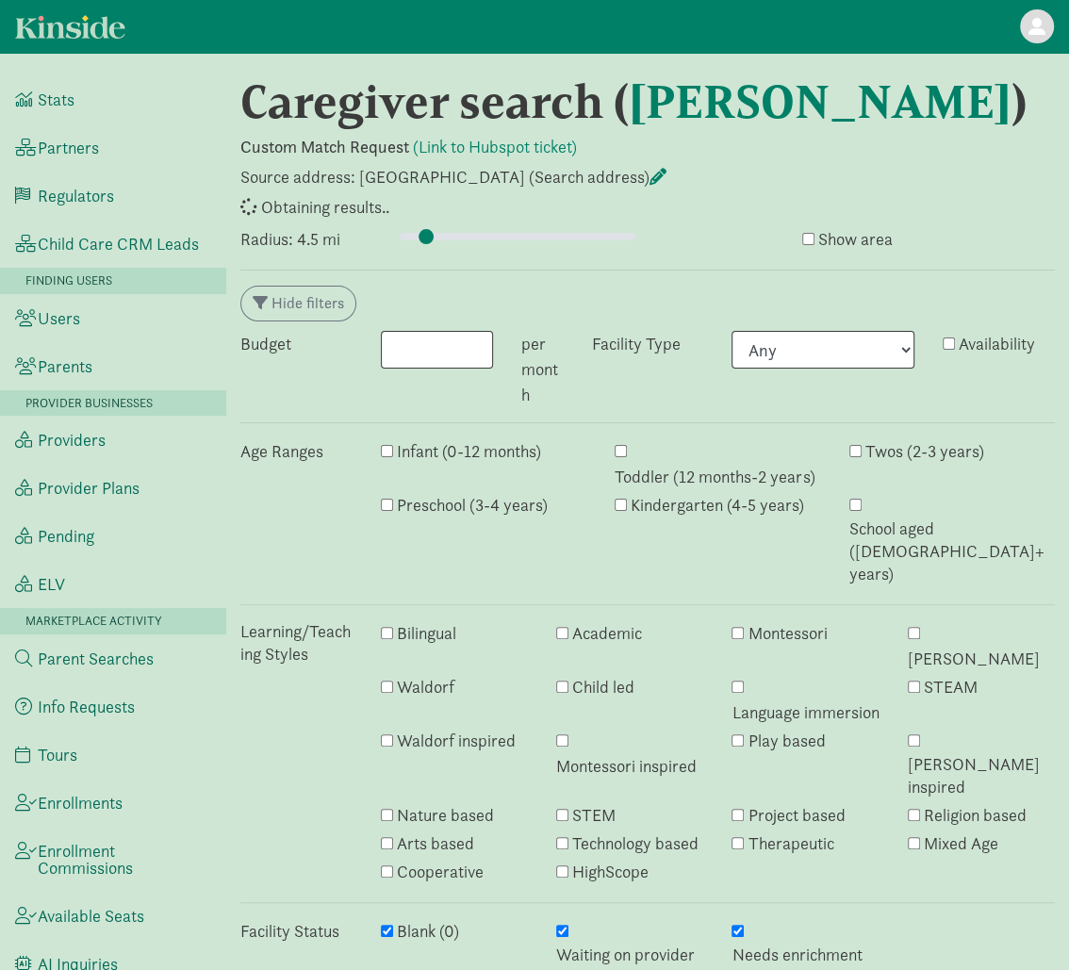
select select "awaiting_response"
select select "processing"
select select "awaiting_response"
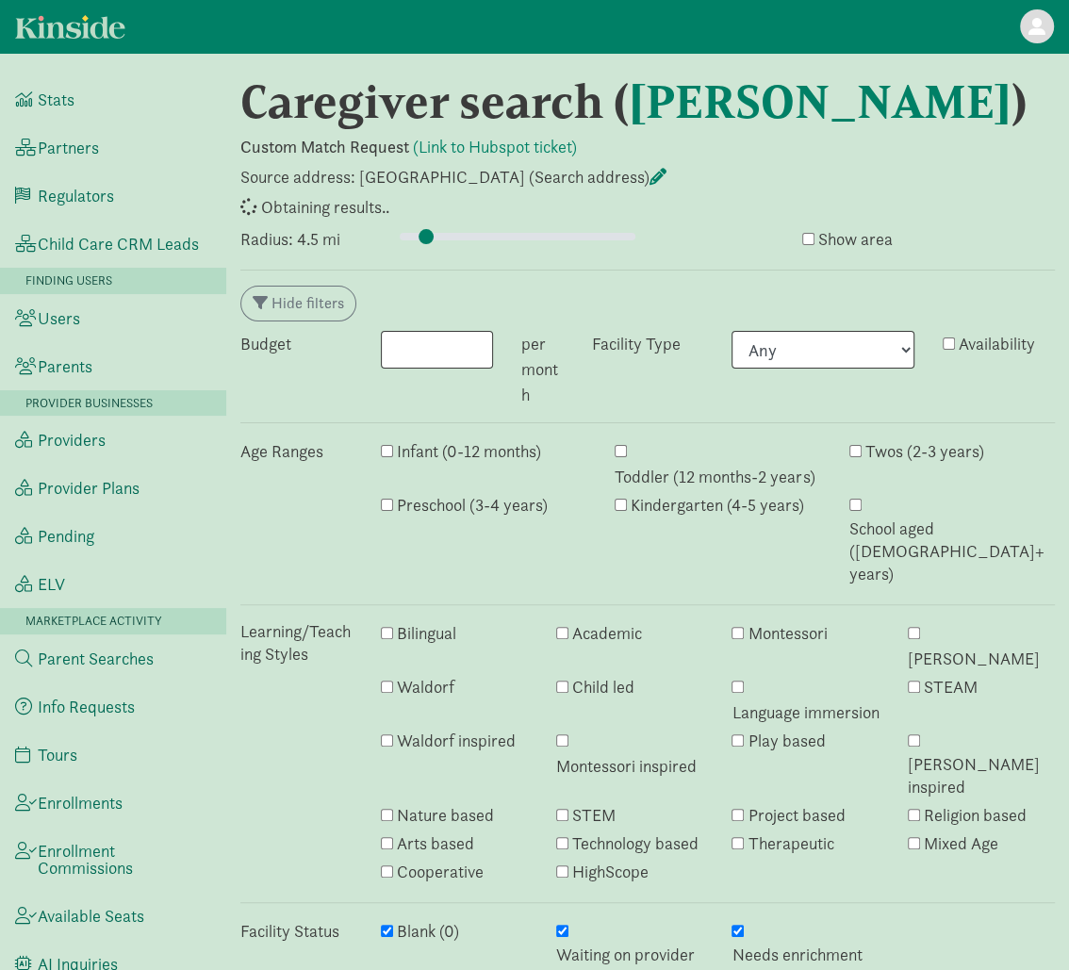
select select "awaiting_response"
select select "closed"
select select "awaiting_response"
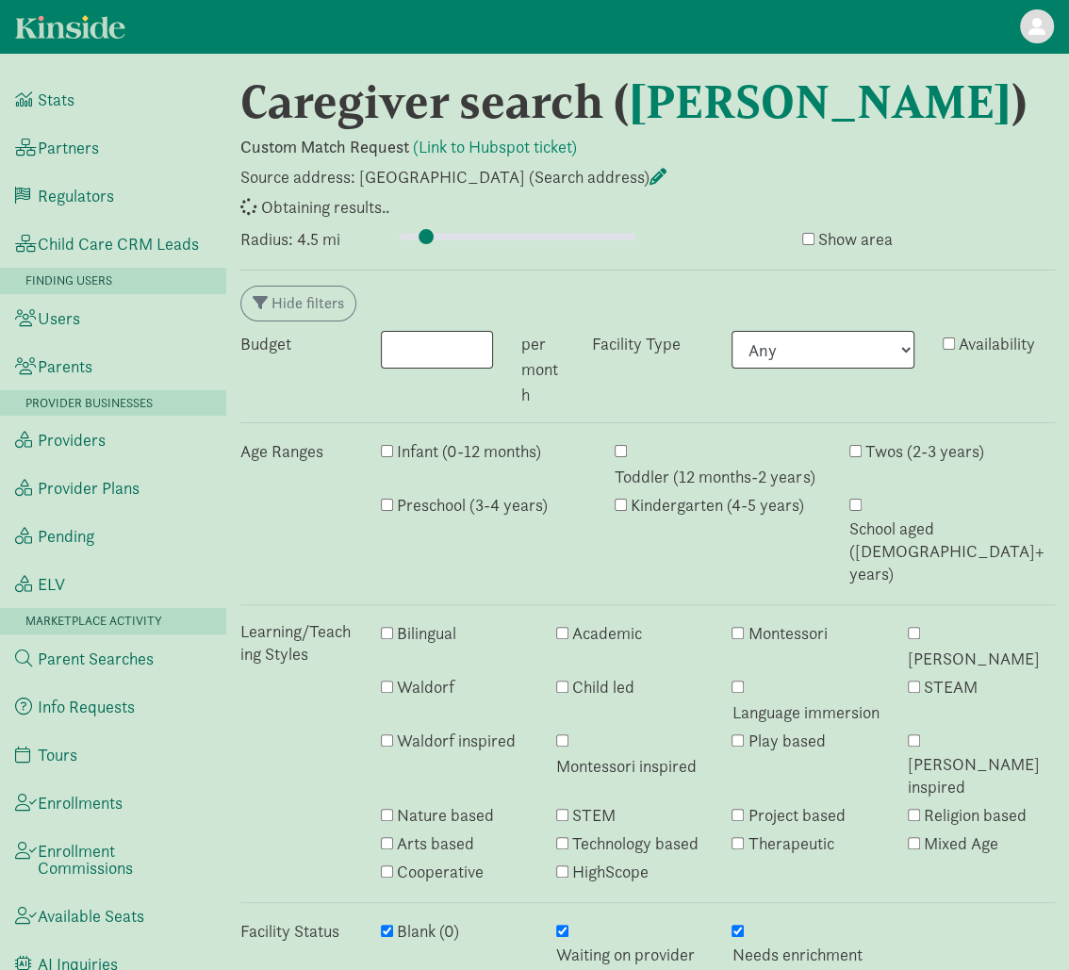
select select "awaiting_response"
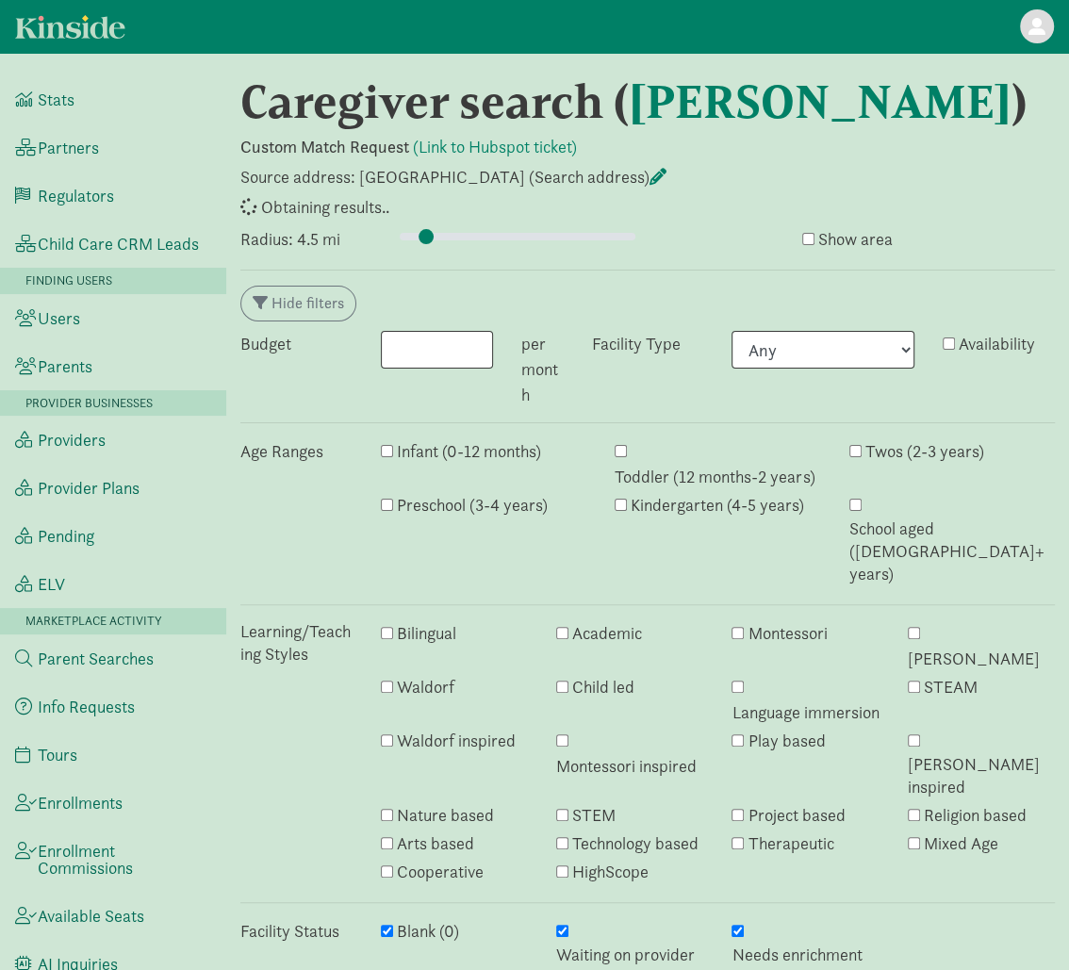
select select "awaiting_response"
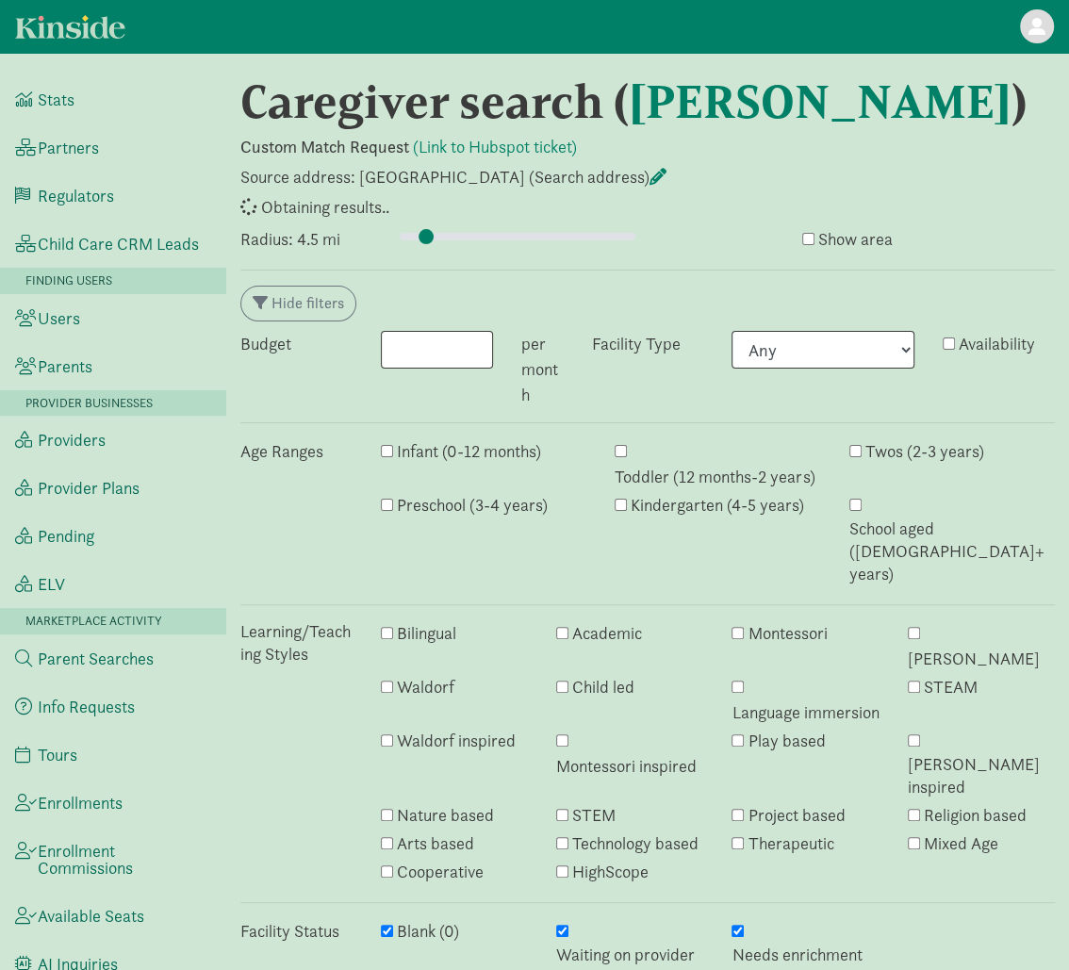
select select "awaiting_response"
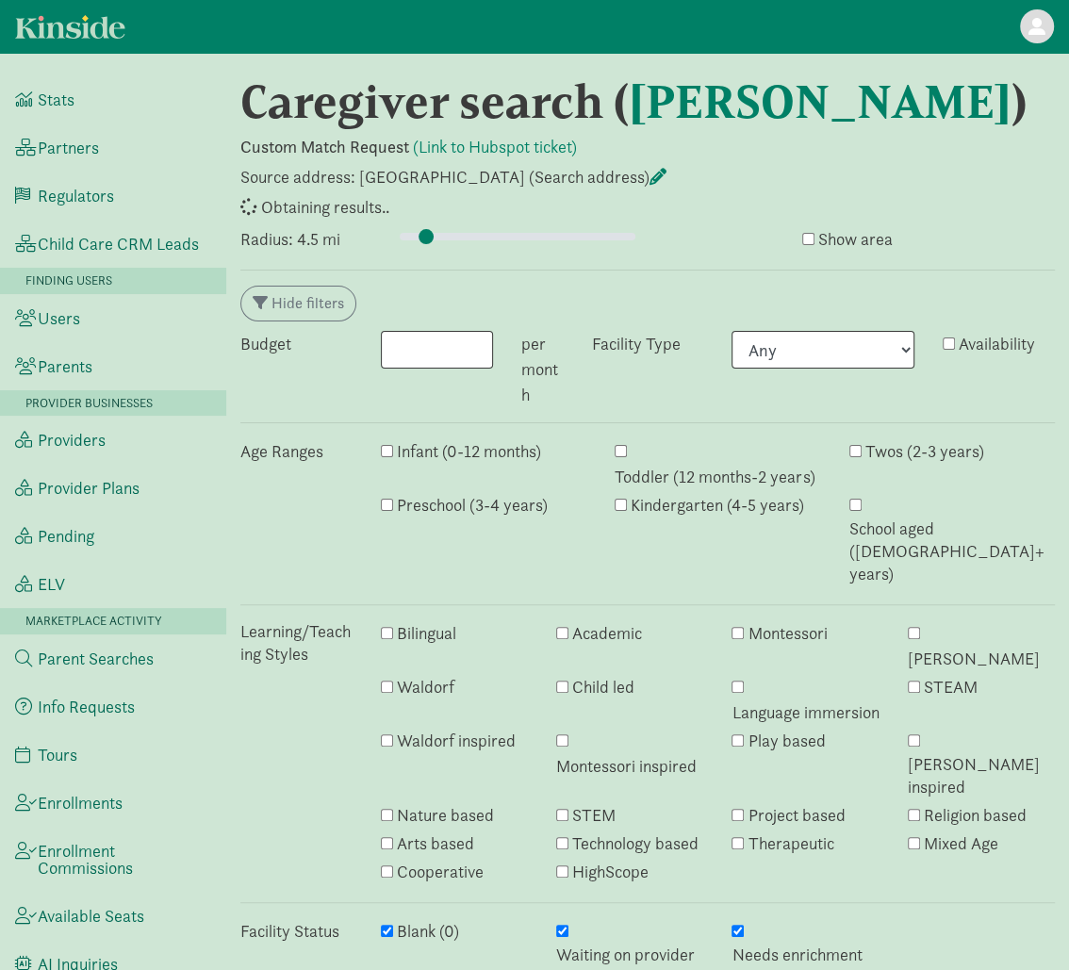
select select "awaiting_response"
select select "no_avail"
select select "closed"
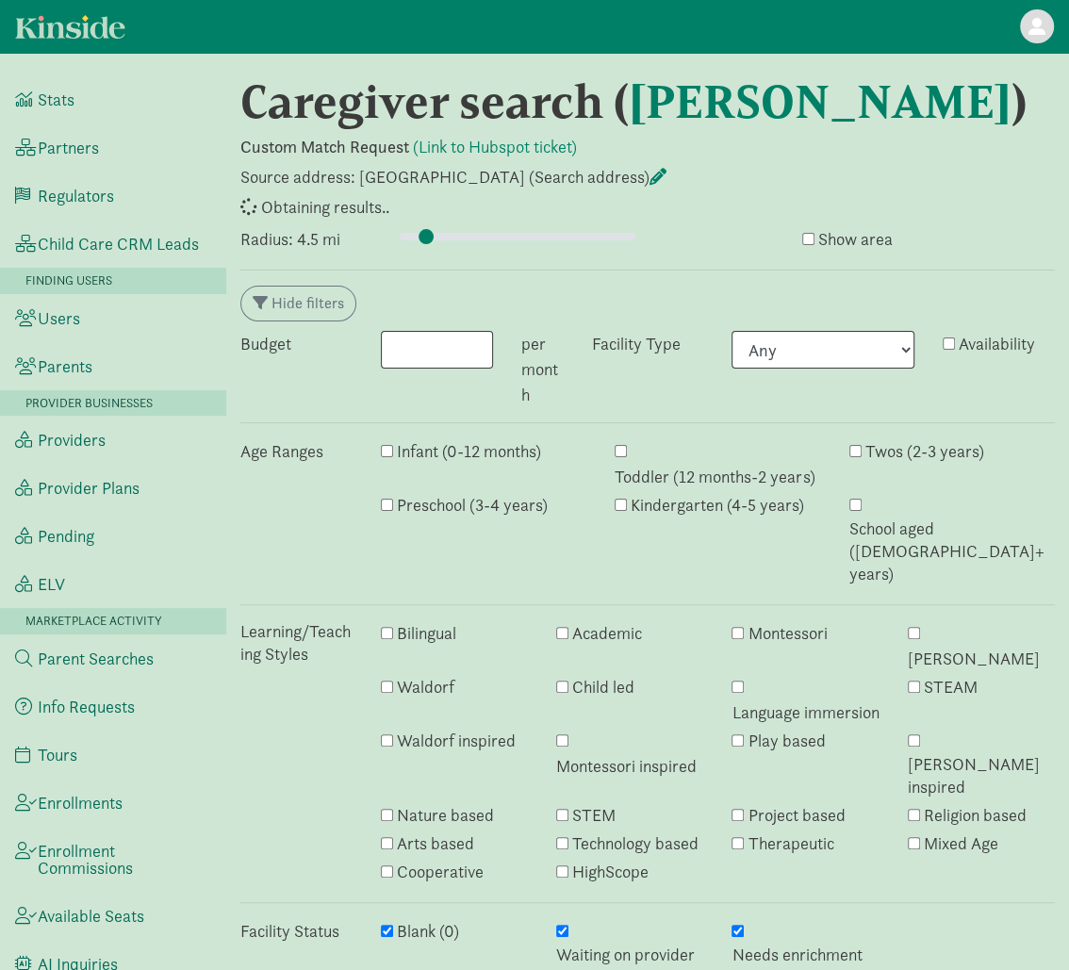
select select "awaiting_response"
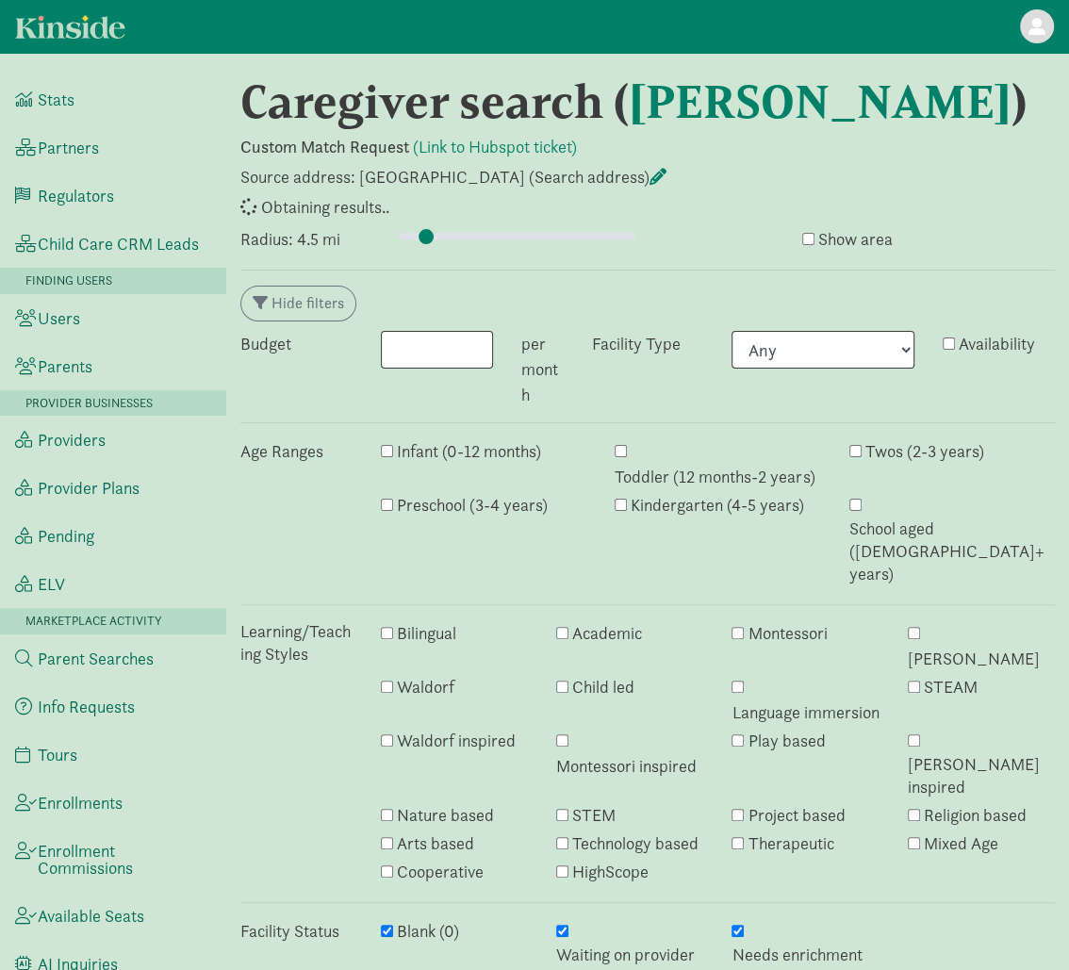
select select "awaiting_response"
select select "closed"
select select "awaiting_response"
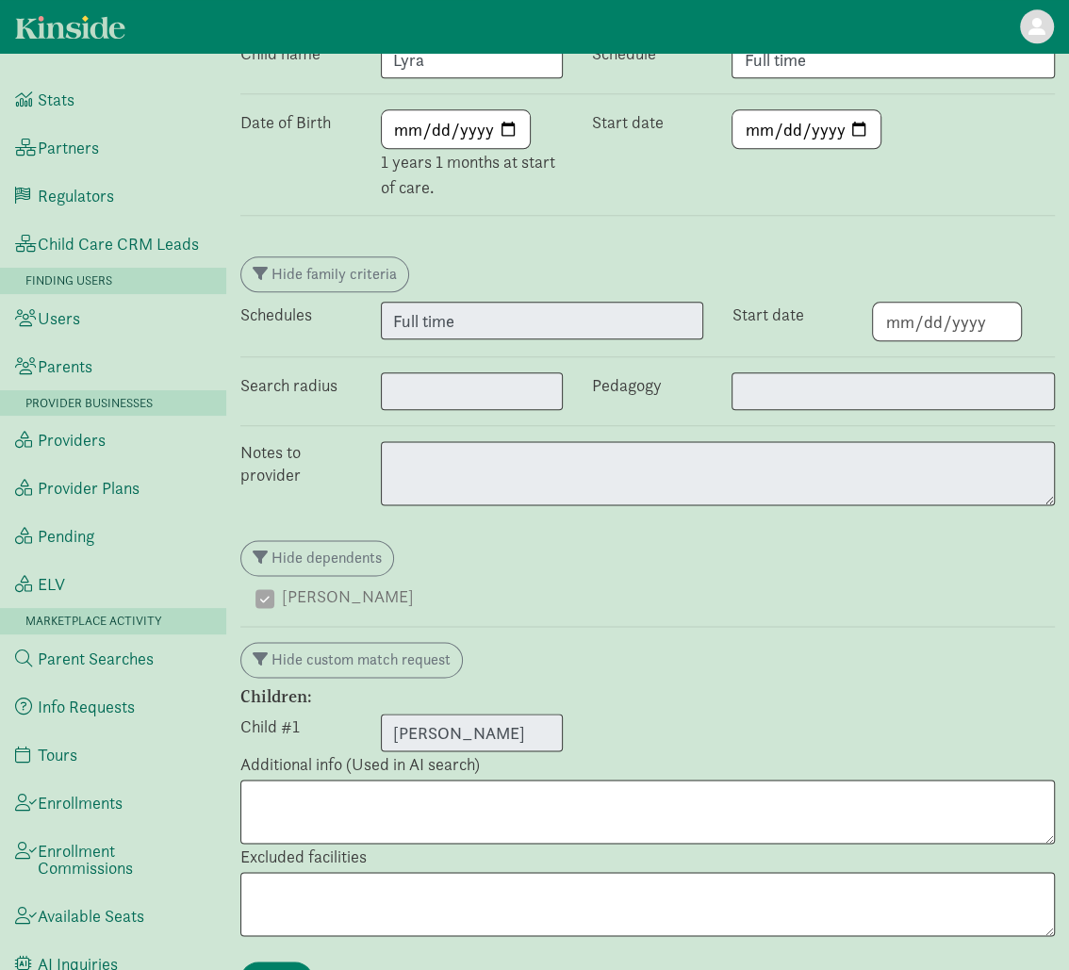
scroll to position [7815, 0]
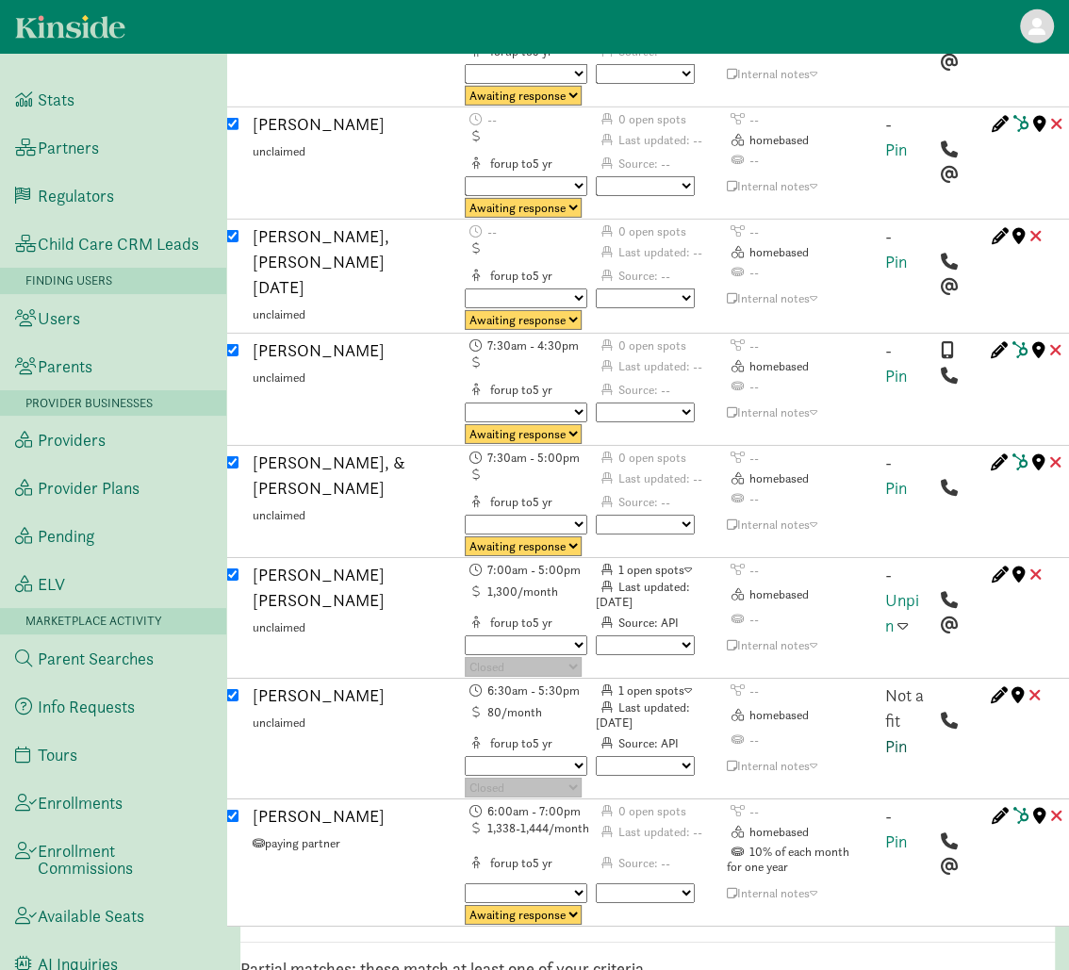
click at [900, 735] on link "Pin" at bounding box center [896, 746] width 22 height 22
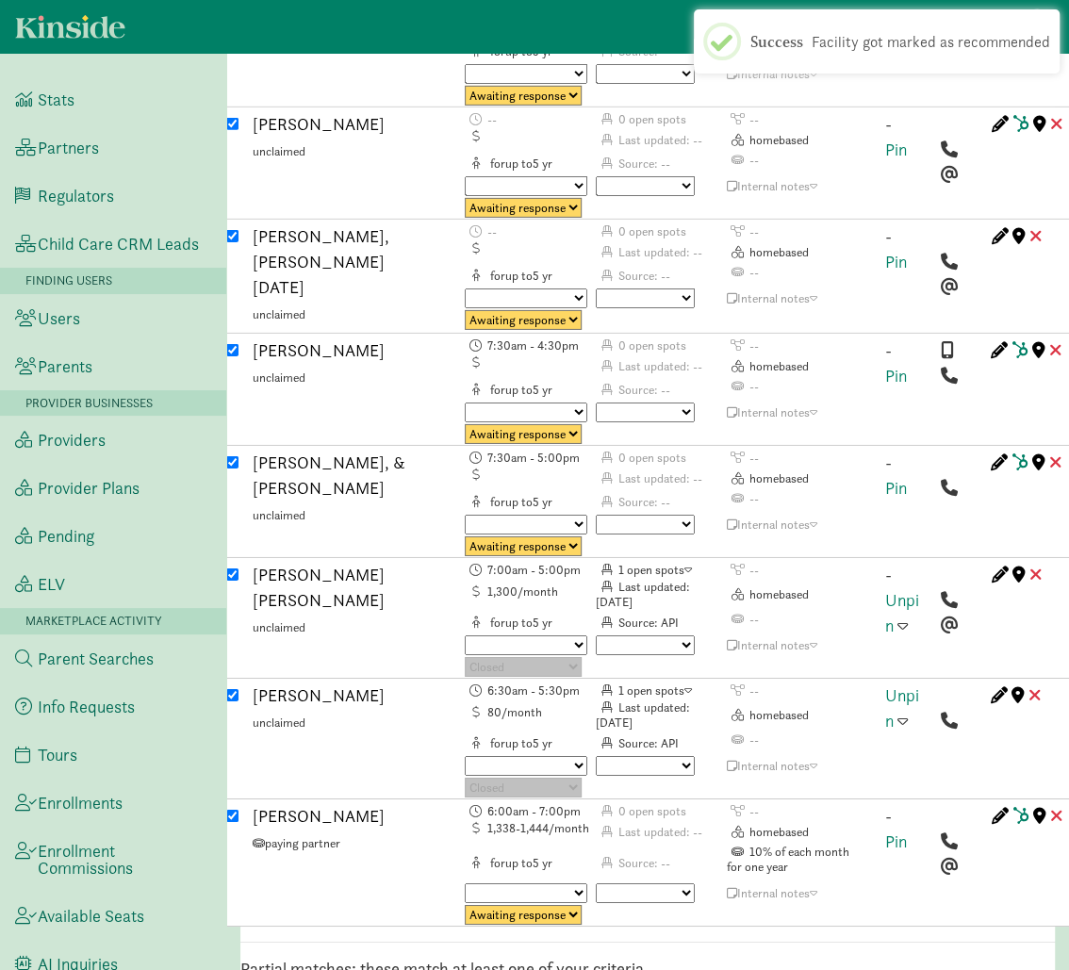
click at [905, 712] on span at bounding box center [903, 720] width 10 height 17
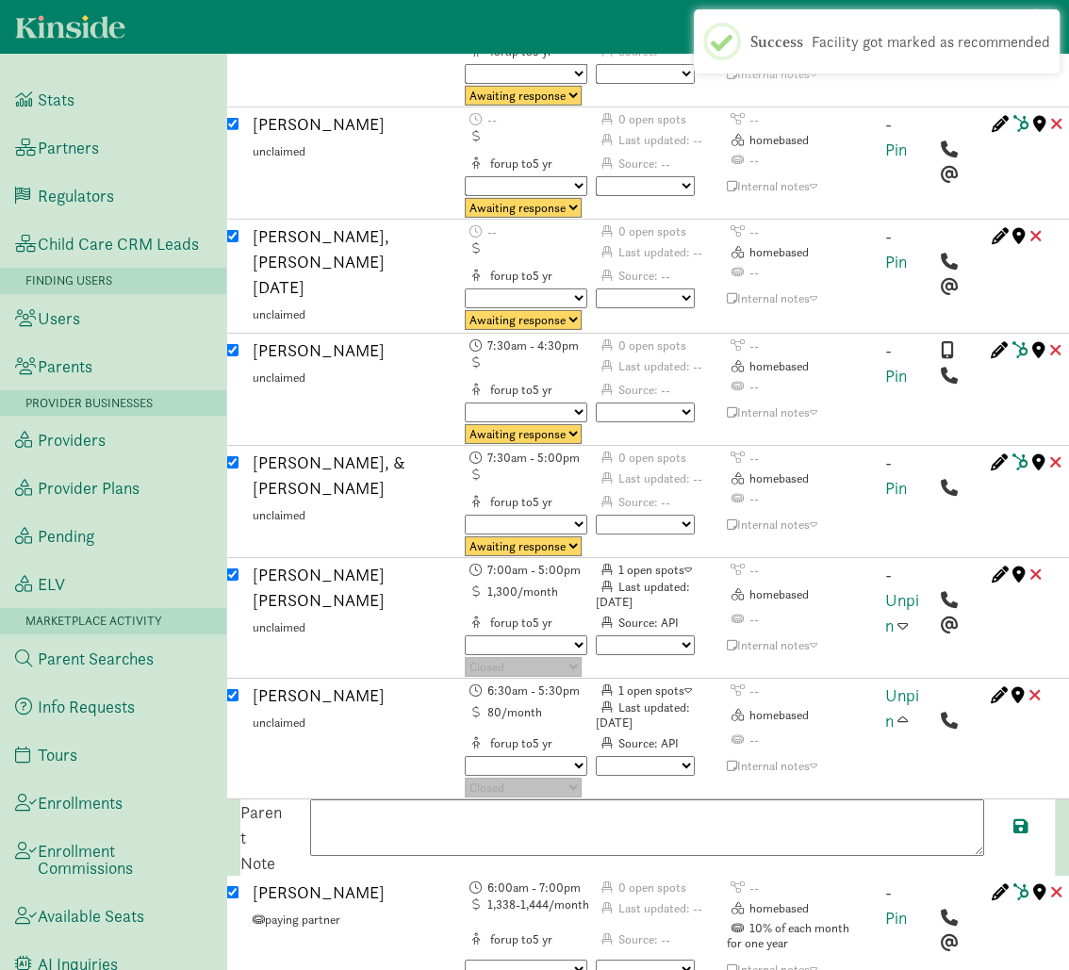
click at [694, 800] on textarea at bounding box center [647, 828] width 674 height 57
paste textarea "Has openings for 2-5 year olds starting August 27, 2025 (August 27, 2025). Meal…"
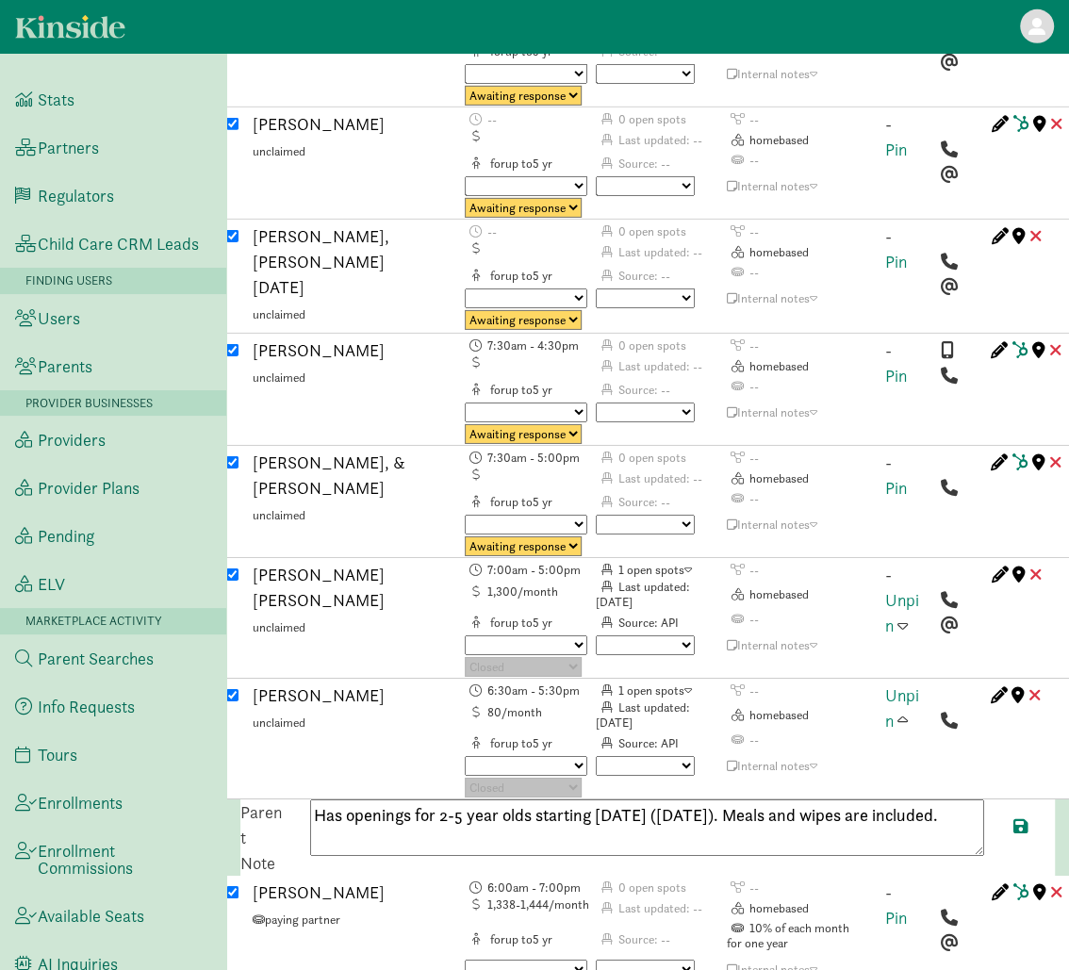
paste textarea "17078529185"
type textarea "Has openings for 2-5 year olds starting August 27, 2025 (August 27, 2025). Meal…"
click at [1018, 817] on span at bounding box center [1020, 825] width 15 height 17
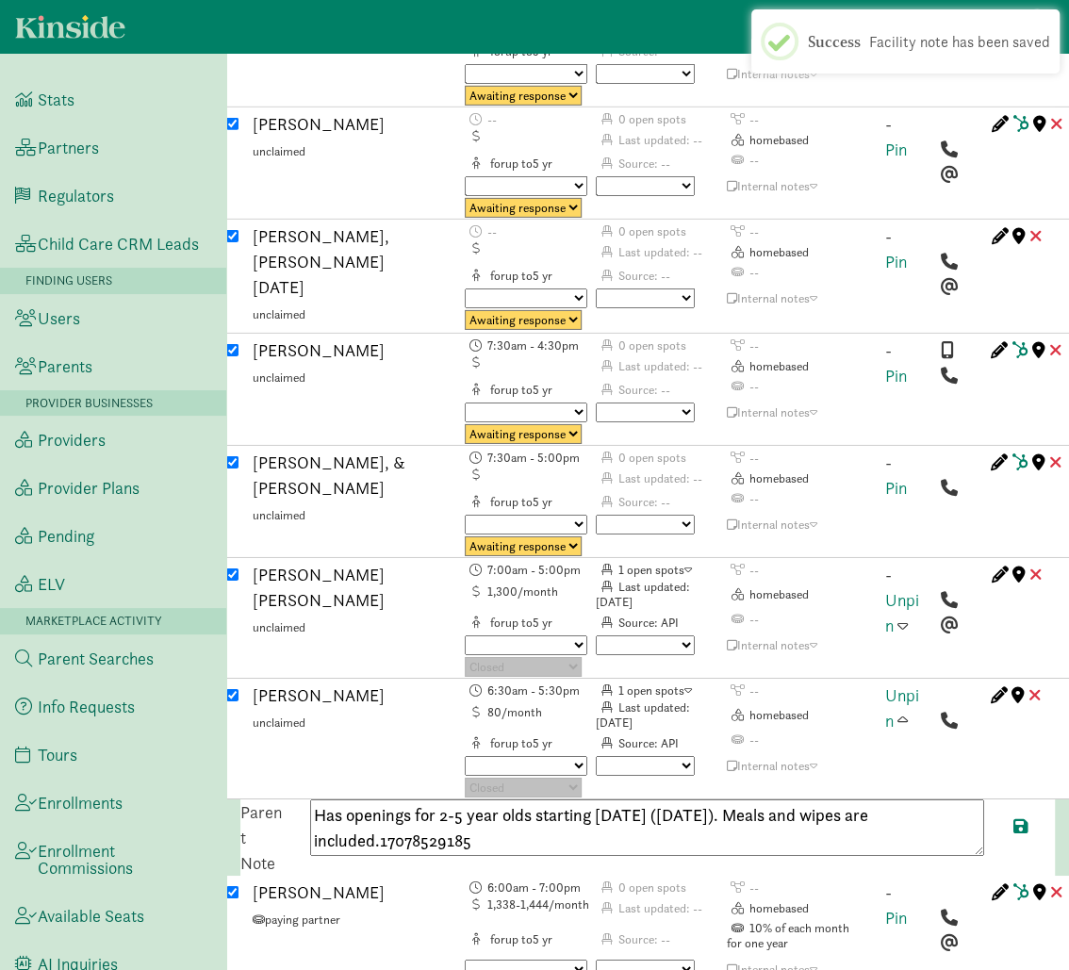
click at [900, 712] on span at bounding box center [903, 720] width 10 height 17
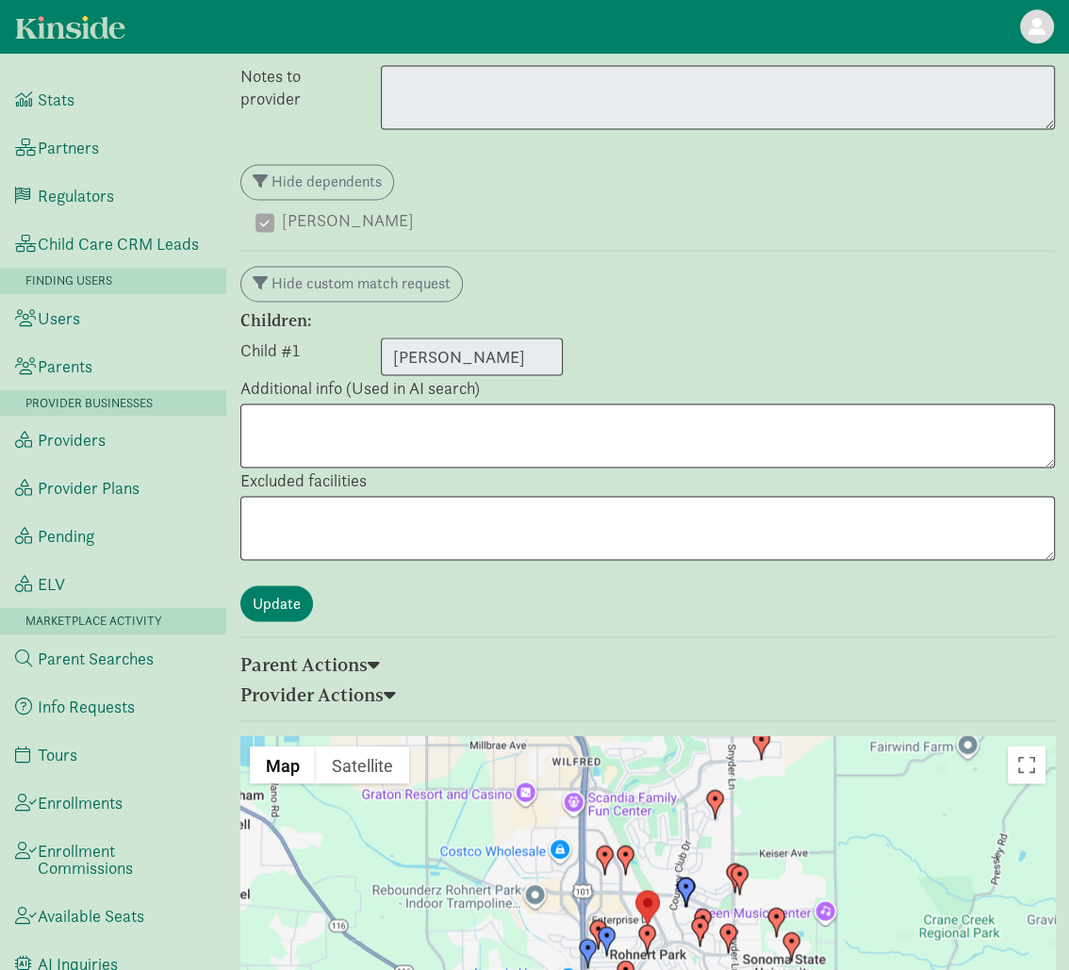
scroll to position [0, 0]
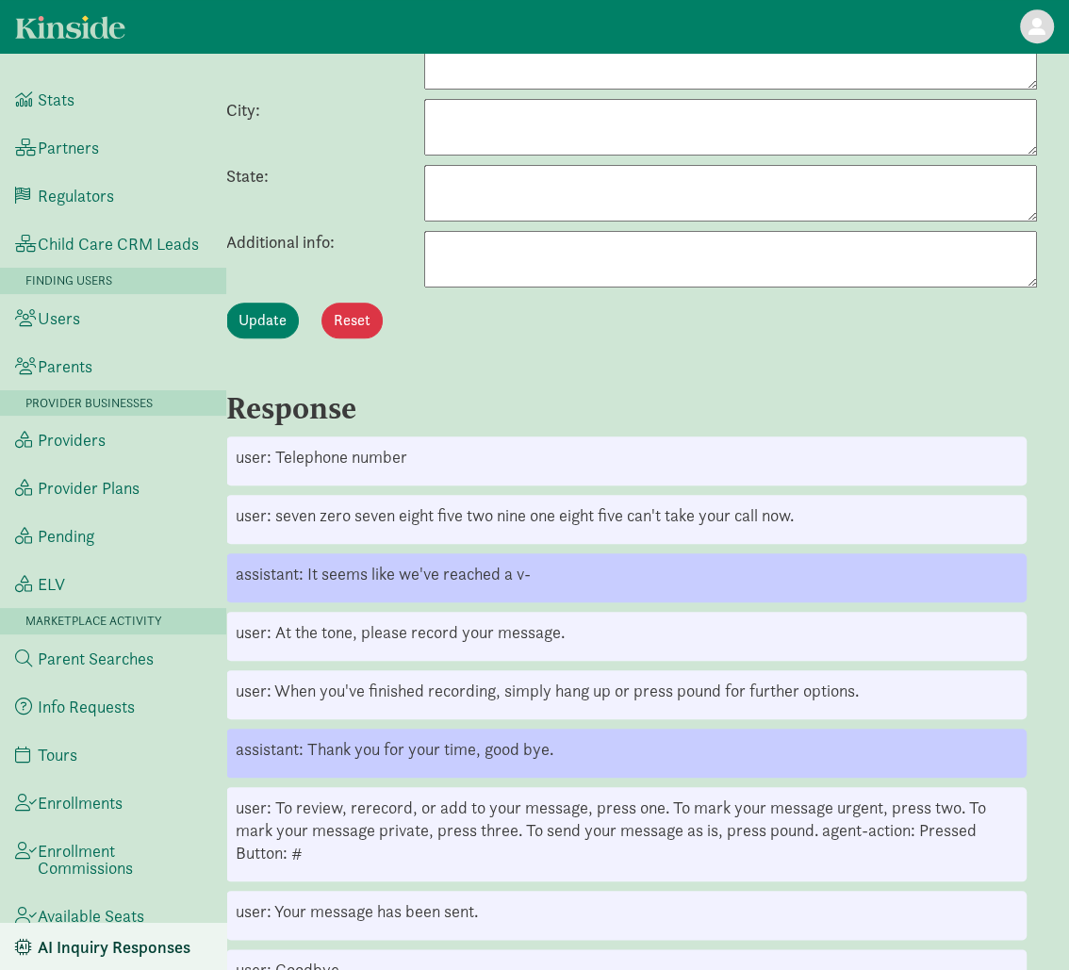
scroll to position [691, 0]
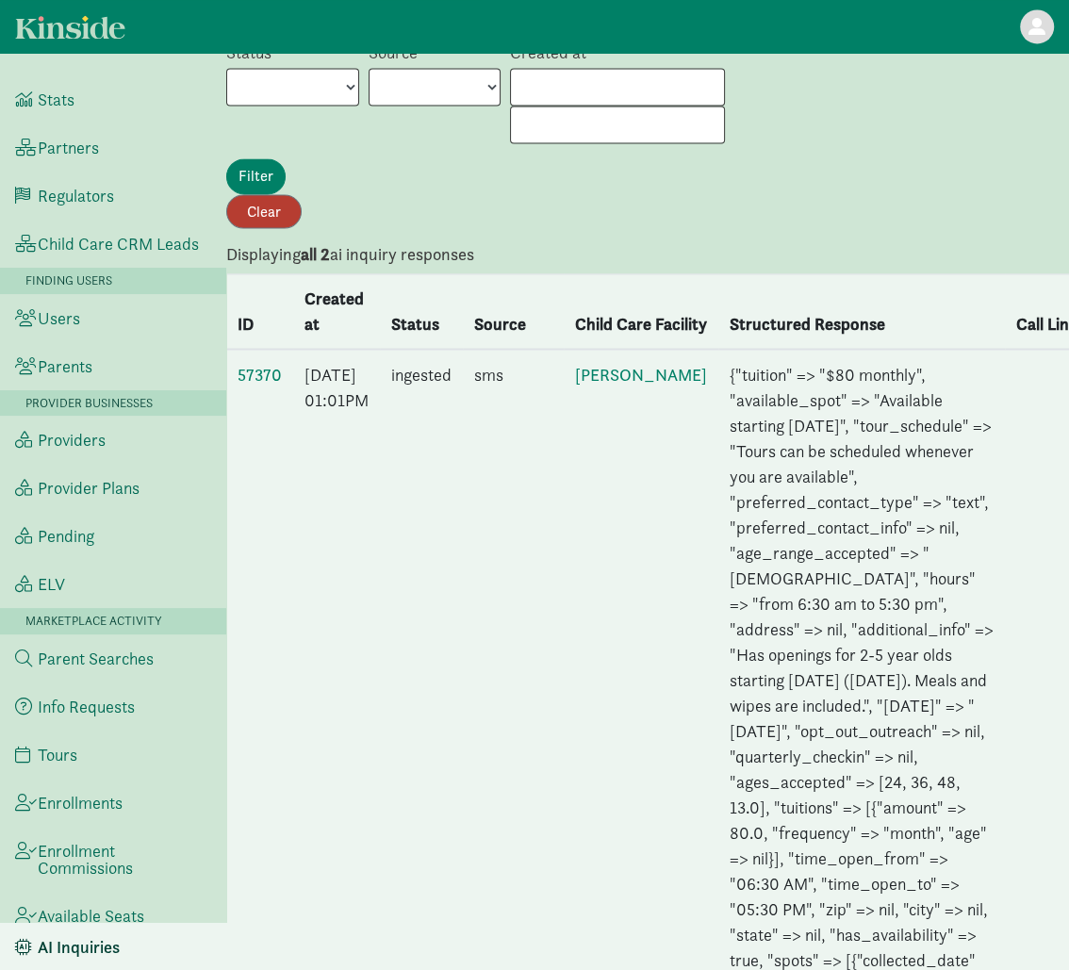
scroll to position [1745, 0]
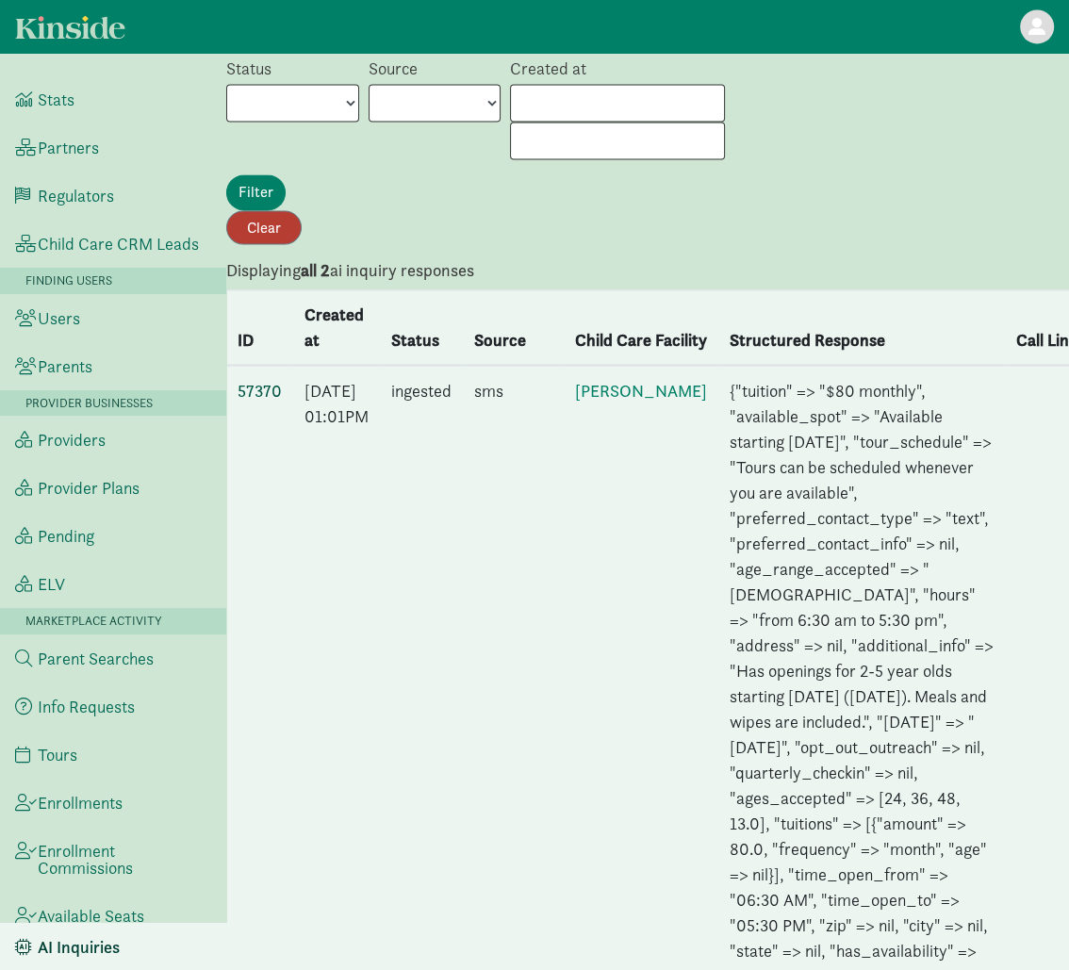
click at [263, 401] on link "57370" at bounding box center [260, 390] width 44 height 22
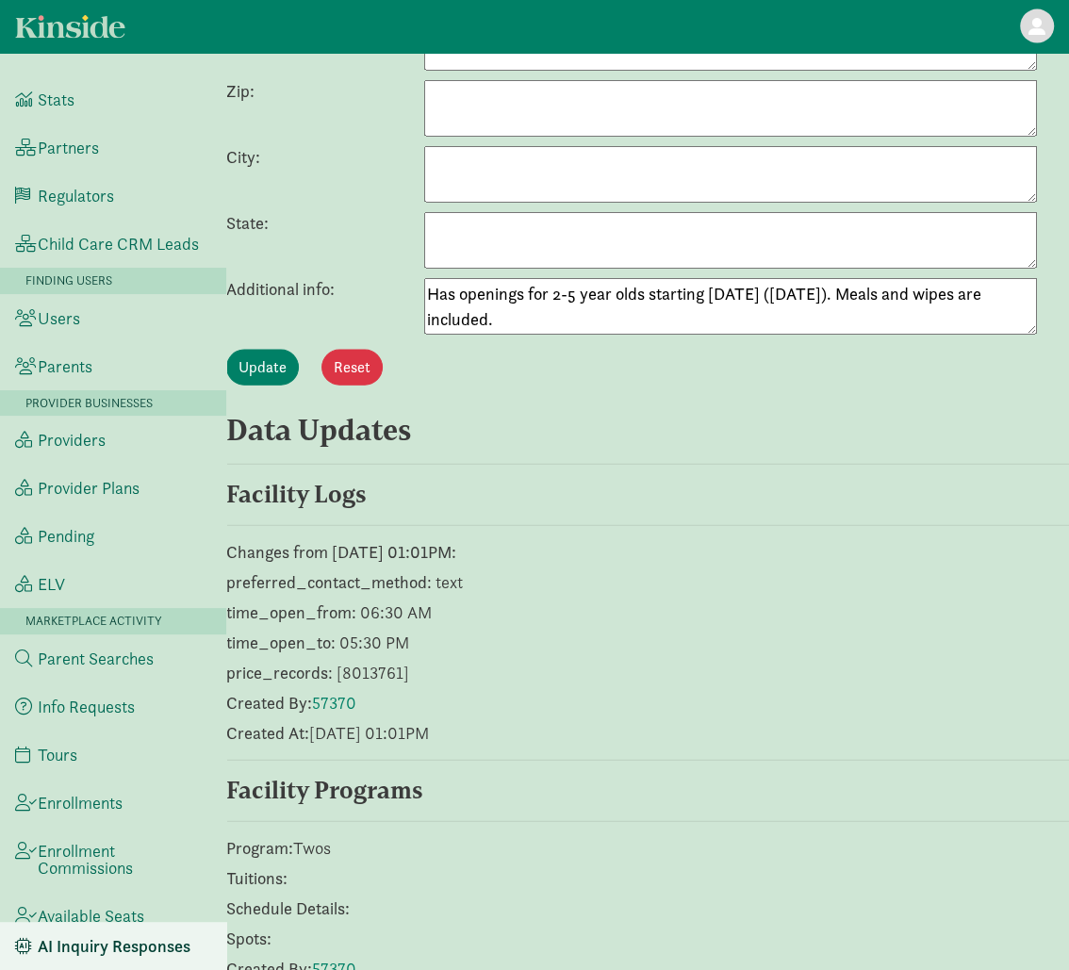
scroll to position [2260, 0]
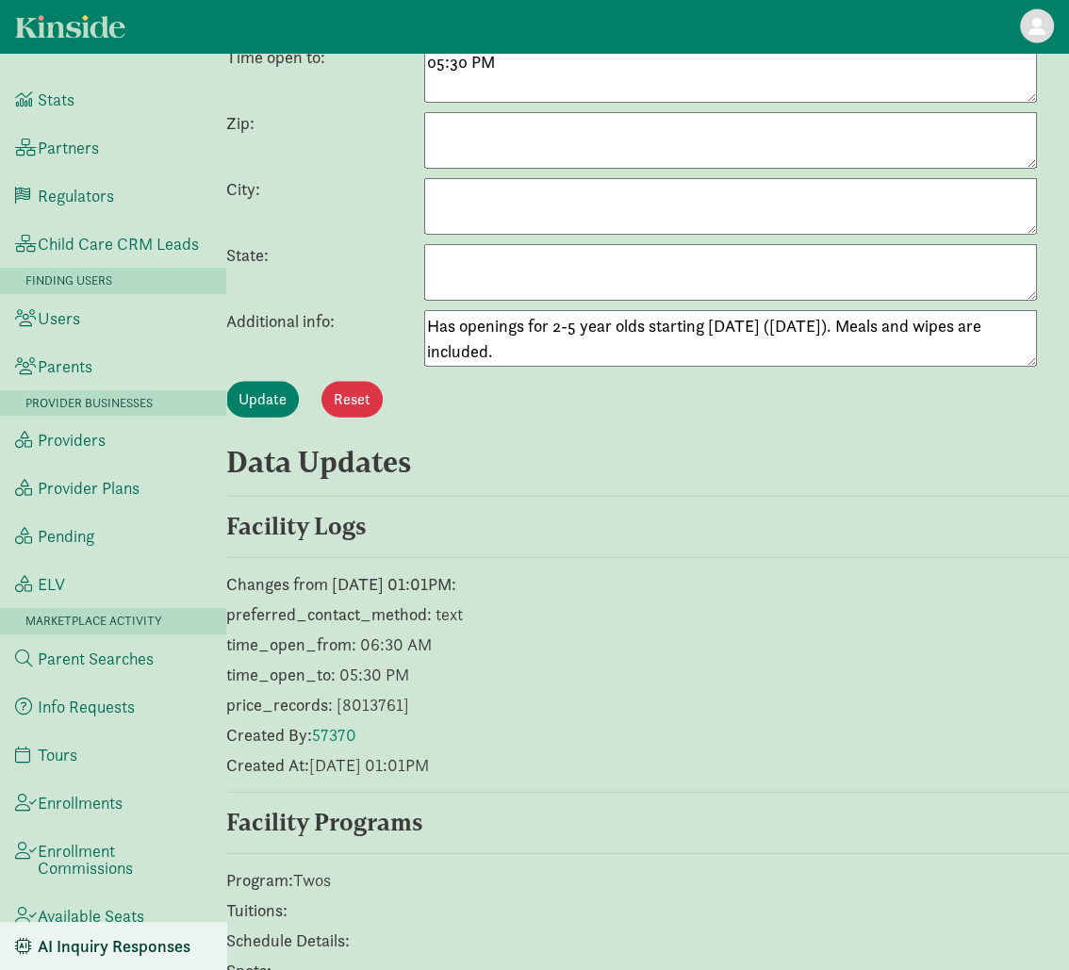
click at [553, 350] on textarea "Has openings for 2-5 year olds starting [DATE] ([DATE]). Meals and wipes are in…" at bounding box center [730, 338] width 613 height 57
click at [644, 391] on div "Update Reset" at bounding box center [647, 400] width 843 height 36
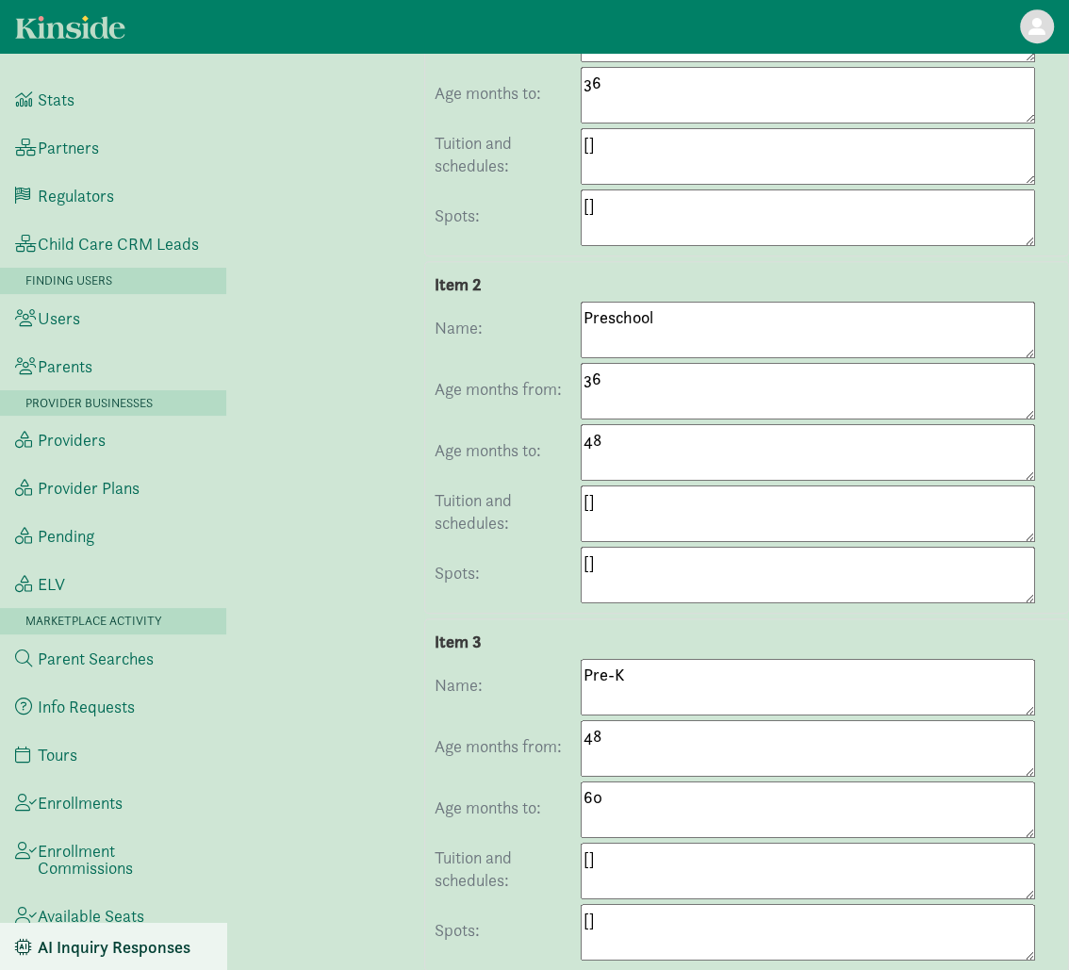
scroll to position [0, 0]
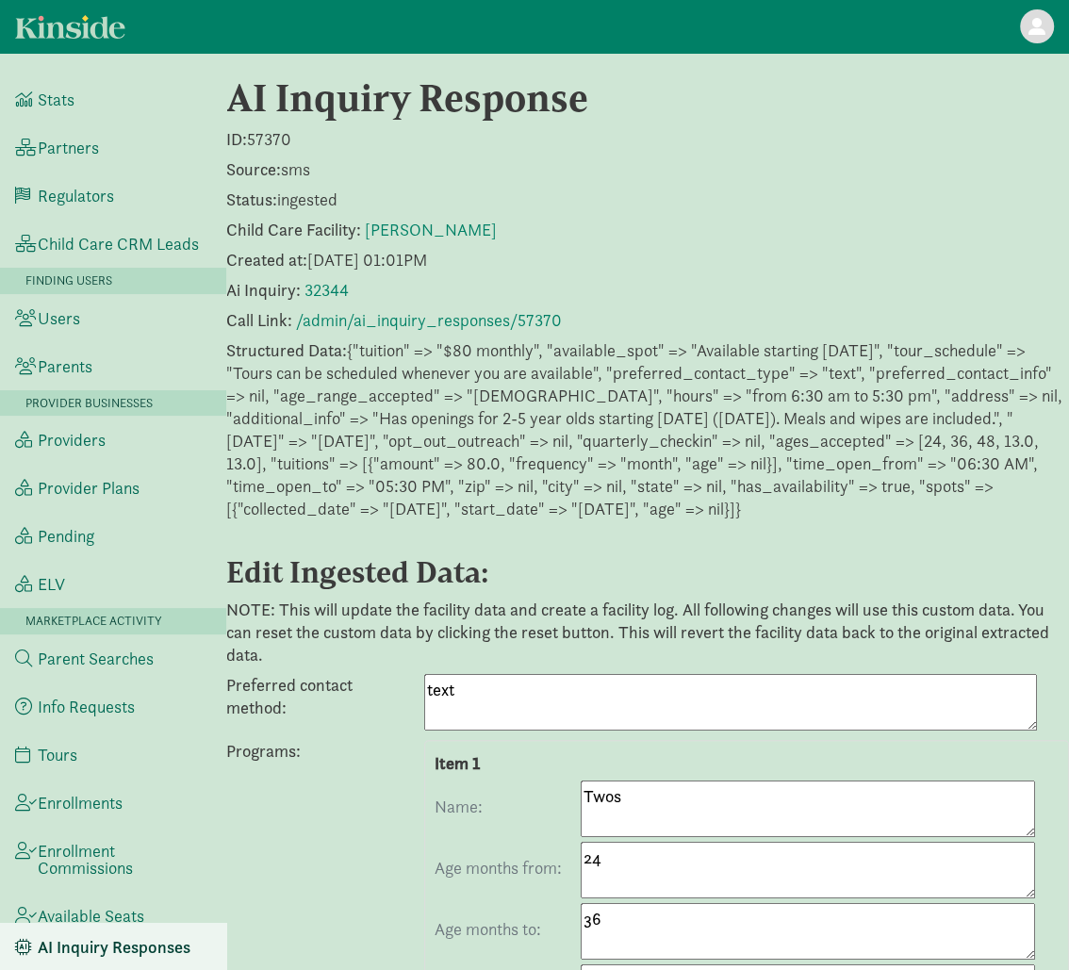
click at [459, 231] on link "[PERSON_NAME]" at bounding box center [431, 230] width 132 height 22
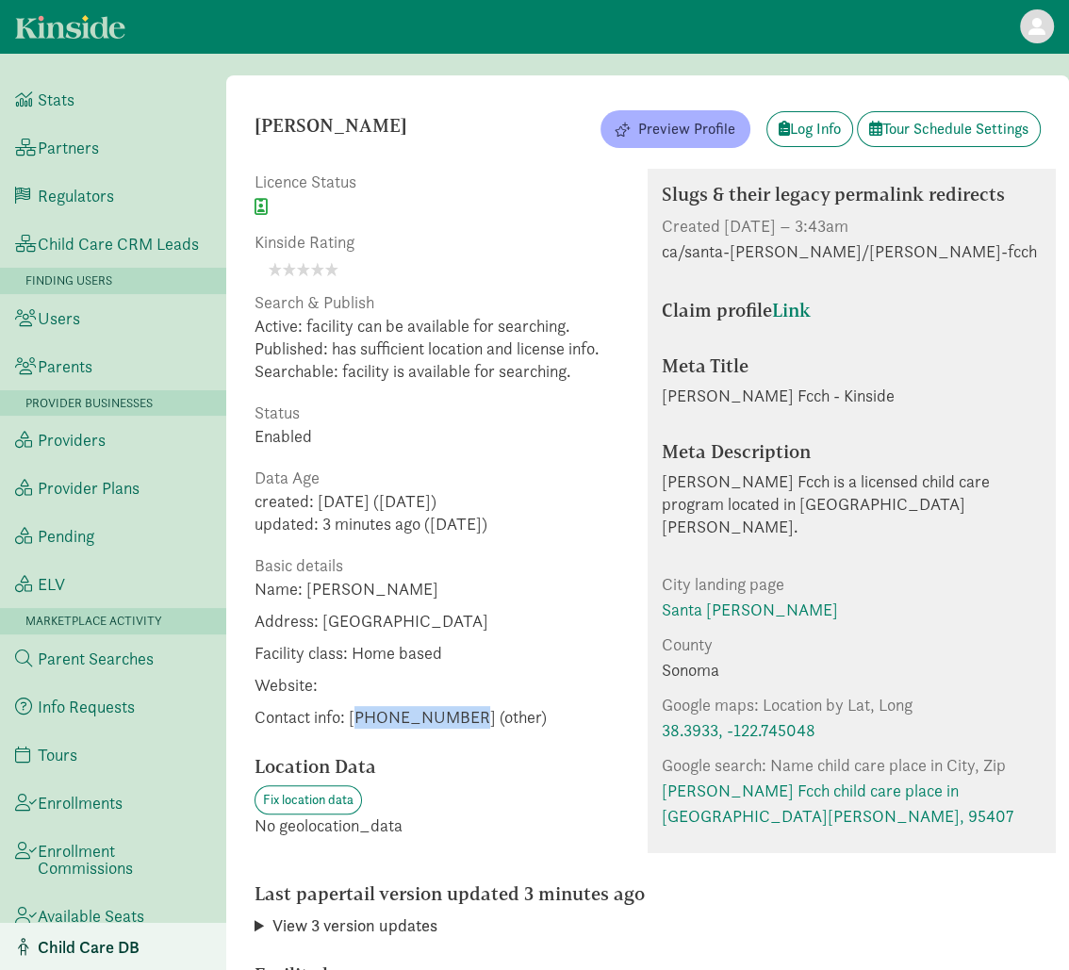
drag, startPoint x: 458, startPoint y: 718, endPoint x: 361, endPoint y: 715, distance: 97.2
click at [361, 715] on span "Contact info: [PHONE_NUMBER] (other)" at bounding box center [401, 717] width 292 height 23
copy span "17078529185"
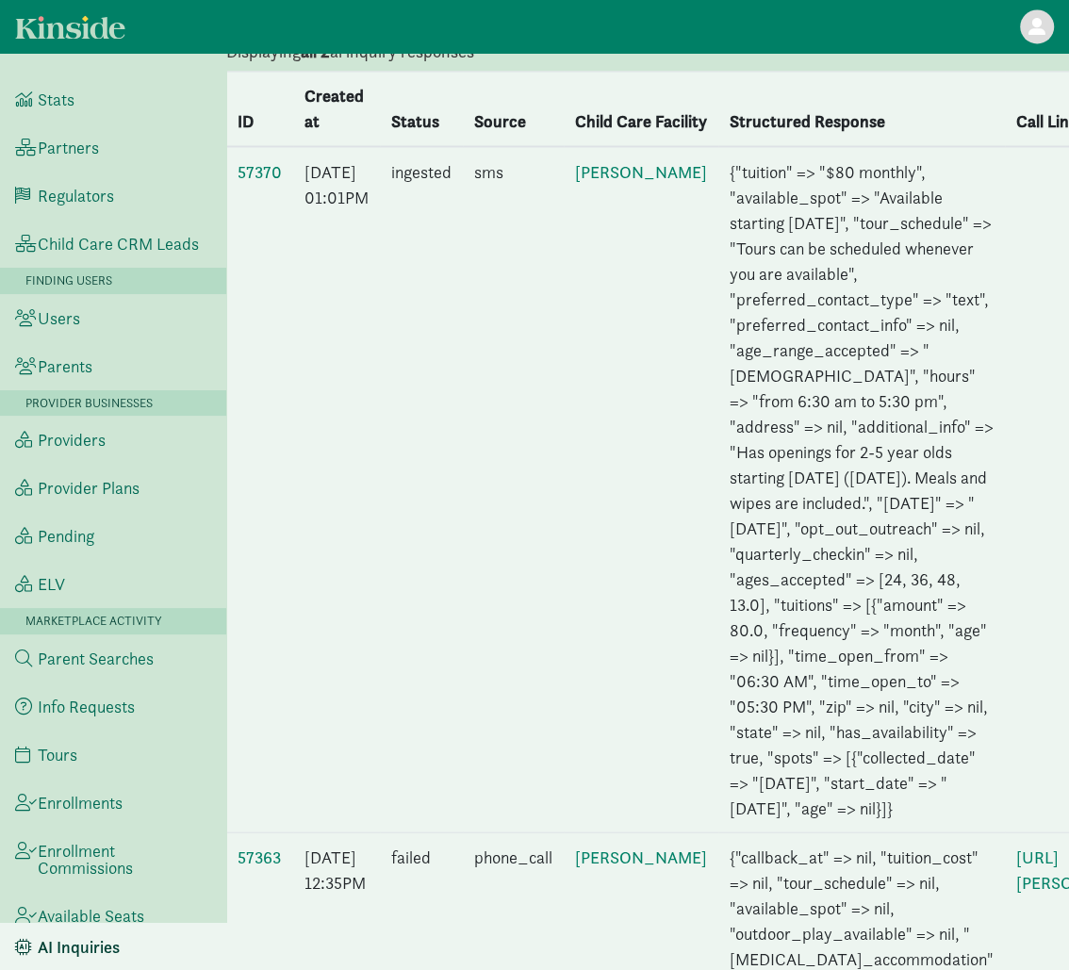
scroll to position [1940, 0]
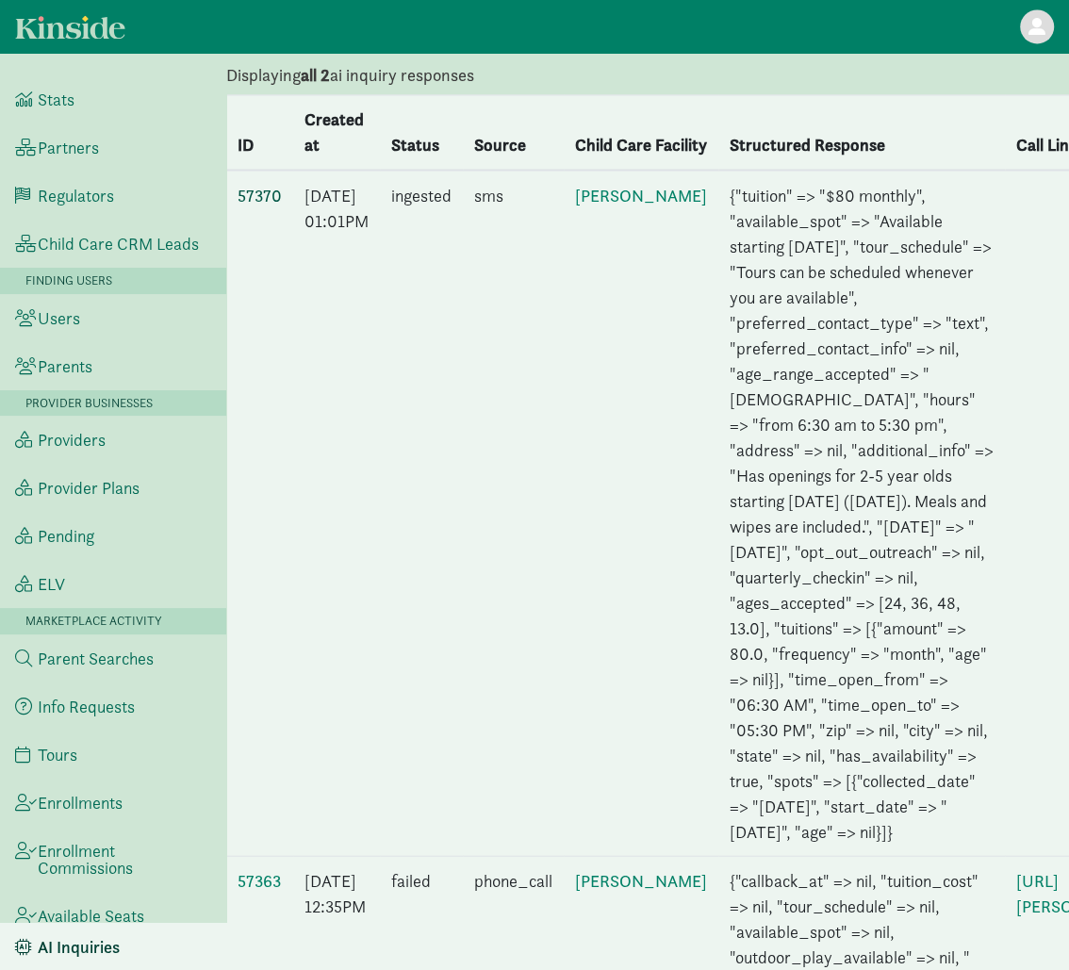
click at [265, 206] on link "57370" at bounding box center [260, 195] width 44 height 22
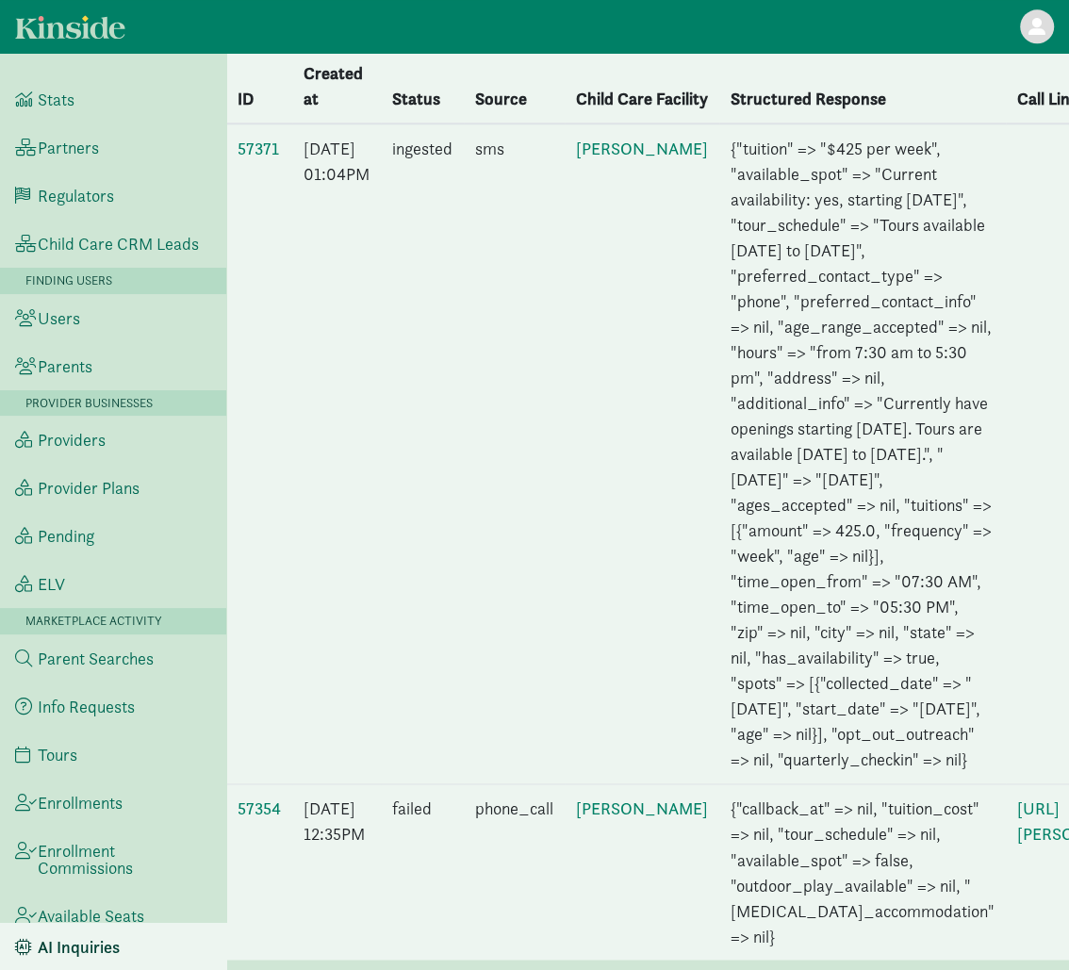
scroll to position [1216, 0]
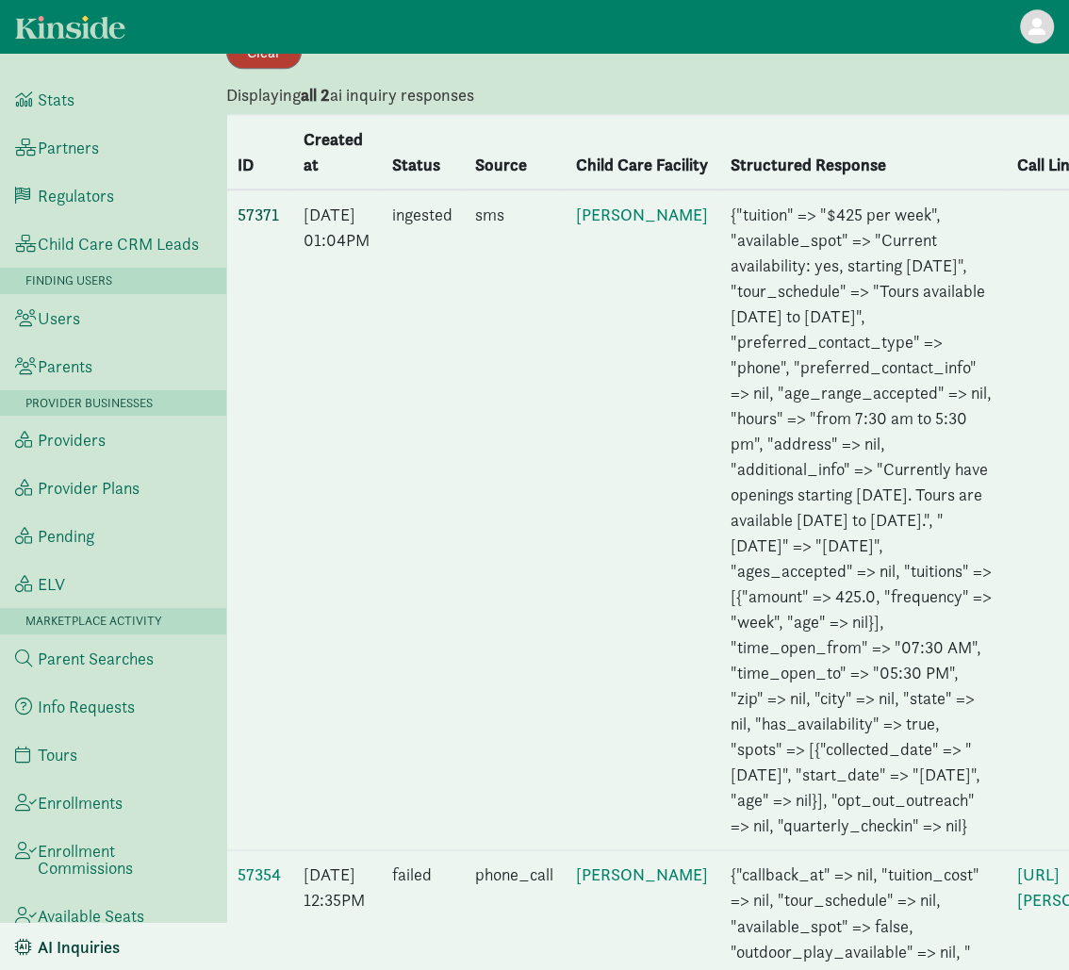
click at [256, 215] on link "57371" at bounding box center [258, 215] width 41 height 22
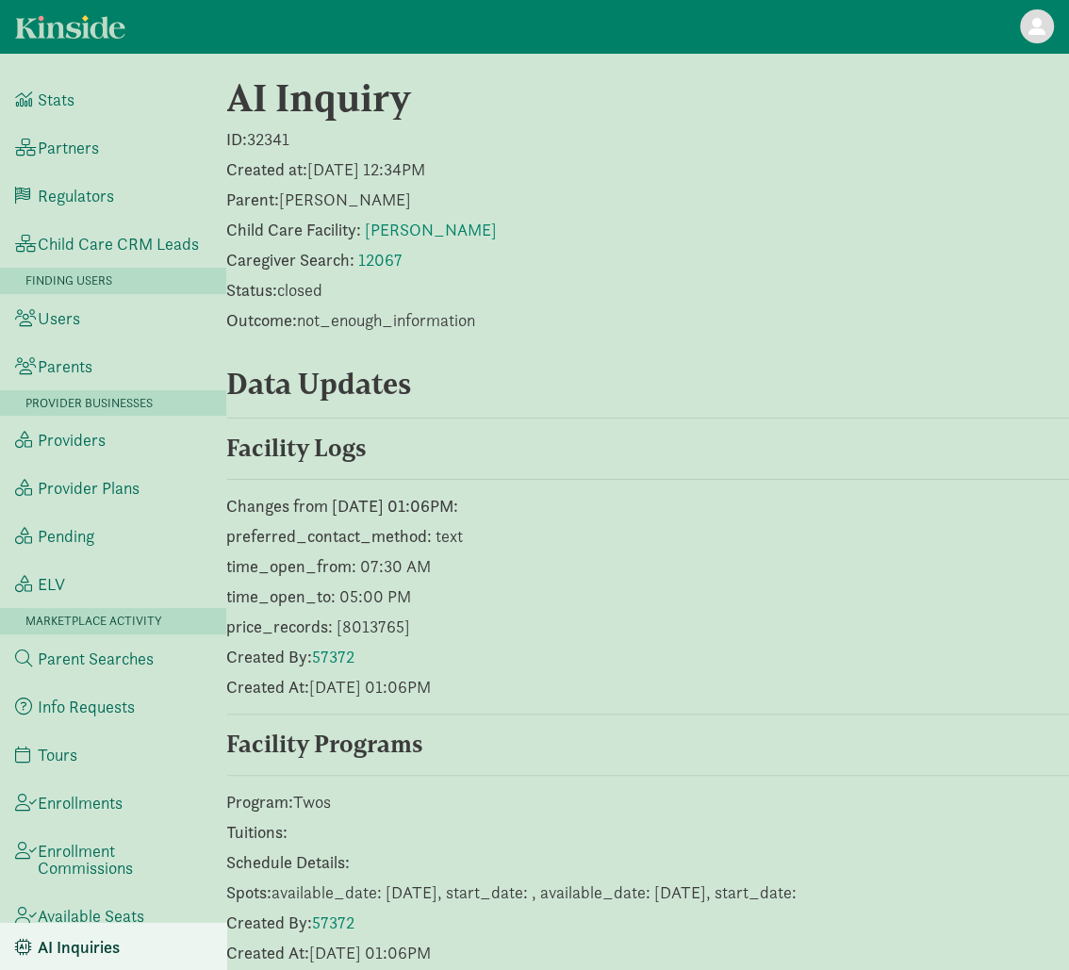
click at [584, 163] on p "Created at: 2025/08/26 12:34PM" at bounding box center [647, 169] width 843 height 23
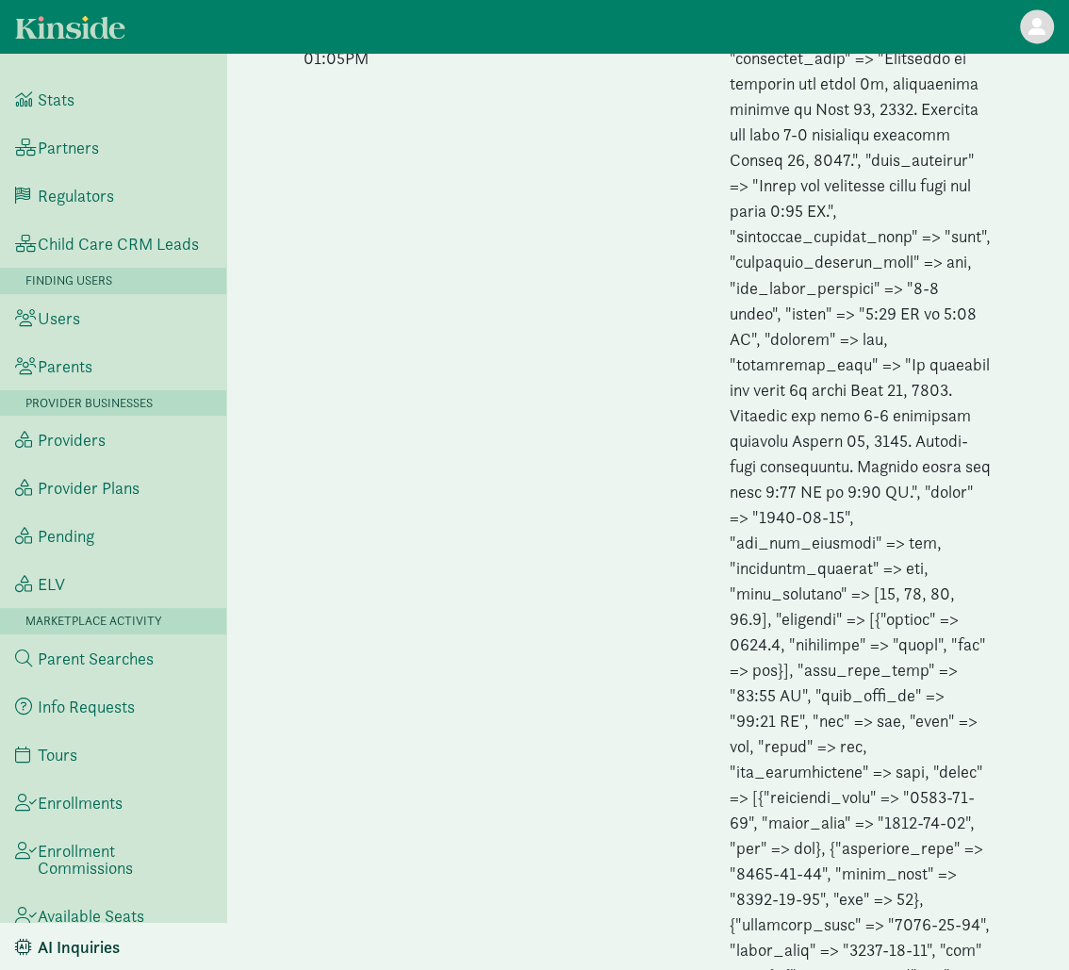
scroll to position [1826, 0]
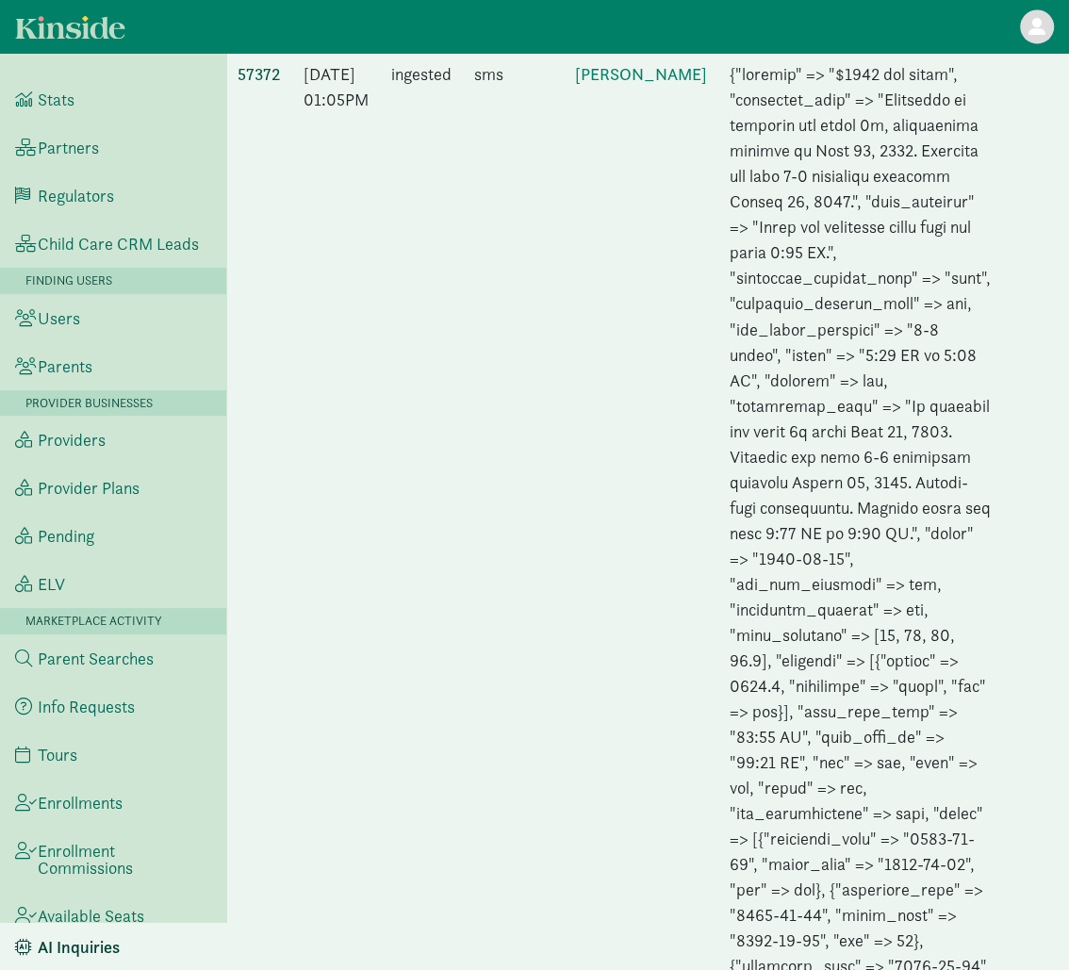
click at [254, 85] on link "57372" at bounding box center [259, 74] width 43 height 22
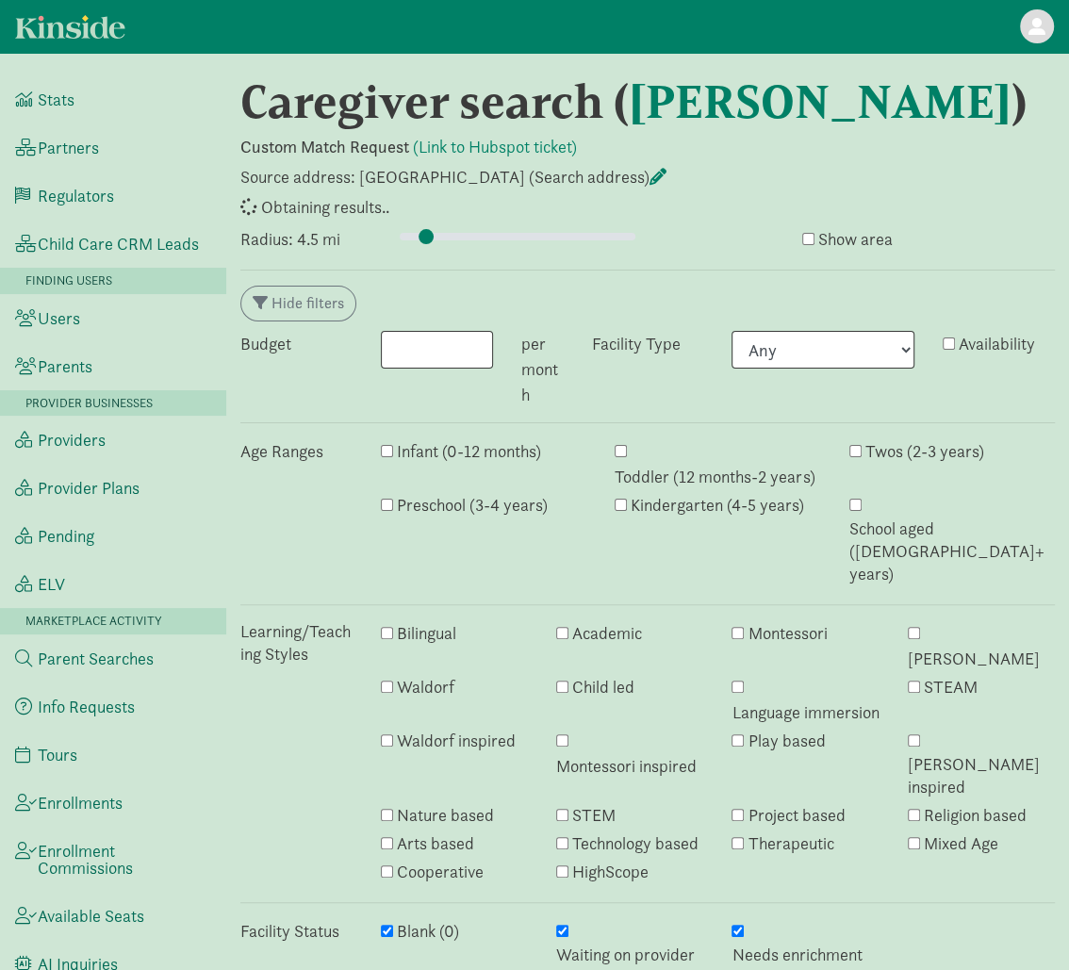
select select "awaiting_response"
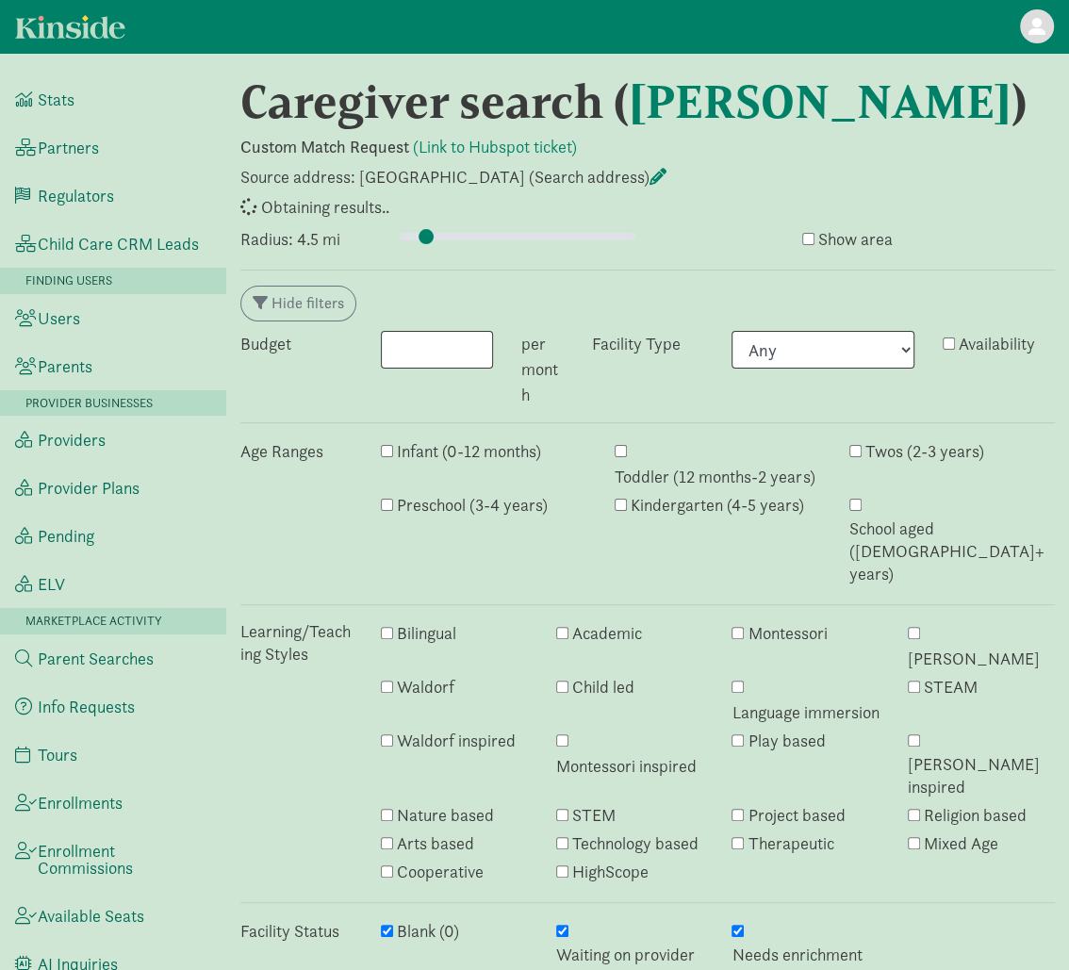
select select "awaiting_response"
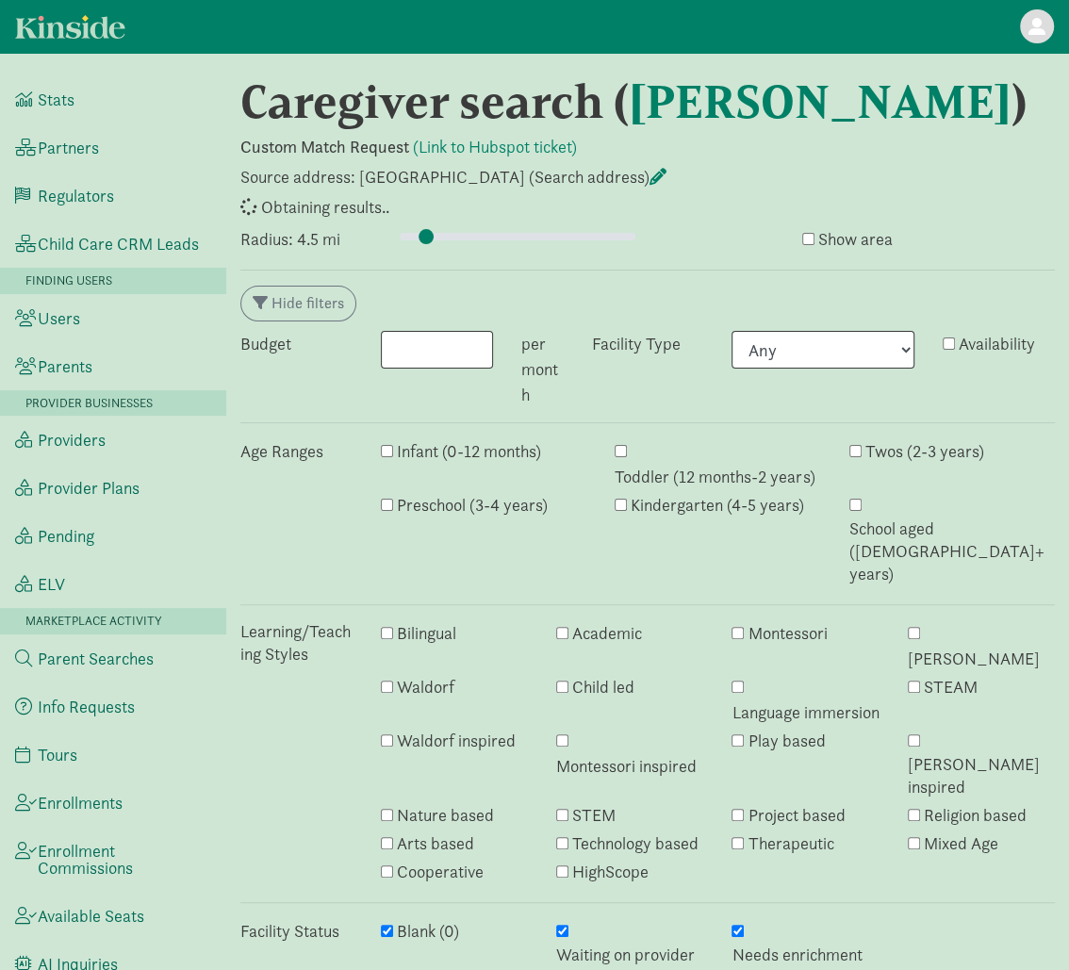
select select "awaiting_response"
select select "closed"
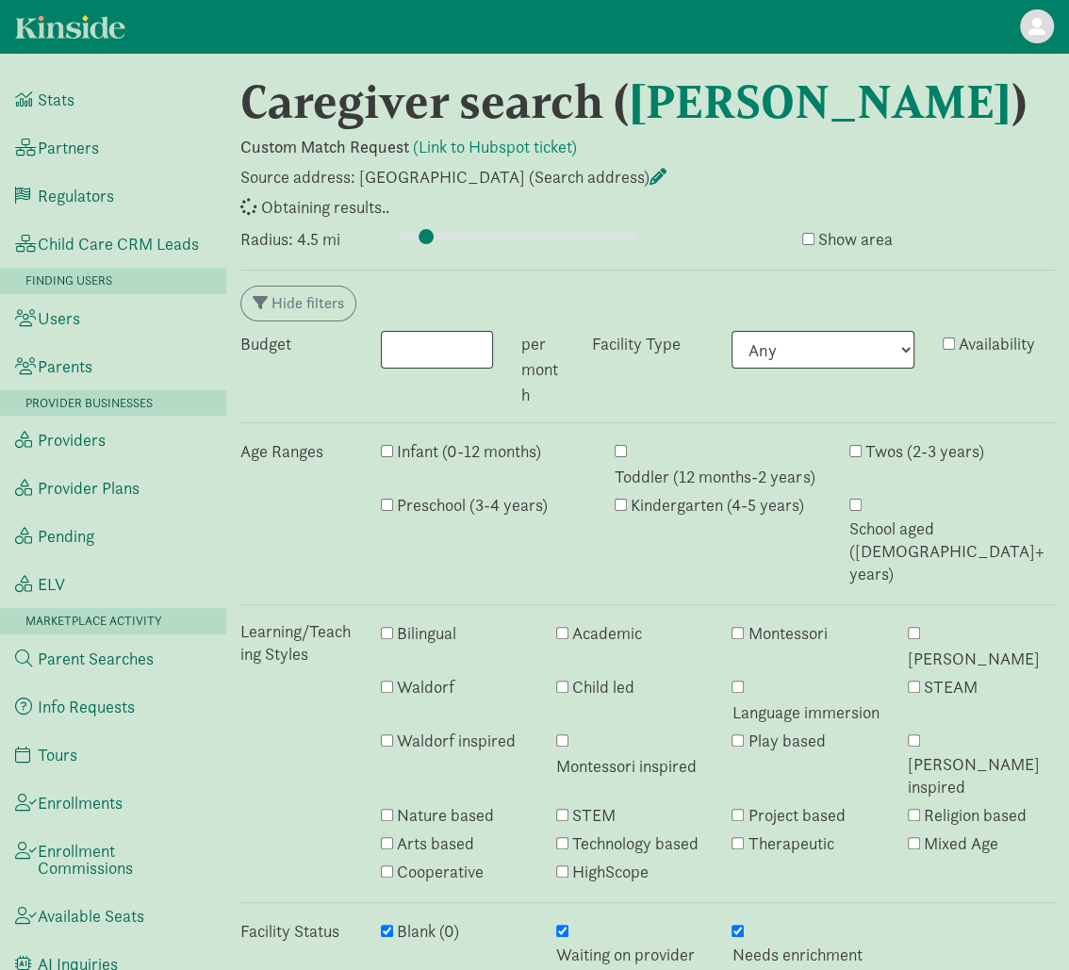
select select "awaiting_response"
select select "closed"
select select "awaiting_response"
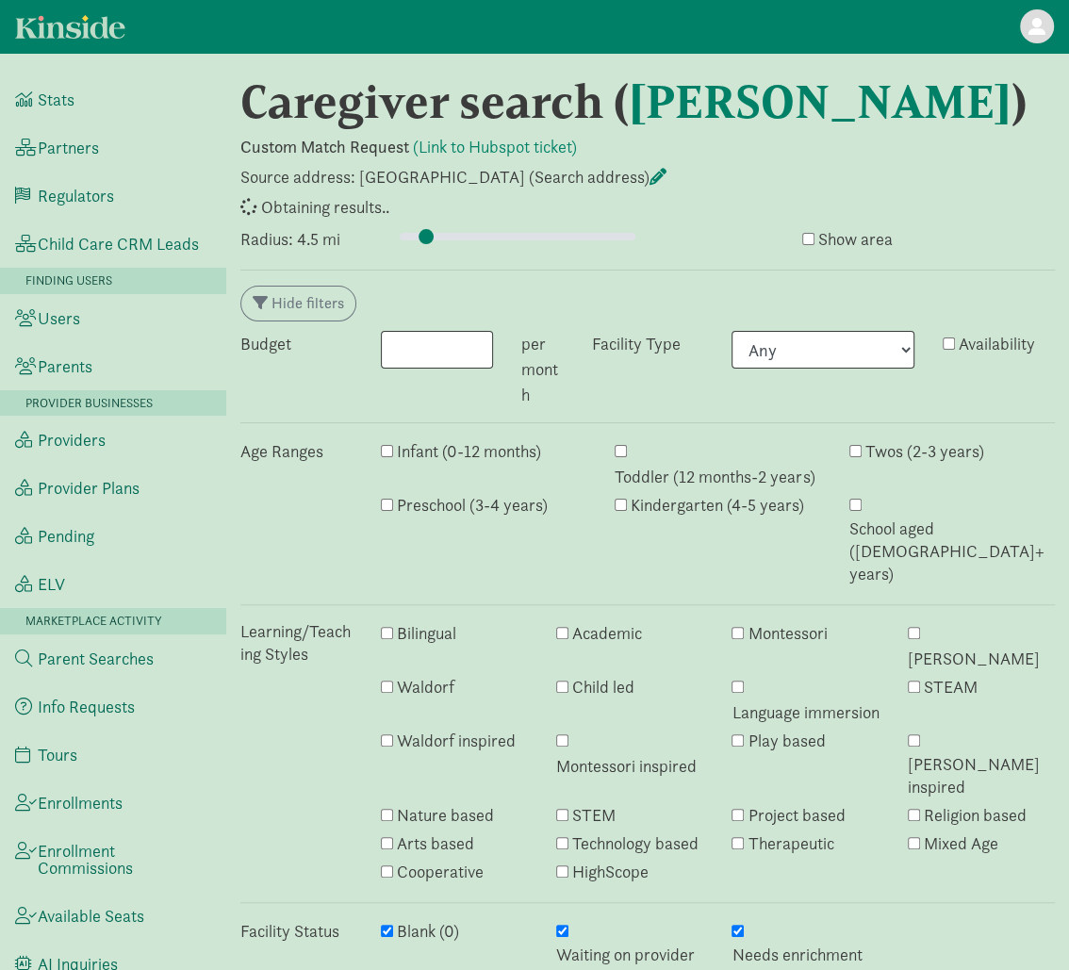
select select "awaiting_response"
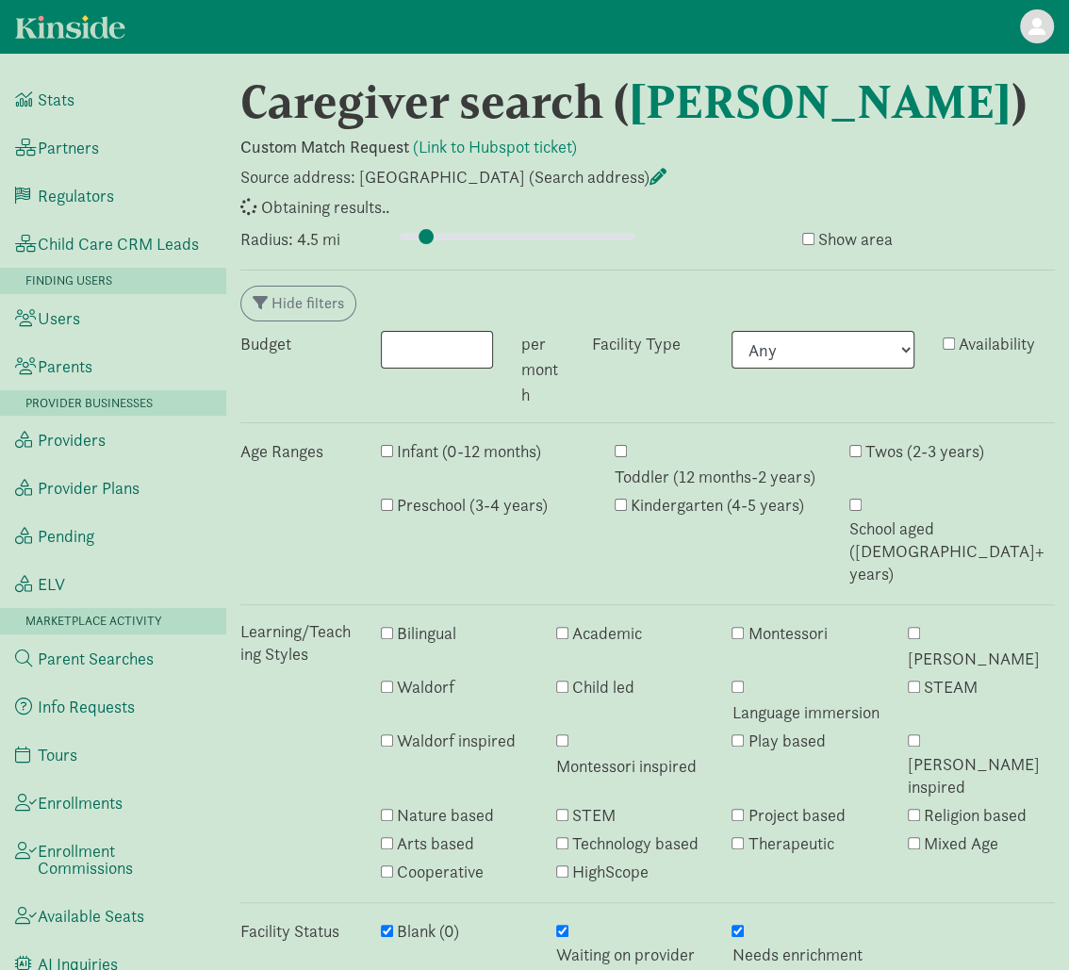
select select "awaiting_response"
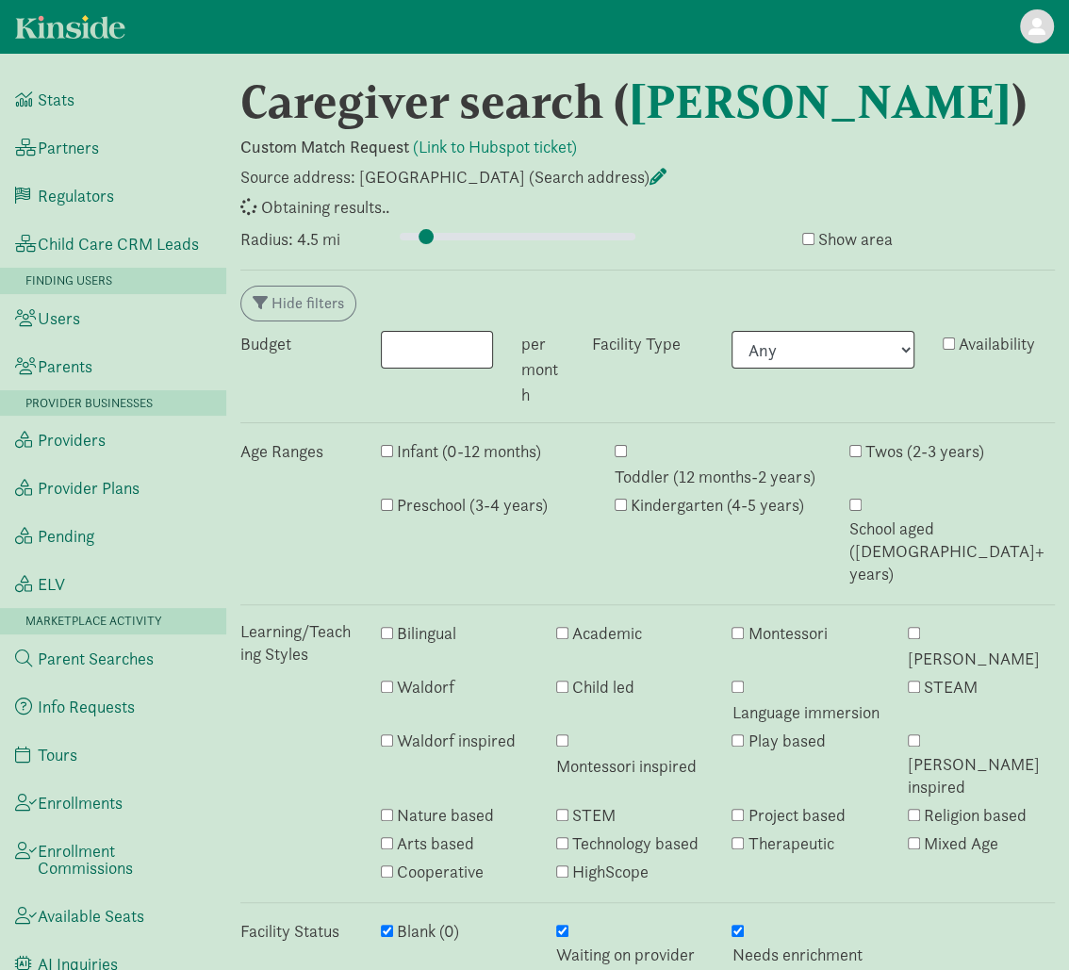
select select "awaiting_response"
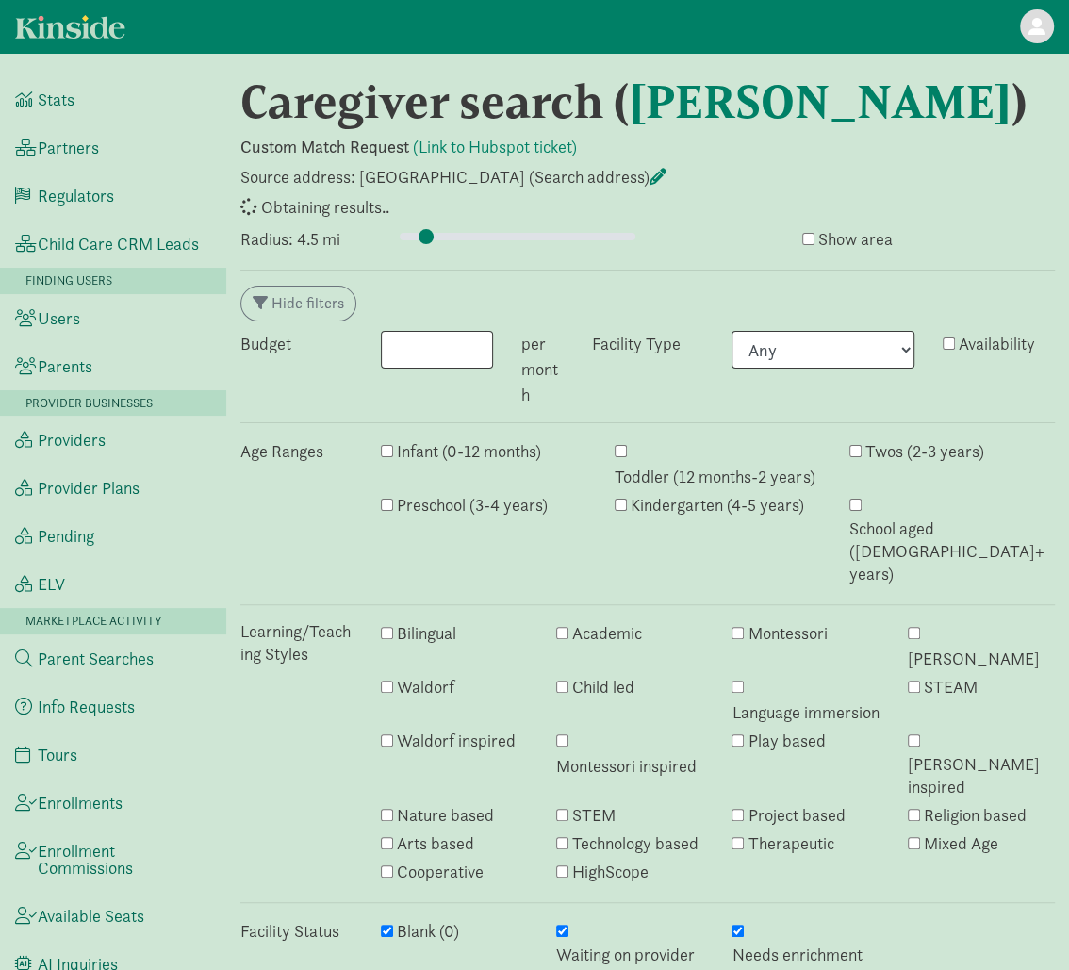
select select "awaiting_response"
select select "no_avail"
select select "closed"
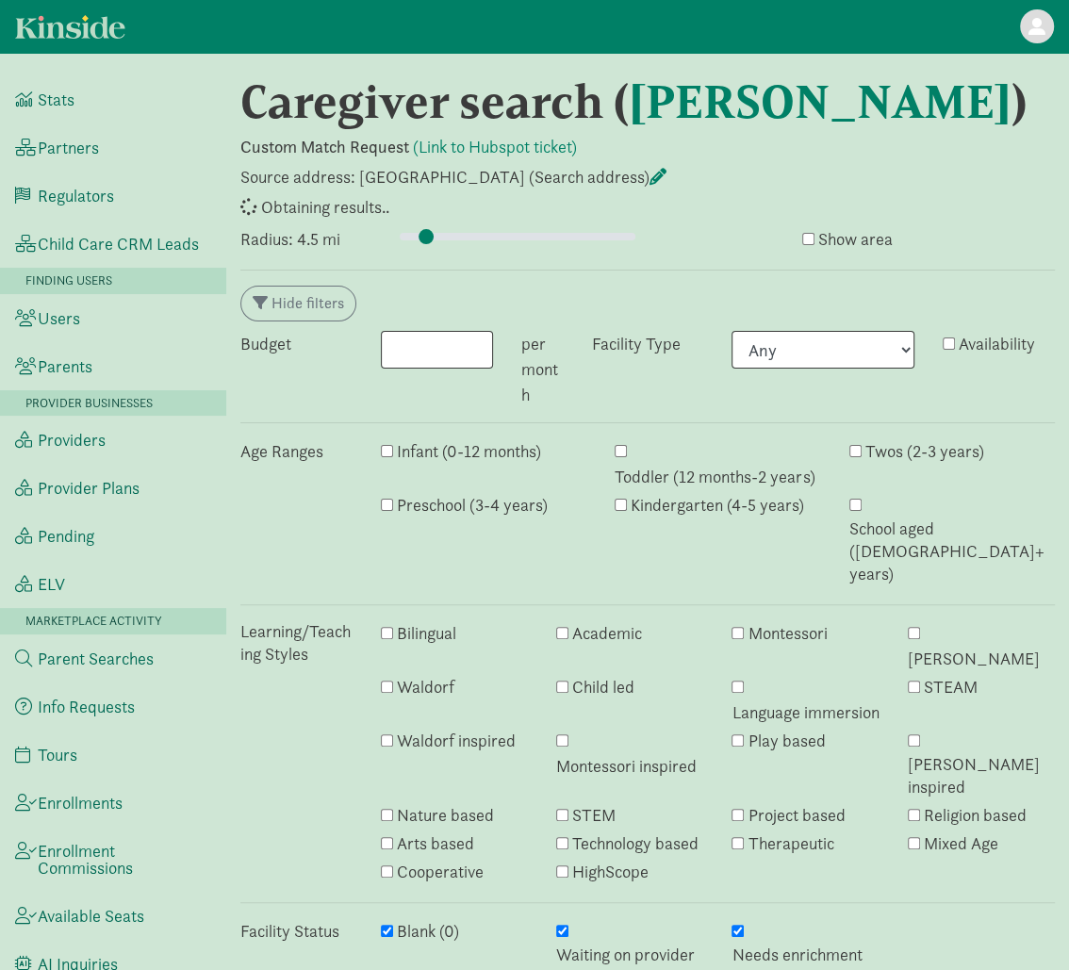
select select "awaiting_response"
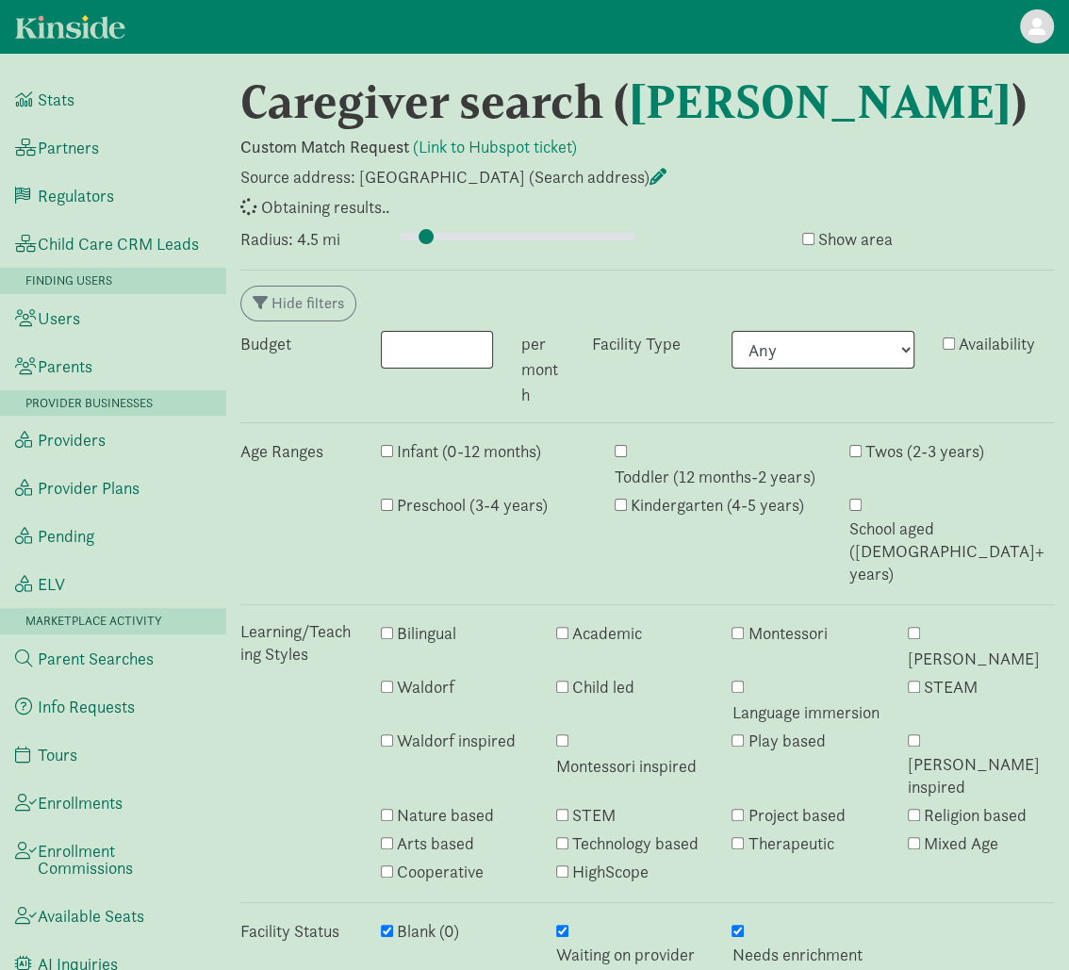
select select "awaiting_response"
select select "closed"
select select "awaiting_response"
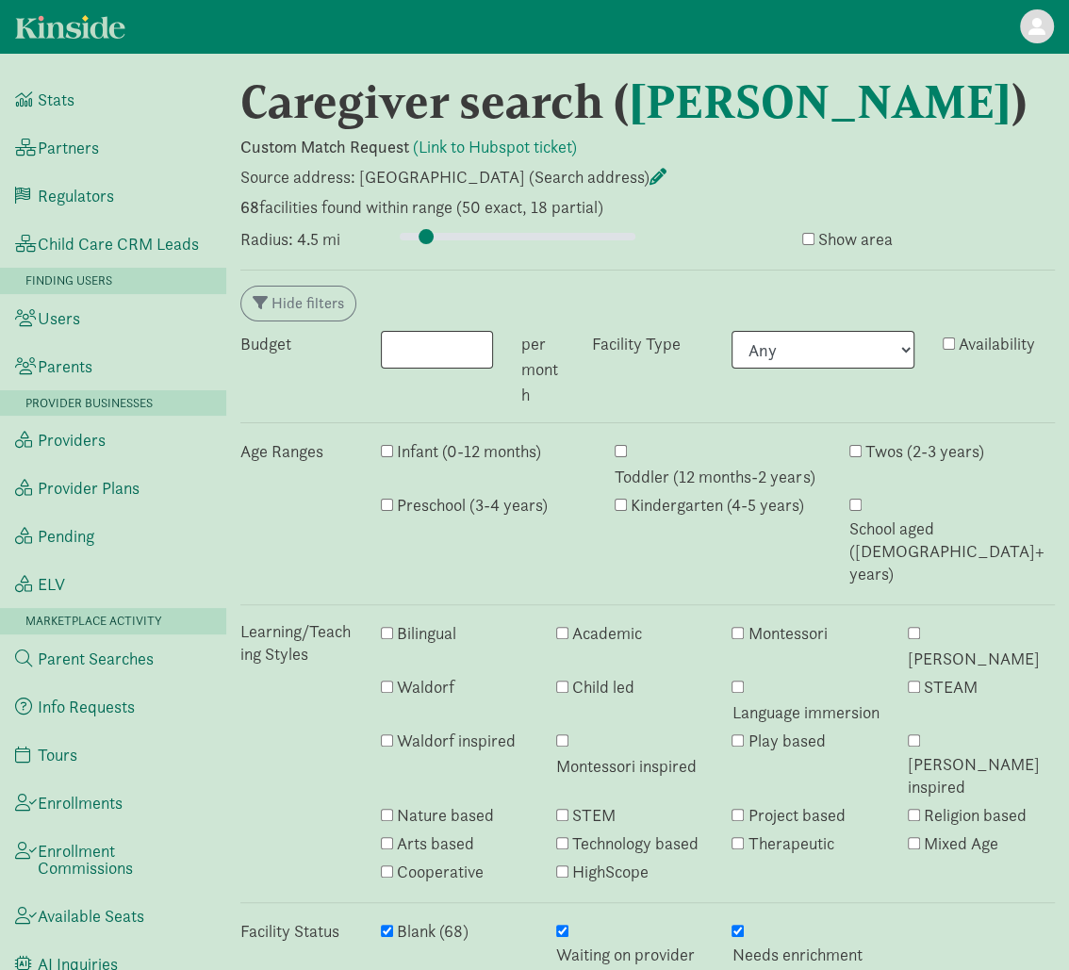
scroll to position [7831, 0]
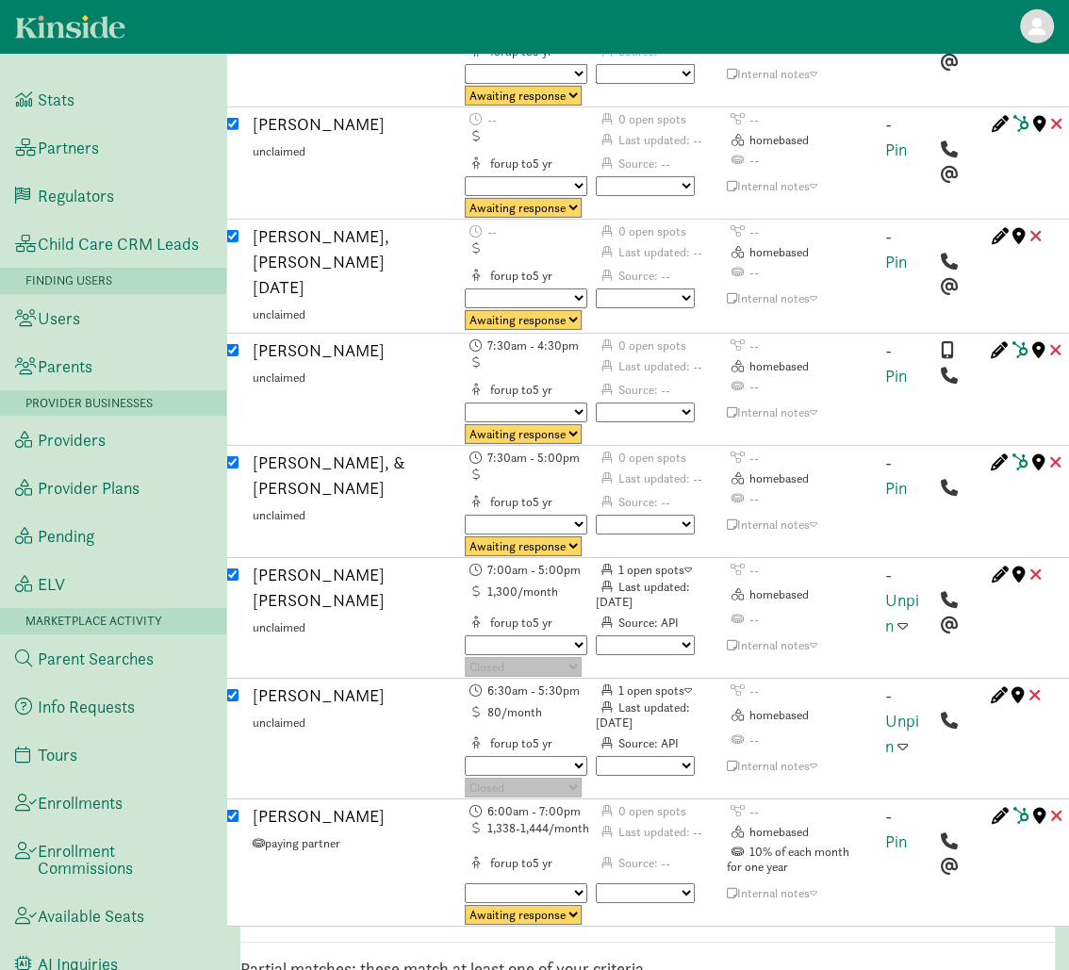
click at [901, 737] on span at bounding box center [903, 745] width 10 height 17
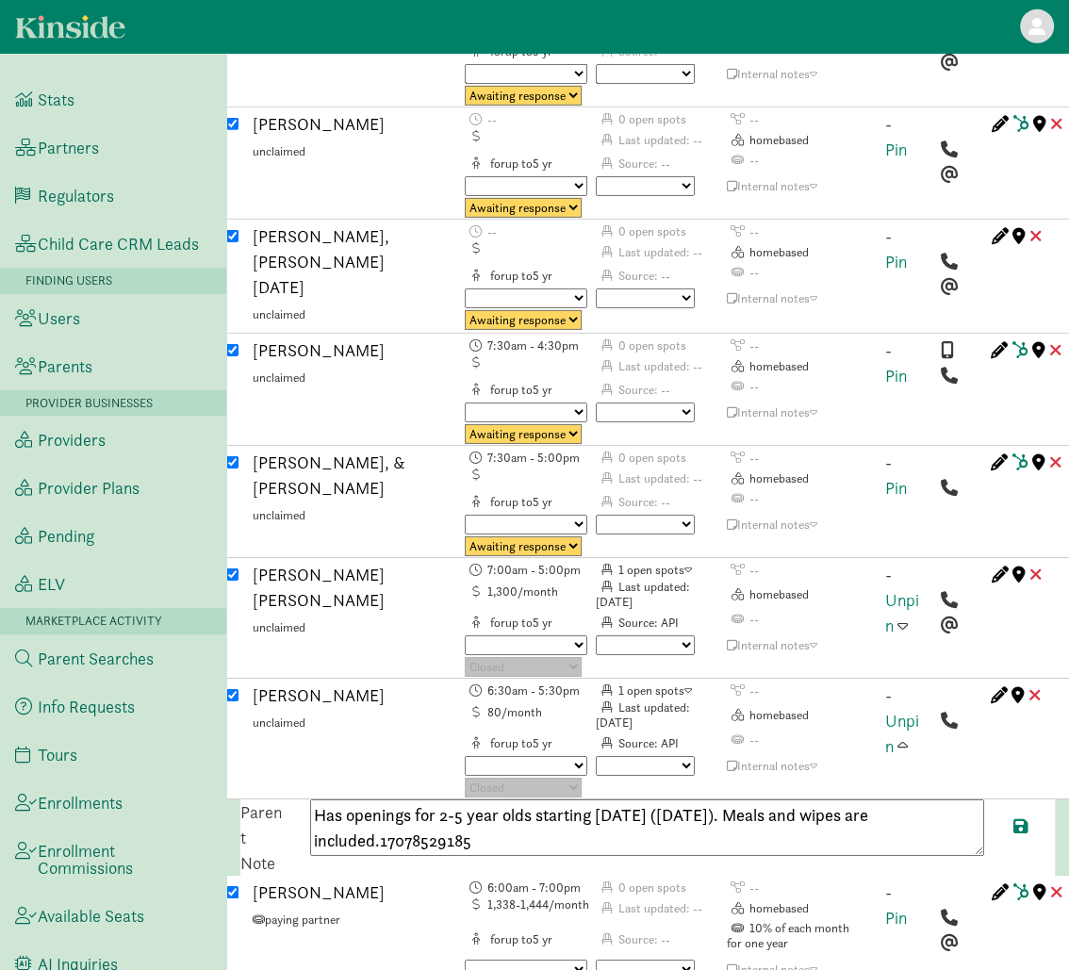
click at [824, 800] on textarea "Has openings for 2-5 year olds starting August 27, 2025 (August 27, 2025). Meal…" at bounding box center [647, 828] width 674 height 57
drag, startPoint x: 838, startPoint y: 601, endPoint x: 732, endPoint y: 604, distance: 106.6
click at [732, 800] on textarea "Has openings for 2-5 year olds starting August 27, 2025 (August 27, 2025). Meal…" at bounding box center [647, 828] width 674 height 57
type textarea "Has openings for 2-5 year olds starting August 27, 2025. Meals and wipes are in…"
click at [1021, 817] on span at bounding box center [1020, 825] width 15 height 17
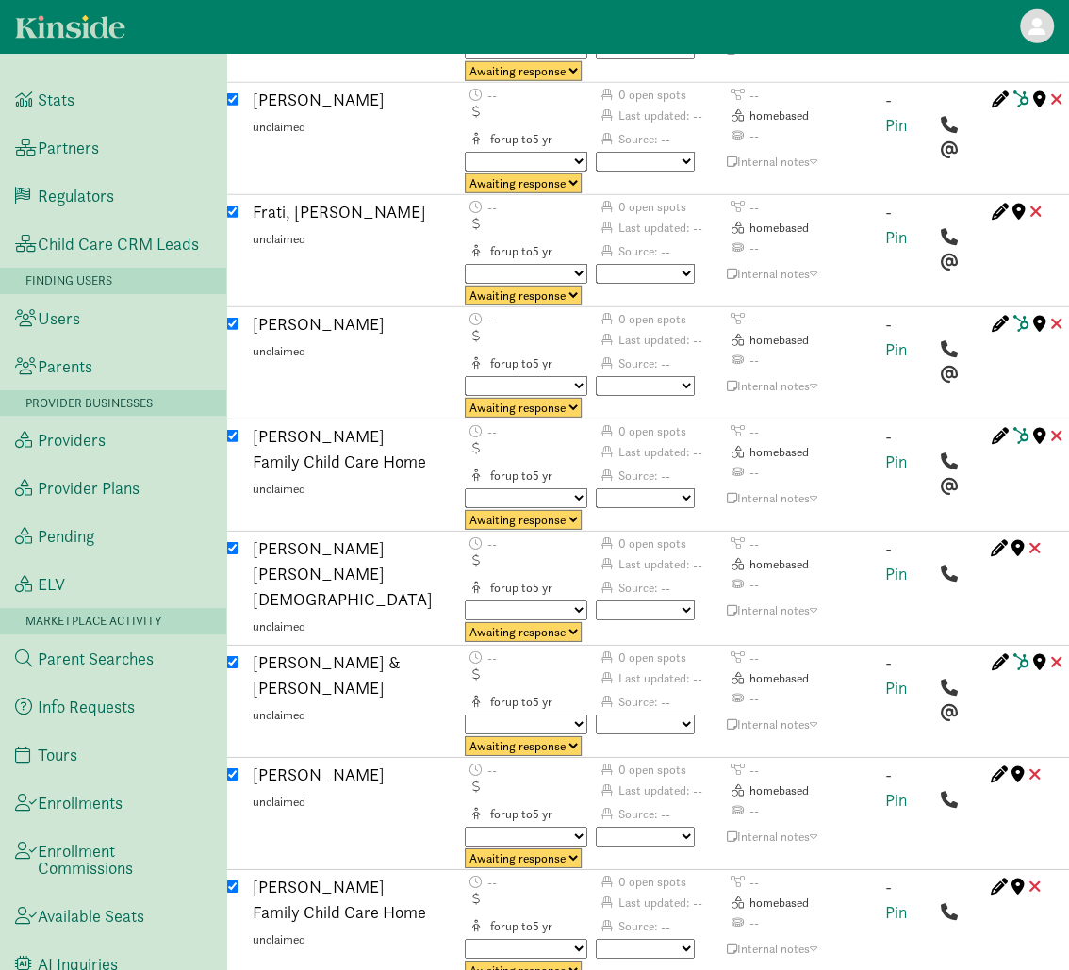
scroll to position [3982, 0]
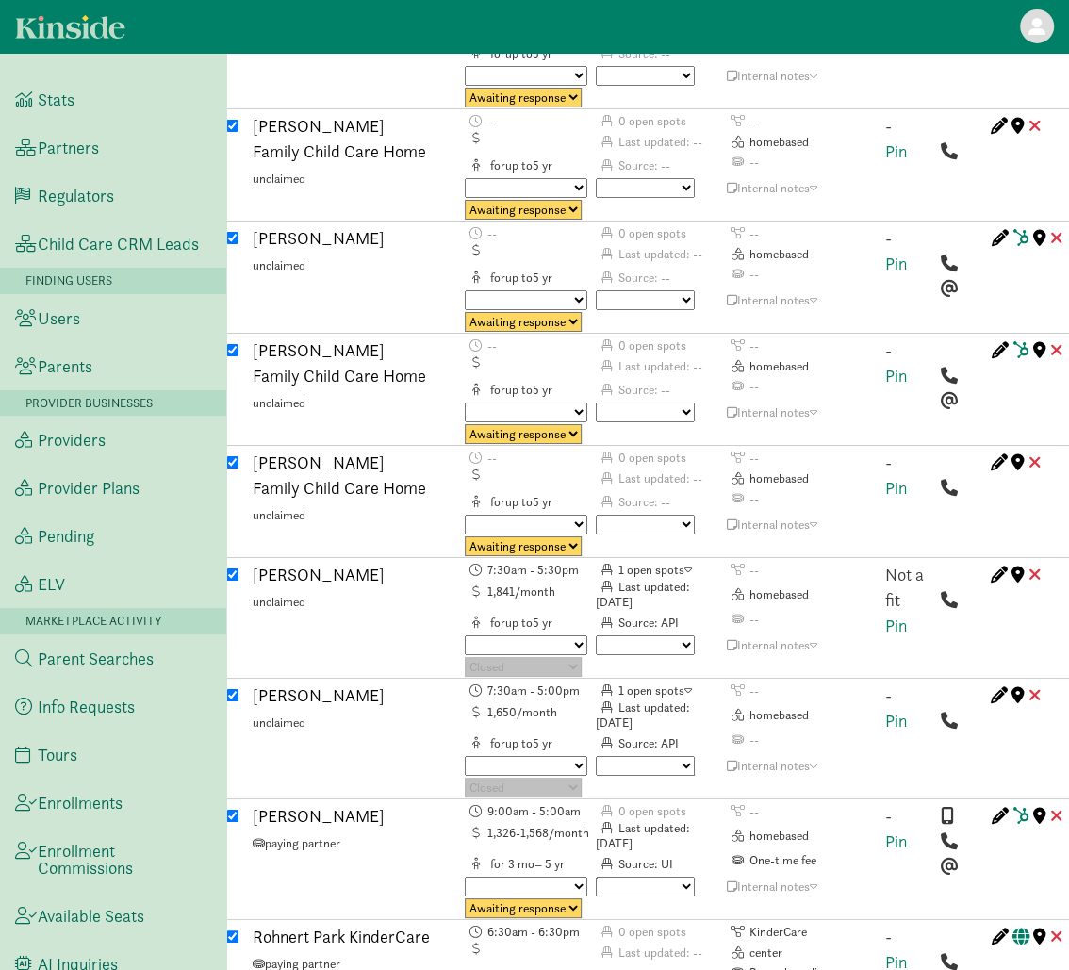
click at [846, 611] on td "--" at bounding box center [791, 623] width 131 height 24
click at [901, 615] on link "Pin" at bounding box center [896, 626] width 22 height 22
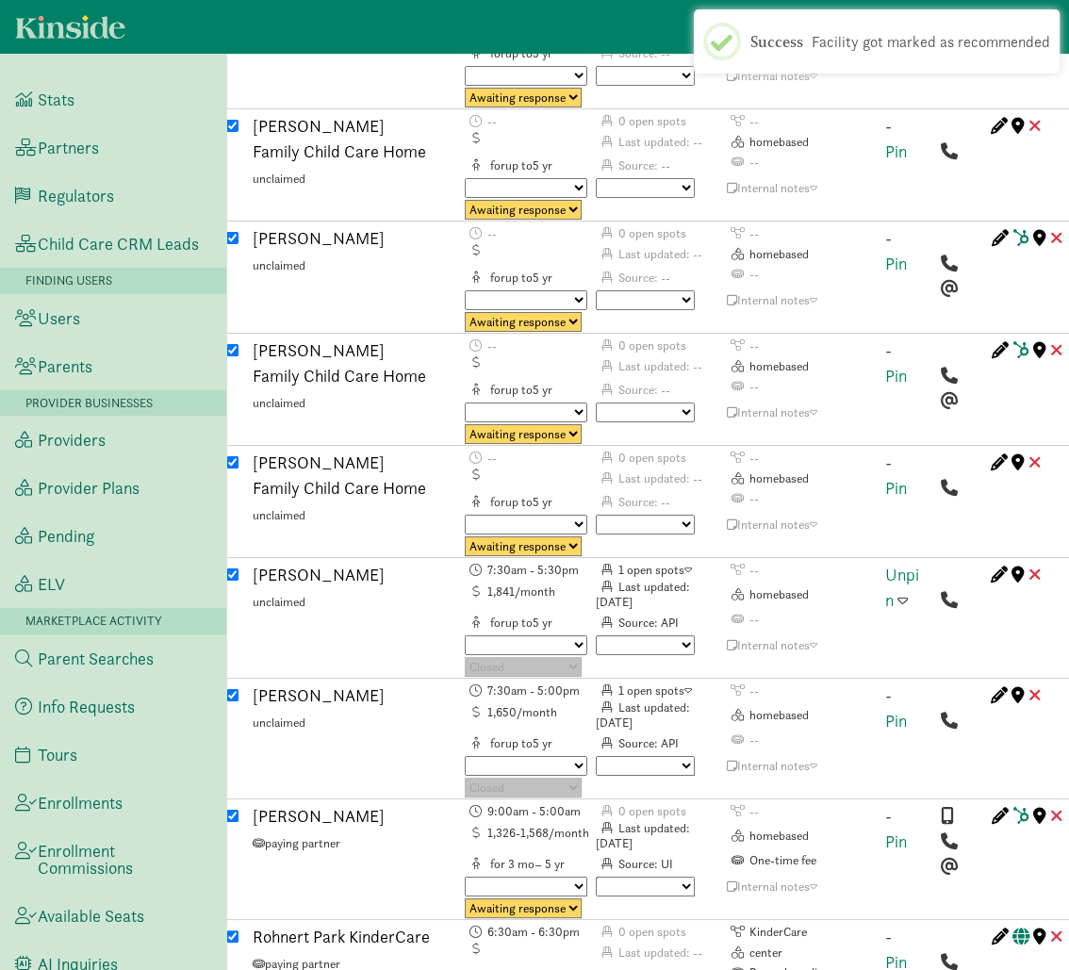
click at [903, 591] on span at bounding box center [903, 599] width 10 height 17
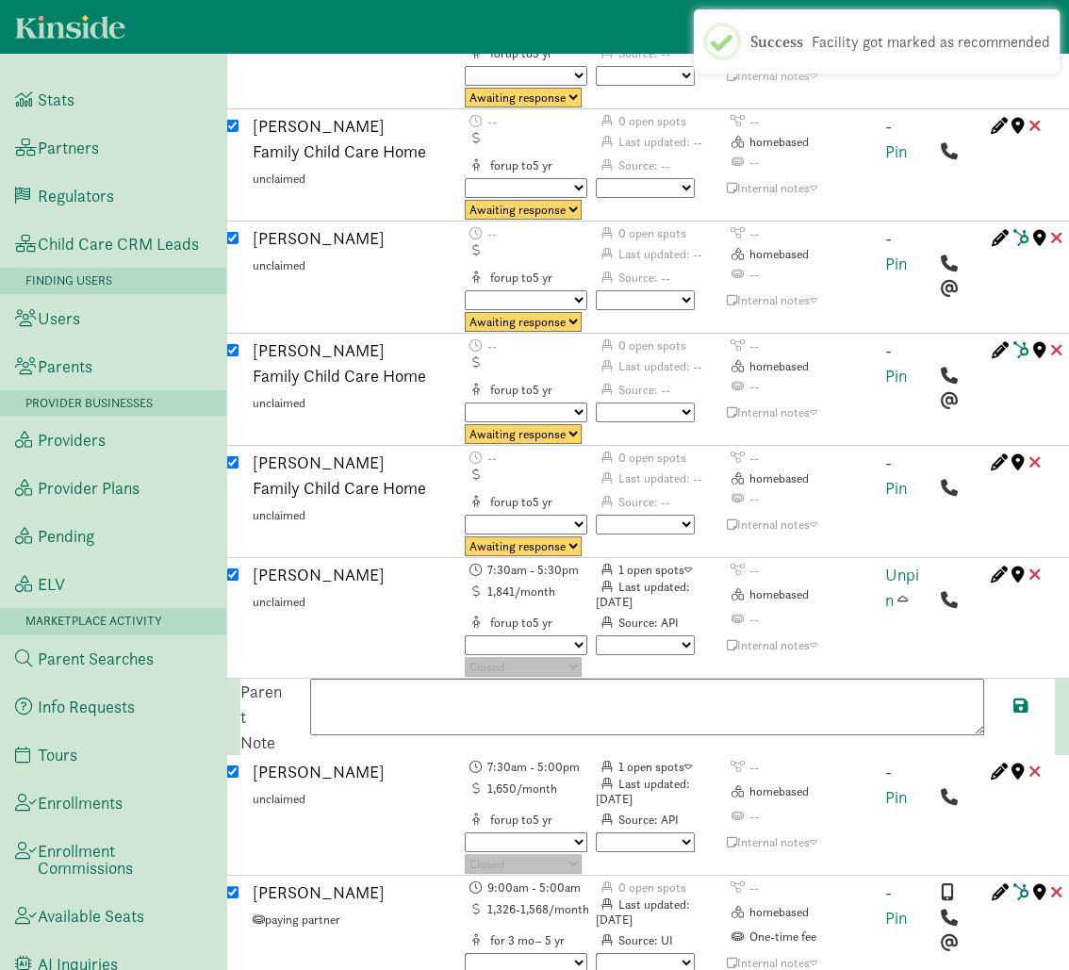
click at [688, 679] on textarea at bounding box center [647, 707] width 674 height 57
paste textarea "Currently have openings starting September 1, 2025. Tours are available Monday …"
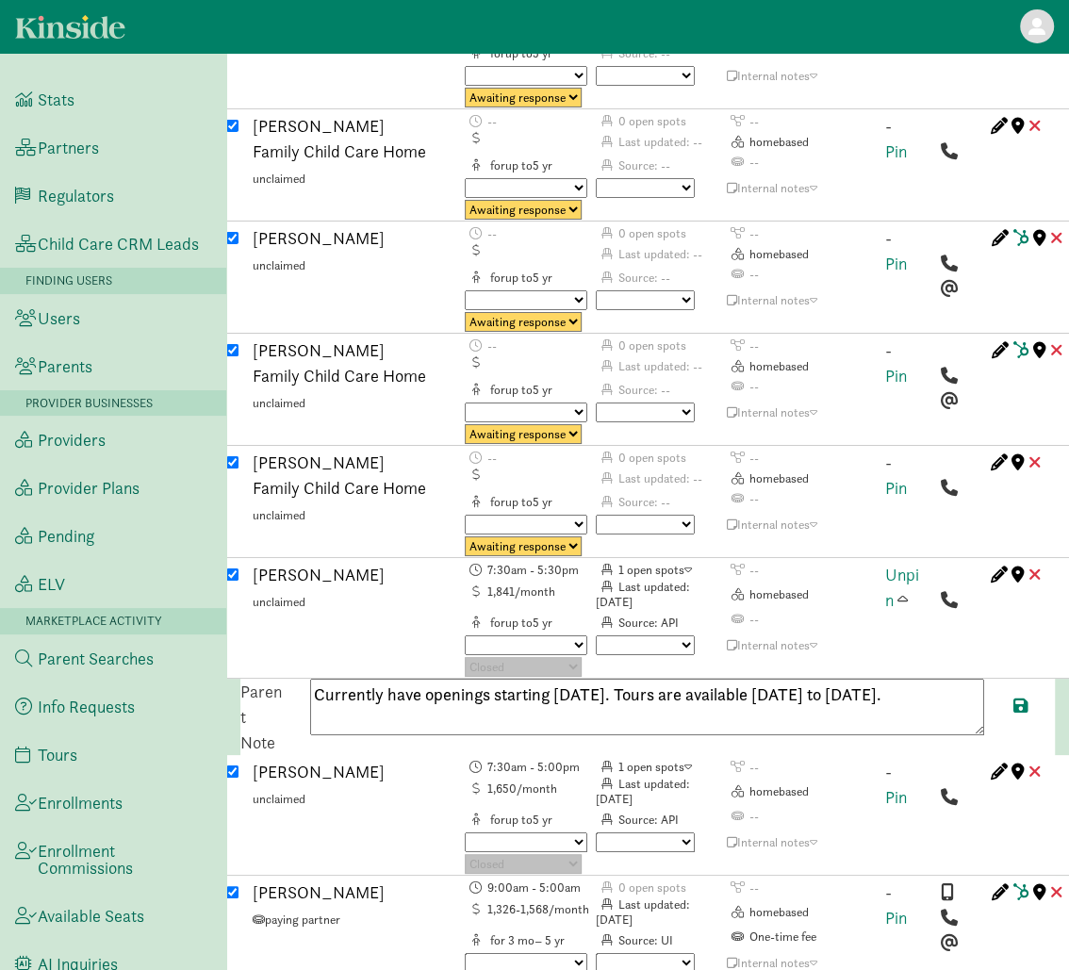
paste textarea "7072803144"
type textarea "Currently have openings starting September 1, 2025. Tours are available Monday …"
click at [1022, 697] on span at bounding box center [1020, 705] width 15 height 17
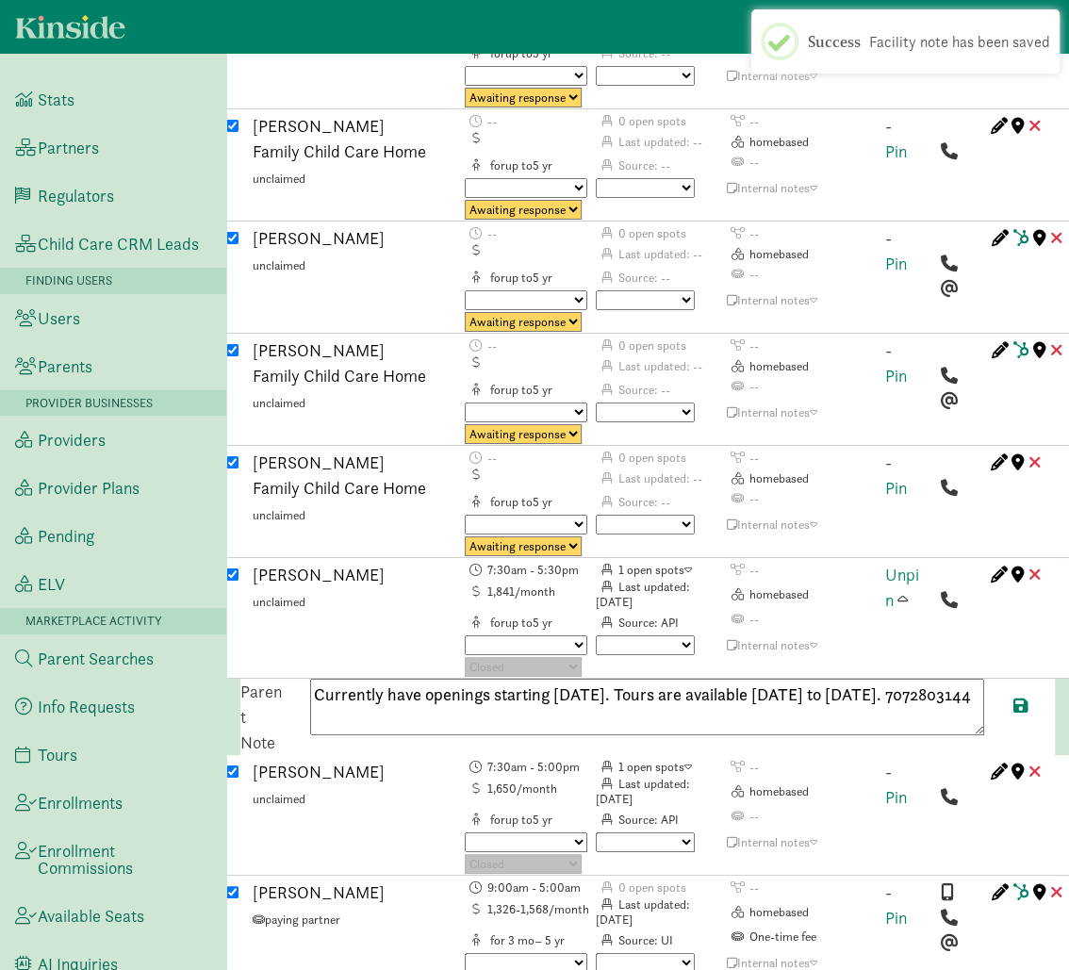
click at [904, 591] on span at bounding box center [903, 599] width 10 height 17
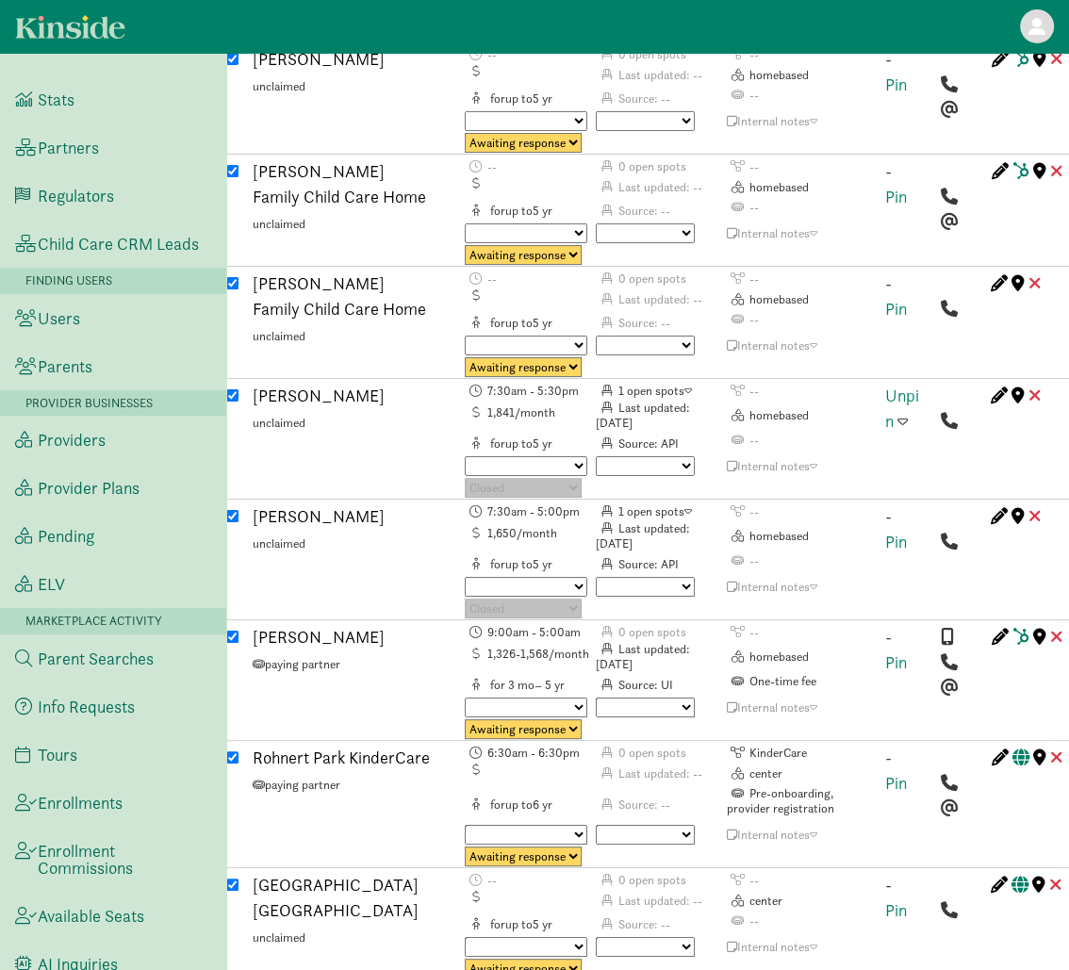
scroll to position [4167, 0]
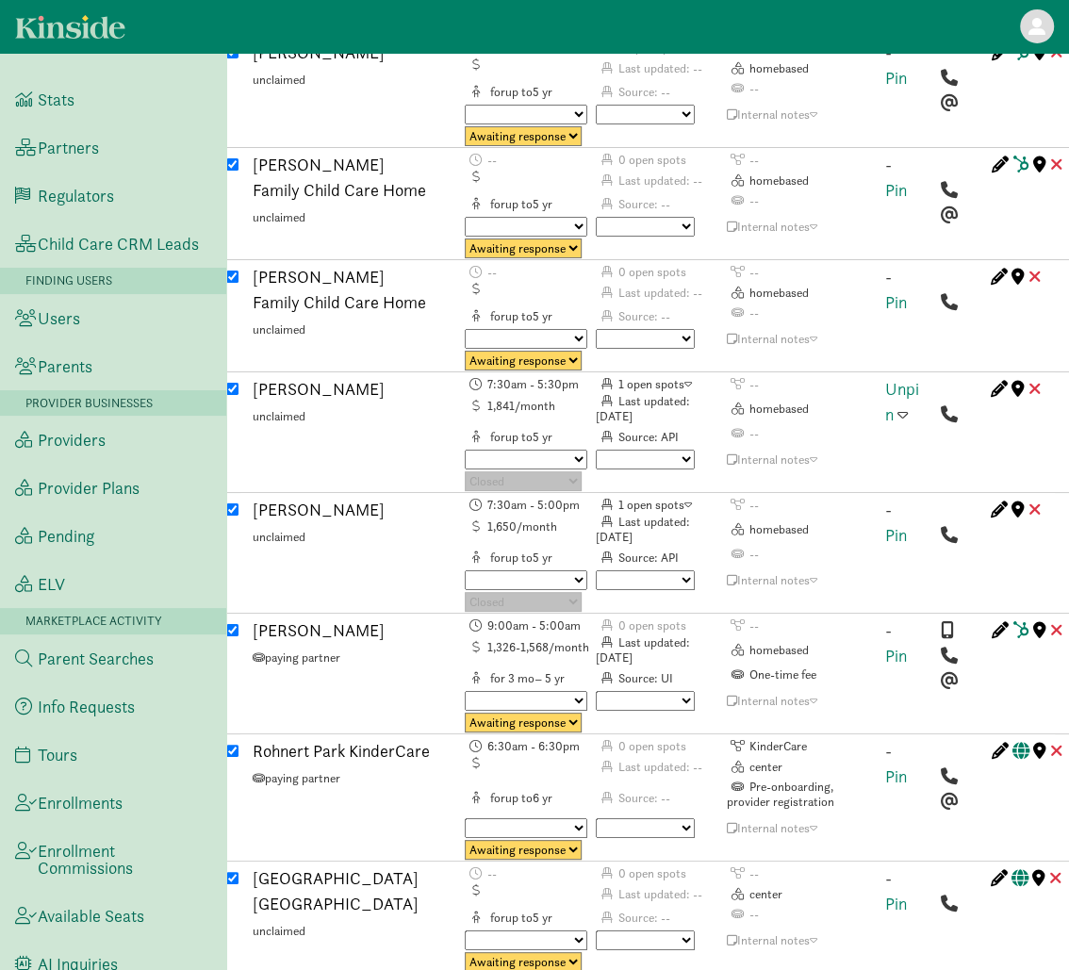
click at [619, 570] on select "No avail Not a fit Parent passed Maybe Great fit Match sent Tour scheduled Post…" at bounding box center [645, 580] width 99 height 20
select select "no_avail"
click at [596, 570] on select "No avail Not a fit Parent passed Maybe Great fit Match sent Tour scheduled Post…" at bounding box center [645, 580] width 99 height 20
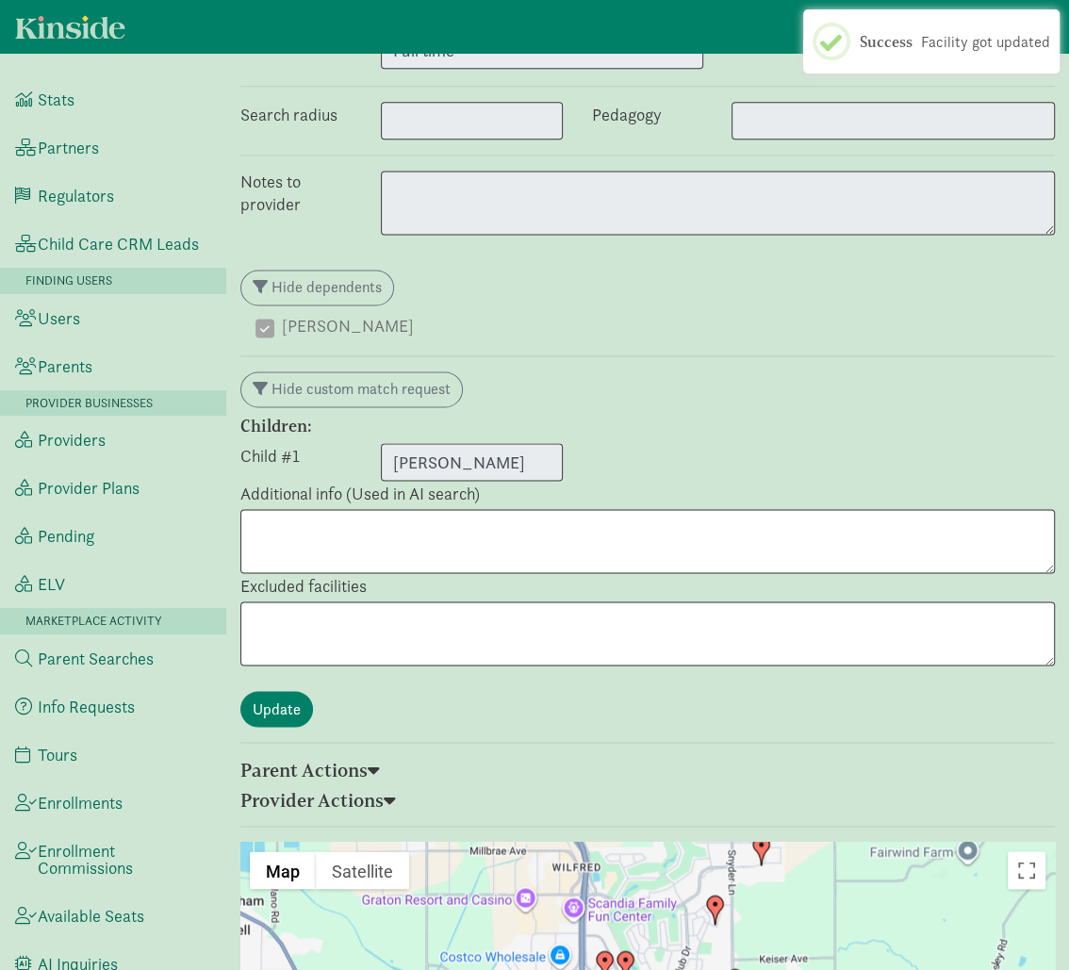
scroll to position [1223, 0]
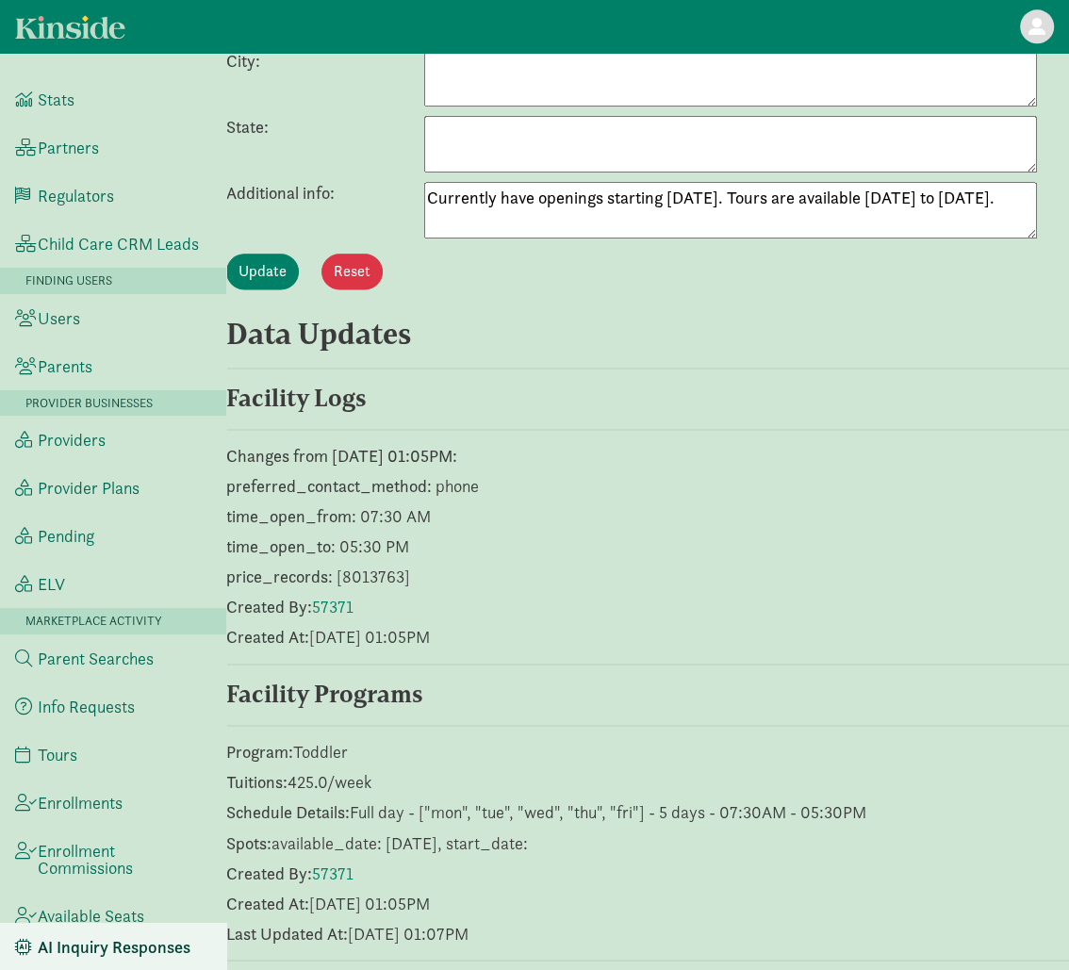
scroll to position [1301, 0]
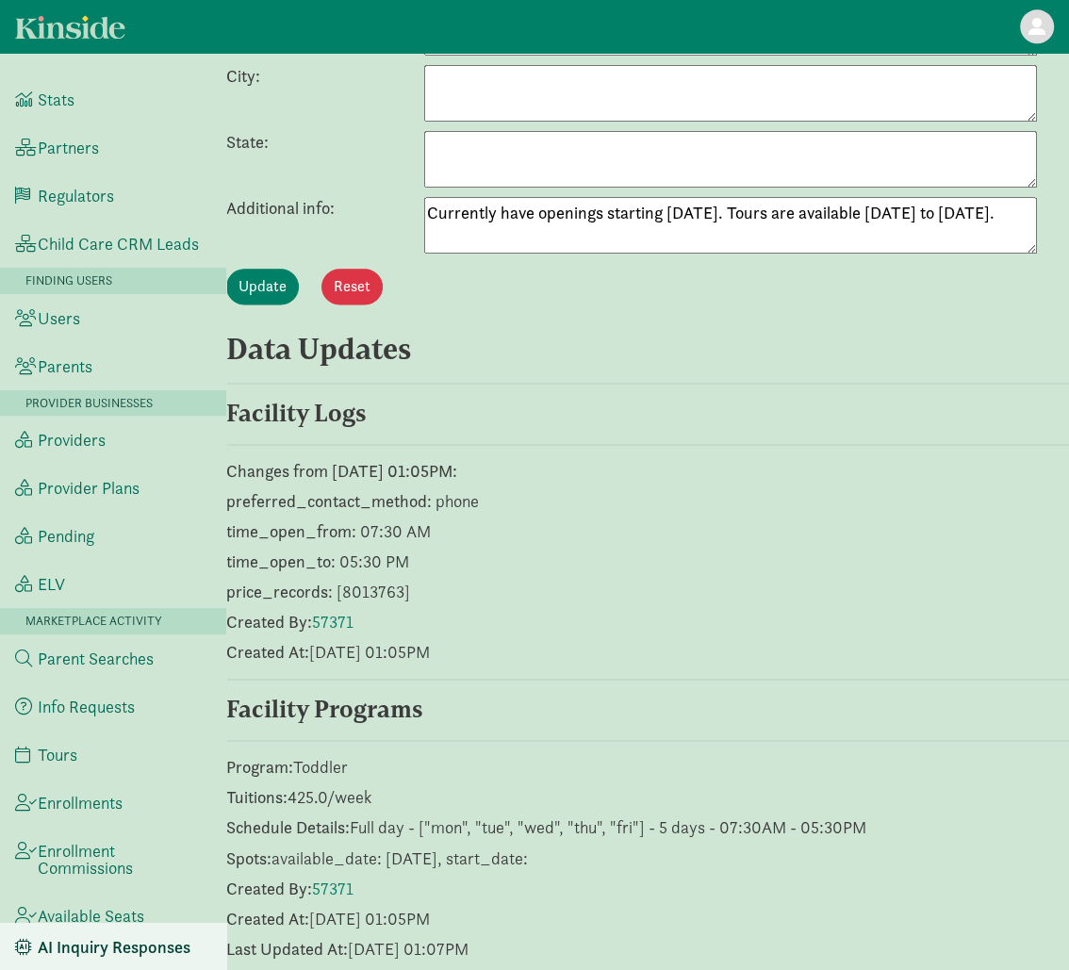
drag, startPoint x: 482, startPoint y: 239, endPoint x: 413, endPoint y: 194, distance: 82.4
click at [414, 197] on div "Additional info: Currently have openings starting [DATE]. Tours are available […" at bounding box center [647, 225] width 843 height 57
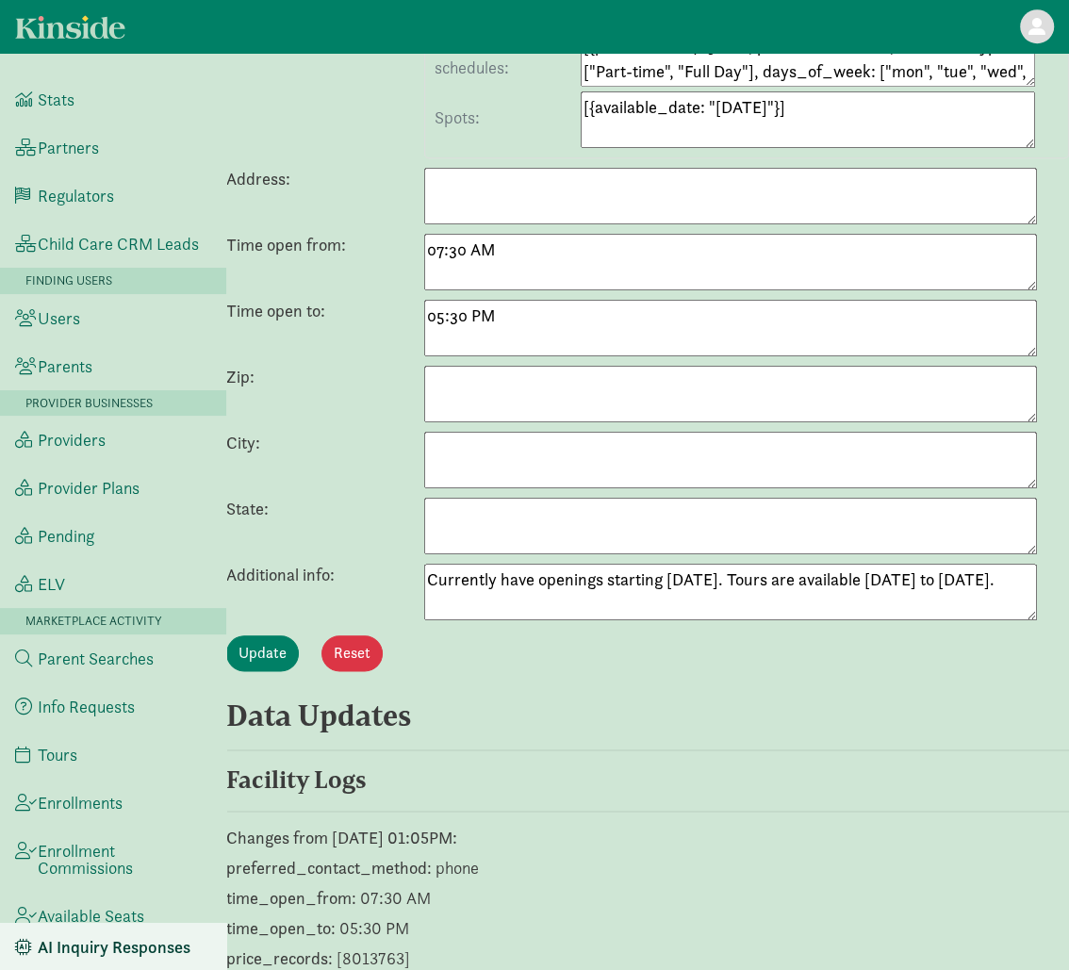
scroll to position [0, 0]
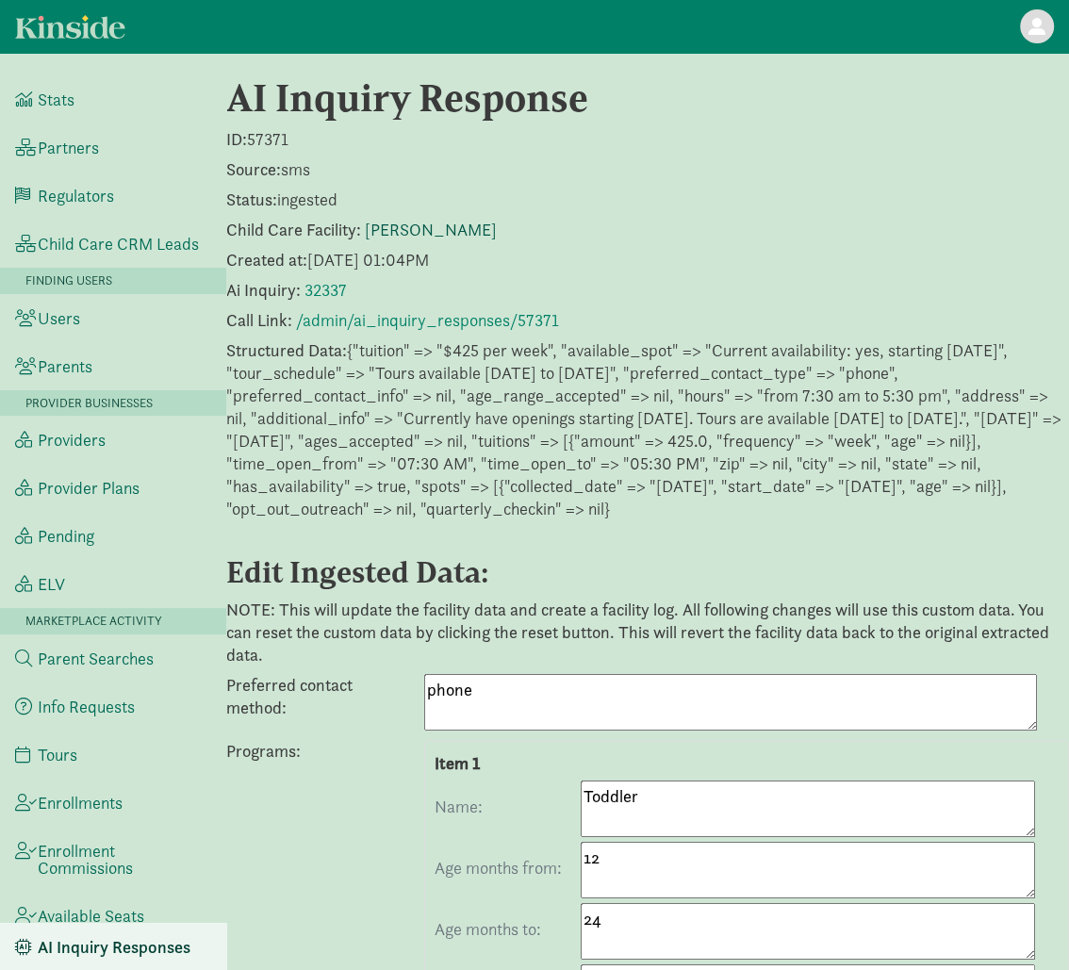
click at [442, 228] on link "[PERSON_NAME]" at bounding box center [431, 230] width 132 height 22
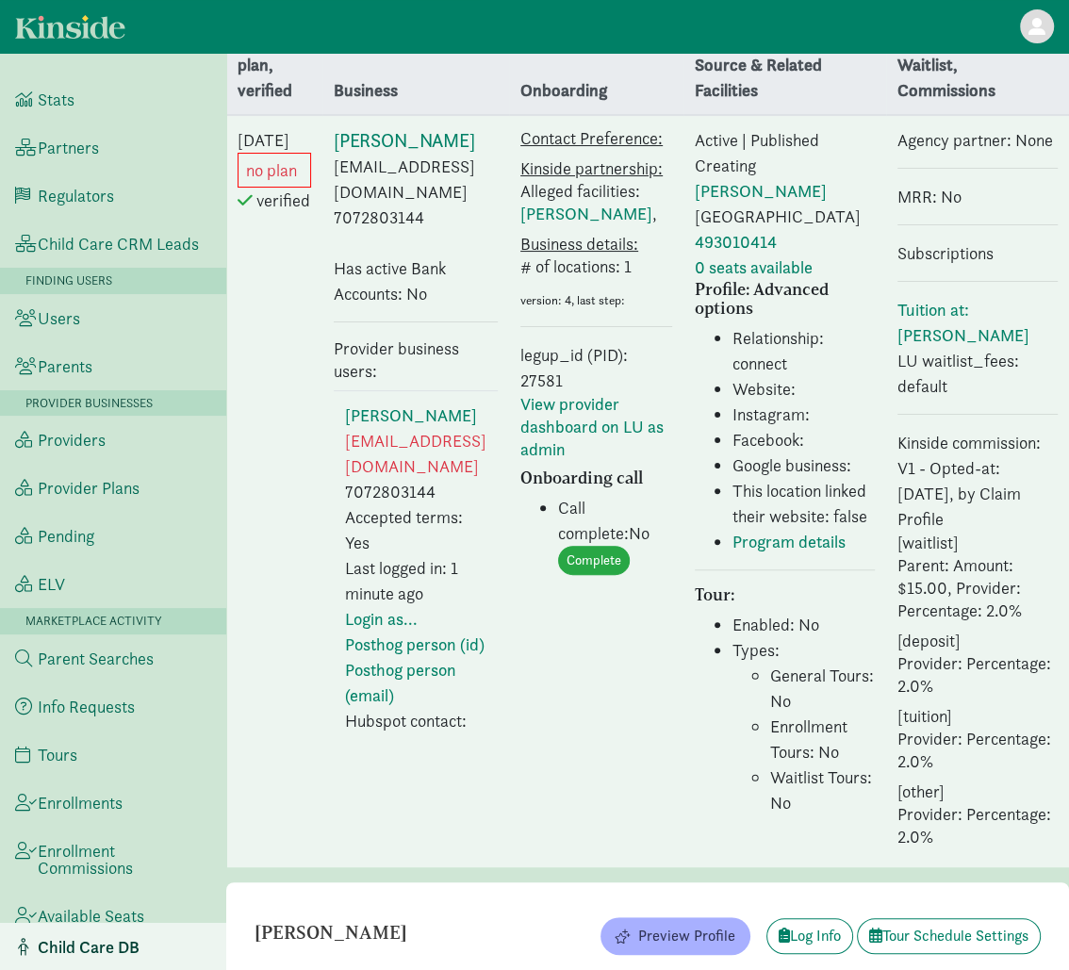
scroll to position [59, 0]
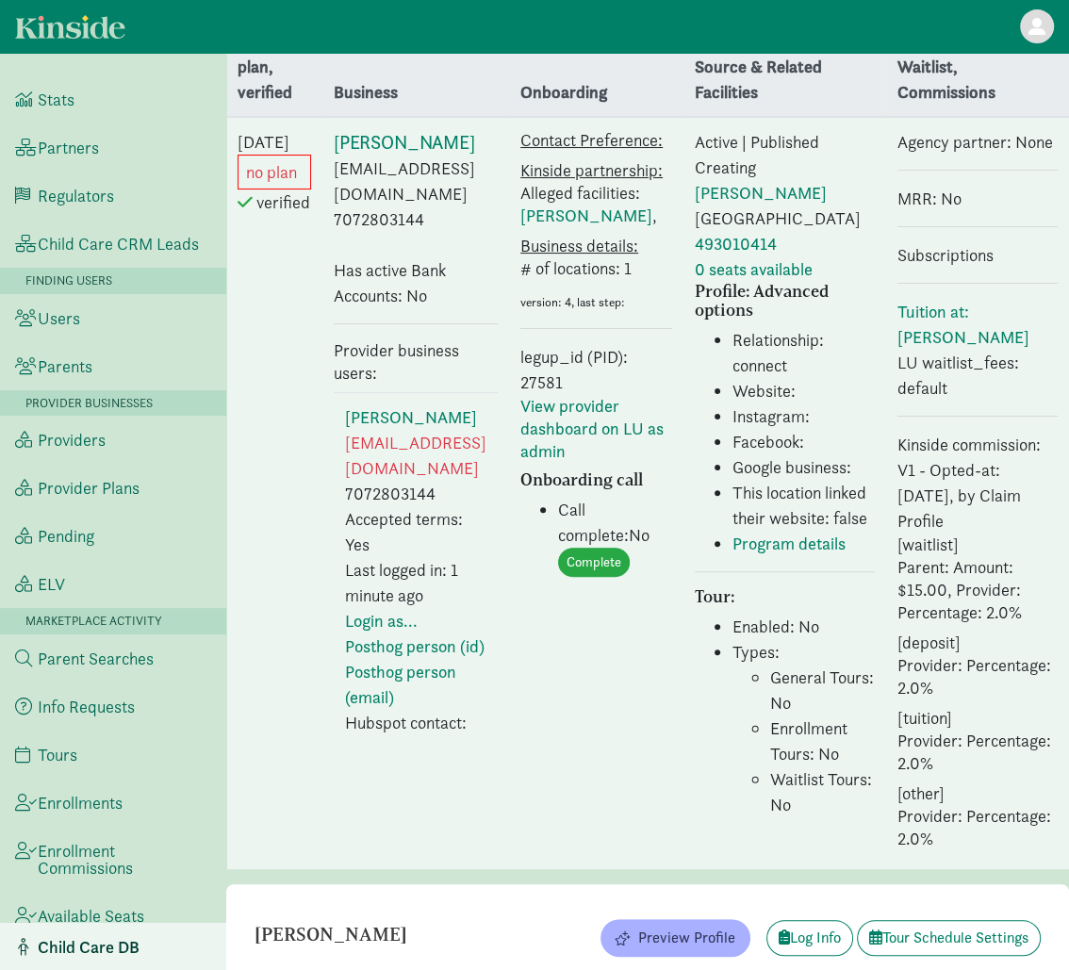
drag, startPoint x: 426, startPoint y: 220, endPoint x: 322, endPoint y: 216, distance: 104.7
click at [322, 217] on td "[PERSON_NAME] [EMAIL_ADDRESS][DOMAIN_NAME] 7072803144 Has active Bank Accounts:…" at bounding box center [415, 493] width 187 height 752
copy td "7072803144"
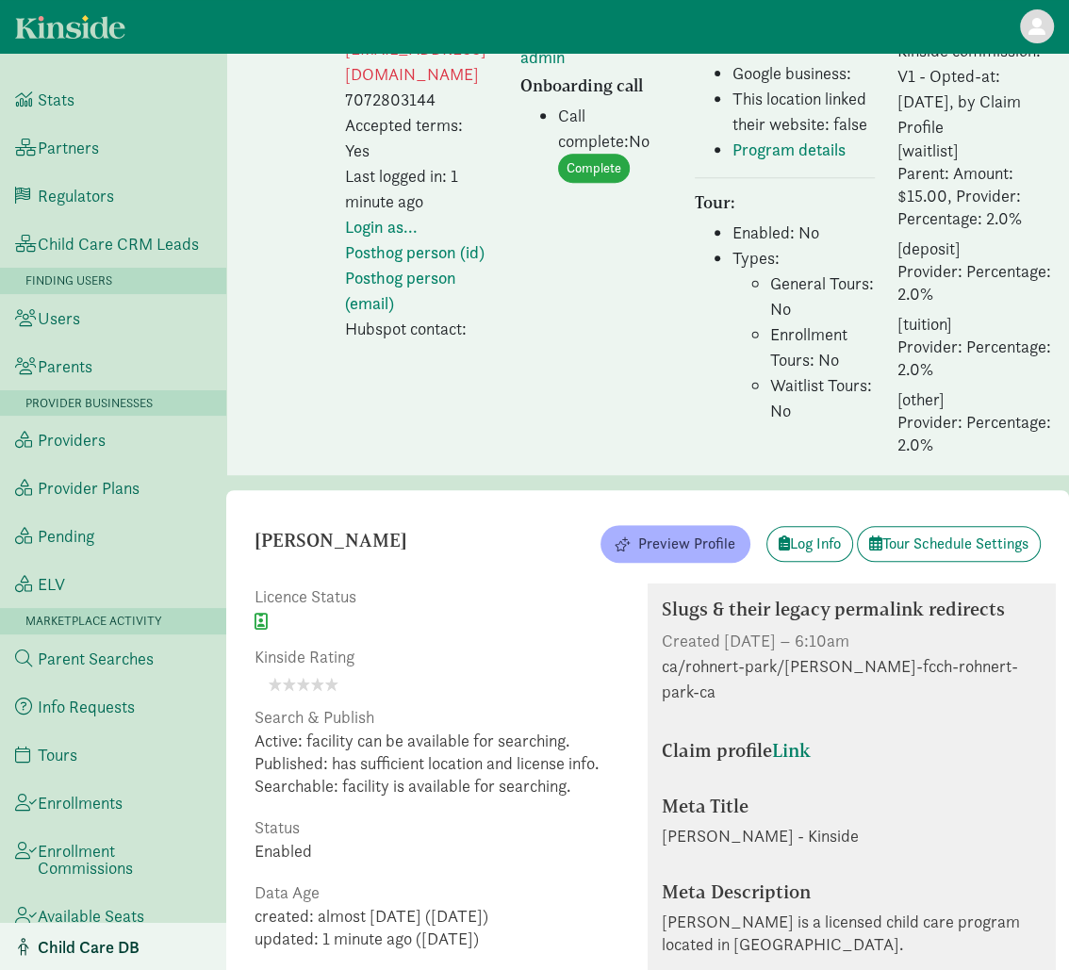
scroll to position [0, 0]
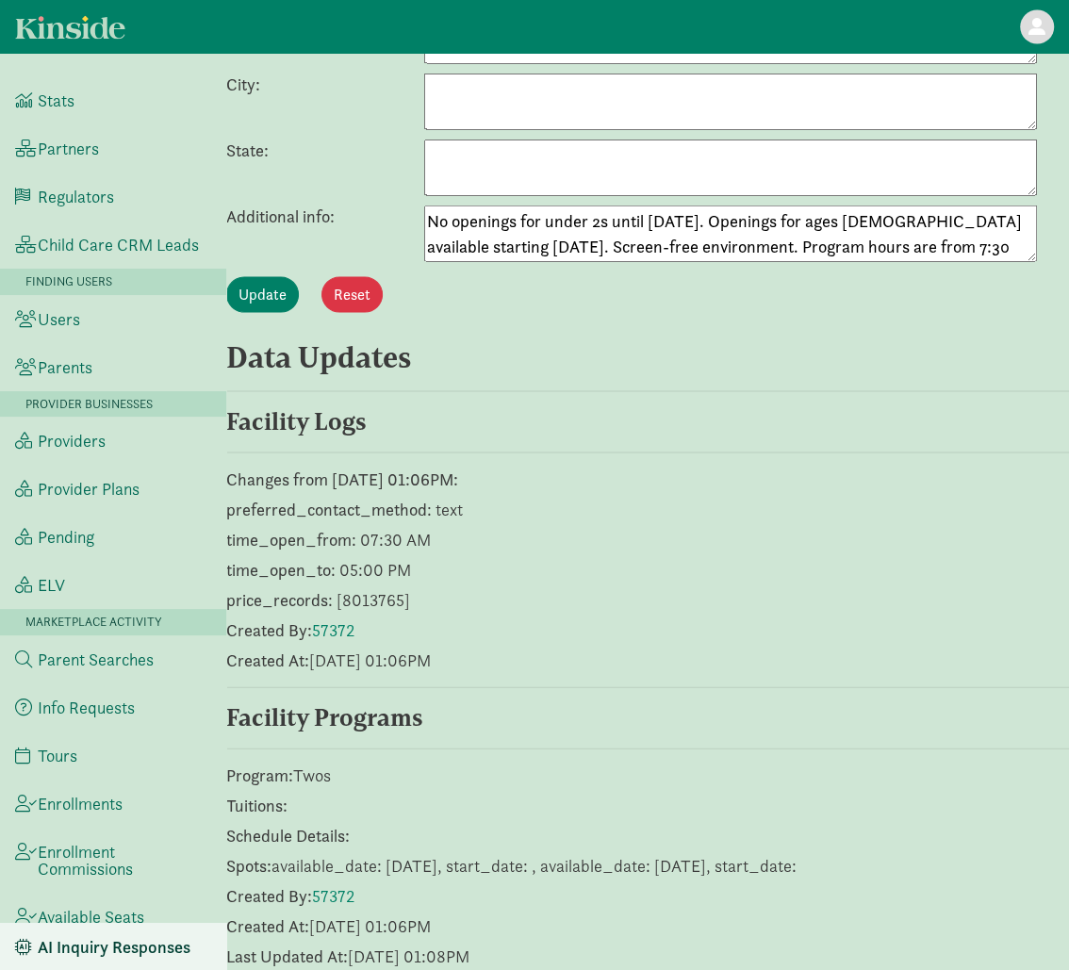
scroll to position [2094, 0]
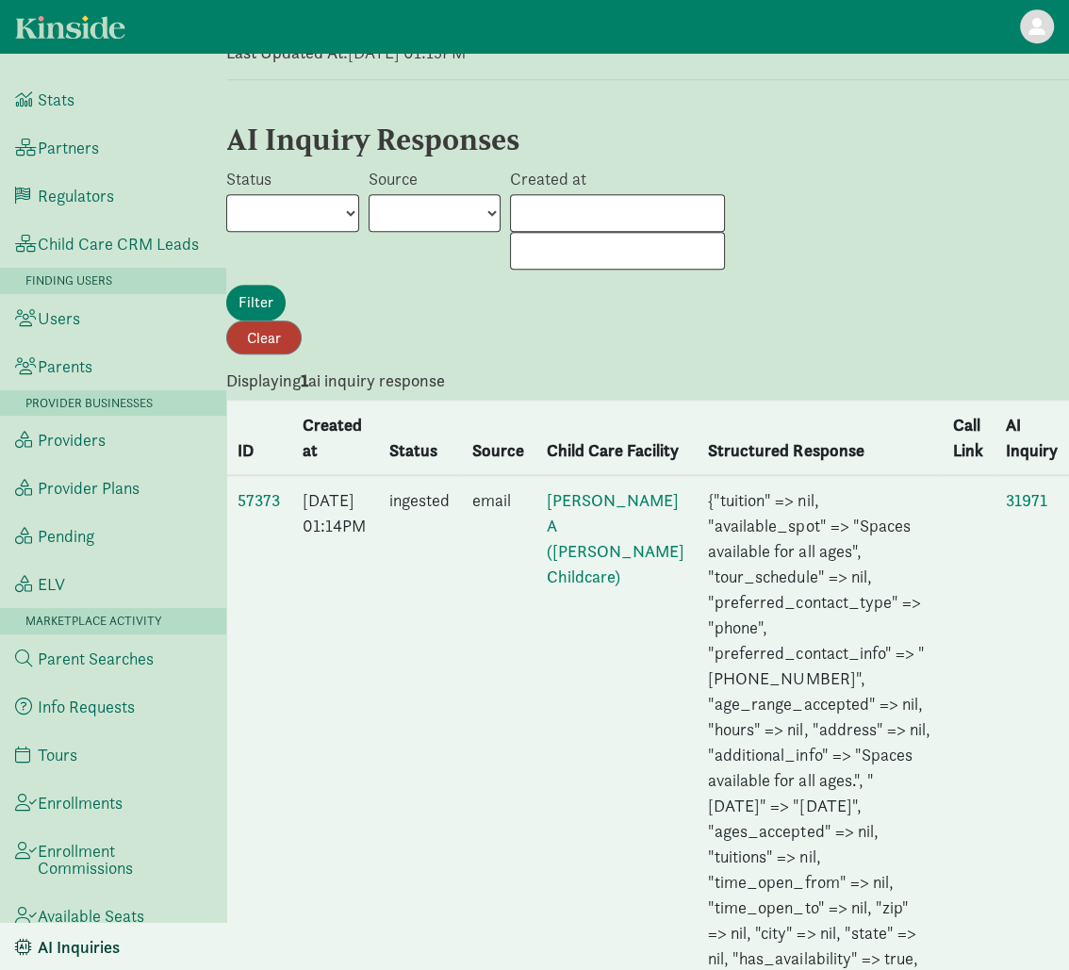
scroll to position [911, 0]
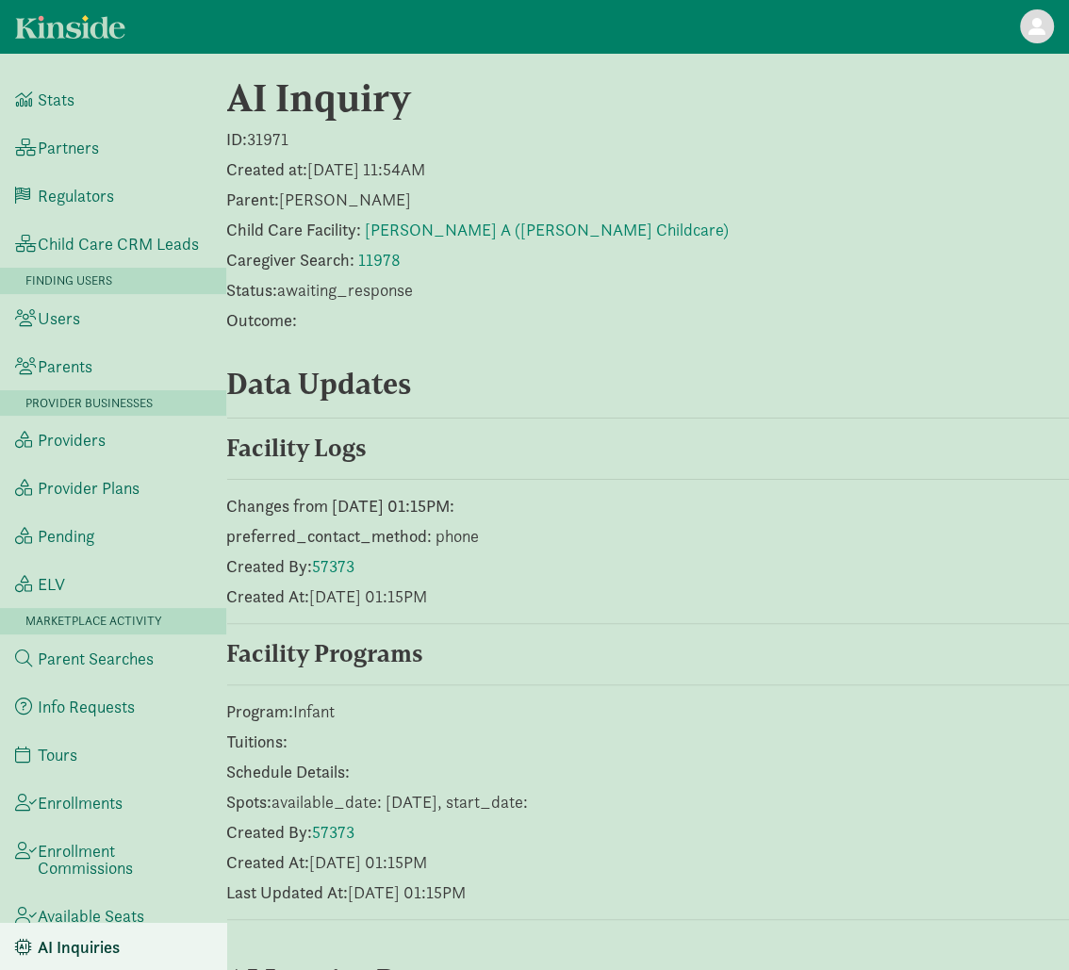
scroll to position [911, 0]
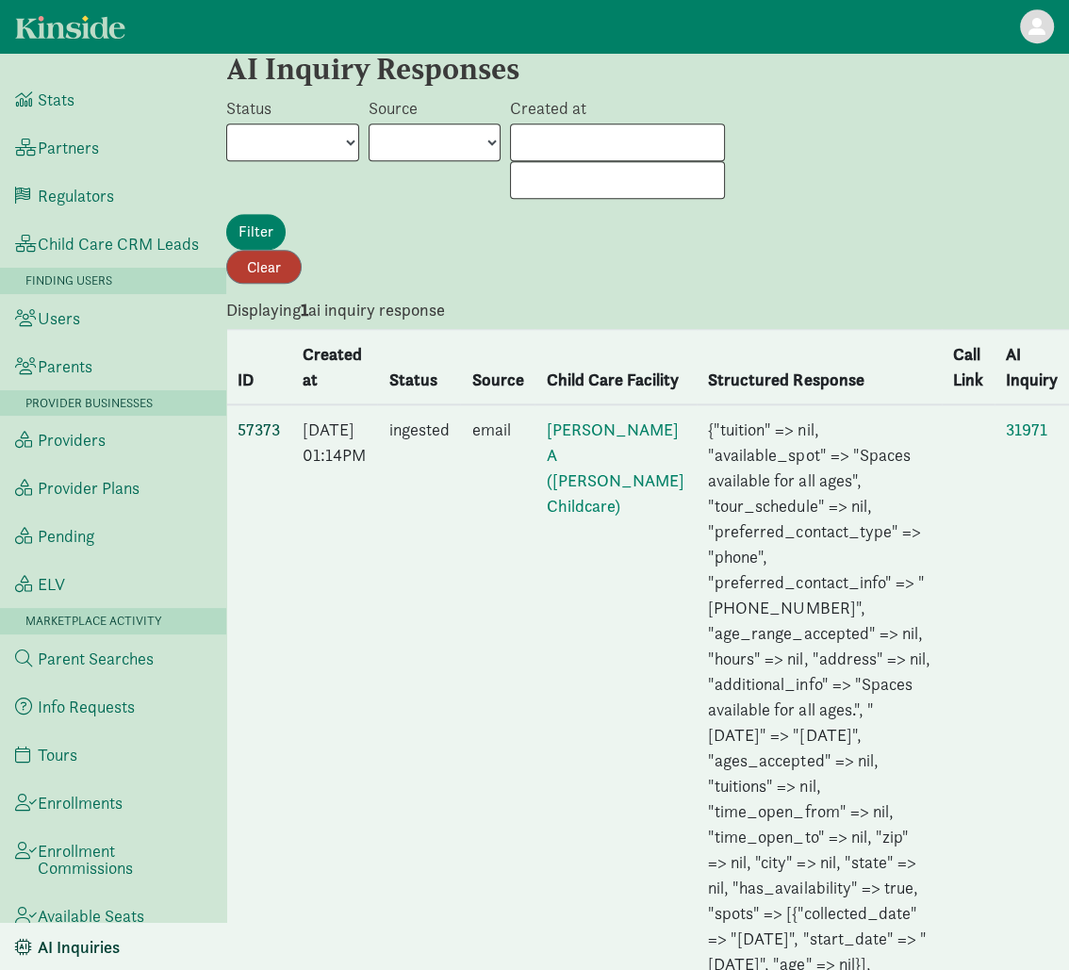
click at [268, 419] on link "57373" at bounding box center [259, 430] width 42 height 22
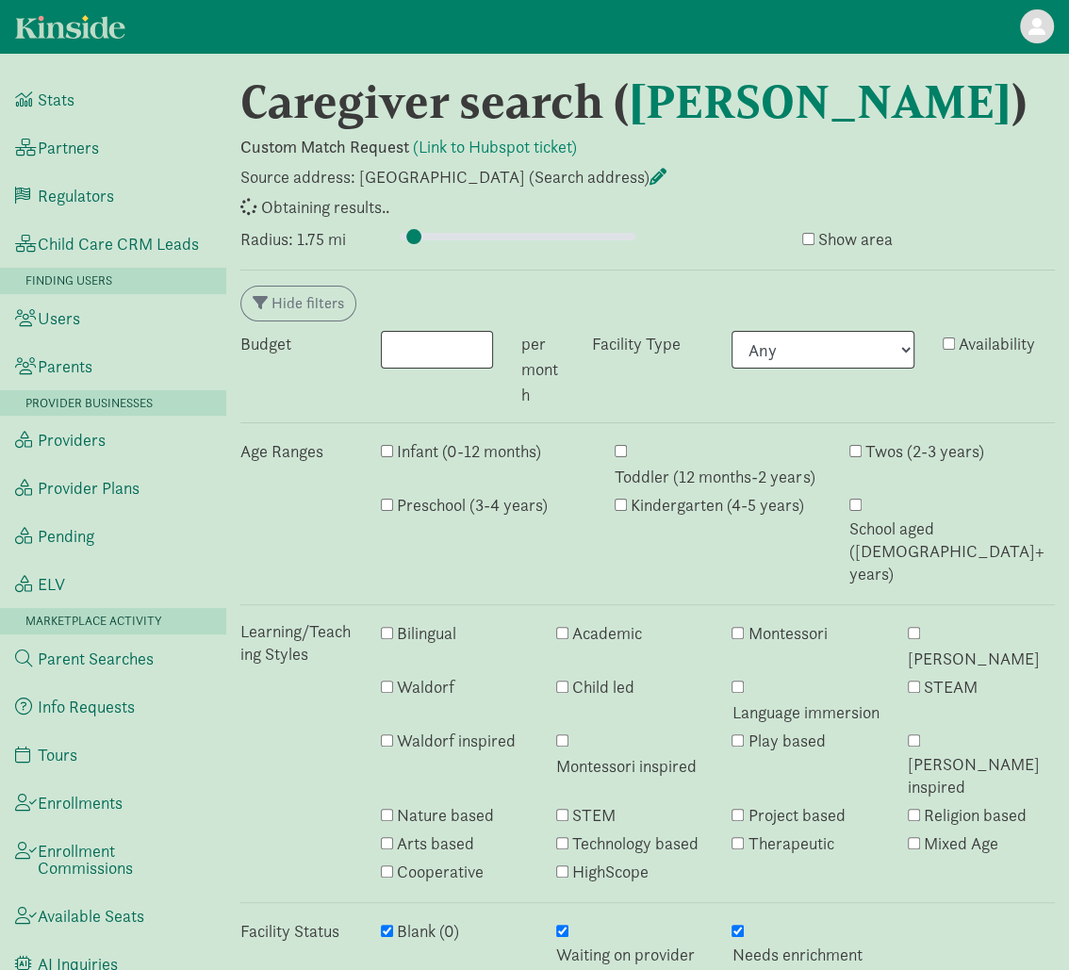
select select "awaiting_response"
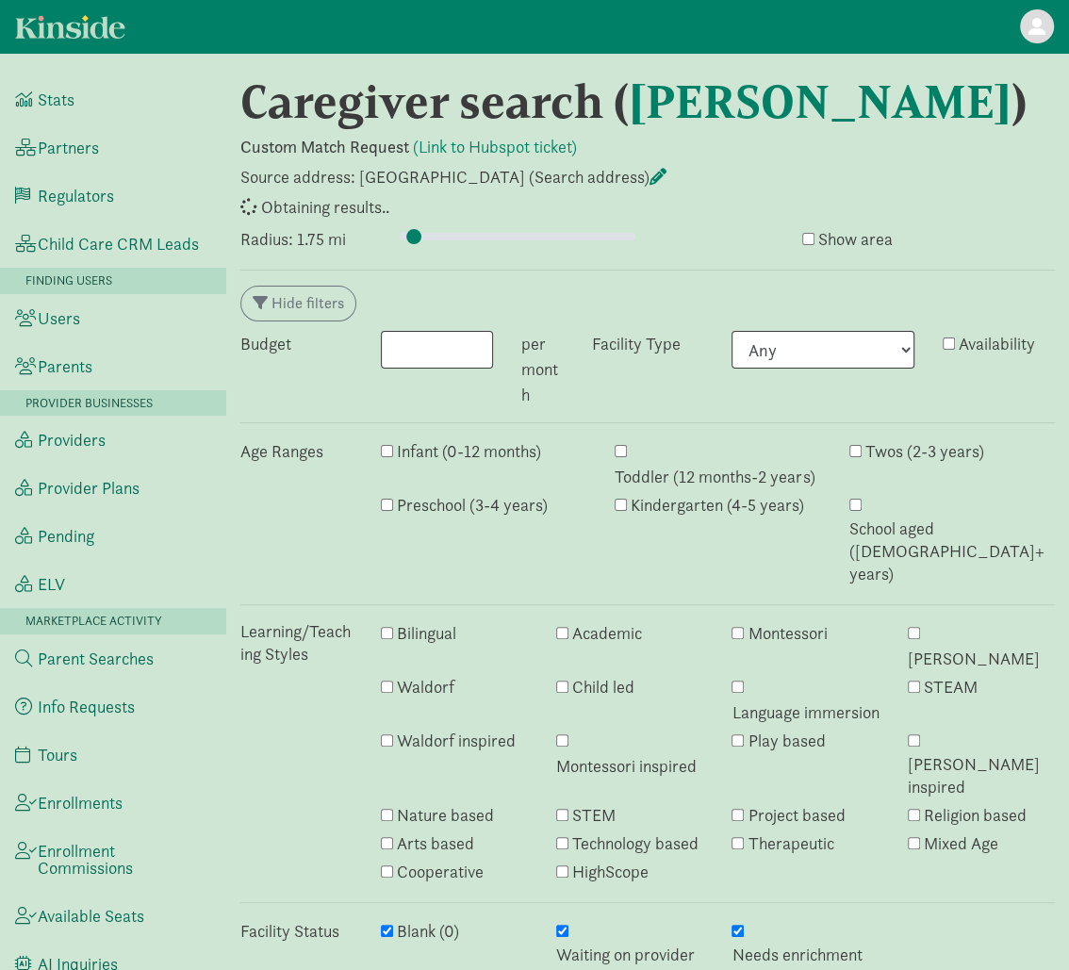
select select "awaiting_response"
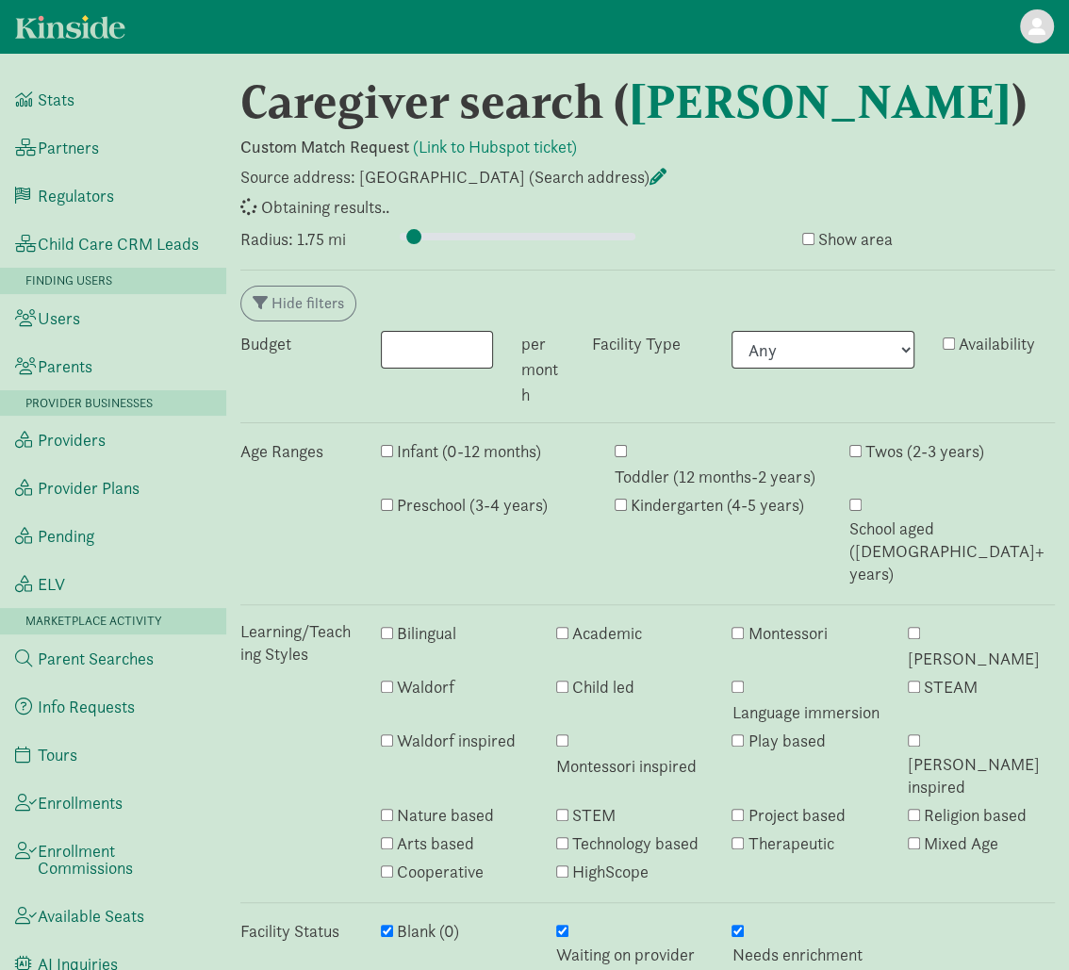
select select "awaiting_response"
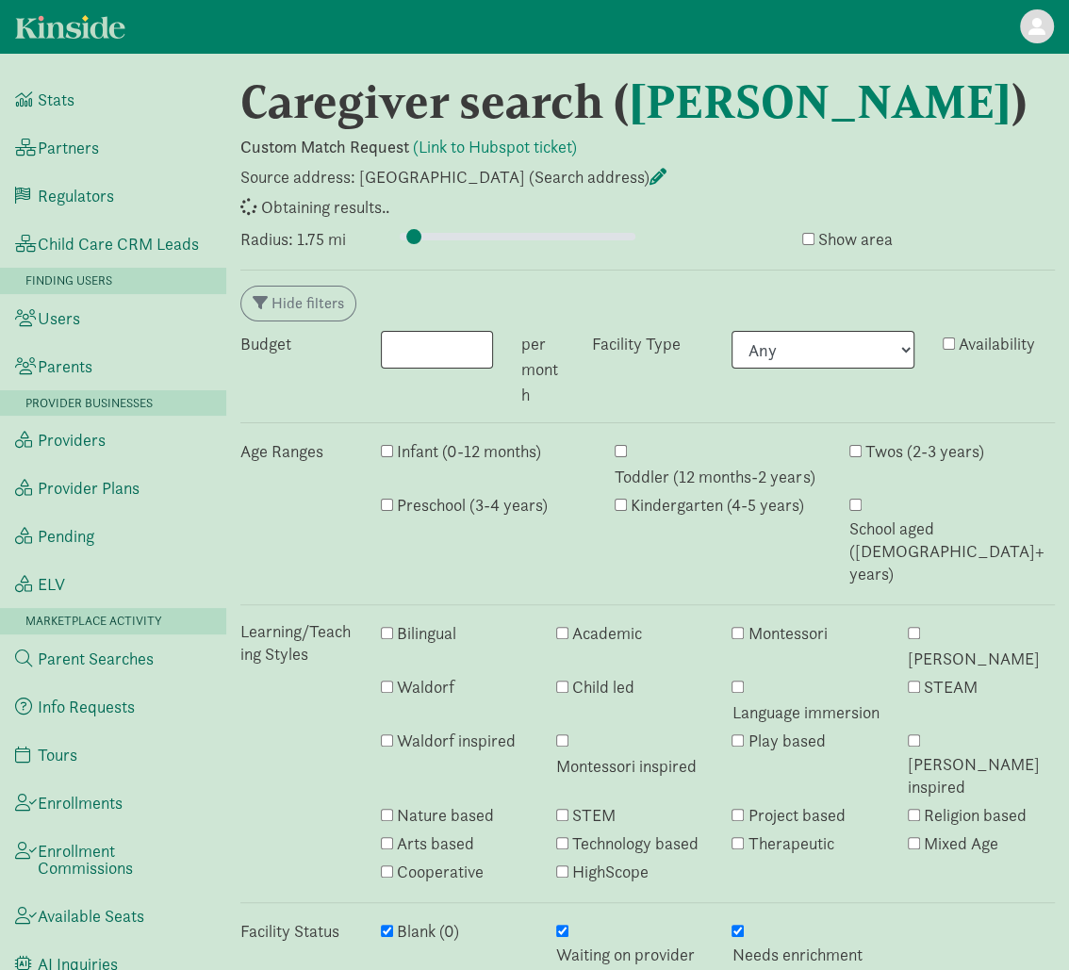
select select "awaiting_response"
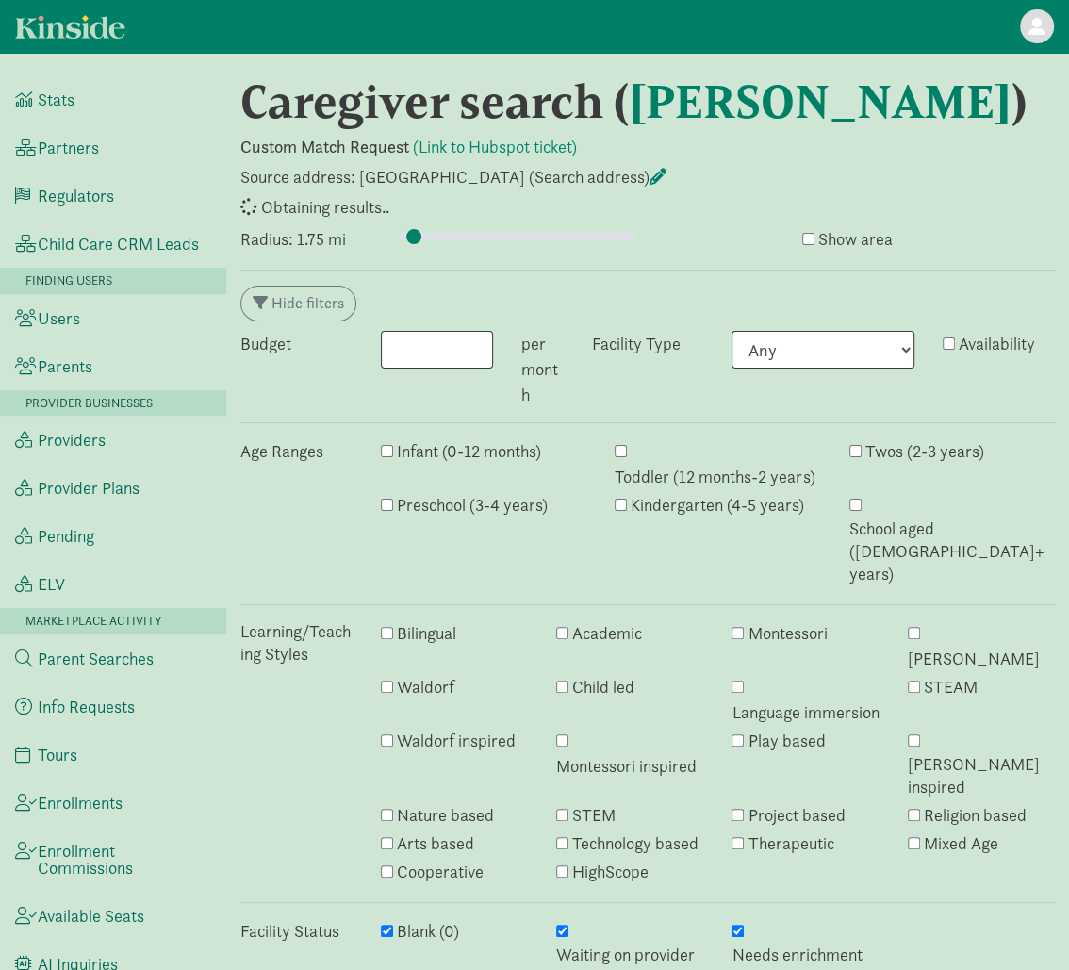
select select "awaiting_response"
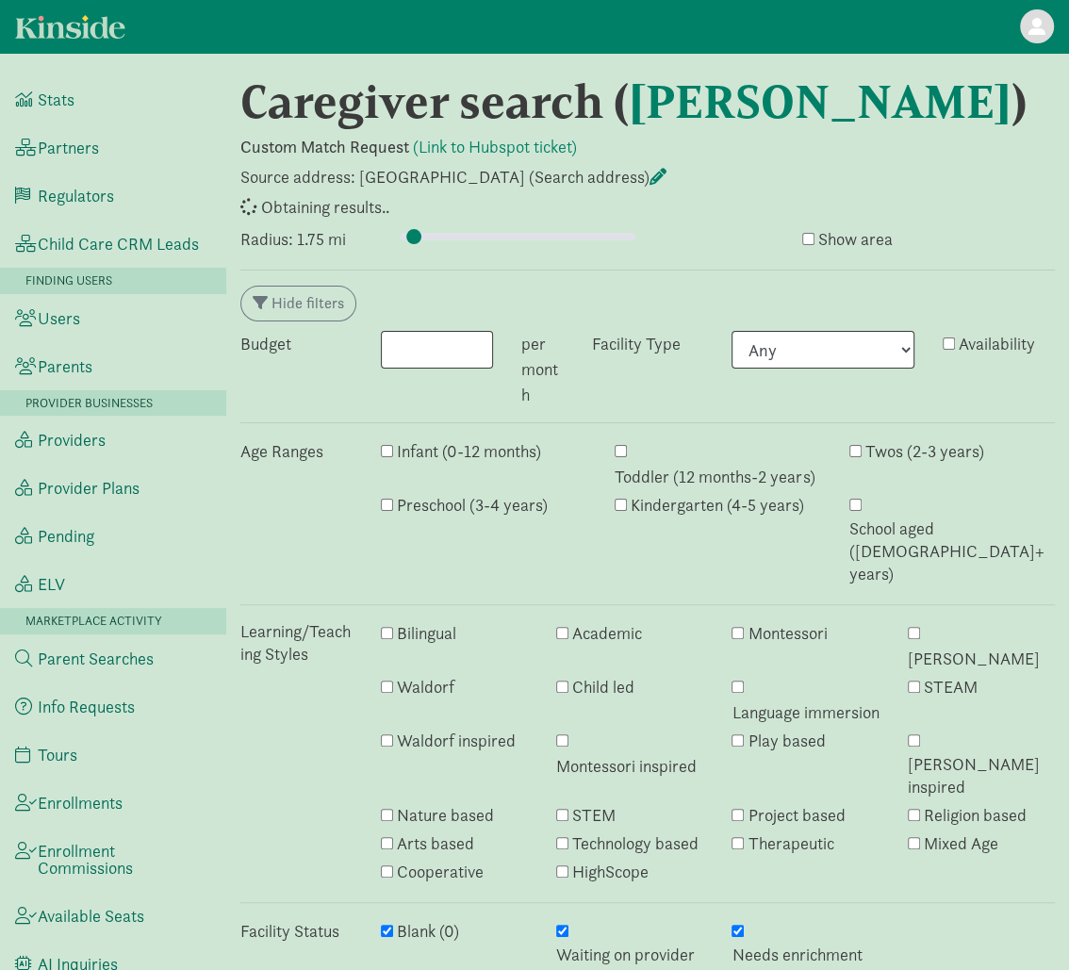
select select "awaiting_response"
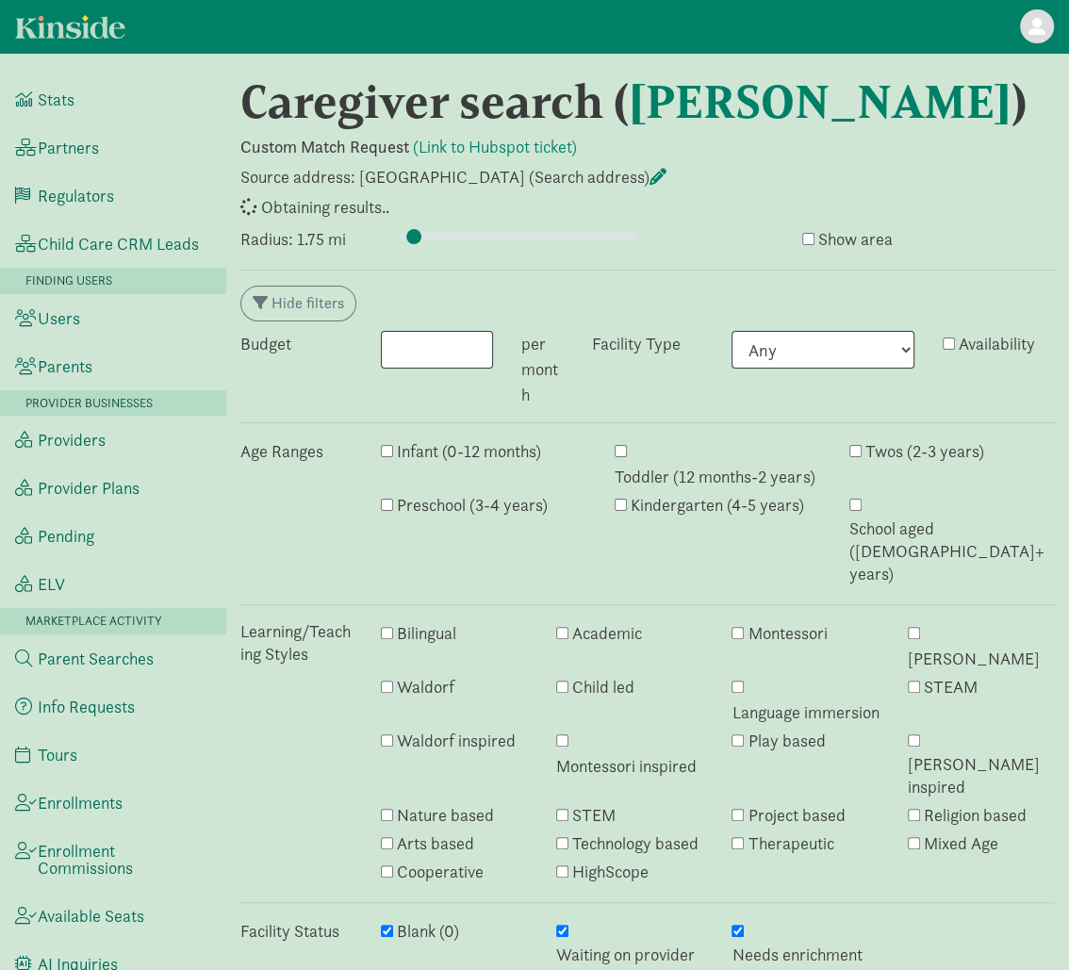
select select "awaiting_response"
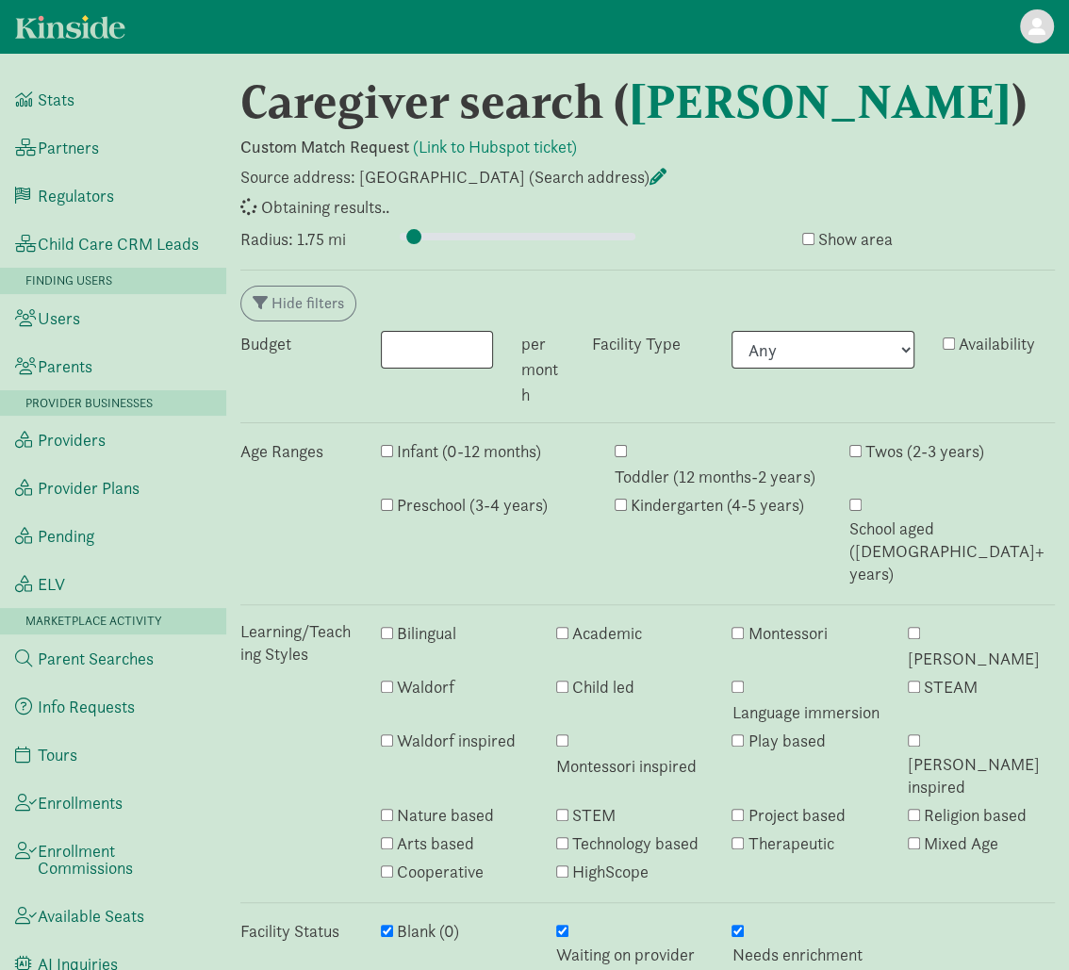
select select "awaiting_response"
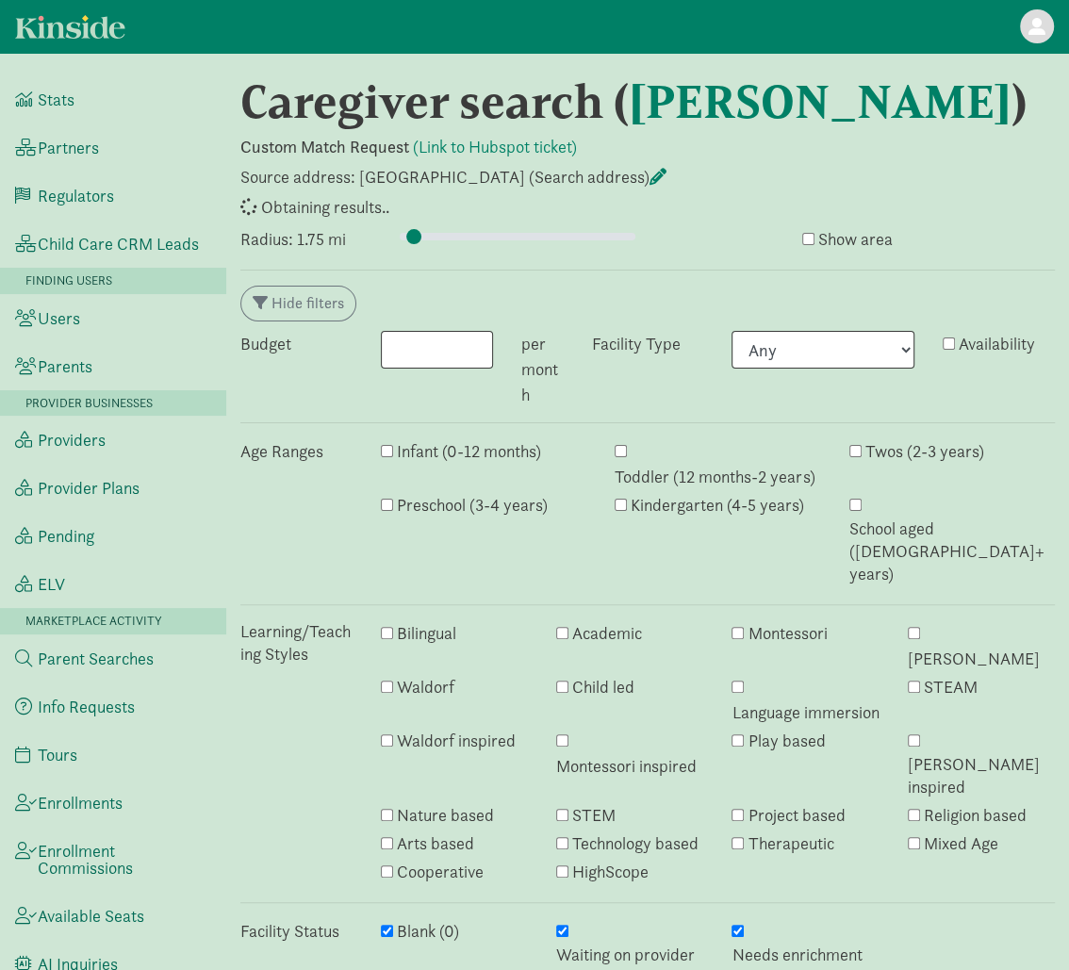
select select "awaiting_response"
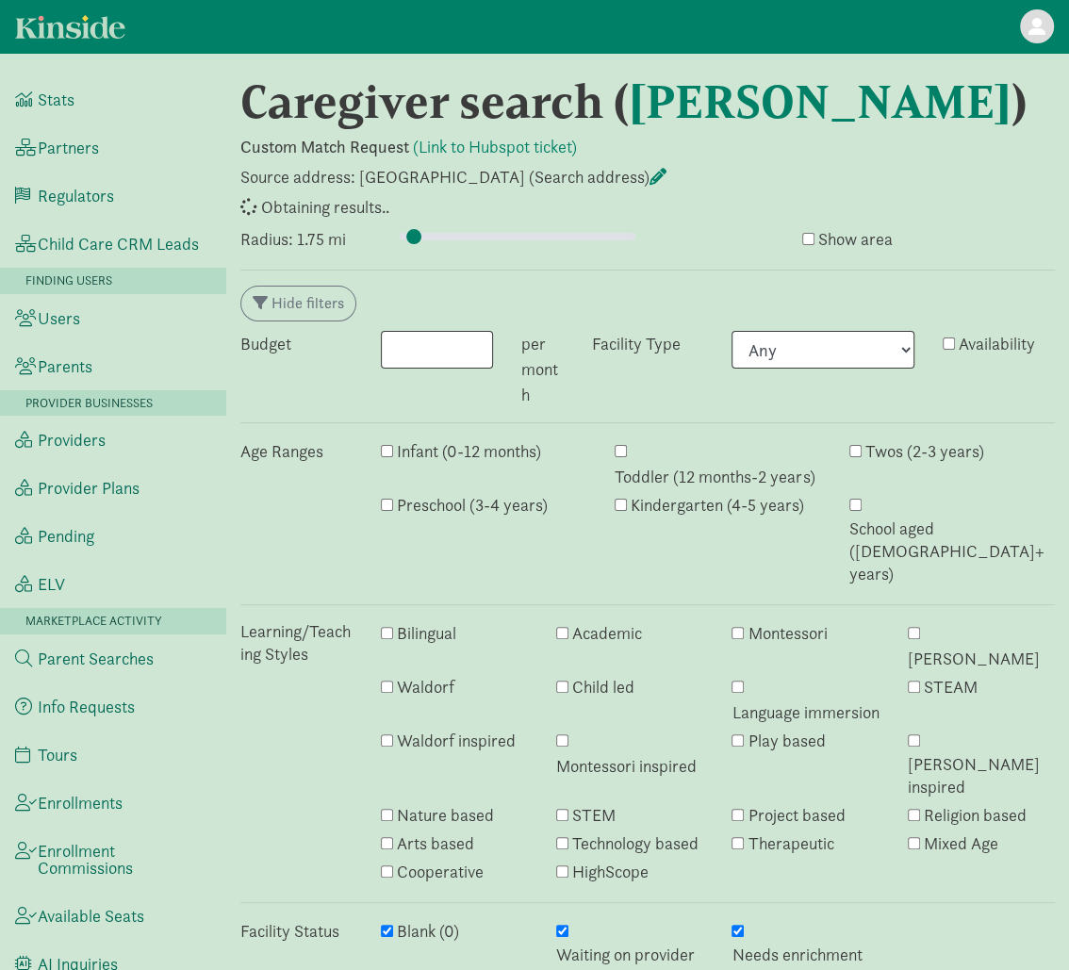
select select "awaiting_response"
select select "closed"
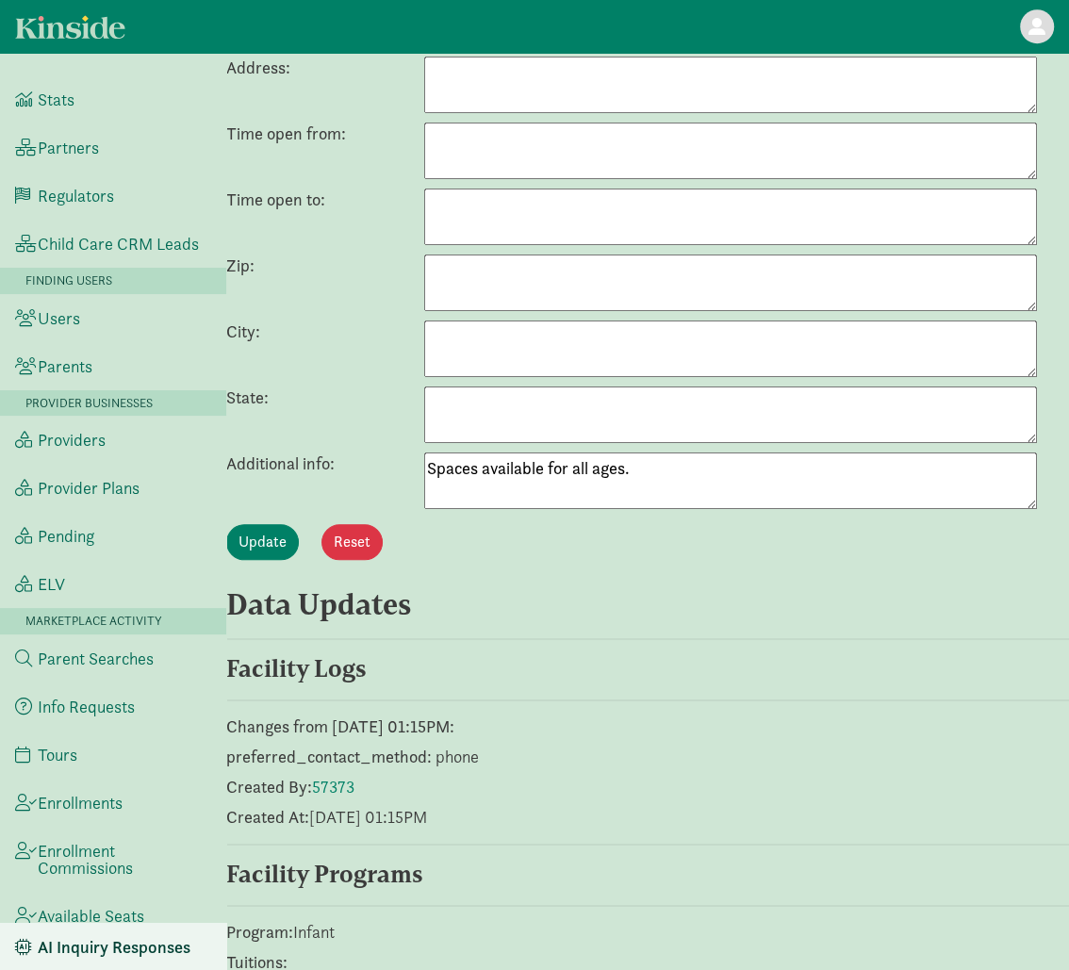
scroll to position [1019, 0]
